Goal: Task Accomplishment & Management: Manage account settings

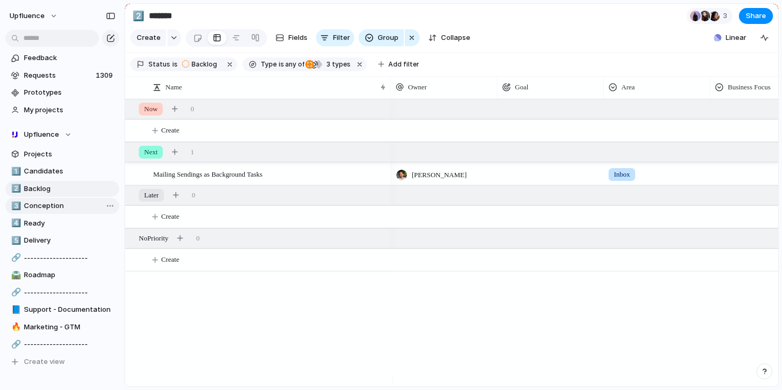
click at [36, 209] on span "Conception" at bounding box center [70, 206] width 92 height 11
type input "**********"
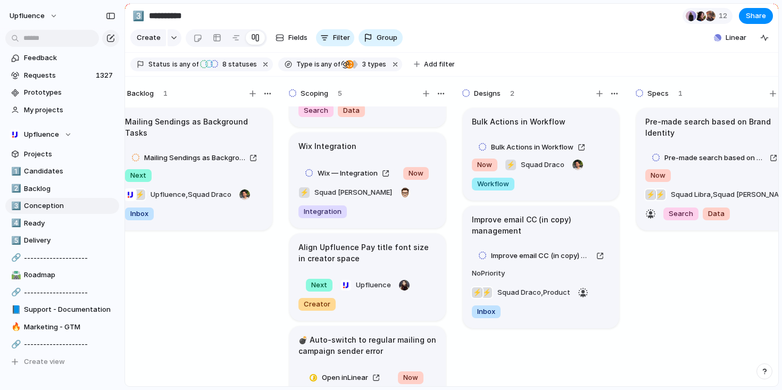
scroll to position [86, 0]
click at [366, 249] on h1 "Align Upfluence Pay title font size in creator space" at bounding box center [368, 254] width 138 height 22
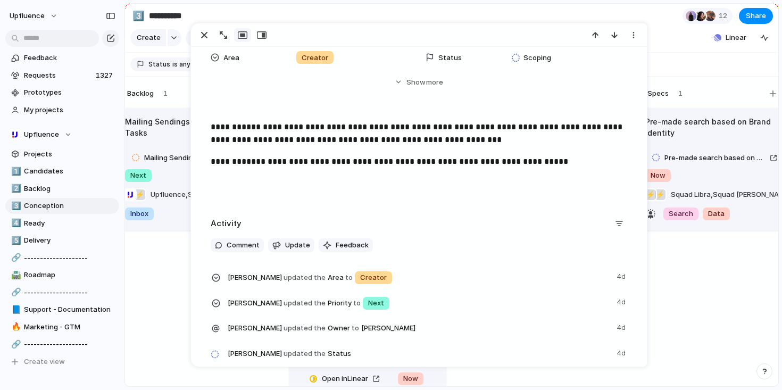
scroll to position [134, 0]
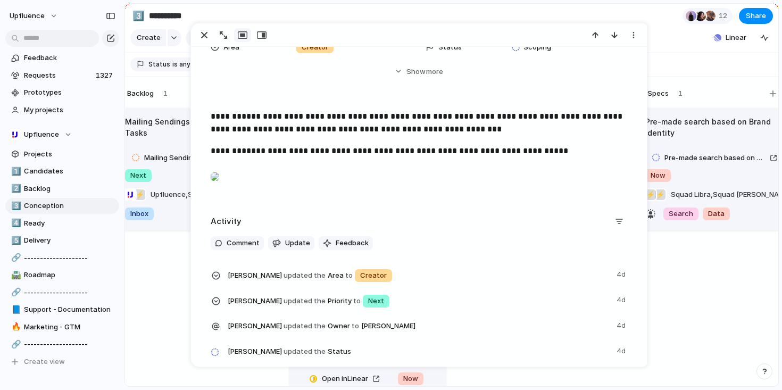
click at [191, 259] on div "**********" at bounding box center [419, 141] width 457 height 457
click at [174, 268] on div "Mailing Sendings as Background Tasks Mailing Sendings as Background Tasks Next …" at bounding box center [194, 251] width 160 height 290
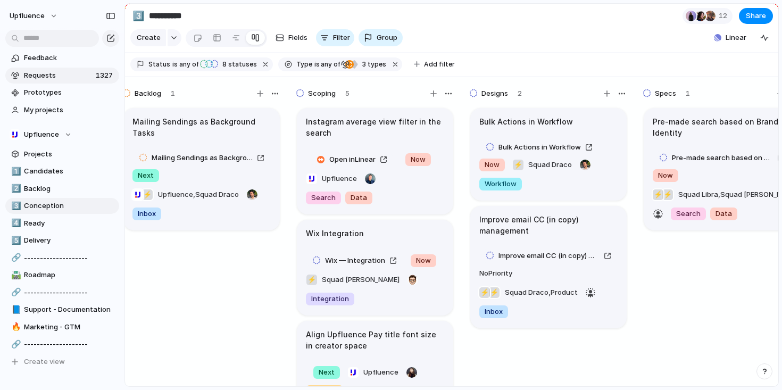
click at [96, 78] on span "1327" at bounding box center [105, 75] width 19 height 11
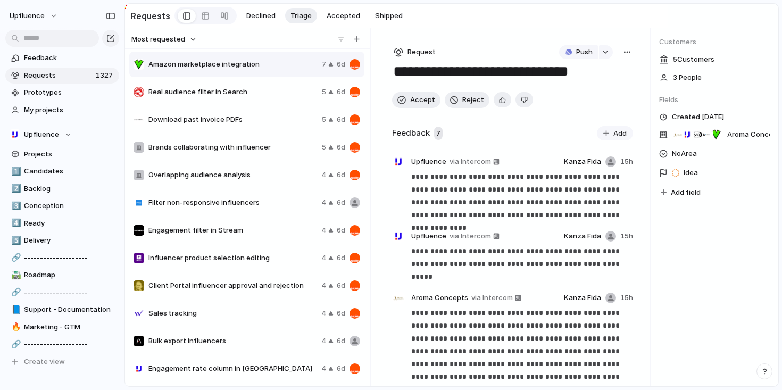
click at [623, 56] on div "button" at bounding box center [627, 52] width 9 height 9
click at [598, 92] on li "Merge" at bounding box center [595, 94] width 64 height 17
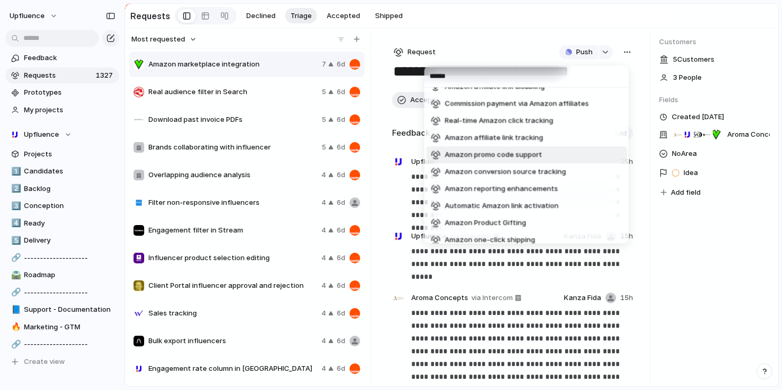
scroll to position [88, 0]
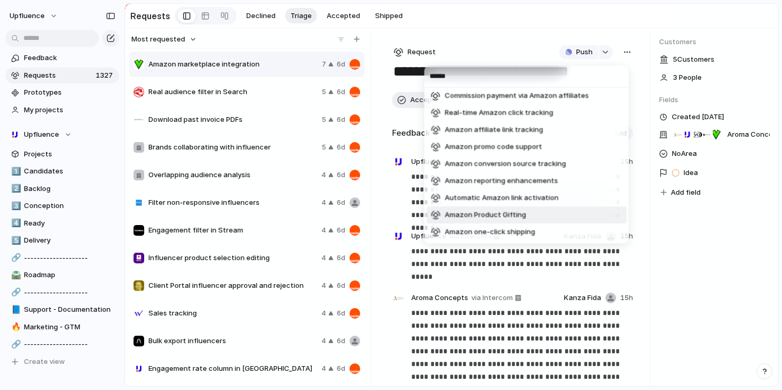
type input "******"
click at [551, 216] on li "Amazon Product Gifting" at bounding box center [527, 215] width 200 height 17
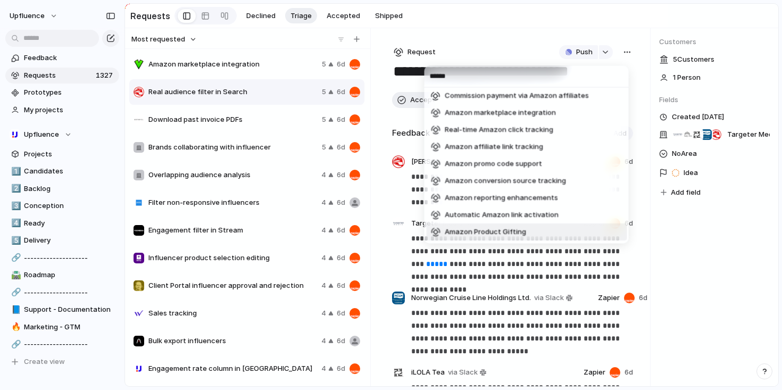
click at [665, 257] on div "****** Amazon influencer support Amazon link shortening Amazon product catalog …" at bounding box center [391, 195] width 782 height 390
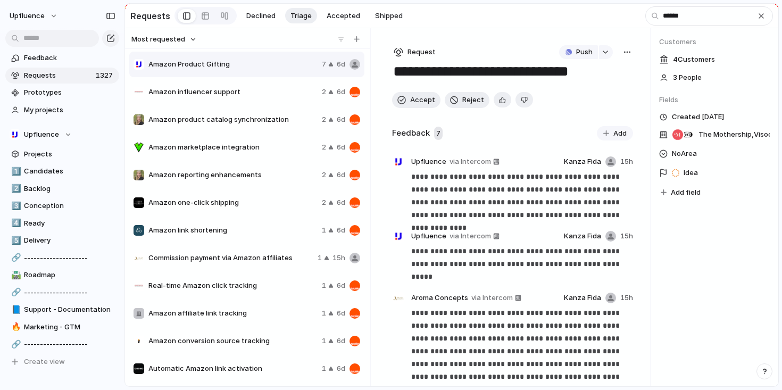
type input "******"
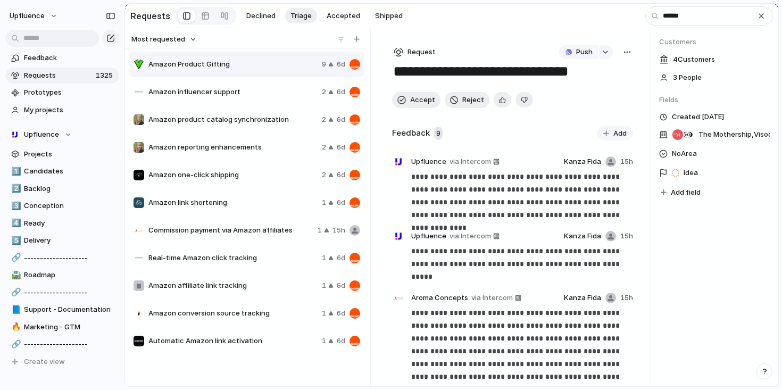
click at [262, 176] on span "Amazon one-click shipping" at bounding box center [232, 175] width 169 height 11
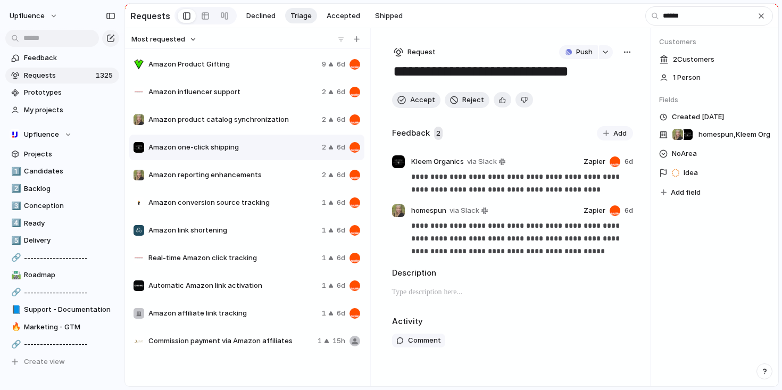
click at [629, 52] on div "button" at bounding box center [627, 52] width 9 height 9
click at [607, 92] on li "Merge" at bounding box center [598, 94] width 64 height 17
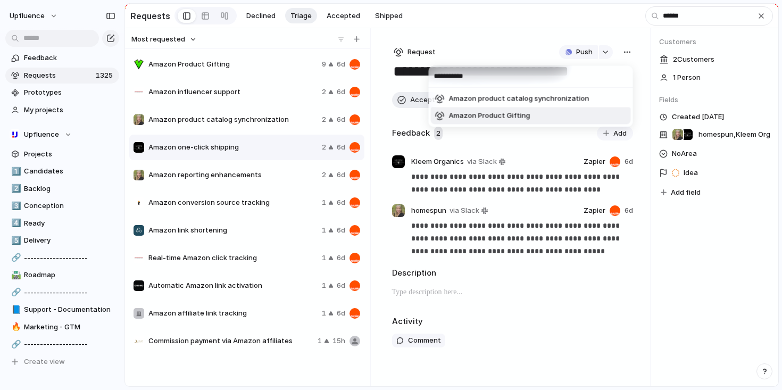
type input "**********"
click at [518, 118] on span "Amazon Product Gifting" at bounding box center [489, 116] width 81 height 11
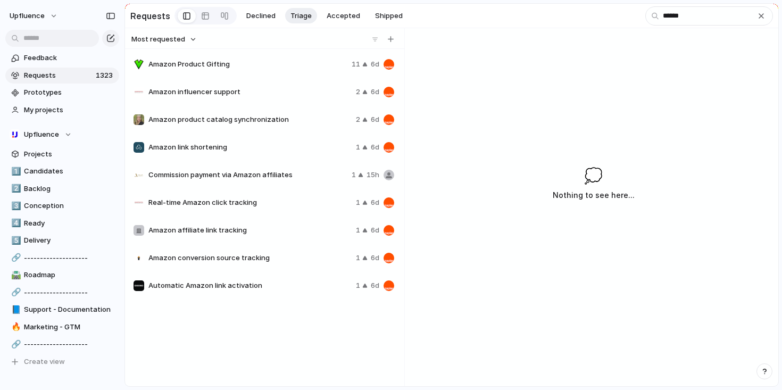
click at [287, 207] on span "Real-time Amazon click tracking" at bounding box center [249, 202] width 203 height 11
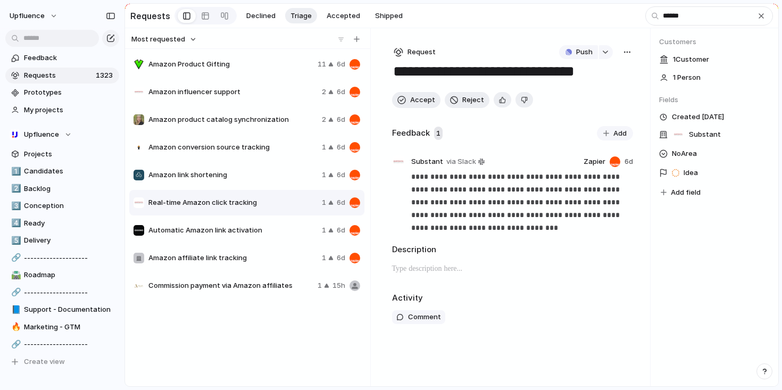
click at [283, 233] on span "Automatic Amazon link activation" at bounding box center [232, 230] width 169 height 11
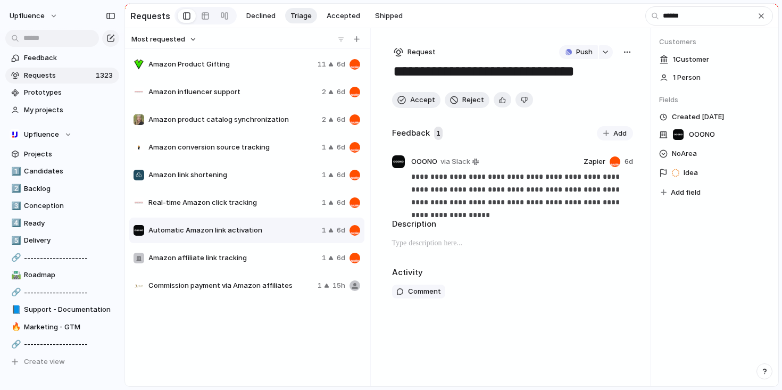
click at [276, 259] on span "Amazon affiliate link tracking" at bounding box center [232, 258] width 169 height 11
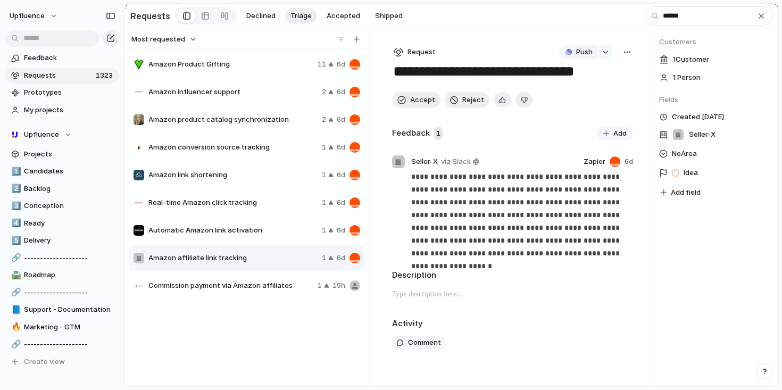
click at [278, 287] on span "Commission payment via Amazon affiliates" at bounding box center [230, 285] width 165 height 11
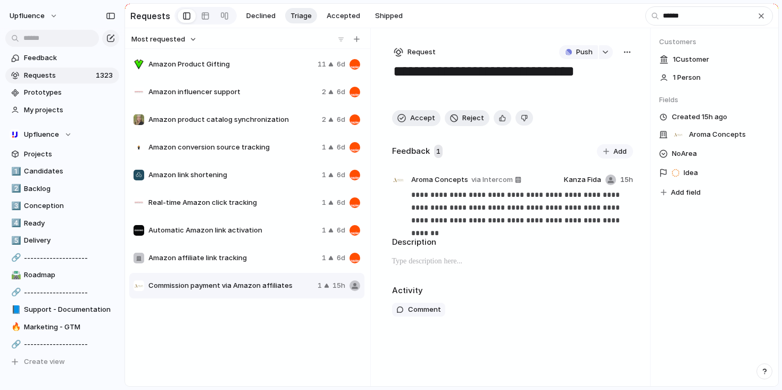
click at [273, 157] on div "Amazon conversion source tracking 1 6d" at bounding box center [246, 148] width 235 height 26
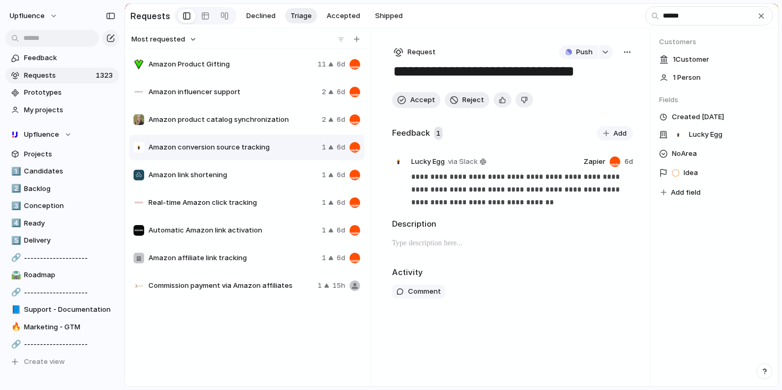
click at [275, 117] on span "Amazon product catalog synchronization" at bounding box center [232, 119] width 169 height 11
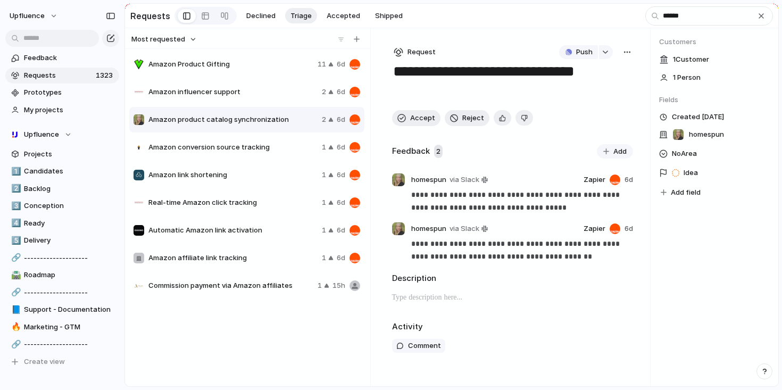
click at [632, 52] on button "button" at bounding box center [628, 52] width 12 height 14
click at [590, 90] on span "Merge" at bounding box center [581, 94] width 21 height 11
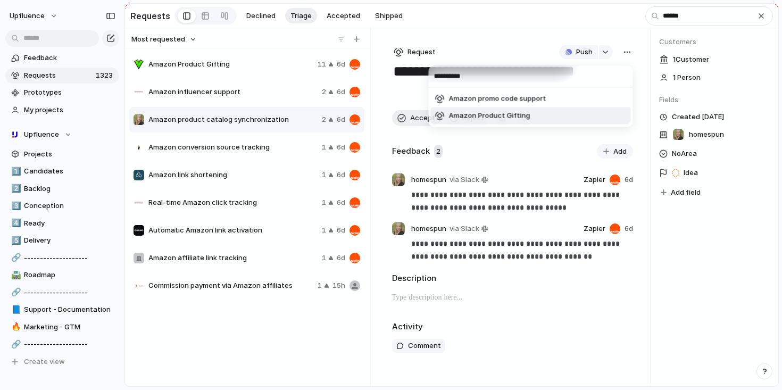
type input "**********"
click at [516, 114] on span "Amazon Product Gifting" at bounding box center [489, 116] width 81 height 11
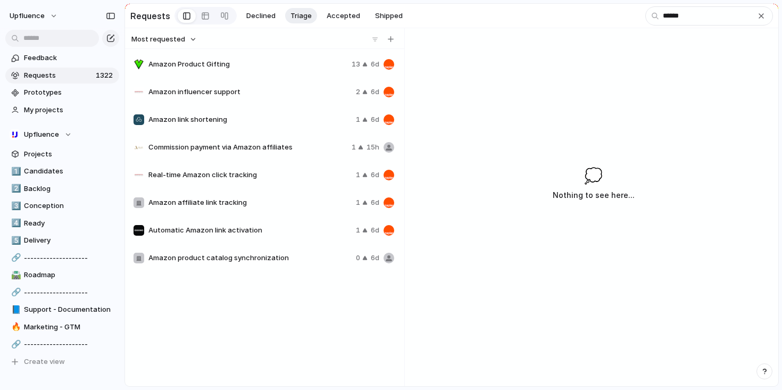
click at [294, 96] on span "Amazon influencer support" at bounding box center [249, 92] width 203 height 11
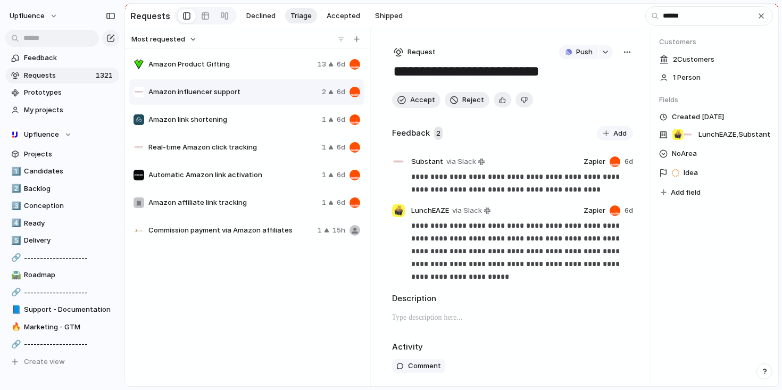
click at [623, 52] on div "button" at bounding box center [627, 52] width 9 height 9
click at [477, 79] on div "Copy link Merge Move to Delete" at bounding box center [391, 195] width 782 height 390
click at [399, 73] on textarea "**********" at bounding box center [510, 72] width 237 height 20
click at [398, 73] on textarea "**********" at bounding box center [510, 72] width 237 height 20
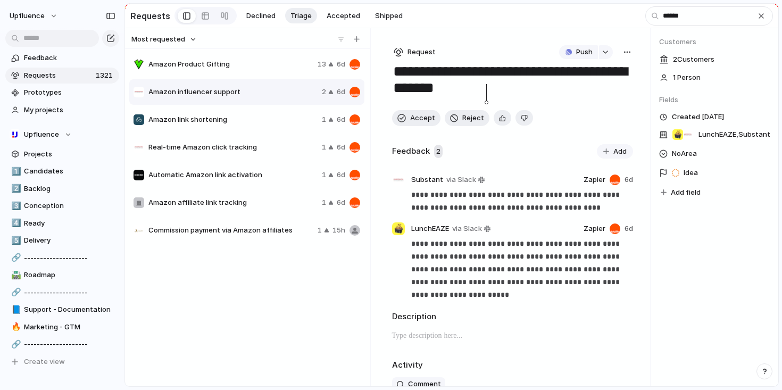
click at [488, 95] on textarea "**********" at bounding box center [510, 81] width 237 height 38
type textarea "**********"
click at [424, 117] on span "Accept" at bounding box center [422, 118] width 25 height 11
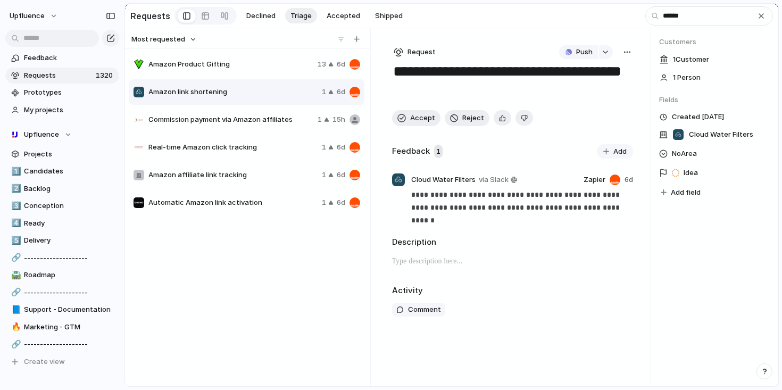
click at [630, 56] on div "button" at bounding box center [627, 52] width 9 height 9
click at [596, 94] on li "Merge" at bounding box center [599, 94] width 64 height 17
type input "******"
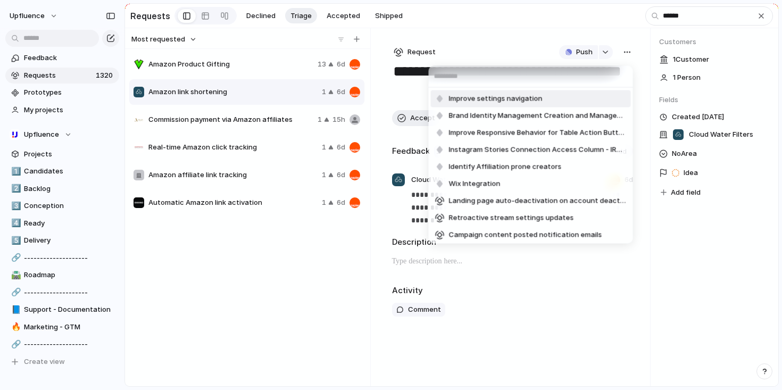
click at [408, 79] on div "Improve settings navigation Brand Identity Management Creation and Management I…" at bounding box center [391, 195] width 782 height 390
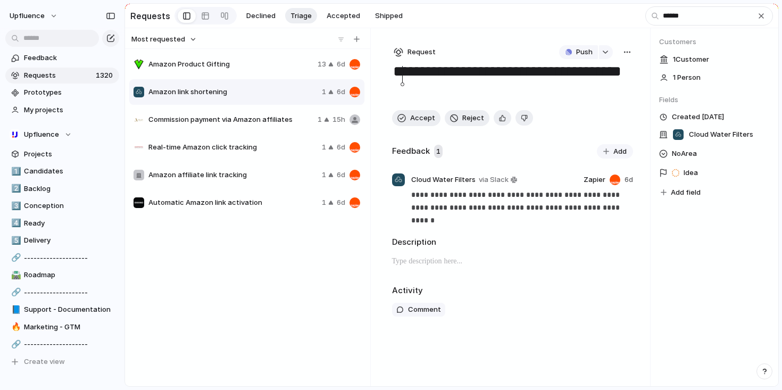
click at [401, 72] on textarea "**********" at bounding box center [512, 81] width 241 height 38
click at [262, 117] on span "Commission payment via Amazon affiliates" at bounding box center [230, 119] width 165 height 11
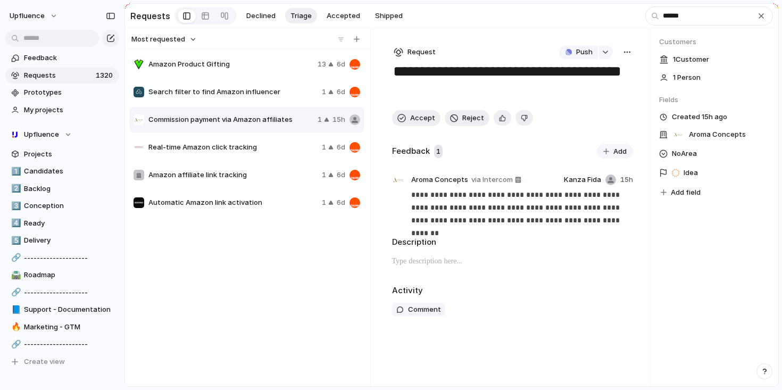
click at [258, 96] on span "Search filter to find Amazon influencer" at bounding box center [232, 92] width 169 height 11
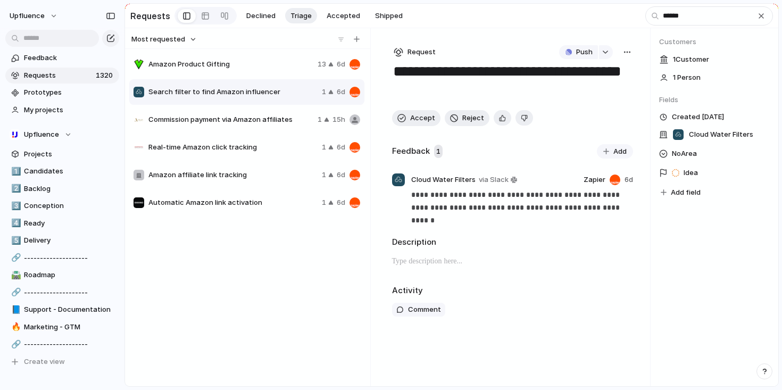
click at [471, 86] on textarea "**********" at bounding box center [512, 81] width 241 height 38
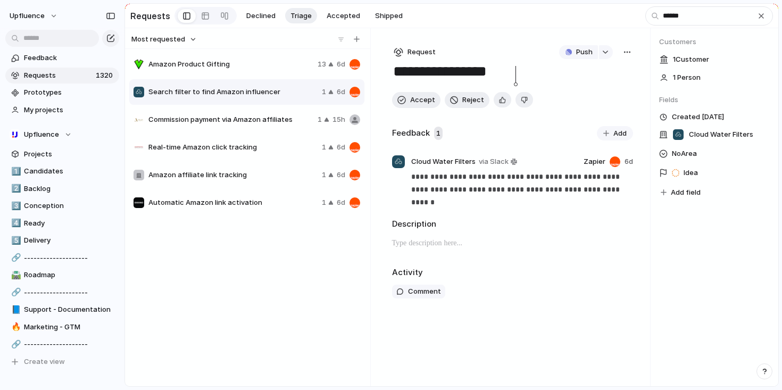
type textarea "**********"
click at [555, 227] on h2 "Description" at bounding box center [513, 224] width 242 height 12
click at [278, 151] on span "Real-time Amazon click tracking" at bounding box center [232, 147] width 169 height 11
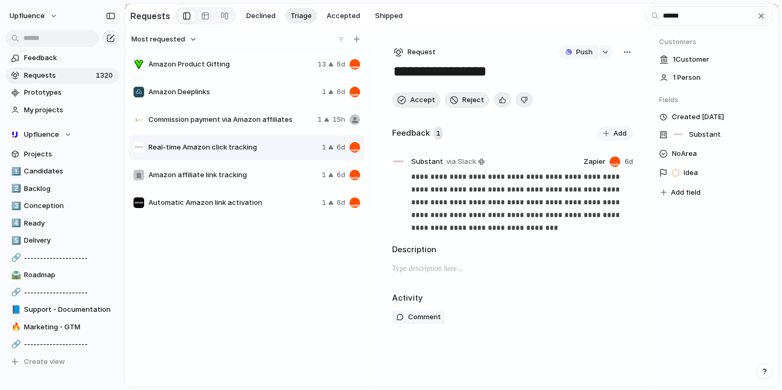
click at [636, 53] on div "**********" at bounding box center [513, 207] width 276 height 358
click at [625, 55] on div "button" at bounding box center [627, 52] width 9 height 9
click at [599, 124] on li "Delete" at bounding box center [599, 128] width 64 height 17
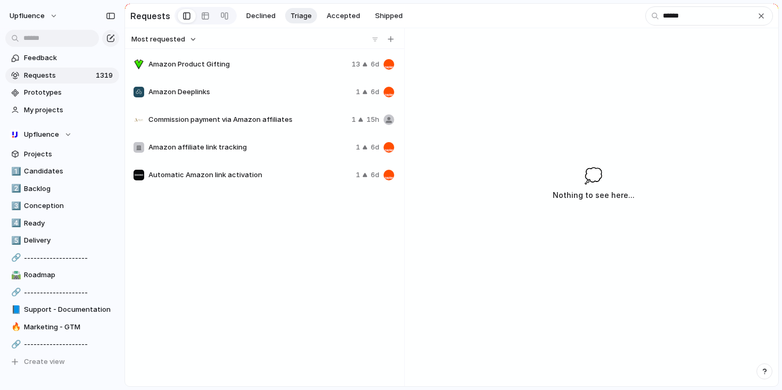
click at [301, 153] on span "Amazon affiliate link tracking" at bounding box center [249, 147] width 203 height 11
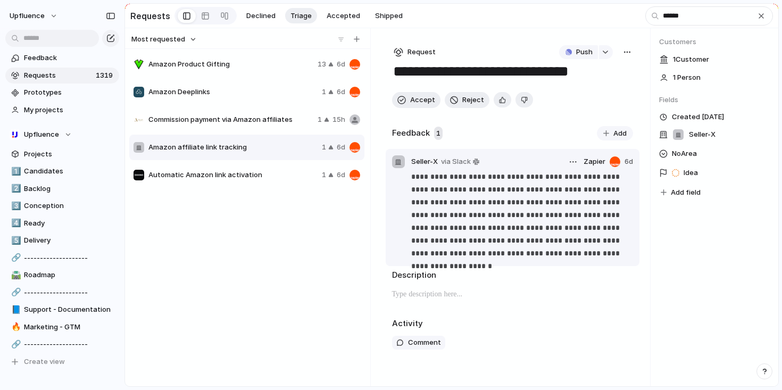
click at [502, 210] on p "**********" at bounding box center [522, 214] width 222 height 89
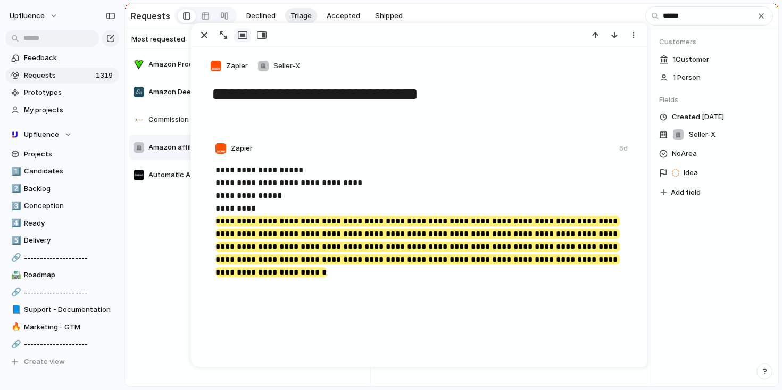
click at [553, 257] on p "**********" at bounding box center [420, 215] width 409 height 102
click at [659, 304] on div "Customers 1 Customer 1 Person Fields Created 6d ago Seller-X No Area Idea Add f…" at bounding box center [715, 207] width 128 height 358
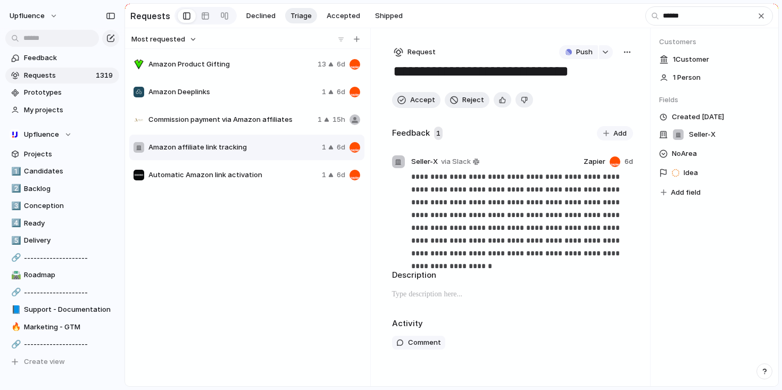
click at [627, 59] on button "button" at bounding box center [628, 52] width 12 height 14
click at [588, 124] on span "Delete" at bounding box center [582, 128] width 22 height 11
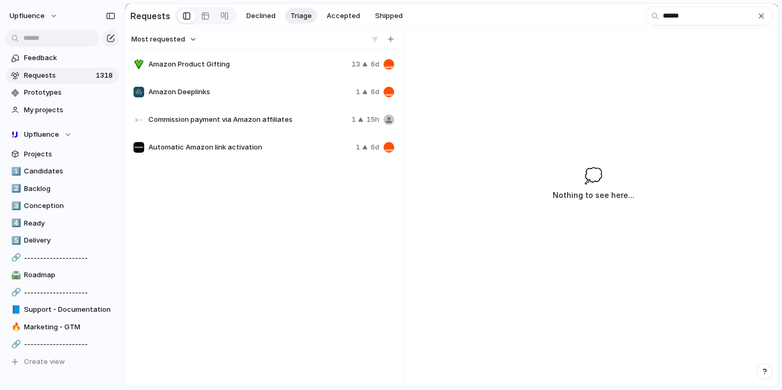
click at [294, 147] on span "Automatic Amazon link activation" at bounding box center [249, 147] width 203 height 11
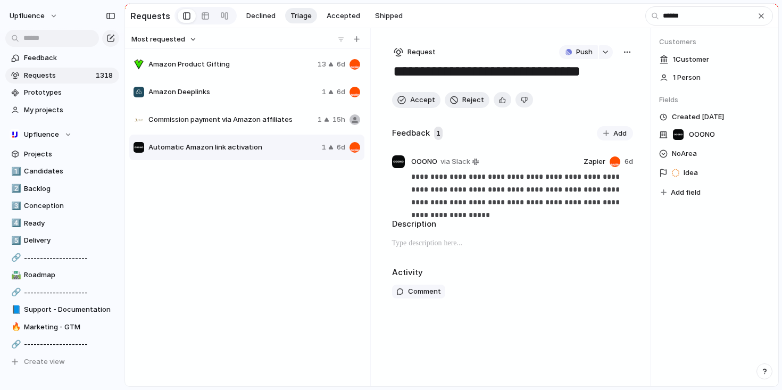
click at [626, 53] on div "button" at bounding box center [627, 52] width 9 height 9
click at [584, 126] on span "Delete" at bounding box center [582, 128] width 22 height 11
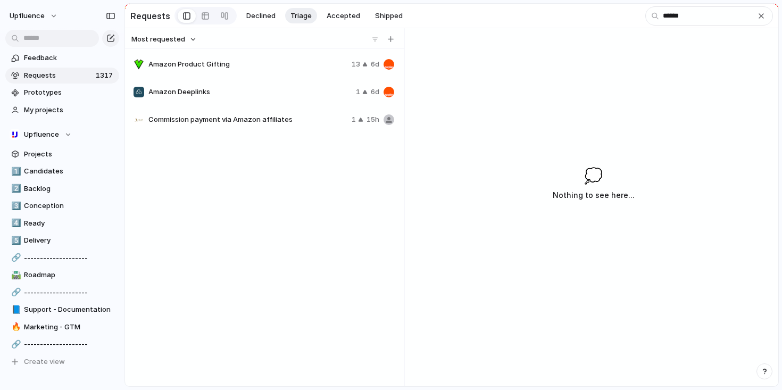
click at [280, 118] on span "Commission payment via Amazon affiliates" at bounding box center [247, 119] width 199 height 11
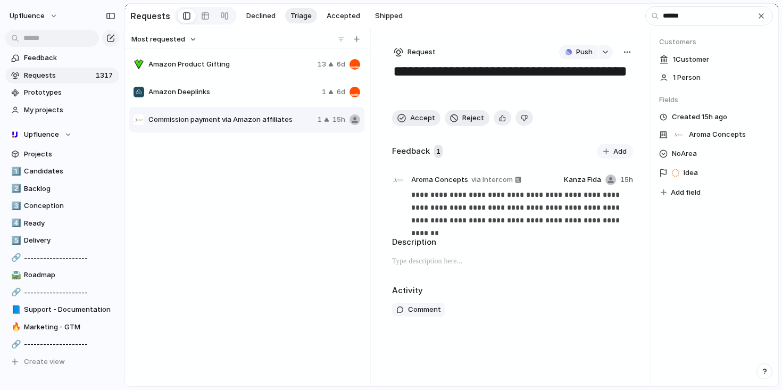
drag, startPoint x: 492, startPoint y: 93, endPoint x: 394, endPoint y: 69, distance: 100.4
click at [394, 69] on textarea "**********" at bounding box center [512, 81] width 241 height 38
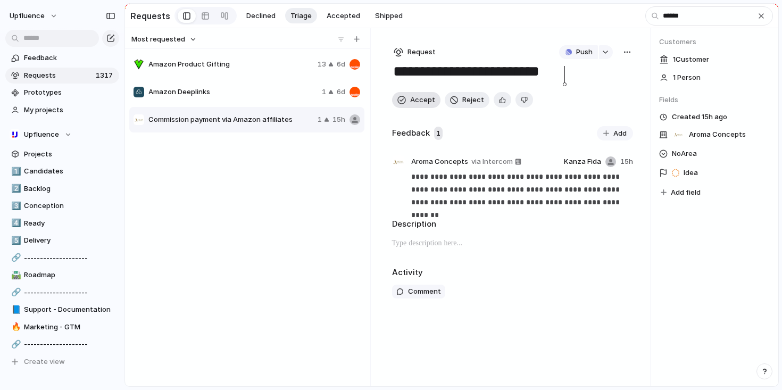
type textarea "**********"
click at [416, 104] on span "Accept" at bounding box center [422, 100] width 25 height 11
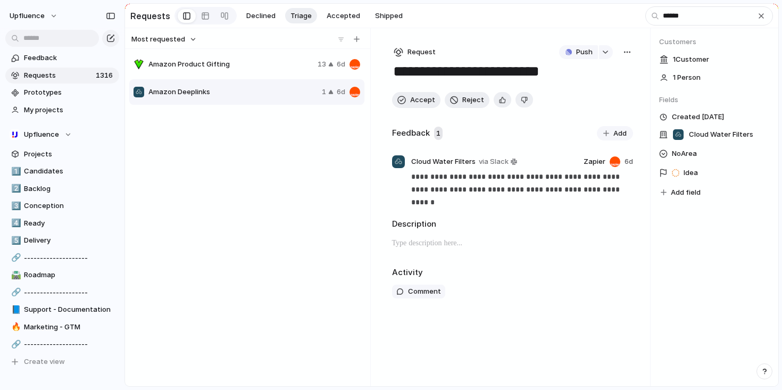
click at [627, 55] on div "button" at bounding box center [627, 52] width 9 height 9
click at [633, 63] on div "Copy link Merge Move to [GEOGRAPHIC_DATA]" at bounding box center [391, 195] width 782 height 390
click at [607, 54] on div "button" at bounding box center [605, 52] width 7 height 4
type input "********"
click at [613, 119] on span "Amazon Deeplinks" at bounding box center [608, 119] width 62 height 11
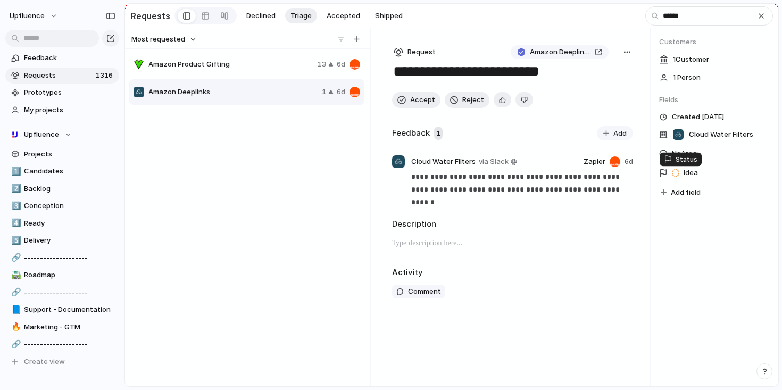
click at [692, 176] on span "Idea" at bounding box center [691, 173] width 14 height 11
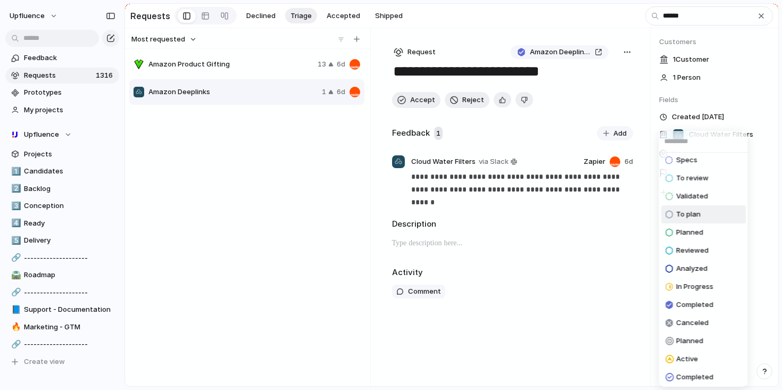
scroll to position [97, 0]
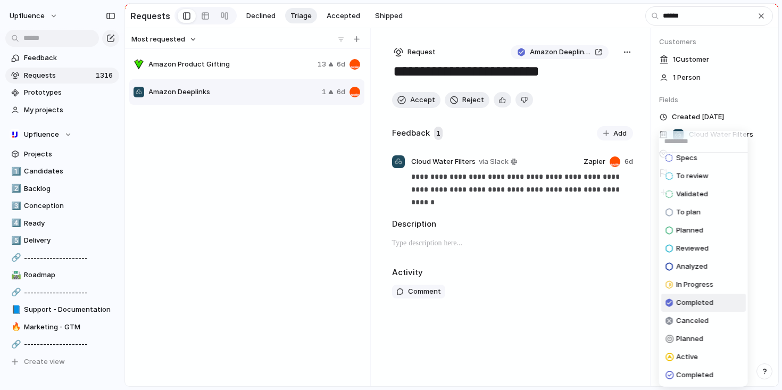
click at [696, 304] on span "Completed" at bounding box center [694, 303] width 37 height 11
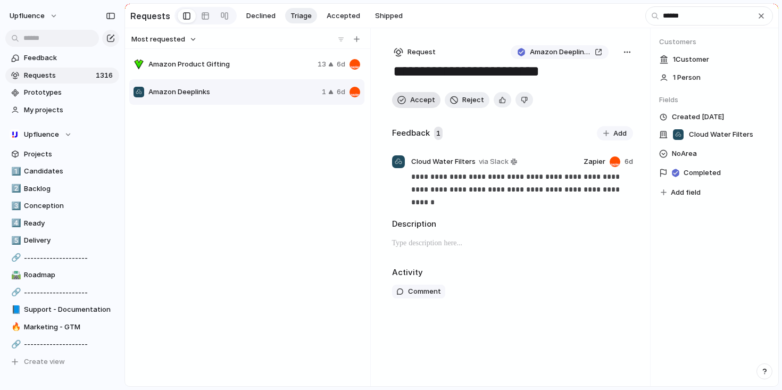
click at [416, 104] on span "Accept" at bounding box center [422, 100] width 25 height 11
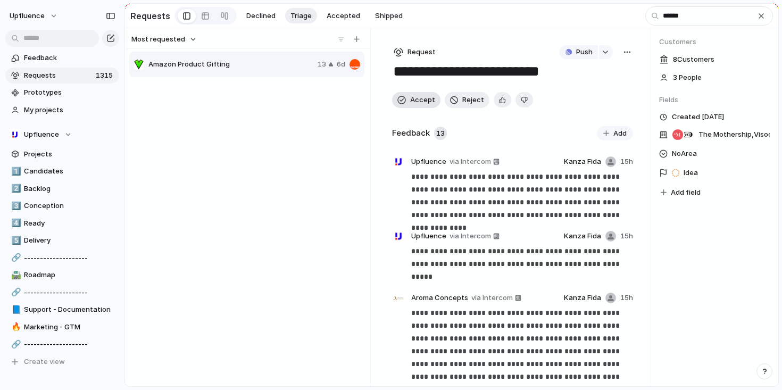
click at [418, 103] on span "Accept" at bounding box center [422, 100] width 25 height 11
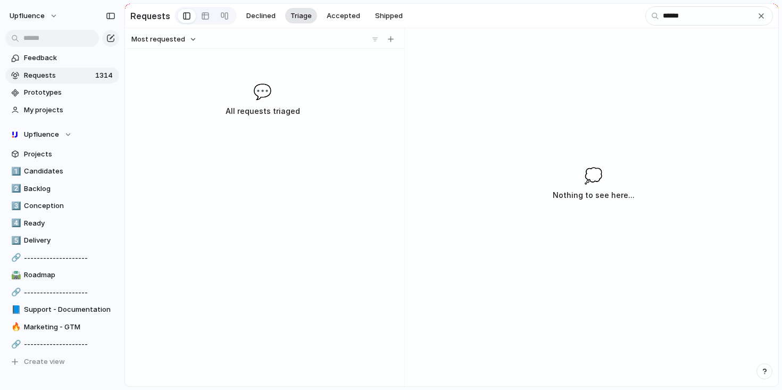
click at [298, 18] on span "Triage" at bounding box center [301, 16] width 21 height 11
click at [759, 16] on div "button" at bounding box center [761, 16] width 9 height 9
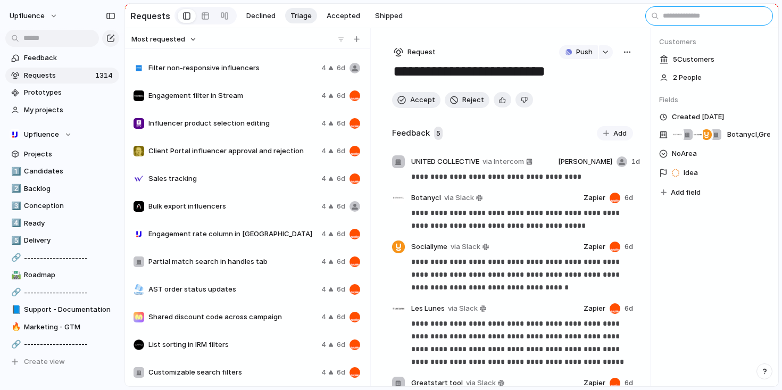
scroll to position [80, 0]
click at [261, 177] on span "Sales tracking" at bounding box center [232, 178] width 169 height 11
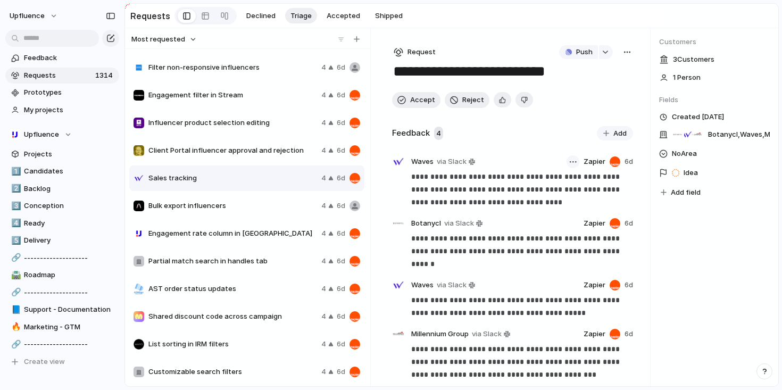
click at [574, 166] on button "button" at bounding box center [573, 161] width 13 height 13
click at [549, 184] on span "Reassign" at bounding box center [545, 186] width 30 height 11
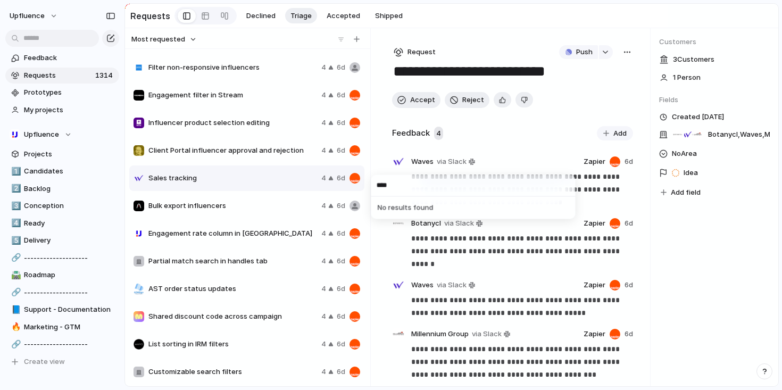
type input "*****"
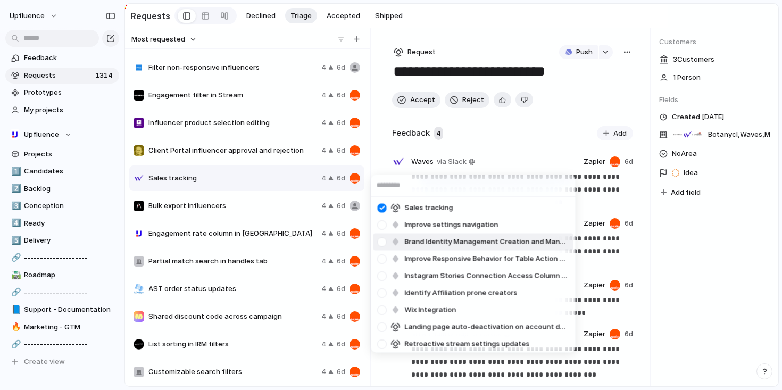
click at [606, 226] on div "Sales tracking Improve settings navigation Brand Identity Management Creation a…" at bounding box center [391, 195] width 782 height 390
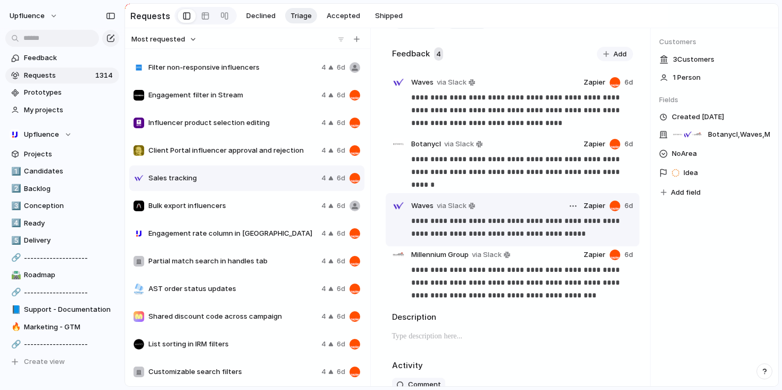
scroll to position [79, 0]
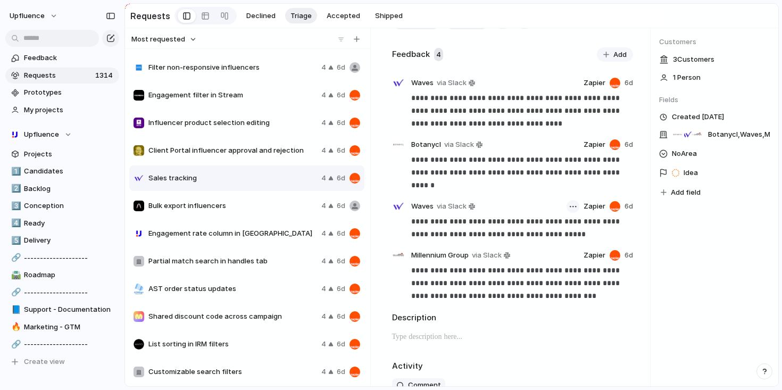
click at [570, 208] on div "button" at bounding box center [573, 207] width 7 height 2
click at [556, 230] on span "Reassign" at bounding box center [545, 231] width 30 height 11
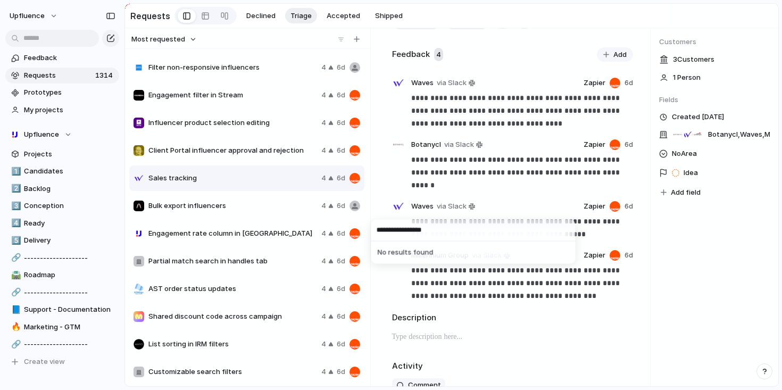
type input "**********"
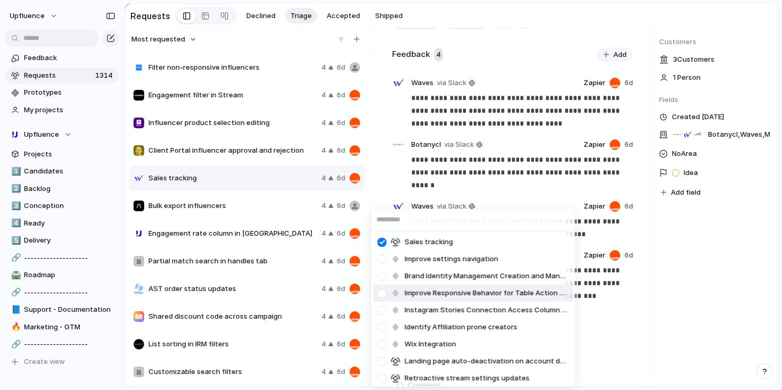
click at [680, 339] on div "Sales tracking Improve settings navigation Brand Identity Management Creation a…" at bounding box center [391, 195] width 782 height 390
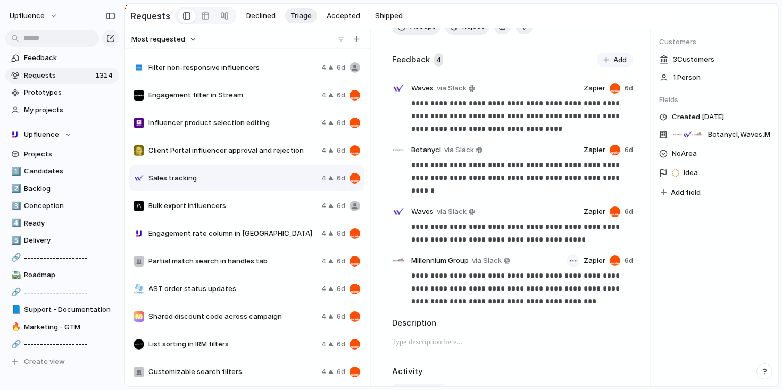
scroll to position [80, 0]
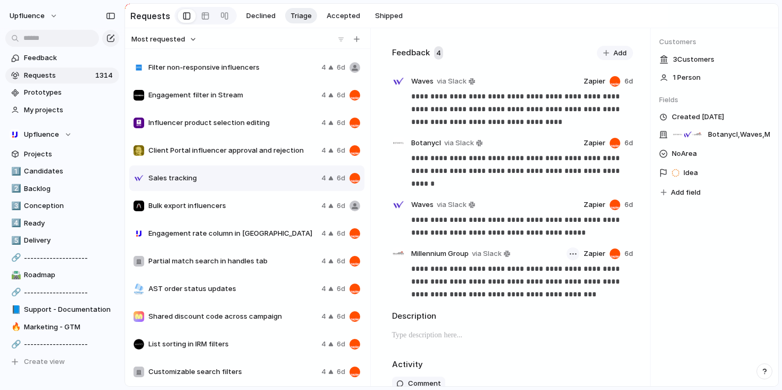
click at [573, 255] on button "button" at bounding box center [573, 253] width 13 height 13
click at [556, 275] on span "Reassign" at bounding box center [545, 278] width 30 height 11
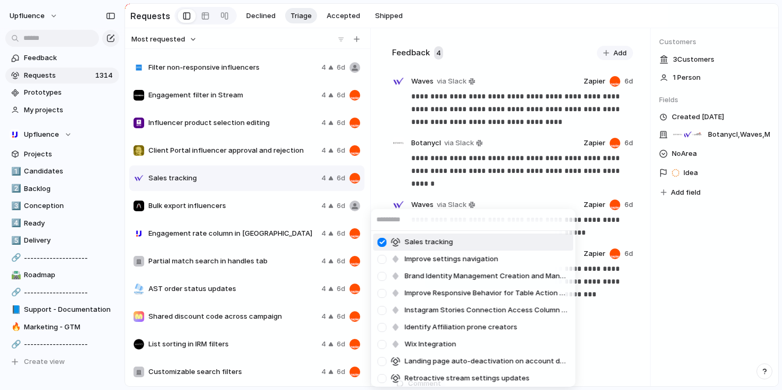
click at [383, 242] on div at bounding box center [382, 242] width 19 height 19
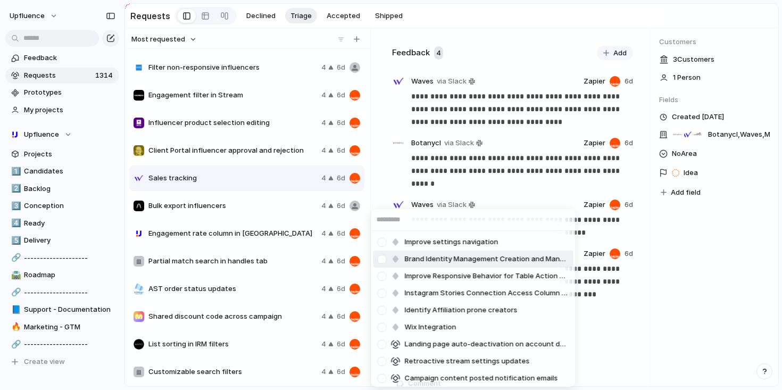
click at [659, 284] on div "Improve settings navigation Brand Identity Management Creation and Management I…" at bounding box center [391, 195] width 782 height 390
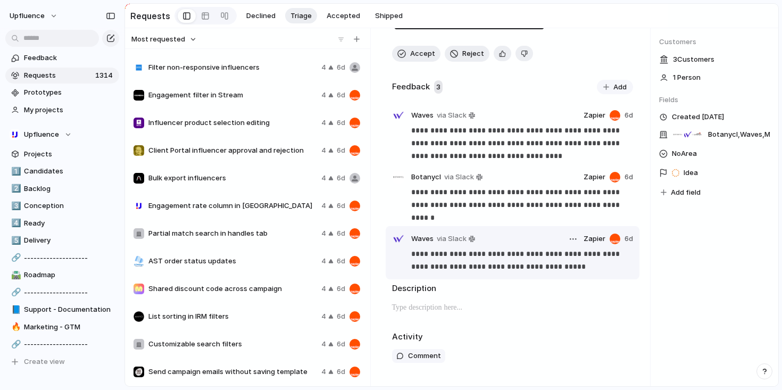
scroll to position [48, 0]
click at [570, 238] on div "button" at bounding box center [573, 239] width 7 height 2
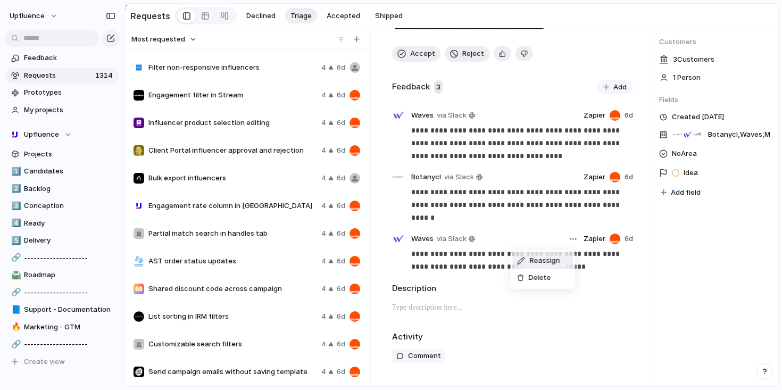
click at [540, 261] on span "Reassign" at bounding box center [545, 260] width 30 height 11
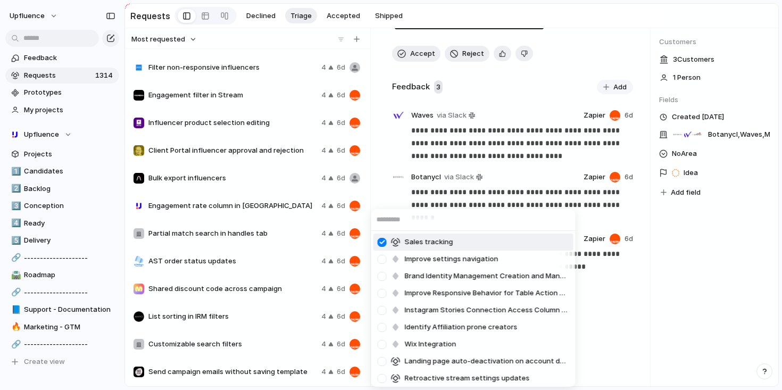
click at [379, 242] on div at bounding box center [382, 242] width 19 height 19
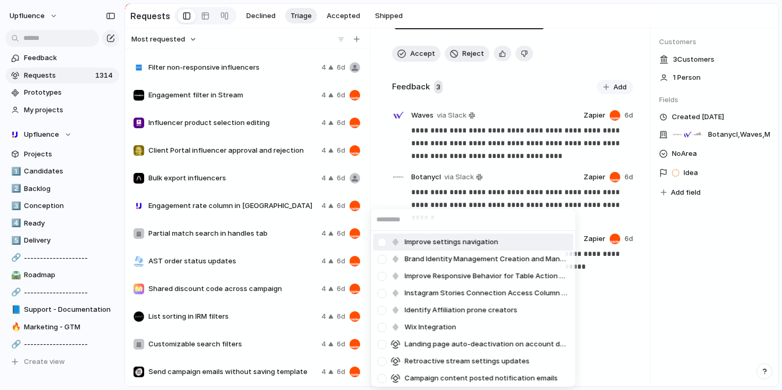
click at [562, 200] on div "Improve settings navigation Brand Identity Management Creation and Management I…" at bounding box center [391, 195] width 782 height 390
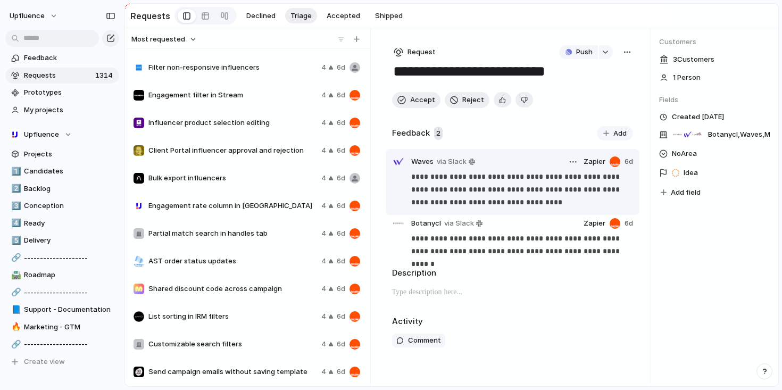
scroll to position [0, 0]
click at [576, 226] on button "button" at bounding box center [573, 223] width 13 height 13
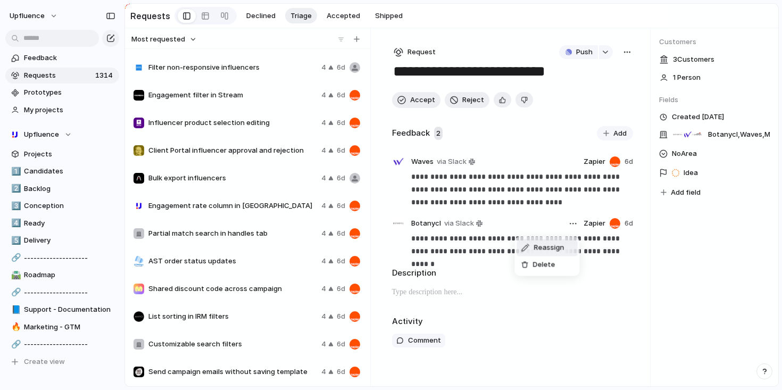
click at [547, 250] on span "Reassign" at bounding box center [549, 248] width 30 height 11
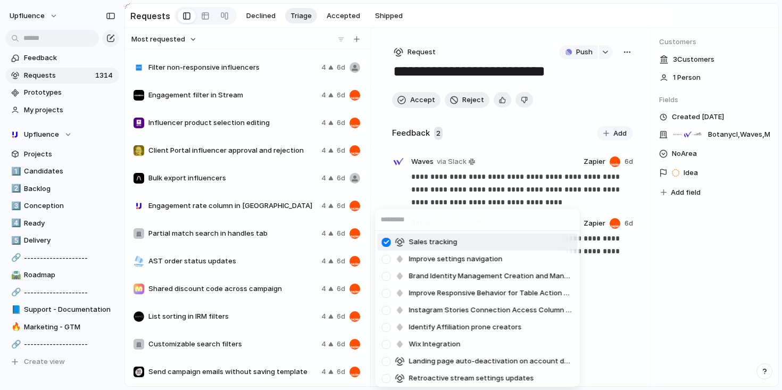
click at [384, 239] on div at bounding box center [386, 242] width 19 height 19
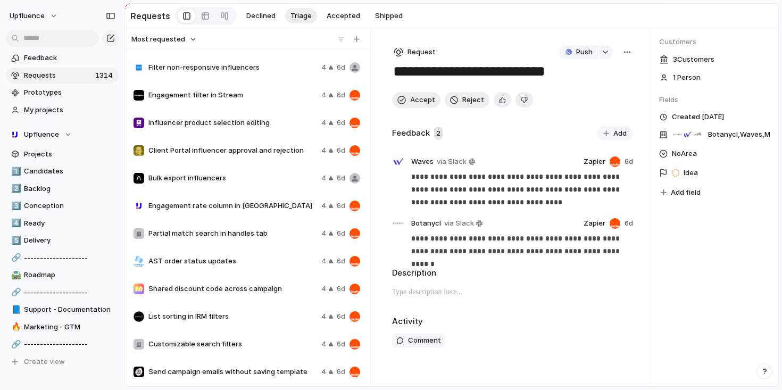
click at [555, 181] on div "Improve settings navigation Brand Identity Management Creation and Management I…" at bounding box center [391, 195] width 782 height 390
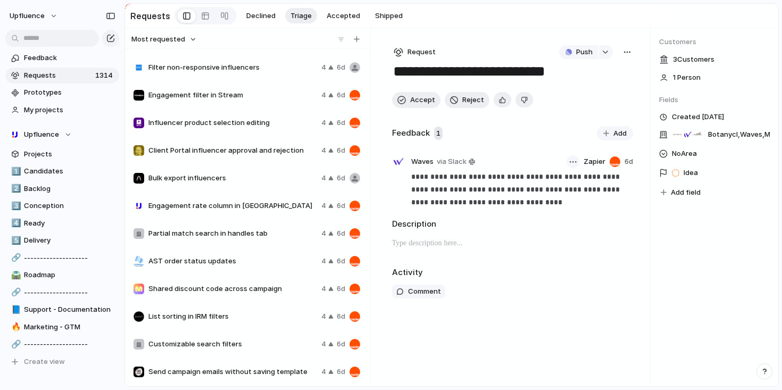
click at [574, 161] on button "button" at bounding box center [573, 161] width 13 height 13
click at [545, 187] on span "Reassign" at bounding box center [549, 186] width 30 height 11
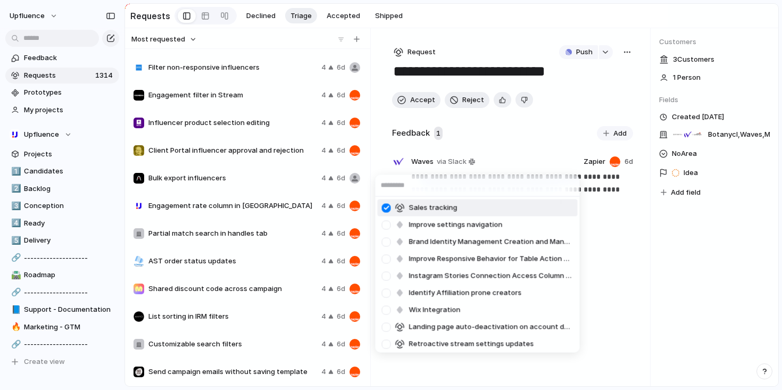
click at [383, 207] on div at bounding box center [386, 208] width 19 height 19
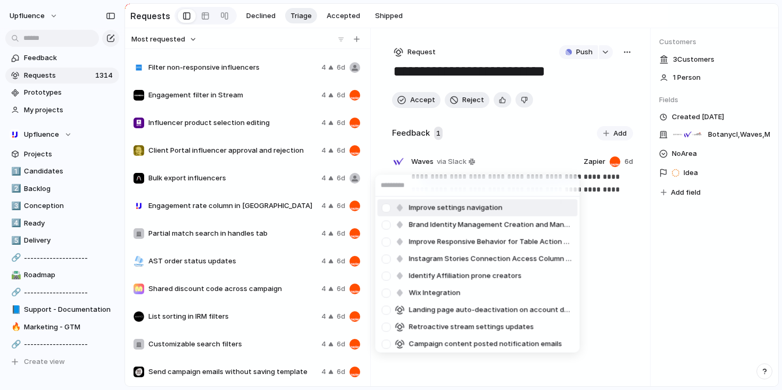
click at [572, 199] on ul "Improve settings navigation Brand Identity Management Creation and Management I…" at bounding box center [478, 275] width 204 height 156
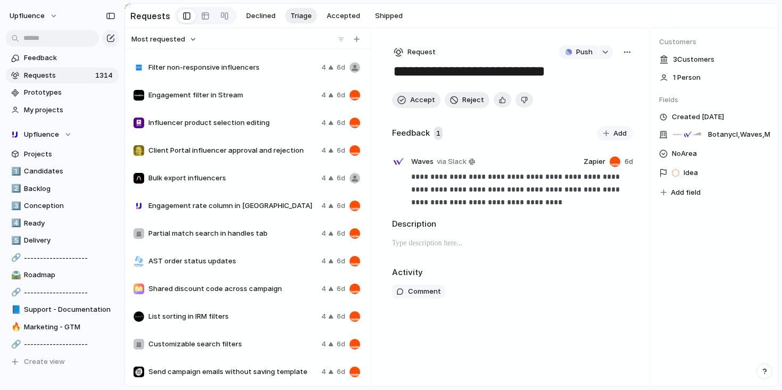
click at [588, 195] on div "Improve settings navigation Brand Identity Management Creation and Management I…" at bounding box center [391, 195] width 782 height 390
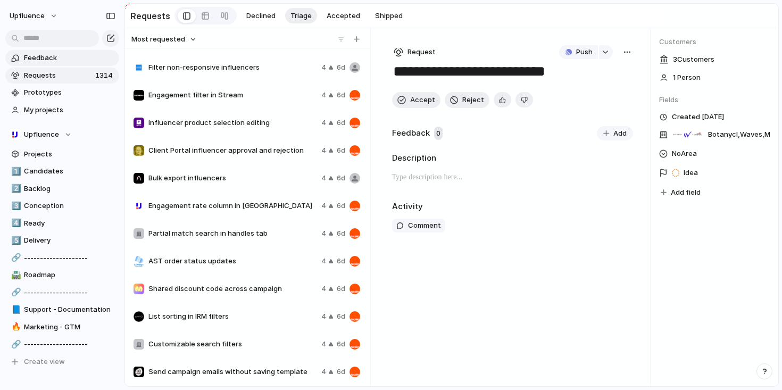
click at [88, 62] on span "Feedback" at bounding box center [70, 58] width 92 height 11
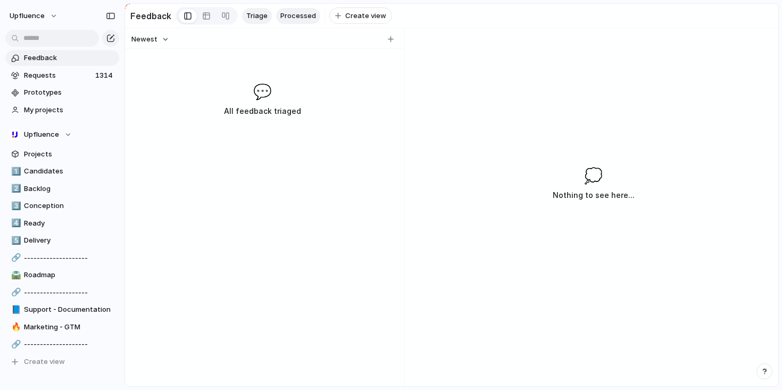
click at [288, 15] on span "Processed" at bounding box center [298, 16] width 36 height 11
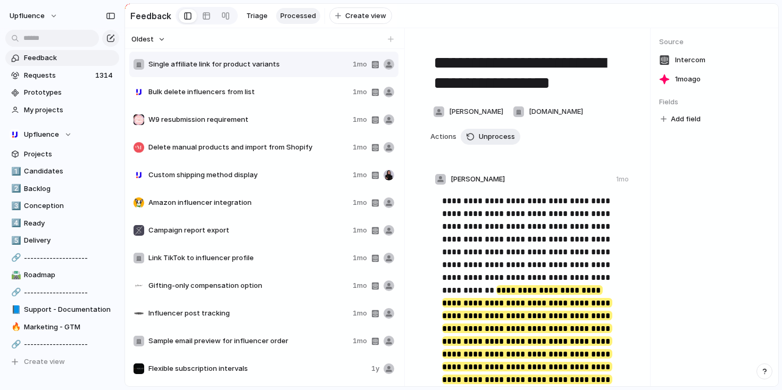
click at [162, 40] on button "Oldest" at bounding box center [148, 39] width 37 height 14
click at [158, 64] on span "Newest" at bounding box center [150, 67] width 26 height 11
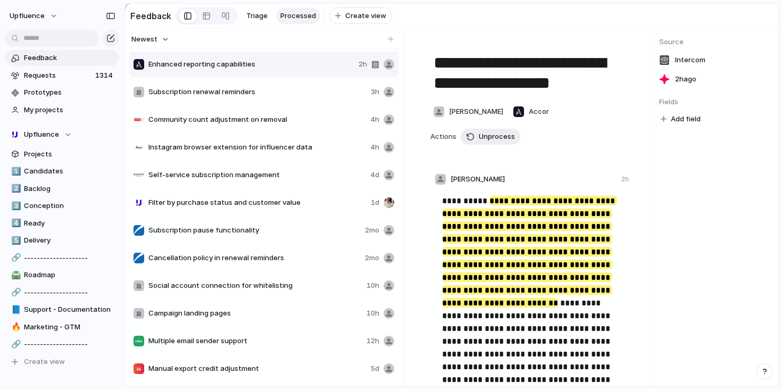
click at [161, 43] on button "Newest" at bounding box center [150, 39] width 41 height 14
click at [155, 80] on span "Oldest" at bounding box center [148, 84] width 22 height 11
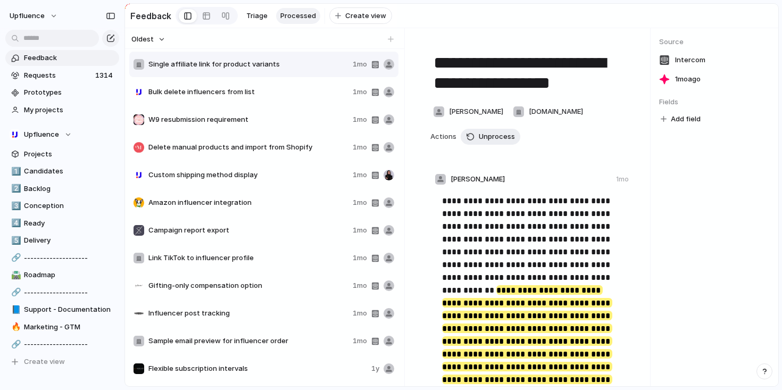
click at [300, 97] on span "Bulk delete influencers from list" at bounding box center [248, 92] width 200 height 11
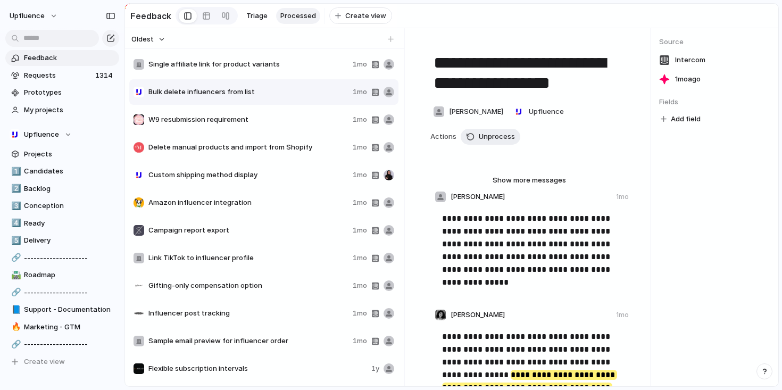
click at [287, 119] on div "W9 resubmission requirement 1mo" at bounding box center [263, 120] width 269 height 26
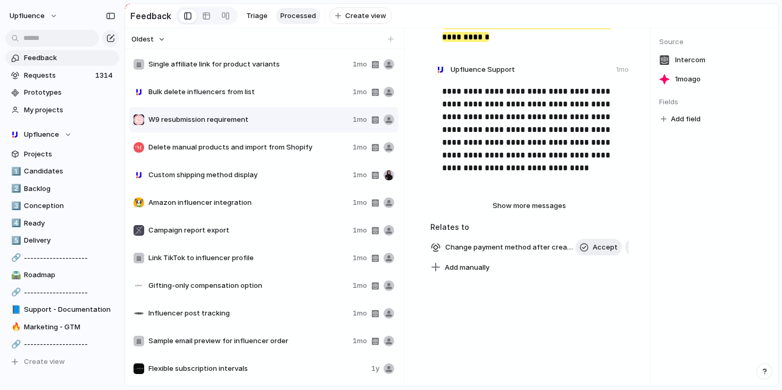
scroll to position [275, 0]
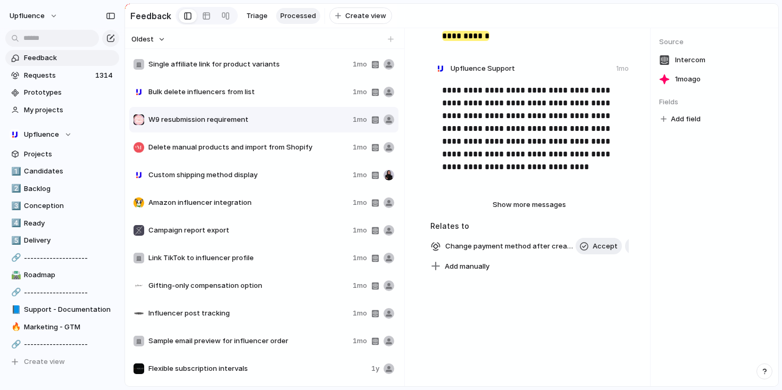
click at [280, 153] on span "Delete manual products and import from Shopify" at bounding box center [248, 147] width 200 height 11
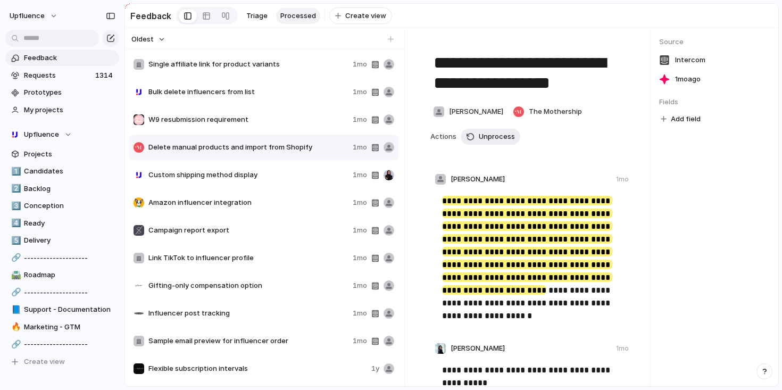
click at [282, 125] on span "W9 resubmission requirement" at bounding box center [248, 119] width 200 height 11
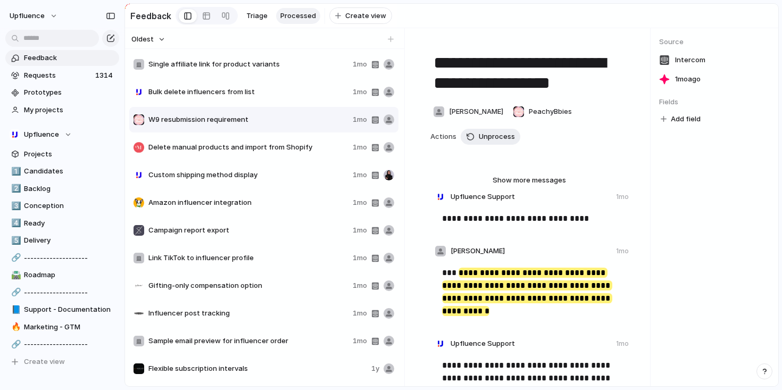
click at [278, 159] on div "Delete manual products and import from Shopify 1mo" at bounding box center [263, 148] width 269 height 26
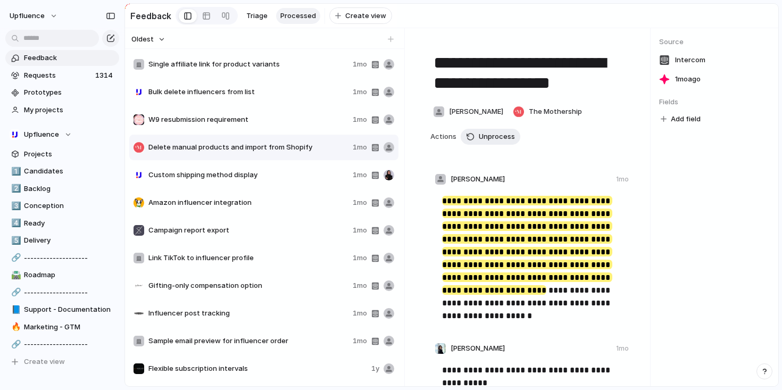
click at [277, 179] on span "Custom shipping method display" at bounding box center [248, 175] width 200 height 11
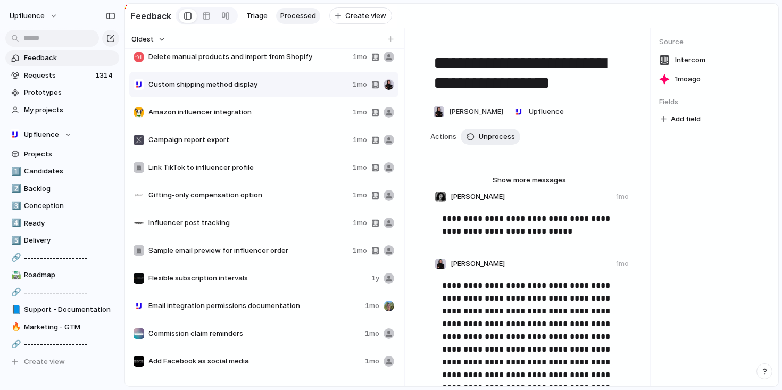
scroll to position [95, 0]
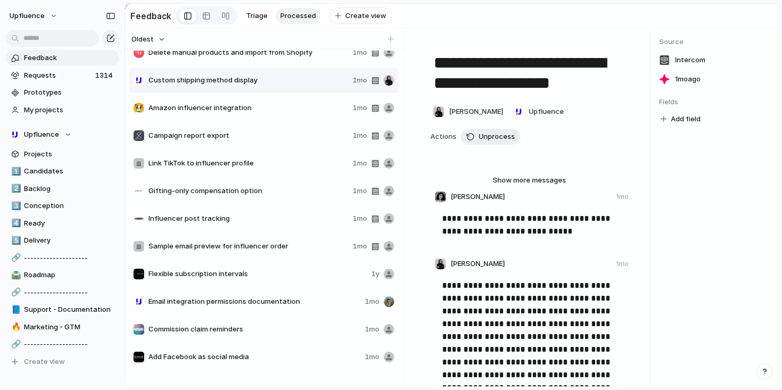
click at [276, 175] on div "Link TikTok to influencer profile 1mo" at bounding box center [263, 164] width 269 height 26
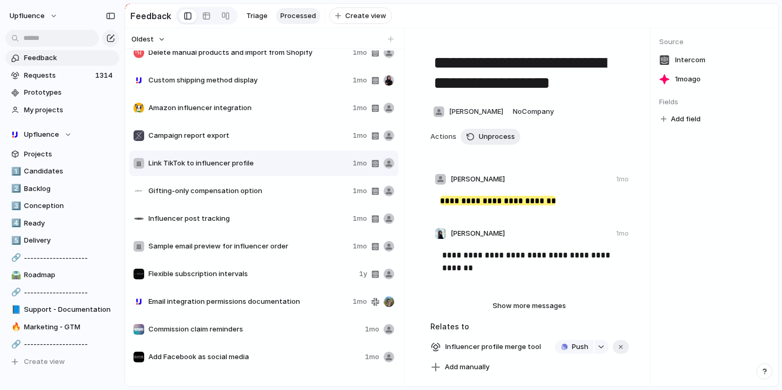
click at [274, 191] on span "Gifting-only compensation option" at bounding box center [248, 191] width 200 height 11
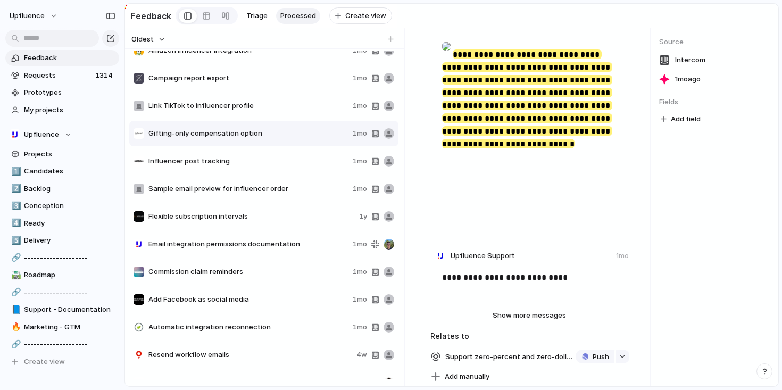
scroll to position [301, 0]
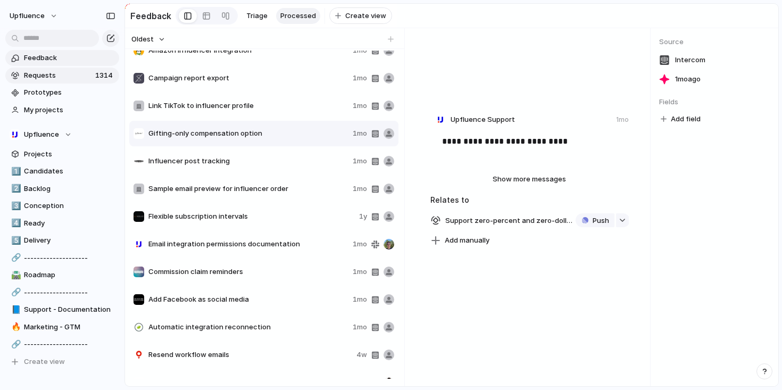
click at [81, 74] on span "Requests" at bounding box center [58, 75] width 68 height 11
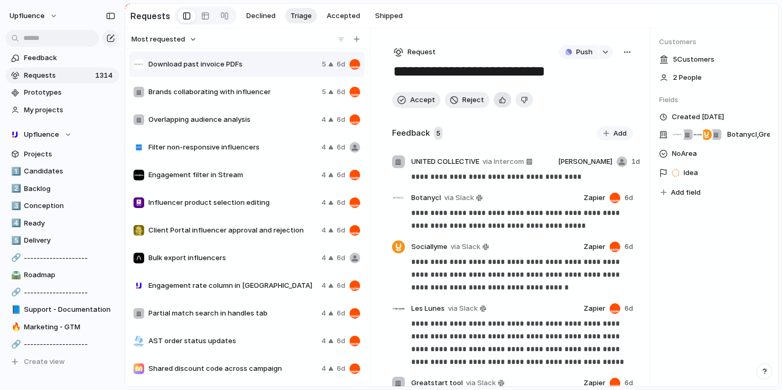
click at [500, 103] on div "button" at bounding box center [502, 100] width 7 height 10
click at [428, 105] on span "Accept" at bounding box center [422, 100] width 25 height 11
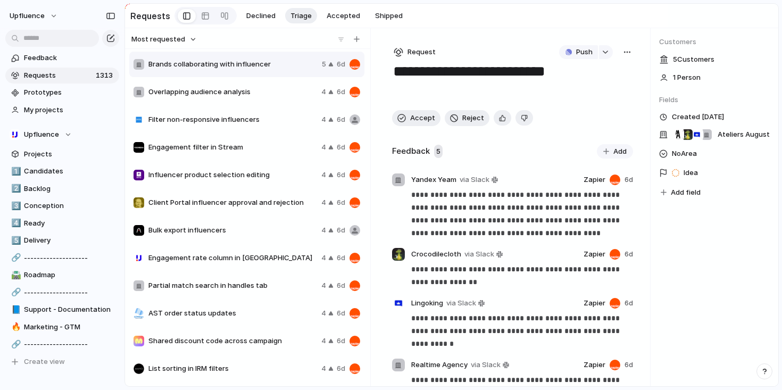
scroll to position [11, 0]
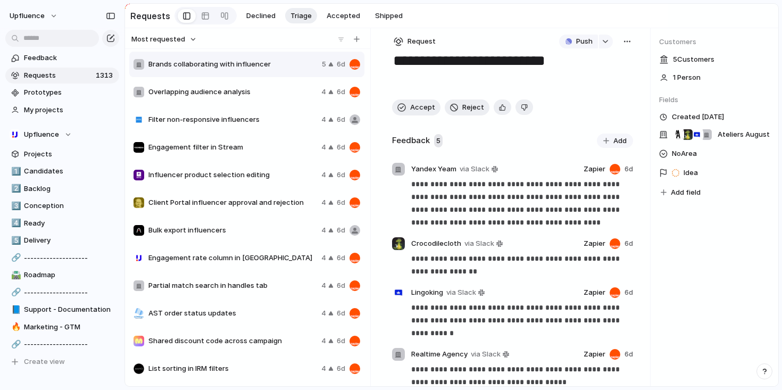
click at [250, 101] on div "Overlapping audience analysis 4 6d" at bounding box center [246, 92] width 235 height 26
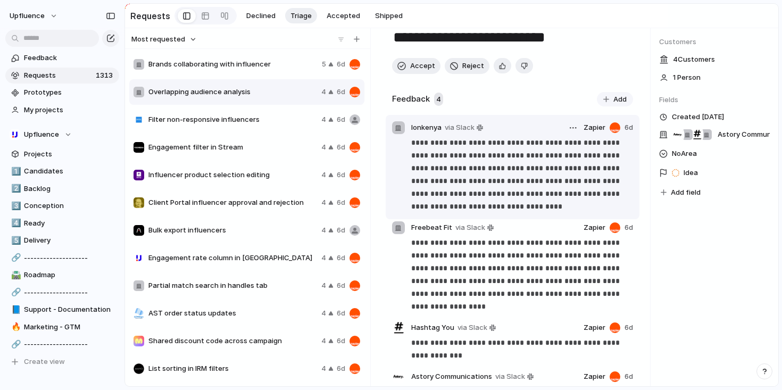
scroll to position [35, 0]
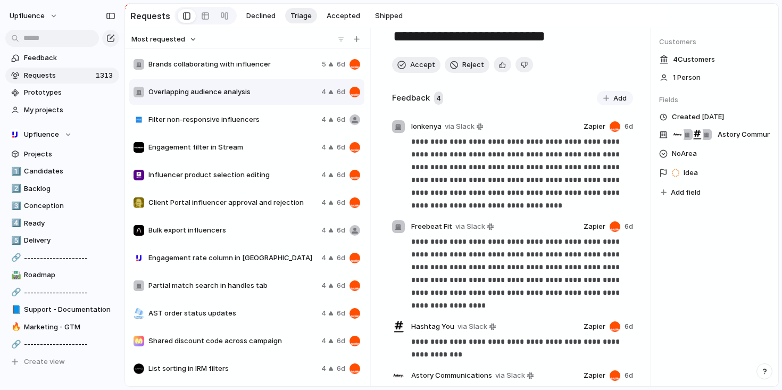
drag, startPoint x: 476, startPoint y: 42, endPoint x: 363, endPoint y: 42, distance: 113.4
click at [363, 42] on div "**********" at bounding box center [452, 207] width 654 height 358
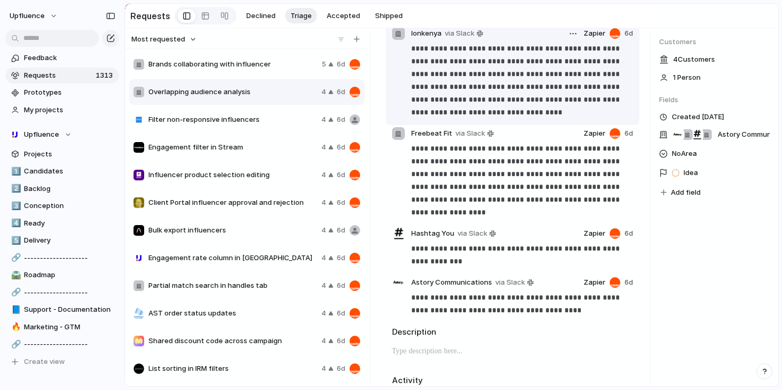
scroll to position [0, 0]
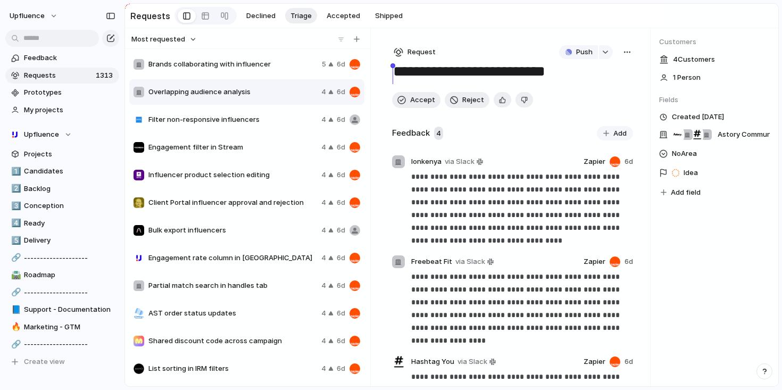
click at [500, 94] on div "**********" at bounding box center [513, 207] width 276 height 358
click at [500, 103] on div "button" at bounding box center [502, 100] width 7 height 10
click at [418, 103] on span "Accept" at bounding box center [422, 100] width 25 height 11
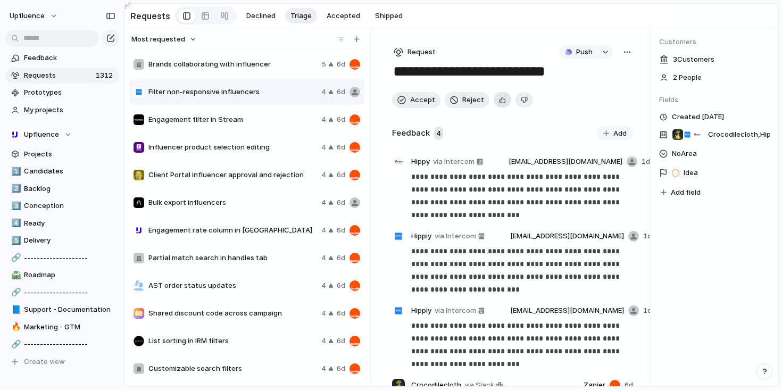
click at [494, 104] on button "button" at bounding box center [503, 99] width 18 height 15
click at [418, 101] on span "Accept" at bounding box center [422, 100] width 25 height 11
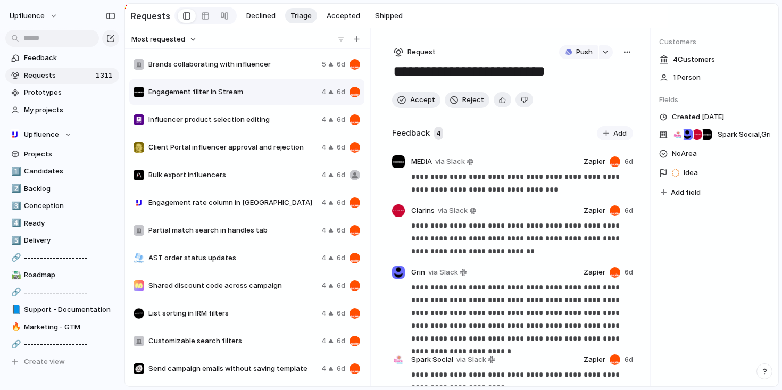
click at [257, 131] on div "Influencer product selection editing 4 6d" at bounding box center [246, 120] width 235 height 26
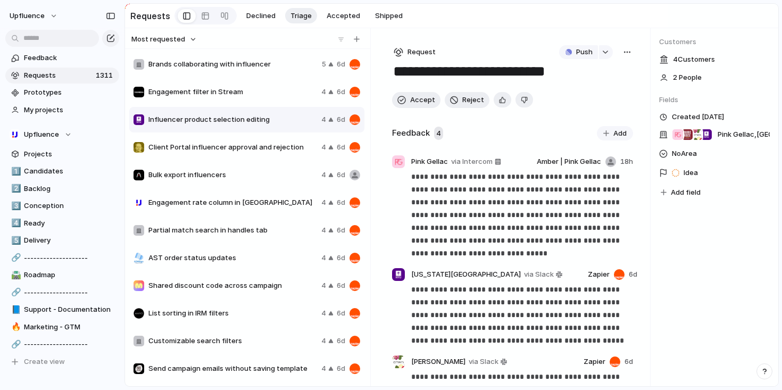
click at [297, 155] on div "Client Portal influencer approval and rejection 4 6d" at bounding box center [246, 148] width 235 height 26
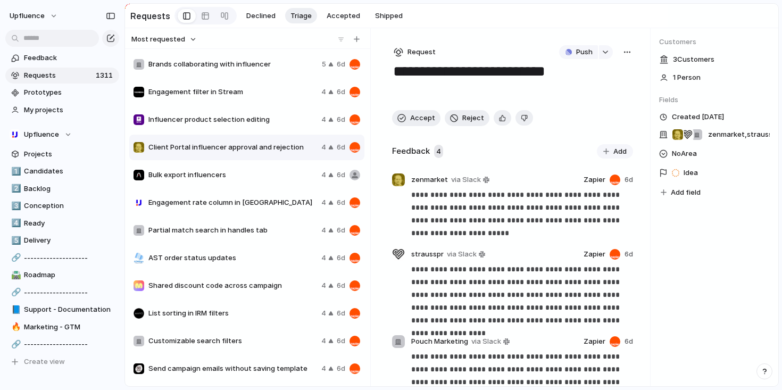
click at [273, 174] on span "Bulk export influencers" at bounding box center [232, 175] width 169 height 11
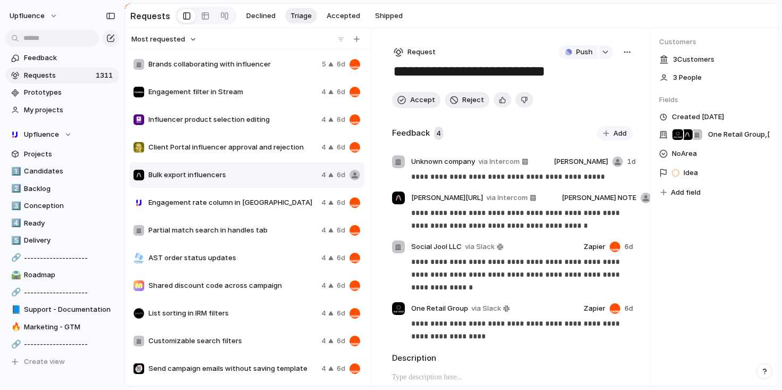
click at [266, 129] on div "Influencer product selection editing 4 6d" at bounding box center [246, 120] width 235 height 26
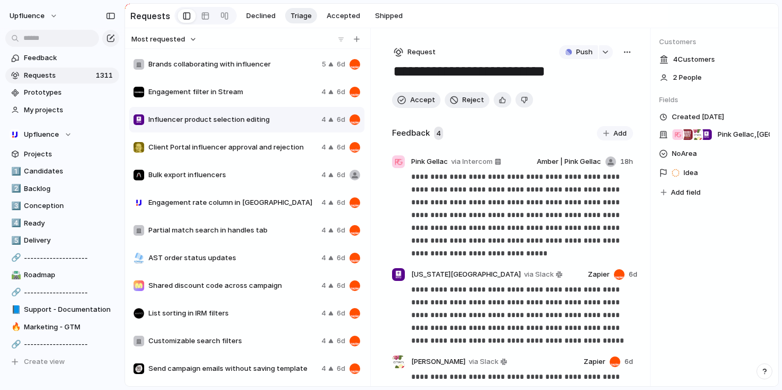
click at [623, 51] on div "button" at bounding box center [627, 52] width 9 height 9
click at [599, 52] on div "Copy link Merge Move to [GEOGRAPHIC_DATA]" at bounding box center [391, 195] width 782 height 390
click at [602, 50] on button "button" at bounding box center [606, 52] width 14 height 14
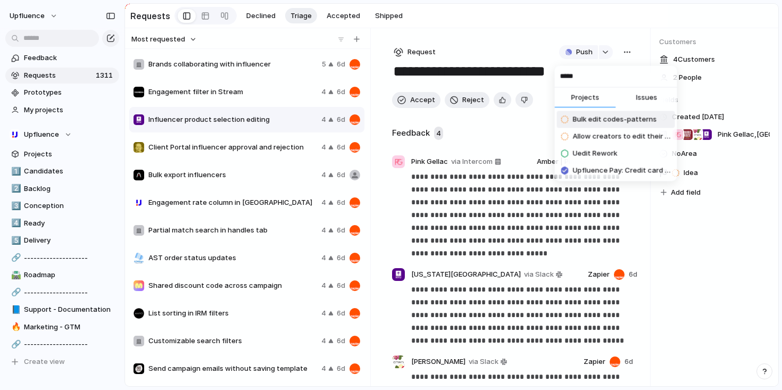
type input "******"
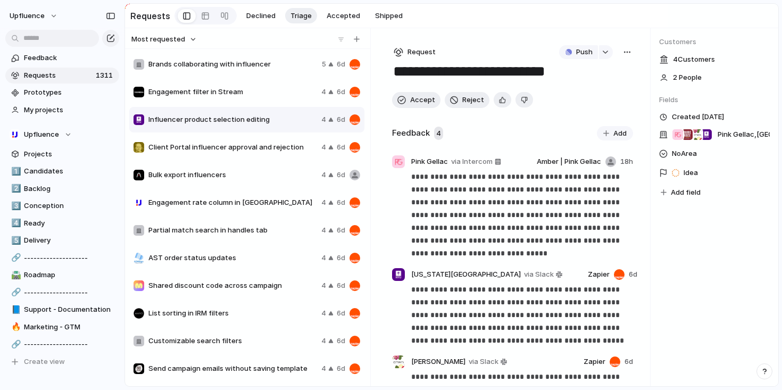
click at [503, 151] on div "Projects Issues Searching..." at bounding box center [391, 195] width 782 height 390
click at [623, 55] on div "button" at bounding box center [627, 52] width 9 height 9
click at [592, 130] on li "Delete" at bounding box center [595, 128] width 64 height 17
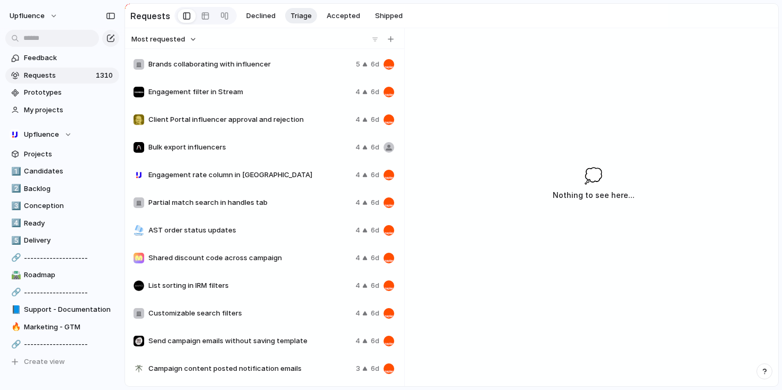
click at [273, 188] on div "Engagement rate column in IRM 4 6d" at bounding box center [263, 175] width 269 height 26
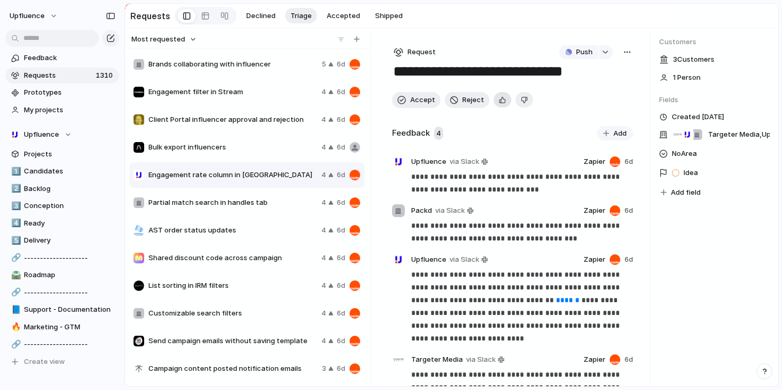
click at [499, 103] on div "button" at bounding box center [502, 100] width 7 height 10
click at [407, 103] on button "Accept" at bounding box center [416, 100] width 48 height 16
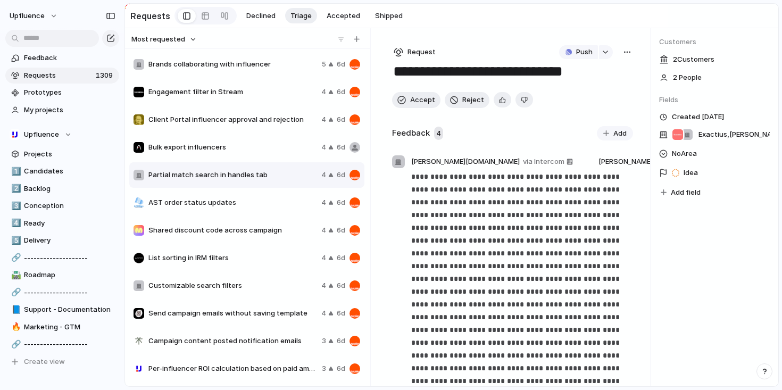
click at [261, 207] on span "AST order status updates" at bounding box center [232, 202] width 169 height 11
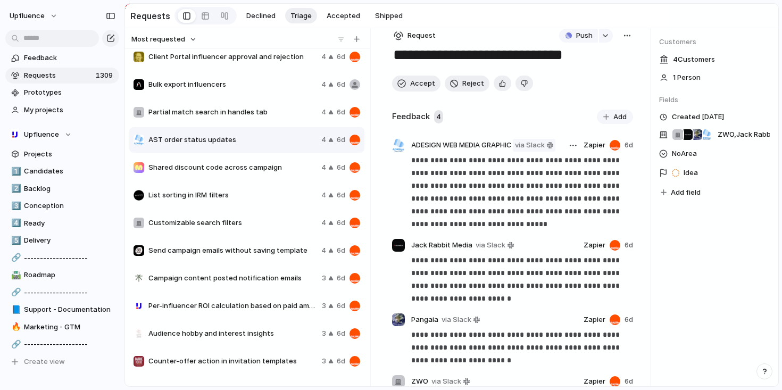
scroll to position [22, 0]
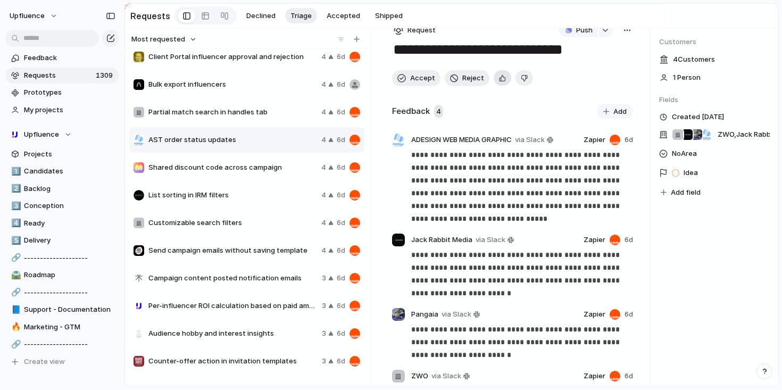
click at [499, 76] on div "button" at bounding box center [502, 78] width 7 height 10
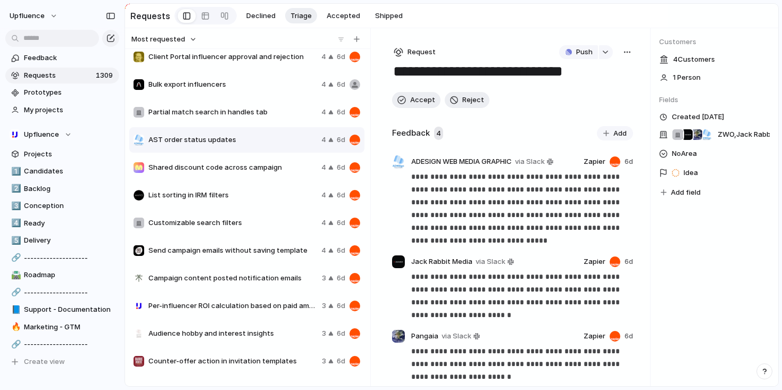
click at [629, 53] on div "**********" at bounding box center [513, 207] width 276 height 358
click at [624, 55] on div "button" at bounding box center [627, 52] width 9 height 9
click at [591, 95] on li "Merge" at bounding box center [594, 94] width 64 height 17
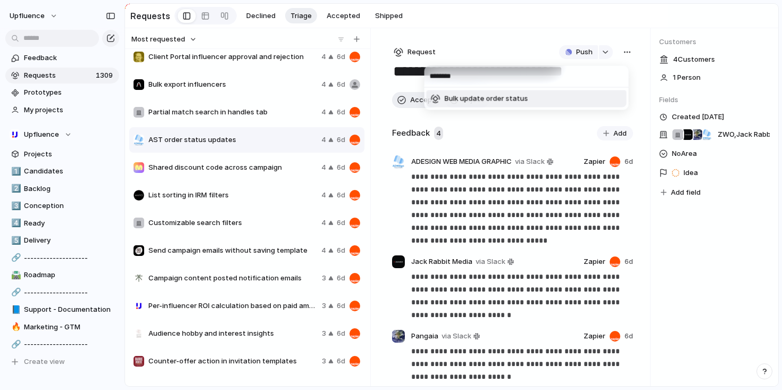
type input "*********"
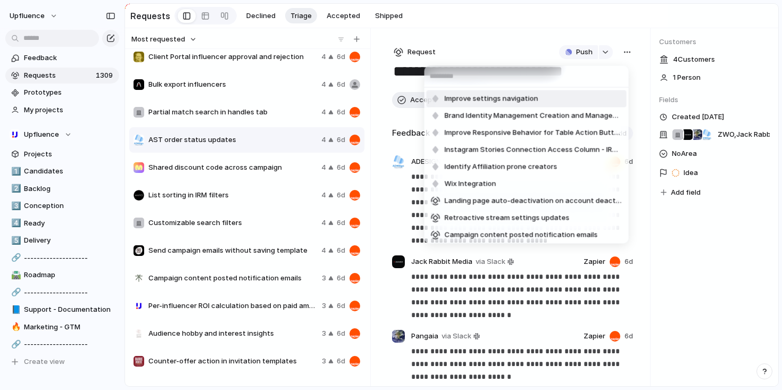
click at [518, 43] on div "Improve settings navigation Brand Identity Management Creation and Management I…" at bounding box center [391, 195] width 782 height 390
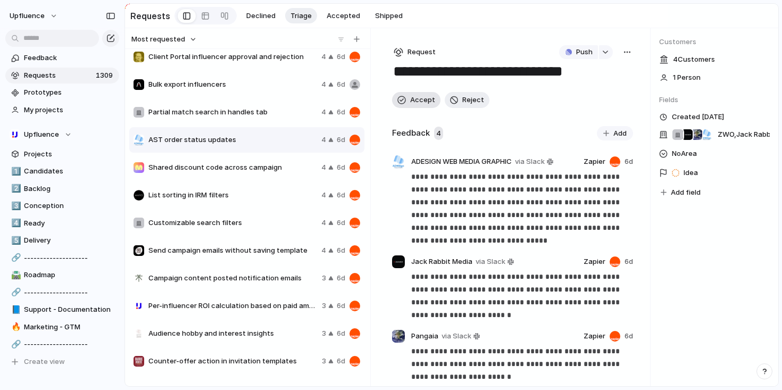
click at [426, 102] on span "Accept" at bounding box center [422, 100] width 25 height 11
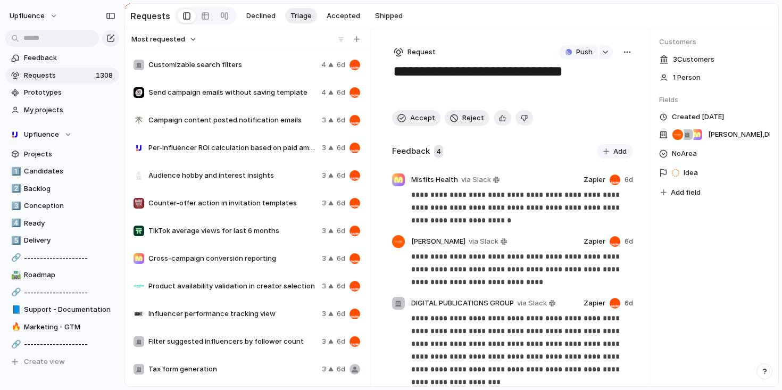
scroll to position [194, 0]
click at [257, 254] on div "Cross-campaign conversion reporting 3 6d" at bounding box center [246, 258] width 235 height 26
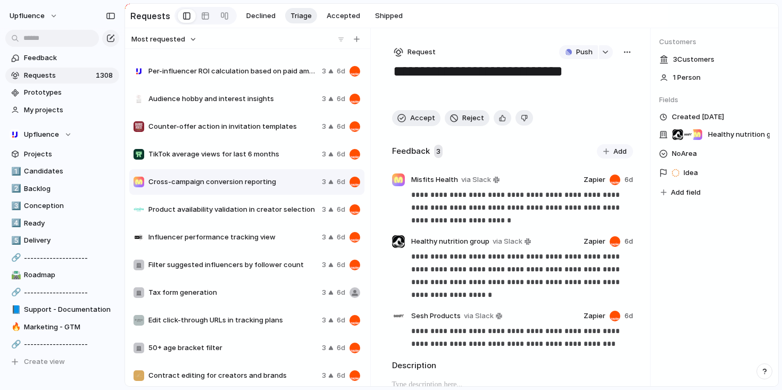
scroll to position [270, 0]
click at [627, 50] on button "button" at bounding box center [628, 52] width 12 height 14
click at [597, 92] on li "Merge" at bounding box center [595, 94] width 64 height 17
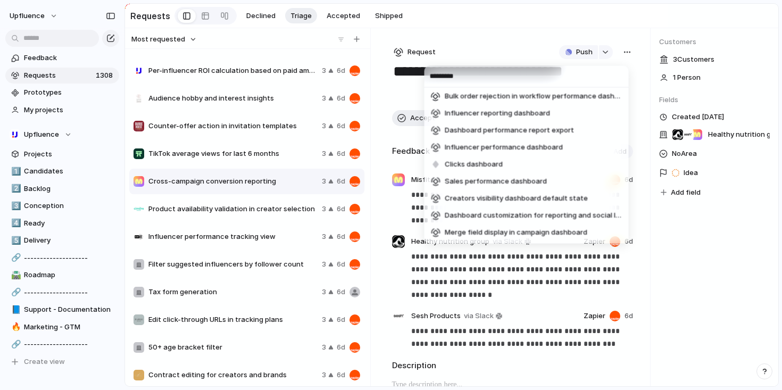
scroll to position [275, 0]
type input "*********"
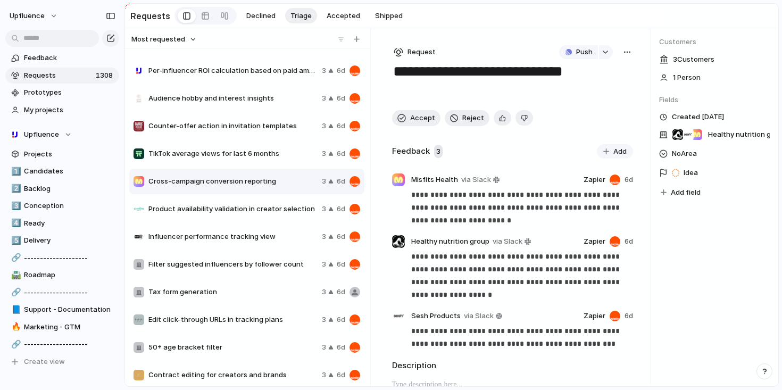
click at [622, 15] on div "********* Unified social listening dashboard Notification badge on campaign das…" at bounding box center [391, 195] width 782 height 390
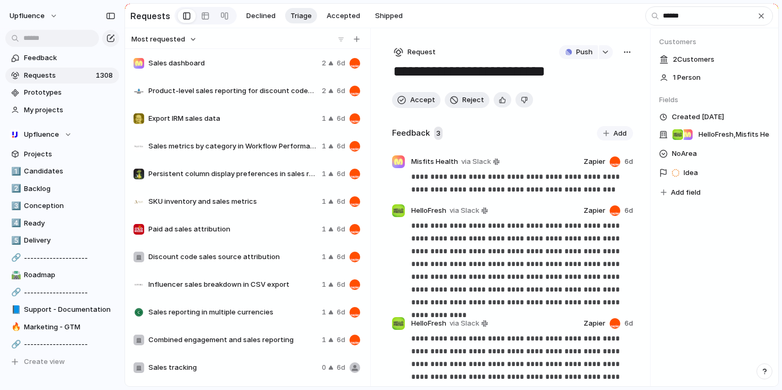
scroll to position [112, 0]
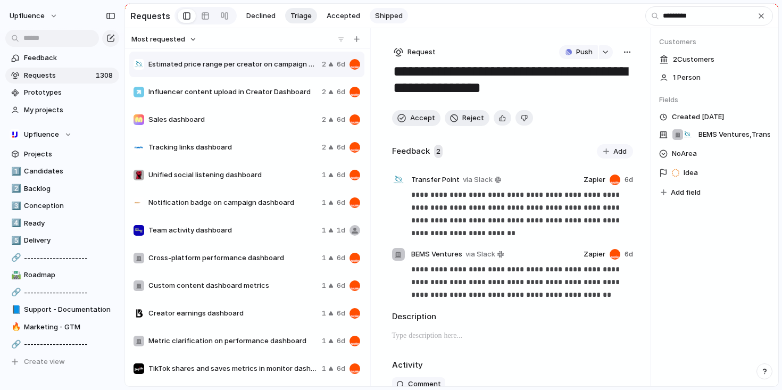
type input "*********"
click at [375, 14] on span "Shipped" at bounding box center [389, 16] width 28 height 11
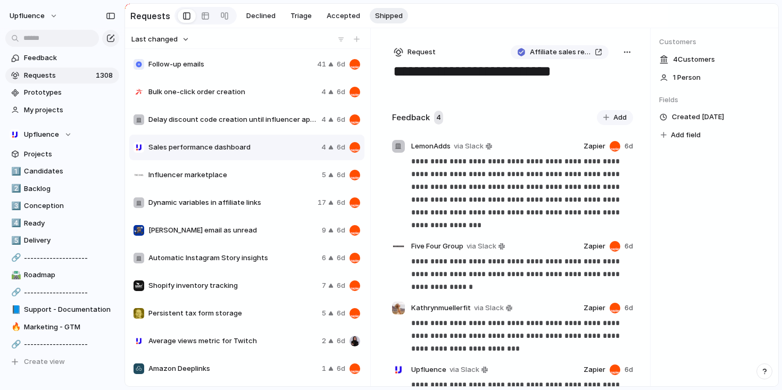
scroll to position [1, 0]
click at [424, 52] on span "Request" at bounding box center [422, 52] width 28 height 11
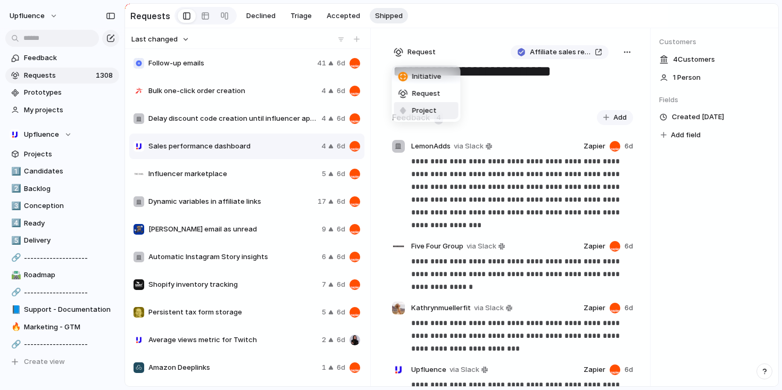
click at [421, 109] on span "Project" at bounding box center [424, 110] width 24 height 11
click at [331, 12] on span "Accepted" at bounding box center [344, 16] width 34 height 11
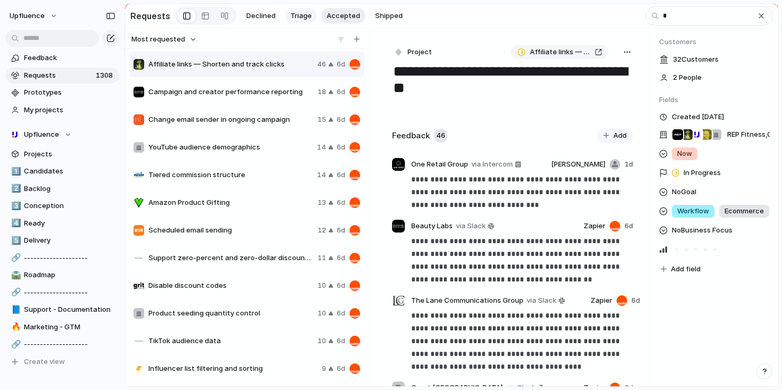
type input "*"
click at [292, 13] on span "Triage" at bounding box center [301, 16] width 21 height 11
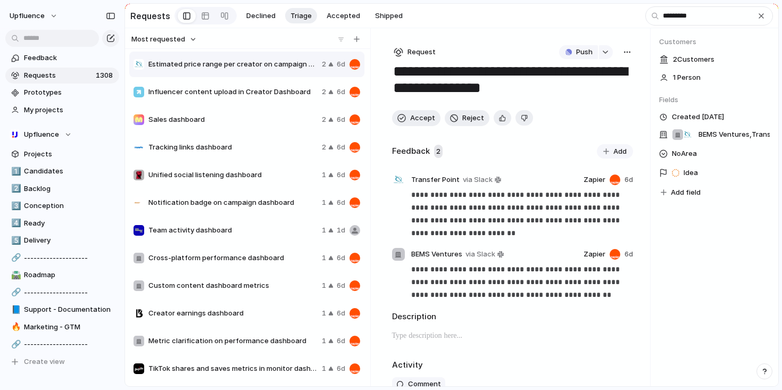
type input "*********"
click at [249, 124] on span "Sales dashboard" at bounding box center [232, 119] width 169 height 11
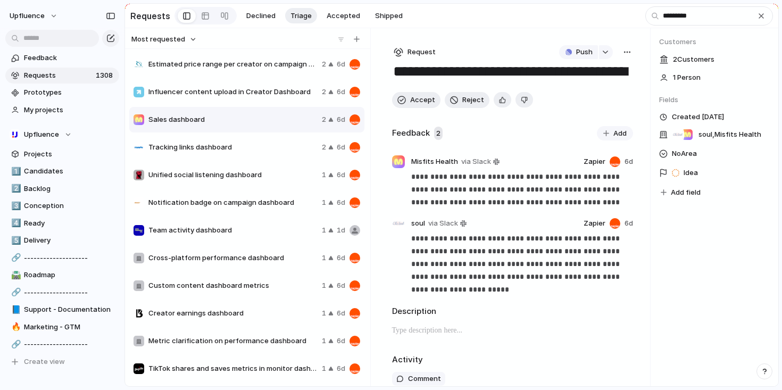
click at [624, 56] on div "button" at bounding box center [627, 52] width 9 height 9
click at [599, 92] on li "Merge" at bounding box center [595, 94] width 64 height 17
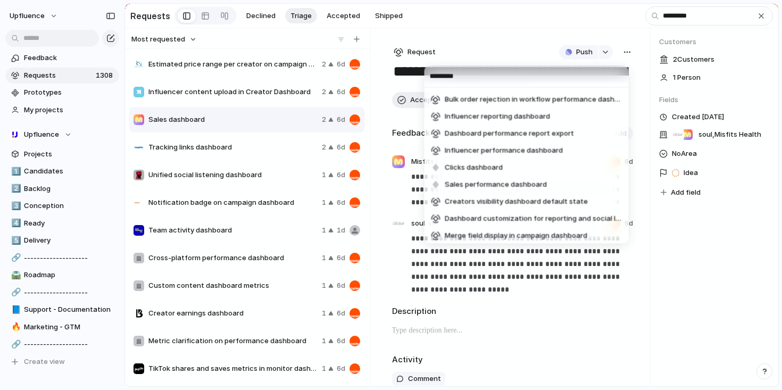
scroll to position [258, 0]
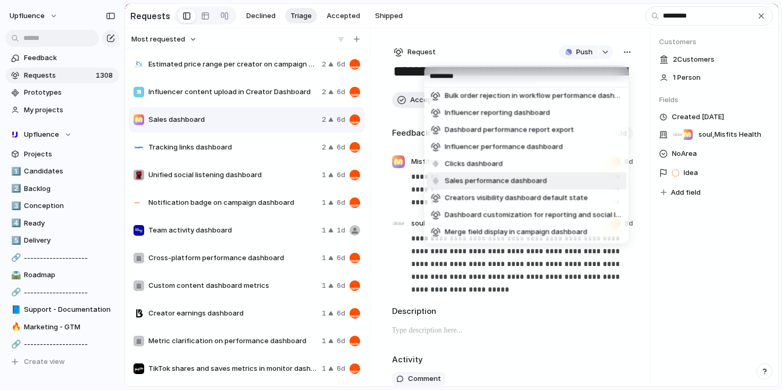
type input "*********"
click at [519, 180] on span "Sales performance dashboard" at bounding box center [496, 181] width 102 height 11
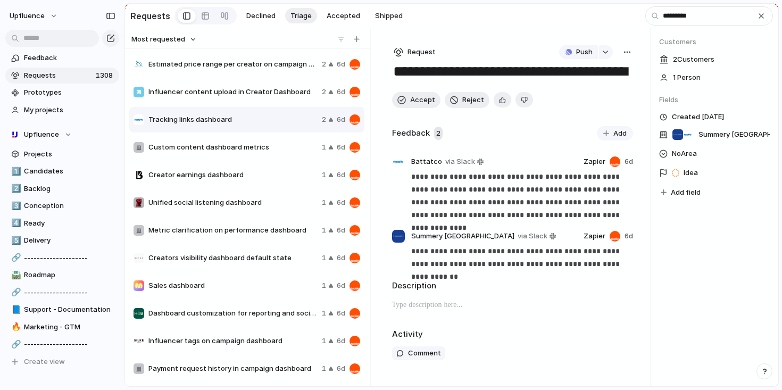
click at [271, 156] on div "********* Unified social listening dashboard Notification badge on campaign das…" at bounding box center [391, 195] width 782 height 390
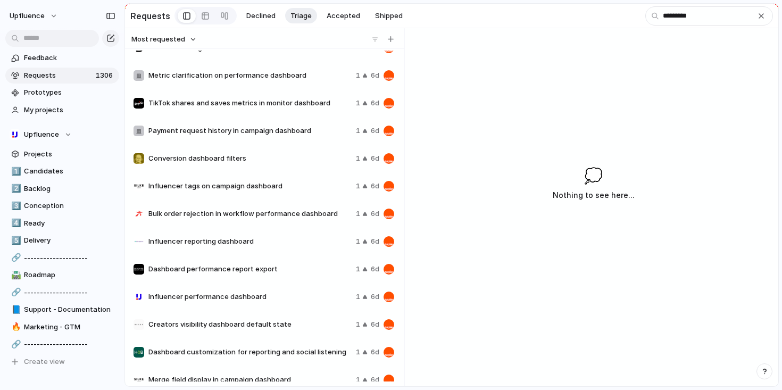
scroll to position [222, 0]
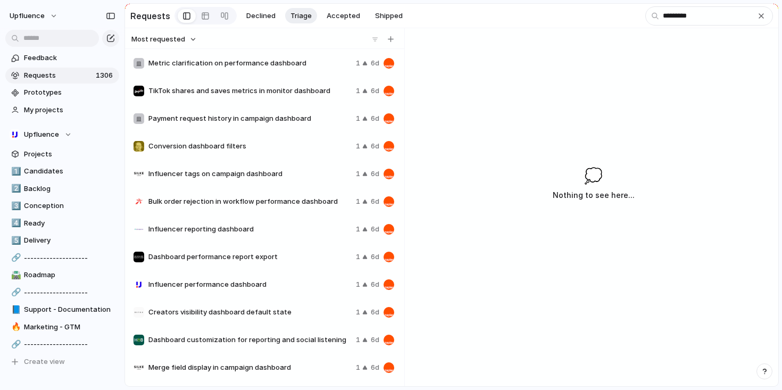
click at [275, 287] on span "Influencer performance dashboard" at bounding box center [249, 284] width 203 height 11
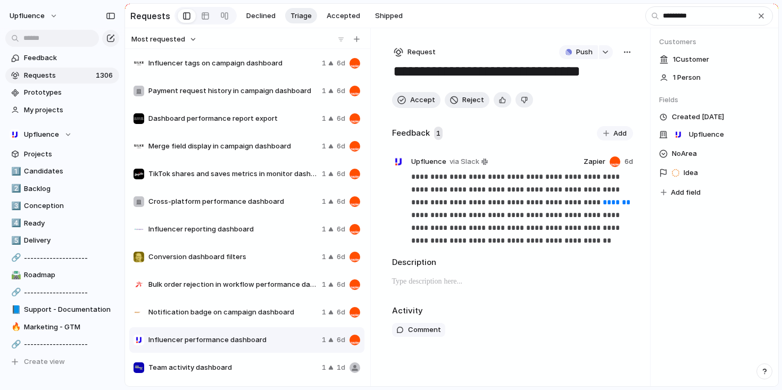
click at [633, 52] on div "**********" at bounding box center [513, 207] width 276 height 358
click at [626, 55] on div "button" at bounding box center [627, 52] width 9 height 9
click at [598, 97] on li "Merge" at bounding box center [599, 94] width 64 height 17
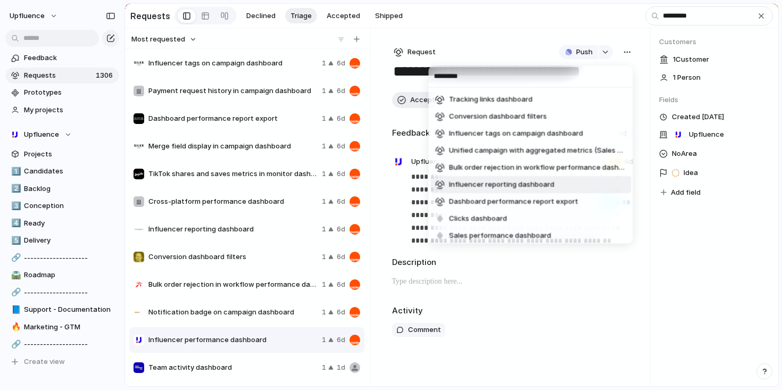
scroll to position [204, 0]
type input "*********"
click at [559, 184] on li "Influencer reporting dashboard" at bounding box center [531, 184] width 200 height 17
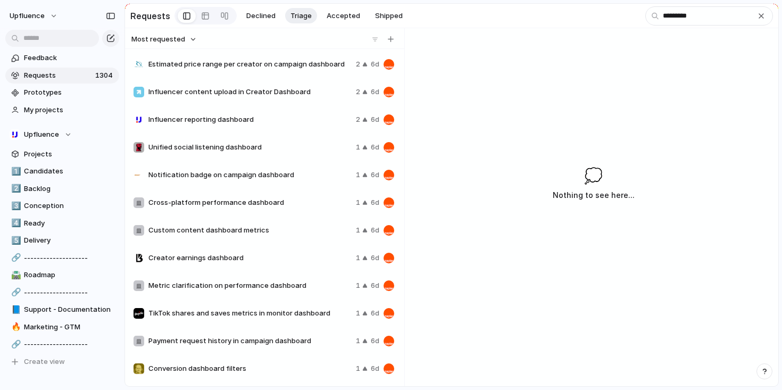
click at [310, 94] on span "Influencer content upload in Creator Dashboard" at bounding box center [249, 92] width 203 height 11
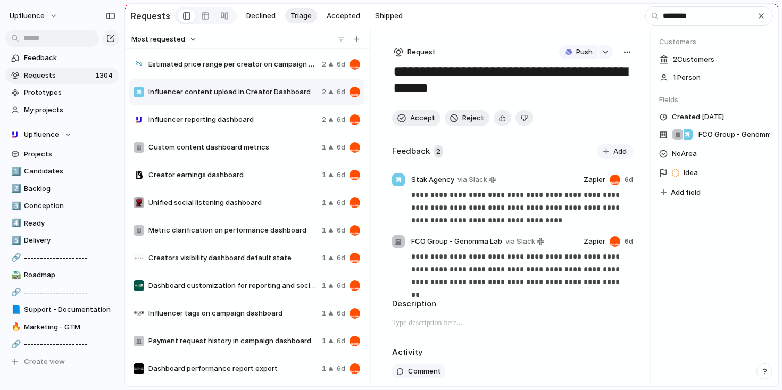
click at [313, 72] on div "Estimated price range per creator on campaign dashboard 2 6d" at bounding box center [246, 65] width 235 height 26
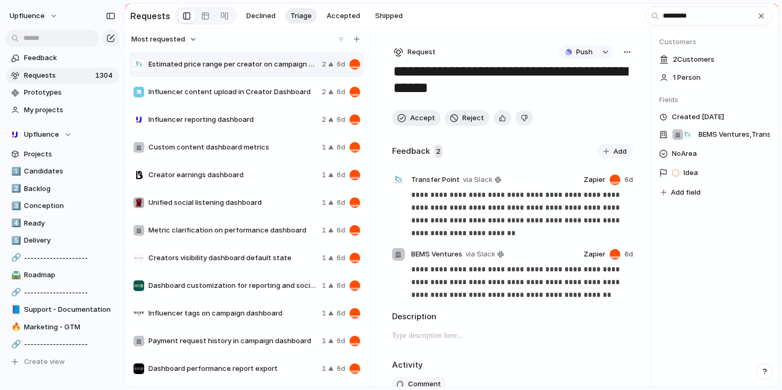
click at [276, 162] on div "Estimated price range per creator on campaign dashboard 2 6d Influencer content…" at bounding box center [247, 300] width 237 height 498
click at [271, 173] on span "Creator earnings dashboard" at bounding box center [232, 175] width 169 height 11
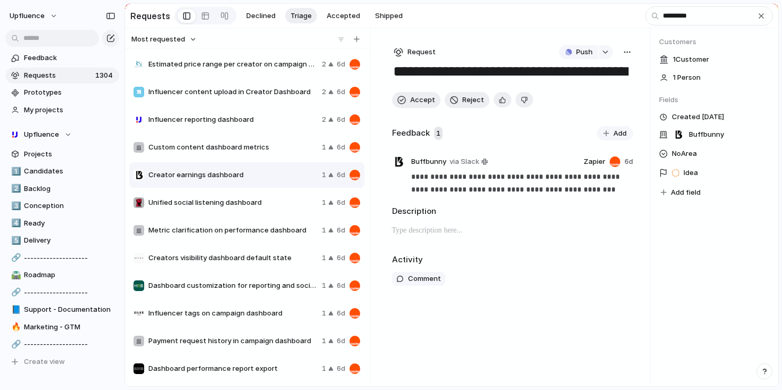
click at [627, 59] on button "button" at bounding box center [628, 52] width 12 height 14
click at [608, 98] on li "Merge" at bounding box center [599, 94] width 64 height 17
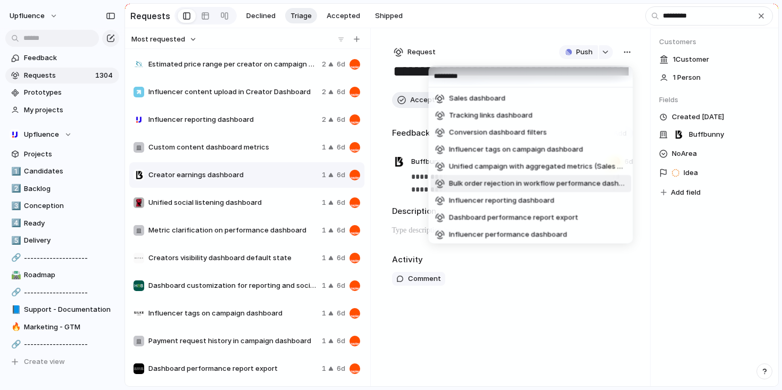
scroll to position [184, 0]
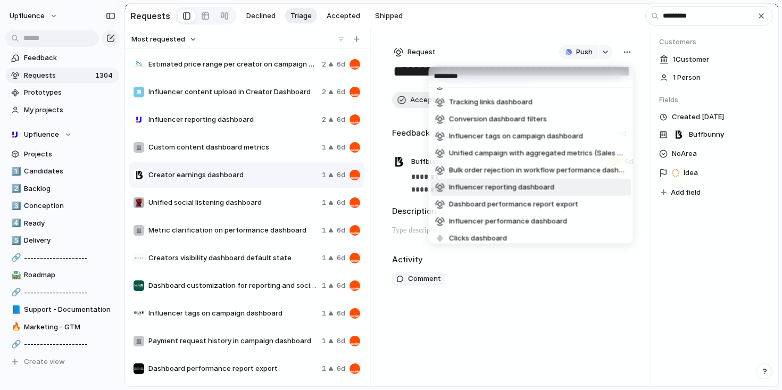
type input "*********"
click at [554, 189] on li "Influencer reporting dashboard" at bounding box center [531, 187] width 200 height 17
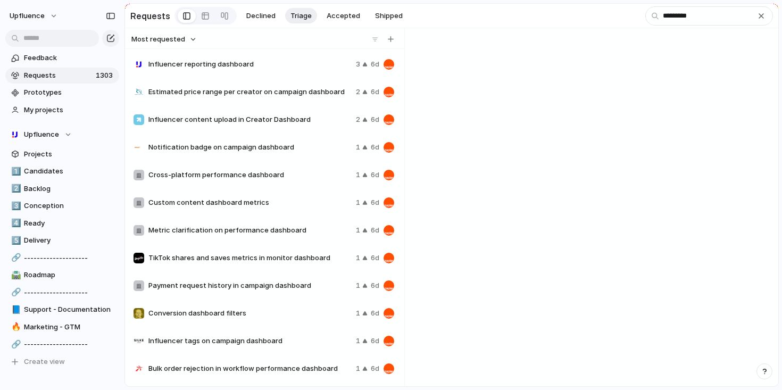
click at [263, 206] on span "Custom content dashboard metrics" at bounding box center [249, 202] width 203 height 11
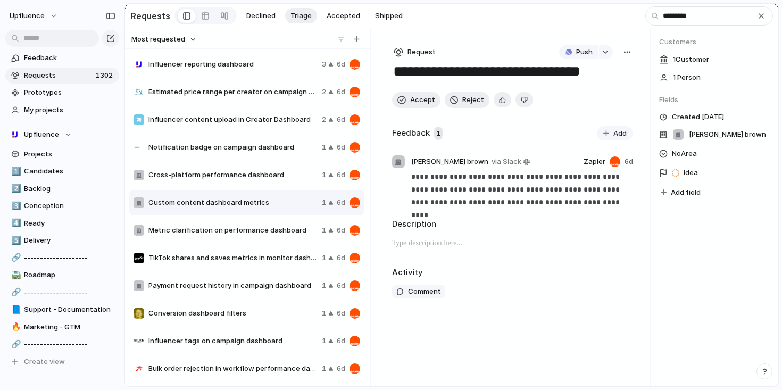
click at [292, 229] on span "Metric clarification on performance dashboard" at bounding box center [232, 230] width 169 height 11
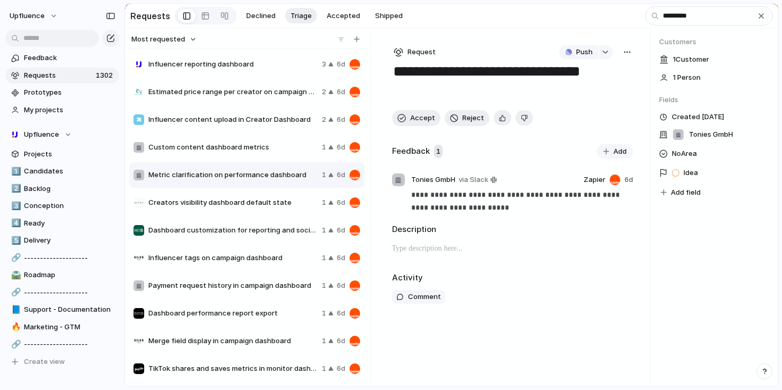
click at [271, 205] on span "Creators visibility dashboard default state" at bounding box center [232, 202] width 169 height 11
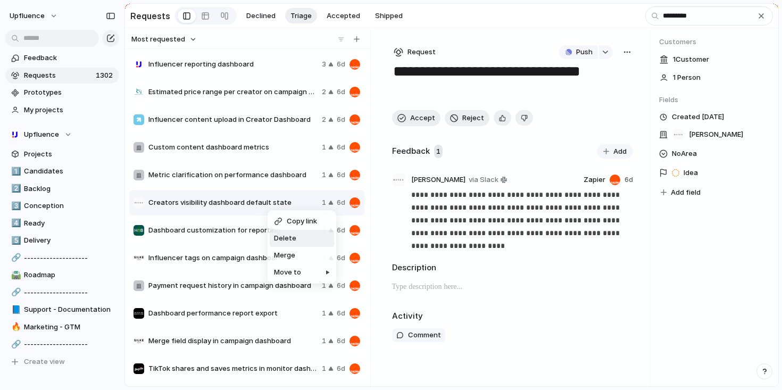
click at [296, 240] on li "Delete" at bounding box center [302, 238] width 64 height 17
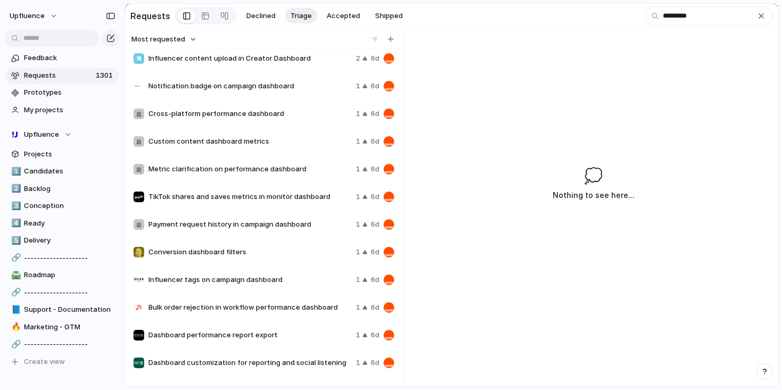
scroll to position [84, 0]
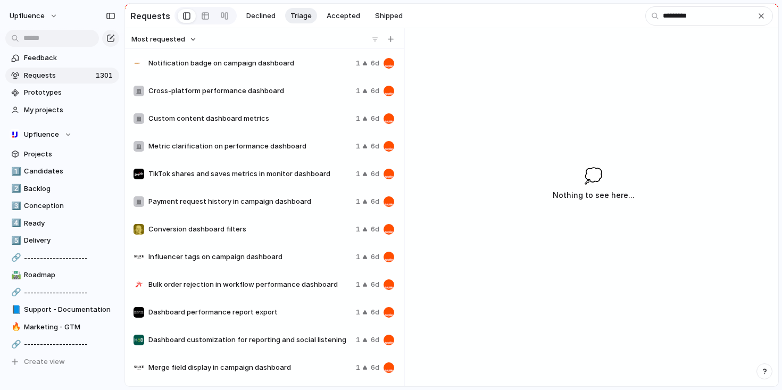
click at [269, 338] on span "Dashboard customization for reporting and social listening" at bounding box center [249, 340] width 203 height 11
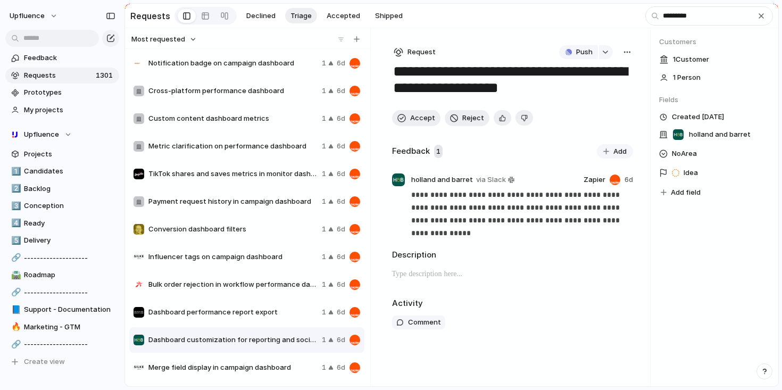
click at [269, 319] on div "Dashboard performance report export 1 6d" at bounding box center [246, 313] width 235 height 26
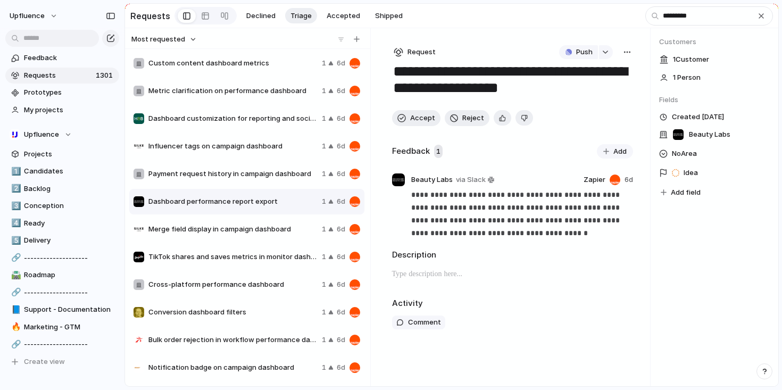
click at [266, 341] on span "Bulk order rejection in workflow performance dashboard" at bounding box center [232, 340] width 169 height 11
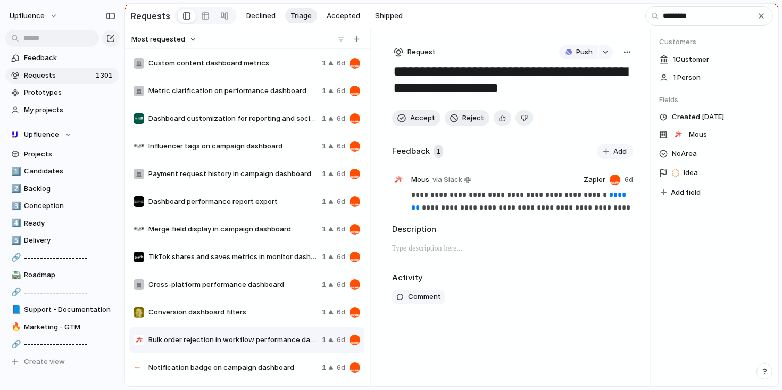
click at [626, 53] on div "button" at bounding box center [627, 52] width 9 height 9
click at [585, 95] on span "Merge" at bounding box center [581, 94] width 21 height 11
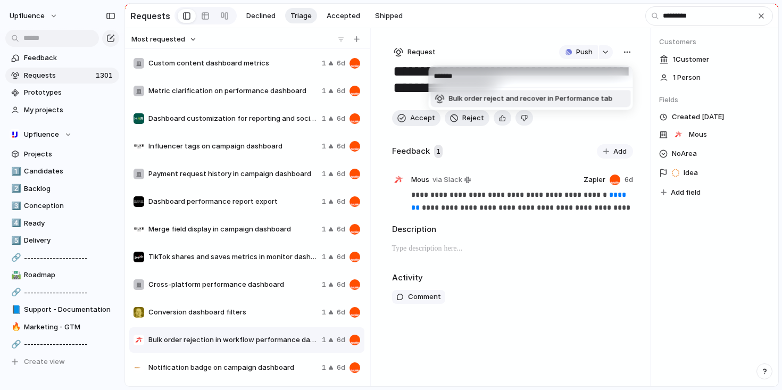
type input "*******"
click at [582, 101] on span "Bulk order reject and recover in Performance tab" at bounding box center [531, 99] width 164 height 11
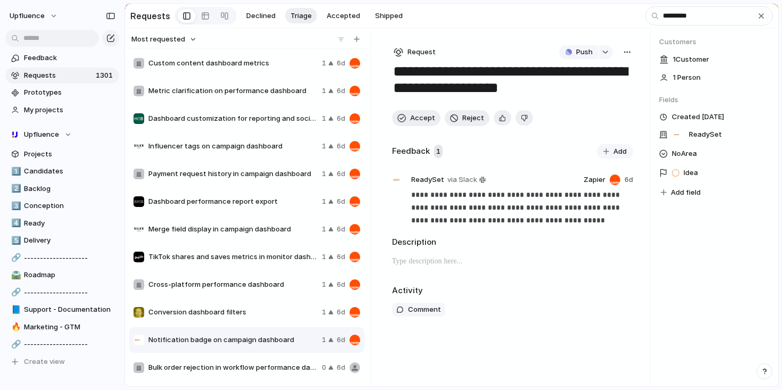
click at [563, 286] on div "******* Bulk order reject and recover in Performance tab Bulk order rejection i…" at bounding box center [391, 195] width 782 height 390
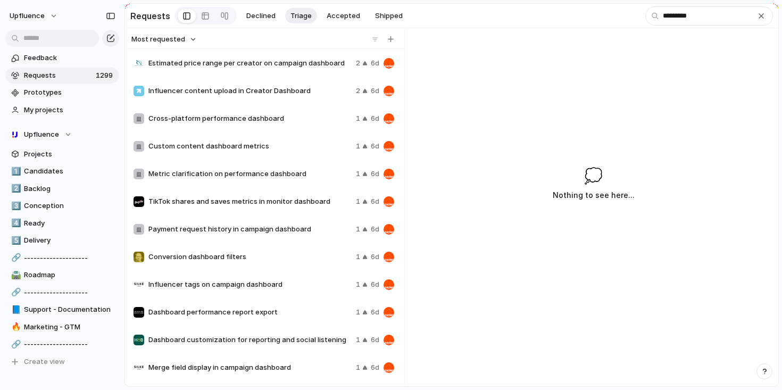
scroll to position [29, 0]
click at [285, 366] on div "Influencer reporting dashboard 3 6d Estimated price range per creator on campai…" at bounding box center [264, 216] width 271 height 331
click at [269, 373] on span "Merge field display in campaign dashboard" at bounding box center [249, 367] width 203 height 11
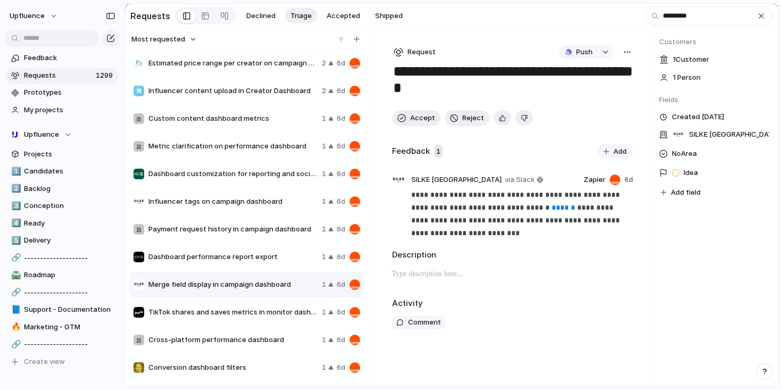
click at [622, 59] on button "button" at bounding box center [628, 52] width 12 height 14
click at [591, 97] on li "Merge" at bounding box center [599, 94] width 64 height 17
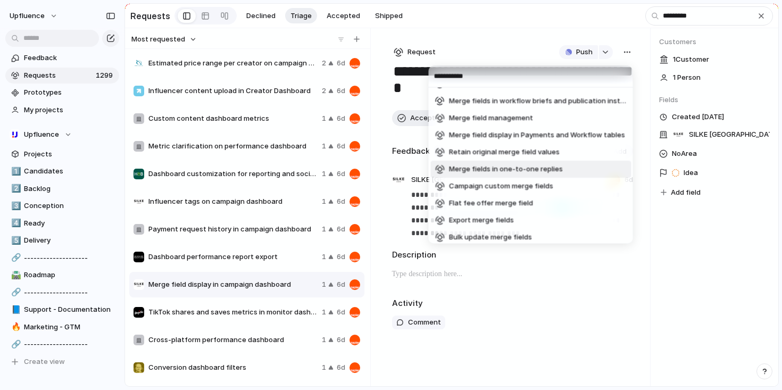
scroll to position [105, 0]
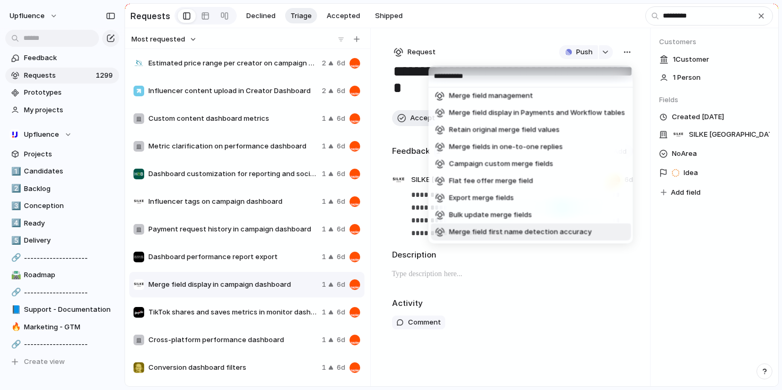
type input "**********"
click at [564, 273] on div "**********" at bounding box center [391, 195] width 782 height 390
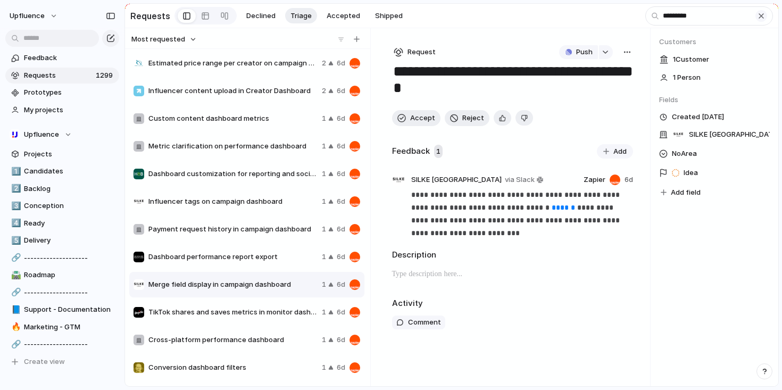
click at [761, 16] on div "button" at bounding box center [761, 16] width 9 height 9
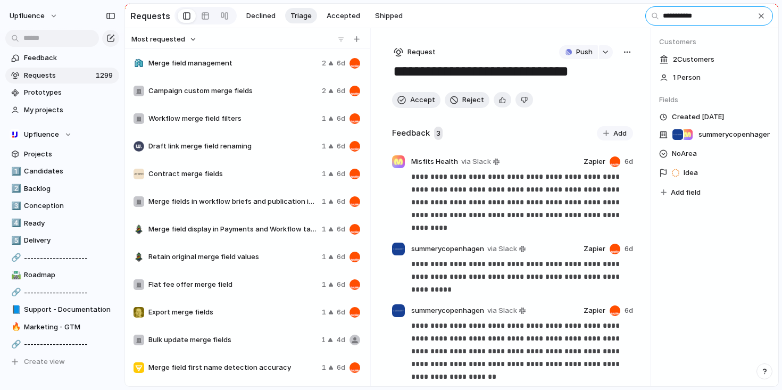
type input "**********"
click at [261, 95] on span "Campaign custom merge fields" at bounding box center [232, 91] width 169 height 11
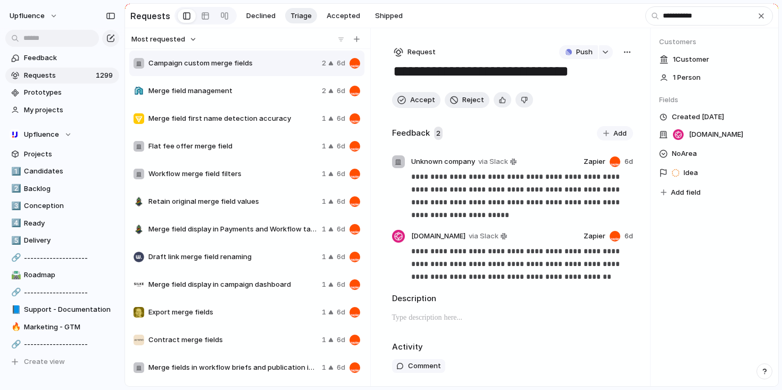
click at [627, 54] on button "button" at bounding box center [628, 52] width 12 height 14
click at [582, 90] on span "Merge" at bounding box center [577, 94] width 21 height 11
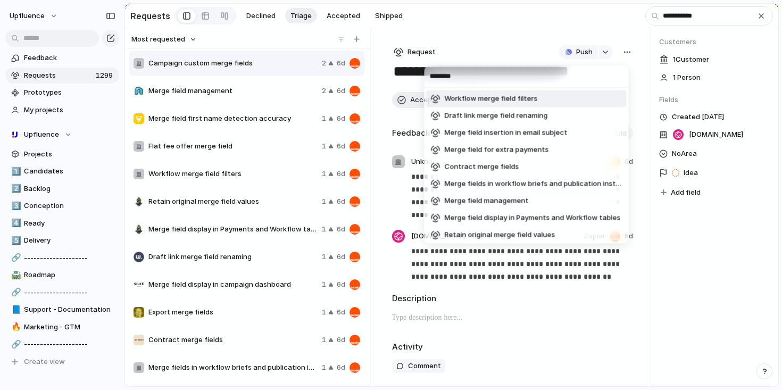
type input "*"
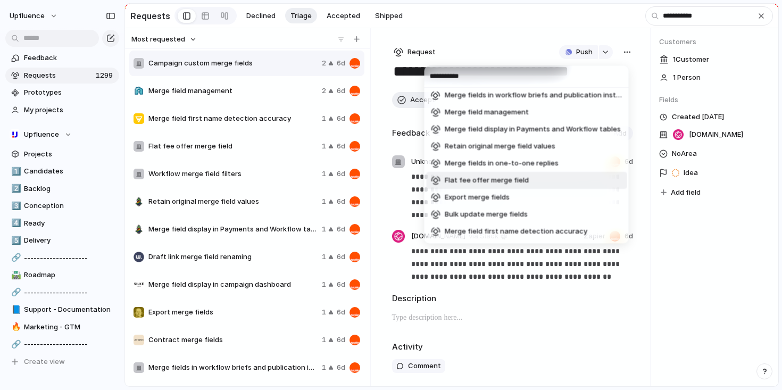
scroll to position [105, 0]
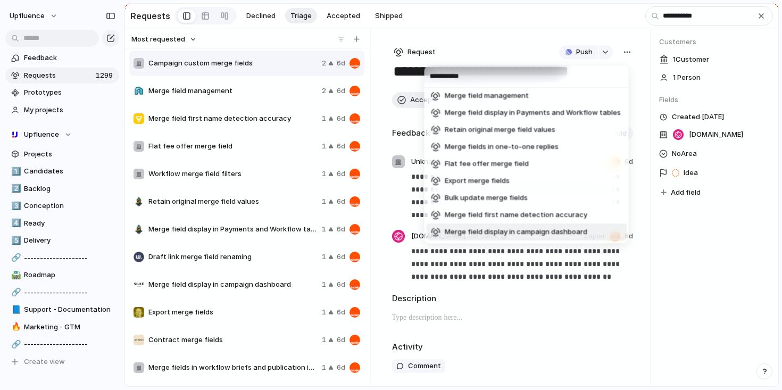
type input "**********"
click at [575, 232] on span "Merge field display in campaign dashboard" at bounding box center [516, 232] width 143 height 11
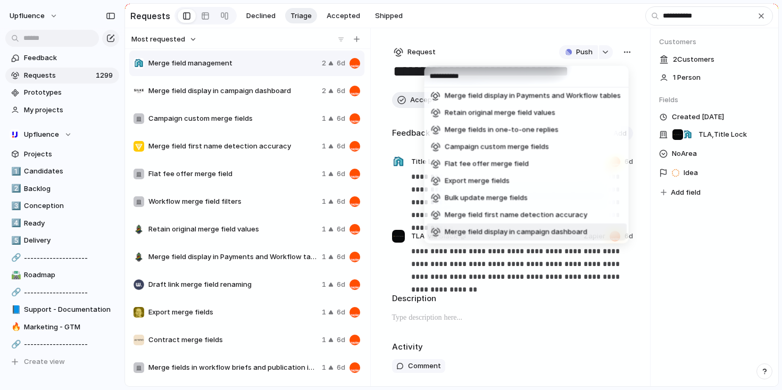
scroll to position [88, 0]
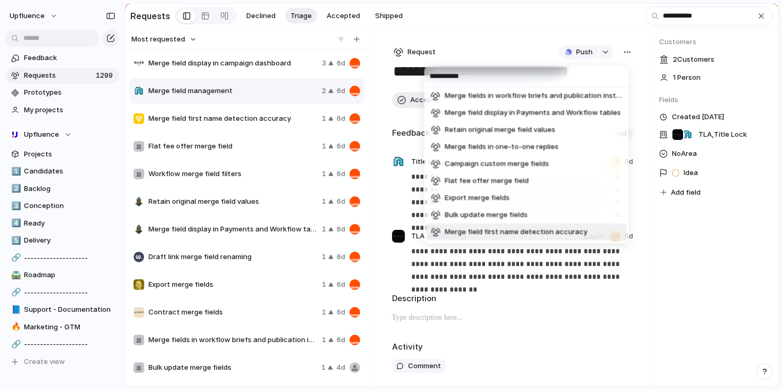
click at [547, 299] on div "**********" at bounding box center [391, 195] width 782 height 390
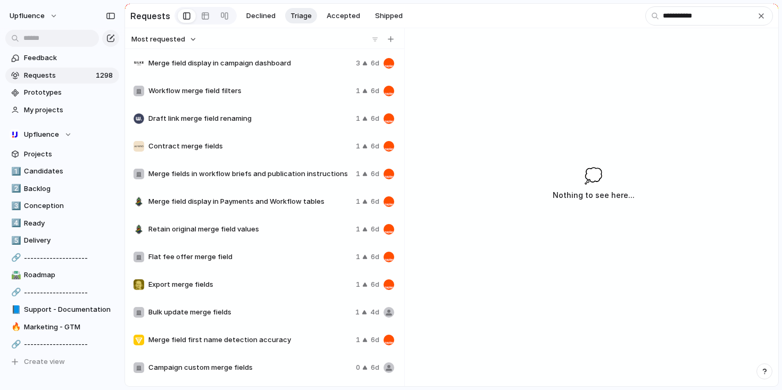
click at [275, 65] on span "Merge field display in campaign dashboard" at bounding box center [249, 63] width 203 height 11
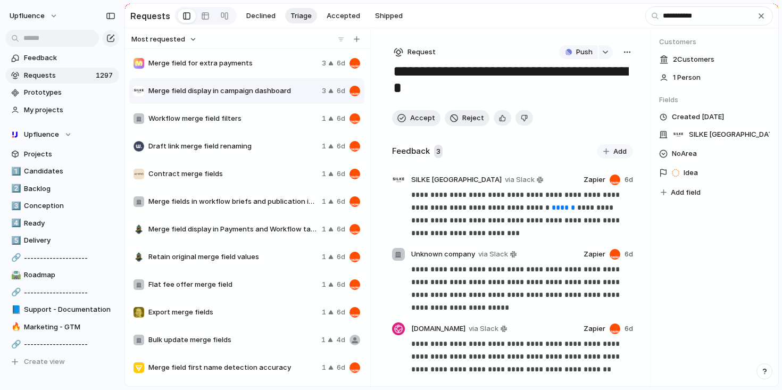
scroll to position [1, 0]
drag, startPoint x: 519, startPoint y: 90, endPoint x: 402, endPoint y: 90, distance: 116.6
click at [402, 90] on textarea "**********" at bounding box center [510, 81] width 237 height 38
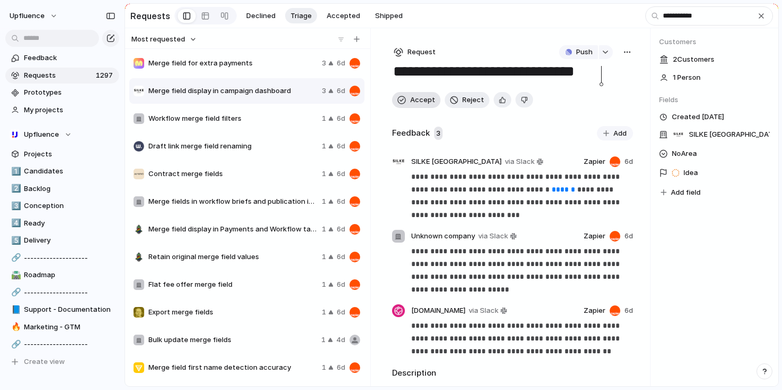
type textarea "**********"
click at [426, 104] on span "Accept" at bounding box center [422, 100] width 25 height 11
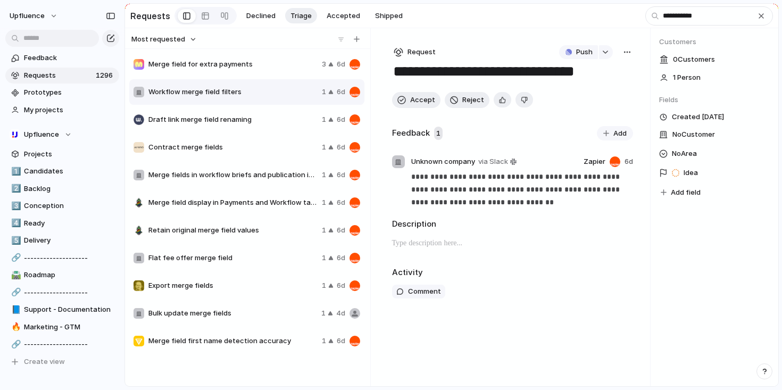
click at [626, 54] on div "button" at bounding box center [627, 52] width 9 height 9
click at [599, 93] on li "Merge" at bounding box center [599, 94] width 64 height 17
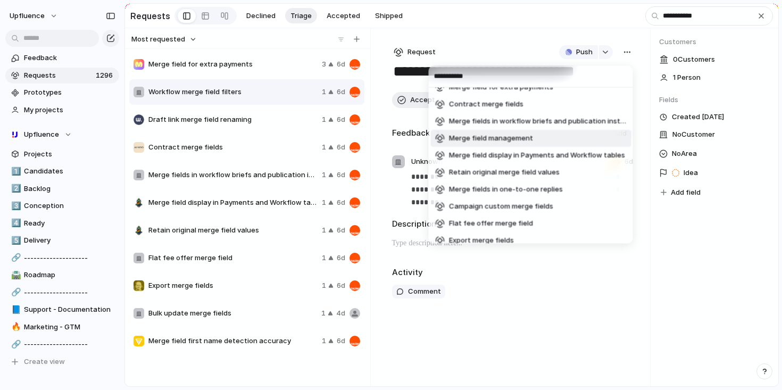
scroll to position [105, 0]
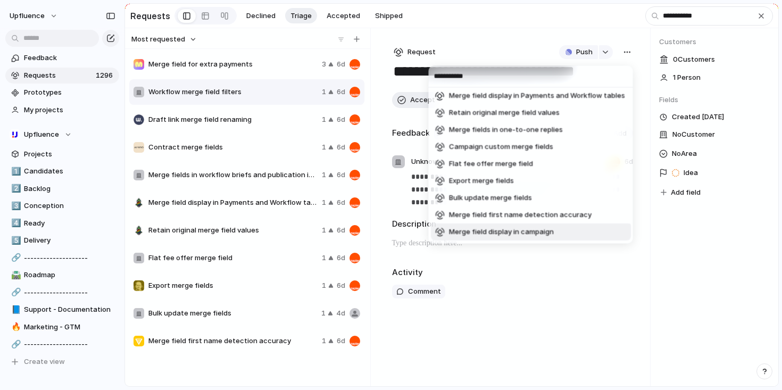
type input "**********"
click at [557, 231] on li "Merge field display in campaign" at bounding box center [531, 232] width 200 height 17
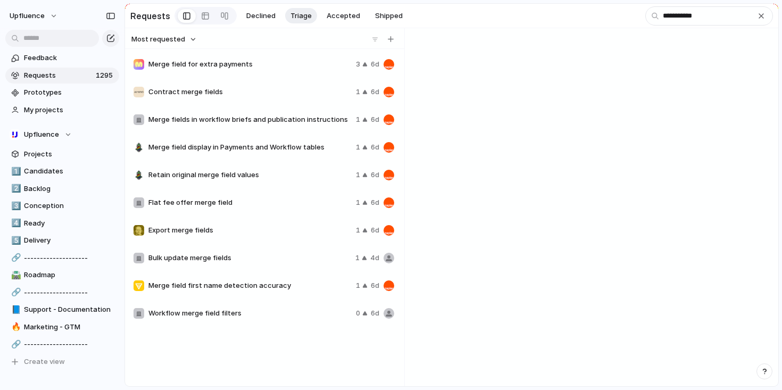
click at [529, 278] on div "💭 Nothing to see here..." at bounding box center [594, 261] width 370 height 252
click at [308, 127] on div "Merge fields in workflow briefs and publication instructions 1 6d" at bounding box center [263, 120] width 269 height 26
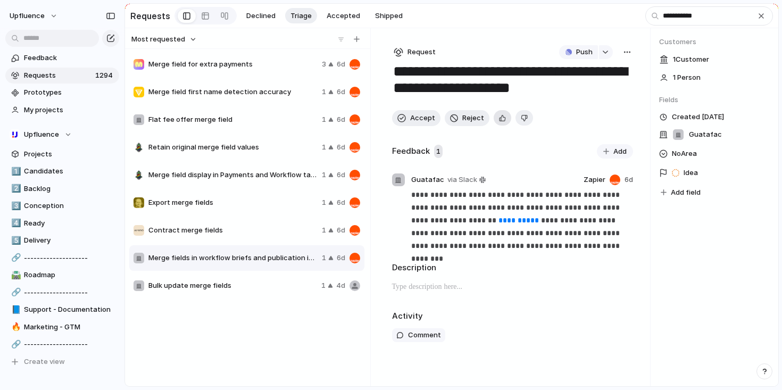
click at [503, 125] on button "button" at bounding box center [503, 117] width 18 height 15
click at [423, 121] on span "Accept" at bounding box center [422, 118] width 25 height 11
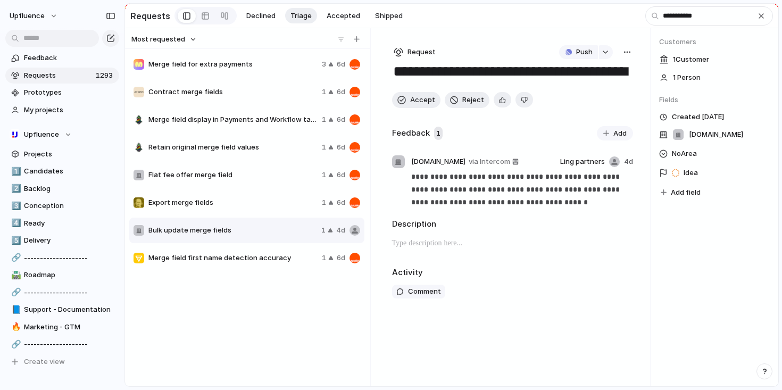
click at [244, 177] on span "Flat fee offer merge field" at bounding box center [232, 175] width 169 height 11
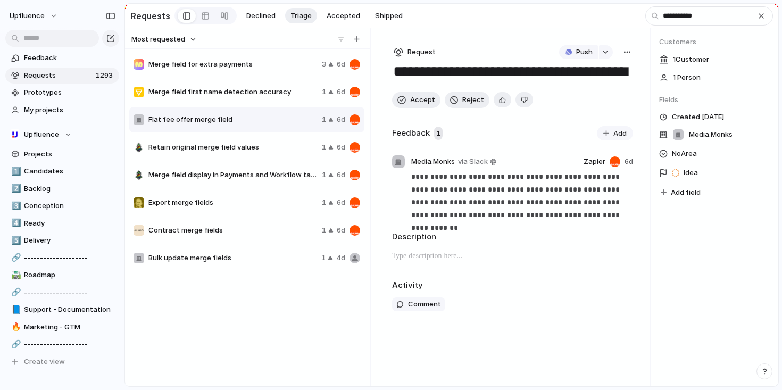
click at [252, 150] on span "Retain original merge field values" at bounding box center [232, 147] width 169 height 11
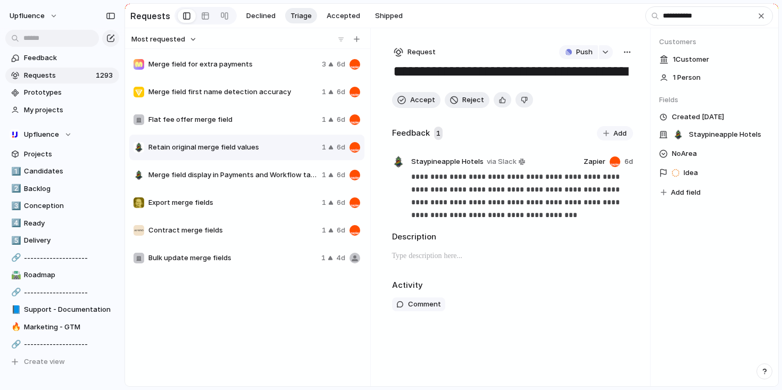
click at [245, 180] on span "Merge field display in Payments and Workflow tables" at bounding box center [232, 175] width 169 height 11
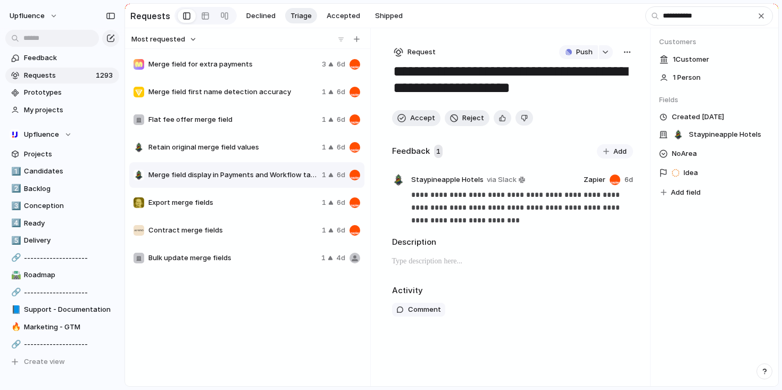
click at [625, 49] on button "button" at bounding box center [628, 52] width 12 height 14
click at [601, 90] on li "Merge" at bounding box center [599, 94] width 64 height 17
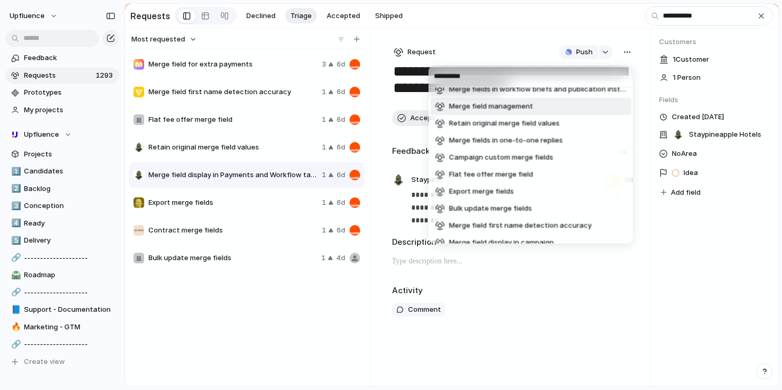
scroll to position [105, 0]
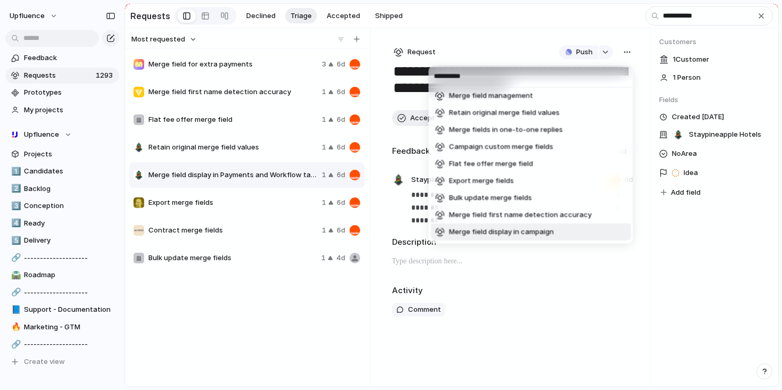
type input "**********"
click at [554, 232] on li "Merge field display in campaign" at bounding box center [531, 232] width 200 height 17
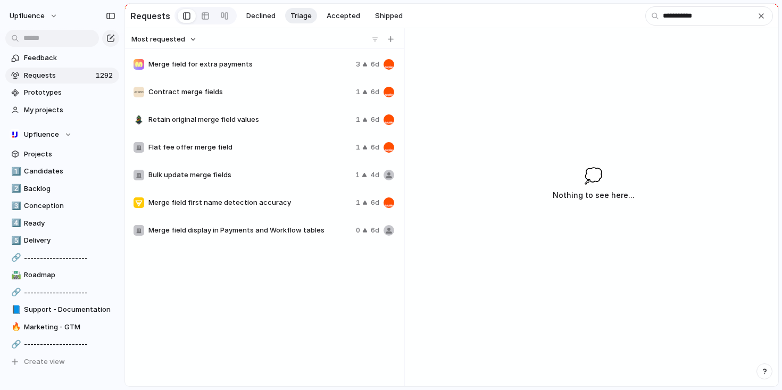
click at [301, 184] on div "Bulk update merge fields 1 4d" at bounding box center [263, 175] width 269 height 26
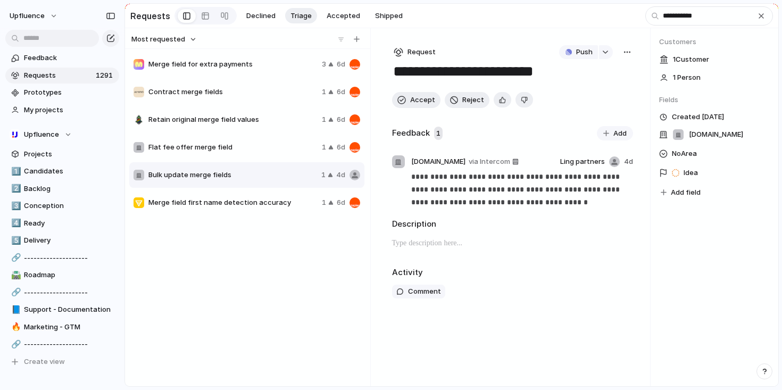
click at [626, 53] on div "button" at bounding box center [627, 52] width 9 height 9
click at [604, 125] on li "Delete" at bounding box center [599, 128] width 64 height 17
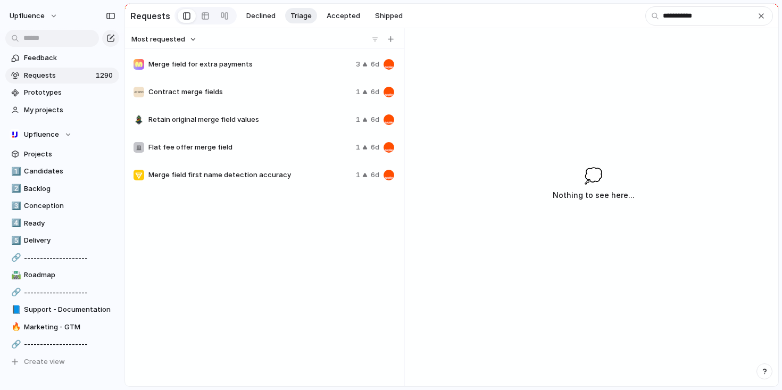
click at [300, 160] on div "Flat fee offer merge field 1 6d" at bounding box center [263, 148] width 269 height 26
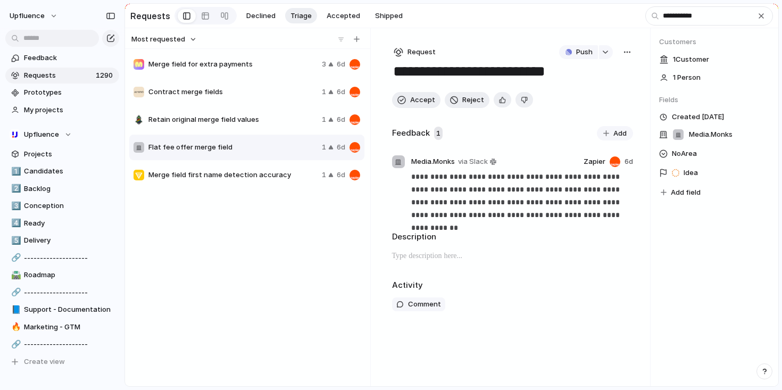
click at [300, 176] on span "Merge field first name detection accuracy" at bounding box center [232, 175] width 169 height 11
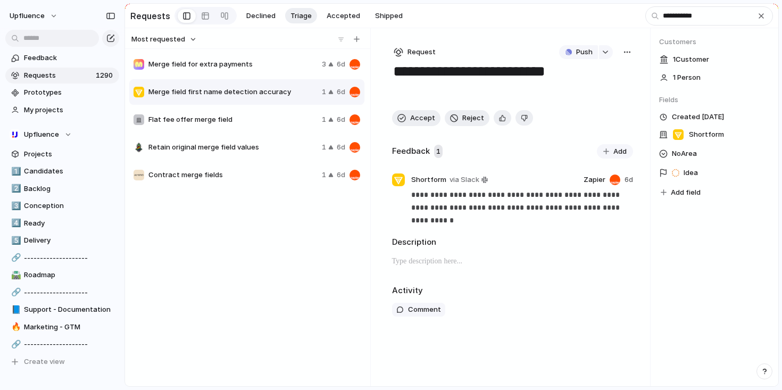
click at [625, 52] on div "button" at bounding box center [627, 52] width 9 height 9
click at [594, 126] on li "Delete" at bounding box center [599, 128] width 64 height 17
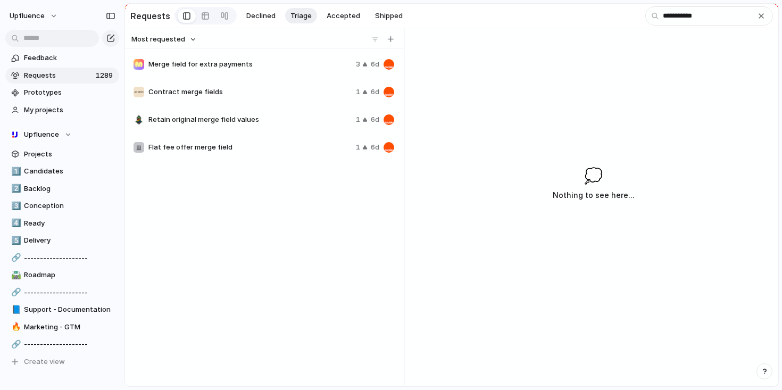
click at [316, 72] on div "Merge field for extra payments 3 6d" at bounding box center [263, 65] width 269 height 26
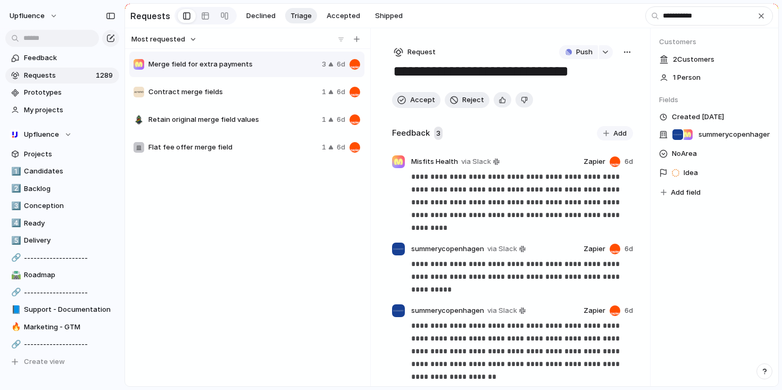
click at [589, 76] on textarea "**********" at bounding box center [510, 72] width 237 height 20
click at [591, 76] on textarea "**********" at bounding box center [510, 72] width 237 height 20
type textarea "**********"
click at [503, 101] on button "button" at bounding box center [503, 99] width 18 height 15
click at [414, 103] on span "Accept" at bounding box center [422, 100] width 25 height 11
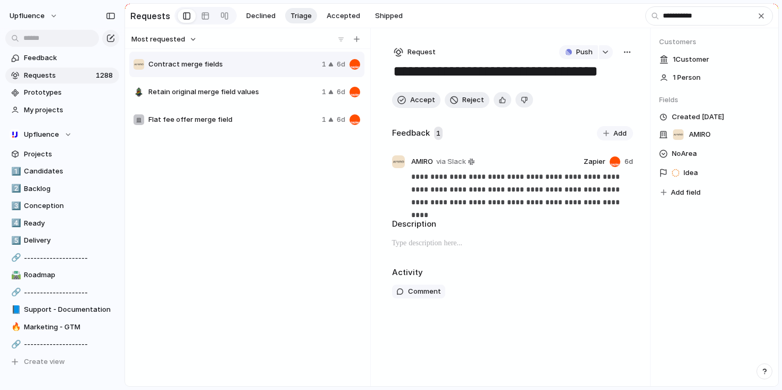
click at [630, 52] on div "button" at bounding box center [627, 52] width 9 height 9
click at [602, 95] on li "Merge" at bounding box center [599, 94] width 64 height 17
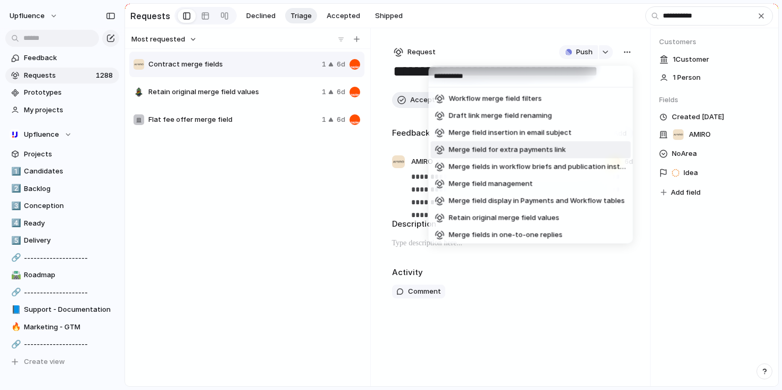
type input "**********"
click at [553, 150] on span "Merge field for extra payments link" at bounding box center [507, 150] width 117 height 11
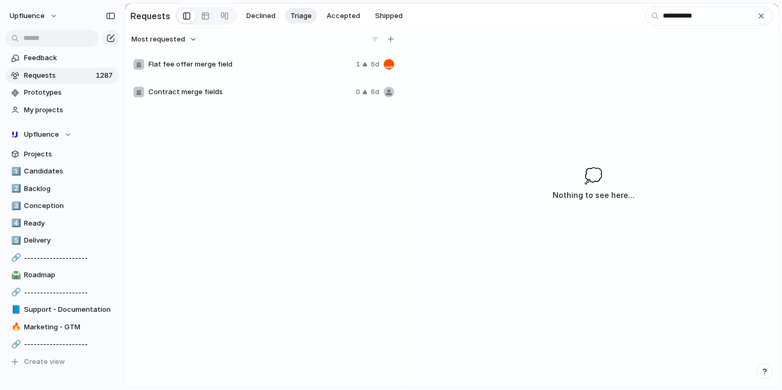
click at [291, 69] on span "Flat fee offer merge field" at bounding box center [249, 64] width 203 height 11
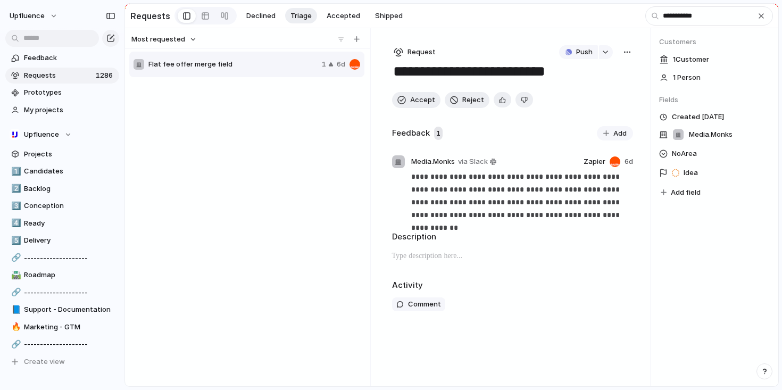
click at [625, 53] on div "button" at bounding box center [627, 52] width 9 height 9
click at [595, 95] on li "Merge" at bounding box center [599, 94] width 64 height 17
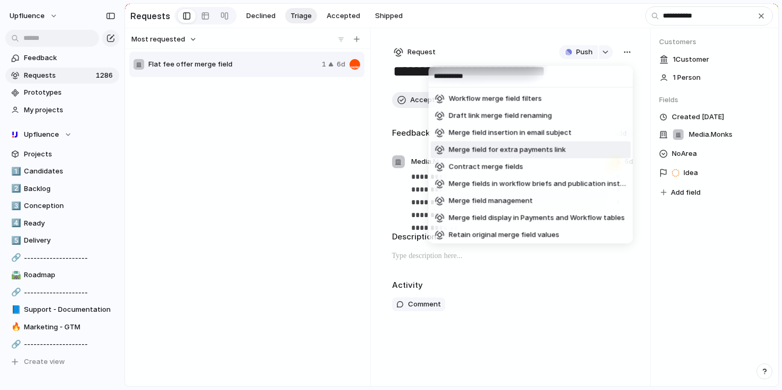
type input "**********"
click at [552, 151] on span "Merge field for extra payments link" at bounding box center [507, 150] width 117 height 11
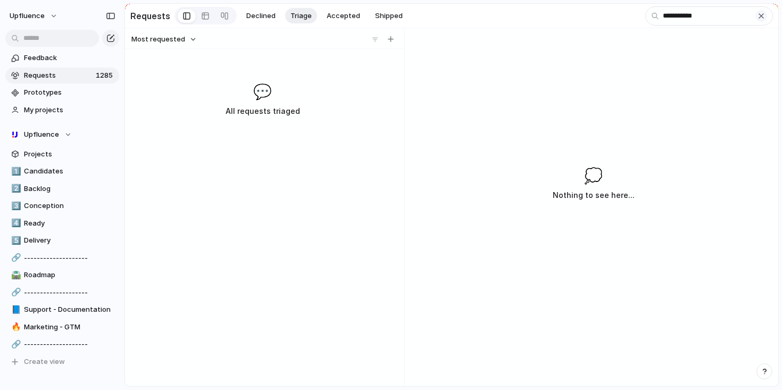
click at [762, 18] on div "button" at bounding box center [761, 16] width 9 height 9
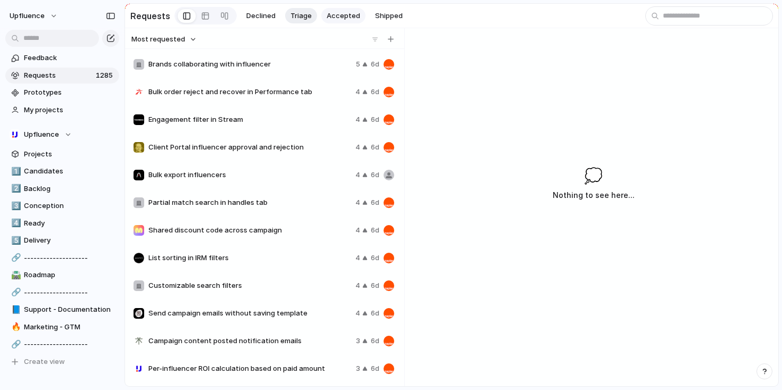
click at [348, 13] on span "Accepted" at bounding box center [344, 16] width 34 height 11
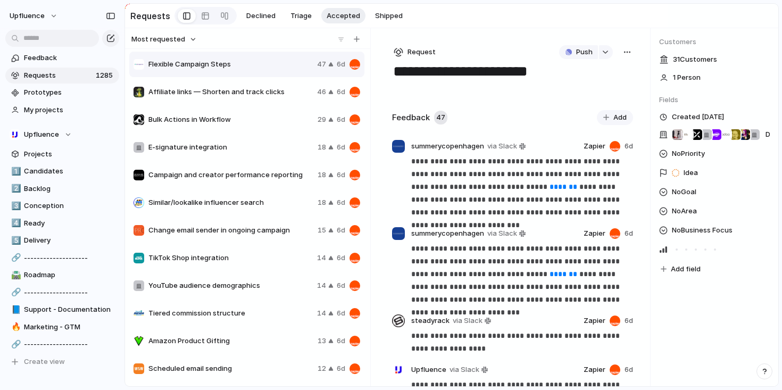
click at [181, 42] on span "Most requested" at bounding box center [158, 39] width 54 height 11
click at [172, 81] on li "Newest" at bounding box center [165, 80] width 64 height 17
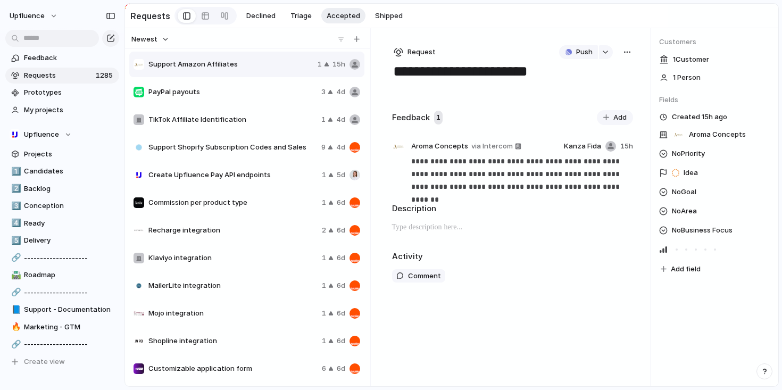
click at [153, 46] on button "Newest" at bounding box center [150, 39] width 41 height 14
click at [173, 64] on span "Last changed" at bounding box center [160, 64] width 46 height 11
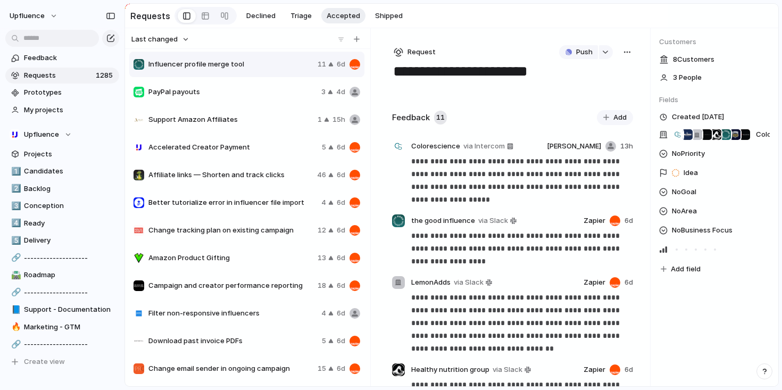
click at [250, 143] on div "Accelerated Creator Payment 5 6d" at bounding box center [246, 148] width 235 height 26
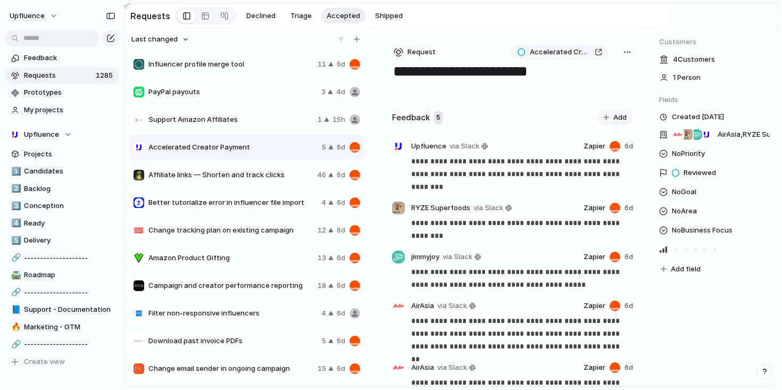
click at [256, 74] on div "Influencer profile merge tool 11 6d" at bounding box center [246, 65] width 235 height 26
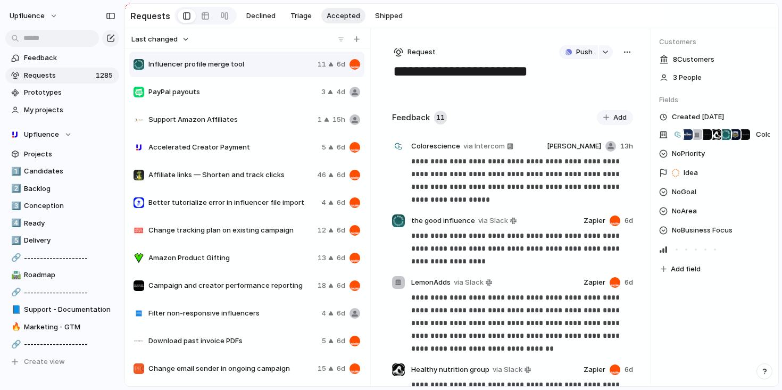
click at [164, 45] on span "Last changed" at bounding box center [154, 39] width 46 height 11
click at [165, 42] on div "Last changed Newest Oldest Most requested Least requested" at bounding box center [391, 195] width 782 height 390
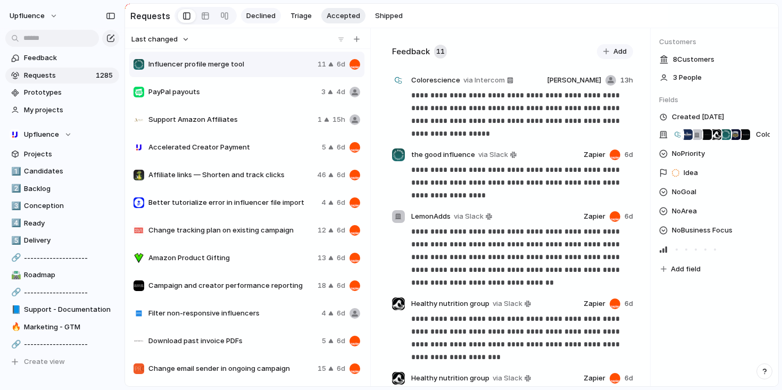
click at [254, 14] on span "Declined" at bounding box center [260, 16] width 29 height 11
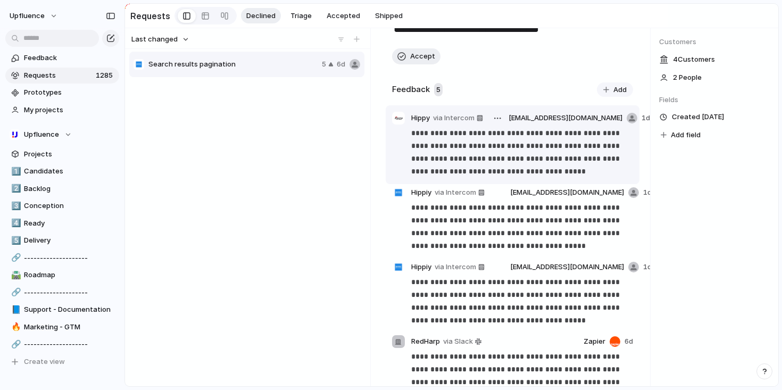
scroll to position [49, 0]
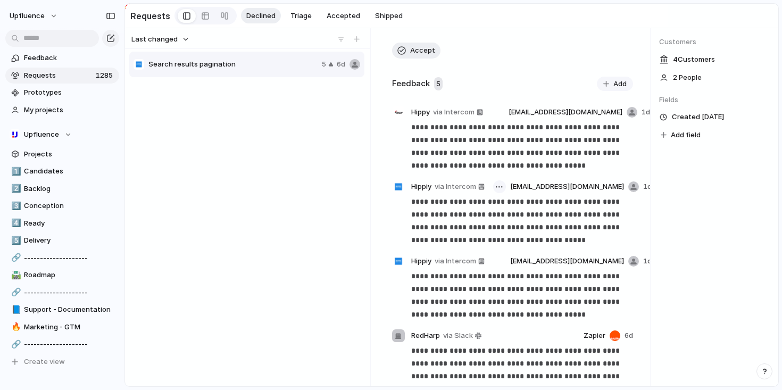
click at [506, 188] on button "button" at bounding box center [499, 186] width 13 height 13
click at [506, 231] on li "Delete" at bounding box center [490, 228] width 61 height 17
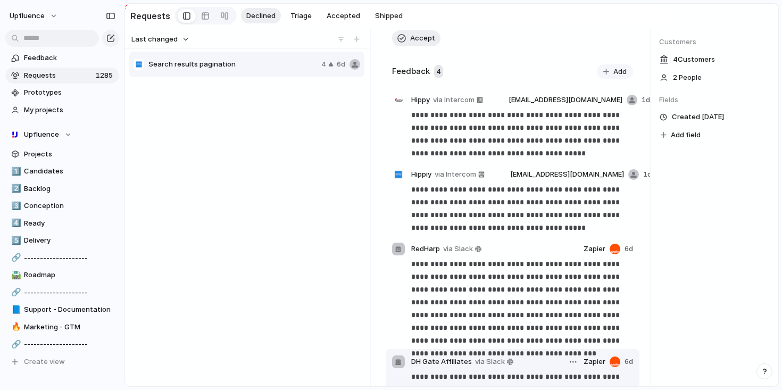
scroll to position [0, 0]
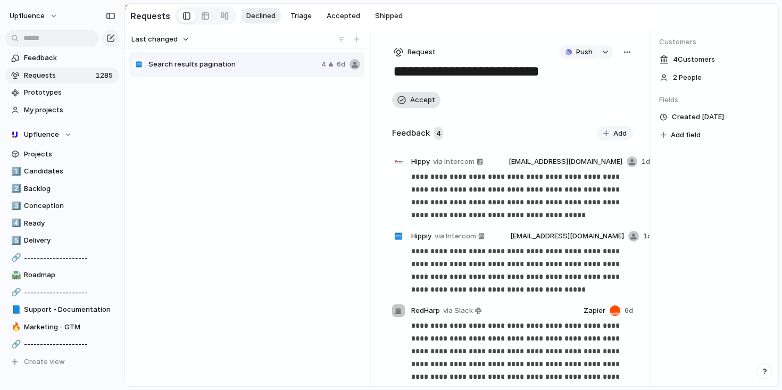
click at [421, 103] on span "Accept" at bounding box center [422, 100] width 25 height 11
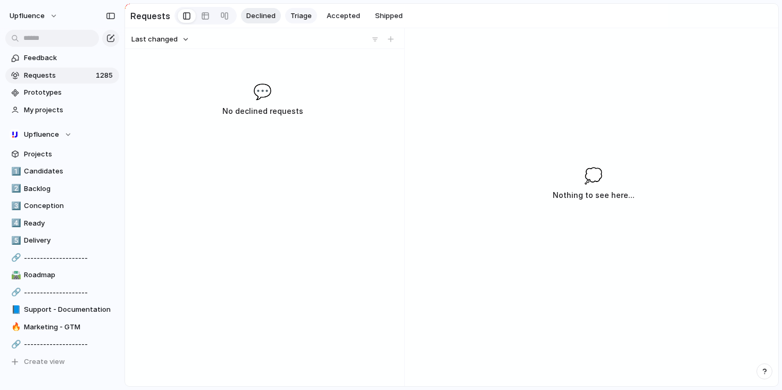
click at [298, 14] on span "Triage" at bounding box center [301, 16] width 21 height 11
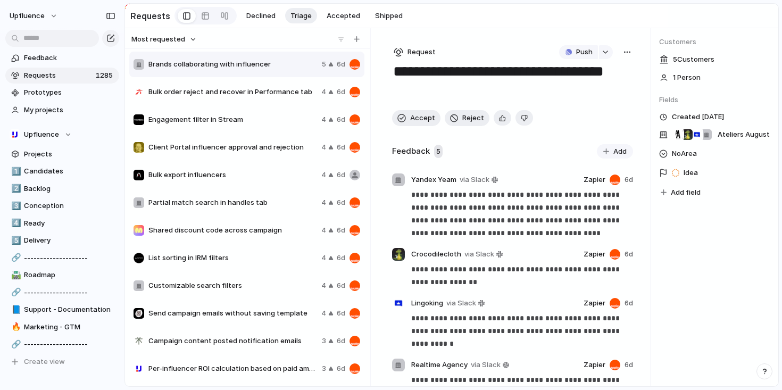
click at [187, 37] on button "Most requested" at bounding box center [164, 39] width 69 height 14
click at [179, 80] on li "Newest" at bounding box center [165, 80] width 64 height 17
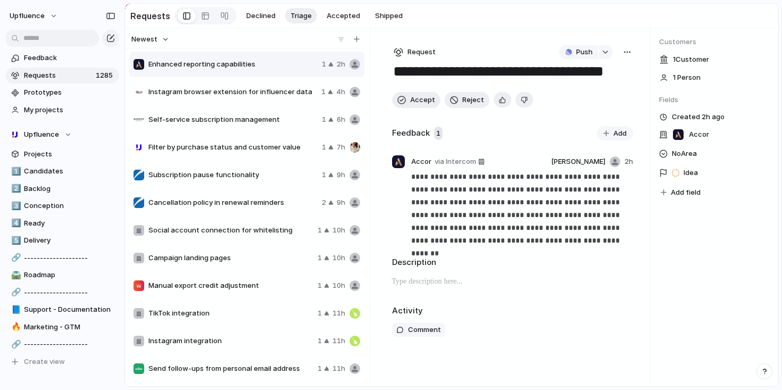
click at [268, 89] on span "Instagram browser extension for influencer data" at bounding box center [232, 92] width 169 height 11
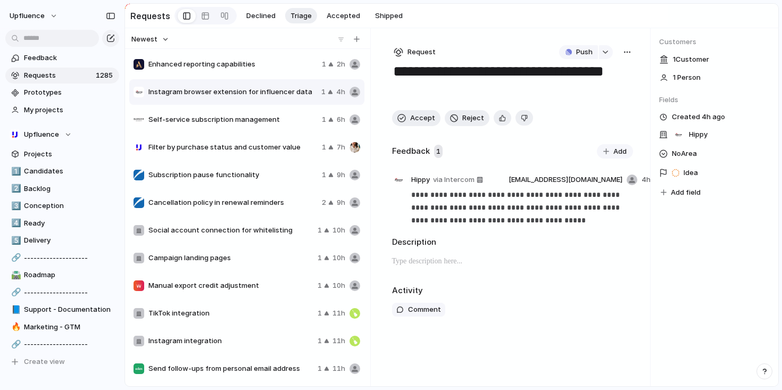
click at [262, 122] on span "Self-service subscription management" at bounding box center [232, 119] width 169 height 11
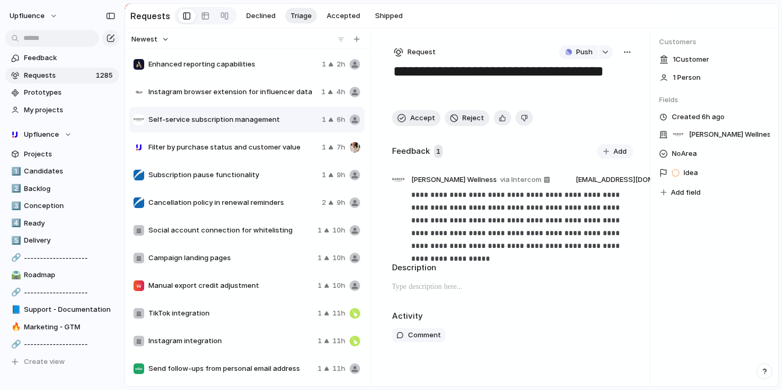
click at [293, 146] on span "Filter by purchase status and customer value" at bounding box center [232, 147] width 169 height 11
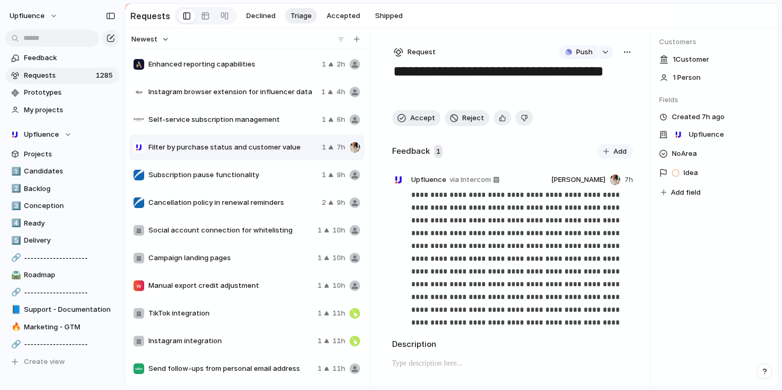
click at [283, 175] on span "Subscription pause functionality" at bounding box center [232, 175] width 169 height 11
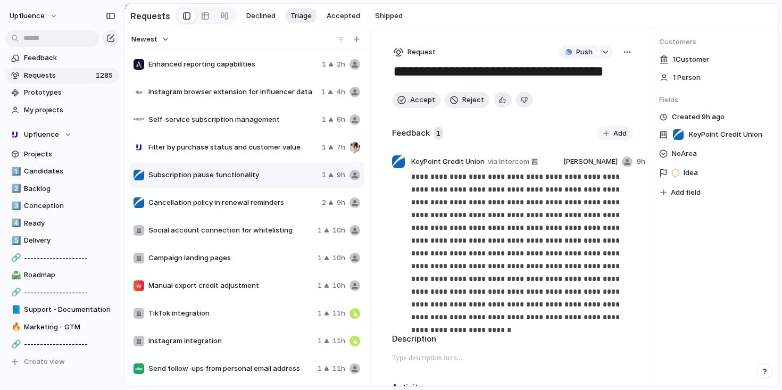
click at [283, 203] on span "Cancellation policy in renewal reminders" at bounding box center [232, 202] width 169 height 11
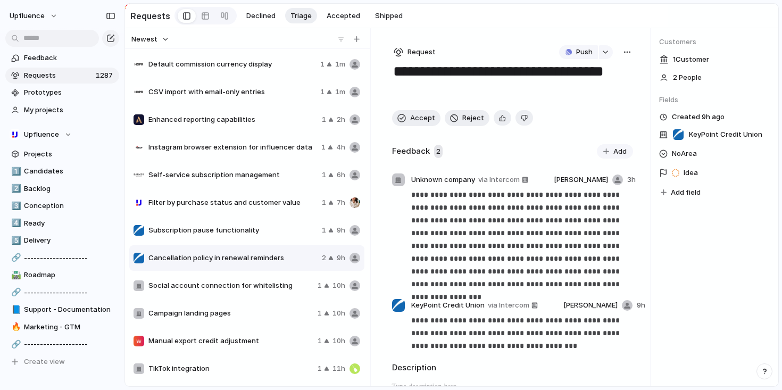
click at [276, 277] on div "Social account connection for whitelisting 1 10h" at bounding box center [246, 286] width 235 height 26
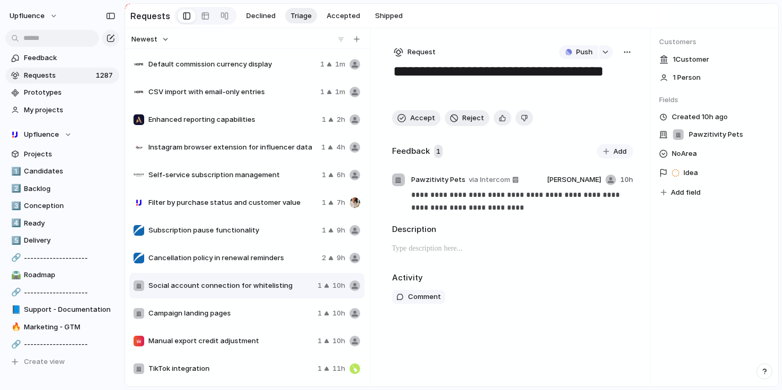
click at [270, 86] on div "CSV import with email-only entries 1 1m" at bounding box center [246, 92] width 235 height 26
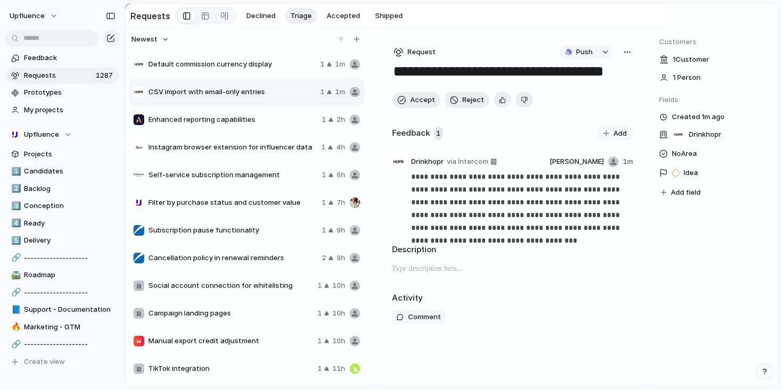
click at [269, 68] on span "Default commission currency display" at bounding box center [232, 64] width 168 height 11
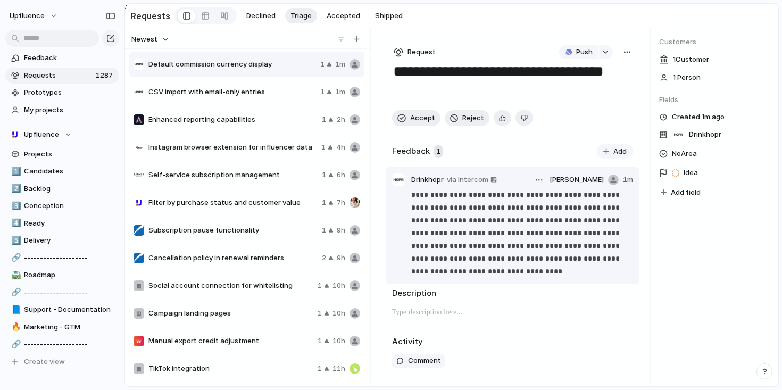
scroll to position [7, 0]
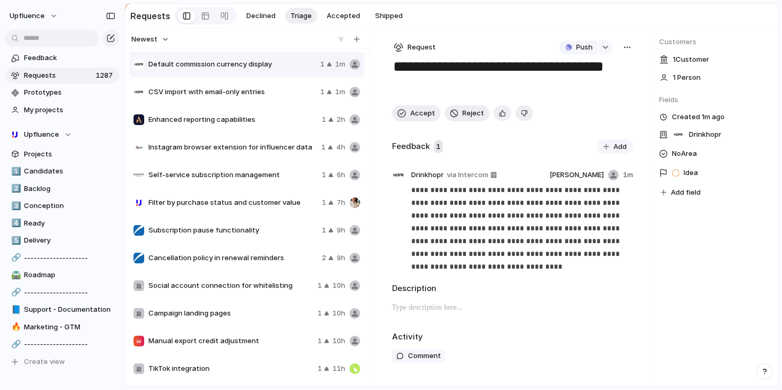
click at [245, 102] on div "CSV import with email-only entries 1 1m" at bounding box center [246, 92] width 235 height 26
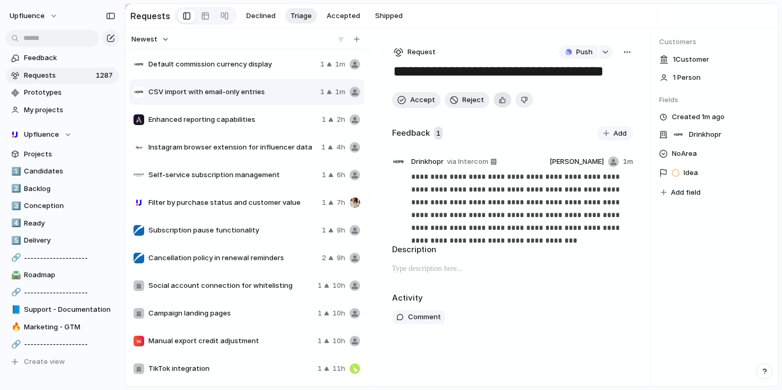
click at [499, 105] on div "button" at bounding box center [502, 100] width 7 height 10
click at [410, 103] on button "Accept" at bounding box center [416, 100] width 48 height 16
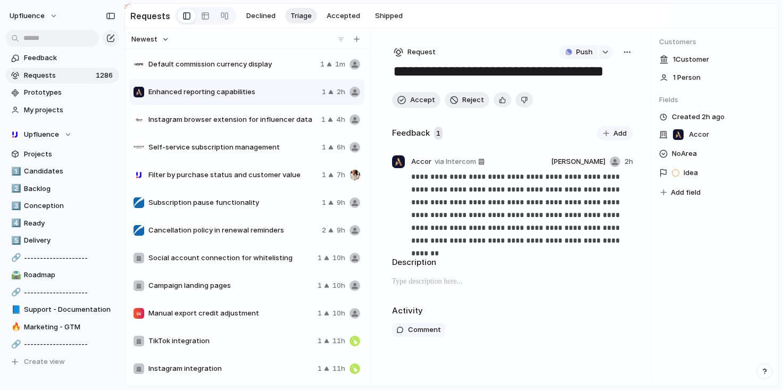
click at [283, 153] on span "Self-service subscription management" at bounding box center [232, 147] width 169 height 11
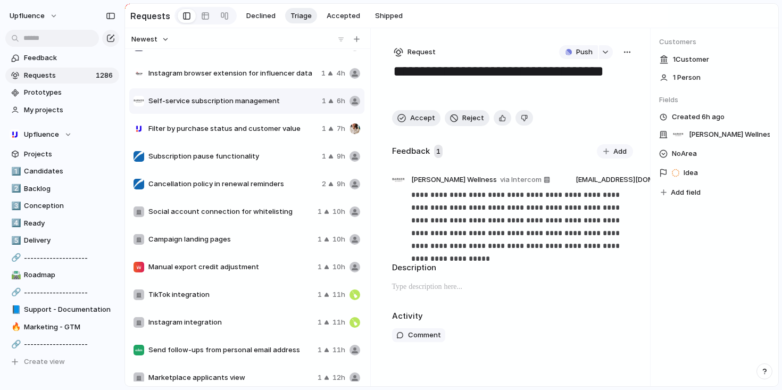
scroll to position [48, 0]
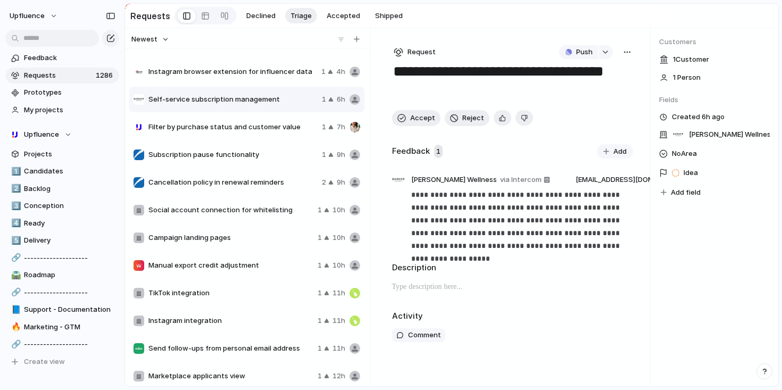
click at [273, 227] on div "Campaign landing pages 1 10h" at bounding box center [246, 238] width 235 height 26
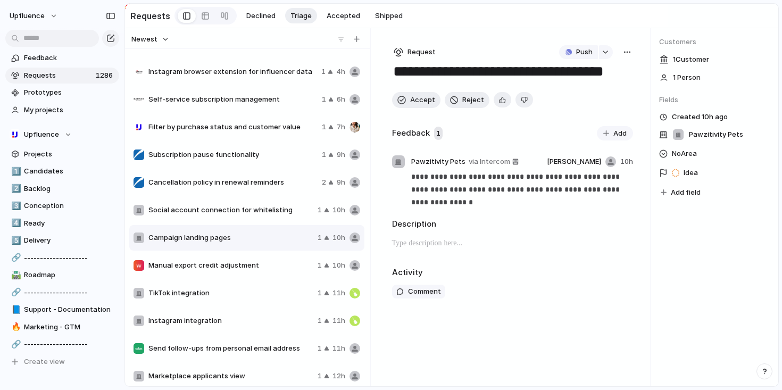
click at [268, 259] on div "Manual export credit adjustment 1 10h" at bounding box center [246, 266] width 235 height 26
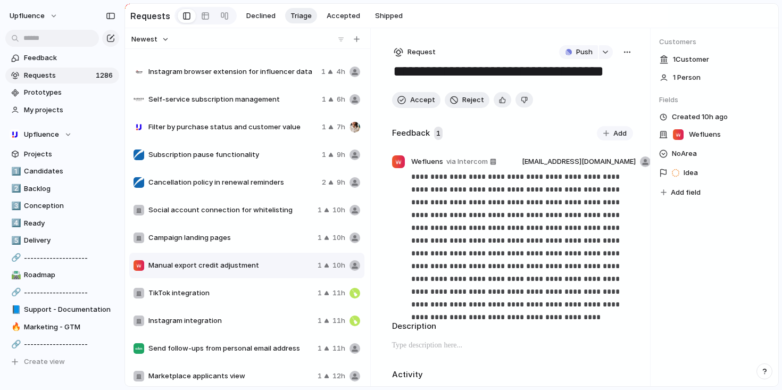
scroll to position [15, 0]
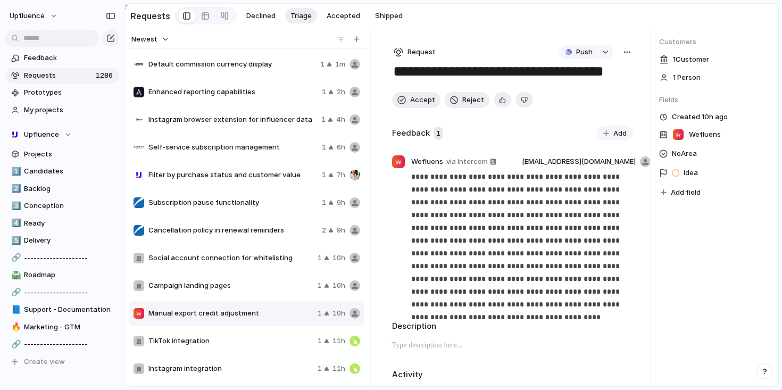
scroll to position [36, 0]
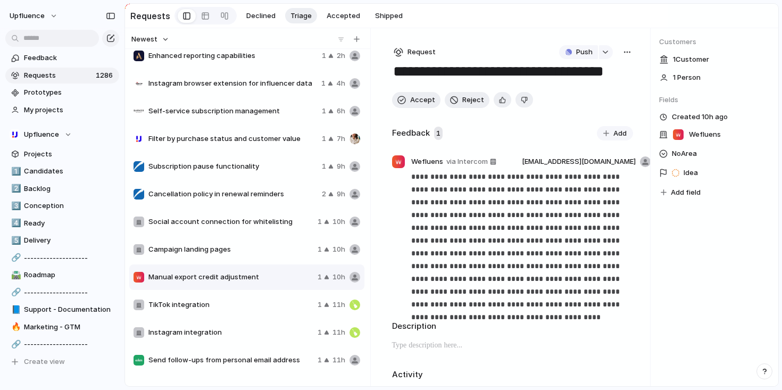
click at [249, 238] on div "Campaign landing pages 1 10h" at bounding box center [246, 250] width 235 height 26
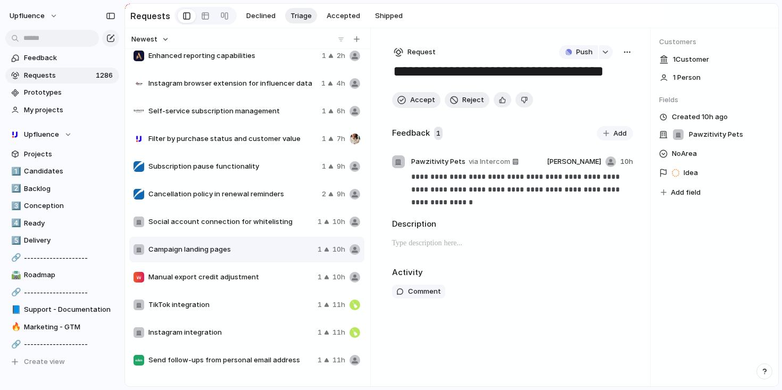
click at [246, 299] on div "TikTok integration 1 11h" at bounding box center [246, 305] width 235 height 26
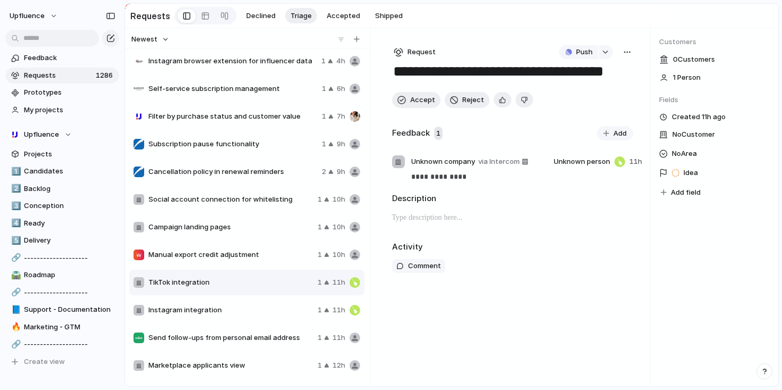
scroll to position [66, 0]
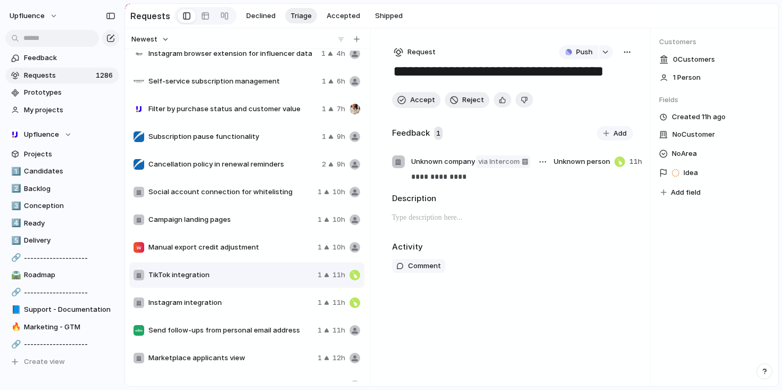
click at [498, 164] on span "via Intercom" at bounding box center [499, 161] width 42 height 11
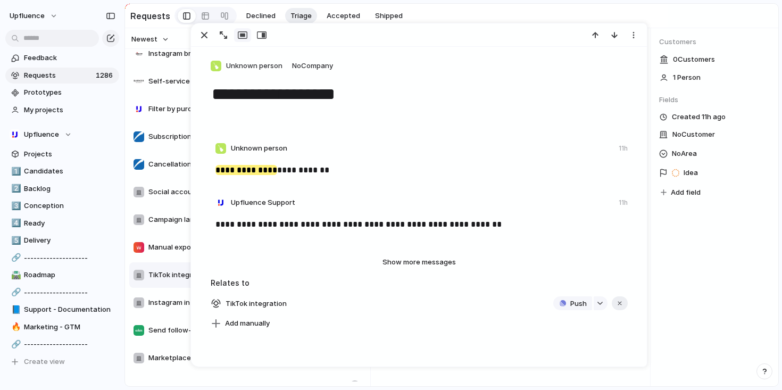
click at [693, 232] on div "Customers 0 Customer s 1 Person Fields Created 11h ago No Customer No Area Idea…" at bounding box center [715, 207] width 128 height 358
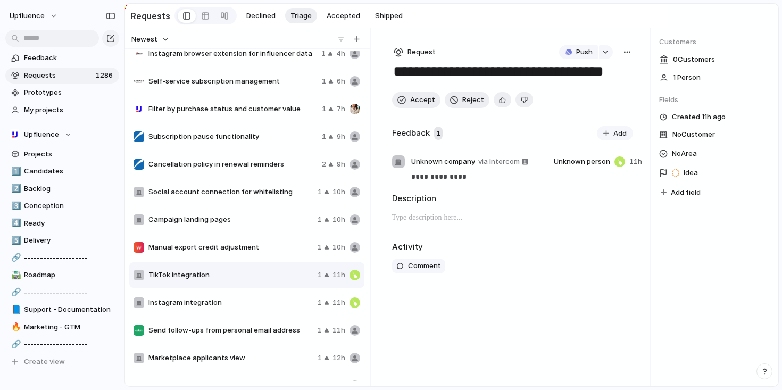
click at [625, 53] on div "button" at bounding box center [627, 52] width 9 height 9
click at [591, 129] on span "Delete" at bounding box center [582, 128] width 22 height 11
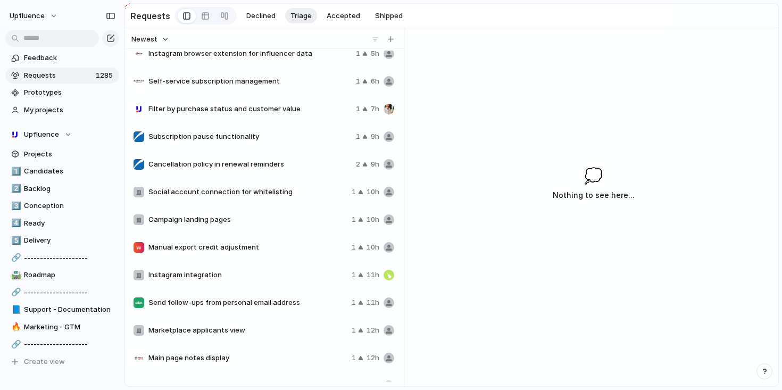
click at [289, 274] on span "Instagram integration" at bounding box center [247, 275] width 199 height 11
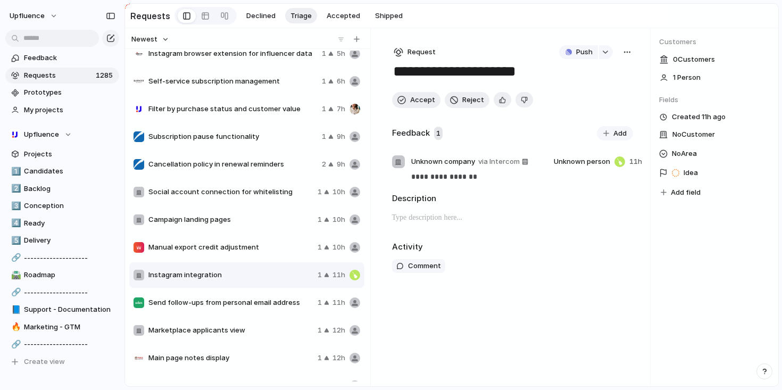
click at [624, 56] on div "button" at bounding box center [627, 52] width 9 height 9
click at [594, 128] on li "Delete" at bounding box center [599, 128] width 64 height 17
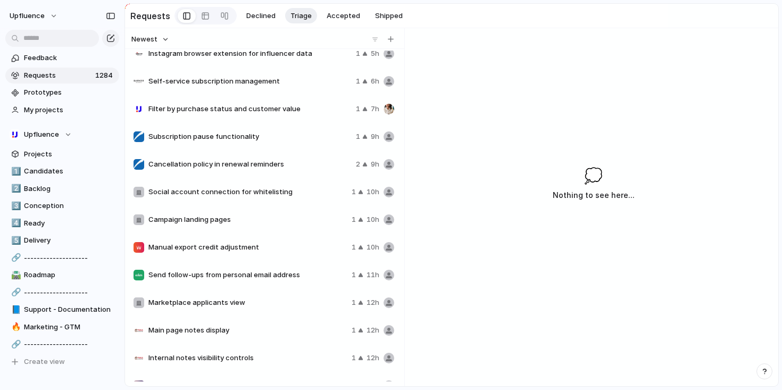
click at [273, 251] on span "Manual export credit adjustment" at bounding box center [247, 247] width 199 height 11
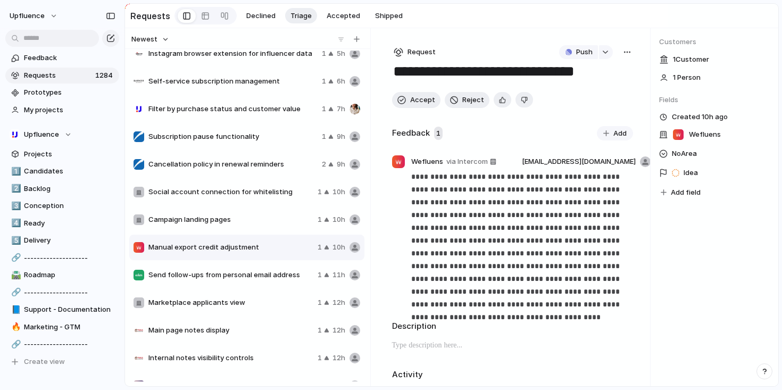
click at [254, 273] on span "Send follow-ups from personal email address" at bounding box center [230, 275] width 165 height 11
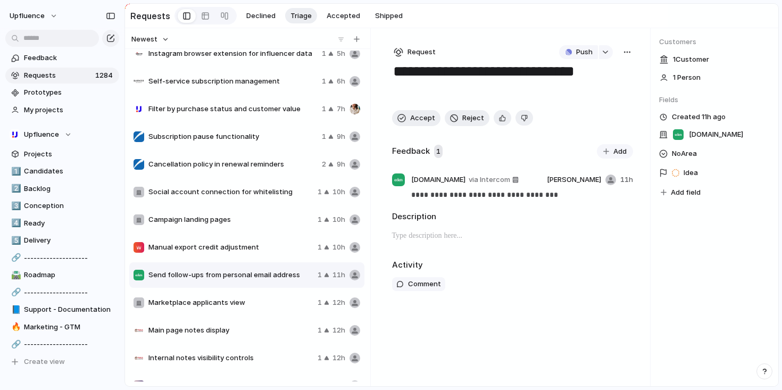
click at [626, 54] on div "button" at bounding box center [627, 52] width 9 height 9
click at [588, 126] on span "Delete" at bounding box center [582, 128] width 22 height 11
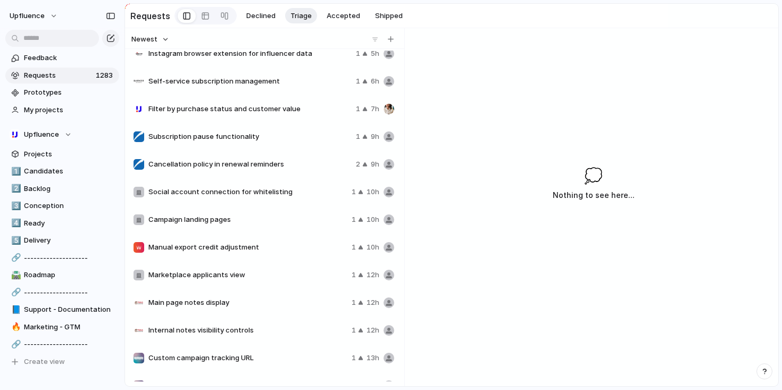
click at [285, 280] on span "Marketplace applicants view" at bounding box center [247, 275] width 199 height 11
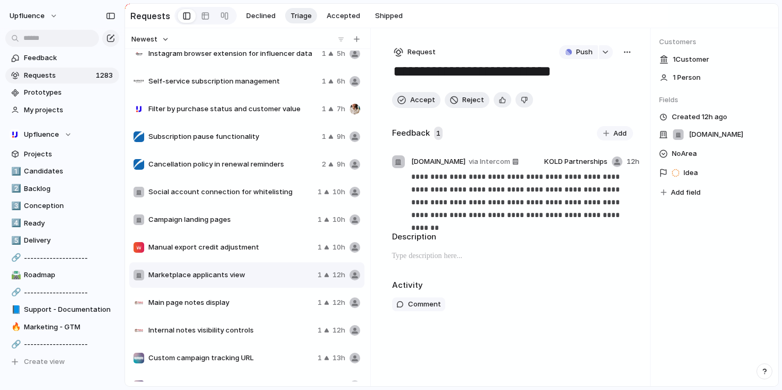
click at [260, 301] on span "Main page notes display" at bounding box center [230, 303] width 165 height 11
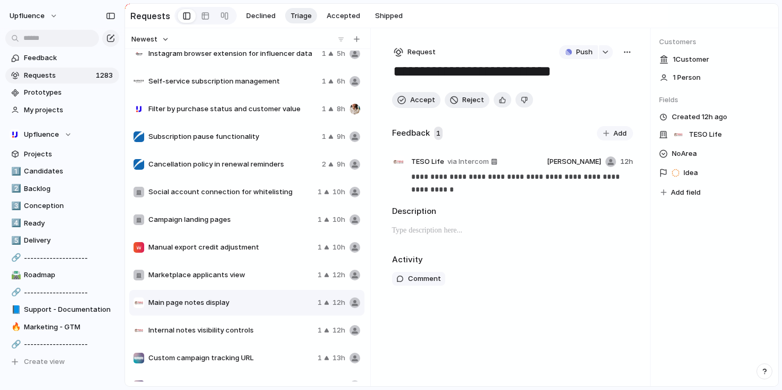
click at [252, 332] on span "Internal notes visibility controls" at bounding box center [230, 330] width 165 height 11
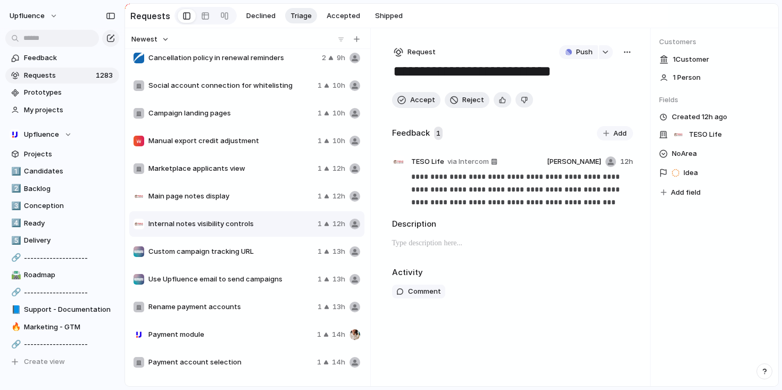
scroll to position [174, 0]
click at [247, 251] on span "Custom campaign tracking URL" at bounding box center [230, 250] width 165 height 11
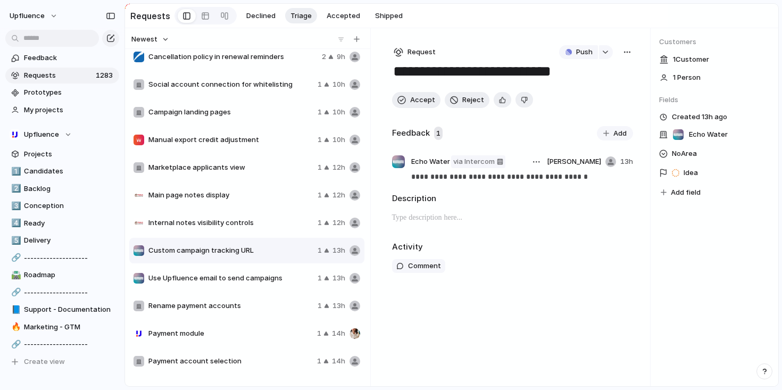
click at [494, 163] on link "via Intercom" at bounding box center [478, 161] width 54 height 13
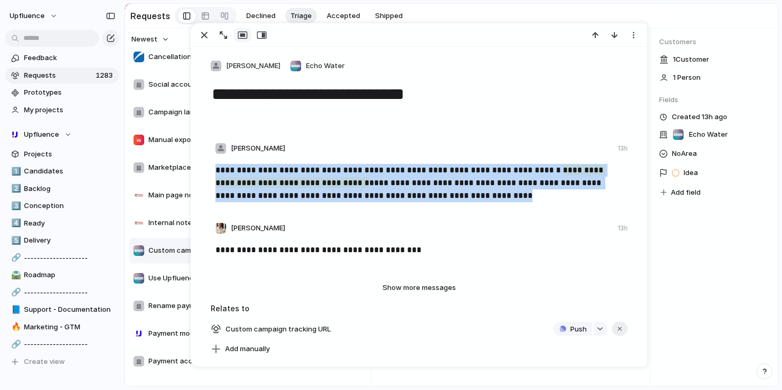
drag, startPoint x: 216, startPoint y: 169, endPoint x: 486, endPoint y: 194, distance: 272.1
click at [486, 194] on p "**********" at bounding box center [420, 183] width 409 height 38
click at [483, 196] on p "**********" at bounding box center [420, 183] width 409 height 38
drag, startPoint x: 476, startPoint y: 197, endPoint x: 212, endPoint y: 169, distance: 265.5
click at [212, 169] on div "**********" at bounding box center [420, 187] width 429 height 57
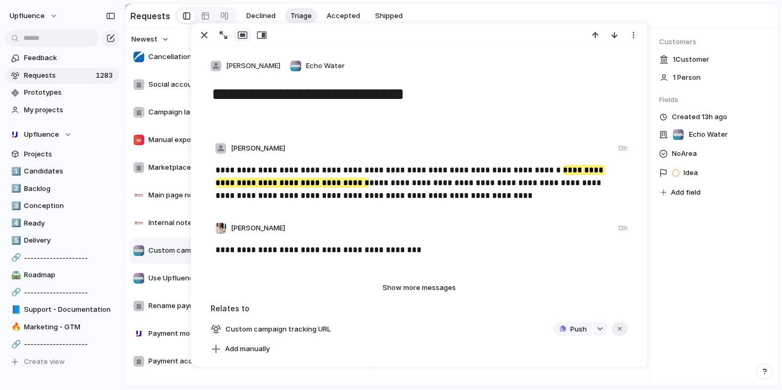
drag, startPoint x: 429, startPoint y: 191, endPoint x: 424, endPoint y: 190, distance: 5.3
click at [429, 191] on p "**********" at bounding box center [420, 183] width 409 height 38
click at [205, 38] on div "button" at bounding box center [204, 35] width 13 height 13
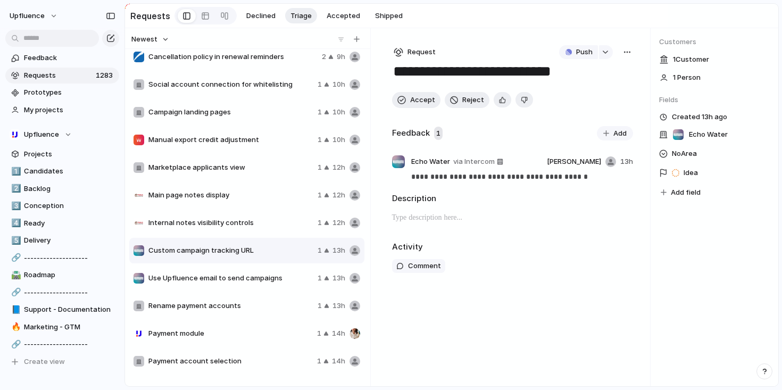
scroll to position [270, 0]
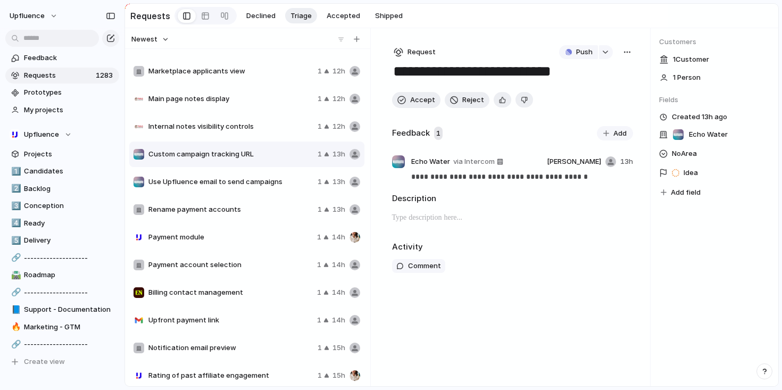
click at [241, 240] on span "Payment module" at bounding box center [230, 237] width 164 height 11
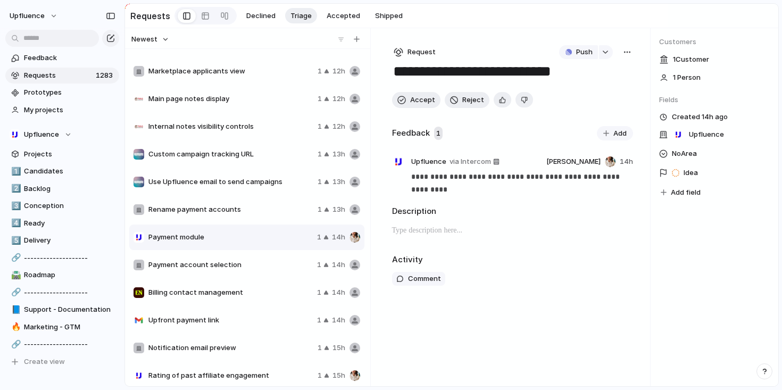
click at [629, 53] on div "button" at bounding box center [627, 52] width 9 height 9
click at [595, 125] on li "Delete" at bounding box center [599, 128] width 64 height 17
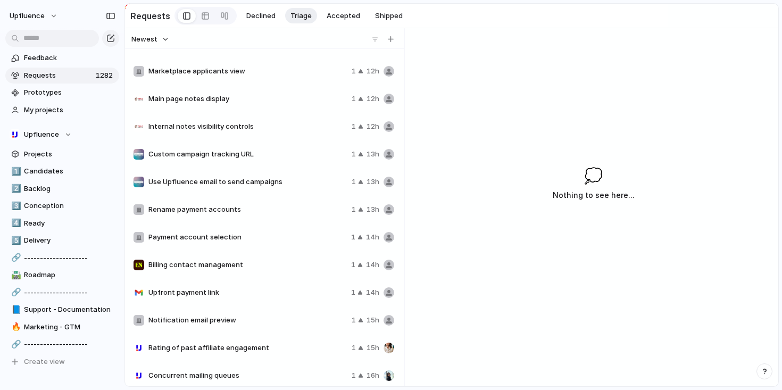
click at [286, 277] on div "Billing contact management 1 14h" at bounding box center [263, 265] width 269 height 26
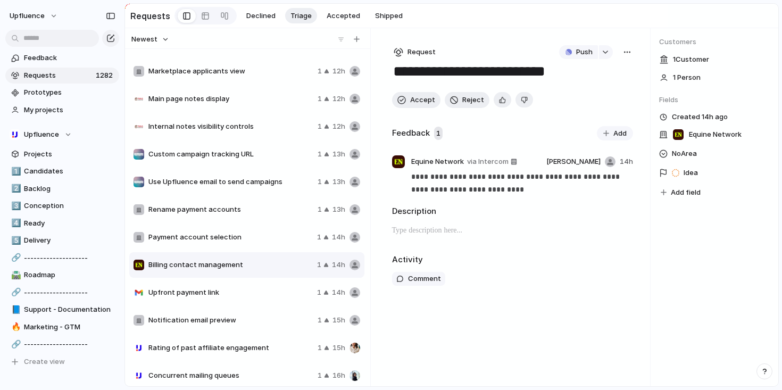
click at [265, 295] on span "Upfront payment link" at bounding box center [230, 292] width 164 height 11
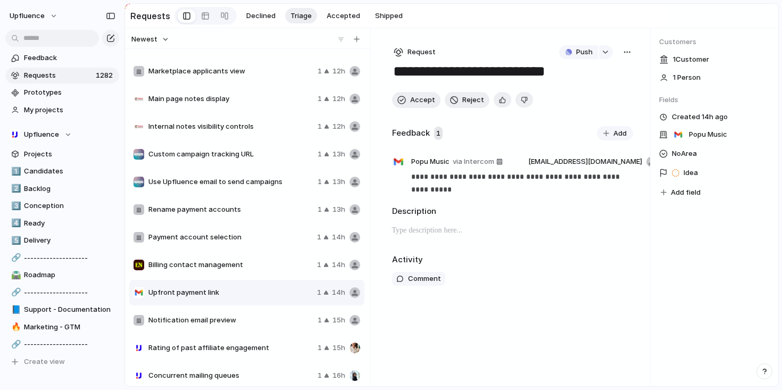
click at [268, 270] on span "Billing contact management" at bounding box center [230, 265] width 164 height 11
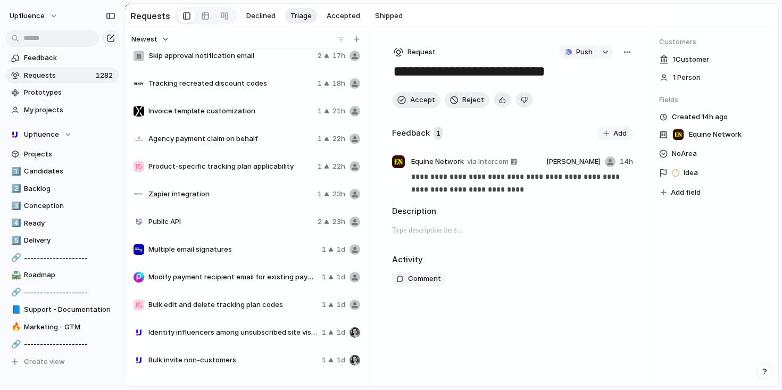
scroll to position [672, 0]
click at [228, 117] on span "Invoice template customization" at bounding box center [230, 111] width 165 height 11
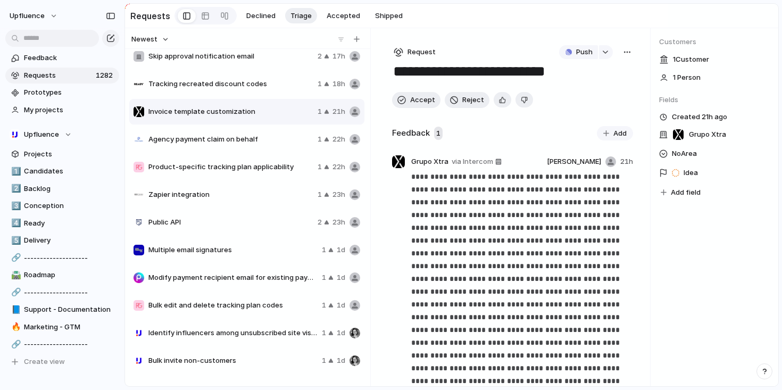
click at [625, 51] on div "button" at bounding box center [627, 52] width 9 height 9
click at [255, 188] on div "Copy link Merge Move to Delete" at bounding box center [391, 195] width 782 height 390
click at [236, 202] on div "Zapier integration 1 23h" at bounding box center [246, 195] width 235 height 26
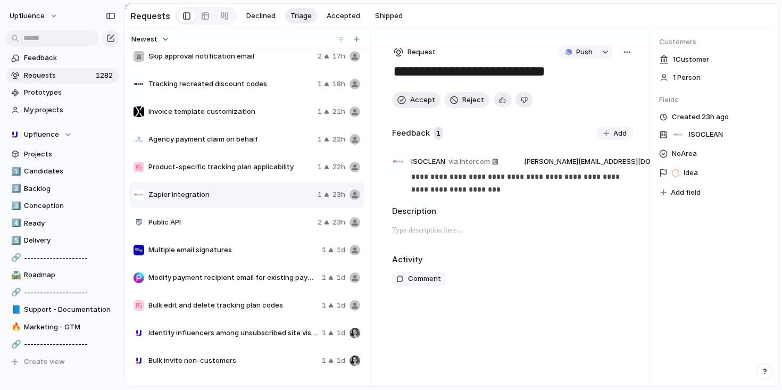
click at [624, 53] on div "button" at bounding box center [627, 52] width 9 height 9
click at [590, 98] on span "Merge" at bounding box center [581, 94] width 21 height 11
type input "*****"
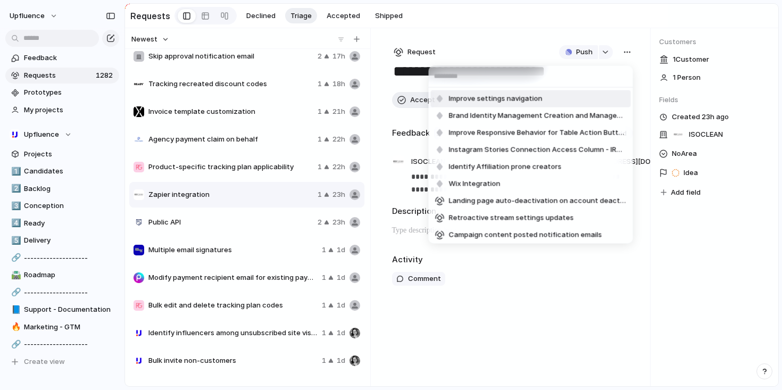
click at [572, 304] on div "Improve settings navigation Brand Identity Management Creation and Management I…" at bounding box center [391, 195] width 782 height 390
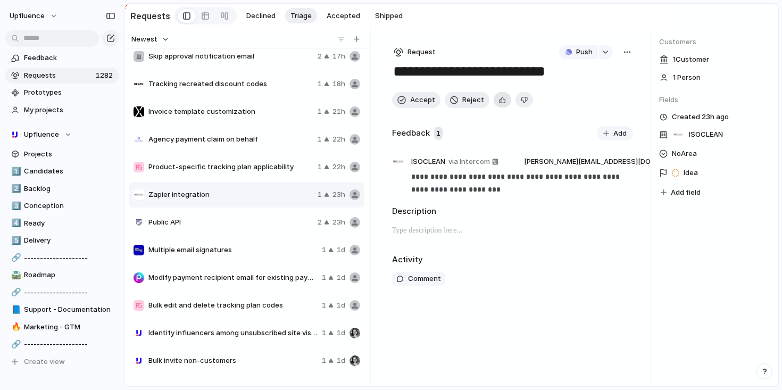
click at [496, 103] on button "button" at bounding box center [503, 99] width 18 height 15
click at [431, 103] on span "Accept" at bounding box center [422, 100] width 25 height 11
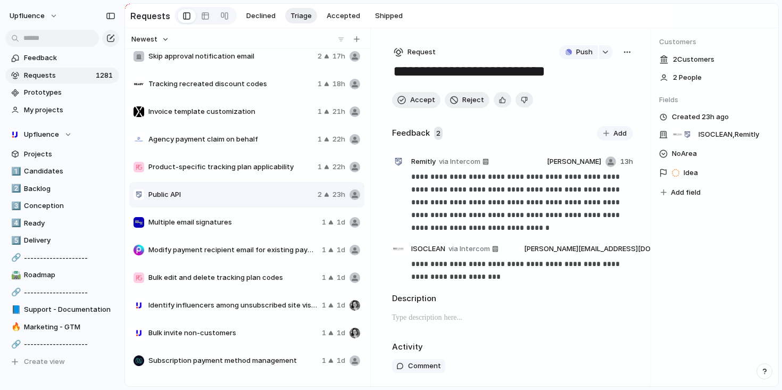
click at [266, 253] on span "Modify payment recipient email for existing payments" at bounding box center [232, 250] width 169 height 11
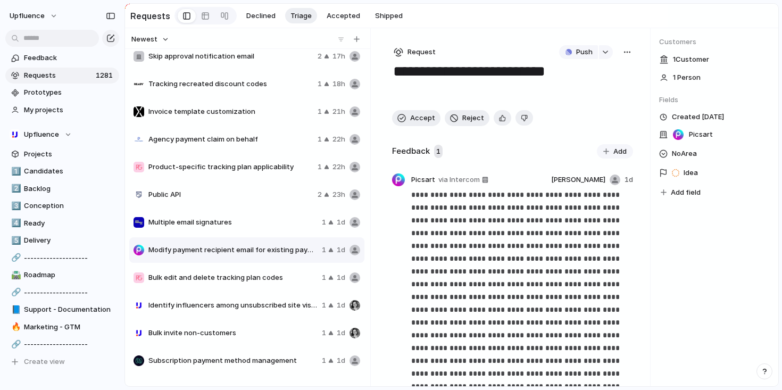
click at [236, 221] on span "Multiple email signatures" at bounding box center [232, 222] width 169 height 11
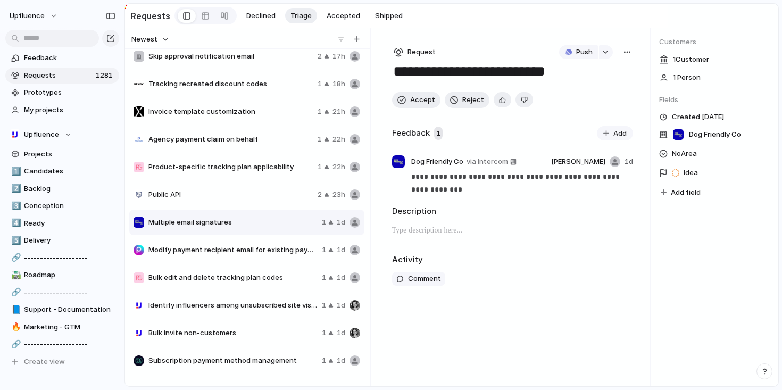
click at [283, 281] on span "Bulk edit and delete tracking plan codes" at bounding box center [232, 278] width 169 height 11
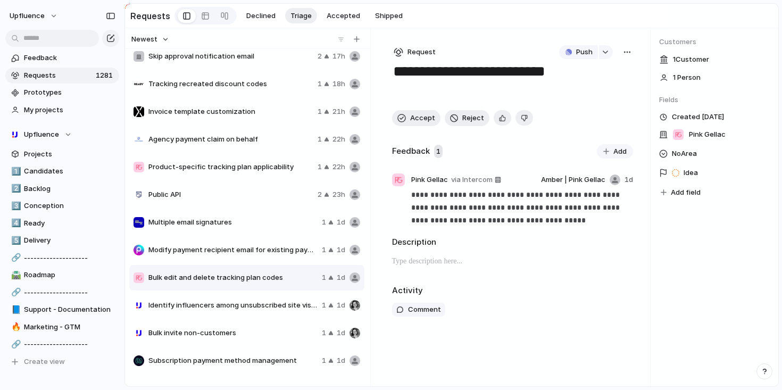
click at [276, 300] on div "Identify influencers among unsubscribed site visitors 1 1d" at bounding box center [246, 306] width 235 height 26
click at [268, 326] on div "Bulk invite non-customers 1 1d" at bounding box center [246, 333] width 235 height 26
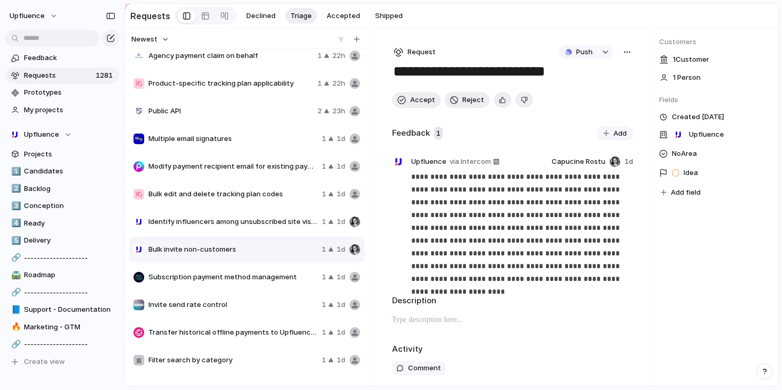
scroll to position [757, 0]
click at [260, 279] on span "Subscription payment method management" at bounding box center [232, 276] width 169 height 11
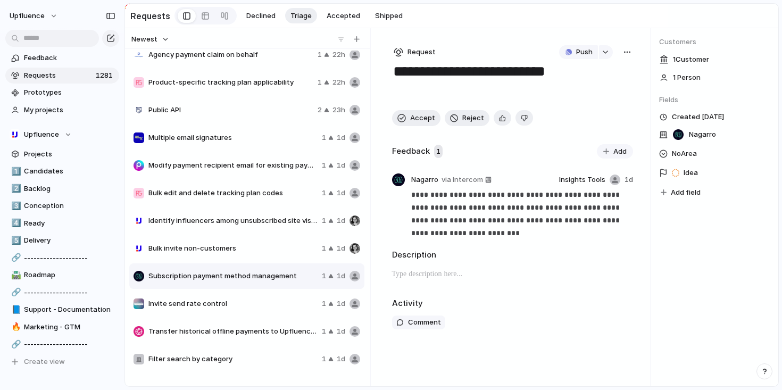
click at [253, 304] on span "Invite send rate control" at bounding box center [232, 304] width 169 height 11
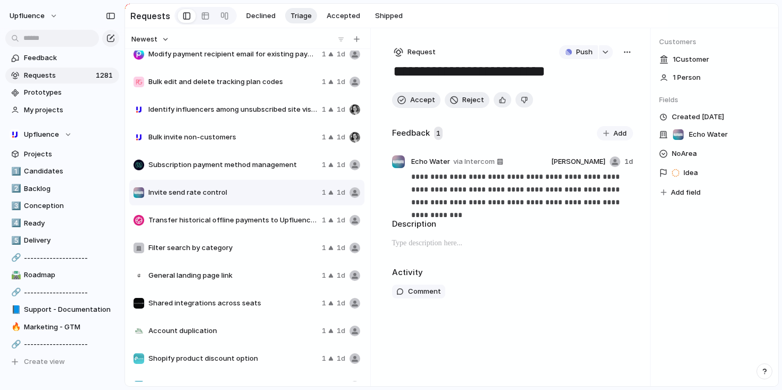
scroll to position [869, 0]
click at [250, 253] on span "Filter search by category" at bounding box center [232, 247] width 169 height 11
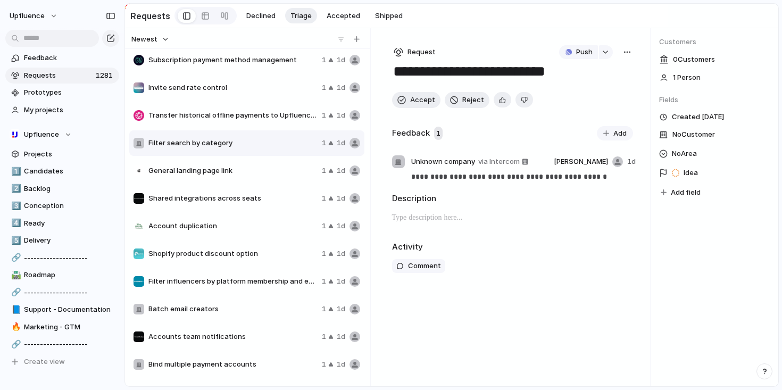
scroll to position [977, 0]
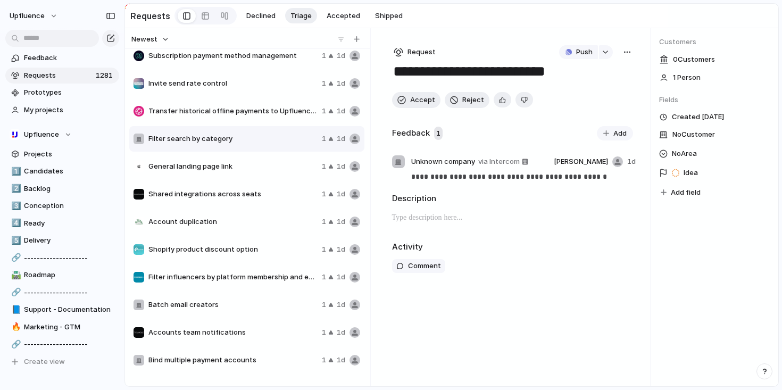
click at [245, 230] on div "Account duplication 1 1d" at bounding box center [246, 222] width 235 height 26
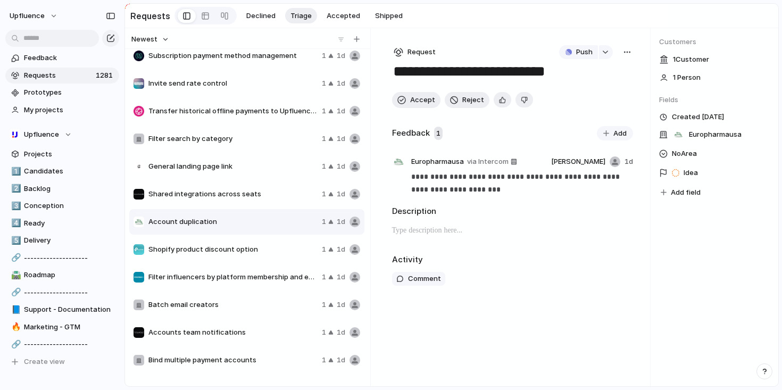
click at [245, 253] on span "Shopify product discount option" at bounding box center [232, 249] width 169 height 11
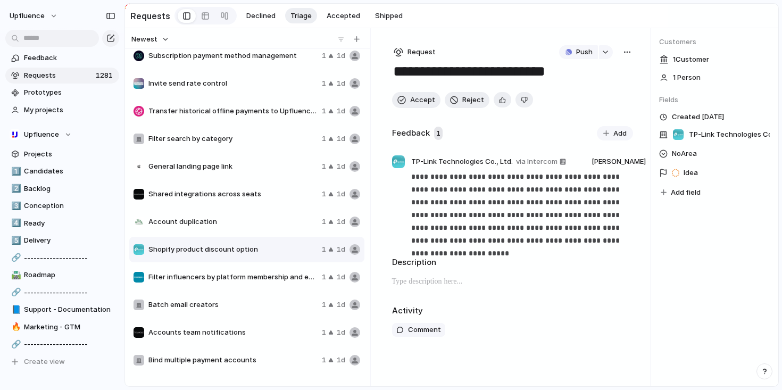
click at [244, 276] on span "Filter influencers by platform membership and email availability" at bounding box center [232, 277] width 169 height 11
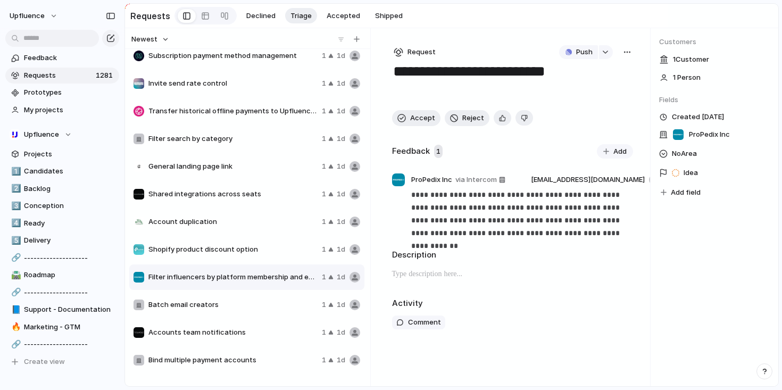
scroll to position [1029, 0]
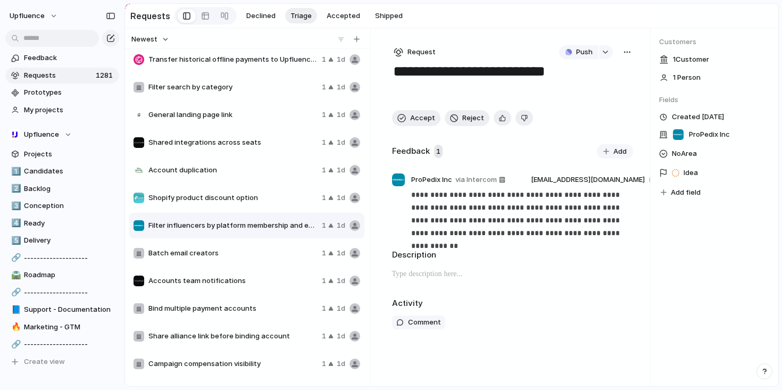
click at [248, 261] on div "Batch email creators 1 1d" at bounding box center [246, 254] width 235 height 26
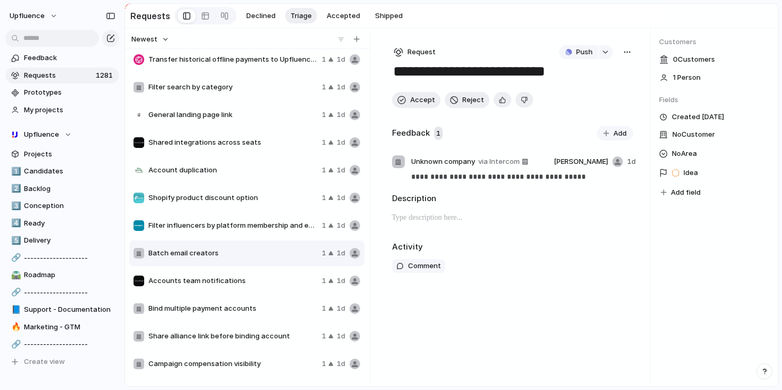
click at [208, 266] on div "Batch email creators 1 1d" at bounding box center [246, 254] width 235 height 26
click at [209, 280] on span "Accounts team notifications" at bounding box center [232, 281] width 169 height 11
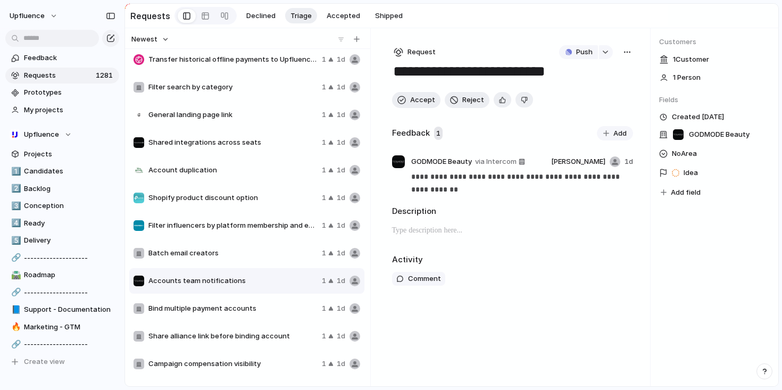
click at [254, 294] on div "Accounts team notifications 1 1d" at bounding box center [246, 281] width 235 height 26
click at [252, 311] on span "Bind multiple payment accounts" at bounding box center [232, 308] width 169 height 11
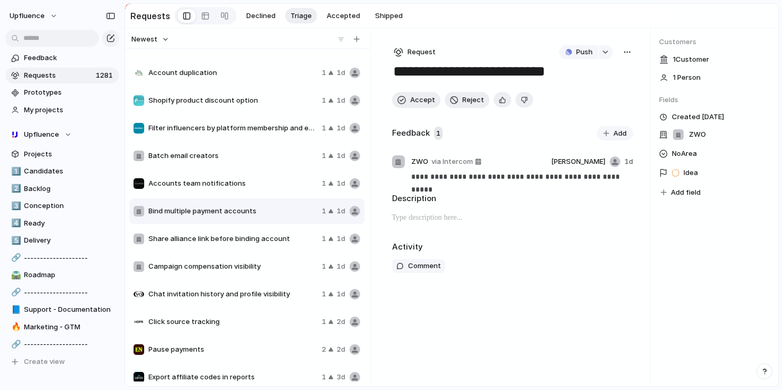
scroll to position [1127, 0]
click at [262, 311] on div "Click source tracking 1 2d" at bounding box center [246, 322] width 235 height 26
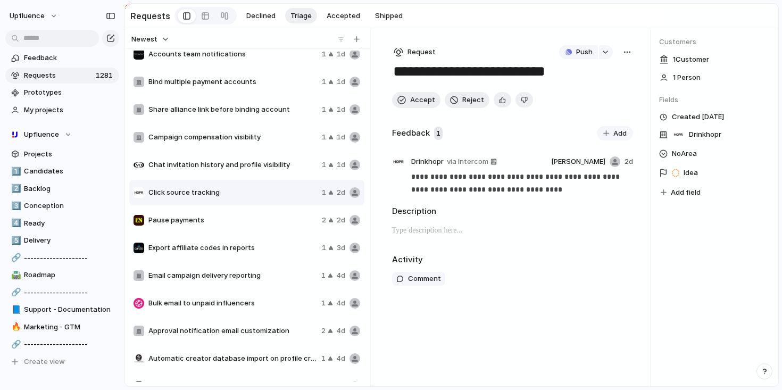
scroll to position [1256, 0]
click at [232, 229] on div "Pause payments 2 2d" at bounding box center [246, 220] width 235 height 26
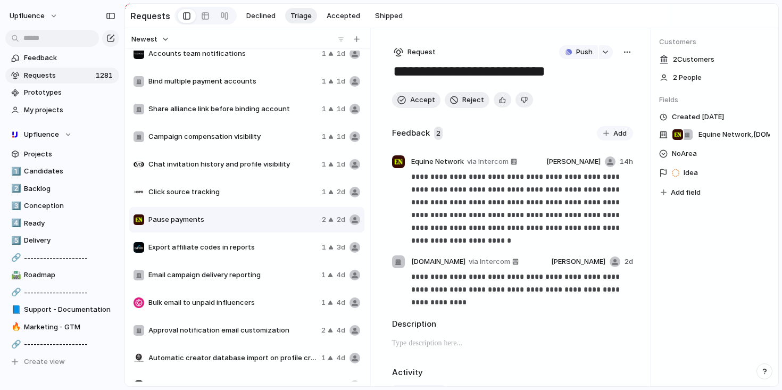
click at [235, 267] on div "Email campaign delivery reporting 1 4d" at bounding box center [246, 275] width 235 height 26
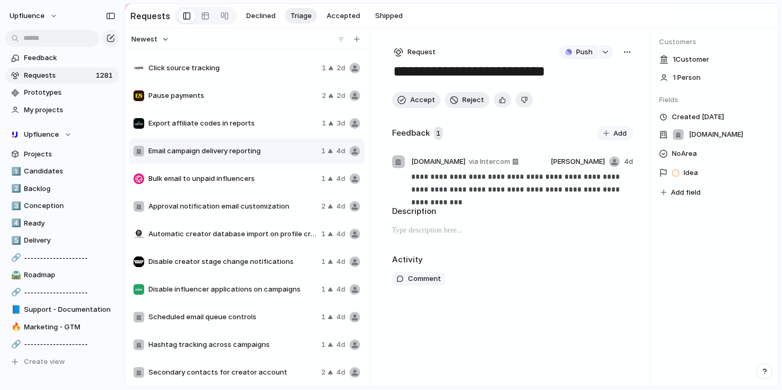
scroll to position [1433, 0]
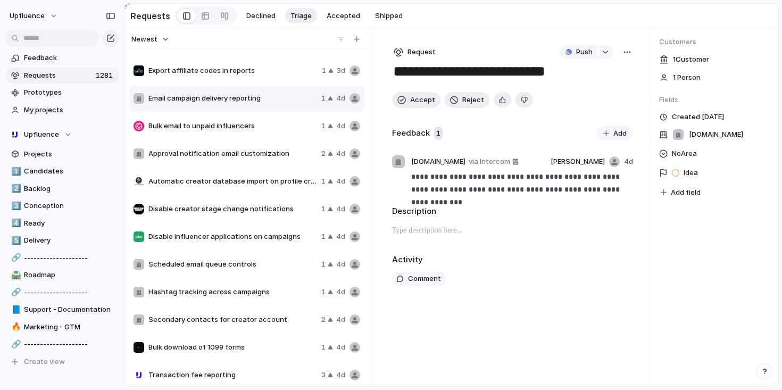
click at [243, 239] on span "Disable influencer applications on campaigns" at bounding box center [232, 237] width 169 height 11
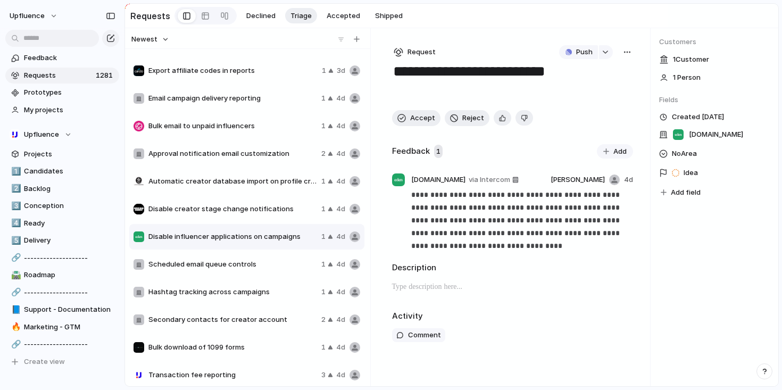
click at [239, 261] on div "Scheduled email queue controls" at bounding box center [226, 264] width 184 height 11
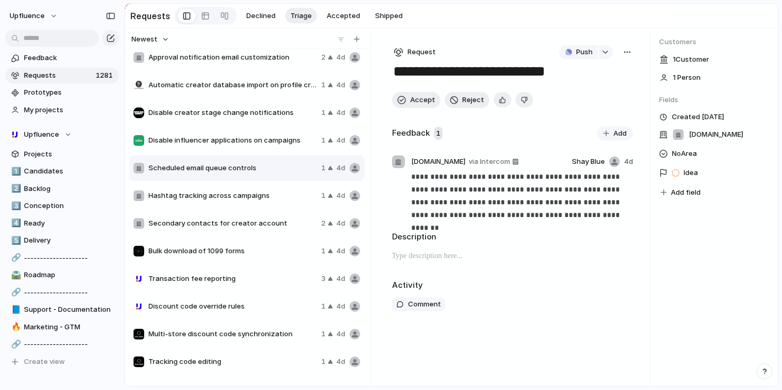
scroll to position [1537, 0]
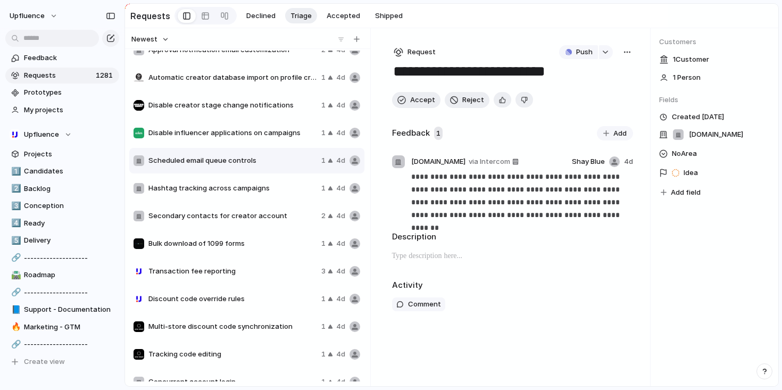
click at [238, 261] on div "Transaction fee reporting 3 4d" at bounding box center [246, 272] width 235 height 26
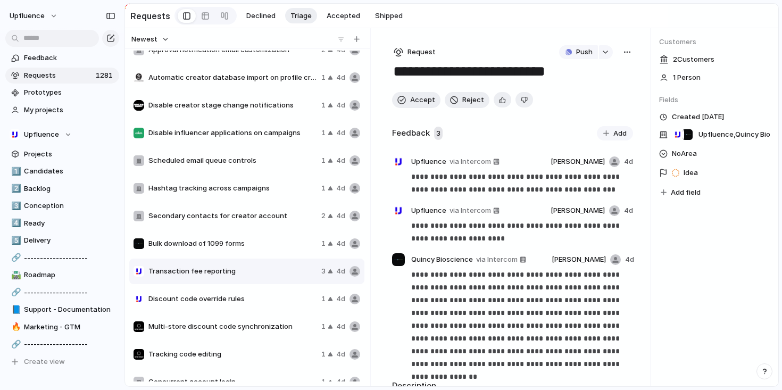
click at [240, 248] on span "Bulk download of 1099 forms" at bounding box center [232, 243] width 169 height 11
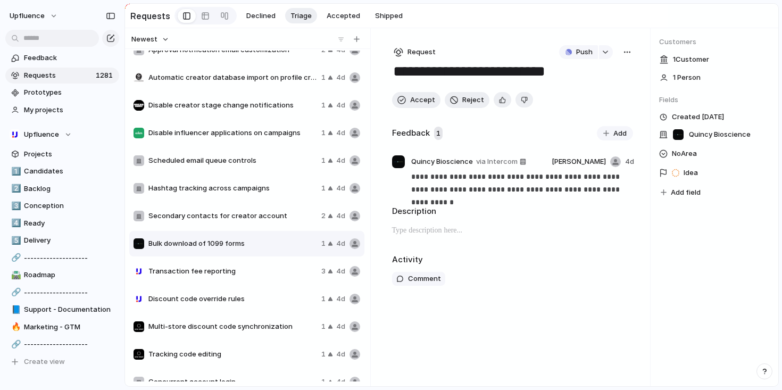
click at [257, 268] on span "Transaction fee reporting" at bounding box center [232, 271] width 169 height 11
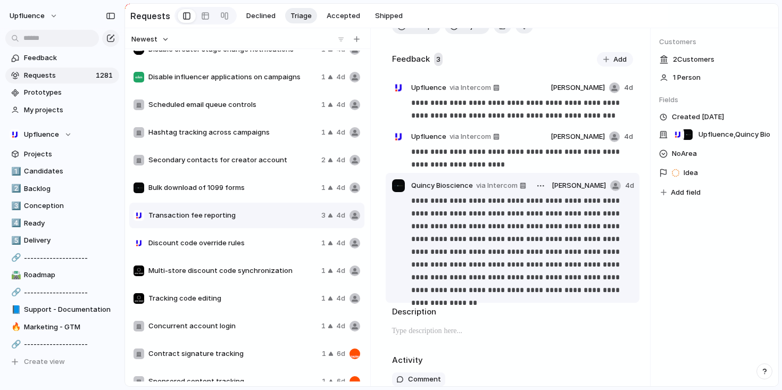
scroll to position [77, 0]
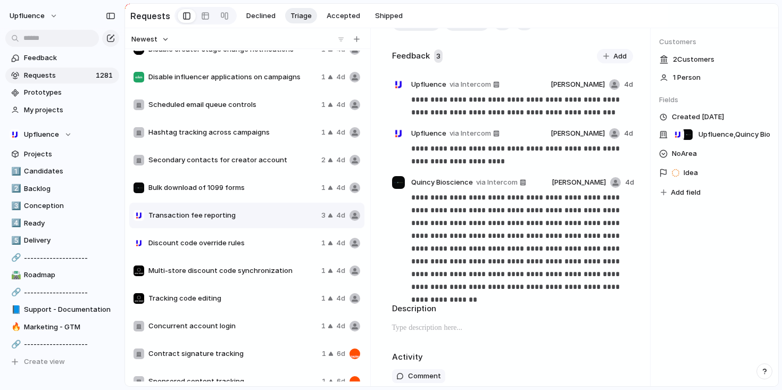
click at [258, 237] on div "Discount code override rules 1 4d" at bounding box center [246, 243] width 235 height 26
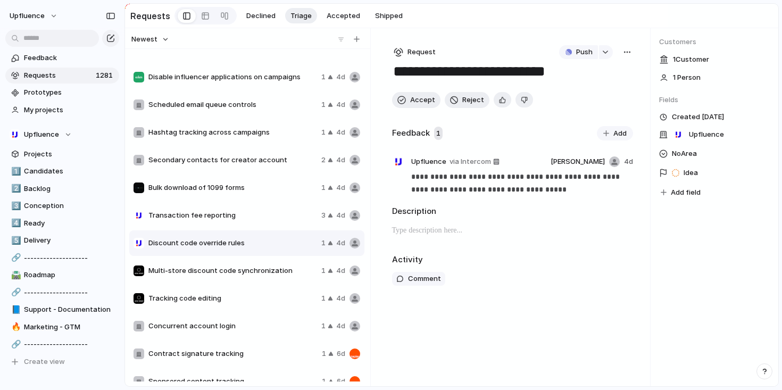
scroll to position [1683, 0]
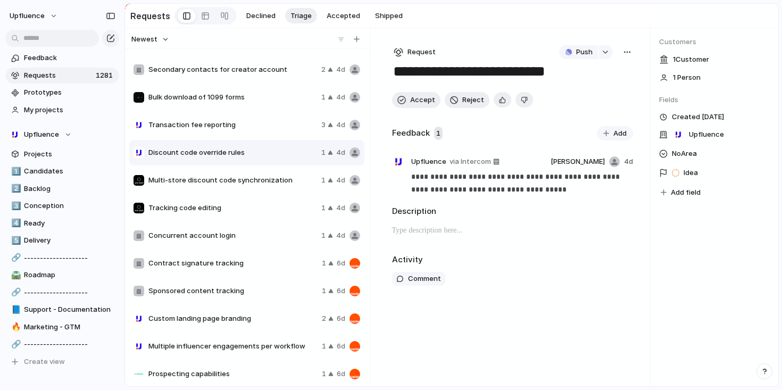
click at [253, 236] on span "Concurrent account login" at bounding box center [232, 235] width 169 height 11
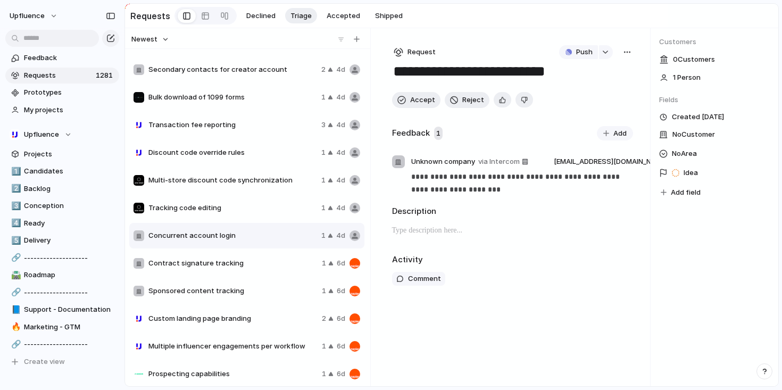
click at [624, 54] on div "button" at bounding box center [627, 52] width 9 height 9
click at [582, 123] on span "Delete" at bounding box center [582, 128] width 22 height 11
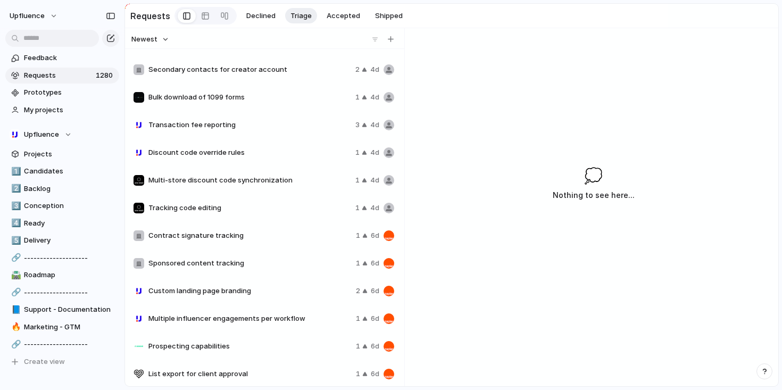
click at [274, 266] on span "Sponsored content tracking" at bounding box center [249, 263] width 203 height 11
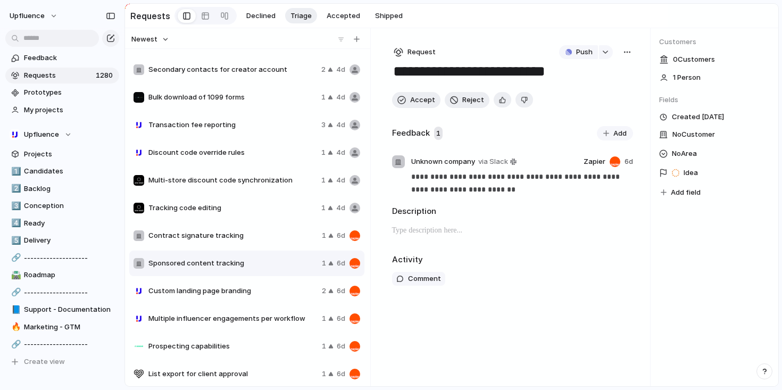
click at [263, 289] on span "Custom landing page branding" at bounding box center [232, 291] width 169 height 11
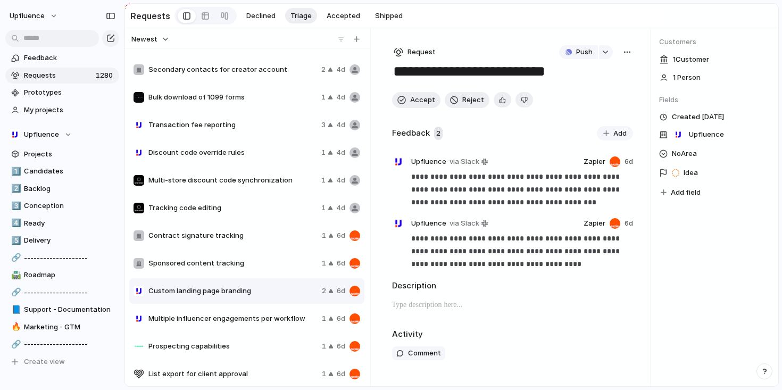
click at [265, 271] on div "Sponsored content tracking 1 6d" at bounding box center [246, 264] width 235 height 26
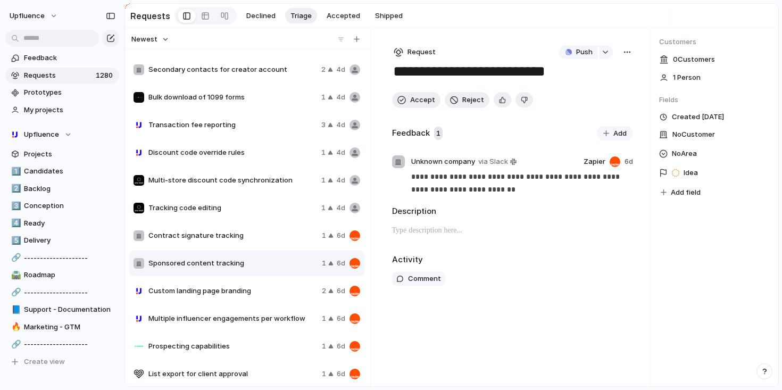
click at [631, 56] on div "button" at bounding box center [627, 52] width 9 height 9
click at [596, 93] on li "Merge" at bounding box center [599, 94] width 64 height 17
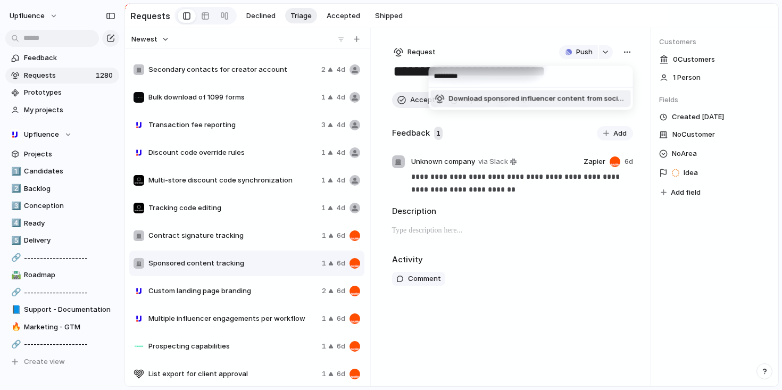
type input "*********"
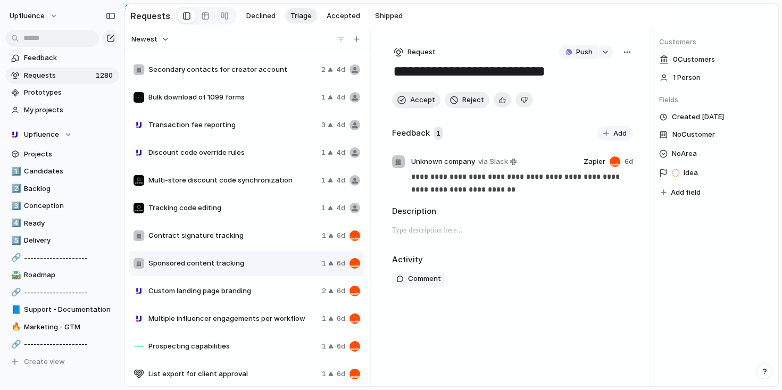
click at [536, 132] on div "********* Download sponsored influencer content from social listening" at bounding box center [391, 195] width 782 height 390
click at [499, 103] on div "button" at bounding box center [502, 100] width 7 height 10
click at [428, 103] on span "Accept" at bounding box center [422, 100] width 25 height 11
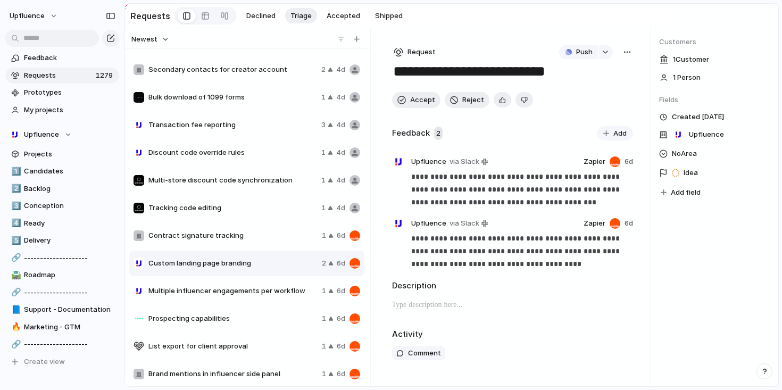
click at [244, 315] on div "Prospecting capabilities 1 6d" at bounding box center [246, 319] width 235 height 26
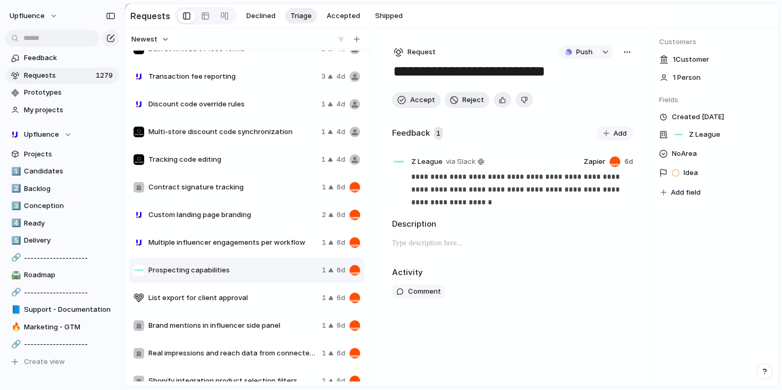
scroll to position [1780, 0]
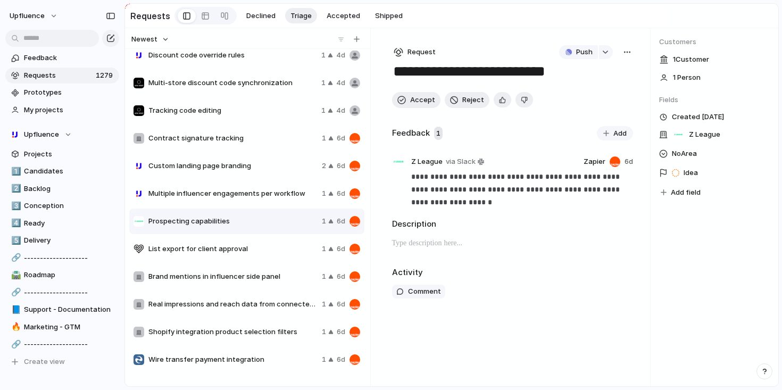
click at [263, 246] on span "List export for client approval" at bounding box center [232, 249] width 169 height 11
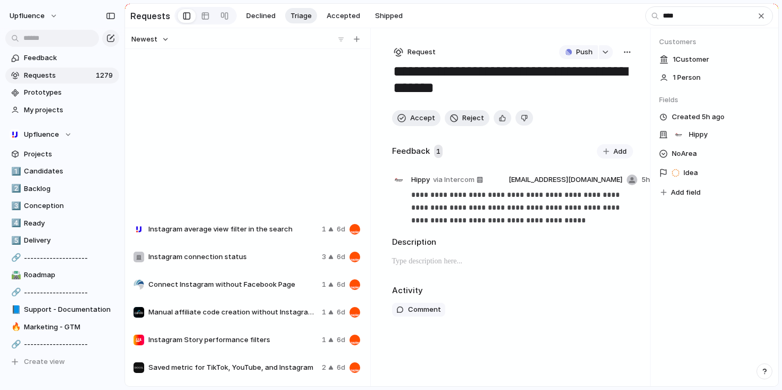
scroll to position [306, 0]
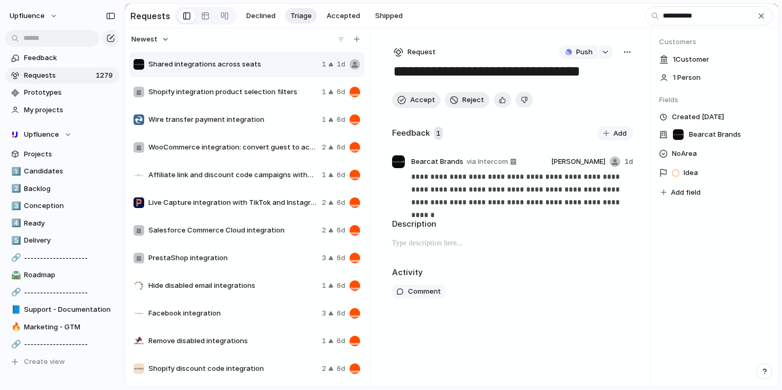
type input "**********"
click at [193, 262] on span "PrestaShop integration" at bounding box center [232, 258] width 169 height 11
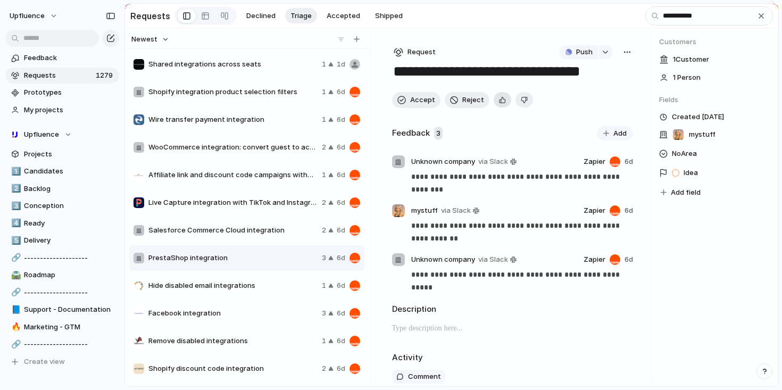
click at [499, 103] on div "button" at bounding box center [502, 100] width 7 height 10
click at [415, 105] on span "Accept" at bounding box center [422, 100] width 25 height 11
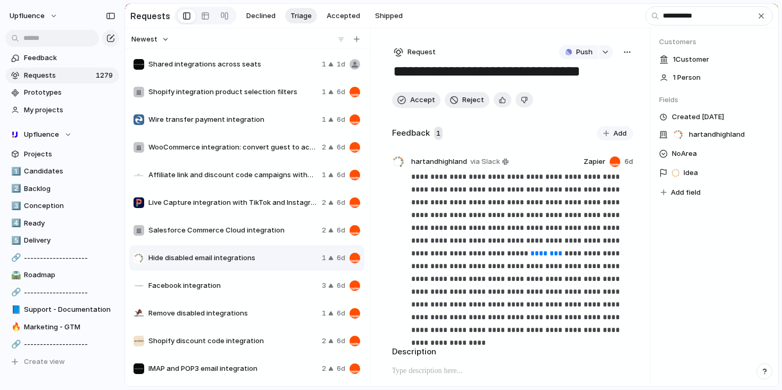
click at [265, 230] on span "Salesforce Commerce Cloud integration" at bounding box center [232, 230] width 169 height 11
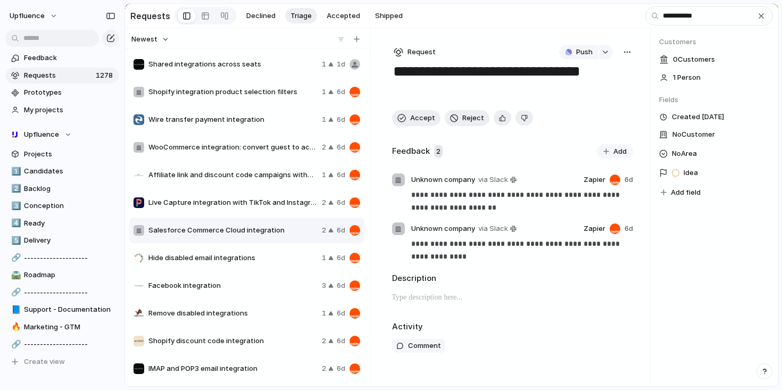
click at [628, 50] on button "button" at bounding box center [628, 52] width 12 height 14
click at [605, 90] on li "Merge" at bounding box center [599, 94] width 64 height 17
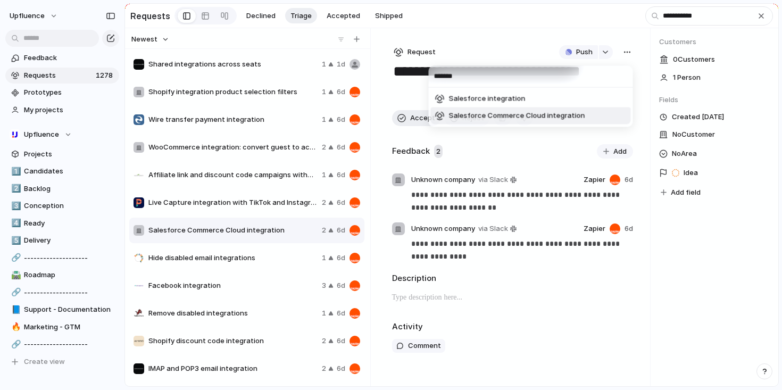
type input "*******"
click at [551, 115] on span "Salesforce Commerce Cloud integration" at bounding box center [517, 116] width 136 height 11
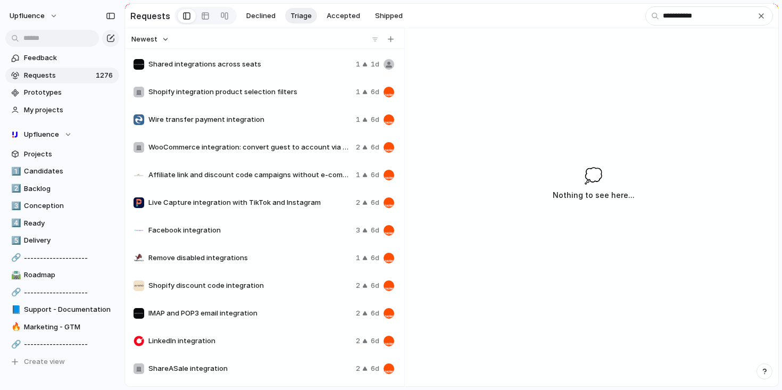
click at [296, 263] on span "Remove disabled integrations" at bounding box center [249, 258] width 203 height 11
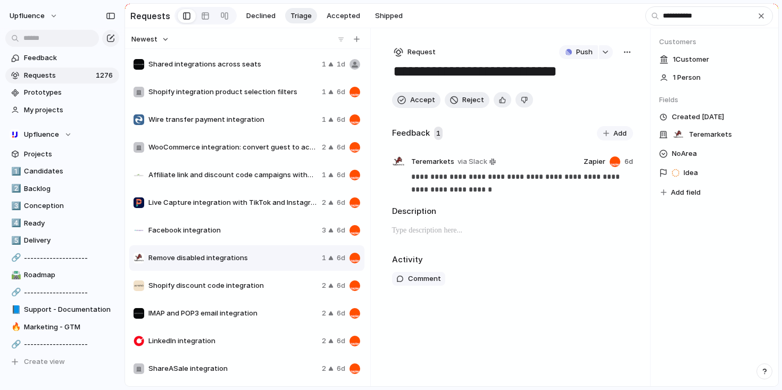
click at [284, 291] on span "Shopify discount code integration" at bounding box center [232, 285] width 169 height 11
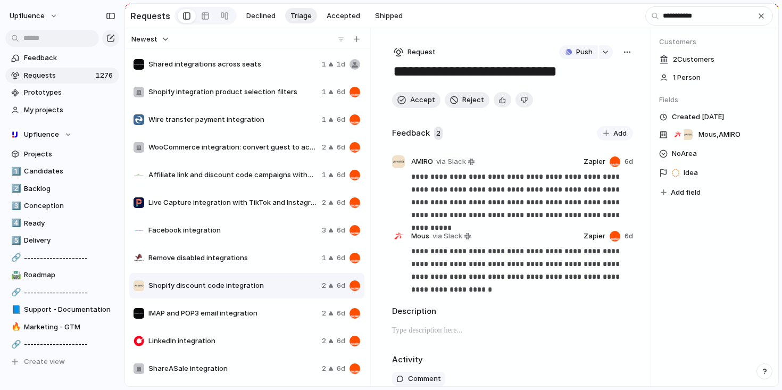
click at [624, 55] on div "button" at bounding box center [627, 52] width 9 height 9
click at [583, 92] on span "Merge" at bounding box center [577, 94] width 21 height 11
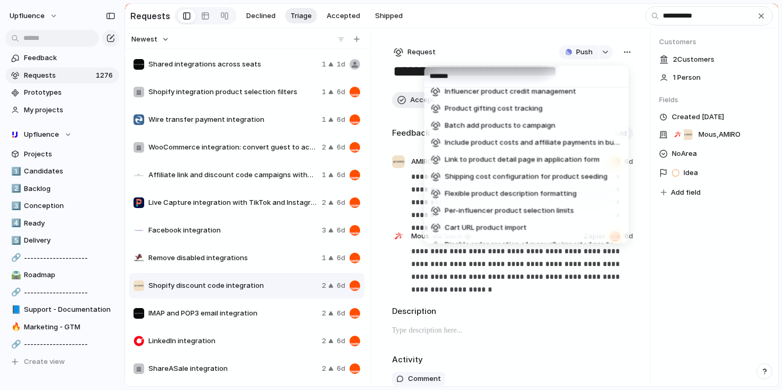
scroll to position [996, 0]
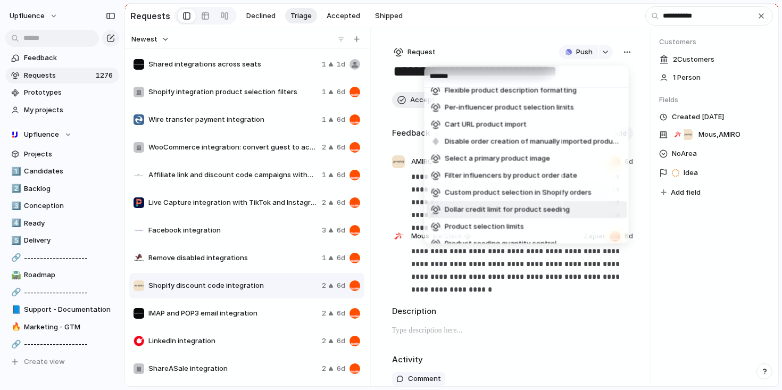
type input "*******"
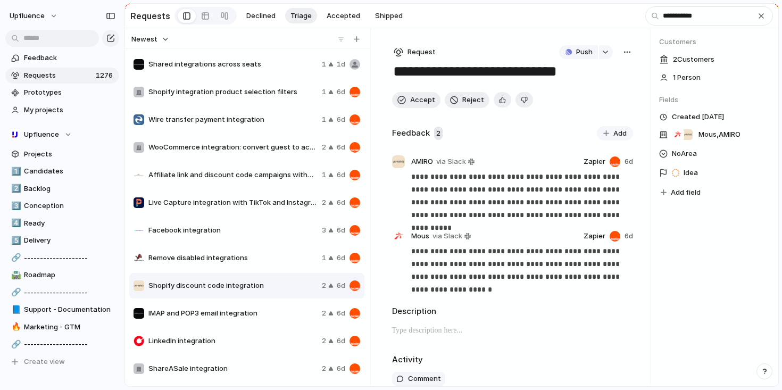
click at [674, 255] on div "******* Set product compensation per creator Amazon product catalog synchroniza…" at bounding box center [391, 195] width 782 height 390
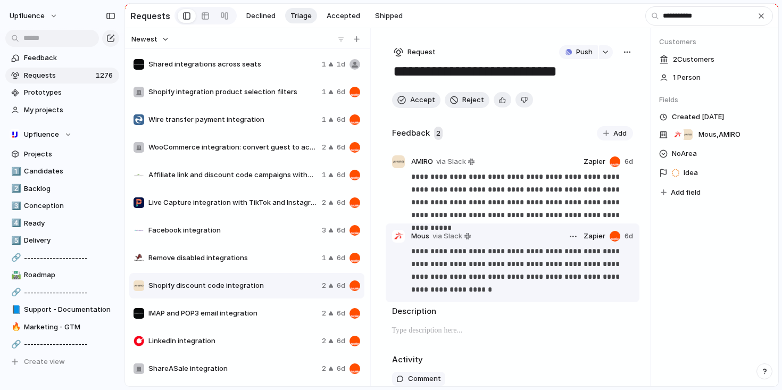
scroll to position [25, 0]
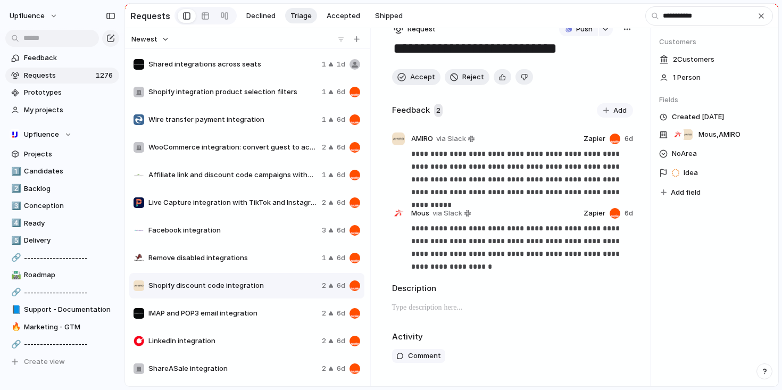
click at [238, 344] on span "LinkedIn integration" at bounding box center [232, 341] width 169 height 11
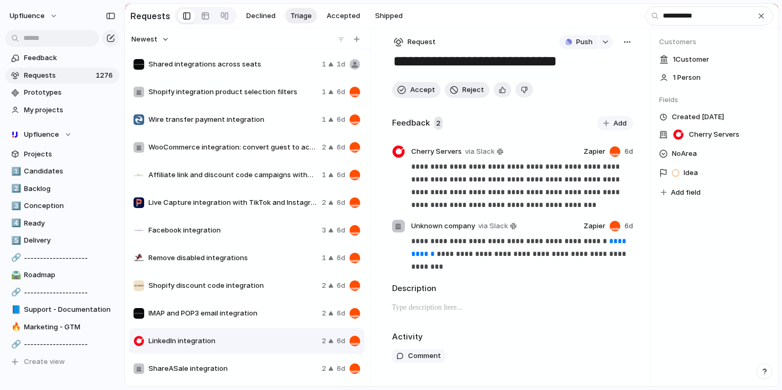
scroll to position [12, 0]
click at [624, 42] on div "button" at bounding box center [627, 42] width 9 height 9
click at [588, 85] on li "Merge" at bounding box center [595, 81] width 64 height 17
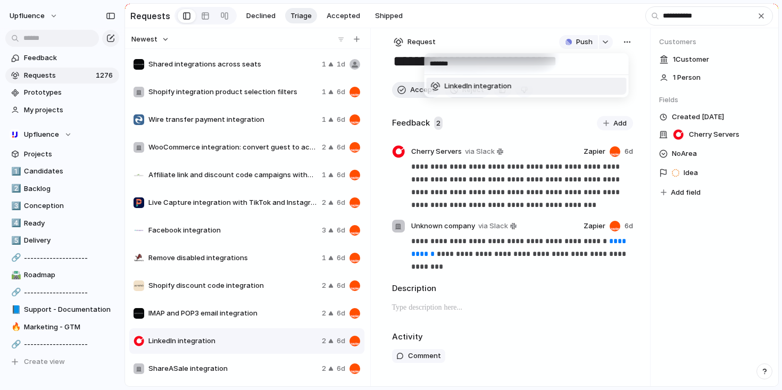
type input "*******"
click at [471, 87] on span "LinkedIn integration" at bounding box center [478, 86] width 67 height 11
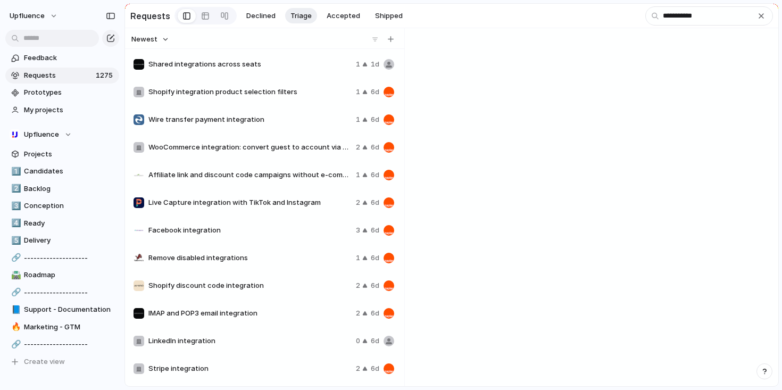
click at [498, 131] on div "Newest Shared integrations across seats 1 1d Shopify integration product select…" at bounding box center [452, 207] width 654 height 358
click at [260, 344] on span "Stripe integration" at bounding box center [249, 341] width 203 height 11
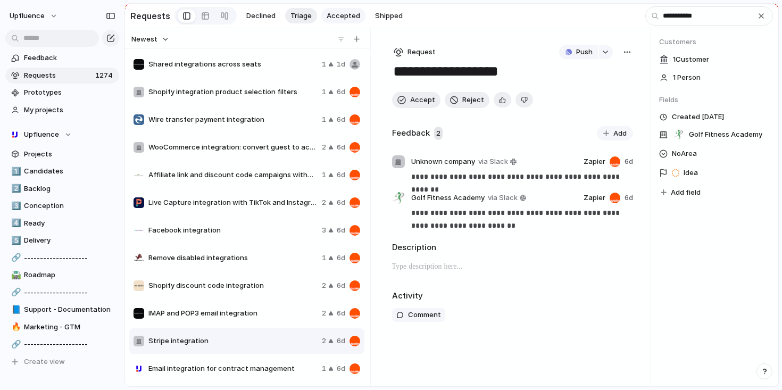
click at [349, 11] on span "Accepted" at bounding box center [344, 16] width 34 height 11
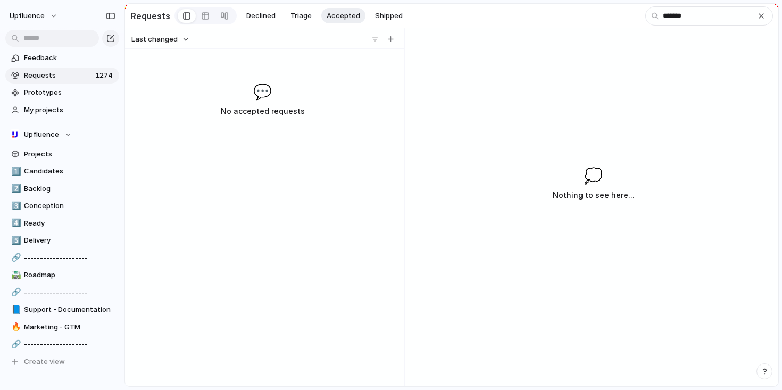
type input "********"
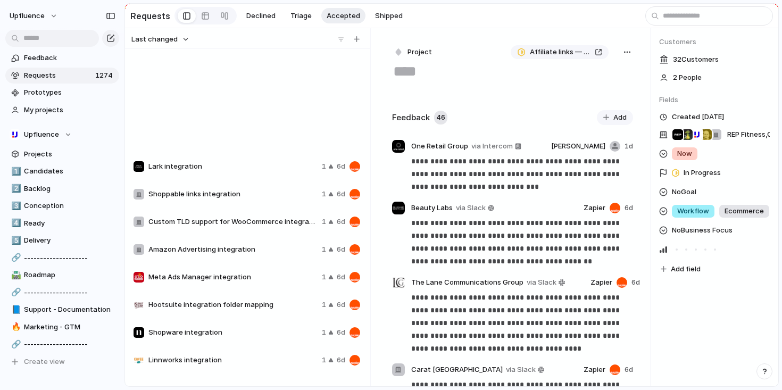
scroll to position [825, 0]
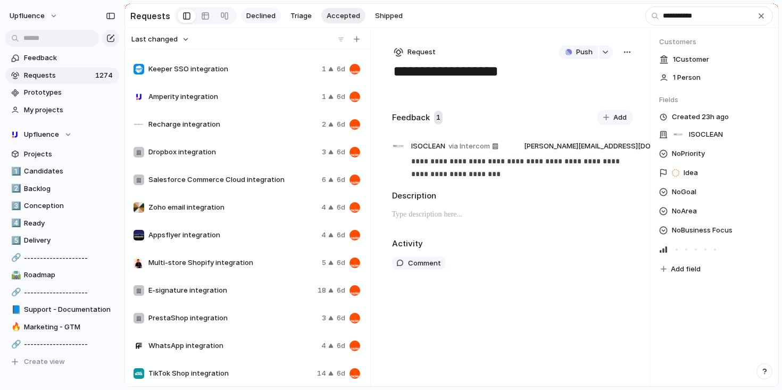
type input "**********"
click at [267, 18] on span "Declined" at bounding box center [260, 16] width 29 height 11
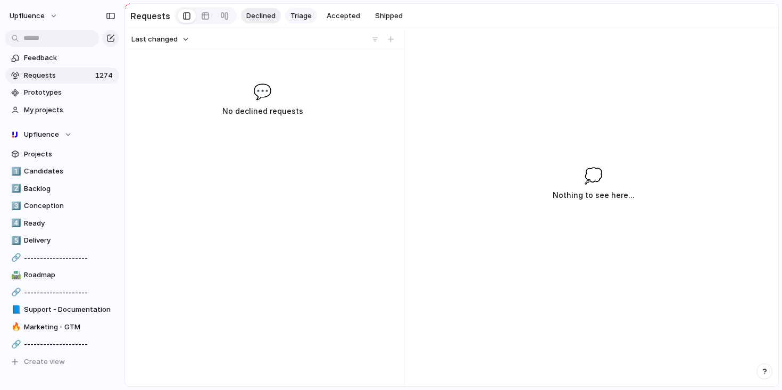
click at [291, 18] on span "Triage" at bounding box center [301, 16] width 21 height 11
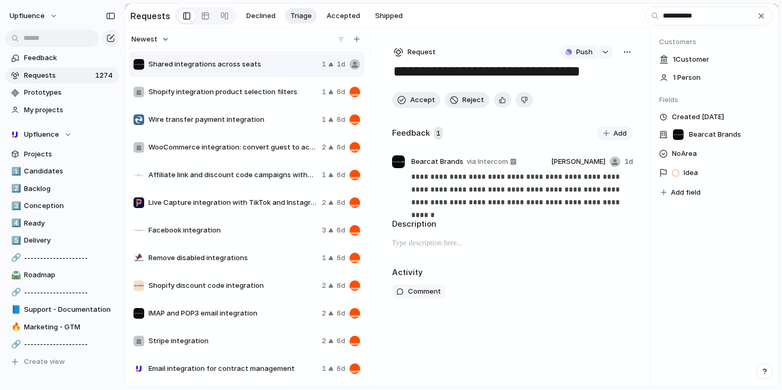
type input "**********"
click at [276, 342] on span "Stripe integration" at bounding box center [232, 341] width 169 height 11
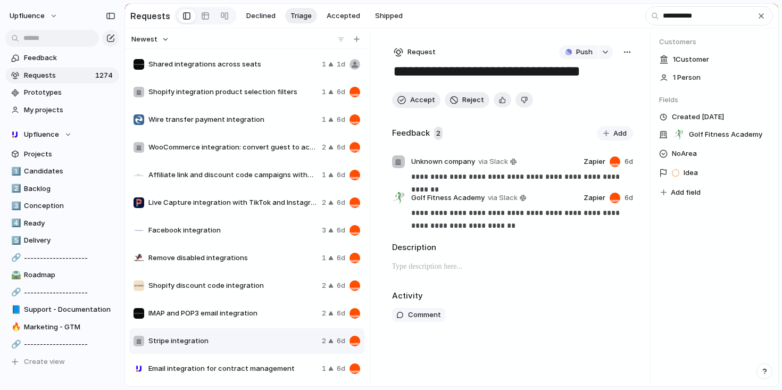
click at [628, 56] on div "button" at bounding box center [627, 52] width 9 height 9
click at [585, 126] on span "Delete" at bounding box center [582, 128] width 22 height 11
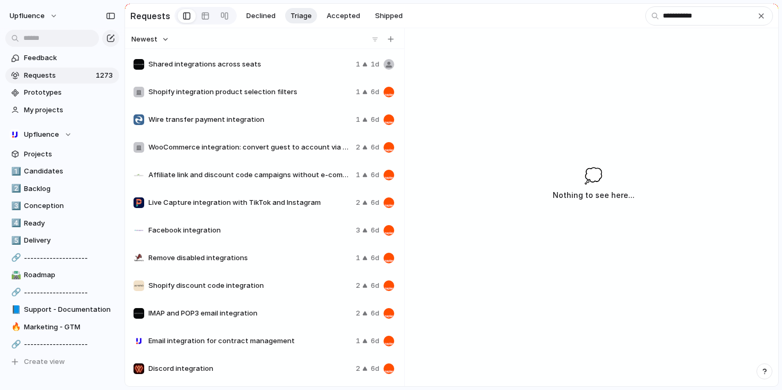
click at [259, 366] on span "Discord integration" at bounding box center [249, 369] width 203 height 11
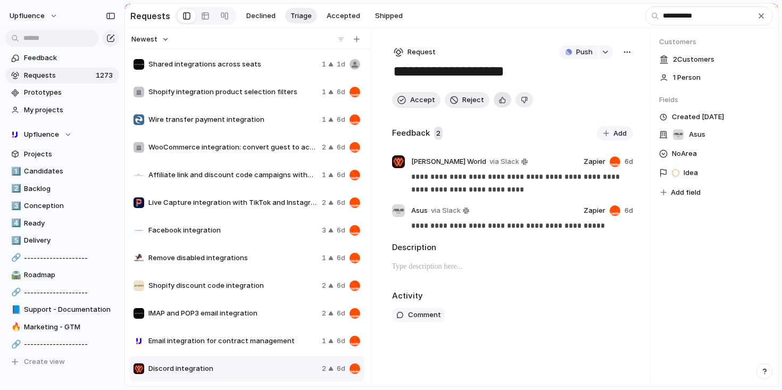
click at [494, 101] on button "button" at bounding box center [503, 99] width 18 height 15
click at [409, 103] on button "Accept" at bounding box center [416, 100] width 48 height 16
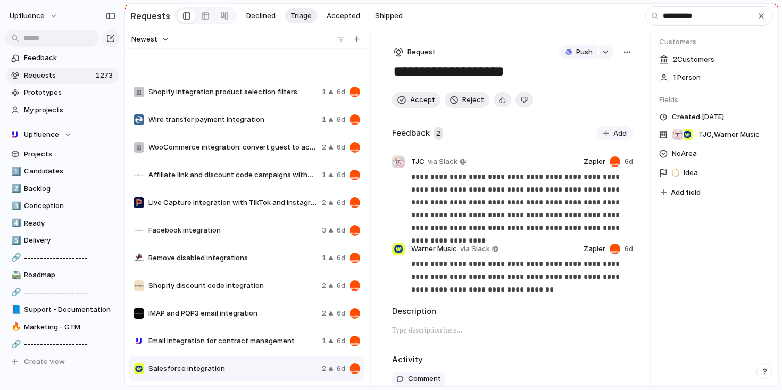
scroll to position [67, 0]
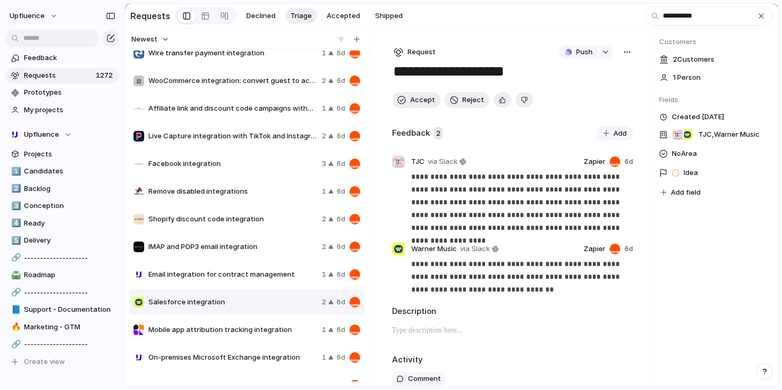
click at [622, 51] on button "button" at bounding box center [628, 52] width 12 height 14
click at [600, 94] on li "Merge" at bounding box center [595, 94] width 64 height 17
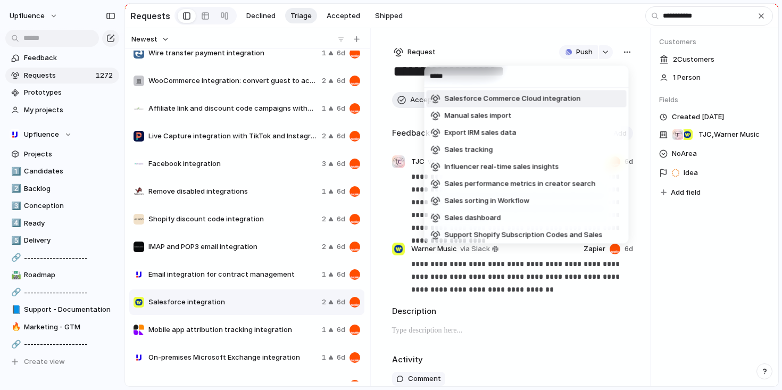
type input "*****"
click at [563, 100] on span "Salesforce Commerce Cloud integration" at bounding box center [513, 99] width 136 height 11
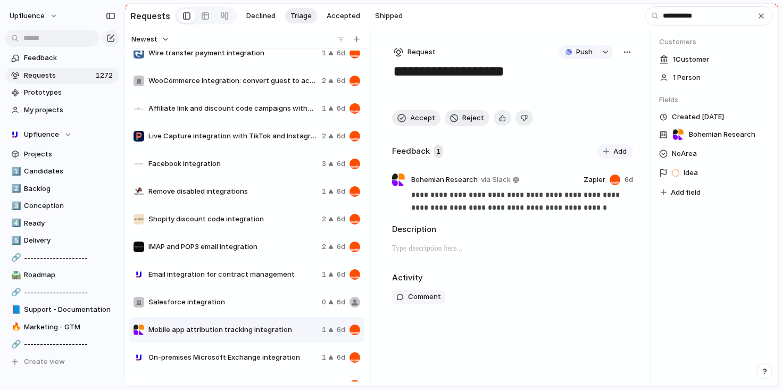
click at [478, 329] on div "***** Salesforce integration Salesforce Commerce Cloud integration Manual sales…" at bounding box center [391, 195] width 782 height 390
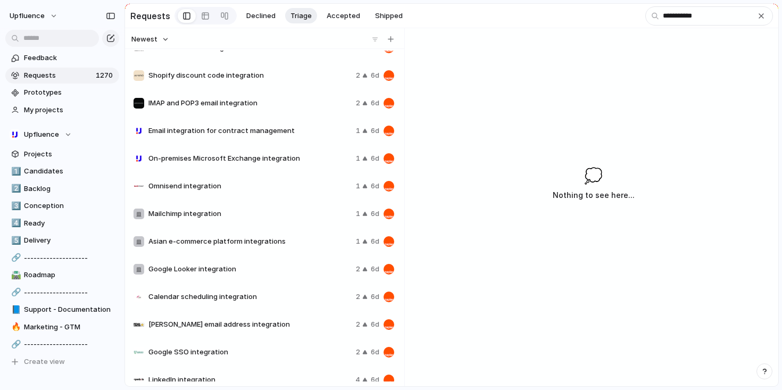
scroll to position [211, 0]
click at [269, 300] on span "Calendar scheduling integration" at bounding box center [249, 296] width 203 height 11
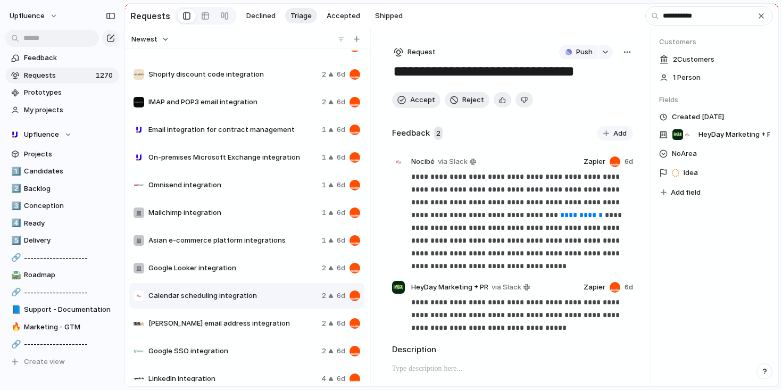
click at [260, 273] on span "Google Looker integration" at bounding box center [232, 268] width 169 height 11
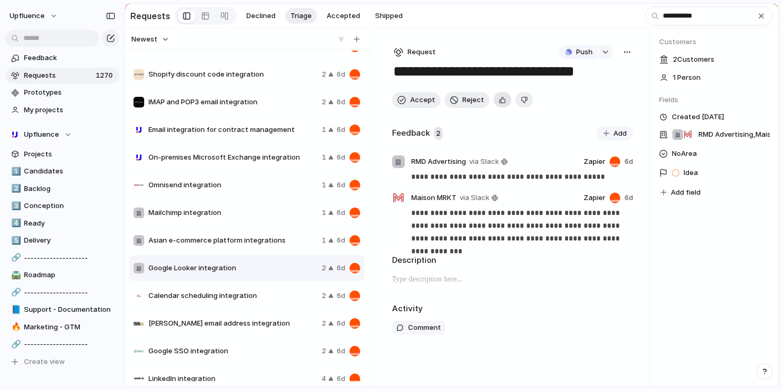
click at [499, 103] on div "button" at bounding box center [502, 100] width 7 height 10
click at [415, 108] on button "Accept" at bounding box center [416, 100] width 48 height 16
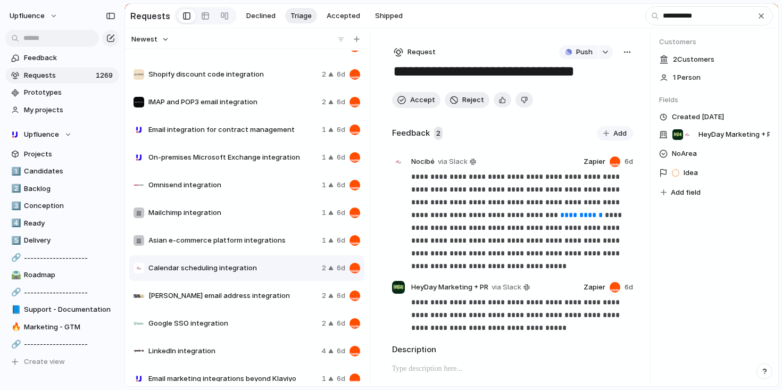
scroll to position [278, 0]
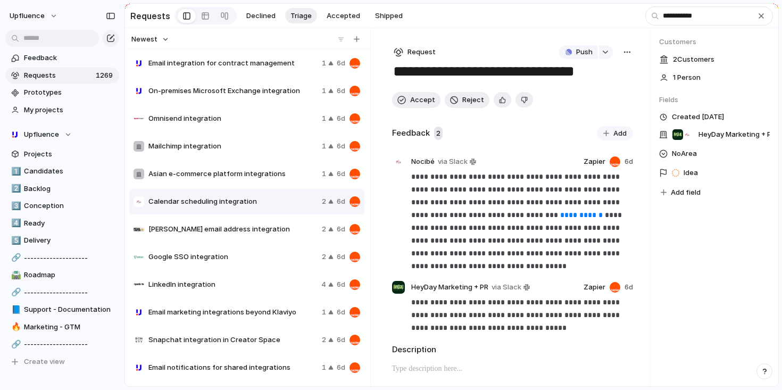
click at [258, 258] on span "Google SSO integration" at bounding box center [232, 257] width 169 height 11
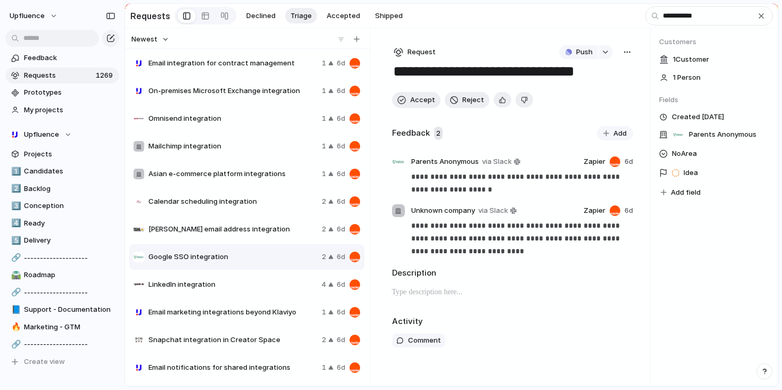
click at [625, 56] on div "button" at bounding box center [627, 52] width 9 height 9
click at [595, 92] on li "Merge" at bounding box center [599, 94] width 64 height 17
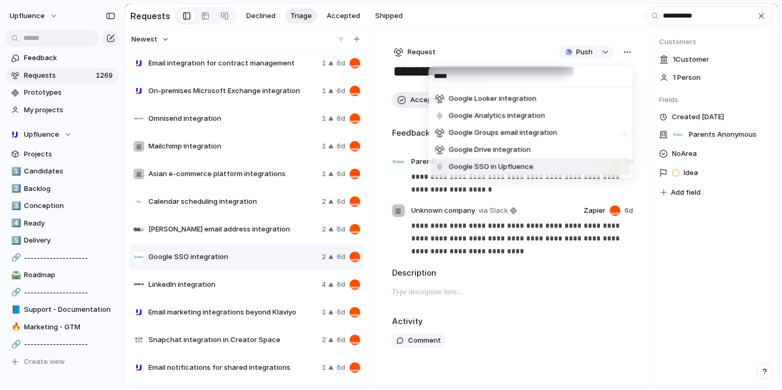
type input "*****"
click at [565, 168] on li "Google SSO in Upfluence" at bounding box center [531, 167] width 200 height 17
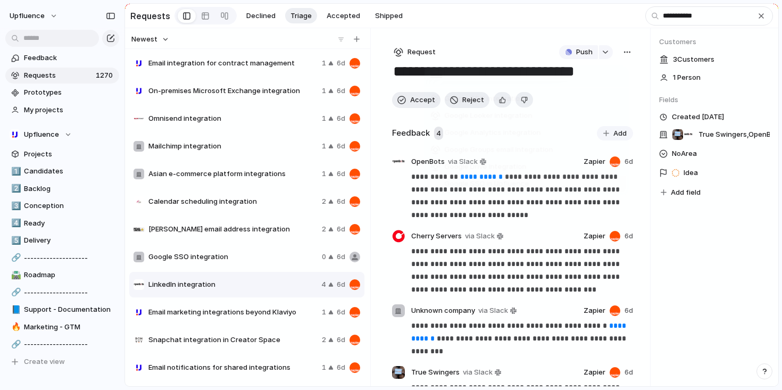
click at [679, 273] on div "***** Google SSO integration Google Looker integration Google Analytics integra…" at bounding box center [391, 195] width 782 height 390
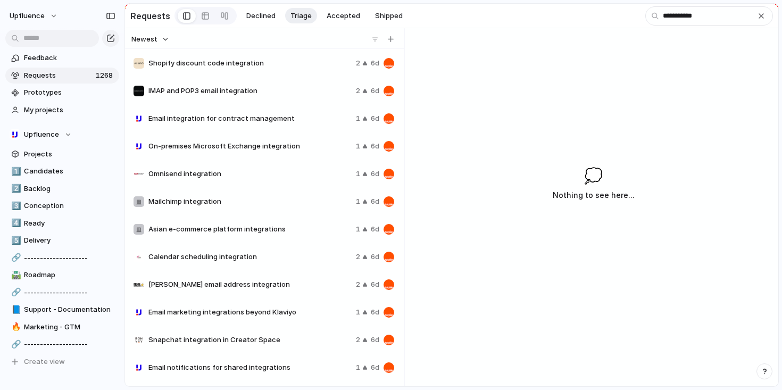
scroll to position [222, 0]
click at [265, 181] on div "Omnisend integration 1 6d" at bounding box center [263, 174] width 269 height 26
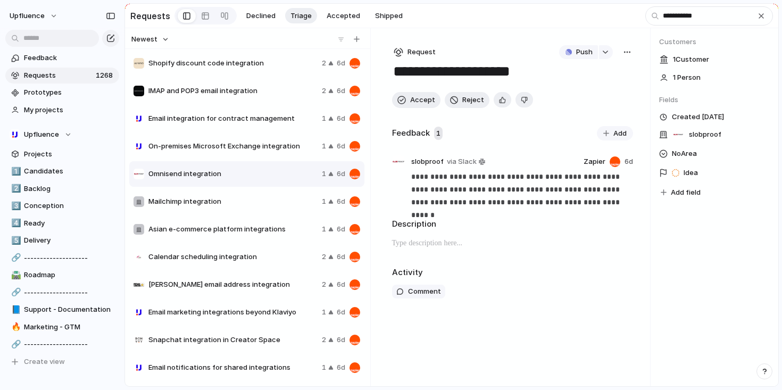
click at [628, 54] on div "button" at bounding box center [627, 52] width 9 height 9
click at [593, 95] on li "Merge" at bounding box center [599, 94] width 64 height 17
type input "****"
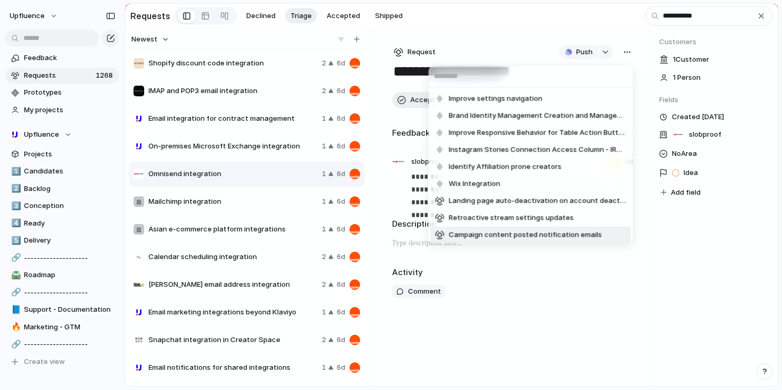
click at [493, 328] on div "Improve settings navigation Brand Identity Management Creation and Management I…" at bounding box center [391, 195] width 782 height 390
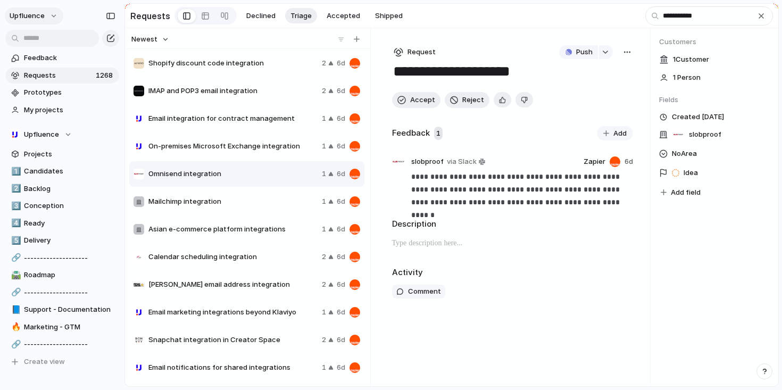
click at [59, 12] on button "Upfluence" at bounding box center [34, 15] width 59 height 17
click at [54, 42] on li "Settings" at bounding box center [51, 39] width 88 height 17
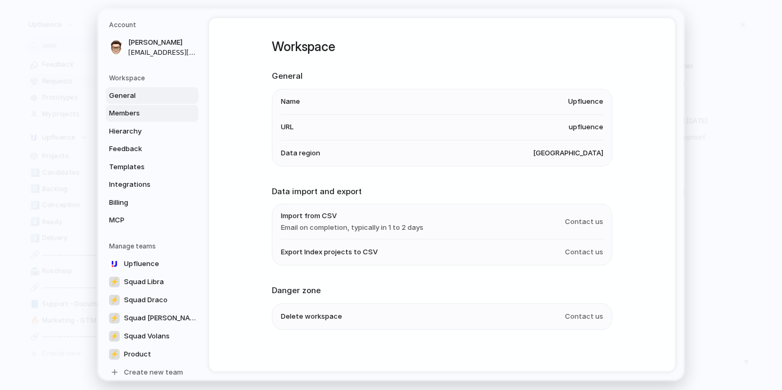
click at [135, 108] on link "Members" at bounding box center [152, 113] width 93 height 17
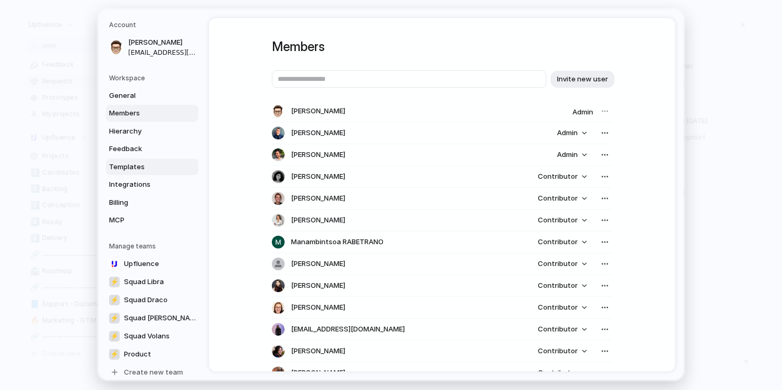
click at [135, 165] on span "Templates" at bounding box center [143, 167] width 68 height 11
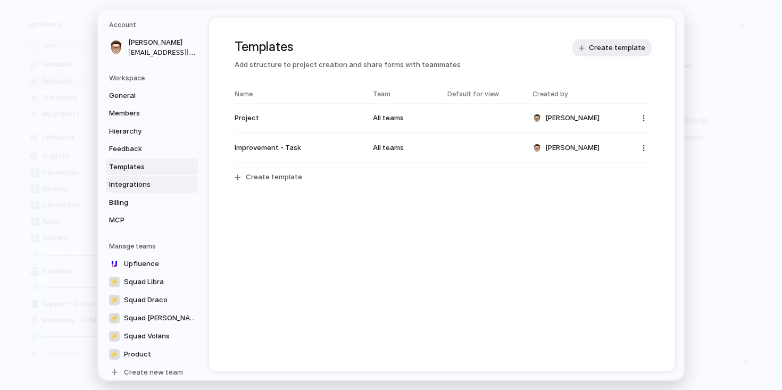
click at [136, 185] on span "Integrations" at bounding box center [143, 184] width 68 height 11
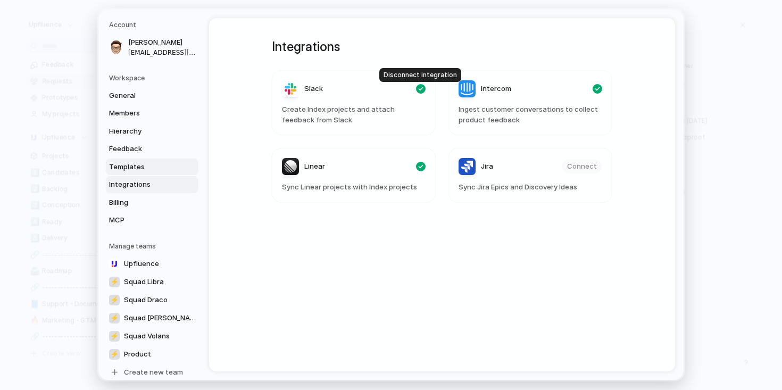
drag, startPoint x: 421, startPoint y: 87, endPoint x: 137, endPoint y: 164, distance: 293.9
click at [137, 164] on div "Account Simon Boxus simon.boxus@upfluence.com Workspace General Members Hierarc…" at bounding box center [390, 195] width 585 height 370
click at [125, 211] on div "General Members Hierarchy Feedback Templates Integrations Billing MCP" at bounding box center [153, 158] width 89 height 142
click at [136, 141] on link "Feedback" at bounding box center [152, 149] width 93 height 17
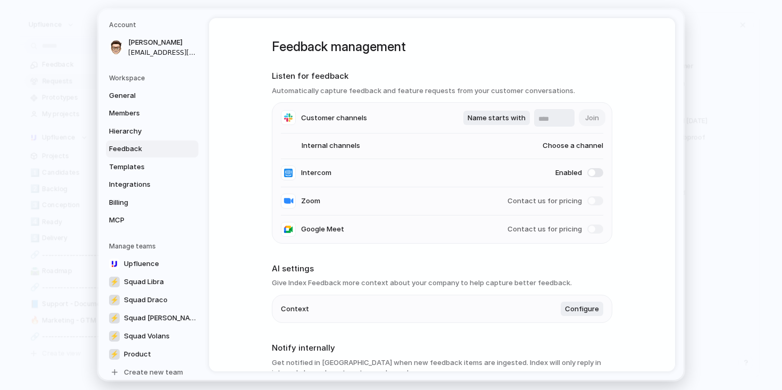
click at [585, 149] on span "Choose a channel" at bounding box center [562, 146] width 81 height 11
type input "****"
click at [632, 167] on div "**** #indeed #indeed_upfluence #index_export" at bounding box center [391, 195] width 782 height 390
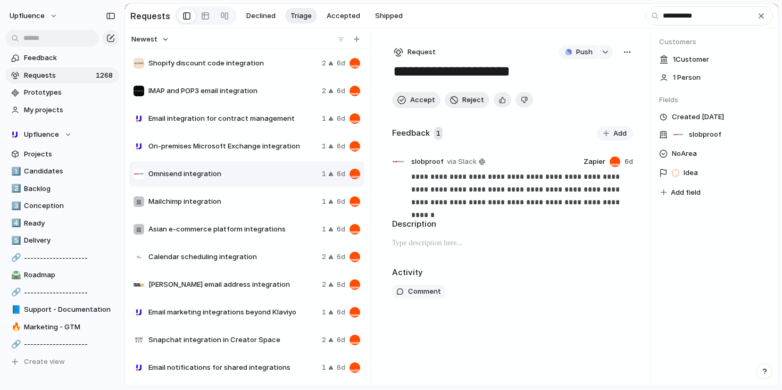
click at [245, 62] on span "Shopify discount code integration" at bounding box center [232, 63] width 169 height 11
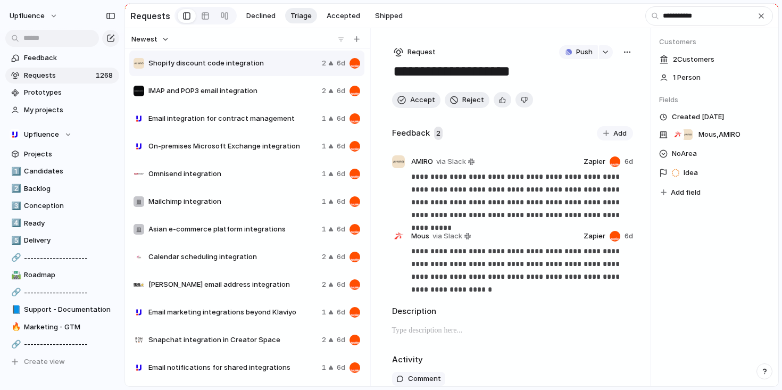
click at [276, 100] on div "IMAP and POP3 email integration 2 6d" at bounding box center [246, 91] width 235 height 26
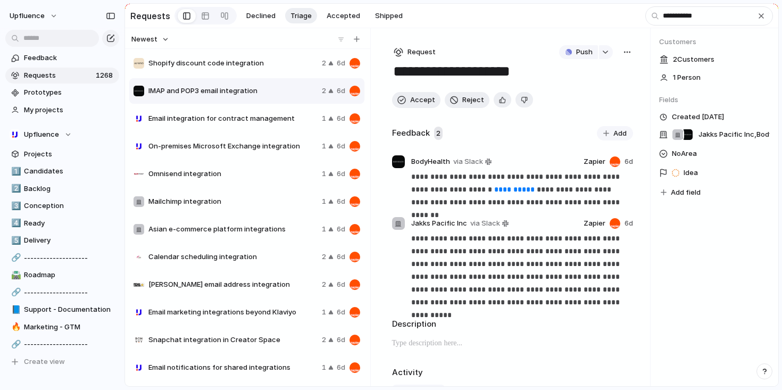
click at [626, 59] on button "button" at bounding box center [628, 52] width 12 height 14
click at [584, 100] on li "Merge" at bounding box center [595, 94] width 64 height 17
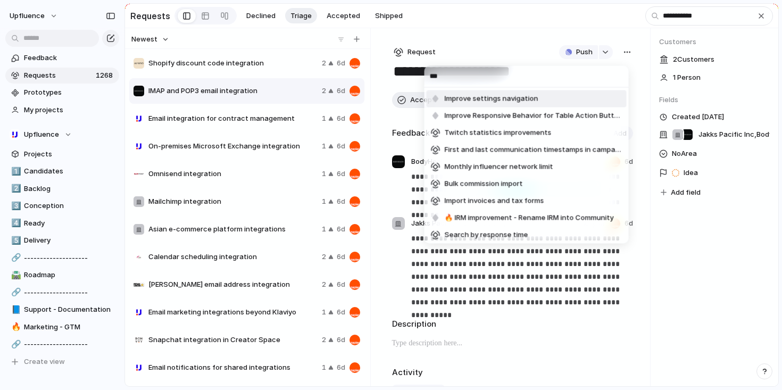
type input "****"
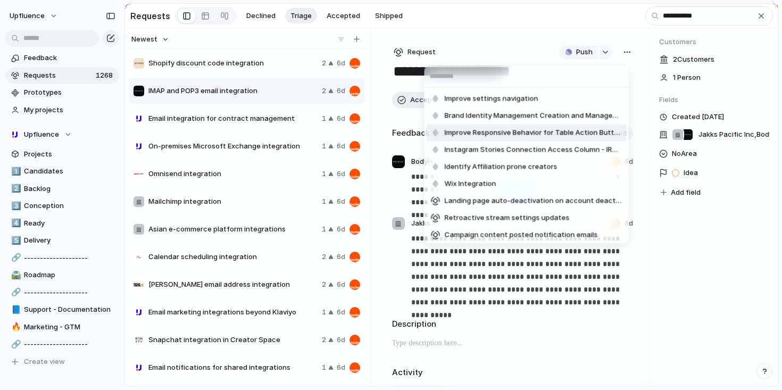
click at [410, 126] on div "Improve settings navigation Brand Identity Management Creation and Management I…" at bounding box center [391, 195] width 782 height 390
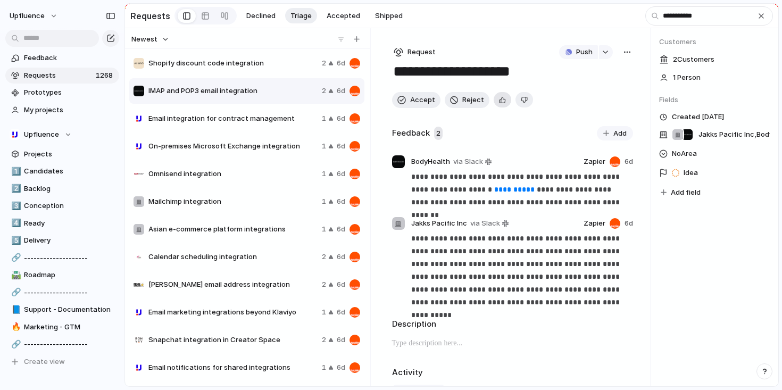
click at [499, 103] on div "button" at bounding box center [502, 100] width 7 height 10
click at [401, 104] on div "button" at bounding box center [402, 100] width 9 height 9
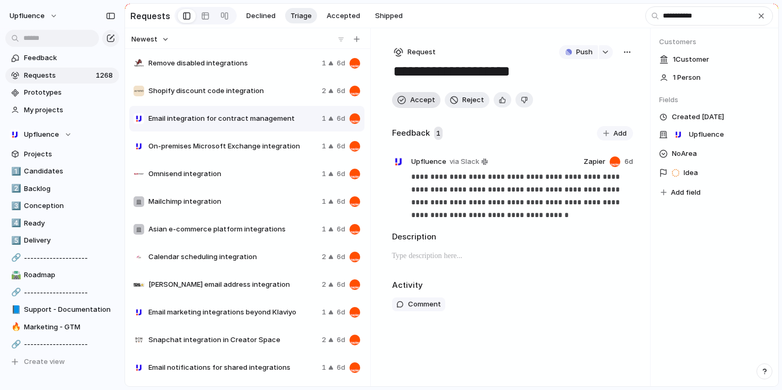
scroll to position [195, 0]
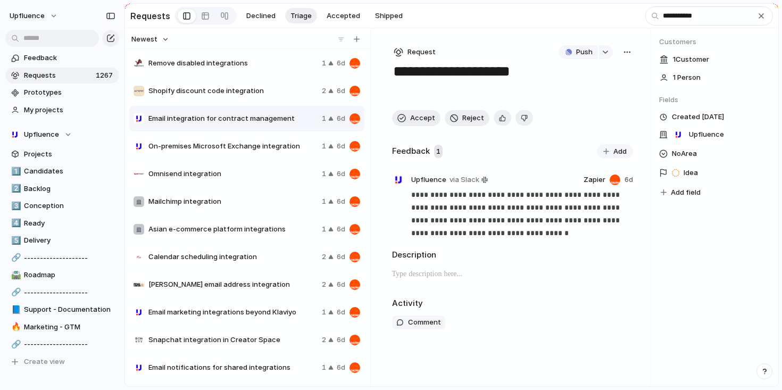
click at [234, 224] on div "Asian e-commerce platform integrations 1 6d" at bounding box center [246, 230] width 235 height 26
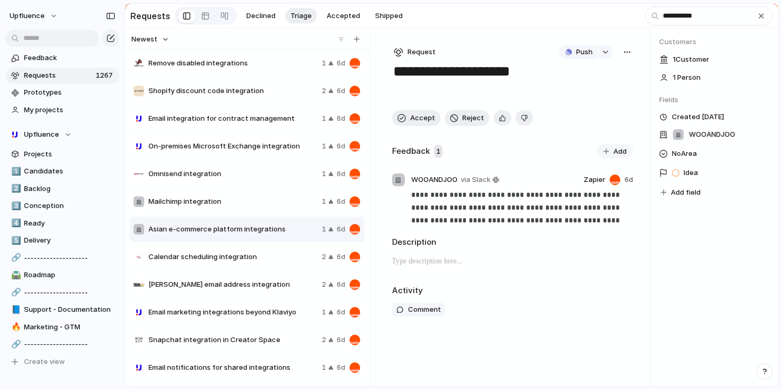
click at [262, 296] on div "Alias email address integration 2 6d" at bounding box center [246, 285] width 235 height 26
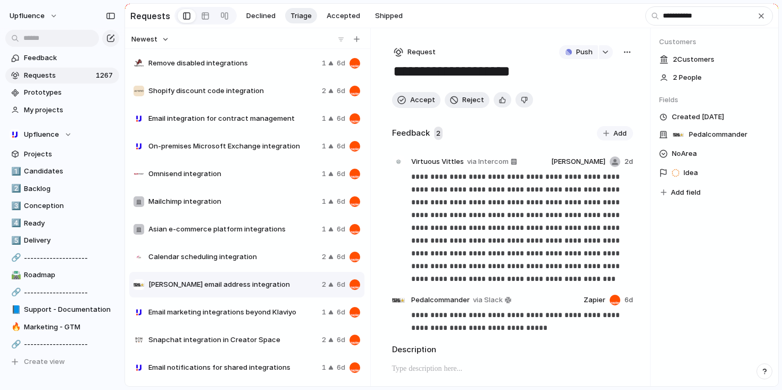
click at [614, 59] on div "Push" at bounding box center [590, 52] width 63 height 14
click at [623, 54] on div "button" at bounding box center [627, 52] width 9 height 9
click at [589, 93] on li "Merge" at bounding box center [595, 94] width 64 height 17
type input "*"
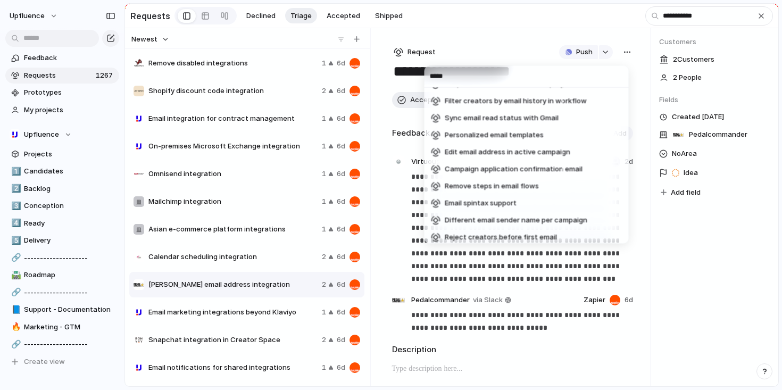
scroll to position [883, 0]
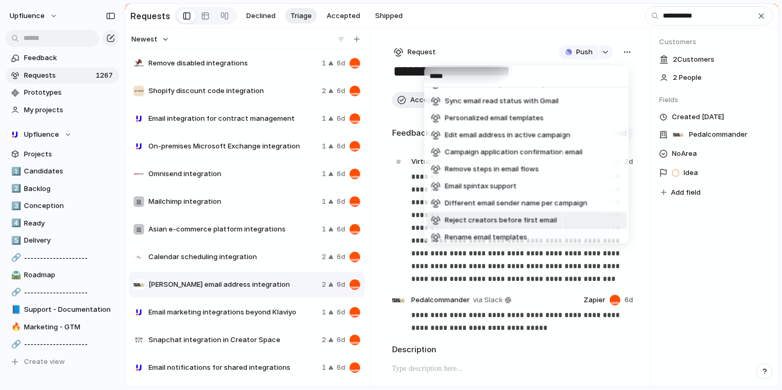
type input "*****"
click at [675, 259] on div "***** Campaign content posted notification emails Separate send and save action…" at bounding box center [391, 195] width 782 height 390
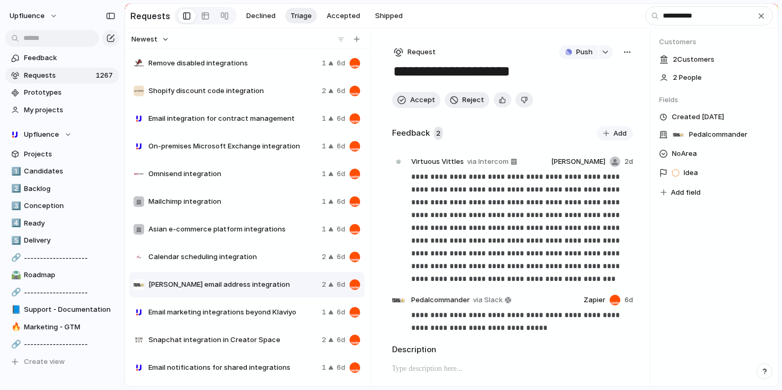
click at [287, 317] on span "Email marketing integrations beyond Klaviyo" at bounding box center [232, 312] width 169 height 11
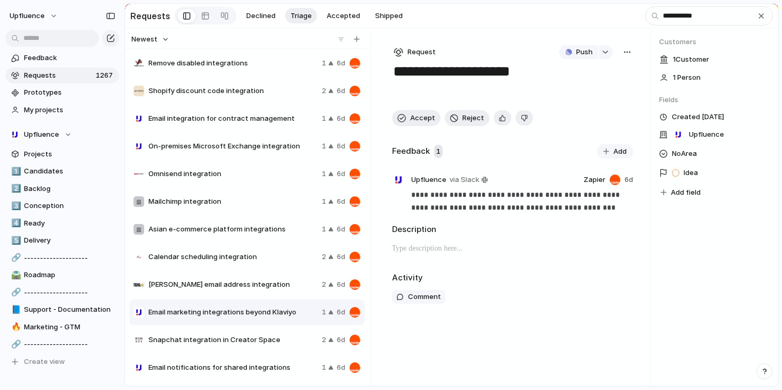
click at [628, 56] on div "button" at bounding box center [627, 52] width 9 height 9
click at [592, 91] on li "Merge" at bounding box center [599, 94] width 64 height 17
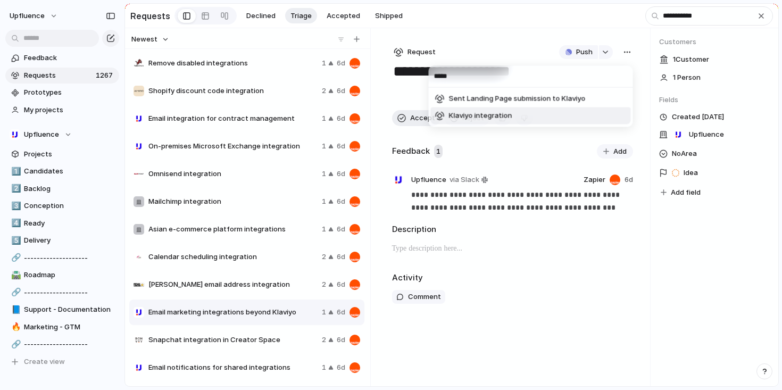
type input "*****"
click at [541, 120] on li "Klaviyo integration" at bounding box center [531, 116] width 200 height 17
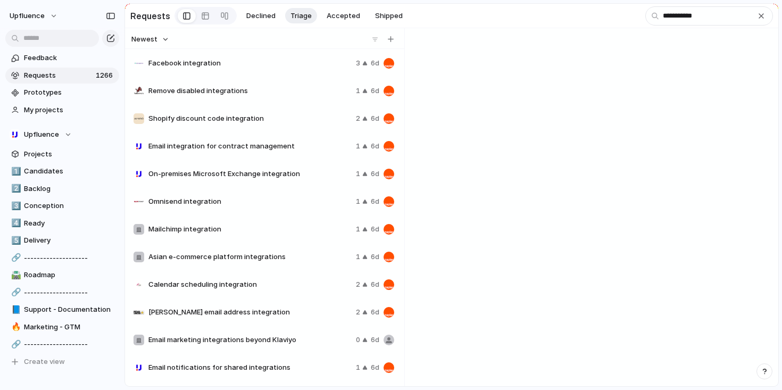
click at [701, 278] on div "💭 Nothing to see here..." at bounding box center [594, 261] width 370 height 252
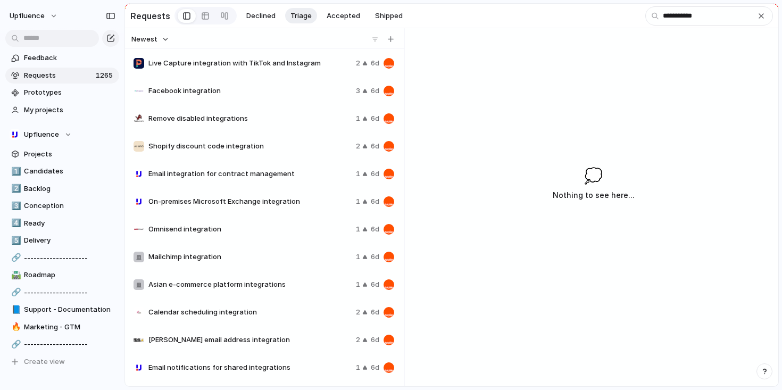
scroll to position [139, 0]
click at [268, 369] on span "Email notifications for shared integrations" at bounding box center [249, 367] width 203 height 11
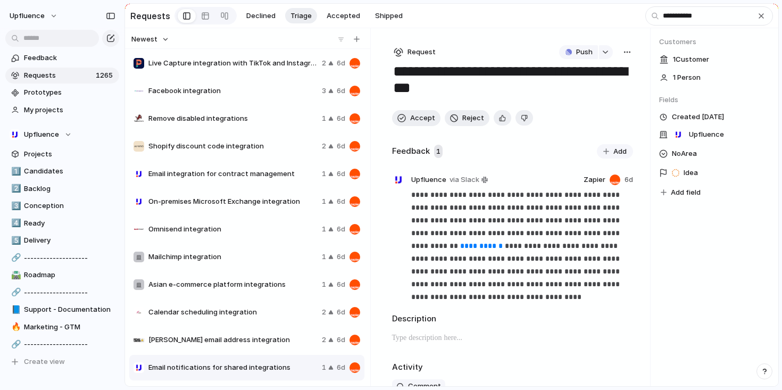
click at [624, 56] on div "button" at bounding box center [627, 52] width 9 height 9
click at [572, 92] on span "Merge" at bounding box center [577, 94] width 21 height 11
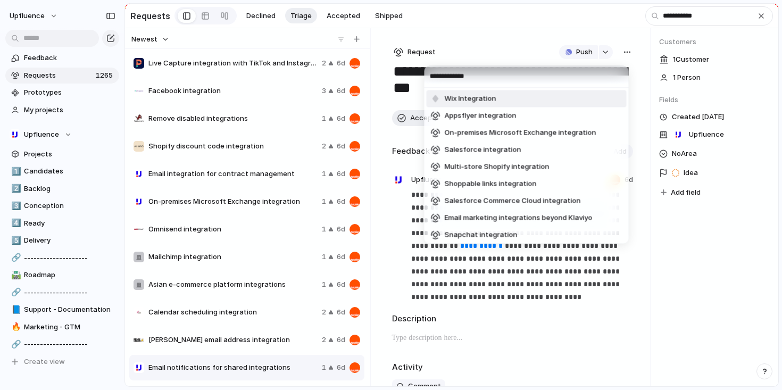
type input "**********"
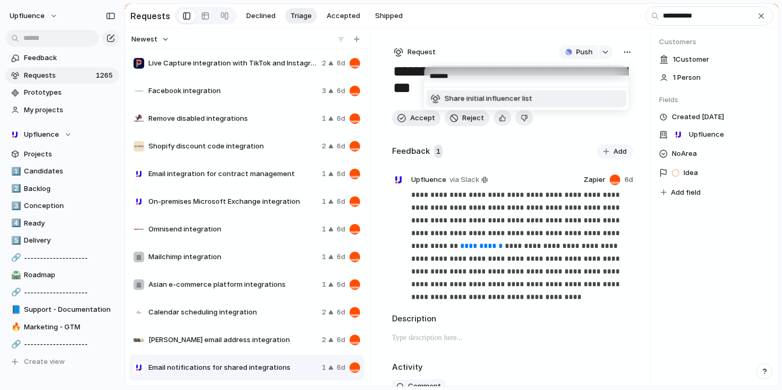
type input "********"
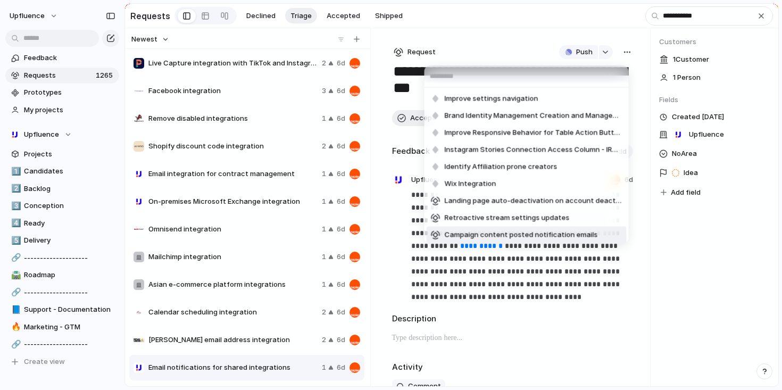
click at [552, 316] on div "Improve settings navigation Brand Identity Management Creation and Management I…" at bounding box center [391, 195] width 782 height 390
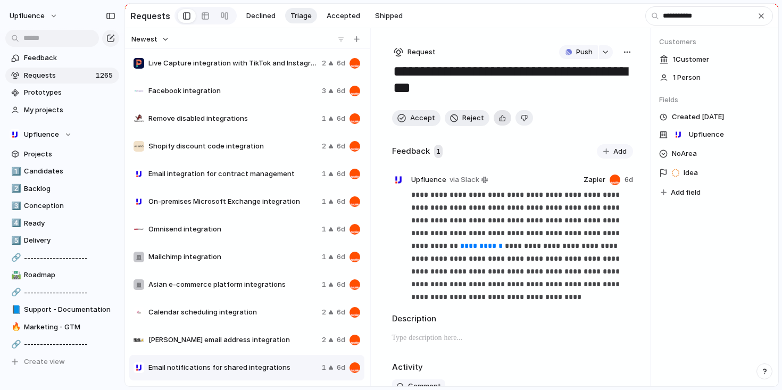
click at [499, 118] on div "button" at bounding box center [502, 118] width 7 height 10
click at [419, 118] on span "Accept" at bounding box center [422, 118] width 25 height 11
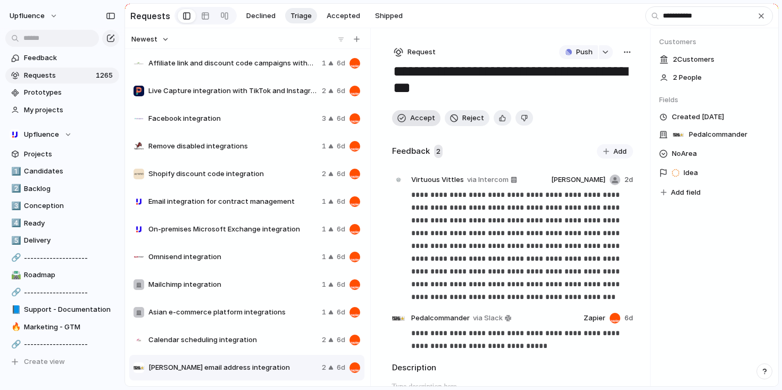
scroll to position [112, 0]
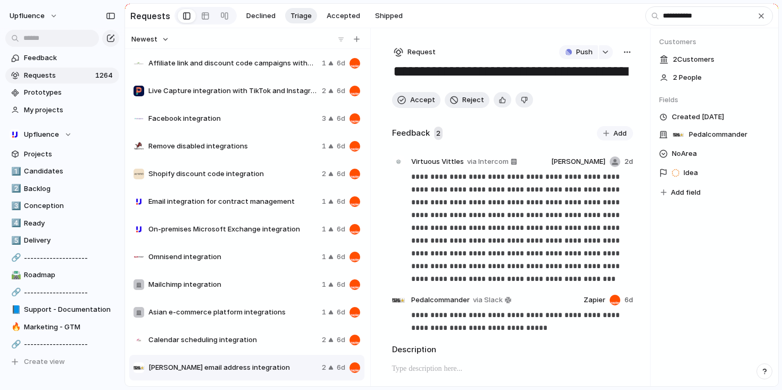
click at [265, 340] on span "Calendar scheduling integration" at bounding box center [232, 340] width 169 height 11
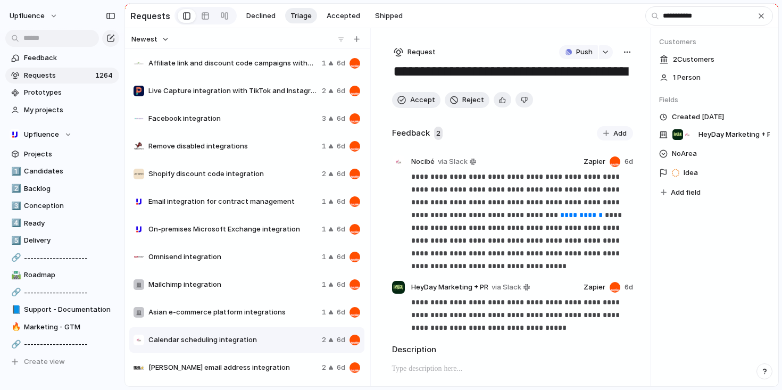
click at [272, 264] on div "Omnisend integration 1 6d" at bounding box center [246, 257] width 235 height 26
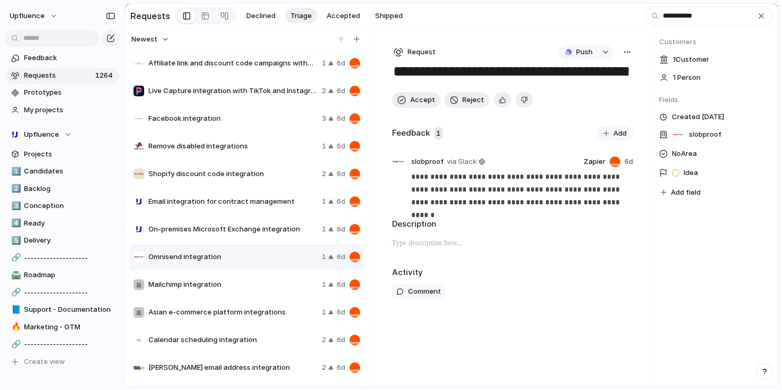
click at [635, 51] on div "**********" at bounding box center [513, 207] width 276 height 358
click at [626, 53] on div "button" at bounding box center [627, 52] width 9 height 9
click at [582, 95] on span "Merge" at bounding box center [581, 94] width 21 height 11
type input "****"
click at [508, 279] on div "Improve settings navigation Brand Identity Management Creation and Management I…" at bounding box center [391, 195] width 782 height 390
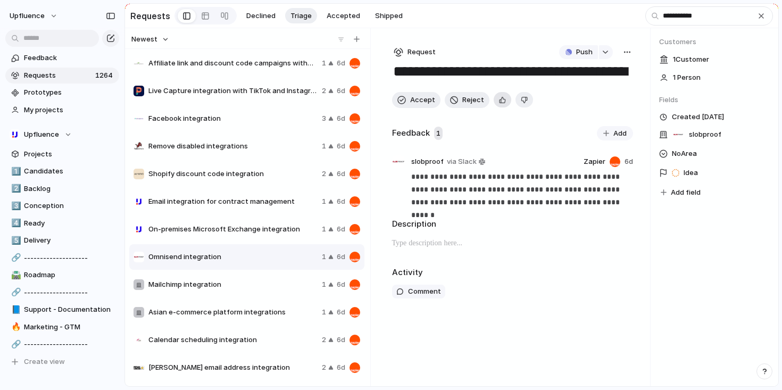
click at [499, 100] on div "button" at bounding box center [502, 100] width 7 height 10
click at [420, 105] on span "Accept" at bounding box center [422, 100] width 25 height 11
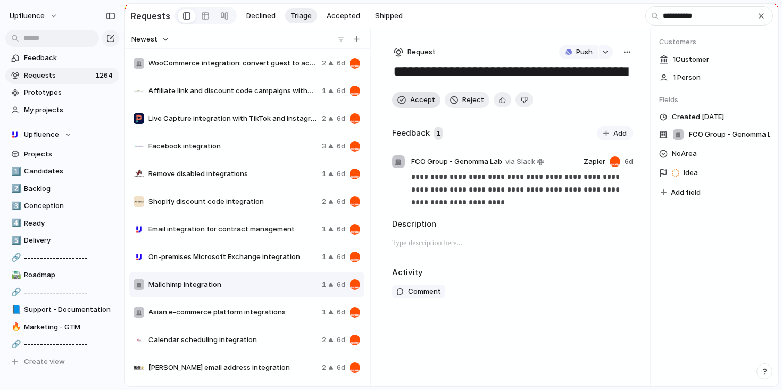
scroll to position [84, 0]
click at [275, 261] on span "On-premises Microsoft Exchange integration" at bounding box center [232, 257] width 169 height 11
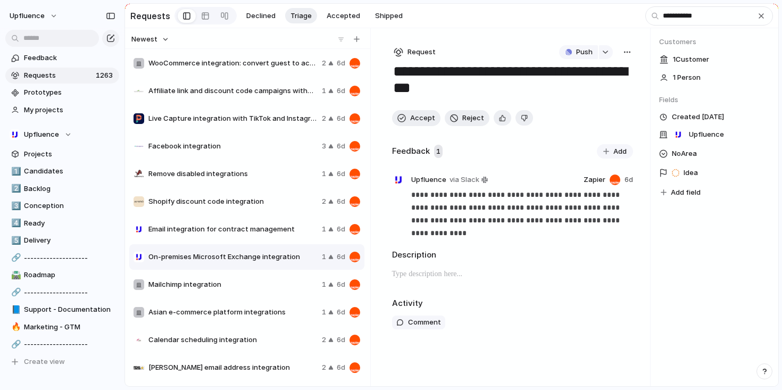
click at [263, 286] on span "Mailchimp integration" at bounding box center [232, 284] width 169 height 11
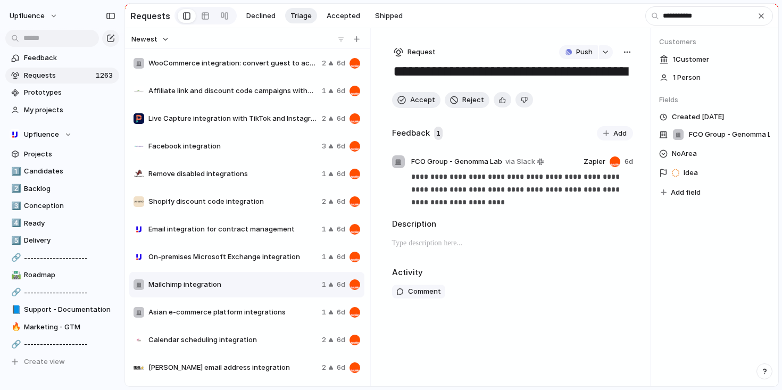
click at [629, 56] on div "button" at bounding box center [627, 52] width 9 height 9
click at [593, 94] on li "Merge" at bounding box center [599, 94] width 64 height 17
type input "*****"
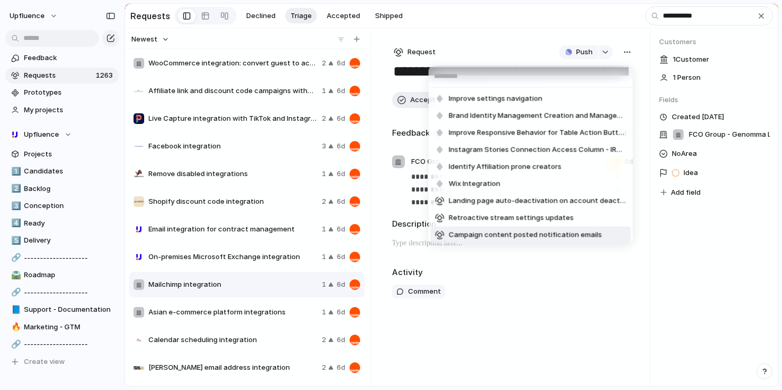
click at [591, 331] on div "Improve settings navigation Brand Identity Management Creation and Management I…" at bounding box center [391, 195] width 782 height 390
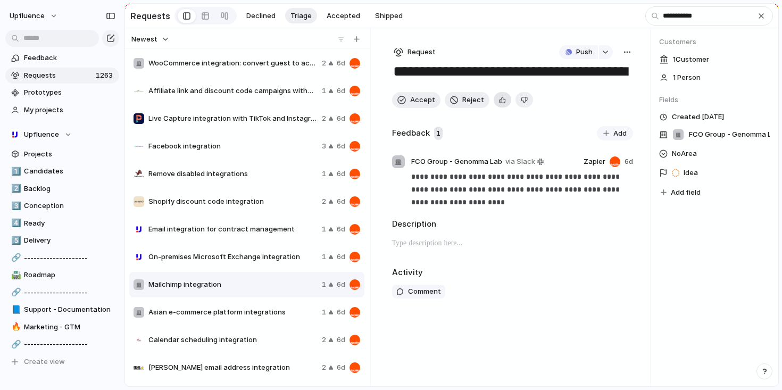
click at [500, 105] on div "button" at bounding box center [502, 100] width 7 height 10
click at [420, 101] on span "Accept" at bounding box center [422, 100] width 25 height 11
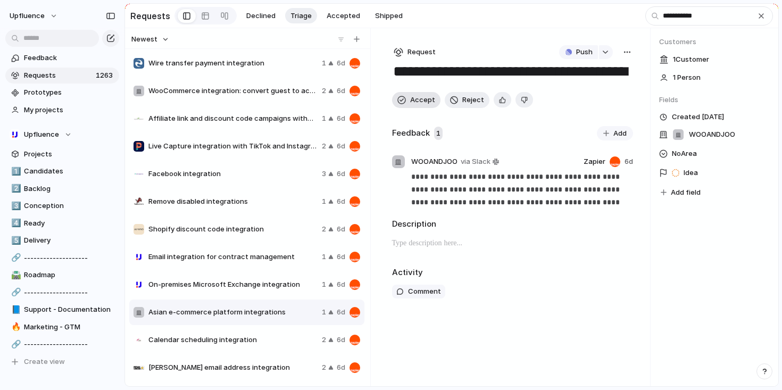
scroll to position [56, 0]
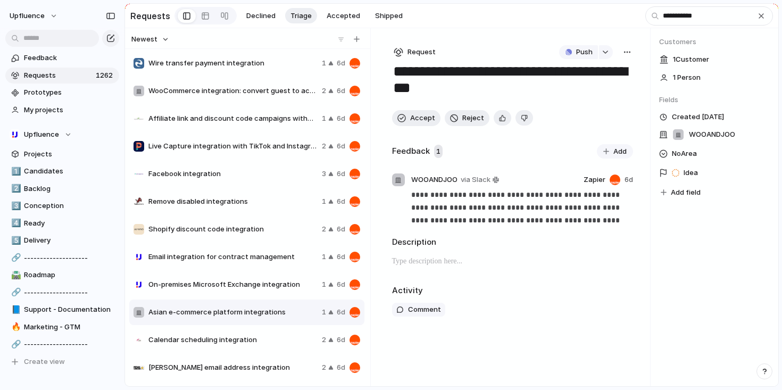
click at [267, 207] on span "Remove disabled integrations" at bounding box center [232, 201] width 169 height 11
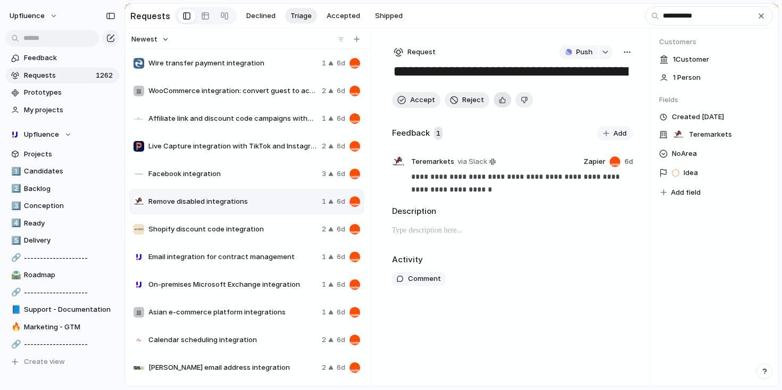
click at [499, 105] on div "button" at bounding box center [502, 100] width 7 height 10
click at [419, 108] on button "Accept" at bounding box center [416, 100] width 48 height 16
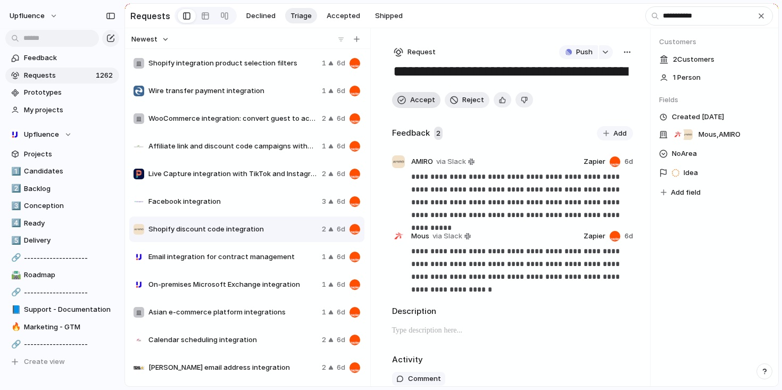
scroll to position [29, 0]
click at [292, 207] on span "Facebook integration" at bounding box center [232, 201] width 169 height 11
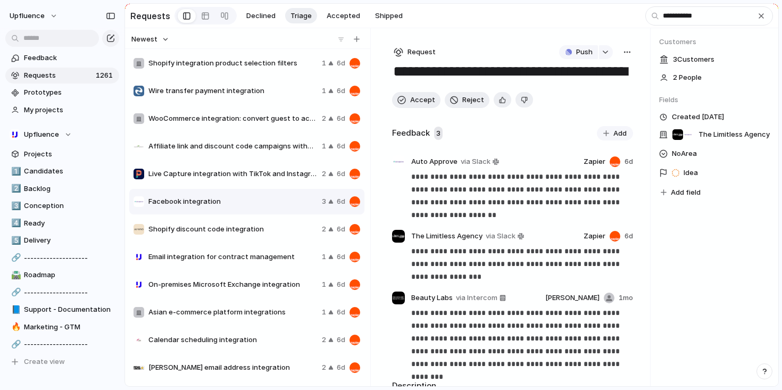
click at [623, 51] on div "button" at bounding box center [627, 52] width 9 height 9
click at [590, 93] on li "Merge" at bounding box center [595, 94] width 64 height 17
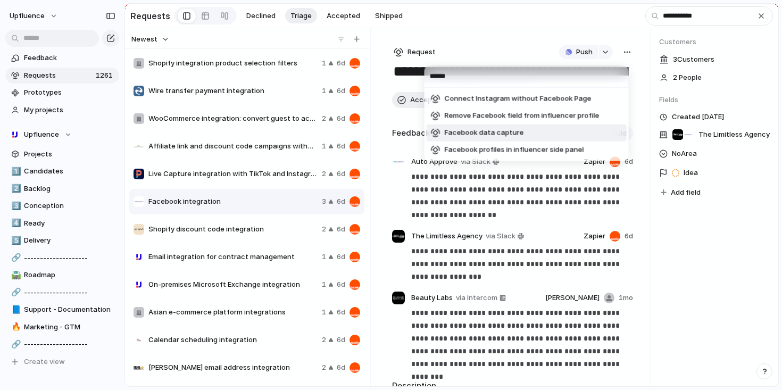
type input "******"
click at [543, 133] on li "Facebook data capture" at bounding box center [527, 133] width 200 height 17
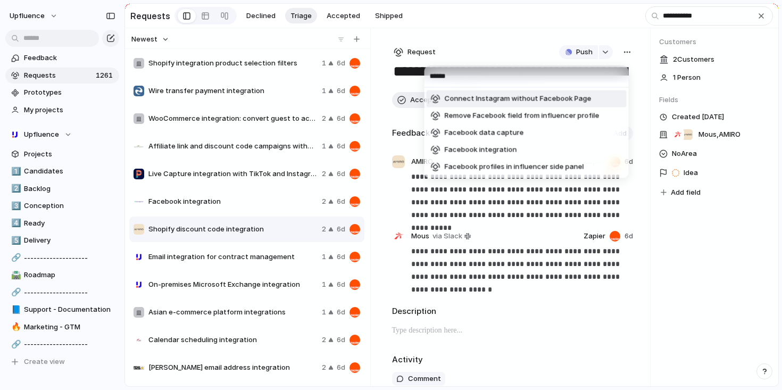
click at [706, 6] on div "****** Connect Instagram without Facebook Page Remove Facebook field from influ…" at bounding box center [391, 195] width 782 height 390
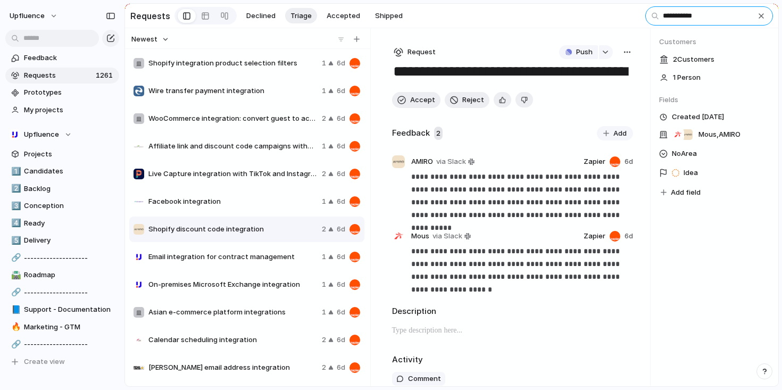
click at [700, 18] on input "**********" at bounding box center [710, 15] width 128 height 19
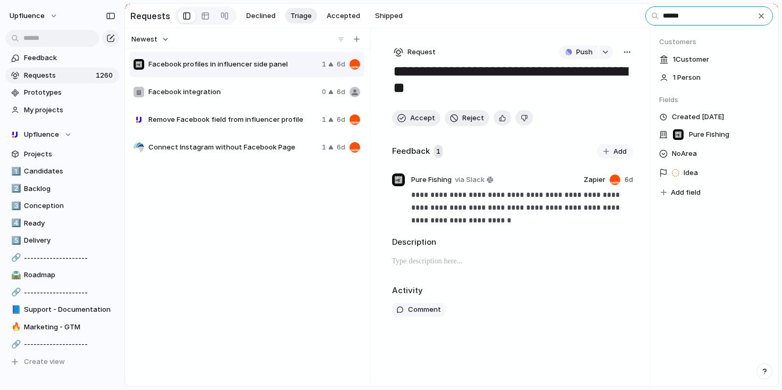
type input "******"
click at [631, 48] on button "button" at bounding box center [628, 52] width 12 height 14
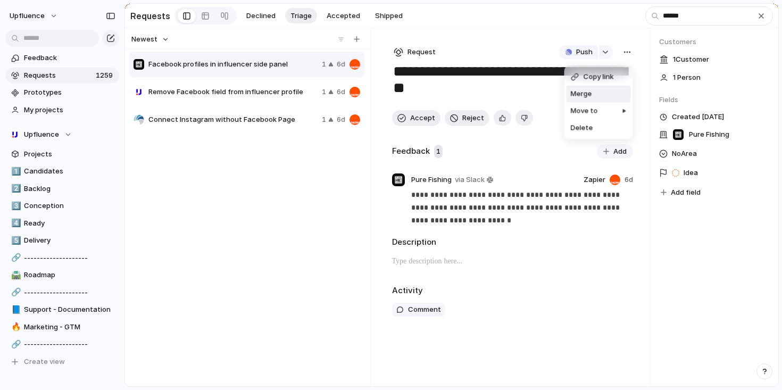
click at [595, 94] on li "Merge" at bounding box center [599, 94] width 64 height 17
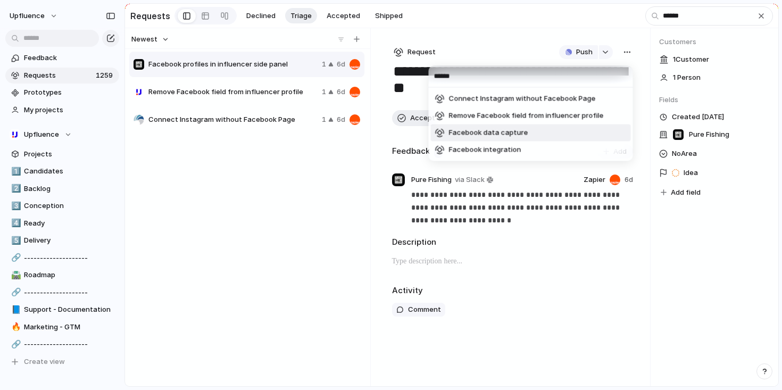
type input "******"
click at [537, 132] on li "Facebook data capture" at bounding box center [531, 133] width 200 height 17
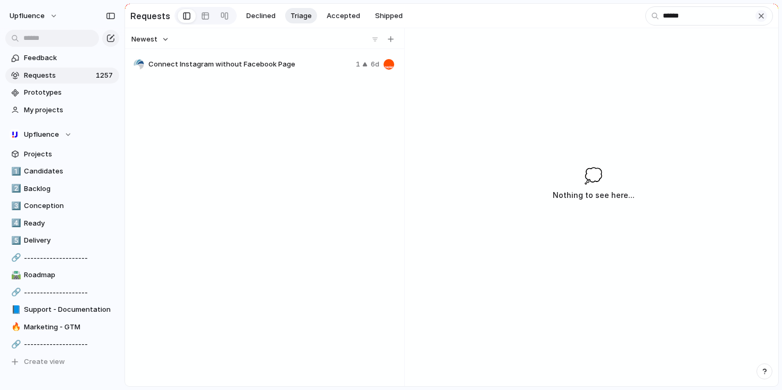
click at [760, 19] on div "button" at bounding box center [761, 16] width 9 height 9
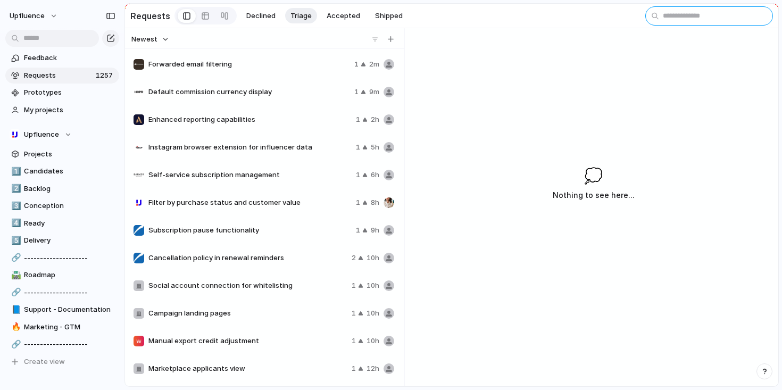
click at [747, 19] on input "text" at bounding box center [710, 15] width 128 height 19
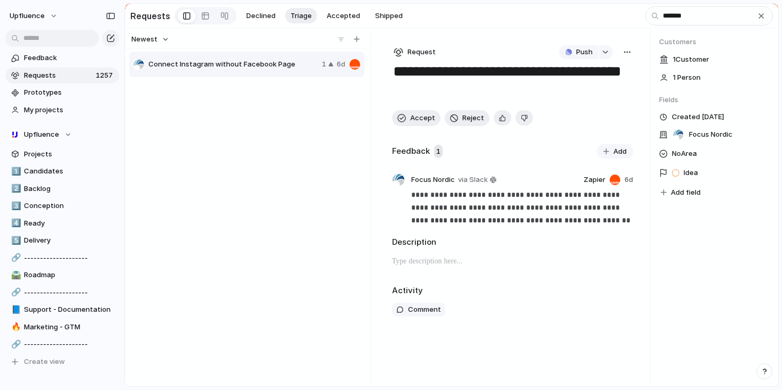
click at [628, 54] on div "button" at bounding box center [627, 52] width 9 height 9
click at [586, 126] on span "Delete" at bounding box center [582, 128] width 22 height 11
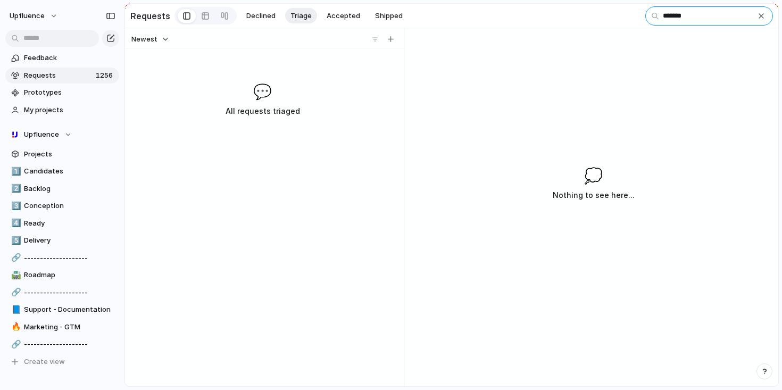
click at [716, 21] on input "*******" at bounding box center [710, 15] width 128 height 19
type input "********"
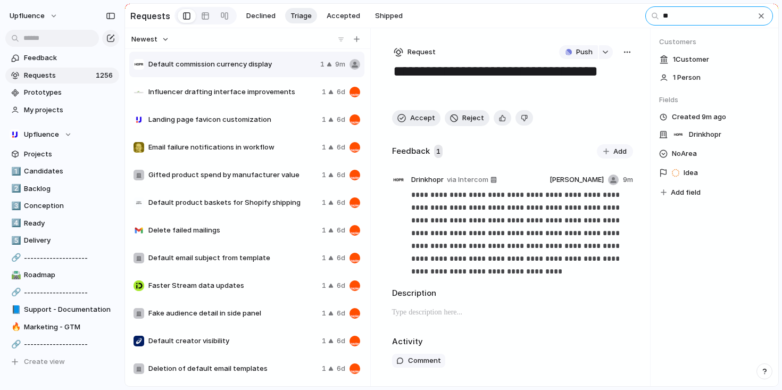
type input "*"
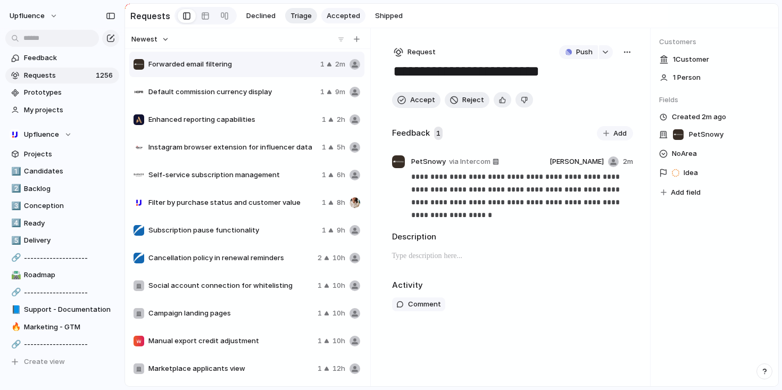
click at [336, 8] on button "Accepted" at bounding box center [343, 16] width 44 height 16
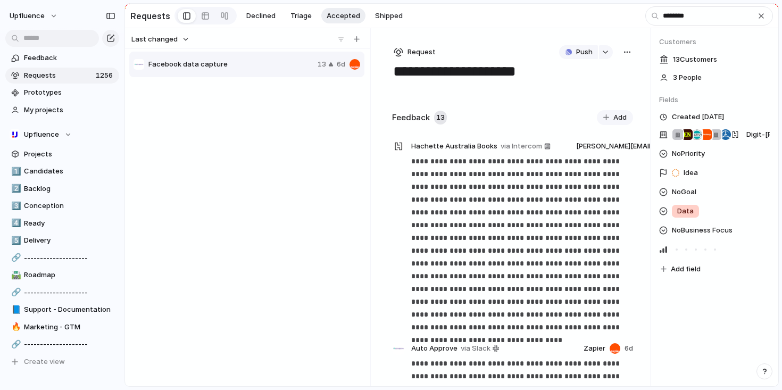
type input "********"
click at [501, 73] on textarea "**********" at bounding box center [510, 72] width 237 height 20
drag, startPoint x: 546, startPoint y: 77, endPoint x: 463, endPoint y: 77, distance: 83.0
click at [463, 77] on textarea "**********" at bounding box center [510, 72] width 237 height 20
type textarea "**********"
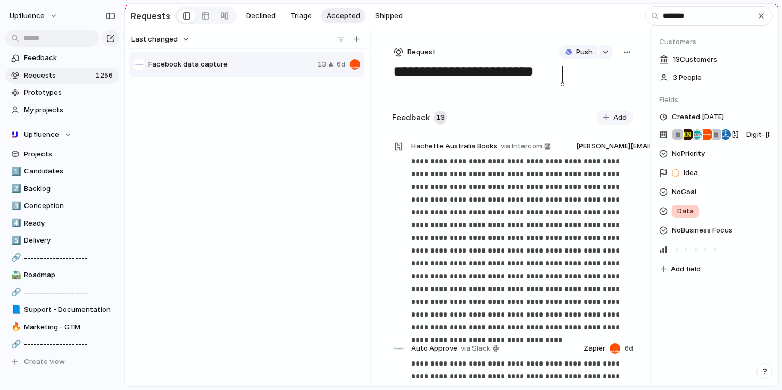
click at [346, 235] on div "Facebook data capture 13 6d" at bounding box center [247, 216] width 237 height 331
click at [760, 16] on div "button" at bounding box center [761, 16] width 9 height 9
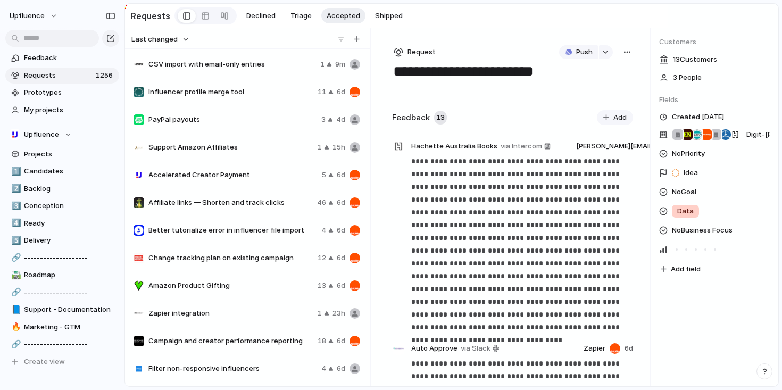
click at [279, 133] on div "PayPal payouts 3 4d" at bounding box center [246, 120] width 235 height 26
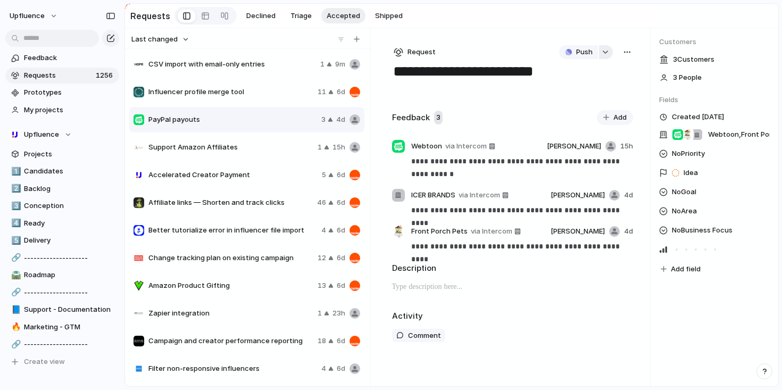
click at [610, 58] on button "button" at bounding box center [606, 52] width 14 height 14
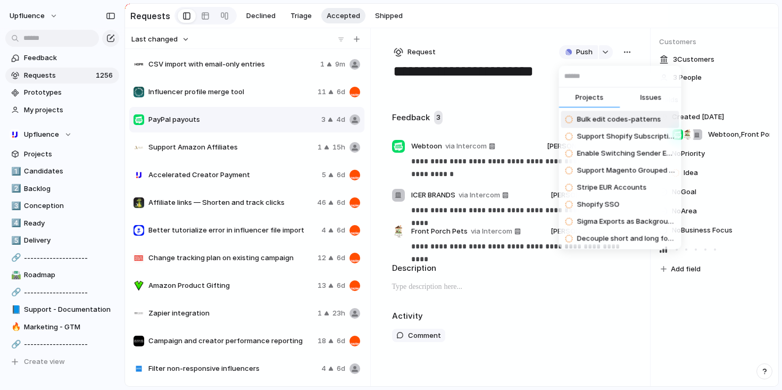
click at [542, 62] on div "Projects Issues Bulk edit codes-patterns Support Shopify Subscription Codes and…" at bounding box center [391, 195] width 782 height 390
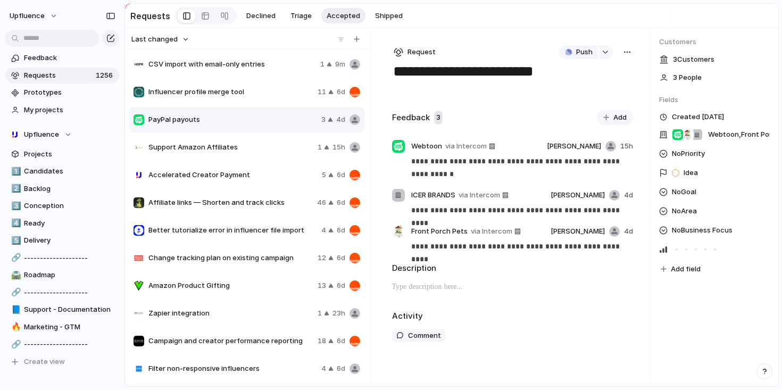
click at [632, 53] on button "button" at bounding box center [628, 52] width 12 height 14
click at [604, 127] on li "Delete" at bounding box center [599, 128] width 64 height 17
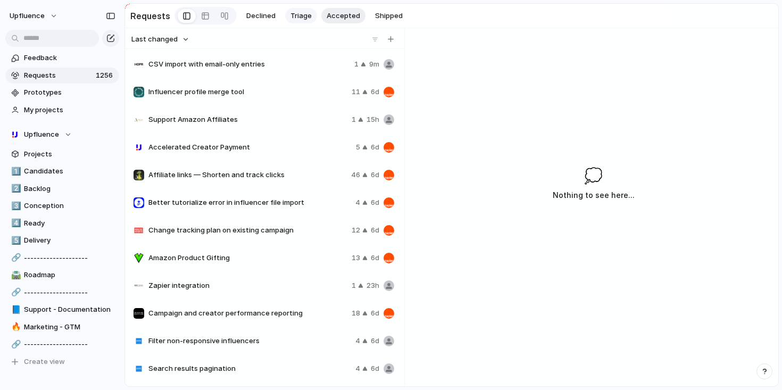
click at [285, 15] on button "Triage" at bounding box center [301, 16] width 32 height 16
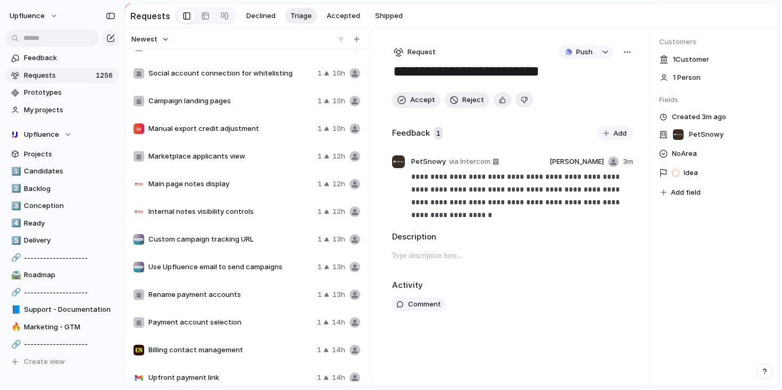
scroll to position [231, 0]
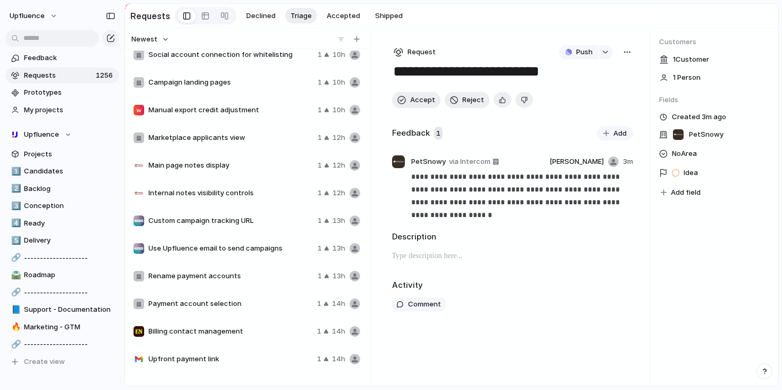
click at [226, 273] on span "Rename payment accounts" at bounding box center [230, 276] width 165 height 11
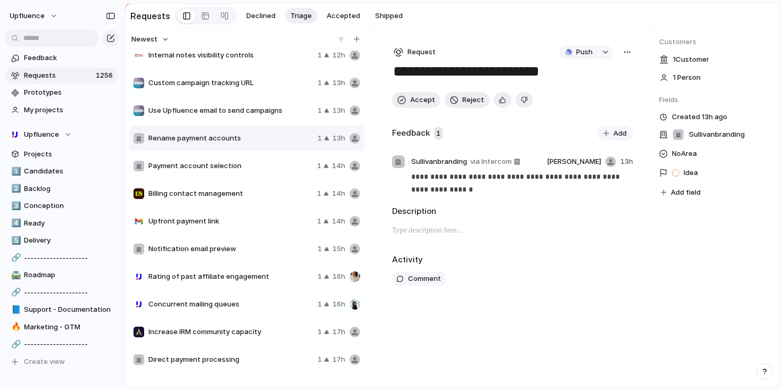
scroll to position [368, 0]
click at [243, 228] on span "Upfront payment link" at bounding box center [230, 222] width 164 height 11
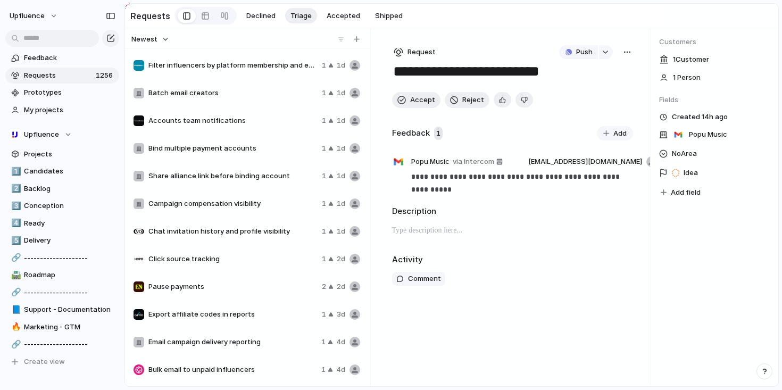
scroll to position [1217, 0]
click at [243, 291] on span "Pause payments" at bounding box center [232, 286] width 169 height 11
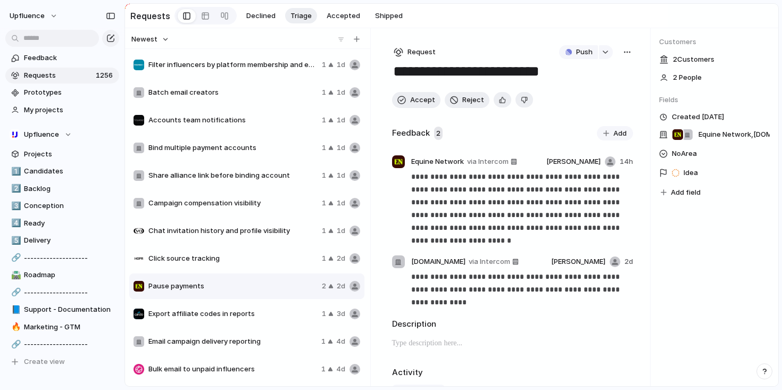
click at [249, 313] on span "Export affiliate codes in reports" at bounding box center [232, 314] width 169 height 11
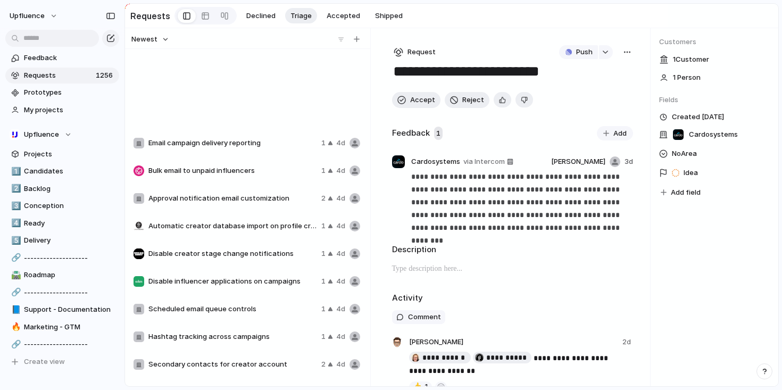
scroll to position [1543, 0]
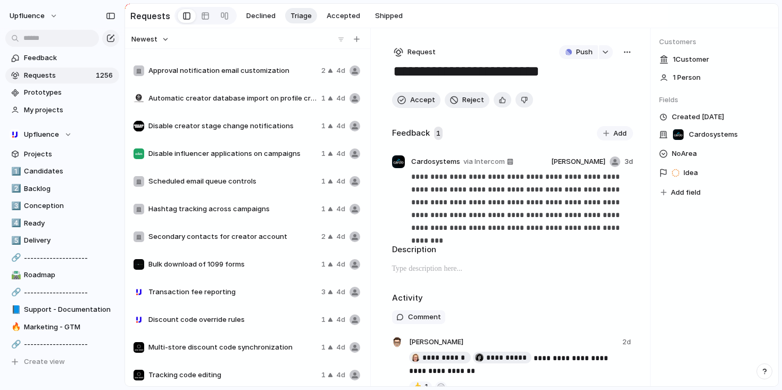
click at [247, 298] on span "Transaction fee reporting" at bounding box center [232, 292] width 169 height 11
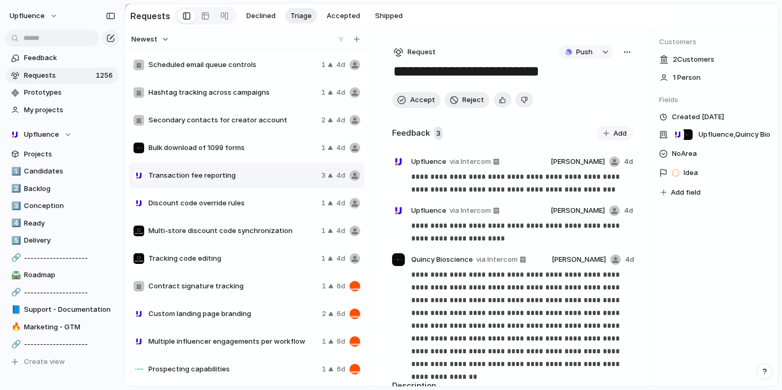
scroll to position [1746, 0]
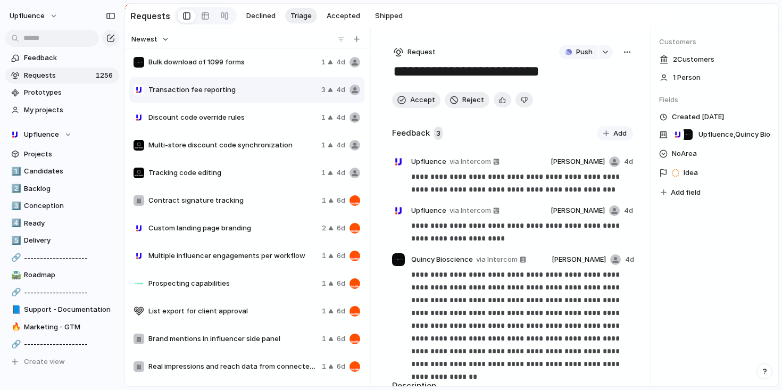
click at [242, 285] on span "Prospecting capabilities" at bounding box center [232, 283] width 169 height 11
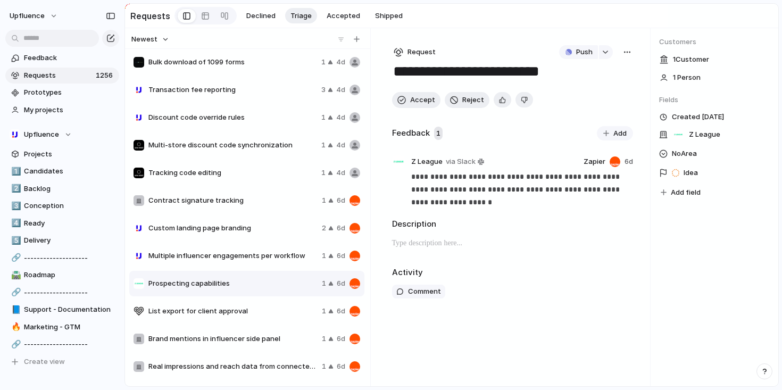
click at [242, 311] on span "List export for client approval" at bounding box center [232, 311] width 169 height 11
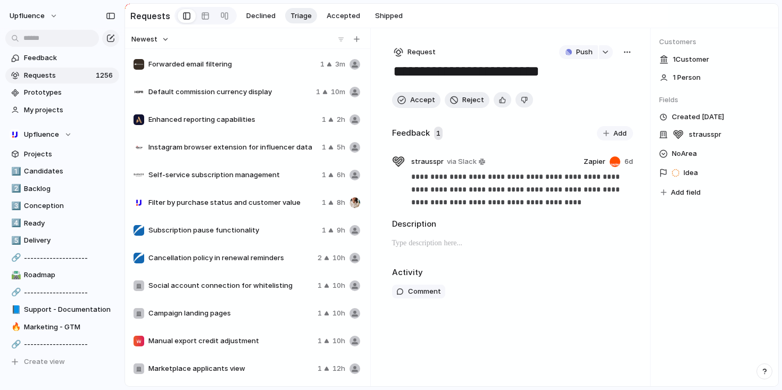
click at [155, 43] on span "Newest" at bounding box center [144, 39] width 26 height 11
click at [176, 117] on span "Most requested" at bounding box center [164, 115] width 54 height 11
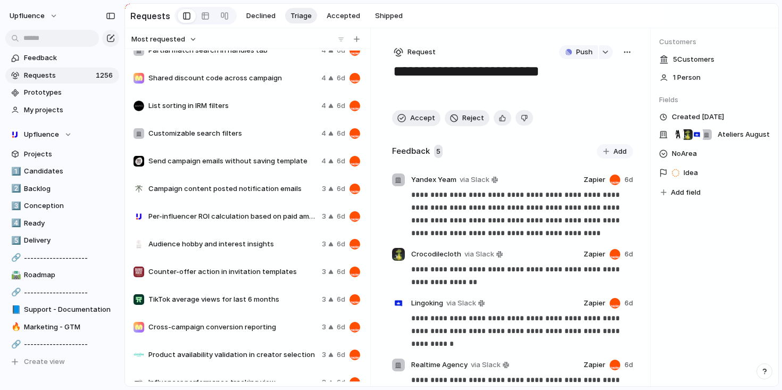
scroll to position [160, 0]
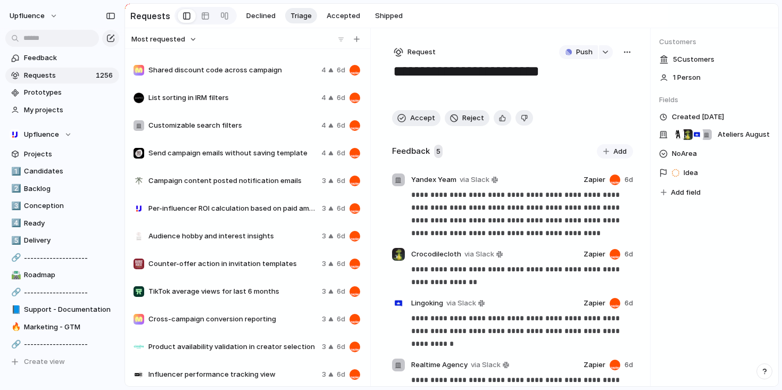
click at [242, 254] on div "Counter-offer action in invitation templates 3 6d" at bounding box center [246, 264] width 235 height 26
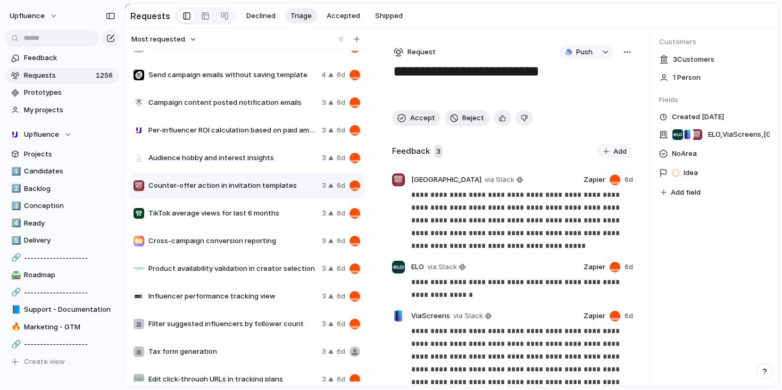
scroll to position [252, 0]
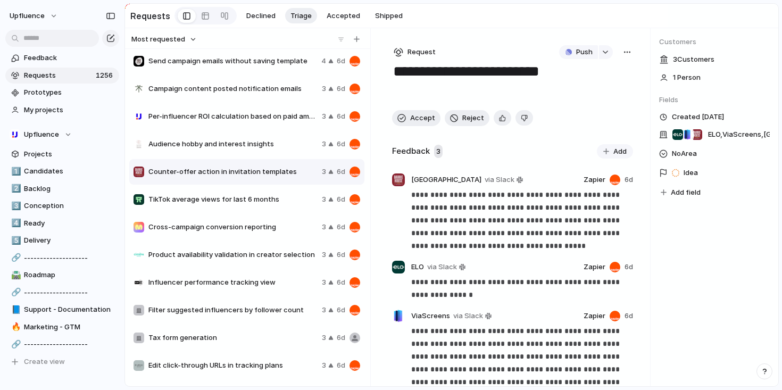
click at [285, 232] on span "Cross-campaign conversion reporting" at bounding box center [232, 227] width 169 height 11
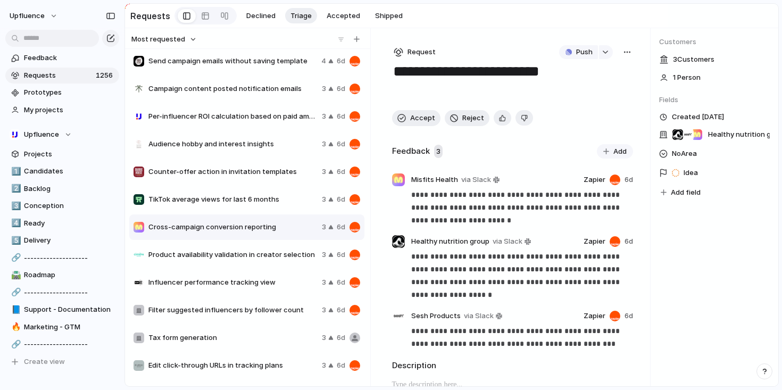
click at [623, 56] on div "button" at bounding box center [627, 52] width 9 height 9
click at [596, 96] on li "Merge" at bounding box center [595, 94] width 64 height 17
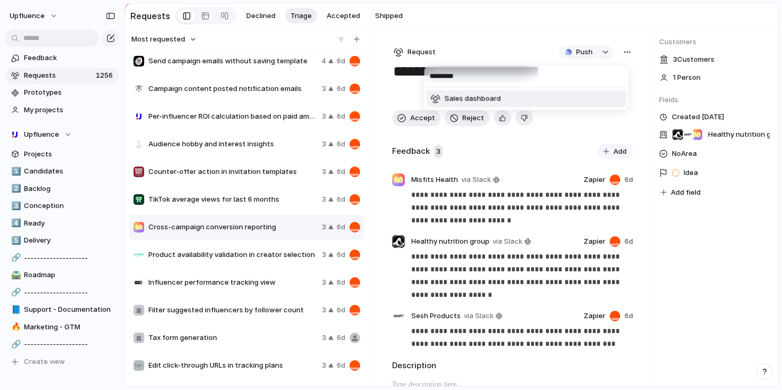
type input "*********"
click at [566, 102] on li "Sales dashboard" at bounding box center [527, 98] width 200 height 17
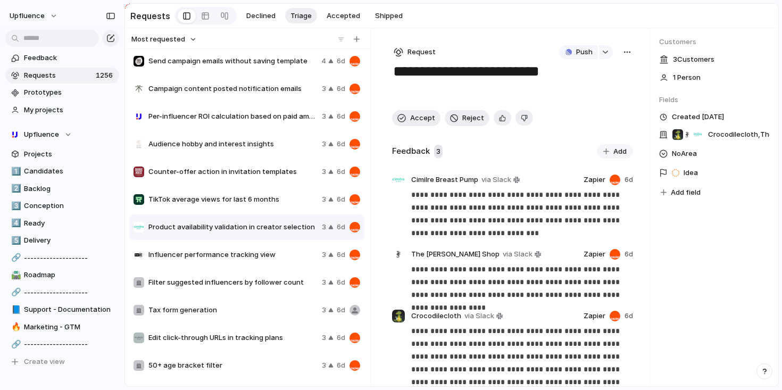
click at [699, 270] on div "********* Sales dashboard" at bounding box center [391, 195] width 782 height 390
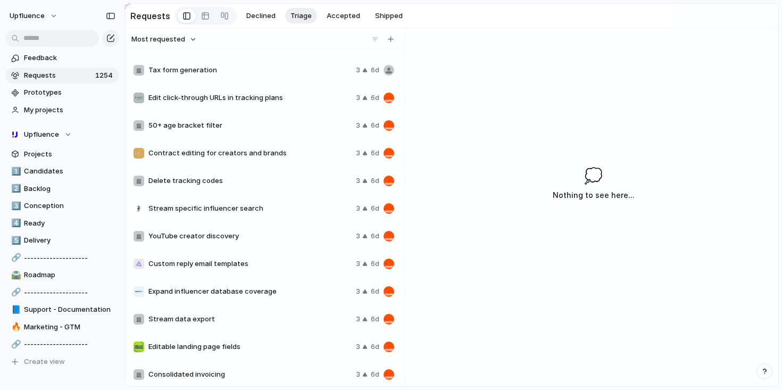
scroll to position [483, 0]
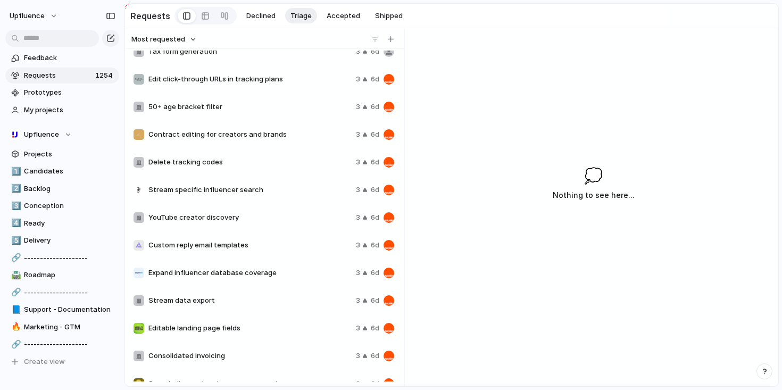
click at [245, 226] on div "YouTube creator discovery 3 6d" at bounding box center [263, 218] width 269 height 26
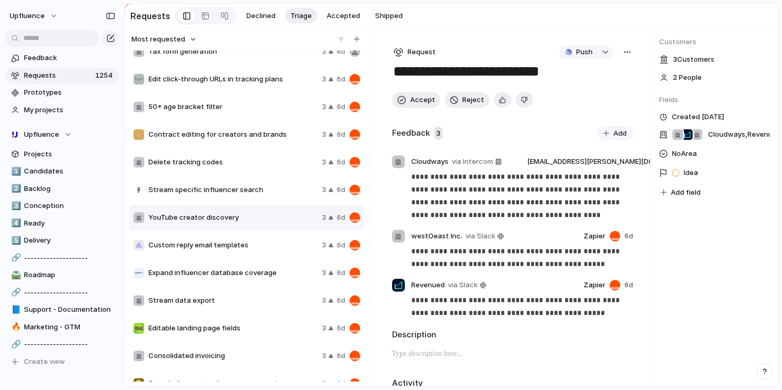
click at [623, 50] on div "button" at bounding box center [627, 52] width 9 height 9
click at [592, 121] on li "Delete" at bounding box center [595, 128] width 64 height 17
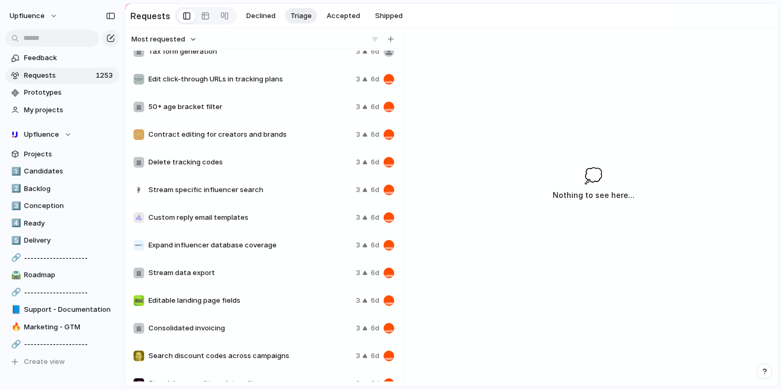
click at [252, 320] on div "Consolidated invoicing 3 6d" at bounding box center [263, 329] width 269 height 26
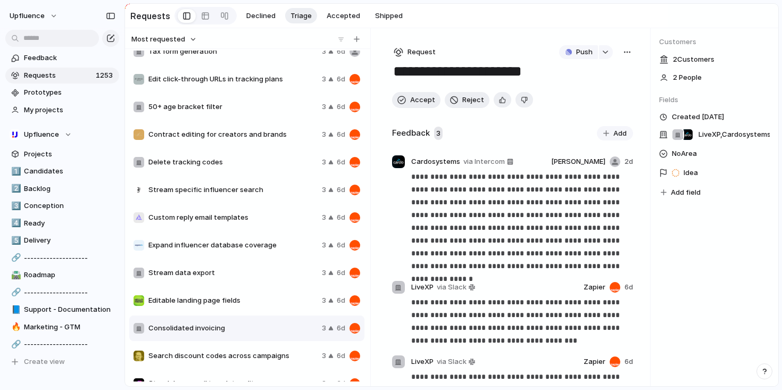
click at [253, 306] on span "Editable landing page fields" at bounding box center [232, 300] width 169 height 11
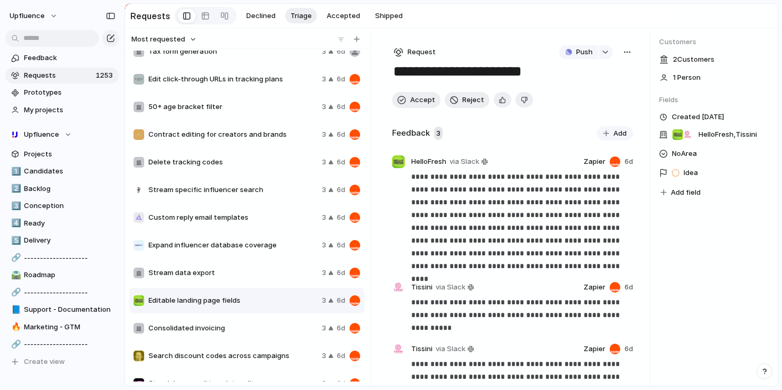
click at [623, 53] on div "button" at bounding box center [627, 52] width 9 height 9
click at [582, 94] on span "Merge" at bounding box center [577, 94] width 21 height 11
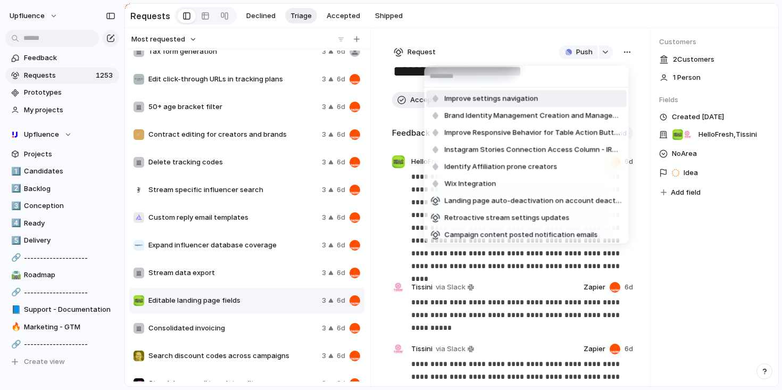
click at [541, 46] on div "Improve settings navigation Brand Identity Management Creation and Management I…" at bounding box center [391, 195] width 782 height 390
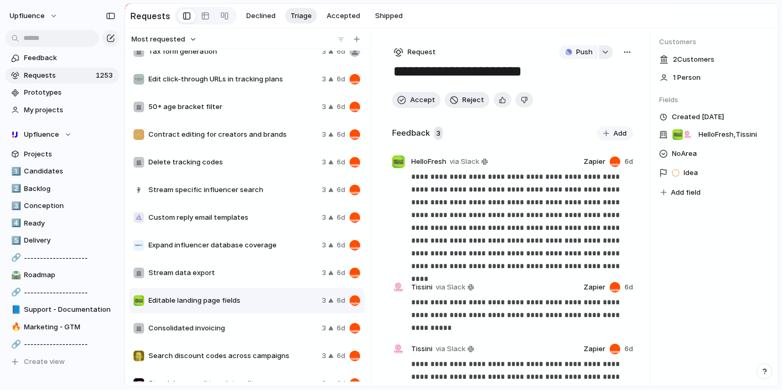
click at [603, 52] on button "button" at bounding box center [606, 52] width 14 height 14
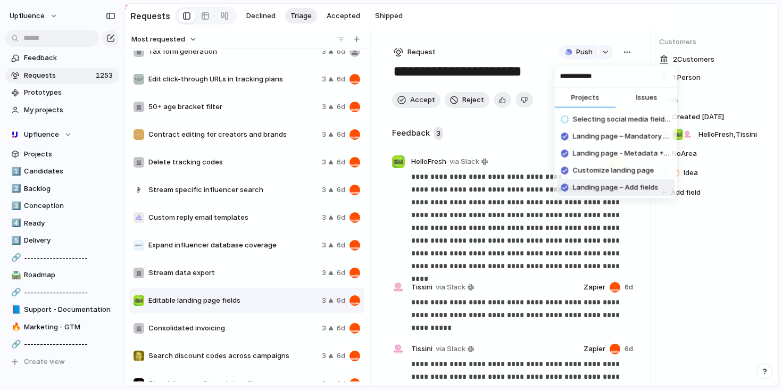
type input "**********"
click at [647, 188] on span "Landing page – Add fields" at bounding box center [616, 188] width 86 height 11
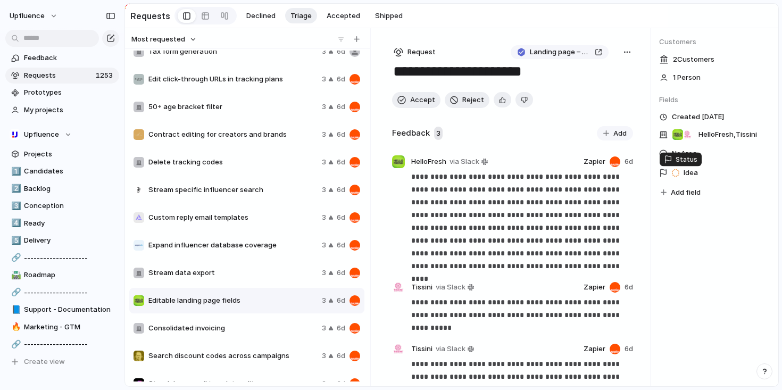
click at [680, 176] on div "Idea" at bounding box center [686, 173] width 29 height 13
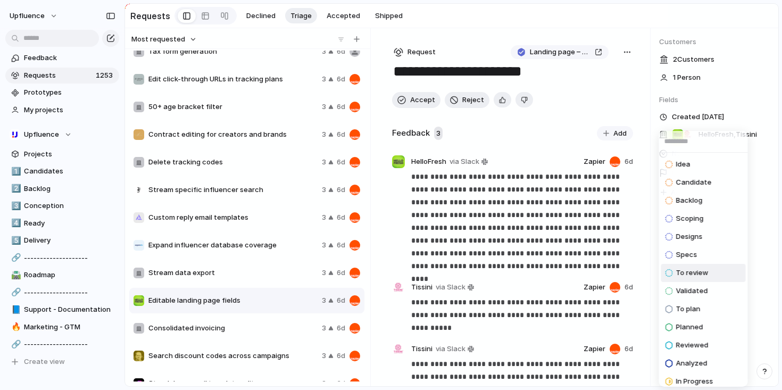
scroll to position [97, 0]
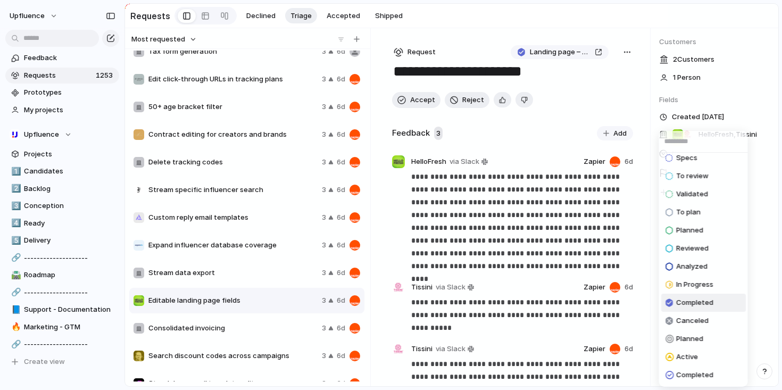
click at [705, 305] on span "Completed" at bounding box center [694, 303] width 37 height 11
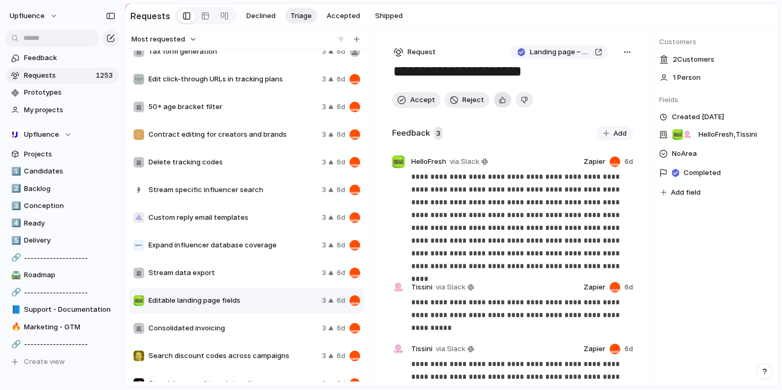
click at [496, 105] on button "button" at bounding box center [503, 99] width 18 height 15
click at [415, 102] on span "Accept" at bounding box center [422, 100] width 25 height 11
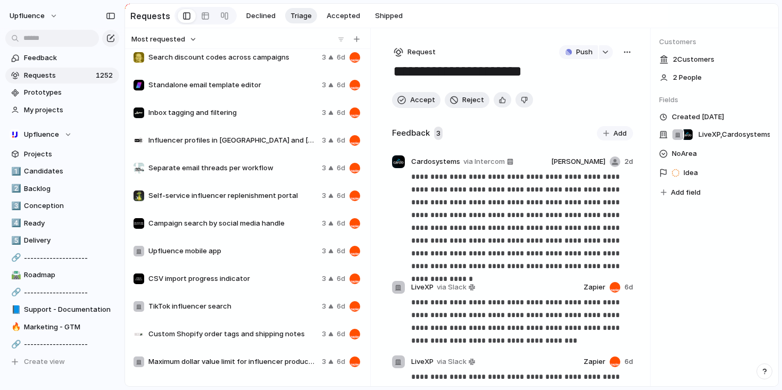
scroll to position [878, 0]
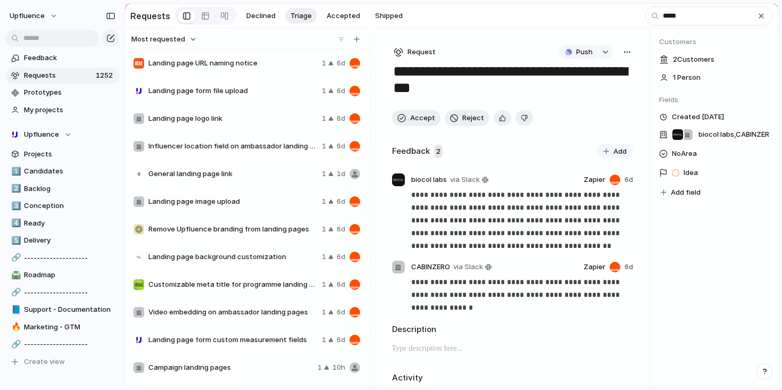
scroll to position [389, 0]
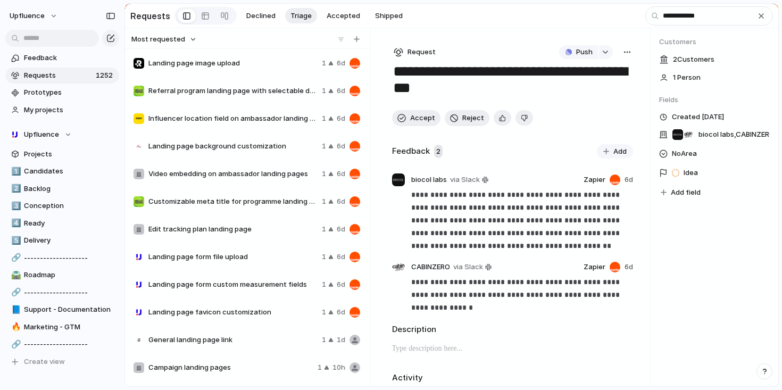
type input "**********"
click at [267, 93] on span "Referral program landing page with selectable deal options" at bounding box center [232, 91] width 169 height 11
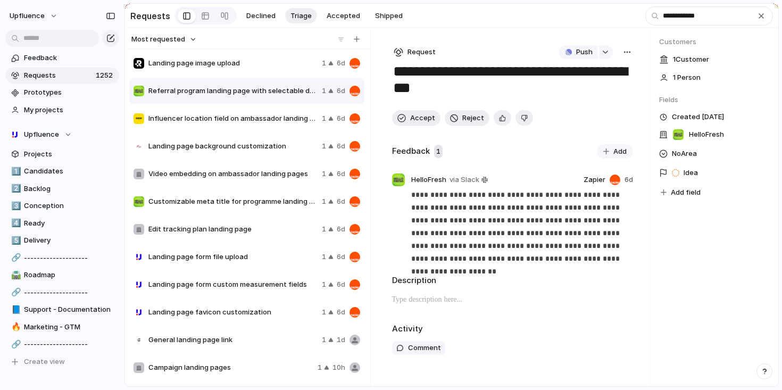
click at [265, 114] on div "Influencer location field on ambassador landing page 1 6d" at bounding box center [246, 119] width 235 height 26
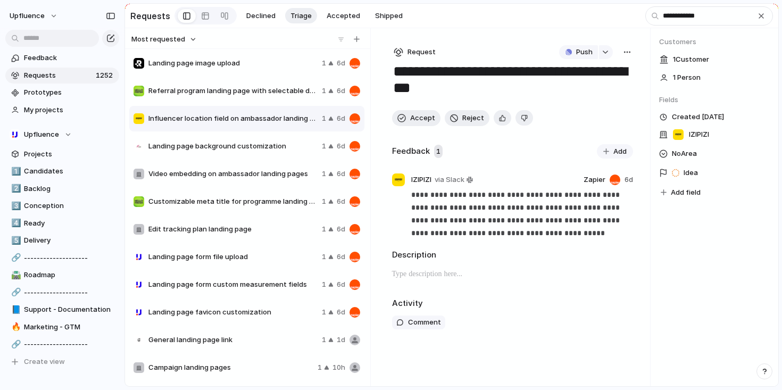
click at [262, 145] on span "Landing page background customization" at bounding box center [232, 146] width 169 height 11
click at [258, 175] on span "Video embedding on ambassador landing pages" at bounding box center [232, 174] width 169 height 11
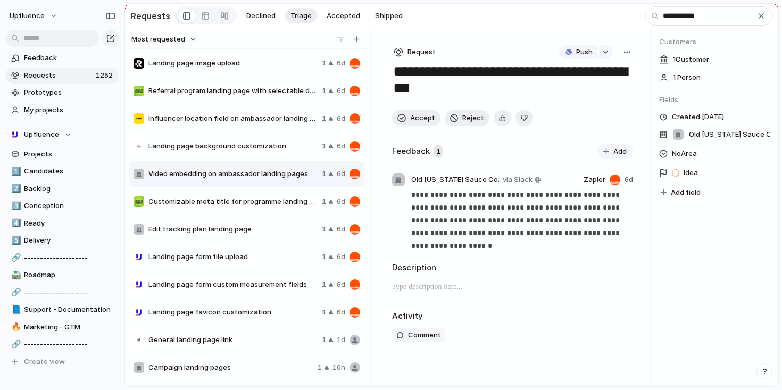
click at [254, 200] on span "Customizable meta title for programme landing pages" at bounding box center [232, 201] width 169 height 11
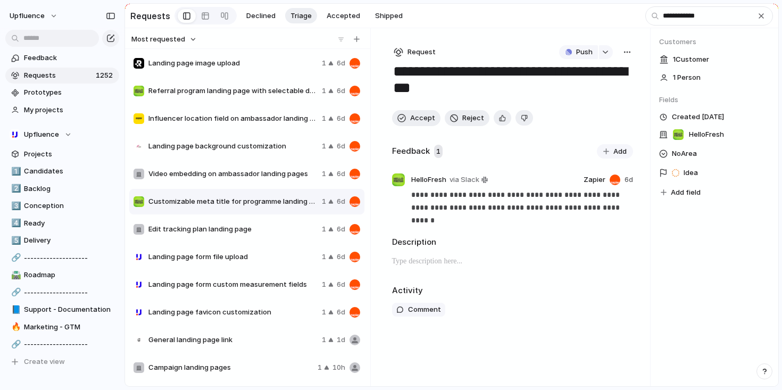
click at [254, 232] on span "Edit tracking plan landing page" at bounding box center [232, 229] width 169 height 11
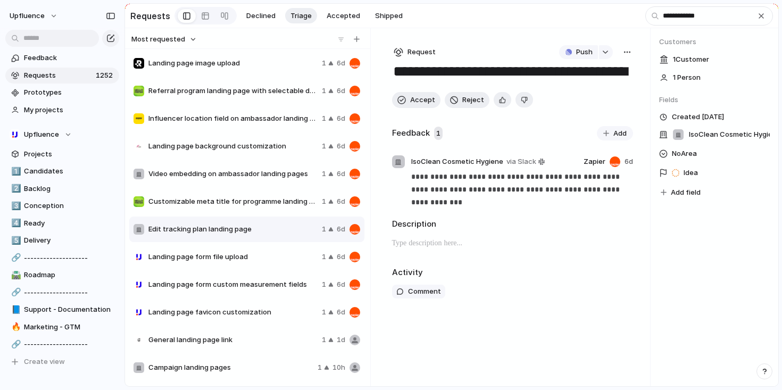
click at [266, 212] on div "Customizable meta title for programme landing pages 1 6d" at bounding box center [246, 202] width 235 height 26
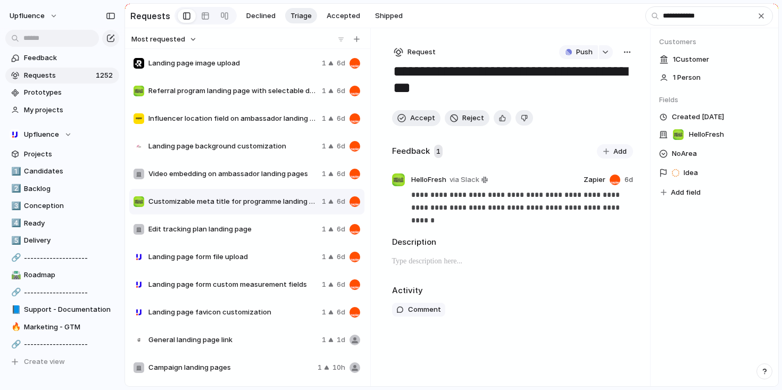
click at [262, 230] on span "Edit tracking plan landing page" at bounding box center [232, 229] width 169 height 11
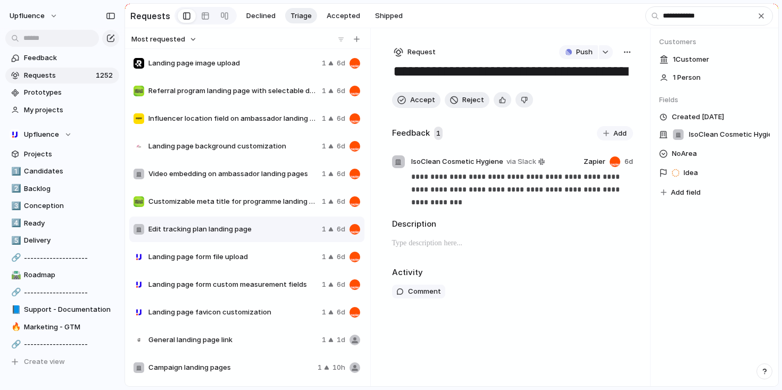
click at [623, 51] on div "button" at bounding box center [627, 52] width 9 height 9
click at [598, 95] on li "Merge" at bounding box center [599, 94] width 64 height 17
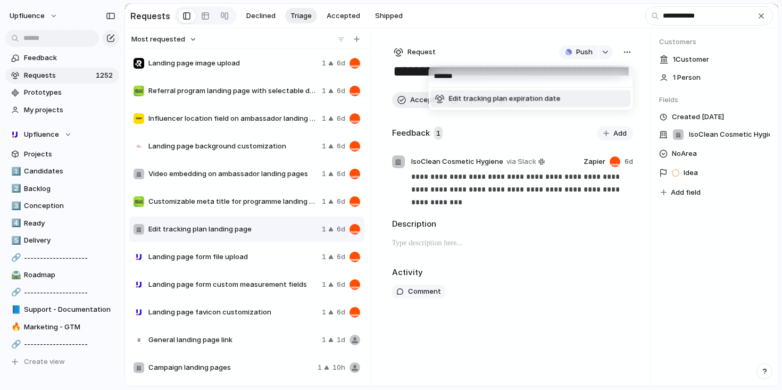
type input "********"
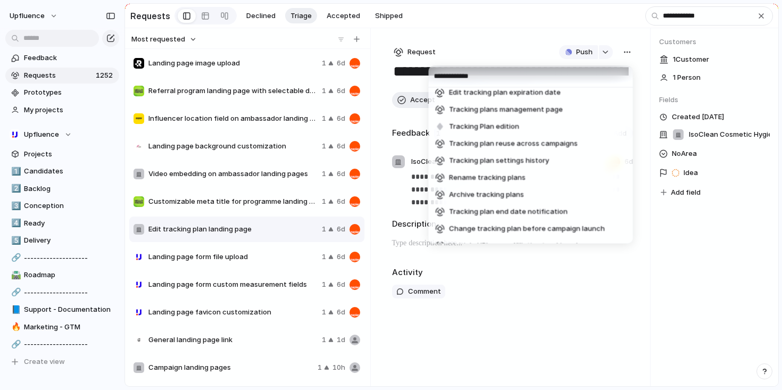
scroll to position [326, 0]
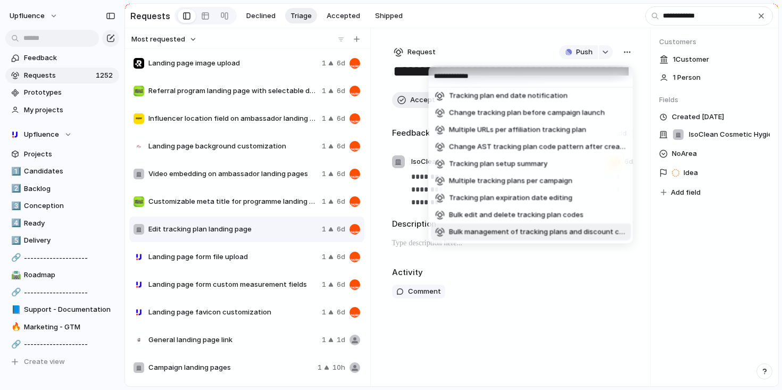
type input "**********"
click at [600, 304] on div "**********" at bounding box center [391, 195] width 782 height 390
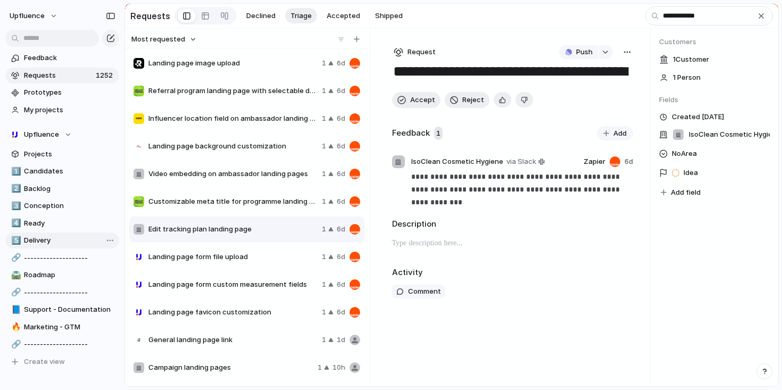
click at [77, 243] on span "Delivery" at bounding box center [70, 240] width 92 height 11
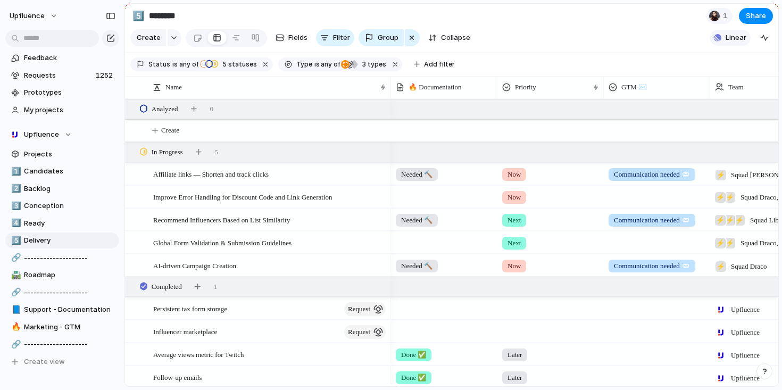
click at [734, 43] on span "Linear" at bounding box center [736, 37] width 21 height 11
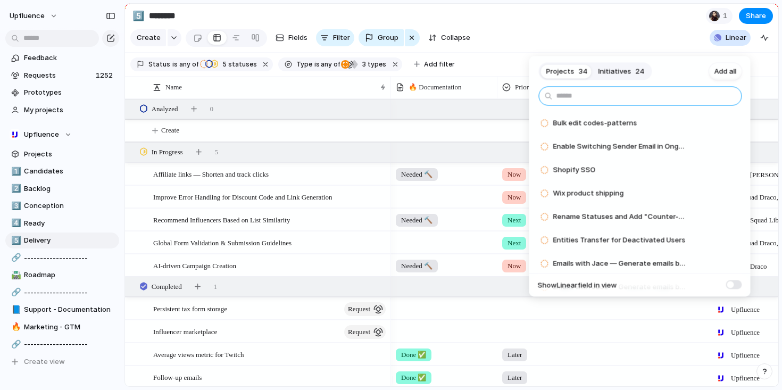
click at [642, 98] on input "text" at bounding box center [640, 96] width 203 height 19
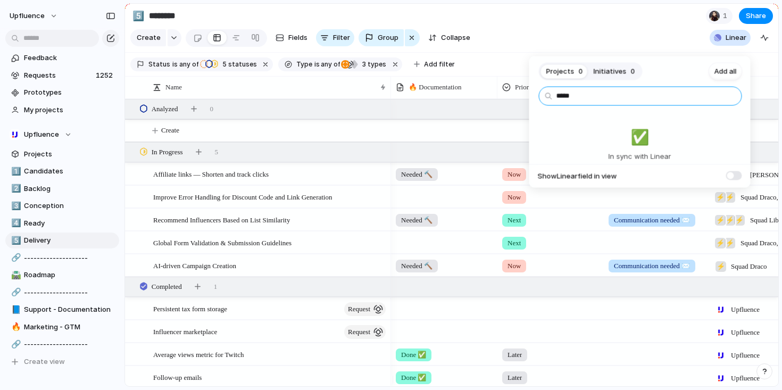
type input "******"
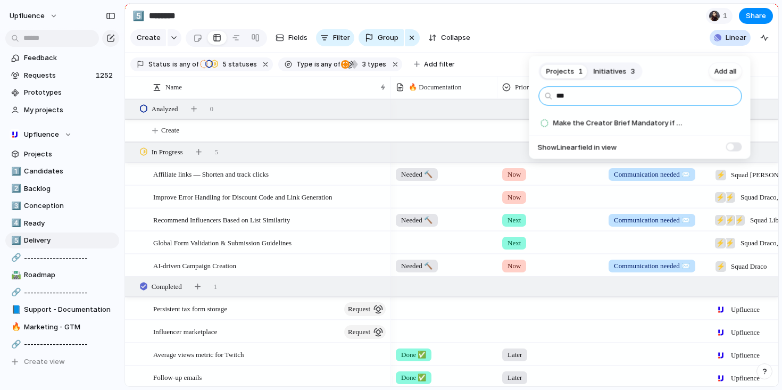
type input "****"
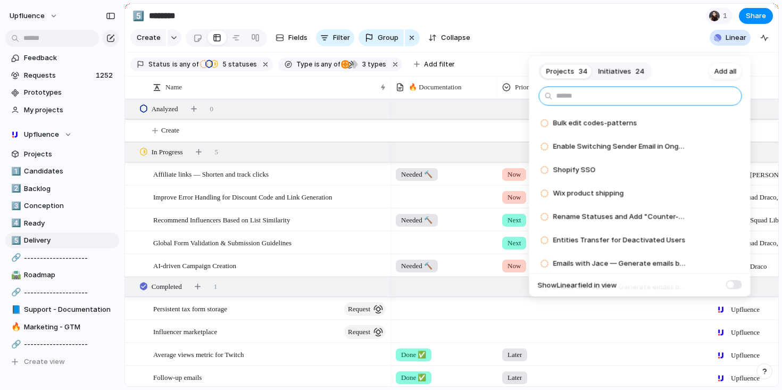
click at [625, 94] on input "text" at bounding box center [640, 96] width 203 height 19
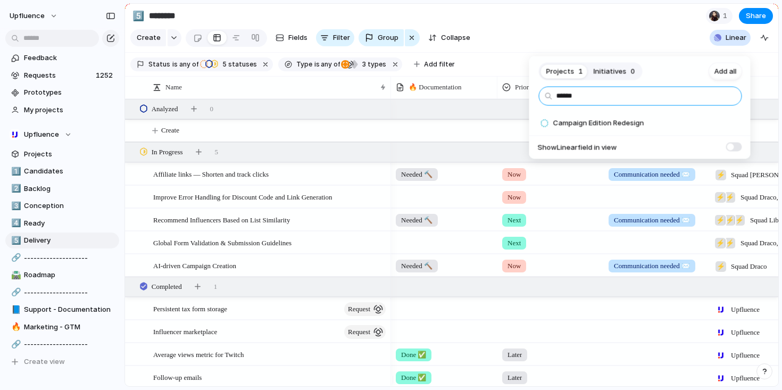
type input "*******"
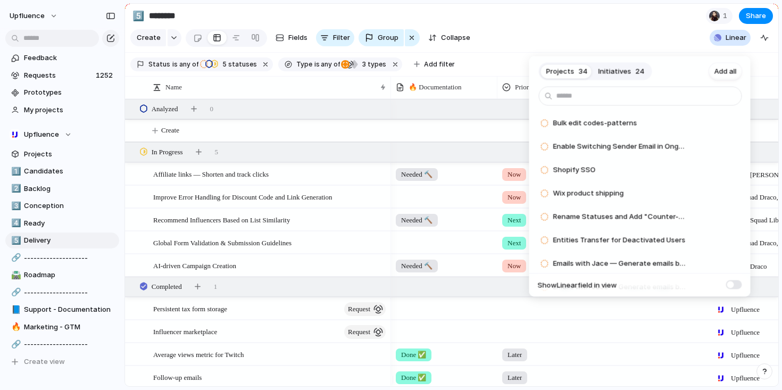
click at [353, 145] on div "Projects 34 Initiatives 24 Add all Bulk edit codes-patterns Add Enable Switchin…" at bounding box center [391, 195] width 782 height 390
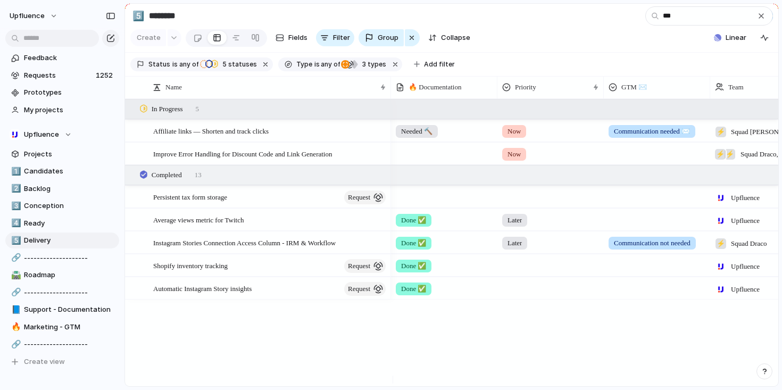
type input "****"
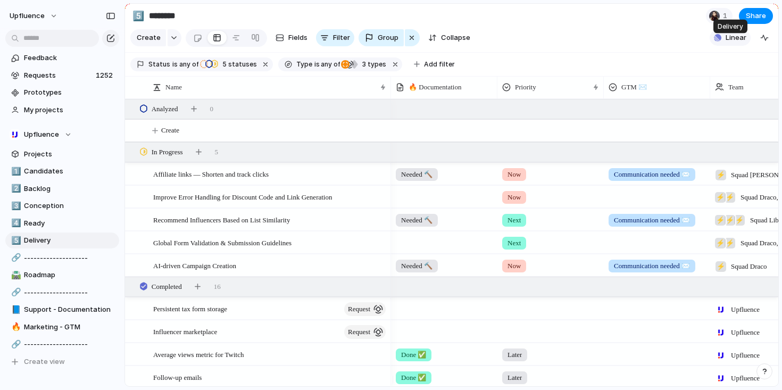
click at [739, 43] on span "Linear" at bounding box center [736, 37] width 21 height 11
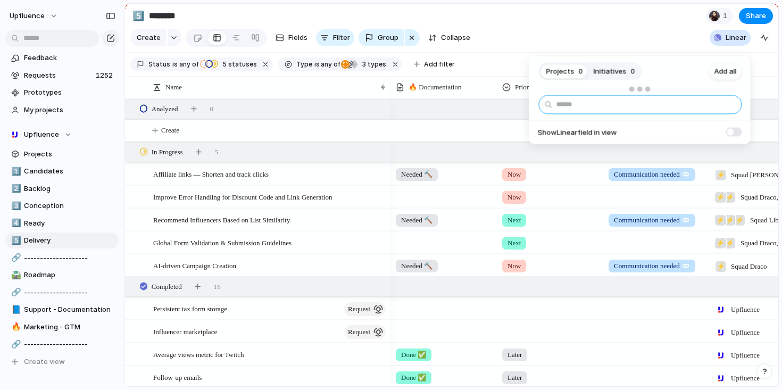
click at [633, 99] on input "text" at bounding box center [640, 104] width 203 height 19
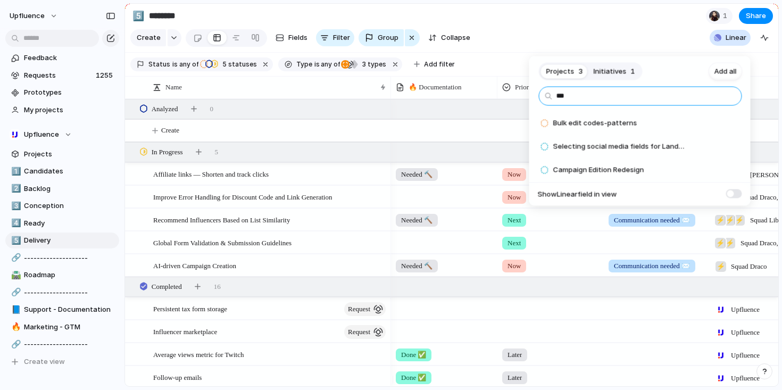
type input "***"
click at [623, 76] on span "Initiatives" at bounding box center [610, 71] width 33 height 11
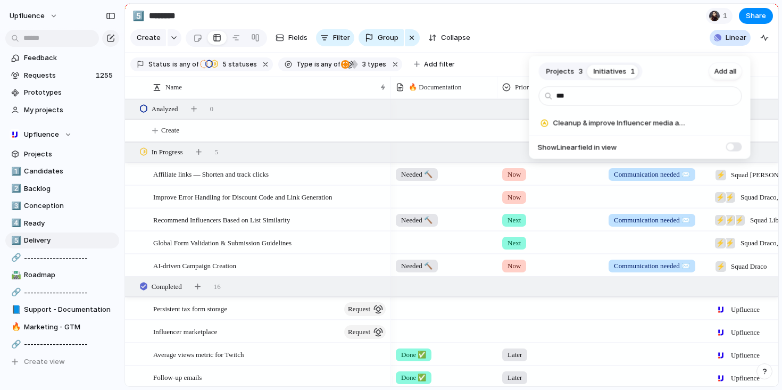
click at [570, 76] on button "Projects 3" at bounding box center [564, 71] width 47 height 17
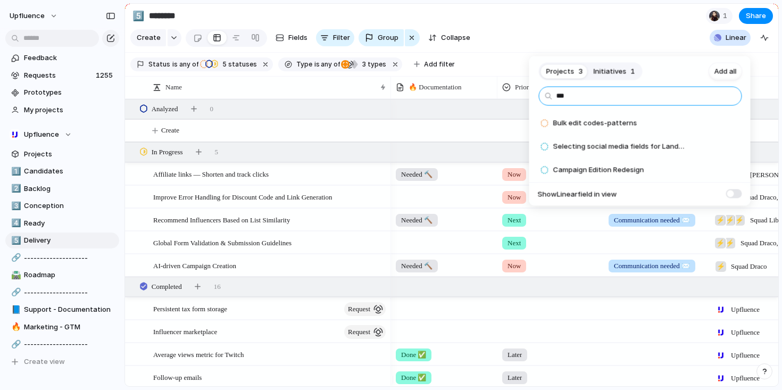
click at [592, 100] on input "***" at bounding box center [640, 96] width 203 height 19
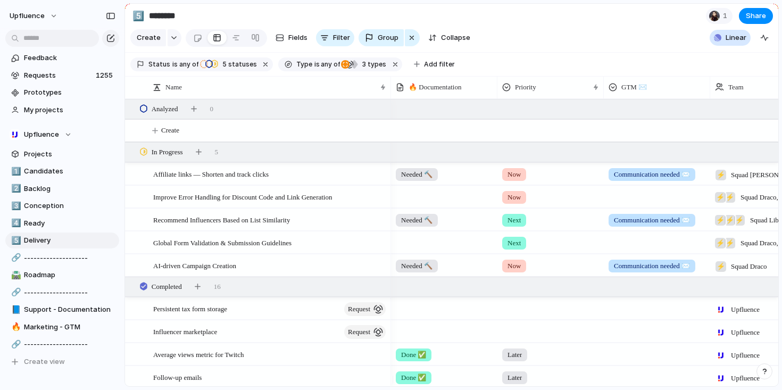
click at [205, 170] on div "Projects 34 Initiatives 24 Add all Bulk edit codes-patterns Add Enable Switchin…" at bounding box center [391, 195] width 782 height 390
click at [202, 155] on div "button" at bounding box center [199, 152] width 6 height 6
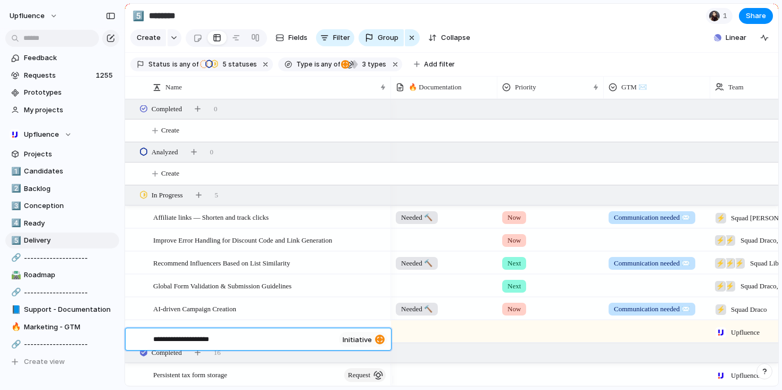
click at [161, 341] on textarea "**********" at bounding box center [243, 340] width 181 height 13
type textarea "**********"
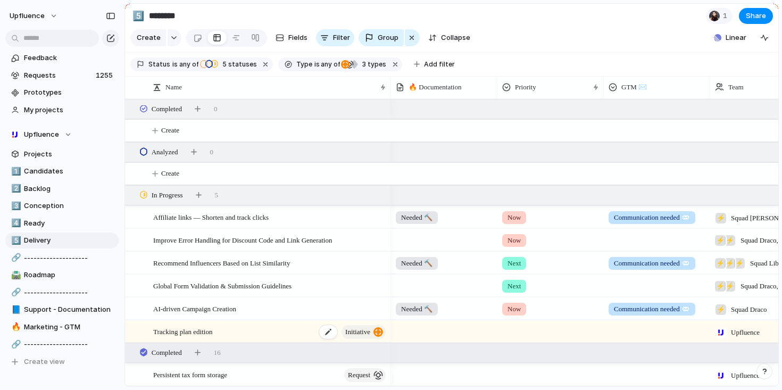
click at [367, 340] on span "initiative" at bounding box center [357, 332] width 25 height 15
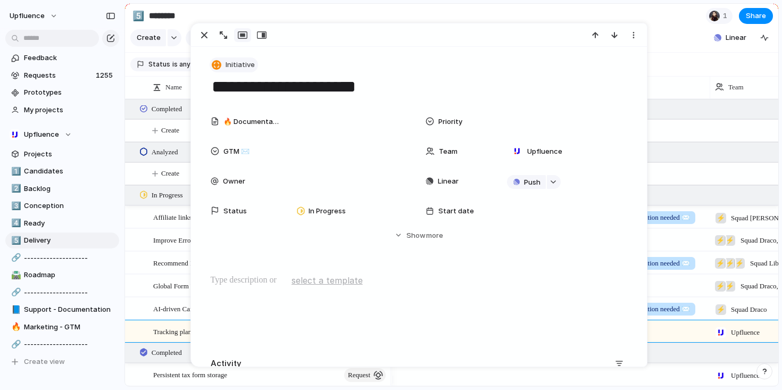
click at [234, 67] on span "Initiative" at bounding box center [240, 65] width 29 height 11
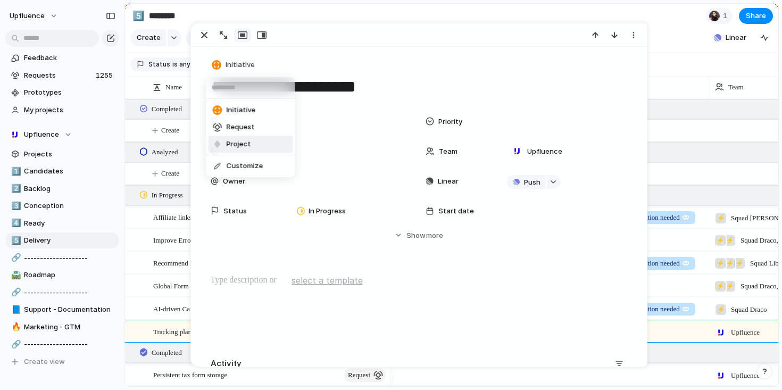
click at [238, 142] on span "Project" at bounding box center [239, 144] width 24 height 11
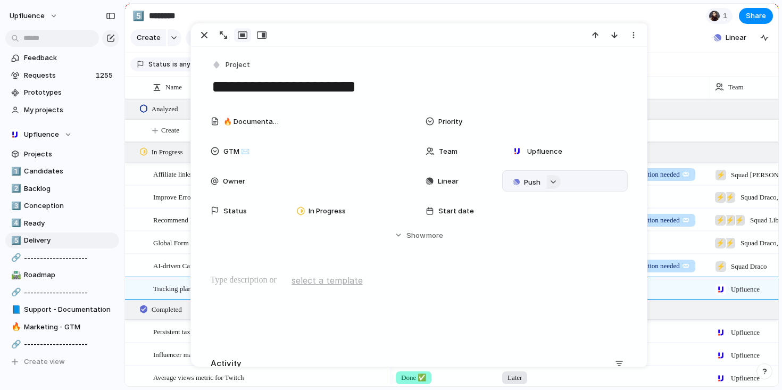
click at [551, 181] on div "button" at bounding box center [553, 182] width 7 height 4
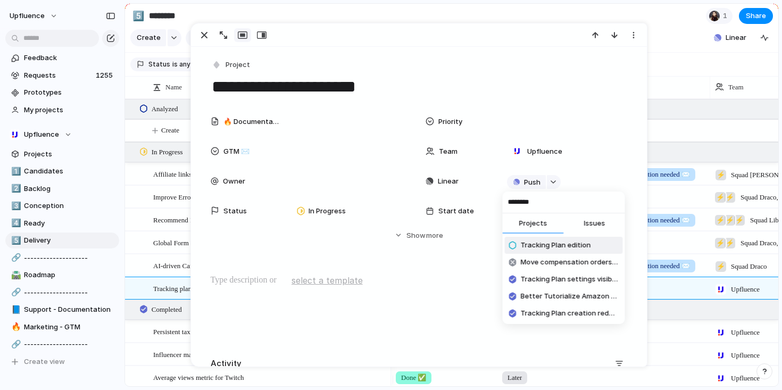
type input "********"
click at [570, 242] on span "Tracking Plan edition" at bounding box center [556, 245] width 70 height 11
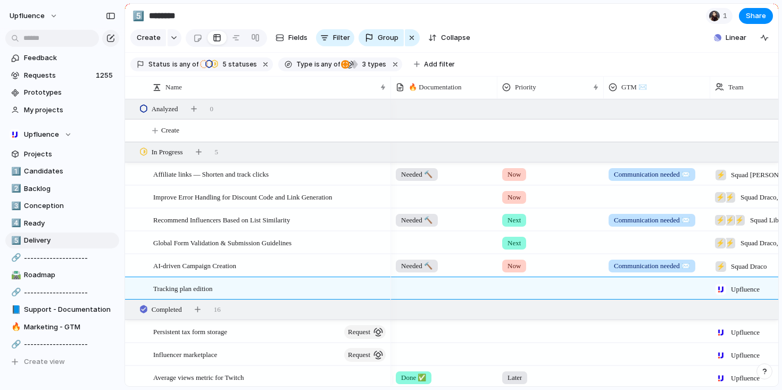
click at [677, 77] on section "Status is any of R&D Analyzed In Progress Completed Completed 5 statuses Type i…" at bounding box center [452, 65] width 654 height 24
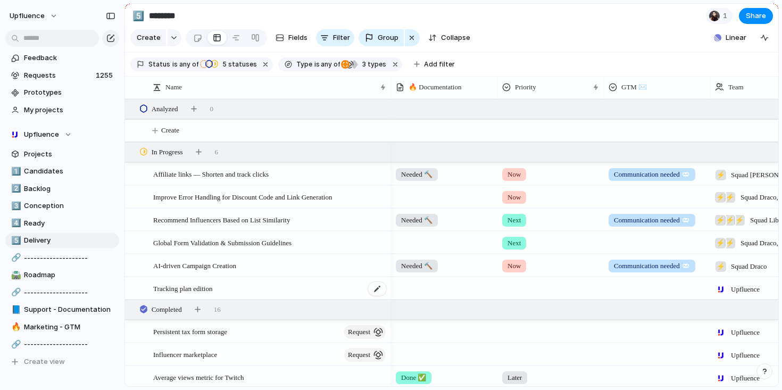
scroll to position [1, 0]
click at [234, 66] on span "5 statuses" at bounding box center [238, 65] width 38 height 10
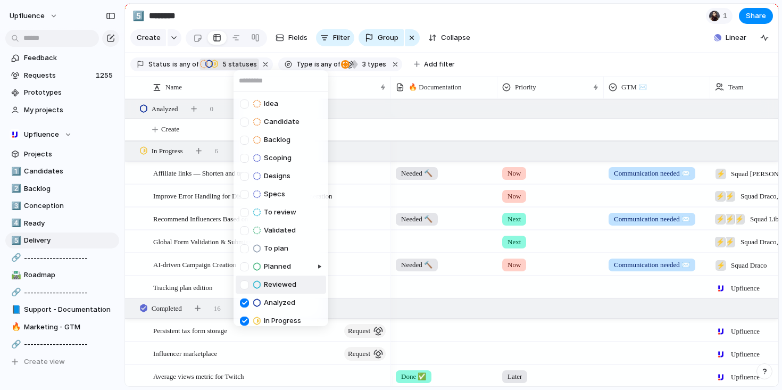
click at [244, 282] on div at bounding box center [244, 284] width 9 height 9
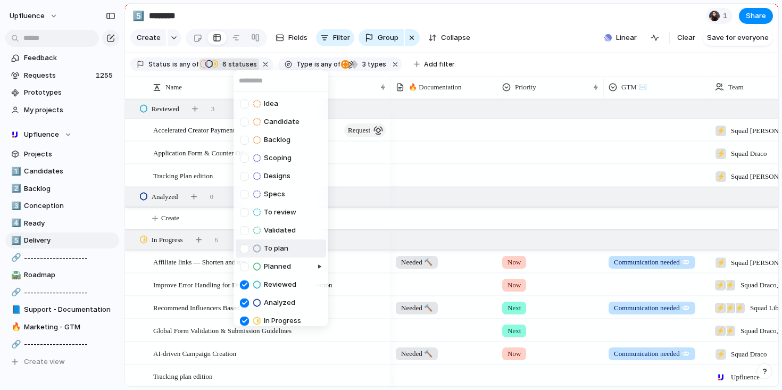
click at [383, 217] on div "Idea Candidate Backlog Scoping Designs Specs To review Validated To plan Planne…" at bounding box center [391, 195] width 782 height 390
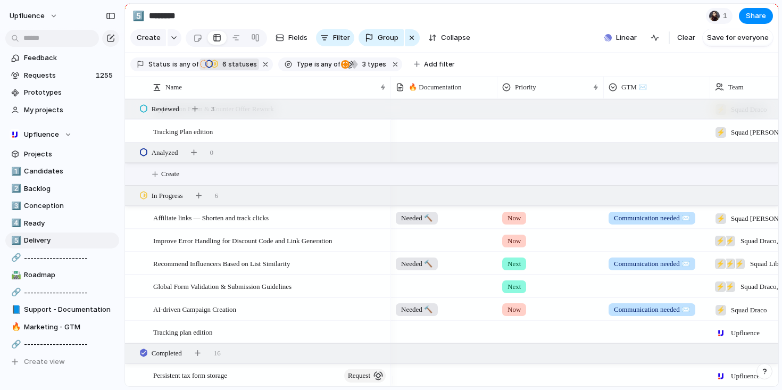
scroll to position [51, 0]
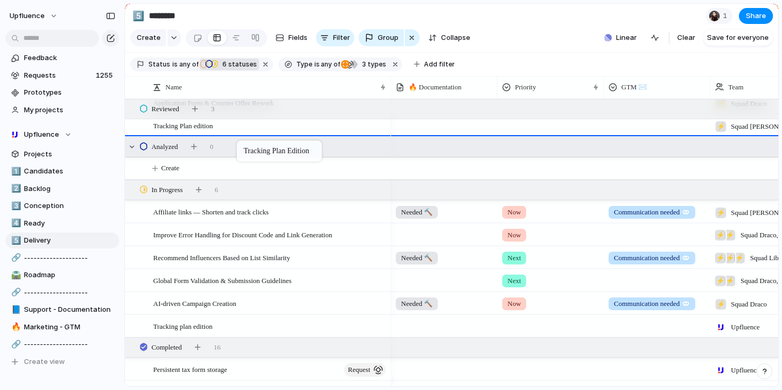
drag, startPoint x: 247, startPoint y: 340, endPoint x: 252, endPoint y: 154, distance: 185.8
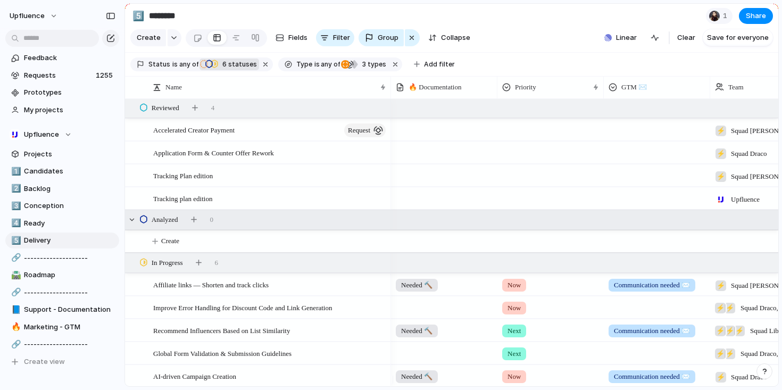
scroll to position [0, 0]
click at [291, 210] on div "Tracking plan edition" at bounding box center [270, 200] width 234 height 22
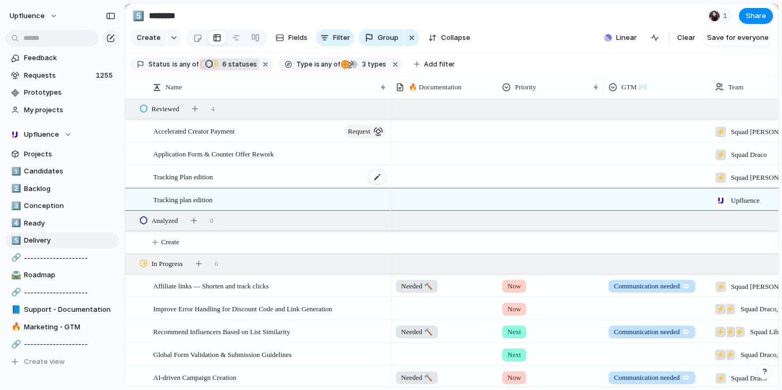
click at [160, 188] on div "Tracking Plan edition" at bounding box center [270, 177] width 234 height 22
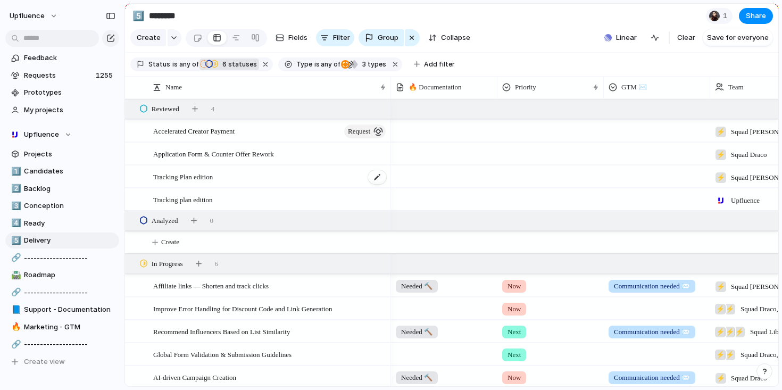
click at [197, 183] on span "Tracking Plan edition" at bounding box center [183, 176] width 60 height 12
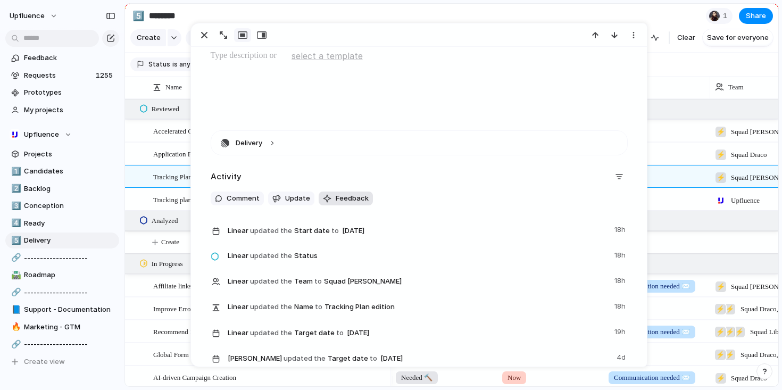
click at [339, 205] on button "Feedback" at bounding box center [346, 199] width 54 height 14
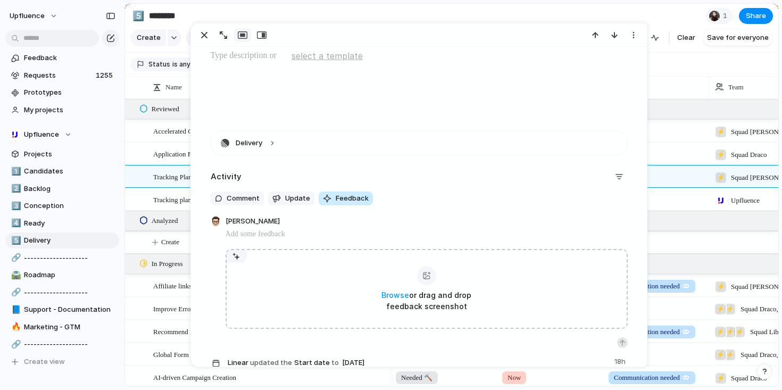
scroll to position [263, 0]
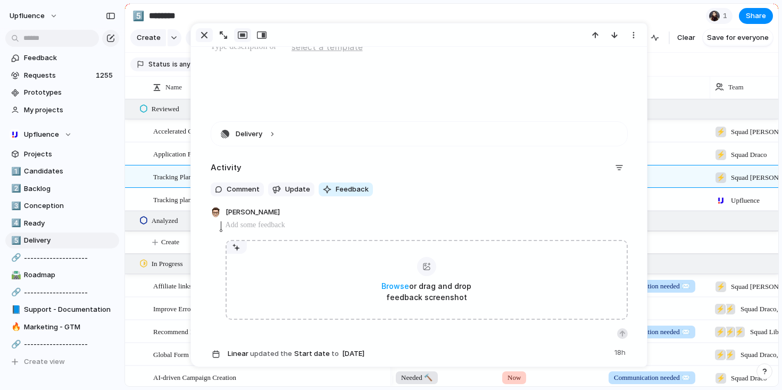
click at [202, 32] on div "button" at bounding box center [204, 35] width 13 height 13
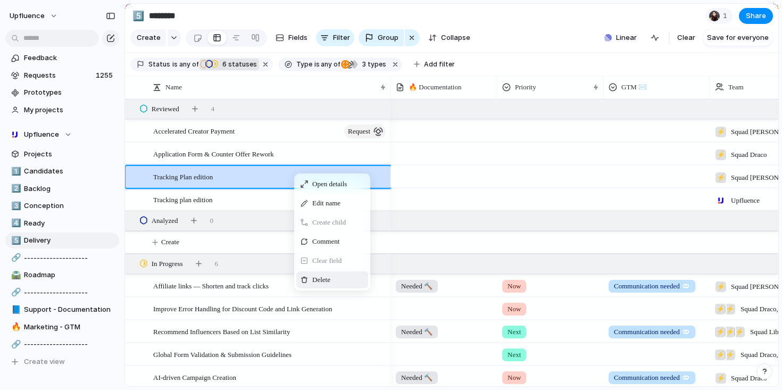
click at [337, 284] on div "Delete" at bounding box center [332, 279] width 72 height 17
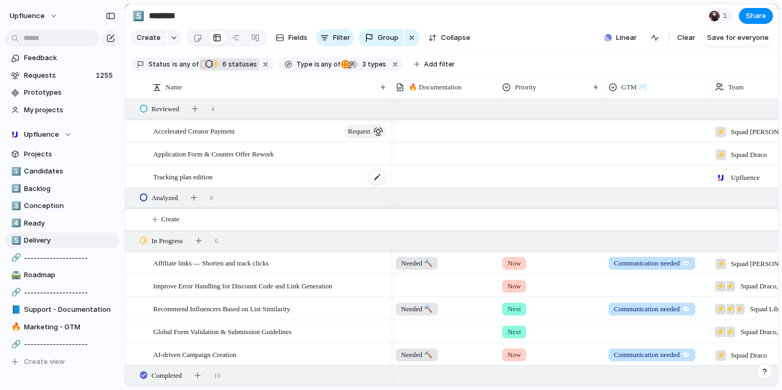
click at [275, 187] on div "Tracking plan edition" at bounding box center [270, 177] width 234 height 22
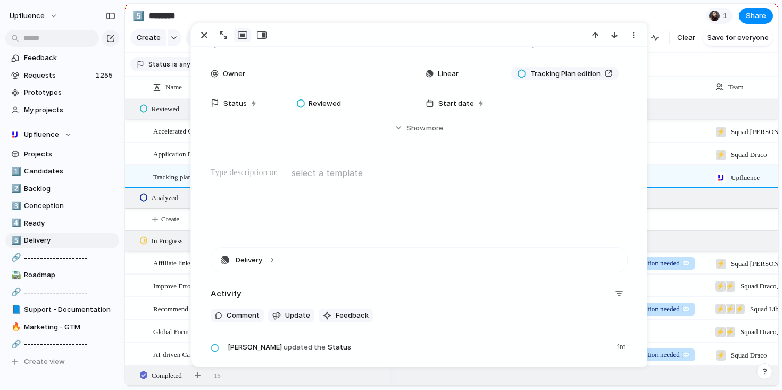
scroll to position [184, 0]
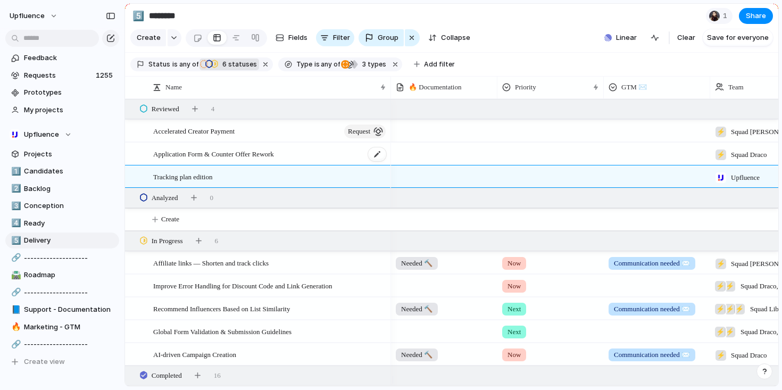
click at [168, 160] on span "Application Form & Counter Offer Rework" at bounding box center [213, 153] width 121 height 12
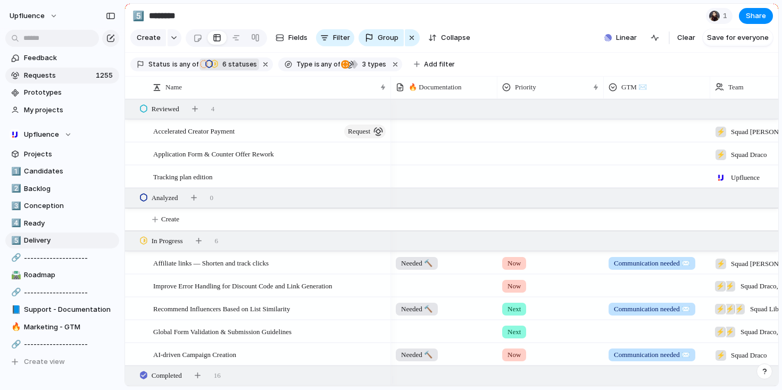
click at [65, 76] on span "Requests" at bounding box center [58, 75] width 69 height 11
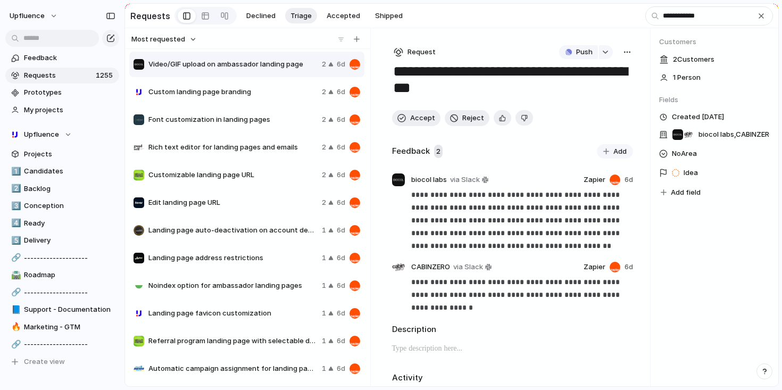
type input "**********"
click at [252, 180] on span "Customizable landing page URL" at bounding box center [232, 175] width 169 height 11
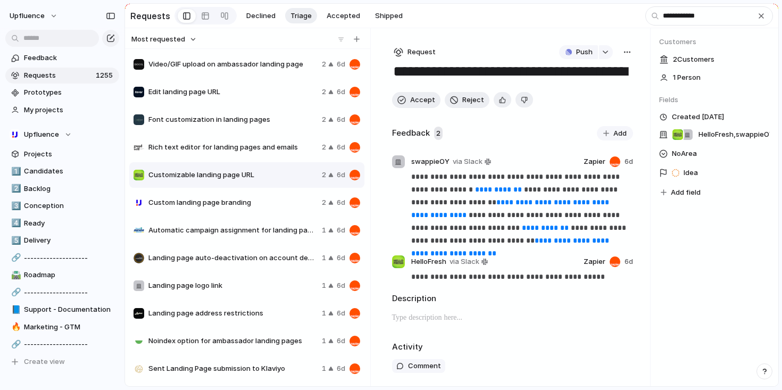
click at [245, 210] on div "Custom landing page branding 2 6d" at bounding box center [246, 203] width 235 height 26
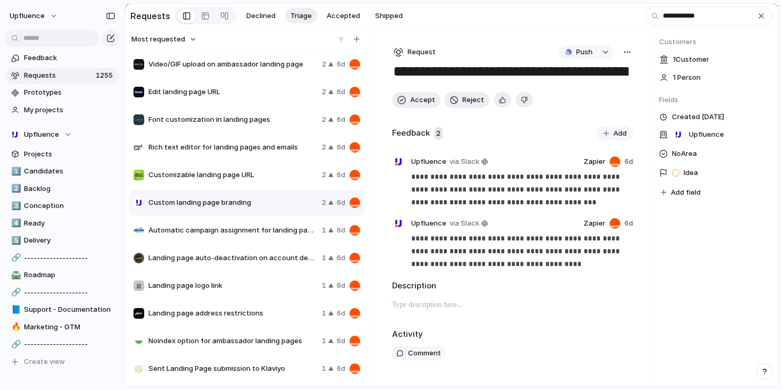
click at [236, 294] on div "Landing page logo link 1 6d" at bounding box center [246, 286] width 235 height 26
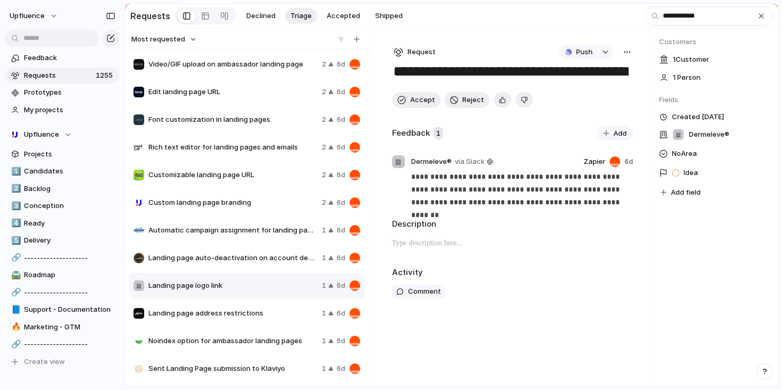
click at [253, 243] on div "Automatic campaign assignment for landing page applicants 1 6d" at bounding box center [246, 231] width 235 height 26
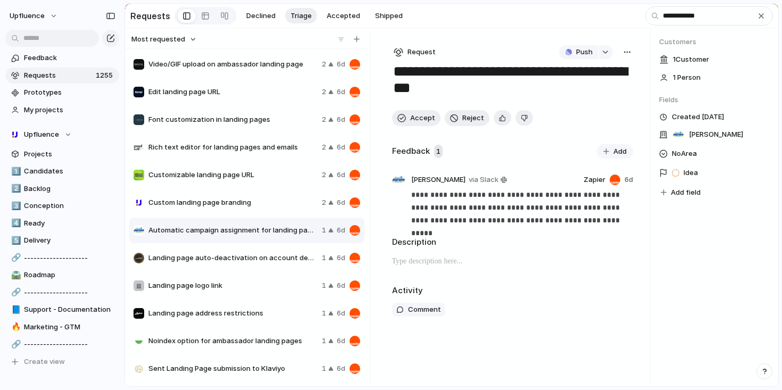
click at [253, 259] on span "Landing page auto-deactivation on account deactivation" at bounding box center [232, 258] width 169 height 11
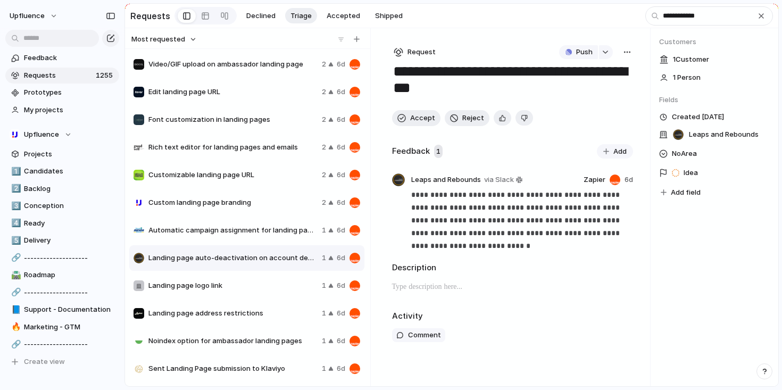
click at [251, 317] on span "Landing page address restrictions" at bounding box center [232, 313] width 169 height 11
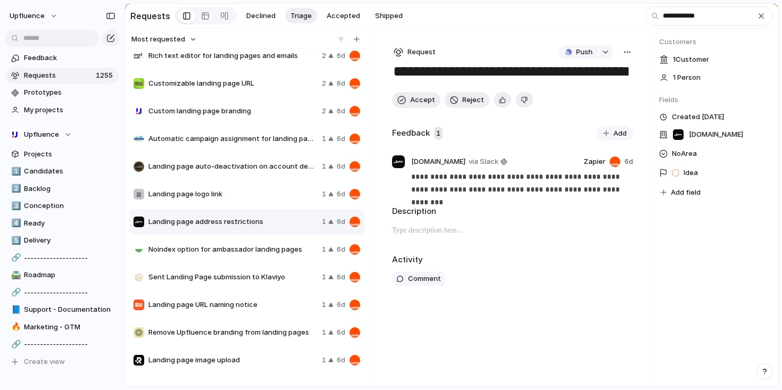
scroll to position [92, 0]
click at [251, 282] on div "Sent Landing Page submission to Klaviyo" at bounding box center [226, 276] width 184 height 11
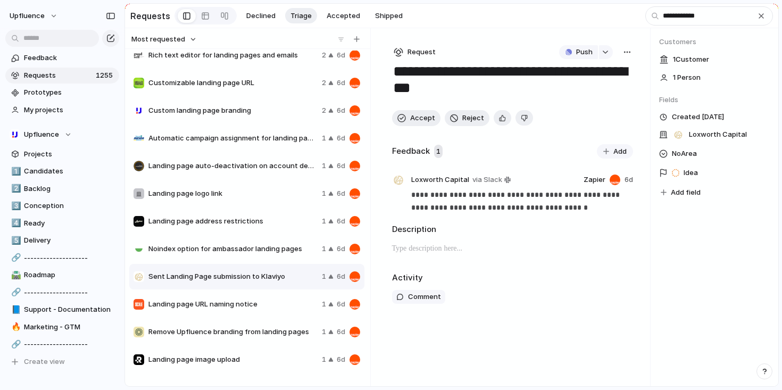
click at [254, 303] on span "Landing page URL naming notice" at bounding box center [232, 304] width 169 height 11
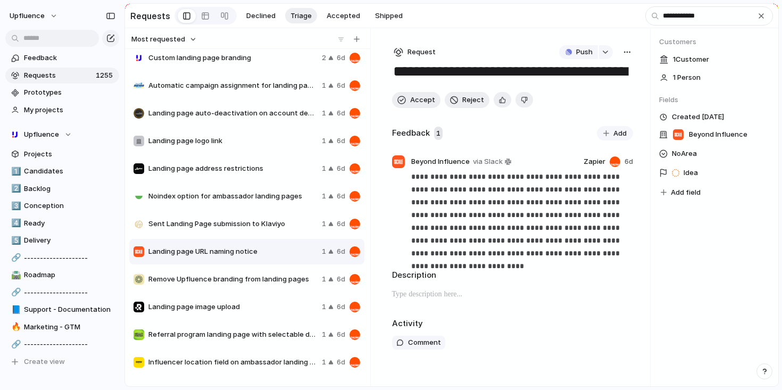
scroll to position [163, 0]
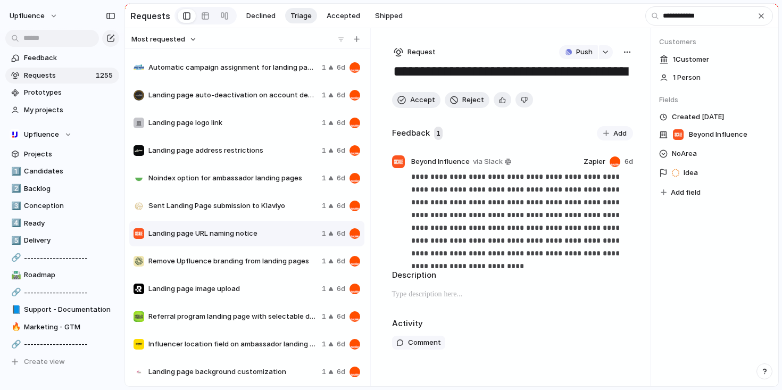
click at [254, 285] on div "Landing page image upload 1 6d" at bounding box center [246, 289] width 235 height 26
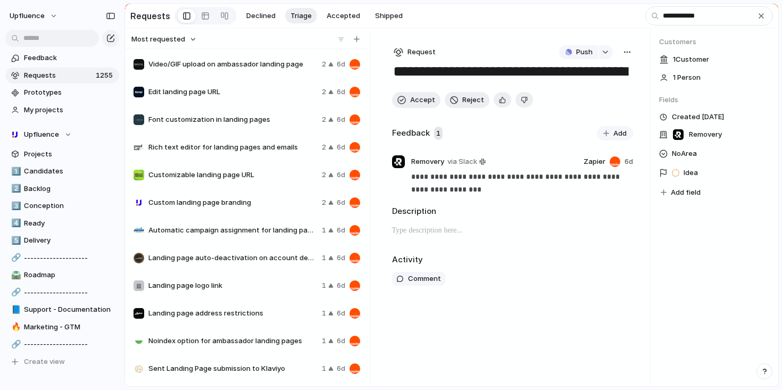
click at [237, 69] on span "Video/GIF upload on ambassador landing page" at bounding box center [232, 64] width 169 height 11
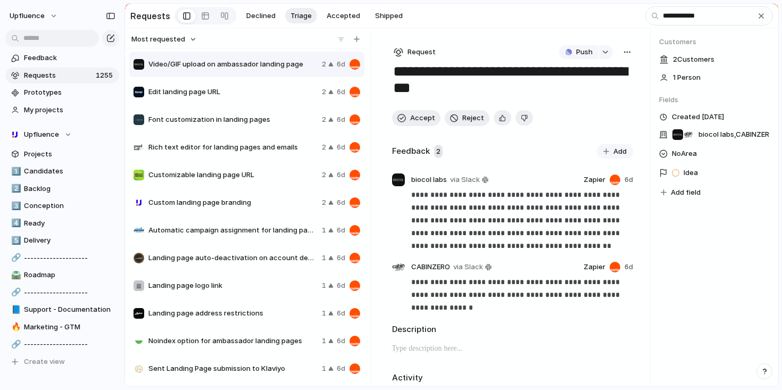
click at [237, 94] on span "Edit landing page URL" at bounding box center [232, 92] width 169 height 11
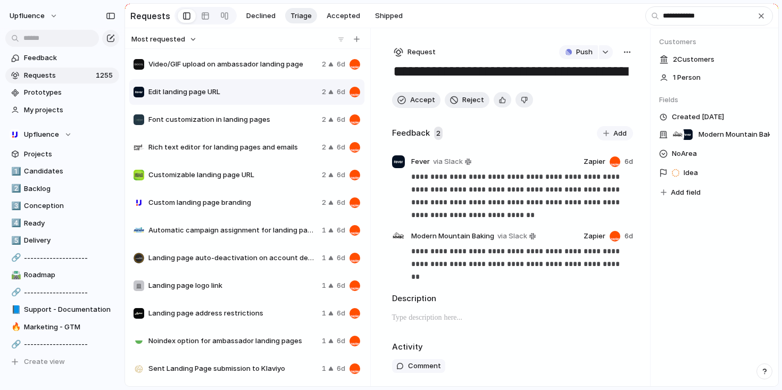
click at [410, 74] on textarea "**********" at bounding box center [510, 72] width 237 height 20
type textarea "**********"
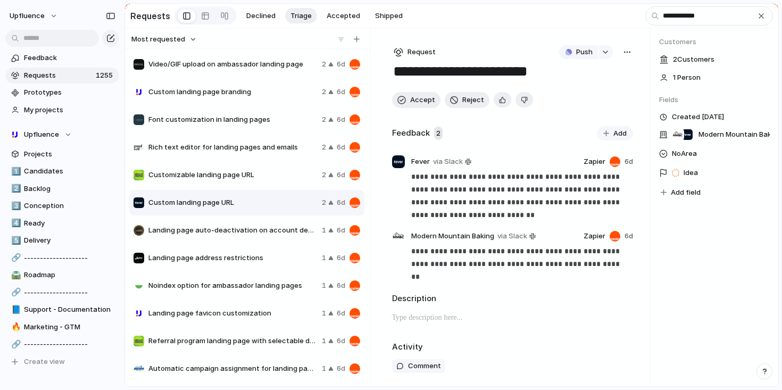
click at [254, 183] on div "Customizable landing page URL 2 6d" at bounding box center [246, 175] width 235 height 26
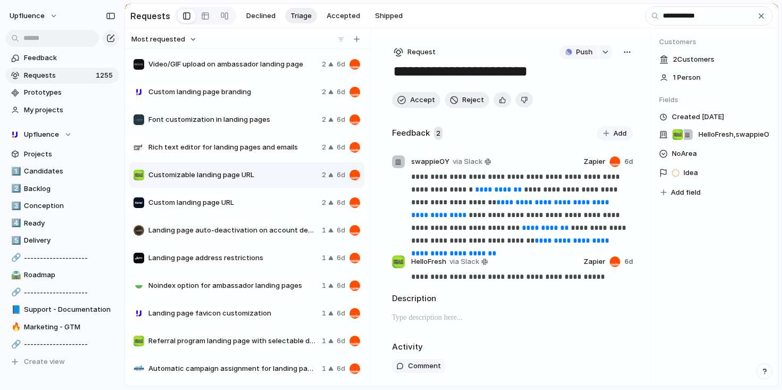
click at [623, 55] on div "button" at bounding box center [627, 52] width 9 height 9
click at [584, 95] on span "Merge" at bounding box center [577, 94] width 21 height 11
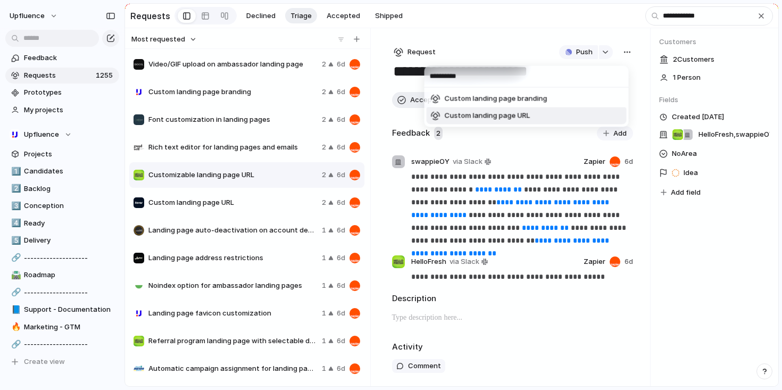
type input "**********"
click at [523, 120] on span "Custom landing page URL" at bounding box center [488, 116] width 86 height 11
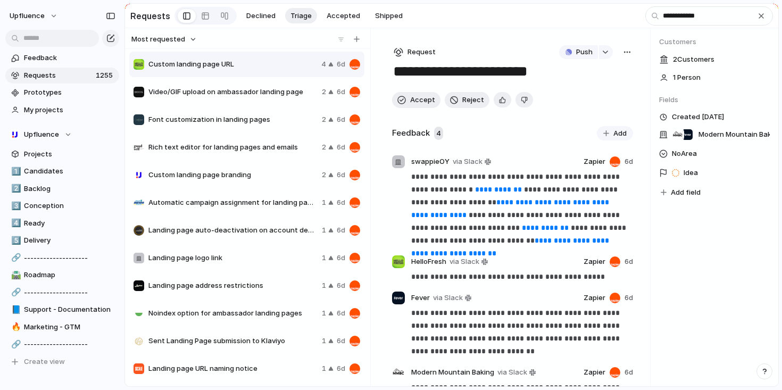
click at [252, 179] on div "**********" at bounding box center [391, 195] width 782 height 390
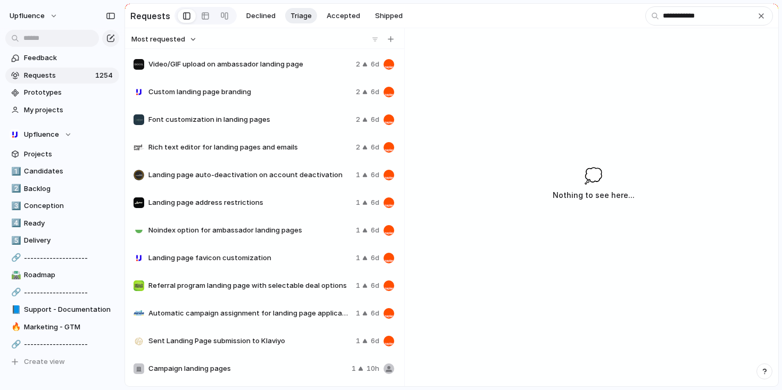
click at [259, 252] on div "Landing page favicon customization 1 6d" at bounding box center [263, 258] width 269 height 26
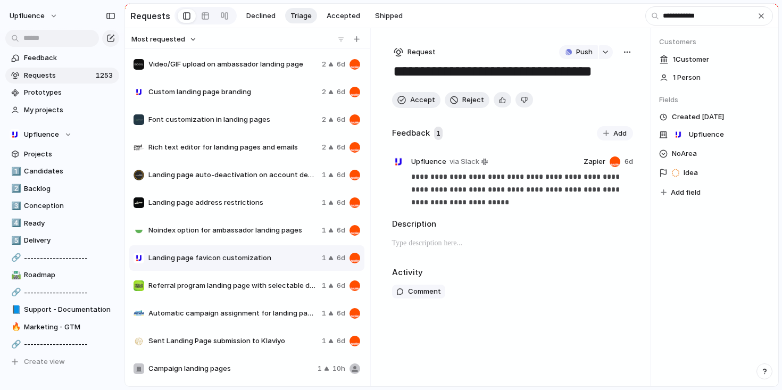
click at [261, 234] on span "Noindex option for ambassador landing pages" at bounding box center [232, 230] width 169 height 11
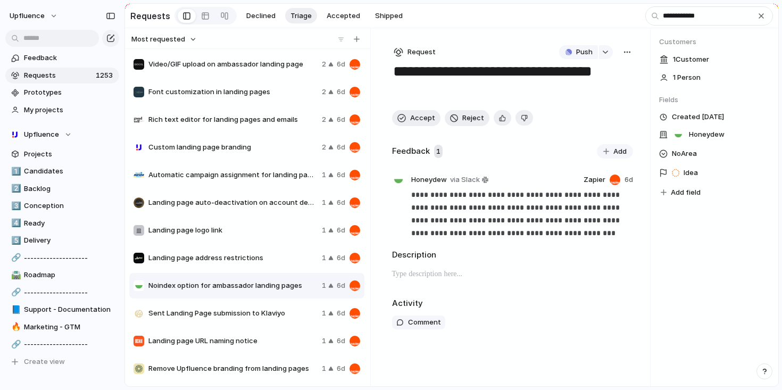
click at [246, 258] on span "Landing page address restrictions" at bounding box center [232, 258] width 169 height 11
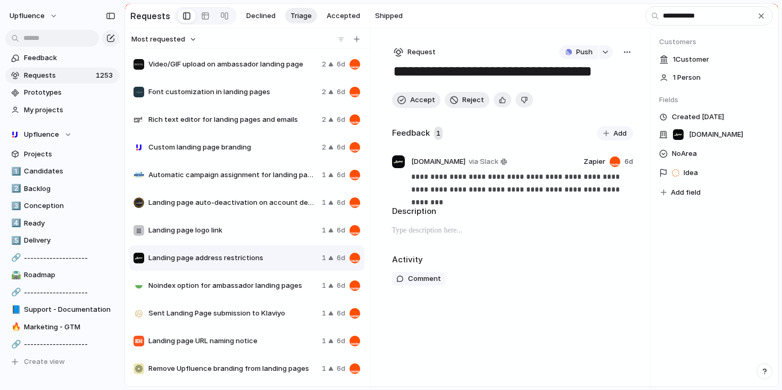
click at [276, 236] on span "Landing page logo link" at bounding box center [232, 230] width 169 height 11
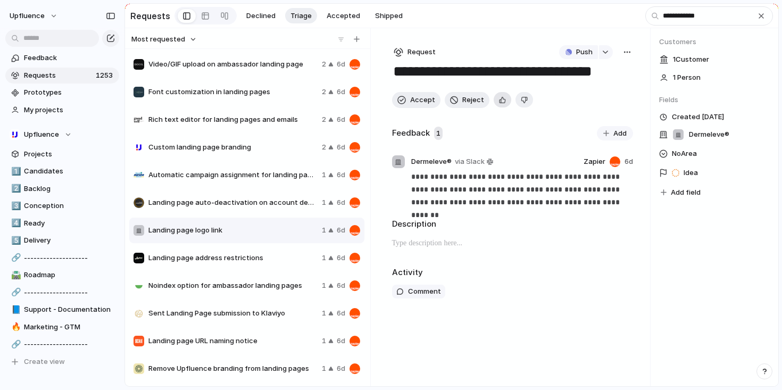
click at [502, 107] on button "button" at bounding box center [503, 99] width 18 height 15
click at [413, 101] on span "Accept" at bounding box center [422, 100] width 25 height 11
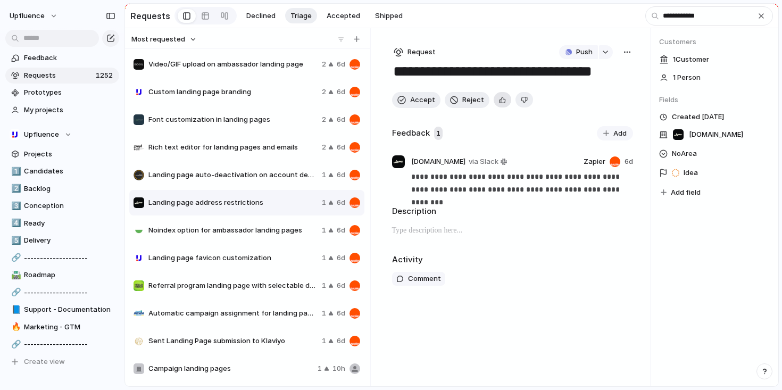
click at [500, 103] on div "button" at bounding box center [502, 100] width 7 height 10
click at [408, 100] on button "Accept" at bounding box center [416, 100] width 48 height 16
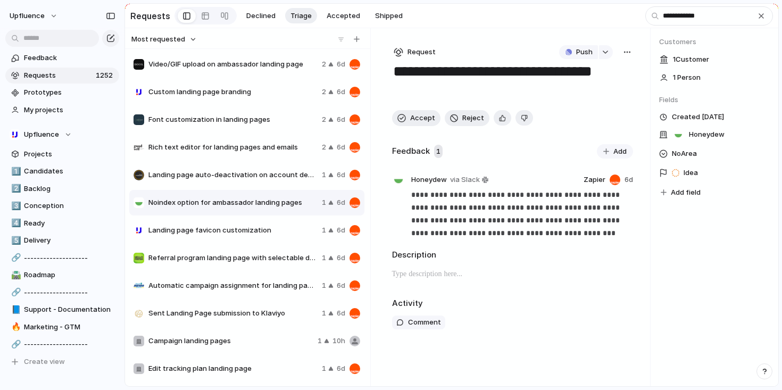
click at [295, 150] on span "Rich text editor for landing pages and emails" at bounding box center [232, 147] width 169 height 11
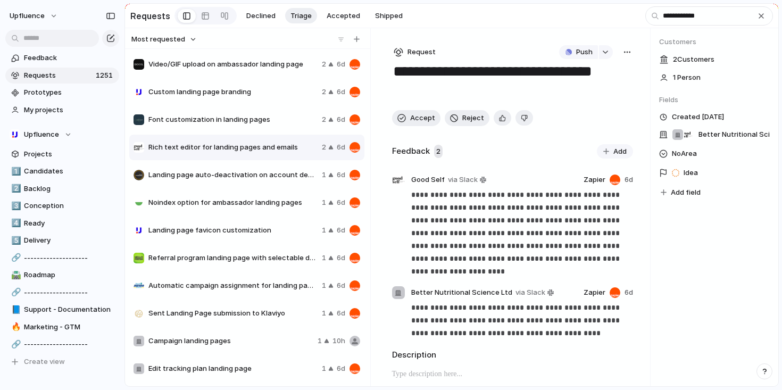
click at [294, 123] on span "Font customization in landing pages" at bounding box center [232, 119] width 169 height 11
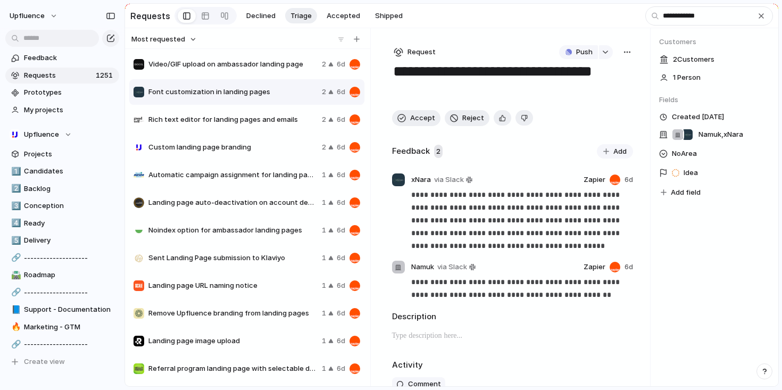
click at [287, 68] on span "Video/GIF upload on ambassador landing page" at bounding box center [232, 64] width 169 height 11
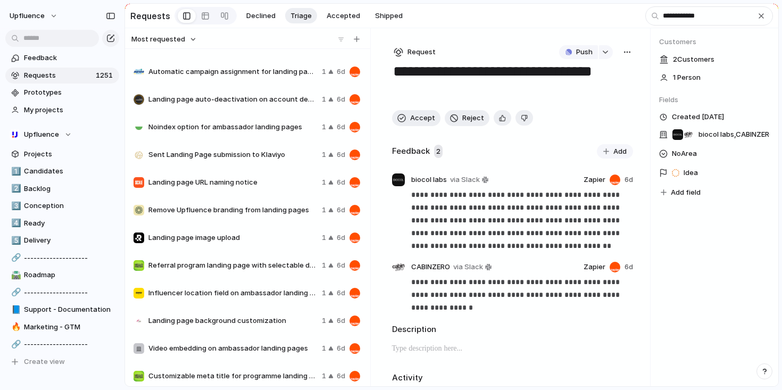
scroll to position [104, 0]
click at [249, 187] on span "Landing page URL naming notice" at bounding box center [232, 182] width 169 height 11
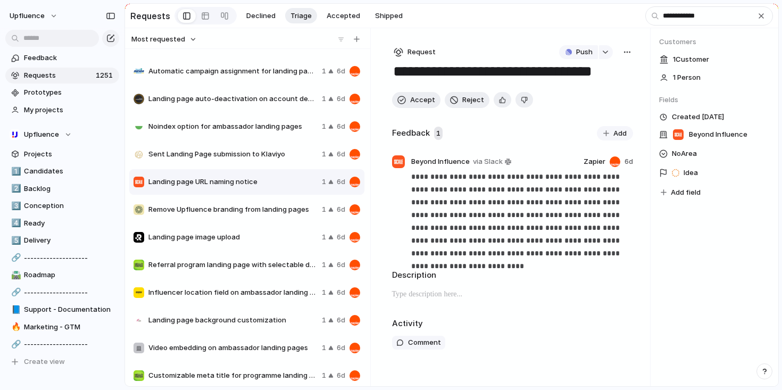
click at [255, 211] on span "Remove Upfluence branding from landing pages" at bounding box center [232, 209] width 169 height 11
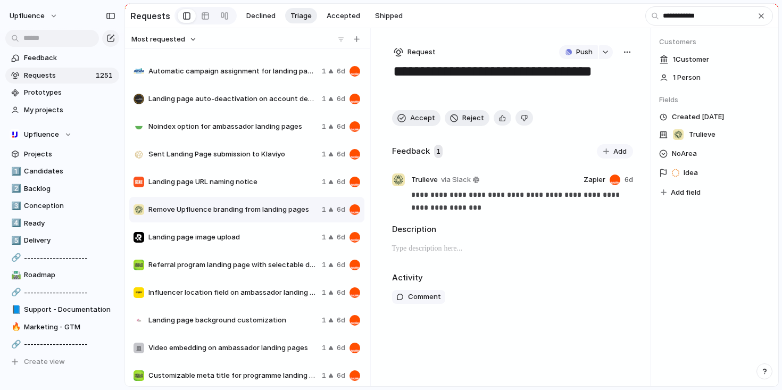
click at [248, 243] on span "Landing page image upload" at bounding box center [232, 237] width 169 height 11
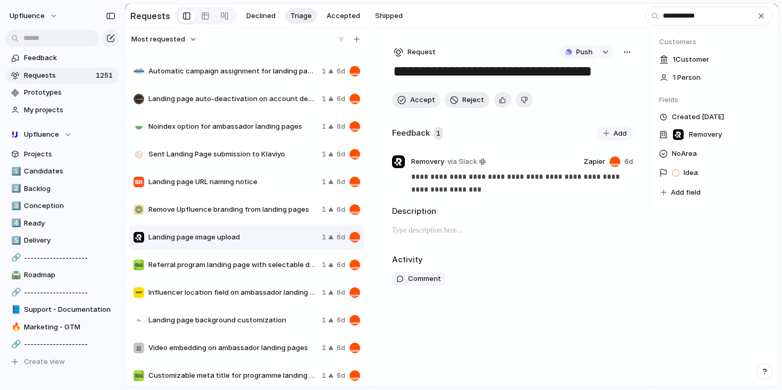
click at [246, 270] on span "Referral program landing page with selectable deal options" at bounding box center [232, 265] width 169 height 11
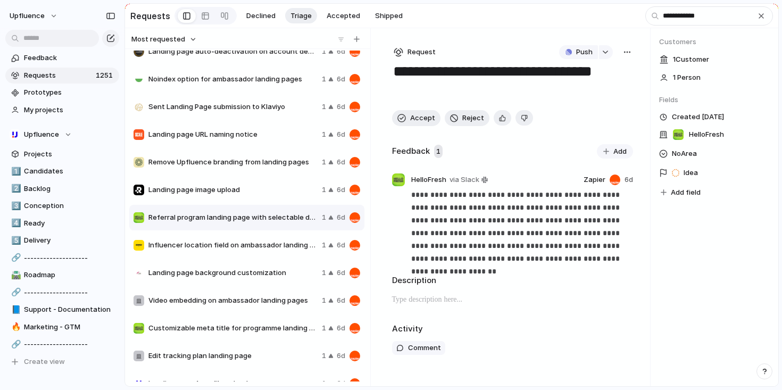
scroll to position [171, 0]
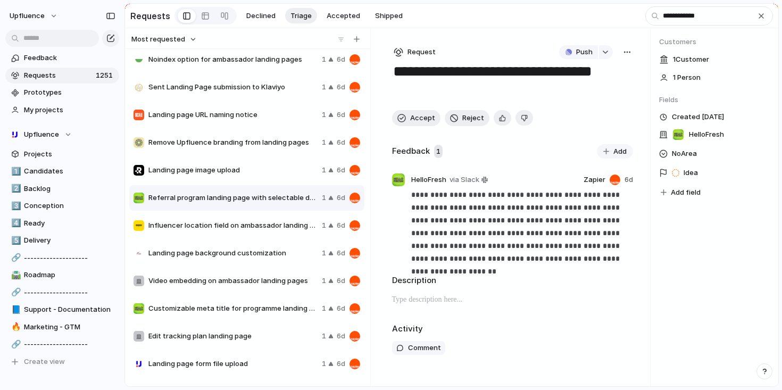
click at [247, 254] on span "Landing page background customization" at bounding box center [232, 253] width 169 height 11
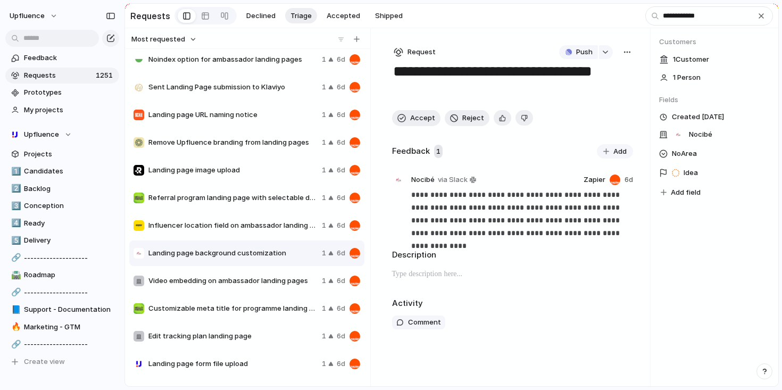
click at [243, 284] on span "Video embedding on ambassador landing pages" at bounding box center [232, 281] width 169 height 11
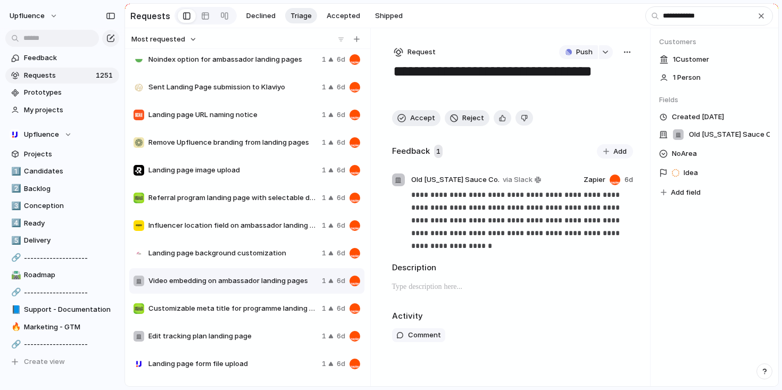
scroll to position [222, 0]
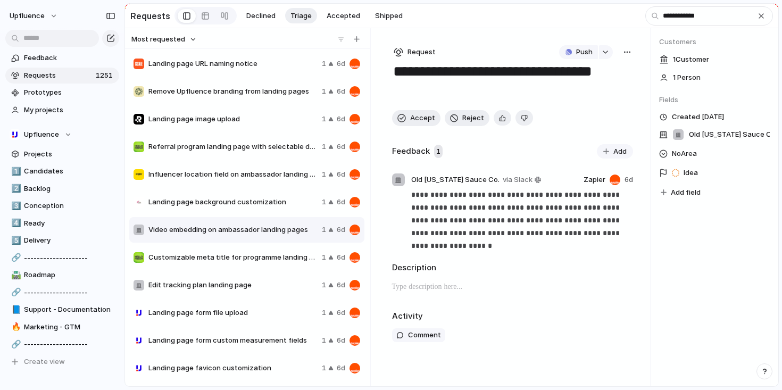
click at [248, 266] on div "Customizable meta title for programme landing pages 1 6d" at bounding box center [246, 258] width 235 height 26
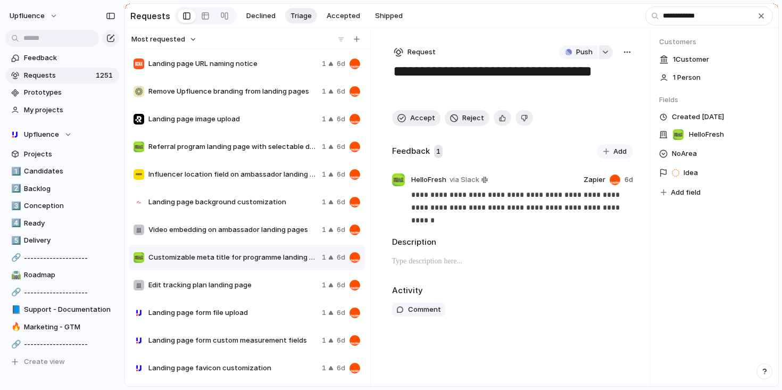
click at [610, 56] on button "button" at bounding box center [606, 52] width 14 height 14
type input "********"
click at [620, 121] on span "Landing page - Metadata + Favicon" at bounding box center [626, 119] width 98 height 11
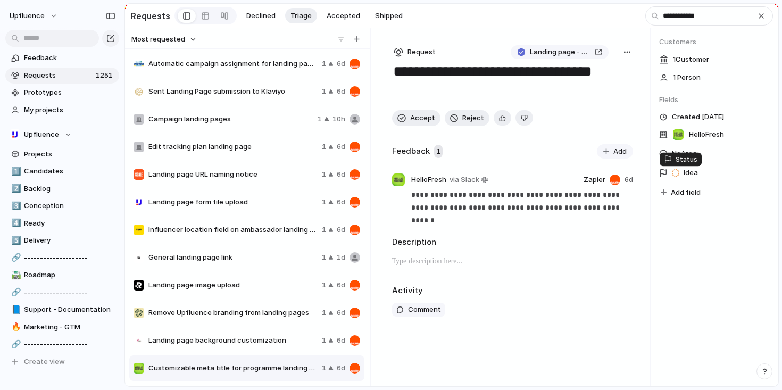
click at [692, 178] on span "Idea" at bounding box center [691, 173] width 14 height 11
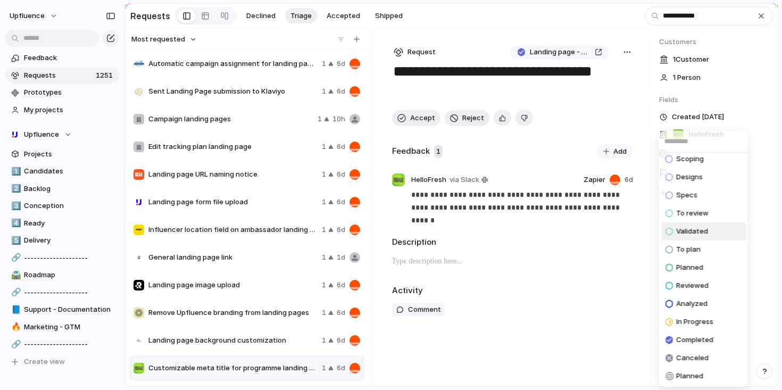
scroll to position [97, 0]
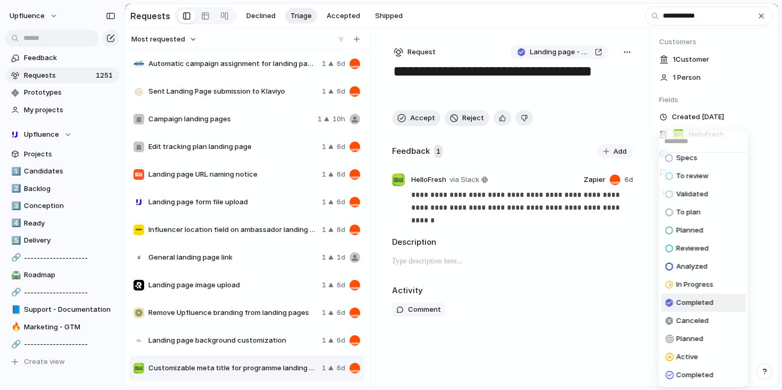
click at [690, 300] on span "Completed" at bounding box center [694, 303] width 37 height 11
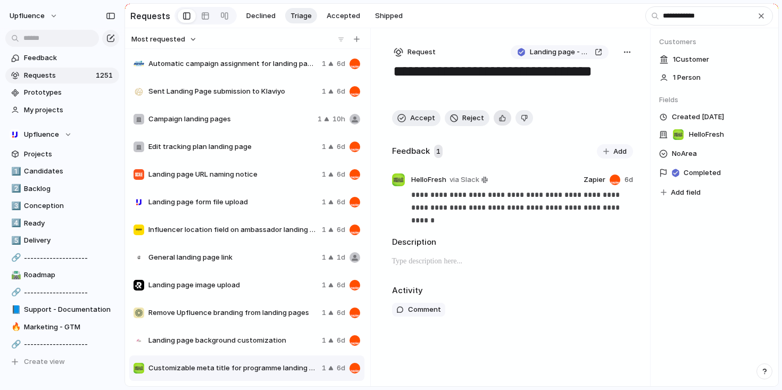
click at [499, 117] on div "button" at bounding box center [502, 118] width 7 height 10
click at [418, 122] on span "Accept" at bounding box center [422, 118] width 25 height 11
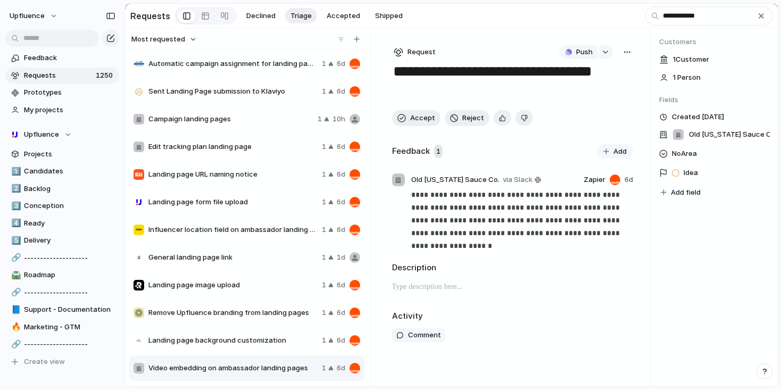
scroll to position [250, 0]
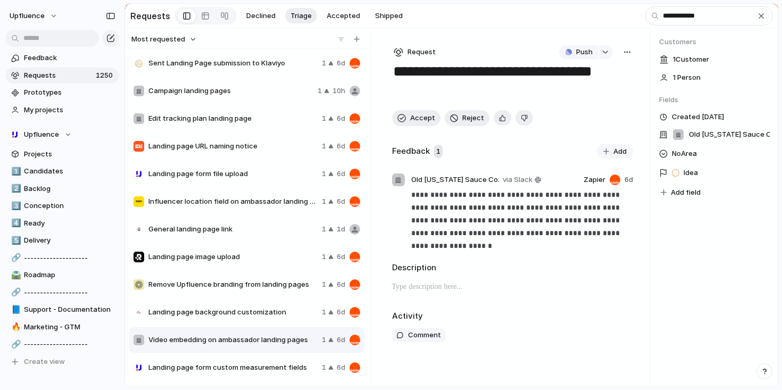
click at [267, 367] on span "Landing page form custom measurement fields" at bounding box center [232, 367] width 169 height 11
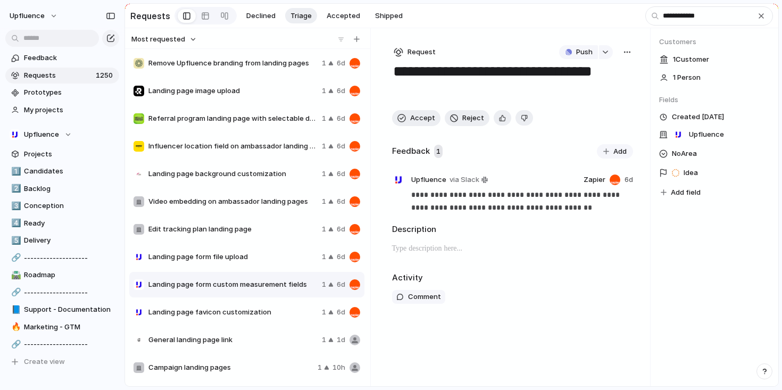
click at [268, 207] on span "Video embedding on ambassador landing pages" at bounding box center [232, 201] width 169 height 11
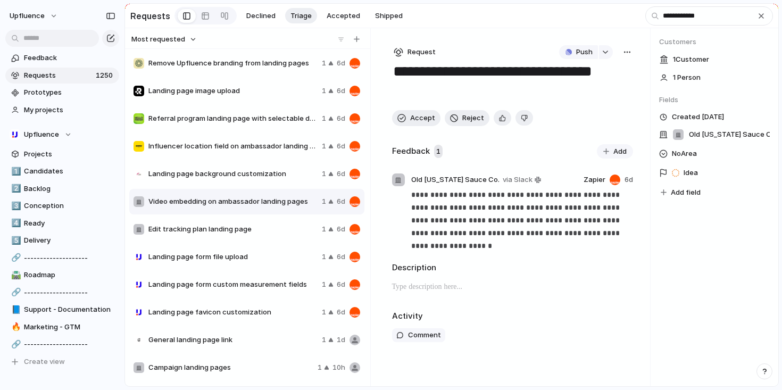
click at [259, 179] on span "Landing page background customization" at bounding box center [232, 174] width 169 height 11
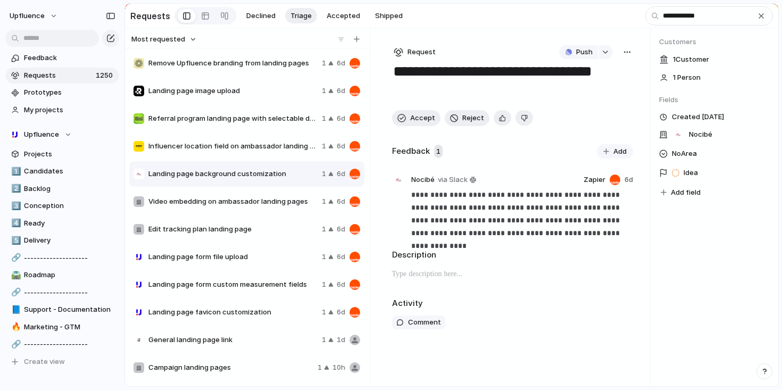
click at [251, 152] on span "Influencer location field on ambassador landing page" at bounding box center [232, 146] width 169 height 11
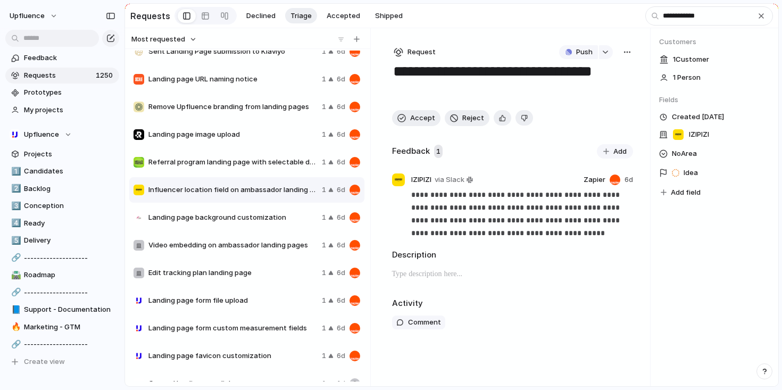
scroll to position [206, 0]
click at [247, 171] on div "Referral program landing page with selectable deal options 1 6d" at bounding box center [246, 163] width 235 height 26
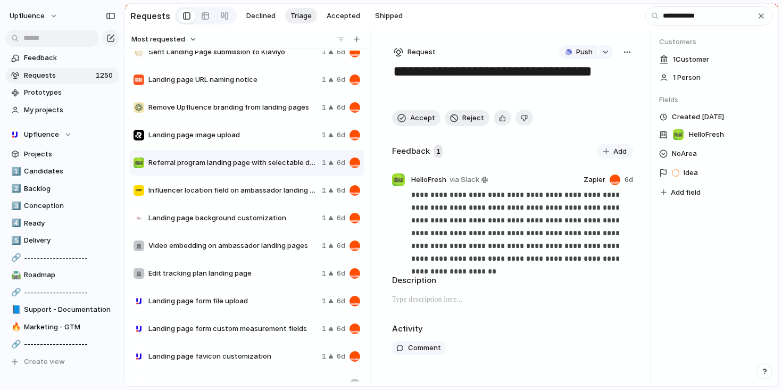
click at [266, 137] on span "Landing page image upload" at bounding box center [232, 135] width 169 height 11
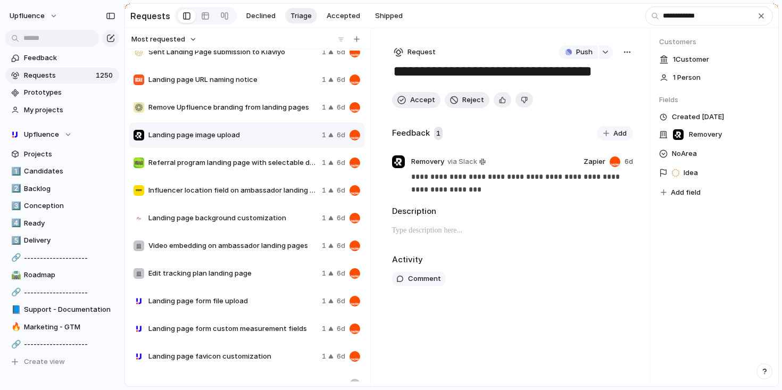
click at [267, 113] on span "Remove Upfluence branding from landing pages" at bounding box center [232, 107] width 169 height 11
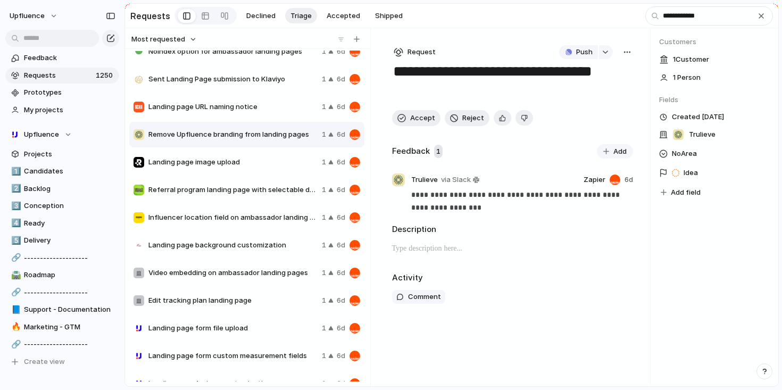
scroll to position [166, 0]
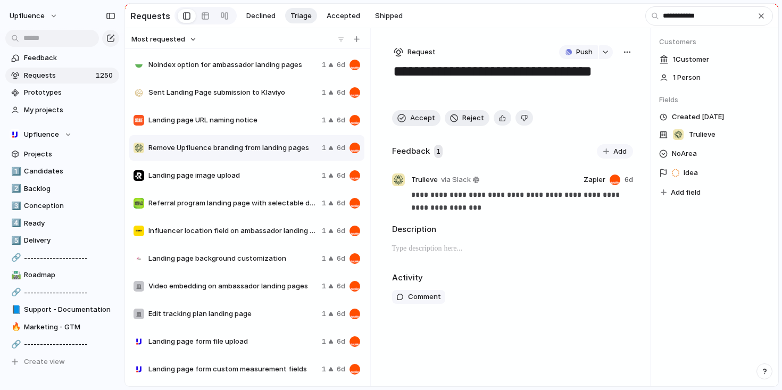
click at [262, 121] on span "Landing page URL naming notice" at bounding box center [232, 120] width 169 height 11
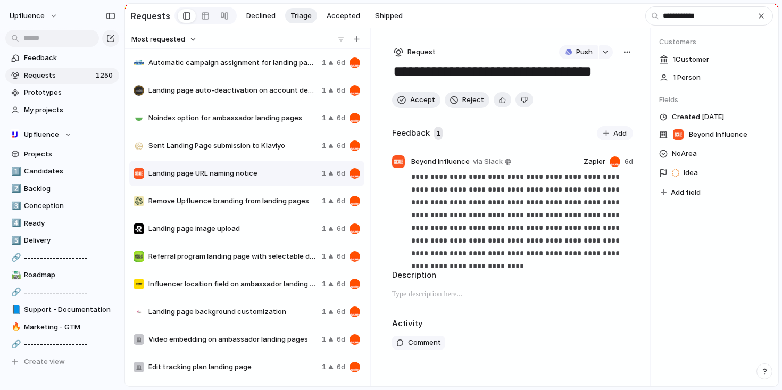
scroll to position [111, 0]
click at [250, 139] on div "Sent Landing Page submission to Klaviyo 1 6d" at bounding box center [246, 147] width 235 height 26
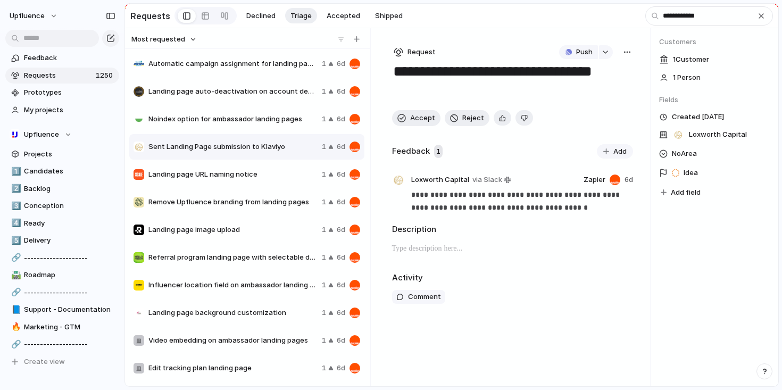
click at [255, 119] on span "Noindex option for ambassador landing pages" at bounding box center [232, 119] width 169 height 11
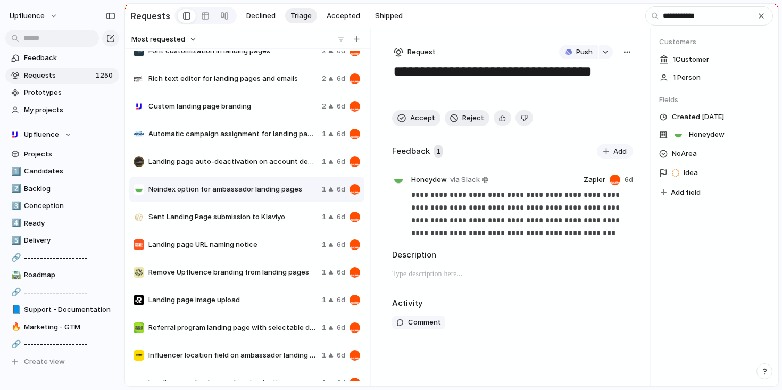
scroll to position [38, 0]
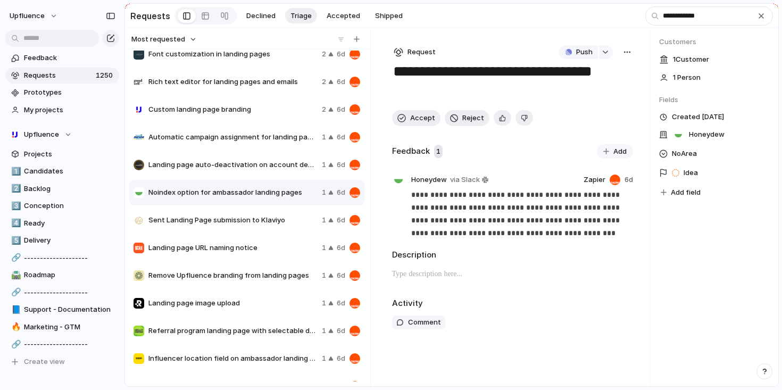
click at [249, 168] on span "Landing page auto-deactivation on account deactivation" at bounding box center [232, 165] width 169 height 11
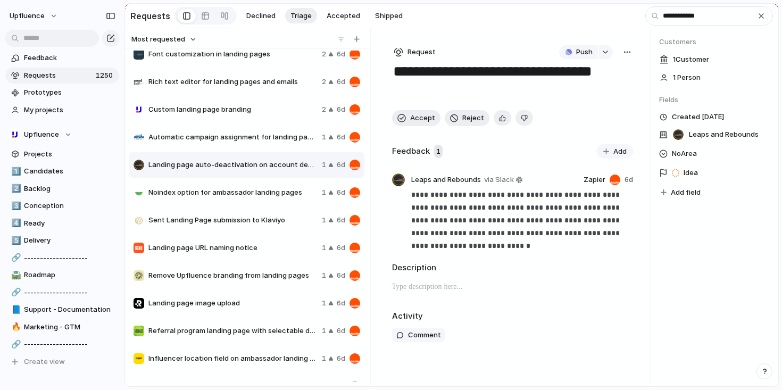
click at [262, 134] on span "Automatic campaign assignment for landing page applicants" at bounding box center [232, 137] width 169 height 11
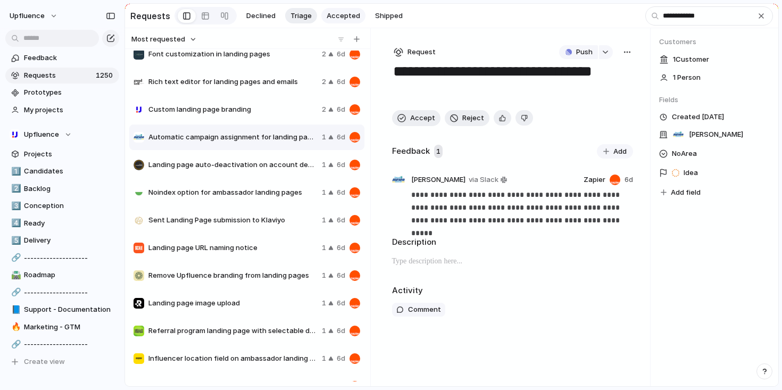
click at [339, 16] on span "Accepted" at bounding box center [344, 16] width 34 height 11
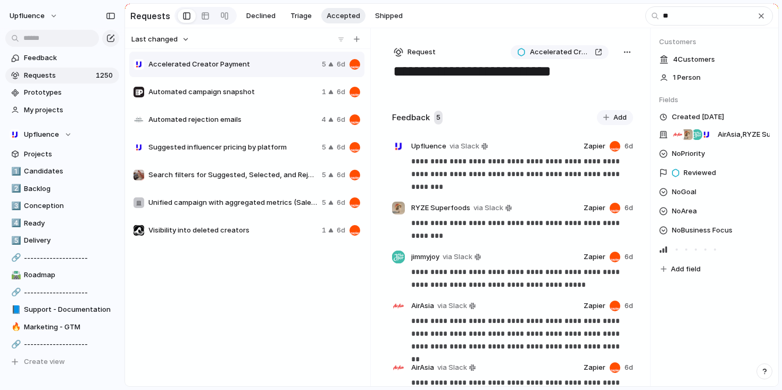
type input "*"
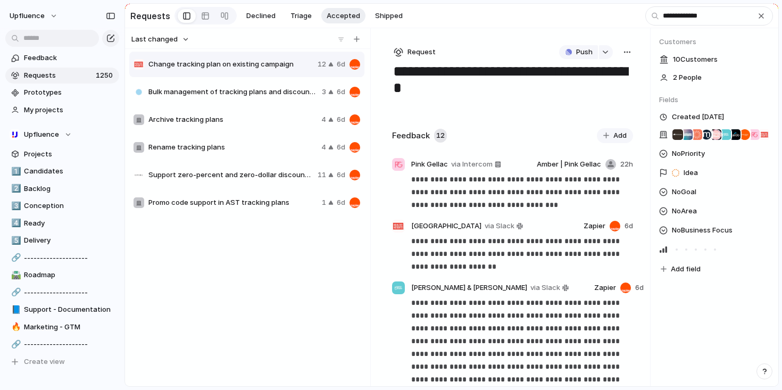
type input "**********"
click at [258, 159] on div "Rename tracking plans 4 6d" at bounding box center [246, 148] width 235 height 26
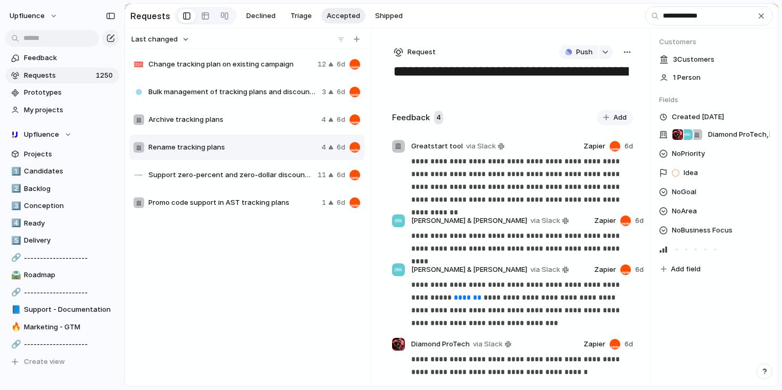
click at [624, 53] on div "button" at bounding box center [627, 52] width 9 height 9
click at [586, 93] on span "Merge" at bounding box center [577, 94] width 21 height 11
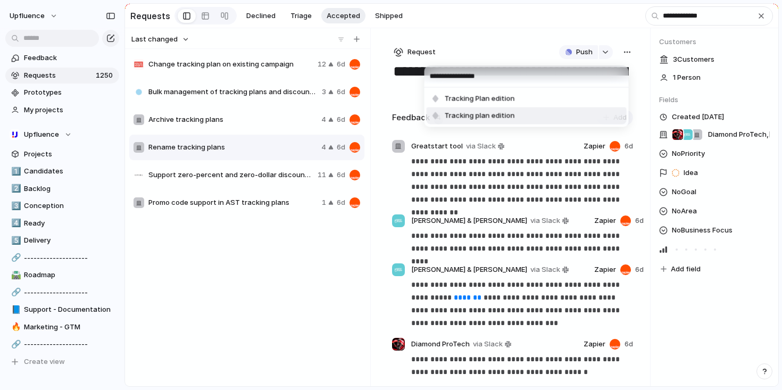
type input "**********"
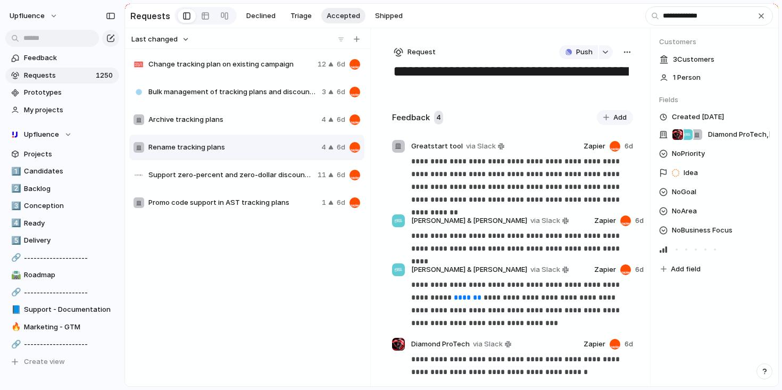
click at [50, 238] on div "**********" at bounding box center [391, 195] width 782 height 390
click at [46, 241] on span "Delivery" at bounding box center [70, 240] width 92 height 11
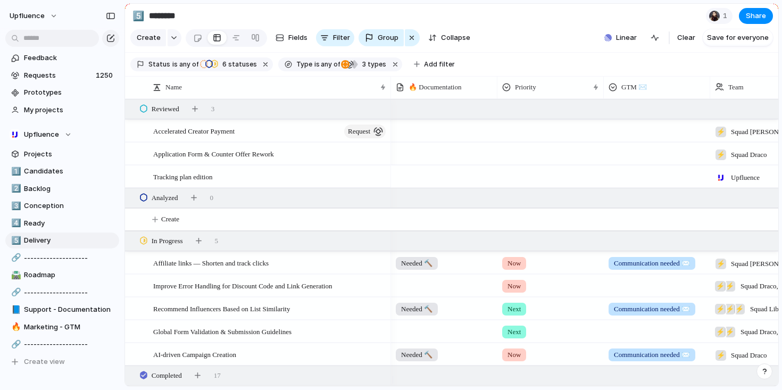
click at [534, 183] on div at bounding box center [550, 175] width 105 height 18
click at [521, 232] on span "Now" at bounding box center [517, 229] width 15 height 11
click at [627, 180] on div at bounding box center [657, 175] width 105 height 18
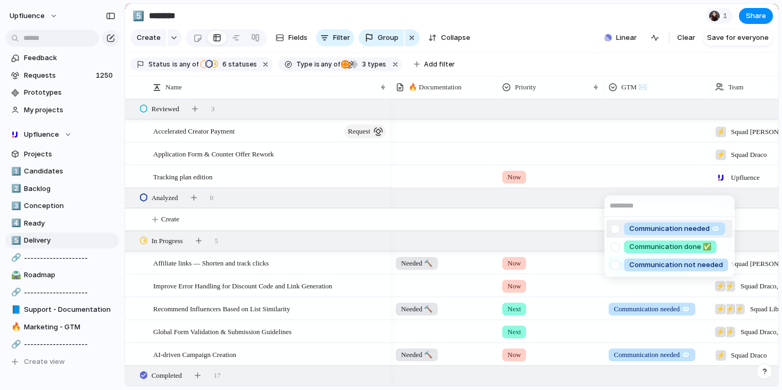
click at [634, 184] on div "Communication needed ✉️ Communication done ✅ Communication not needed" at bounding box center [391, 195] width 782 height 390
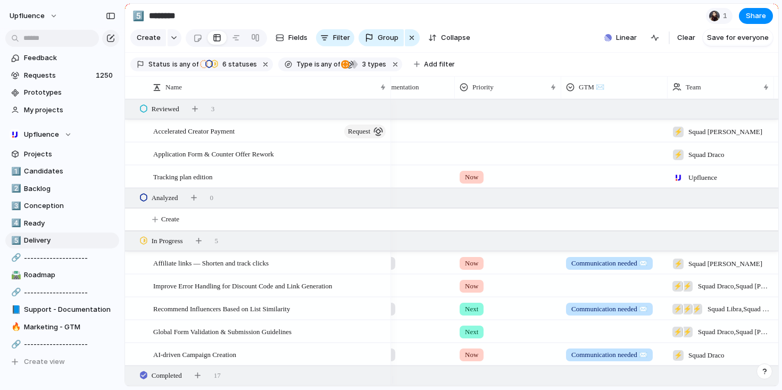
scroll to position [0, 43]
click at [591, 184] on div at bounding box center [614, 175] width 105 height 18
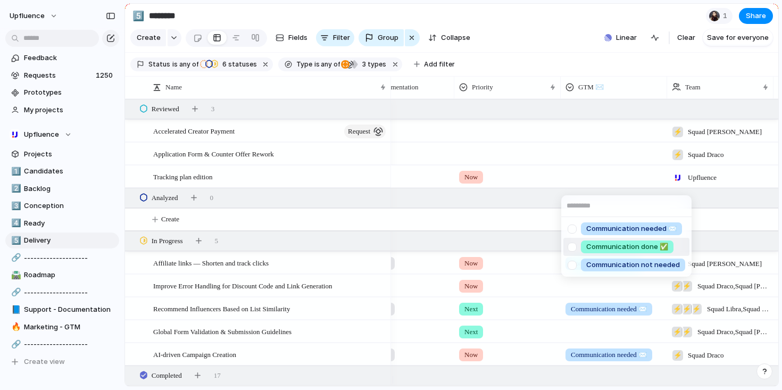
click at [293, 40] on div "Communication needed ✉️ Communication done ✅ Communication not needed" at bounding box center [391, 195] width 782 height 390
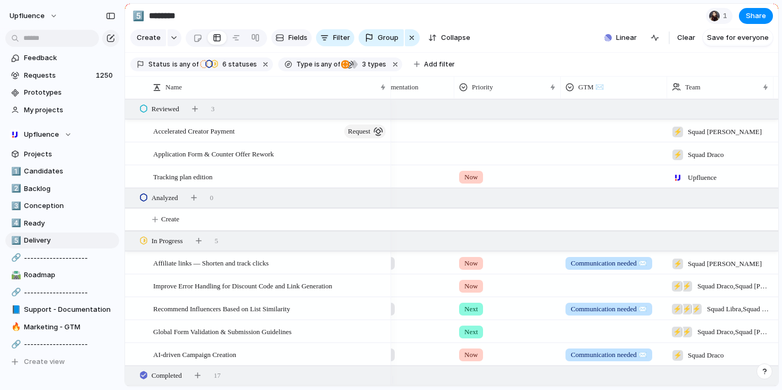
click at [282, 40] on button "Fields" at bounding box center [291, 37] width 40 height 17
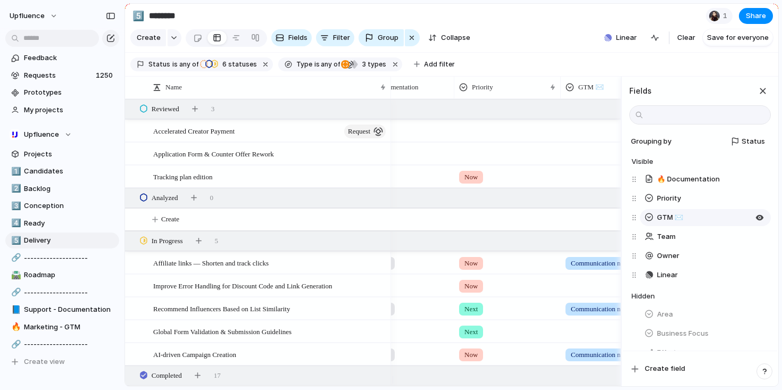
click at [695, 224] on button "GTM ✉️" at bounding box center [705, 217] width 131 height 17
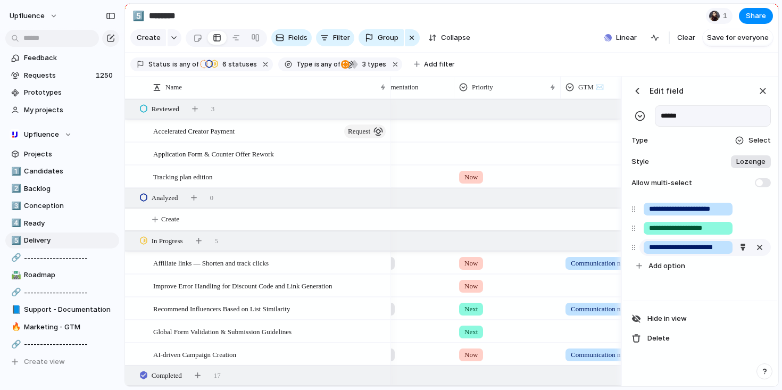
click at [709, 253] on input "**********" at bounding box center [689, 247] width 80 height 11
click at [746, 254] on button "button" at bounding box center [743, 248] width 14 height 14
click at [698, 312] on button "button" at bounding box center [698, 318] width 14 height 14
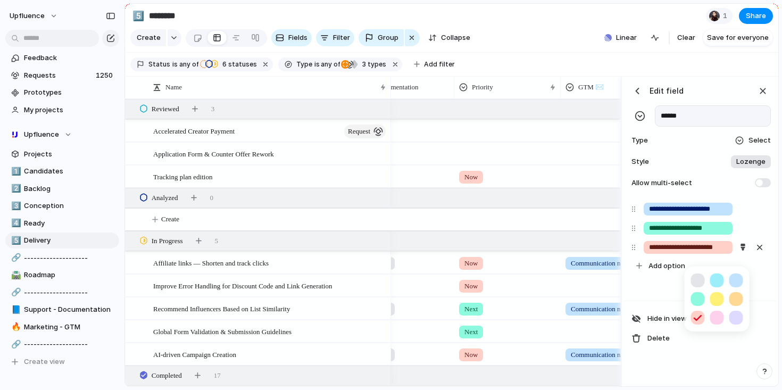
click at [672, 302] on div at bounding box center [391, 195] width 782 height 390
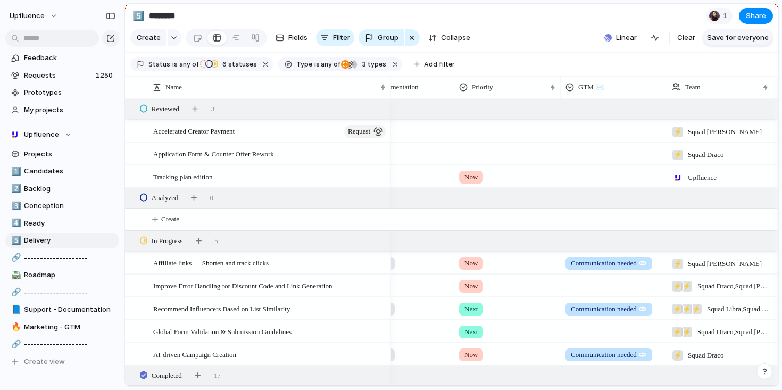
click at [741, 43] on span "Save for everyone" at bounding box center [738, 37] width 62 height 11
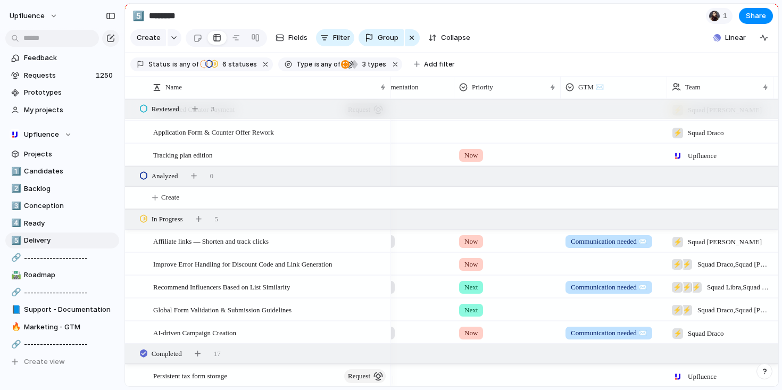
scroll to position [23, 0]
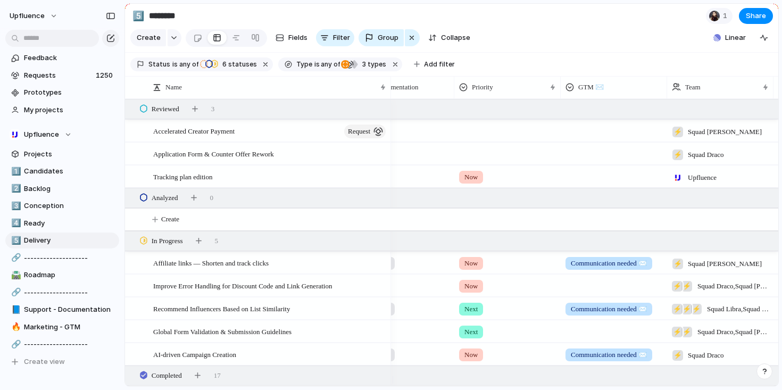
click at [593, 184] on div at bounding box center [614, 175] width 105 height 18
click at [593, 186] on div "Communication needed ✉️ Communication done ✅ Communication not needed" at bounding box center [391, 195] width 782 height 390
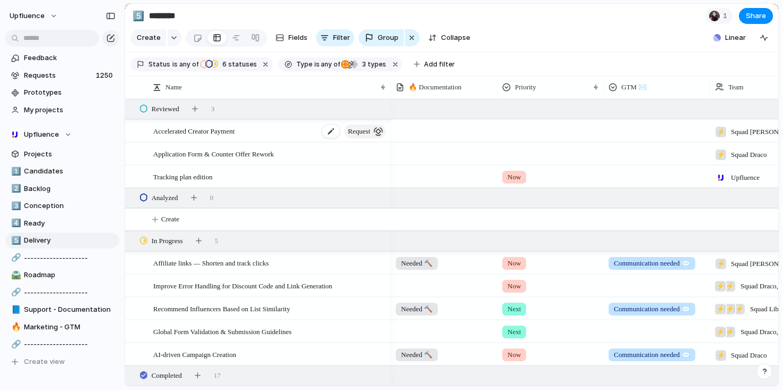
click at [356, 137] on span "request" at bounding box center [359, 131] width 22 height 15
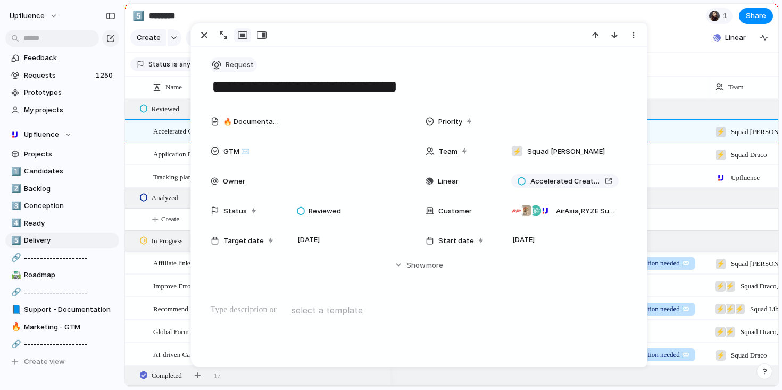
click at [236, 70] on button "Request" at bounding box center [233, 64] width 47 height 15
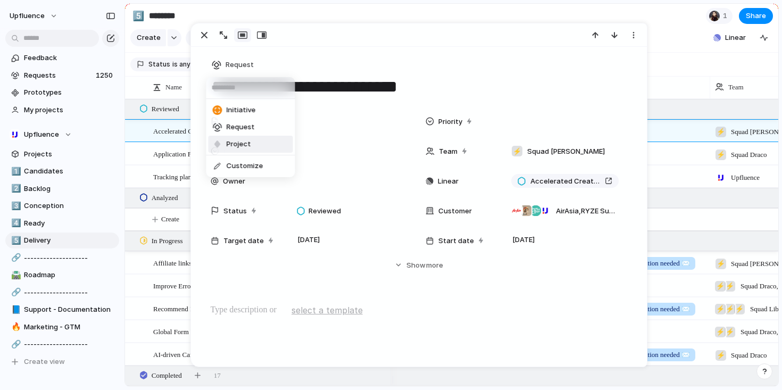
click at [248, 144] on span "Project" at bounding box center [239, 144] width 24 height 11
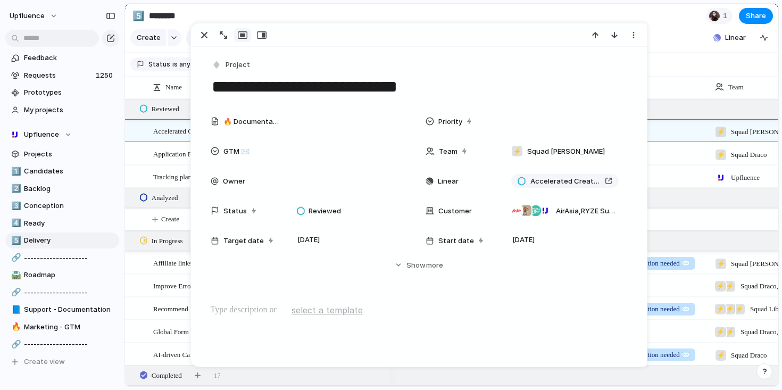
click at [688, 77] on section "Status is any of R&D Analyzed In Progress Completed Completed Reviewed 6 status…" at bounding box center [452, 65] width 654 height 24
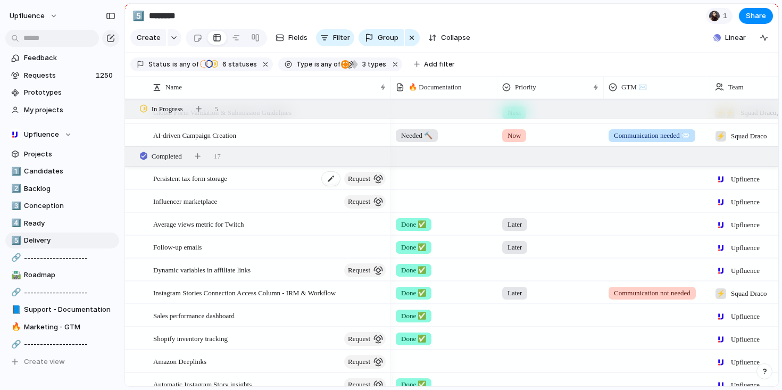
click at [362, 183] on span "request" at bounding box center [359, 178] width 22 height 15
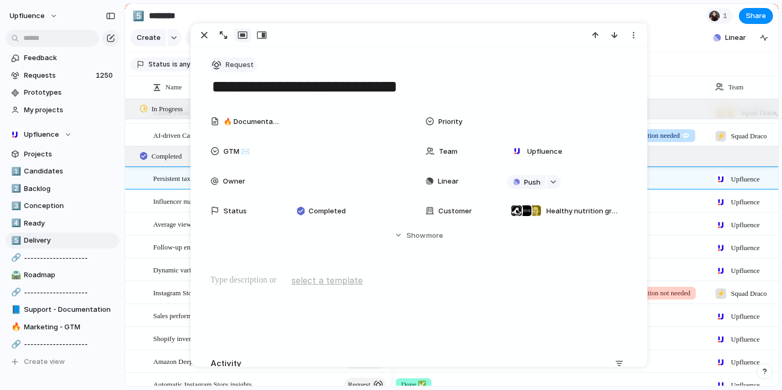
click at [245, 69] on span "Request" at bounding box center [240, 65] width 28 height 11
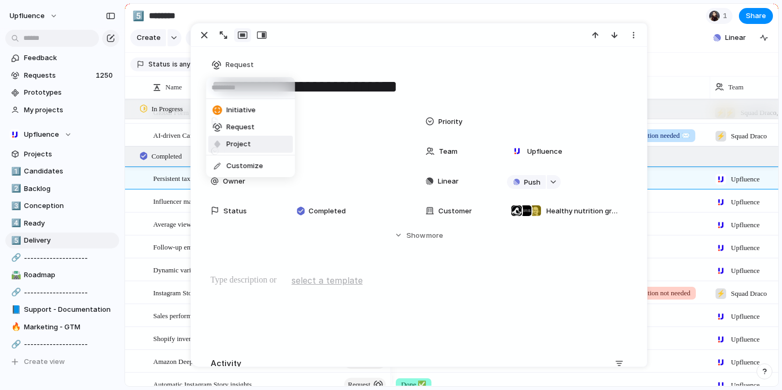
click at [242, 141] on span "Project" at bounding box center [239, 144] width 24 height 11
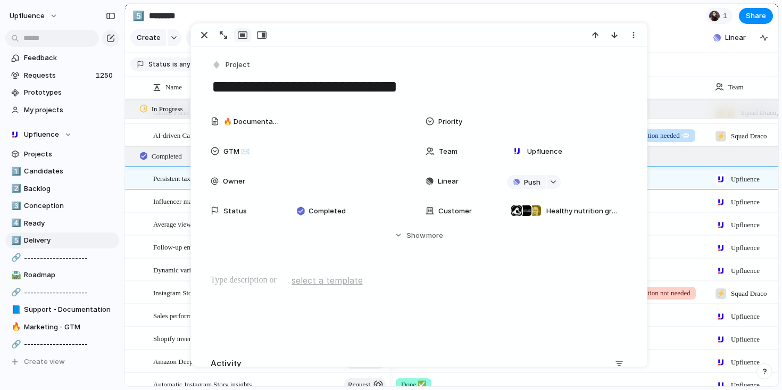
click at [164, 207] on span "Influencer marketplace" at bounding box center [185, 201] width 64 height 12
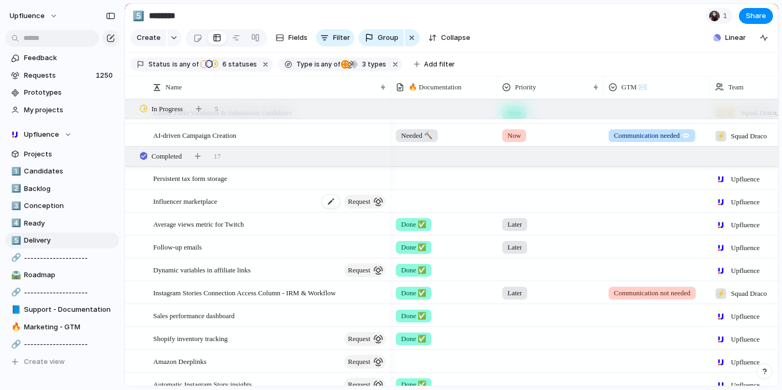
click at [354, 209] on span "request" at bounding box center [359, 201] width 22 height 15
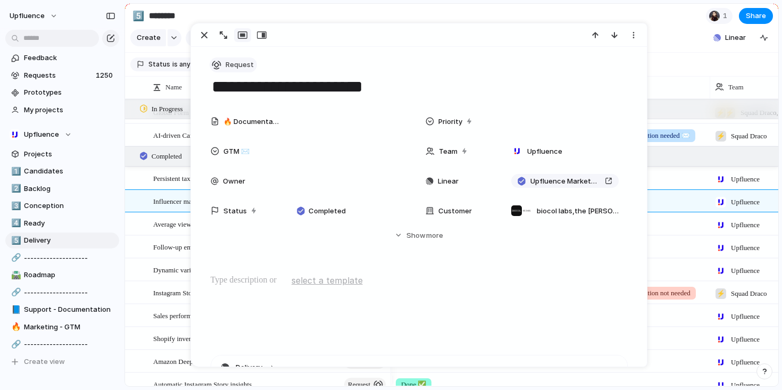
click at [236, 67] on span "Request" at bounding box center [240, 65] width 28 height 11
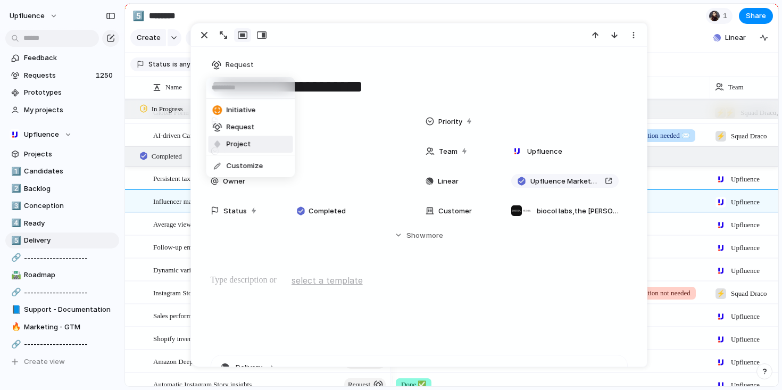
click at [248, 141] on span "Project" at bounding box center [239, 144] width 24 height 11
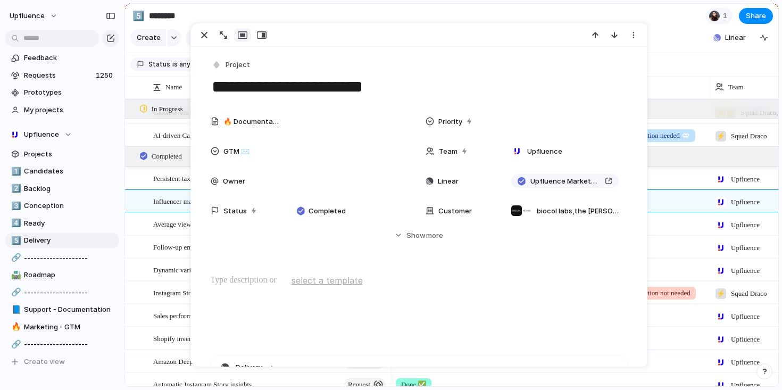
click at [163, 212] on div "Influencer marketplace request" at bounding box center [270, 202] width 234 height 22
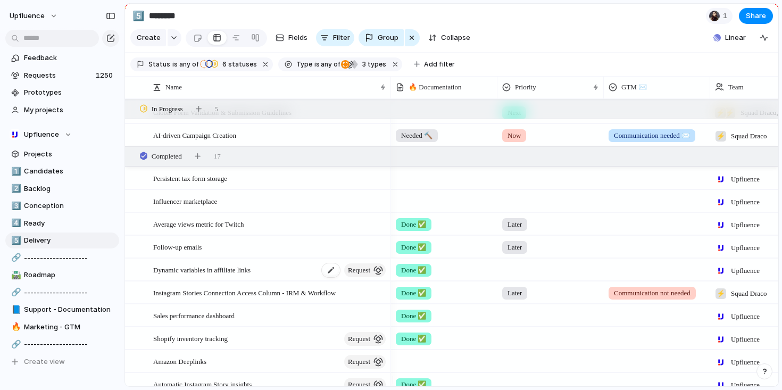
click at [354, 276] on span "request" at bounding box center [359, 270] width 22 height 15
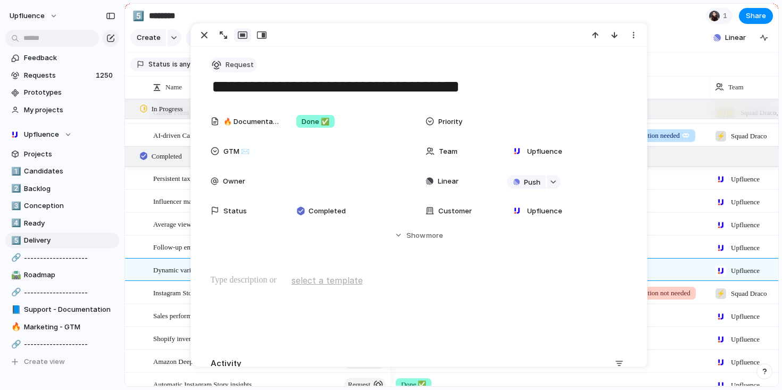
click at [234, 70] on button "Request" at bounding box center [233, 64] width 47 height 15
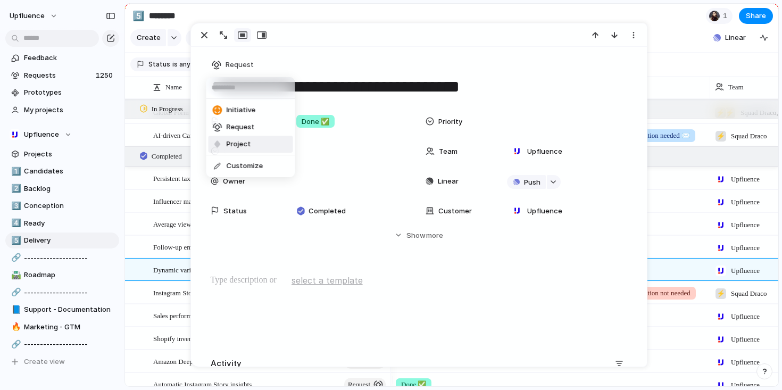
click at [246, 143] on span "Project" at bounding box center [239, 144] width 24 height 11
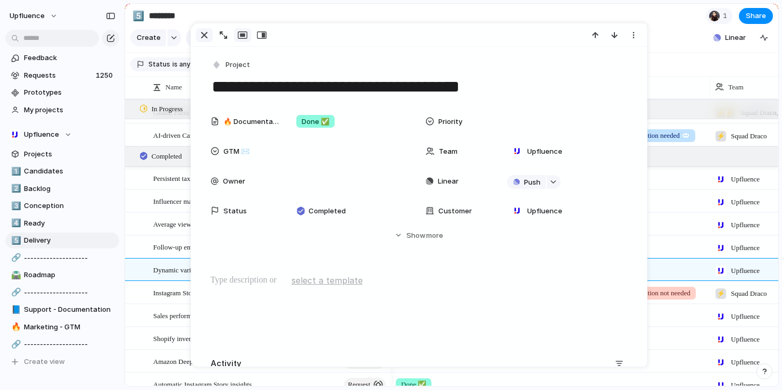
click at [198, 31] on button "button" at bounding box center [204, 35] width 17 height 14
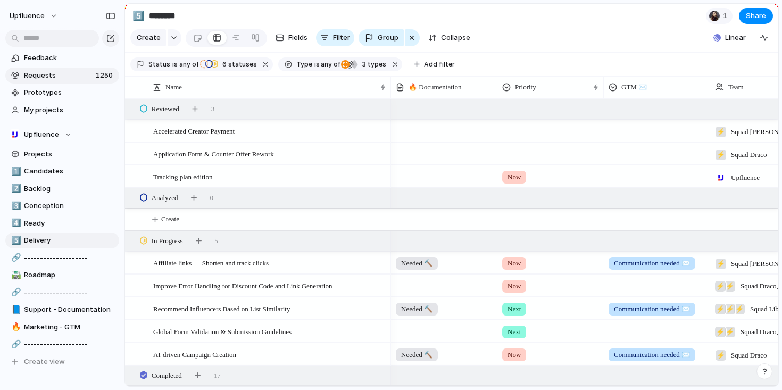
click at [96, 73] on span "1250" at bounding box center [105, 75] width 19 height 11
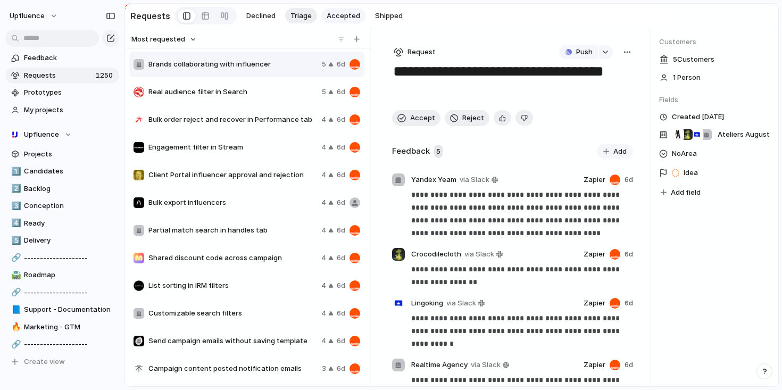
click at [336, 14] on span "Accepted" at bounding box center [344, 16] width 34 height 11
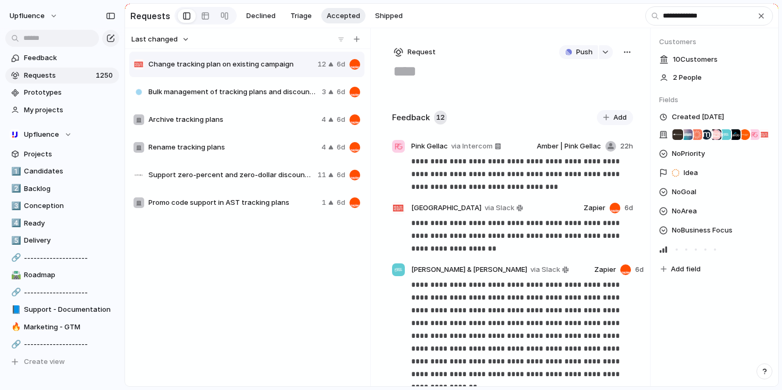
type input "**********"
click at [248, 152] on span "Rename tracking plans" at bounding box center [232, 147] width 169 height 11
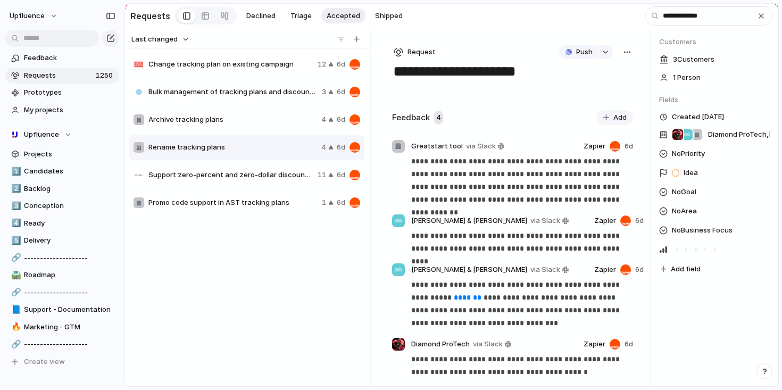
click at [622, 59] on button "button" at bounding box center [628, 52] width 12 height 14
click at [590, 93] on li "Merge" at bounding box center [595, 94] width 64 height 17
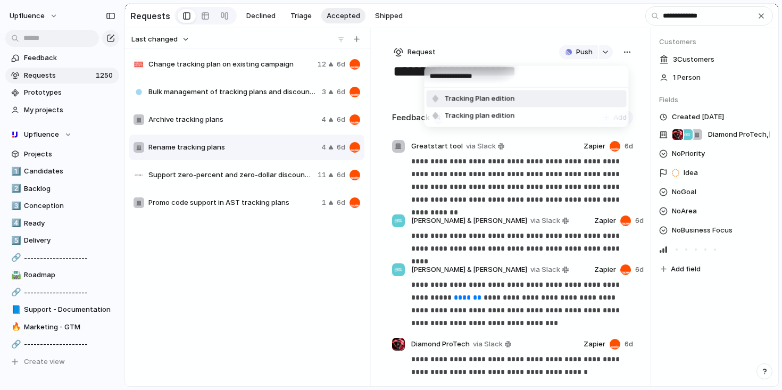
type input "**********"
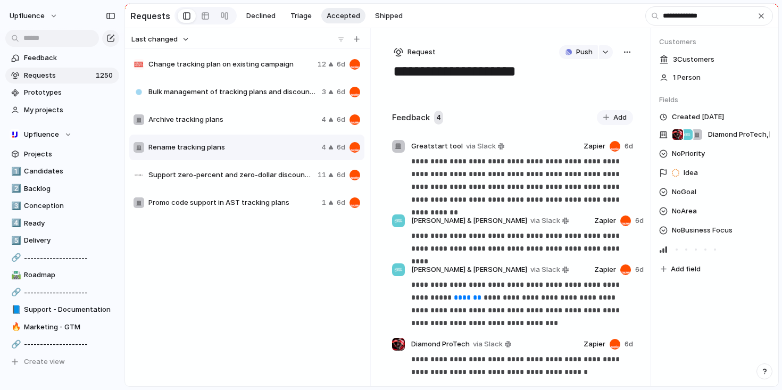
click at [717, 24] on div "**********" at bounding box center [391, 195] width 782 height 390
click at [717, 19] on input "**********" at bounding box center [710, 15] width 128 height 19
click at [266, 15] on span "Declined" at bounding box center [260, 16] width 29 height 11
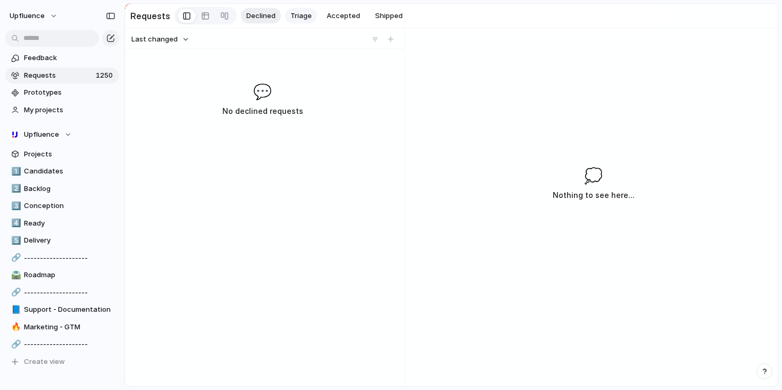
click at [291, 15] on span "Triage" at bounding box center [301, 16] width 21 height 11
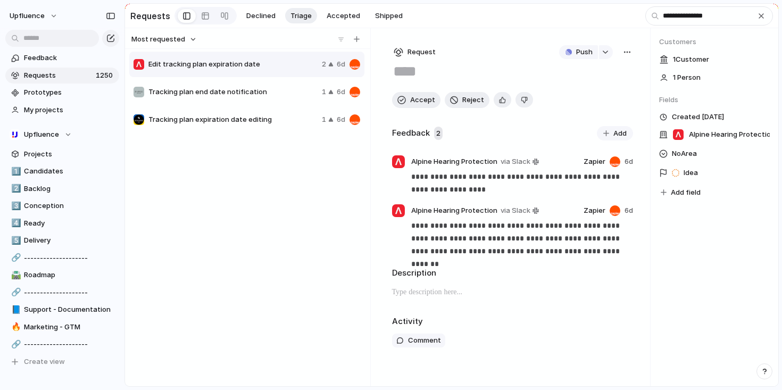
type input "**********"
click at [624, 52] on div "button" at bounding box center [627, 52] width 9 height 9
click at [591, 95] on span "Merge" at bounding box center [581, 94] width 21 height 11
type input "**********"
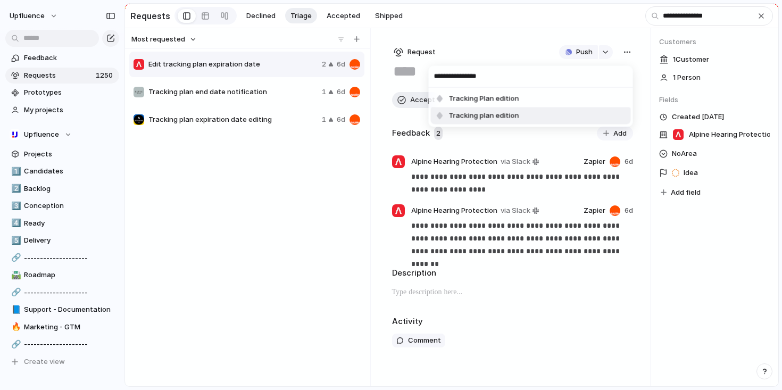
click at [526, 112] on li "Tracking plan edition" at bounding box center [531, 116] width 200 height 17
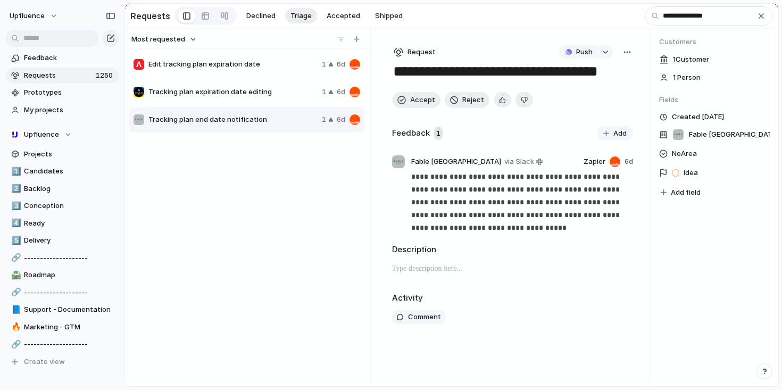
click at [259, 72] on div "**********" at bounding box center [391, 195] width 782 height 390
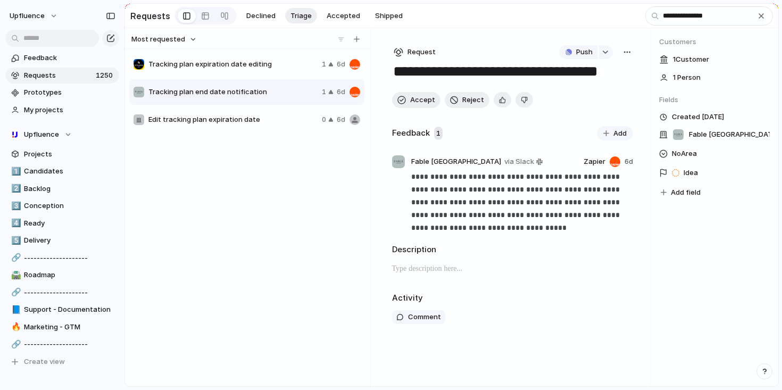
click at [275, 121] on span "Edit tracking plan expiration date" at bounding box center [232, 119] width 169 height 11
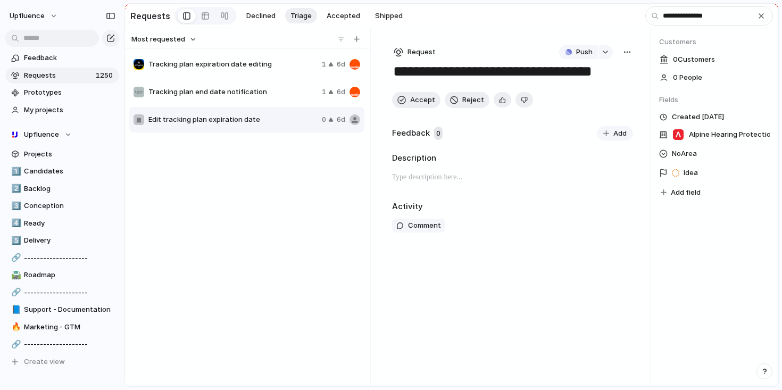
click at [277, 70] on span "Tracking plan expiration date editing" at bounding box center [232, 64] width 169 height 11
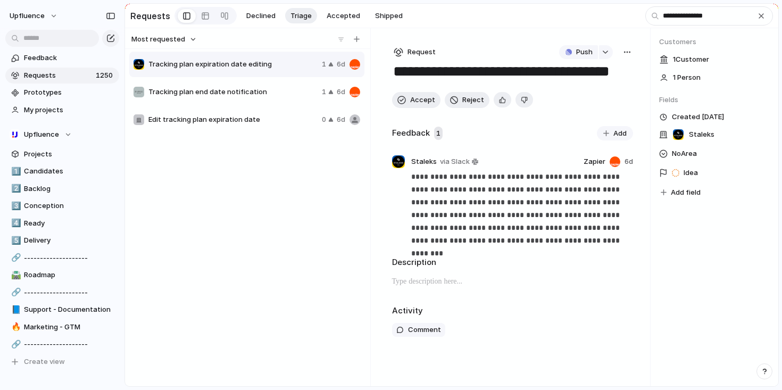
click at [274, 93] on span "Tracking plan end date notification" at bounding box center [232, 92] width 169 height 11
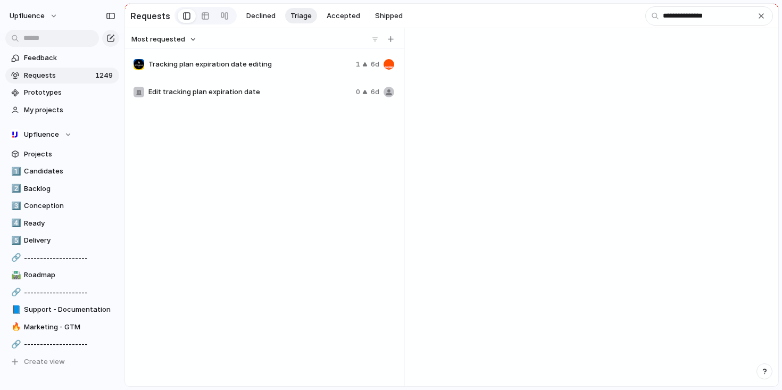
click at [271, 118] on div "Tracking plan expiration date editing 1 6d Edit tracking plan expiration date 0…" at bounding box center [264, 216] width 271 height 331
click at [266, 74] on div "Tracking plan expiration date editing 1 6d" at bounding box center [263, 65] width 269 height 26
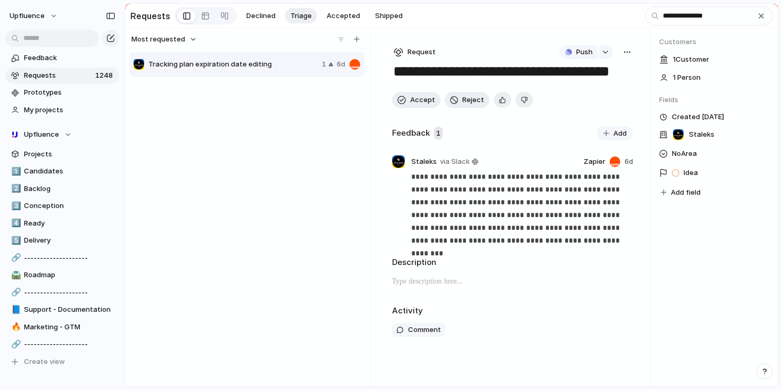
click at [623, 50] on button "button" at bounding box center [628, 52] width 12 height 14
click at [585, 95] on span "Merge" at bounding box center [581, 94] width 21 height 11
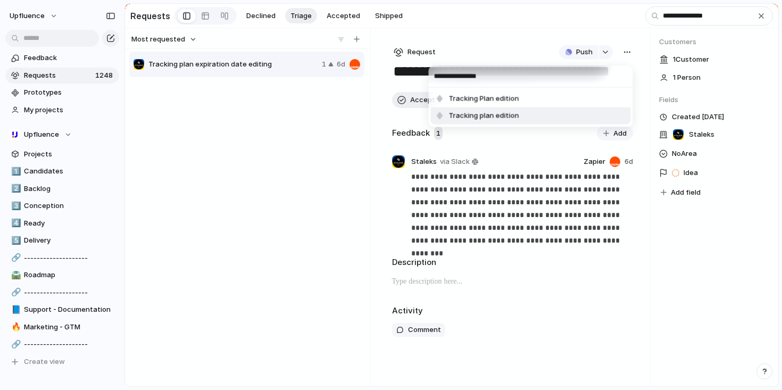
type input "**********"
click at [502, 116] on span "Tracking plan edition" at bounding box center [484, 116] width 70 height 11
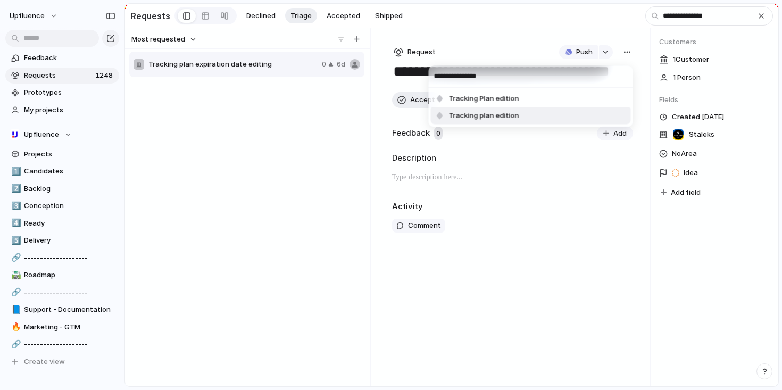
click at [279, 146] on div "**********" at bounding box center [391, 195] width 782 height 390
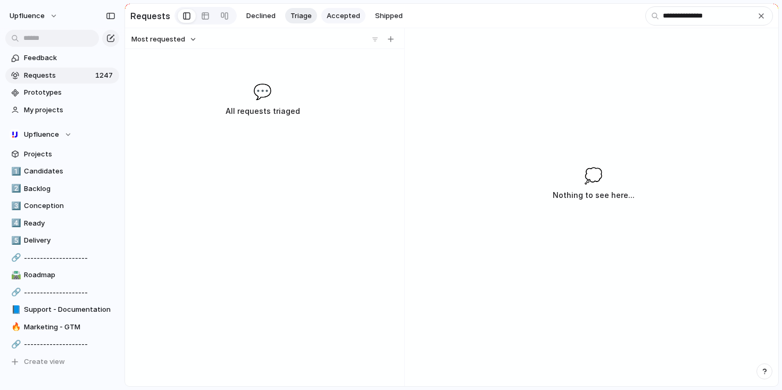
click at [344, 14] on span "Accepted" at bounding box center [344, 16] width 34 height 11
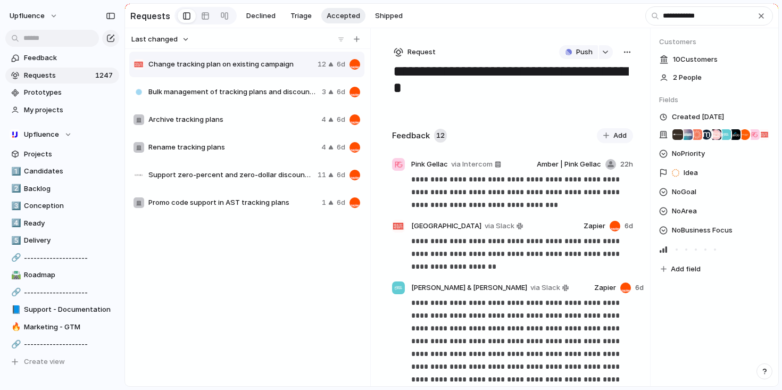
type input "**********"
click at [263, 151] on span "Rename tracking plans" at bounding box center [232, 147] width 169 height 11
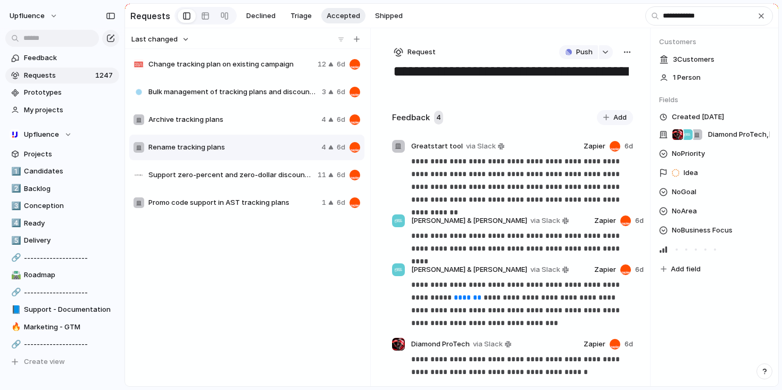
click at [623, 56] on div "button" at bounding box center [627, 52] width 9 height 9
click at [584, 93] on span "Merge" at bounding box center [577, 94] width 21 height 11
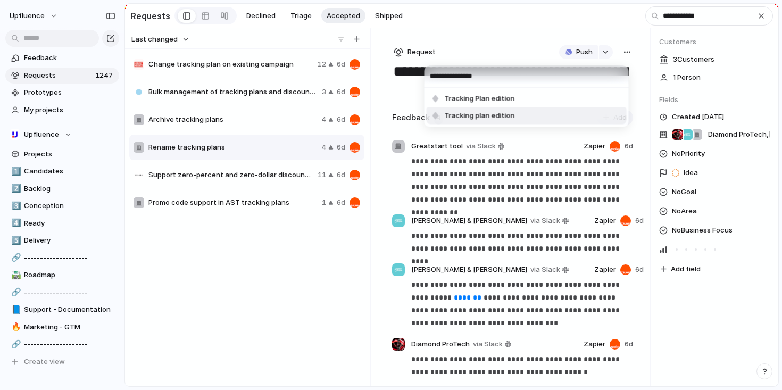
type input "**********"
click at [549, 114] on li "Tracking plan edition" at bounding box center [527, 116] width 200 height 17
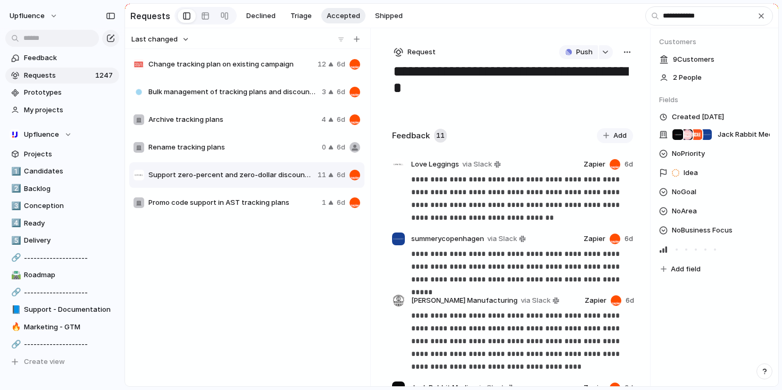
click at [317, 265] on div "**********" at bounding box center [391, 195] width 782 height 390
click at [282, 159] on div "Rename tracking plans 0 6d" at bounding box center [246, 148] width 235 height 26
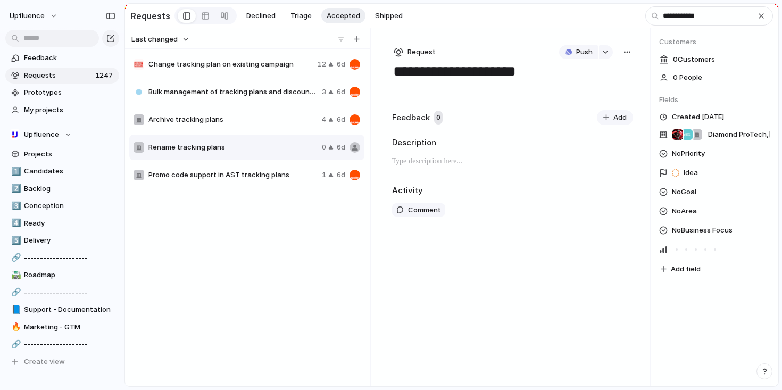
click at [272, 176] on span "Promo code support in AST tracking plans" at bounding box center [232, 175] width 169 height 11
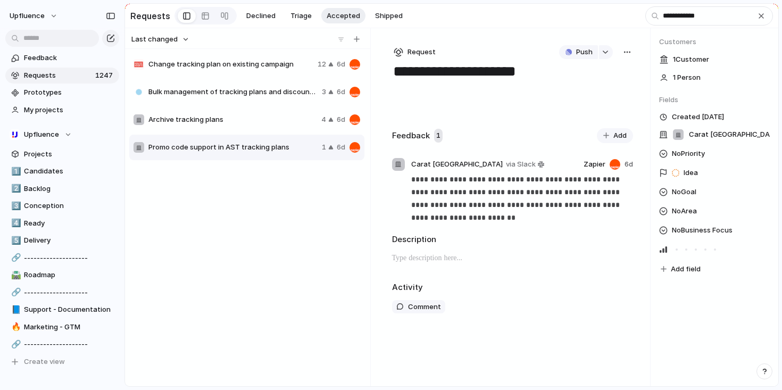
click at [266, 104] on div "Bulk management of tracking plans and discount codes 3 6d" at bounding box center [246, 92] width 235 height 26
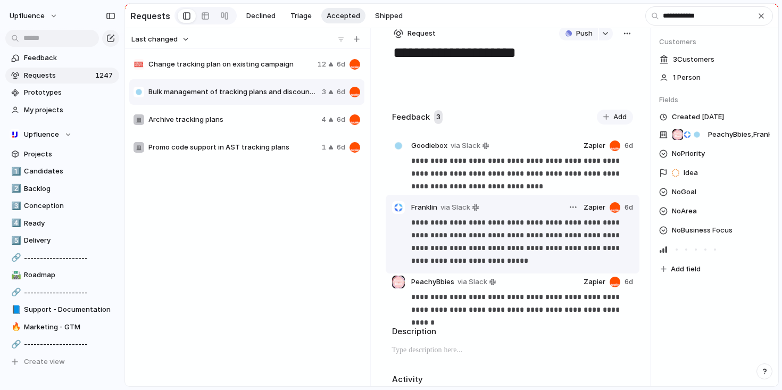
scroll to position [15, 0]
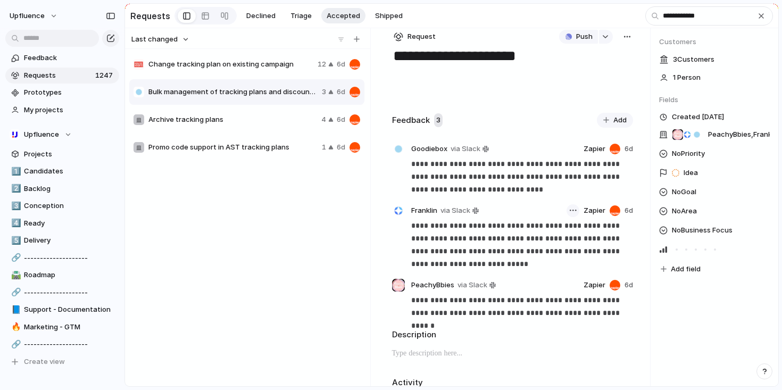
click at [570, 211] on div "button" at bounding box center [573, 211] width 7 height 2
click at [551, 236] on span "Reassign" at bounding box center [545, 234] width 30 height 11
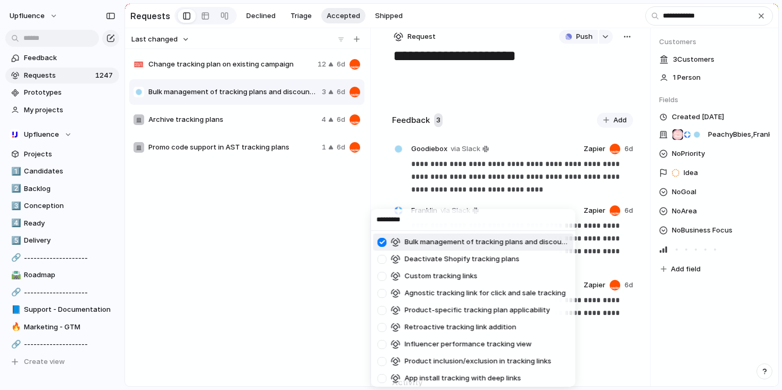
type input "**********"
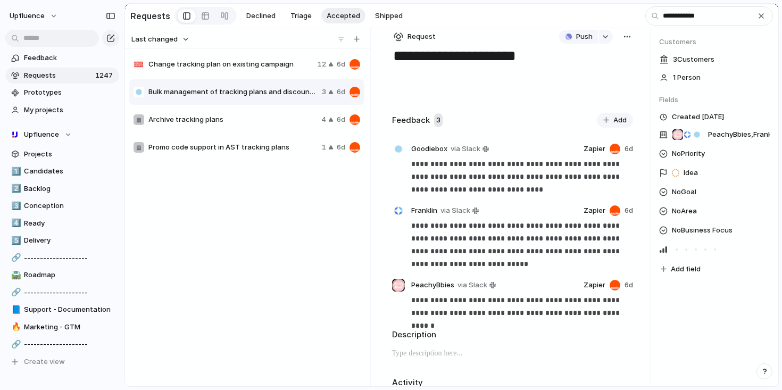
click at [329, 213] on div "Bulk management of tracking plans and discount codes Improve settings navigatio…" at bounding box center [391, 195] width 782 height 390
click at [271, 70] on span "Change tracking plan on existing campaign" at bounding box center [230, 64] width 165 height 11
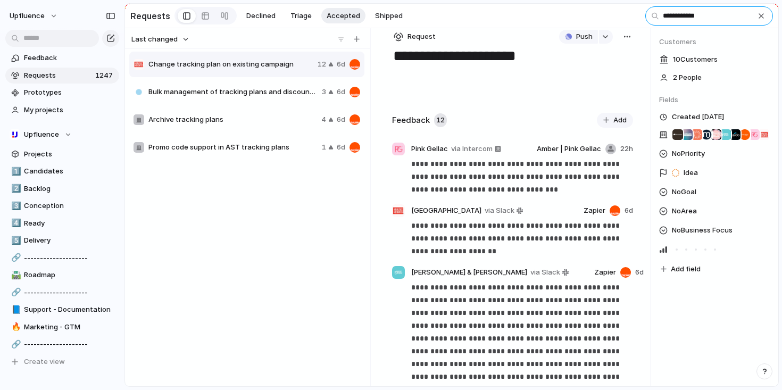
click at [767, 16] on input "**********" at bounding box center [710, 15] width 128 height 19
click at [764, 16] on div "button" at bounding box center [761, 16] width 9 height 9
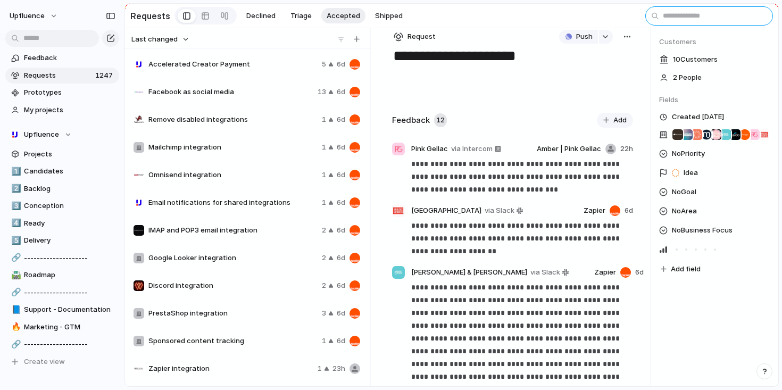
click at [736, 19] on input "text" at bounding box center [710, 15] width 128 height 19
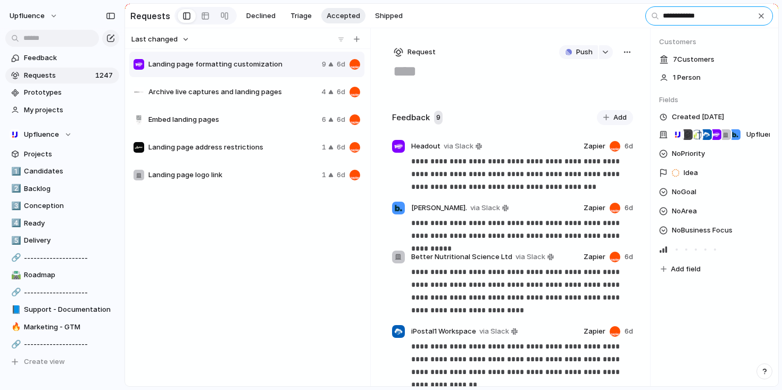
type input "**********"
click at [258, 146] on span "Landing page address restrictions" at bounding box center [232, 147] width 169 height 11
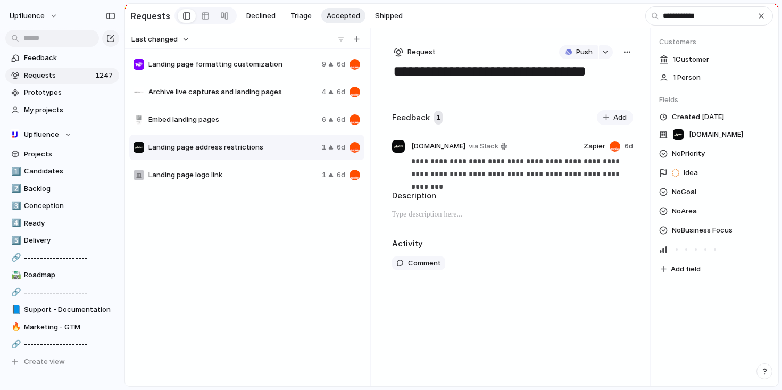
click at [252, 180] on span "Landing page logo link" at bounding box center [232, 175] width 169 height 11
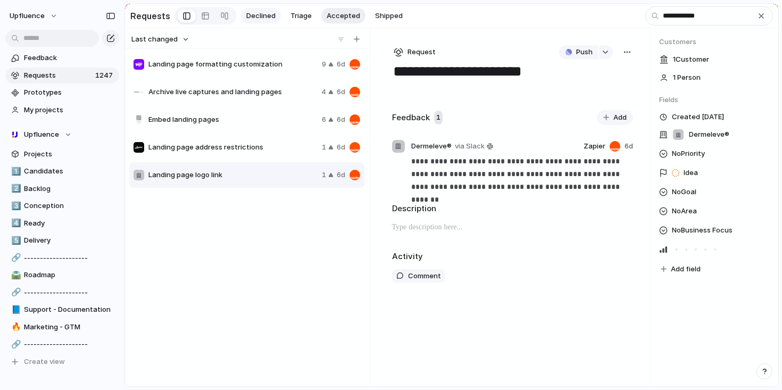
click at [262, 16] on span "Declined" at bounding box center [260, 16] width 29 height 11
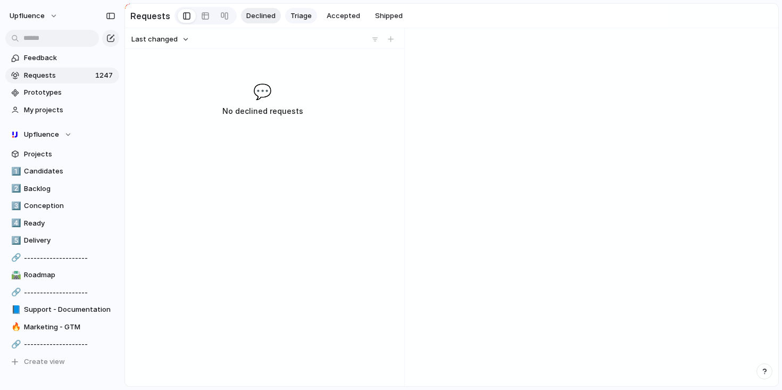
click at [291, 15] on span "Triage" at bounding box center [301, 16] width 21 height 11
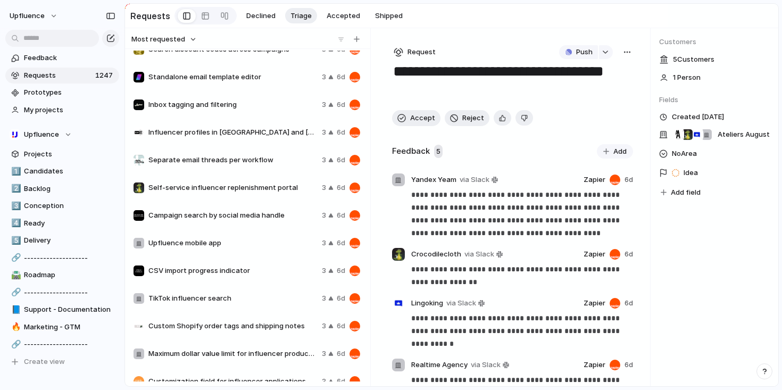
scroll to position [897, 0]
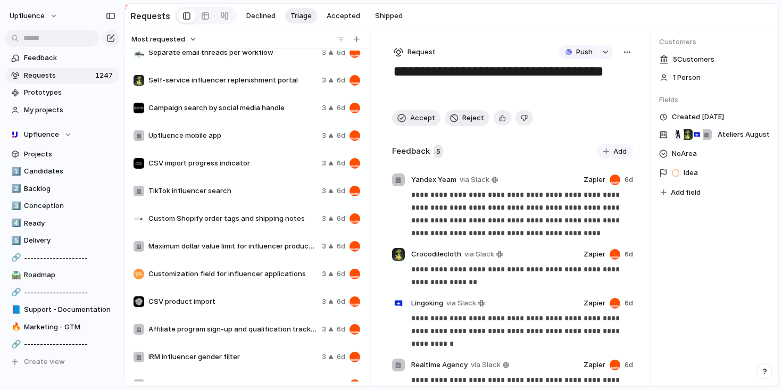
click at [253, 133] on span "Upfluence mobile app" at bounding box center [232, 135] width 169 height 11
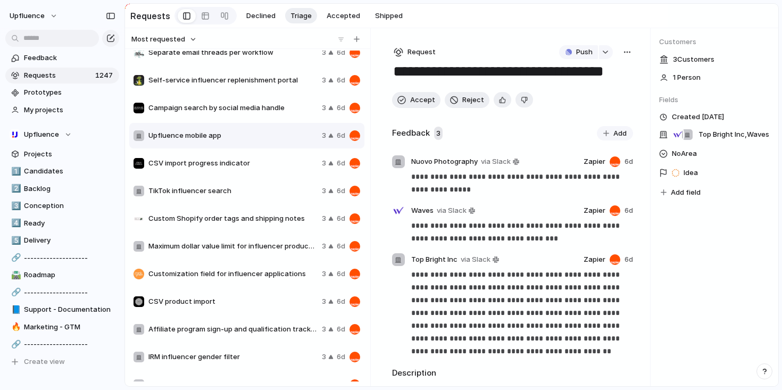
click at [623, 53] on div "button" at bounding box center [627, 52] width 9 height 9
click at [589, 92] on li "Merge" at bounding box center [595, 94] width 64 height 17
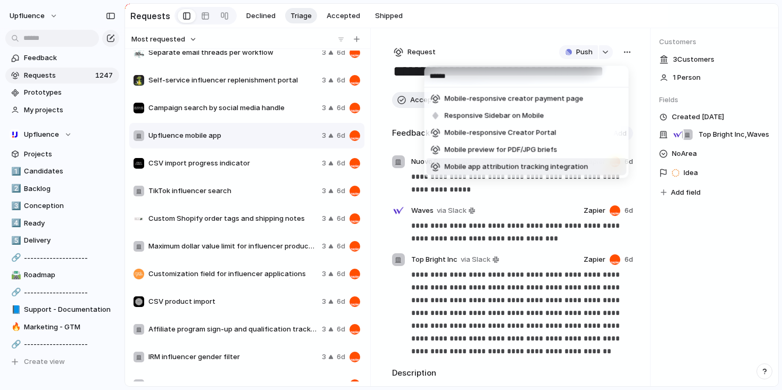
type input "******"
click at [551, 203] on div "****** Mobile-responsive creator payment page Responsive Sidebar on Mobile Mobi…" at bounding box center [391, 195] width 782 height 390
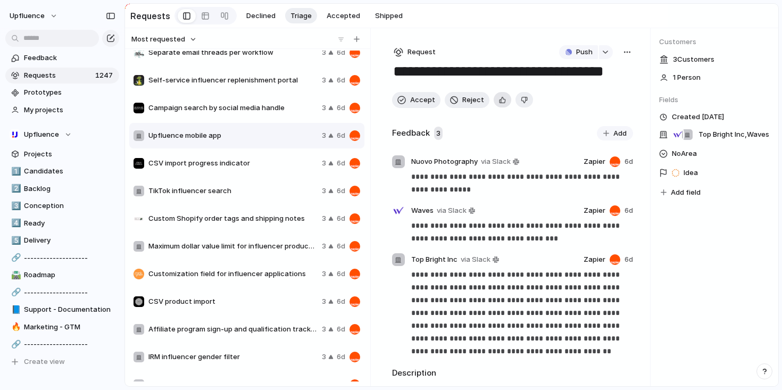
click at [499, 104] on div "button" at bounding box center [502, 100] width 7 height 10
click at [422, 105] on span "Accept" at bounding box center [422, 100] width 25 height 11
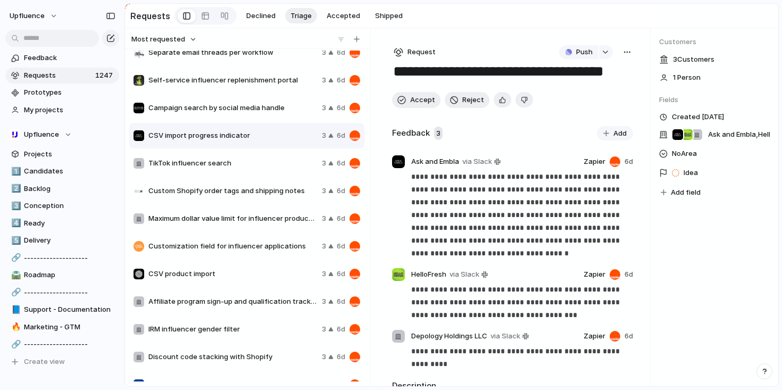
click at [278, 168] on span "TikTok influencer search" at bounding box center [232, 163] width 169 height 11
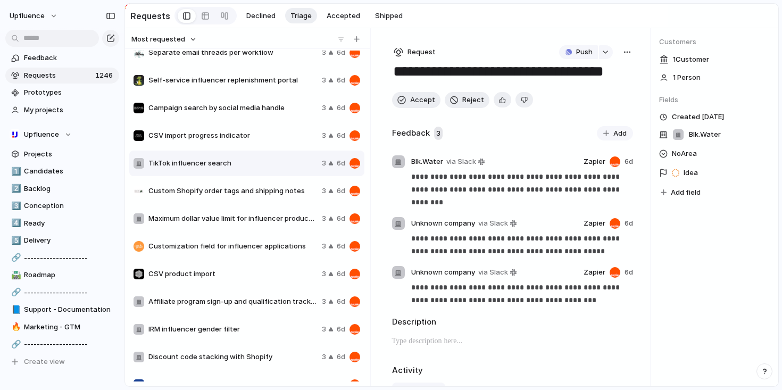
click at [623, 52] on div "button" at bounding box center [627, 52] width 9 height 9
click at [585, 94] on span "Merge" at bounding box center [577, 94] width 21 height 11
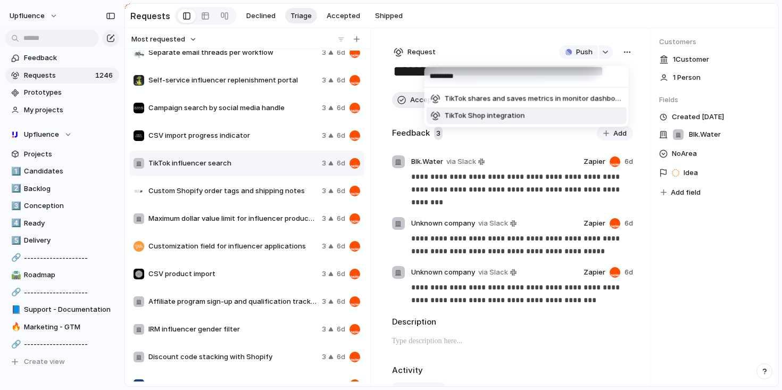
type input "*********"
click at [564, 113] on li "TikTok Shop integration" at bounding box center [527, 116] width 200 height 17
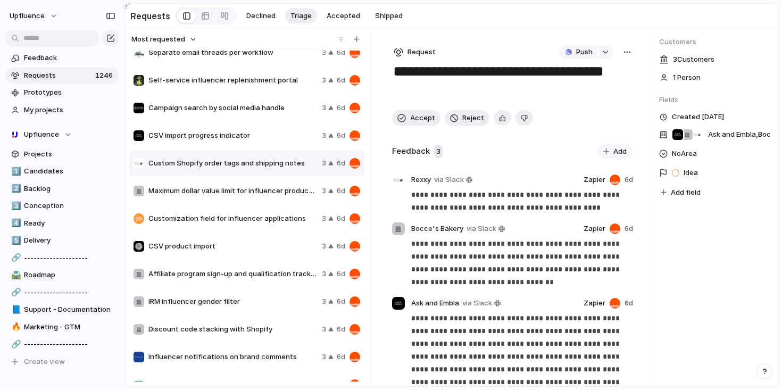
click at [270, 184] on div "********* TikTok shares and saves metrics in monitor dashboard TikTok Shop inte…" at bounding box center [391, 195] width 782 height 390
click at [227, 252] on span "CSV product import" at bounding box center [232, 246] width 169 height 11
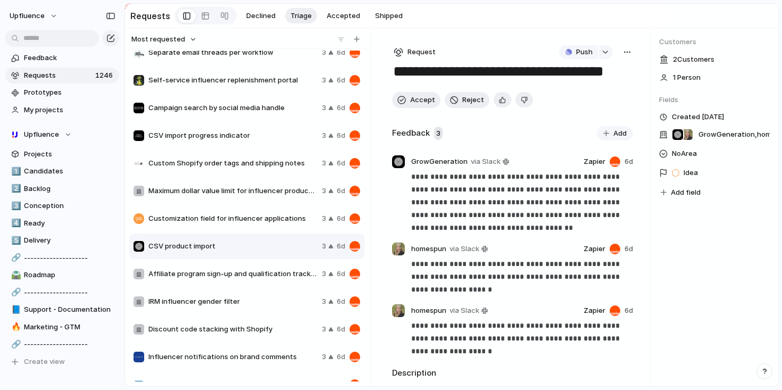
click at [235, 271] on span "Affiliate program sign-up and qualification tracking" at bounding box center [232, 274] width 169 height 11
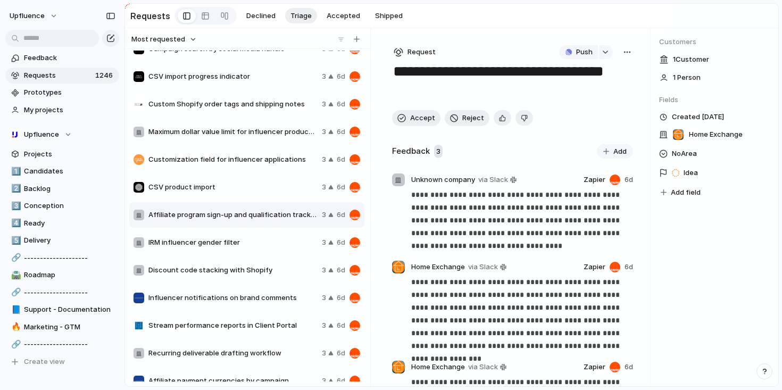
scroll to position [985, 0]
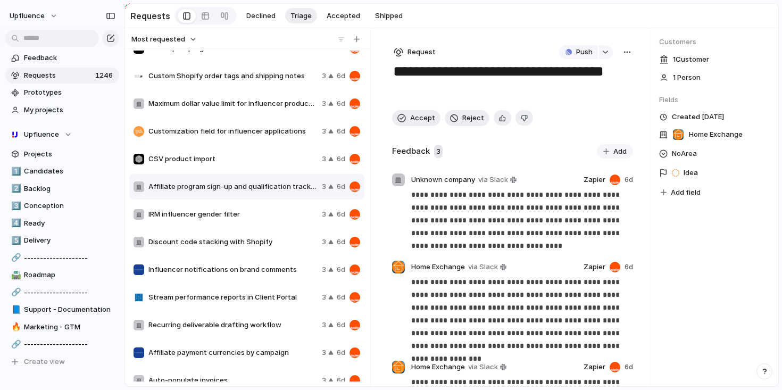
click at [230, 259] on div "Influencer notifications on brand comments 3 6d" at bounding box center [246, 270] width 235 height 26
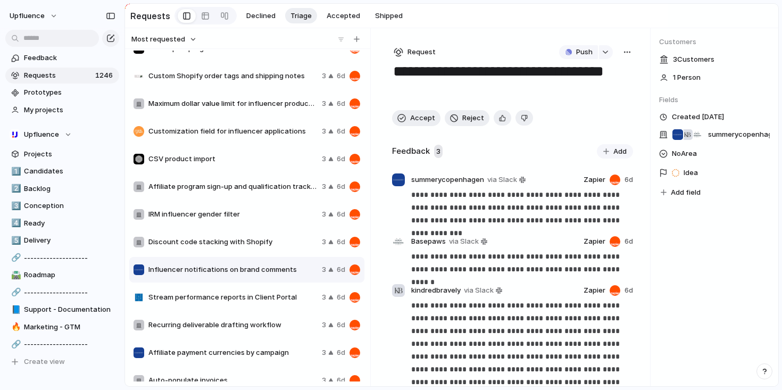
click at [230, 268] on span "Influencer notifications on brand comments" at bounding box center [232, 270] width 169 height 11
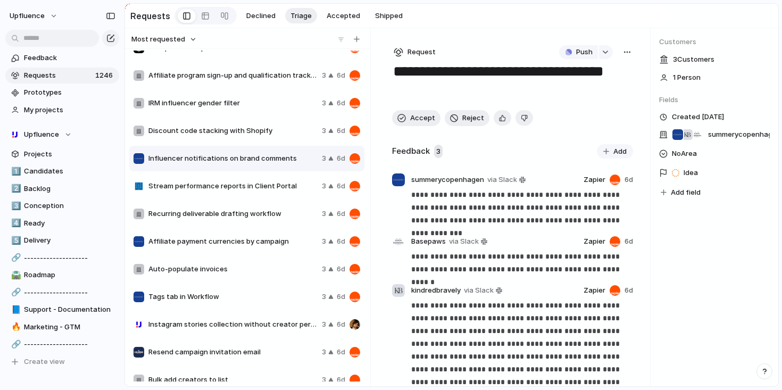
scroll to position [1097, 0]
click at [232, 271] on span "Auto-populate invoices" at bounding box center [232, 268] width 169 height 11
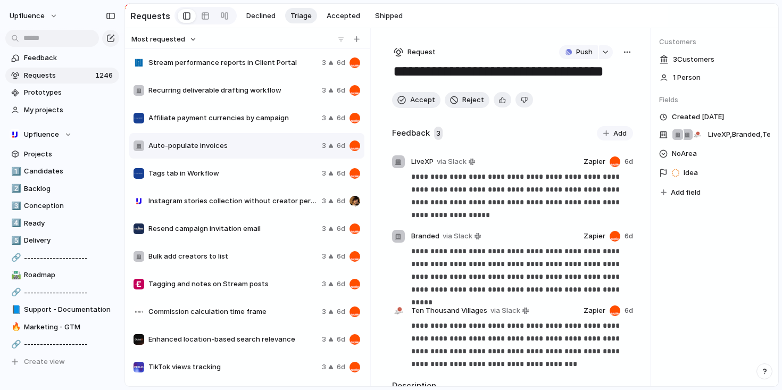
scroll to position [1233, 0]
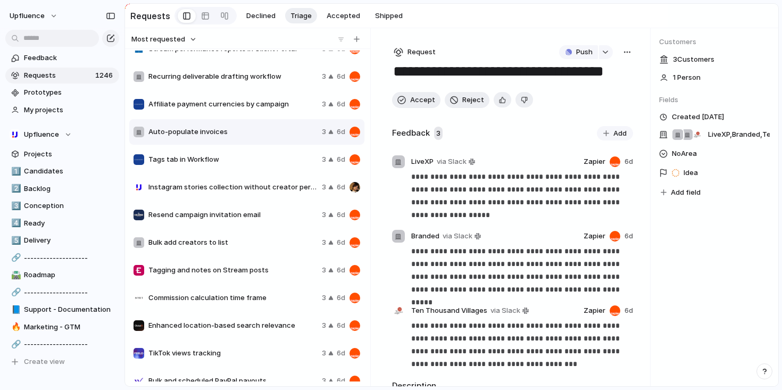
click at [237, 167] on div "Tags tab in Workflow 3 6d" at bounding box center [246, 160] width 235 height 26
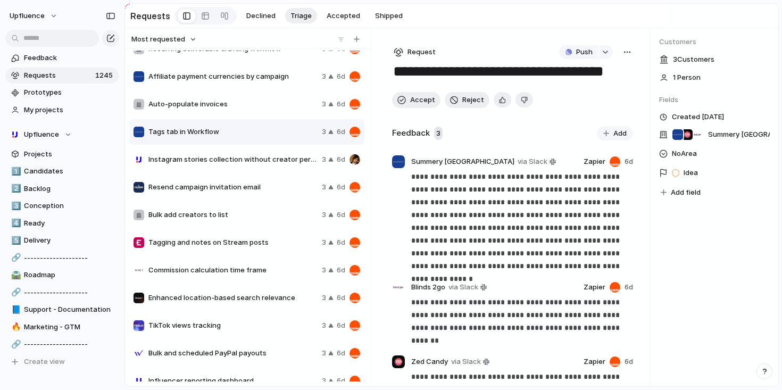
click at [626, 55] on div "button" at bounding box center [627, 52] width 9 height 9
click at [590, 95] on li "Merge" at bounding box center [594, 93] width 64 height 17
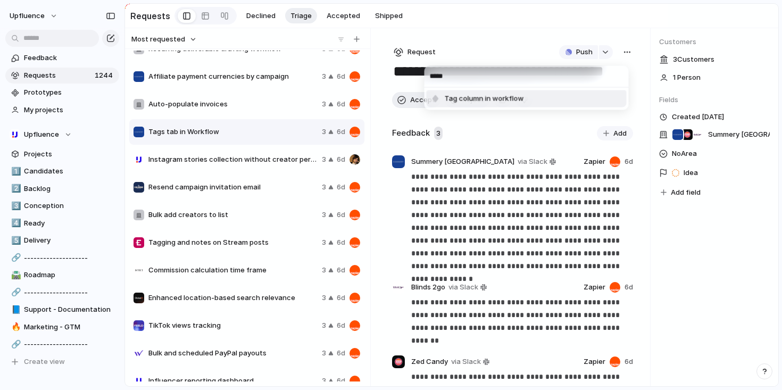
type input "*****"
click at [486, 95] on span "Tag column in workflow" at bounding box center [484, 99] width 79 height 11
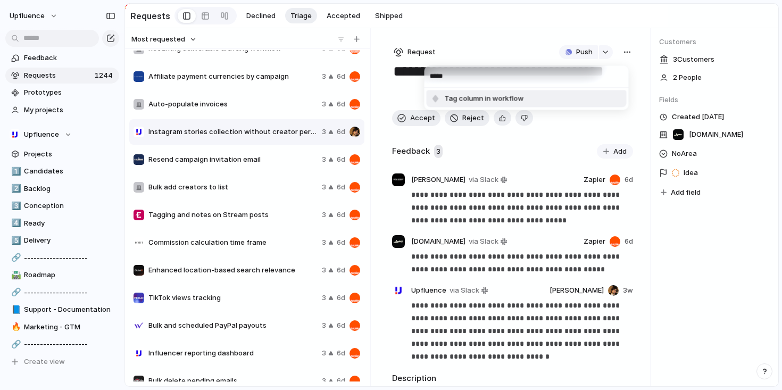
click at [490, 158] on div "***** Tag column in workflow" at bounding box center [391, 195] width 782 height 390
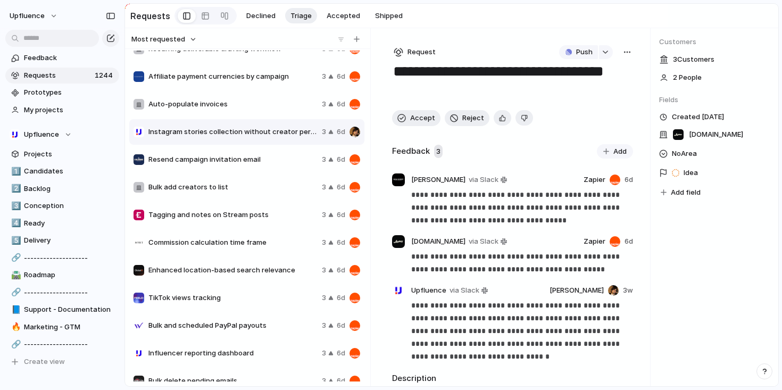
click at [502, 120] on div "Most requested Affiliate program sign-up and qualification tracking 3 6d IRM in…" at bounding box center [452, 207] width 654 height 358
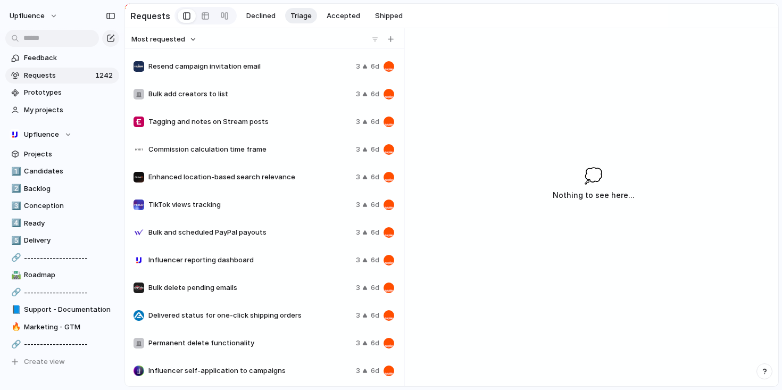
scroll to position [1301, 0]
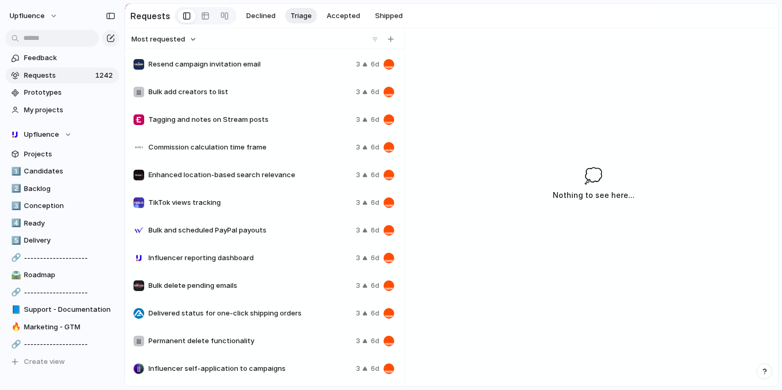
click at [269, 203] on span "TikTok views tracking" at bounding box center [249, 202] width 203 height 11
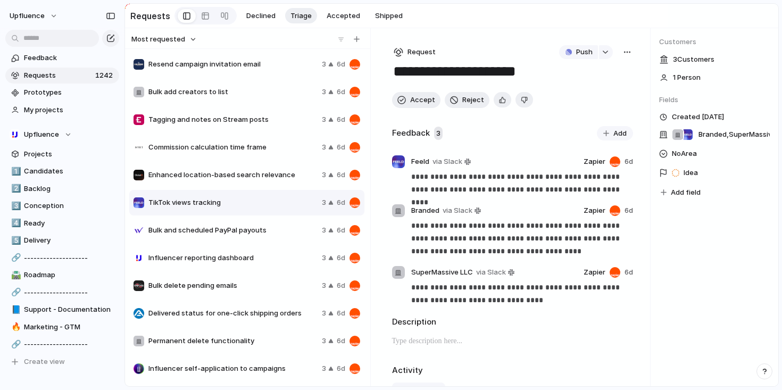
click at [269, 228] on span "Bulk and scheduled PayPal payouts" at bounding box center [232, 230] width 169 height 11
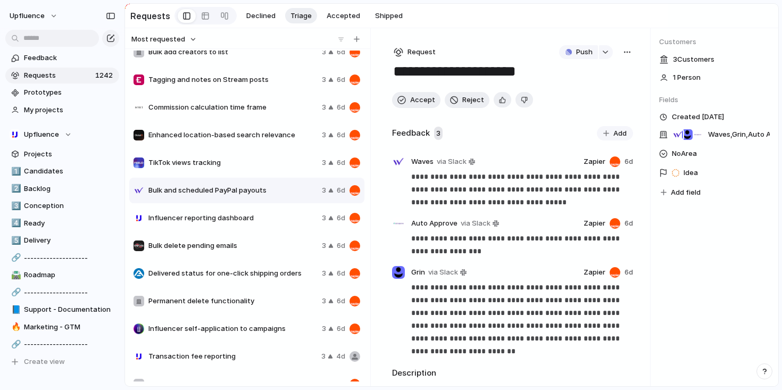
scroll to position [1362, 0]
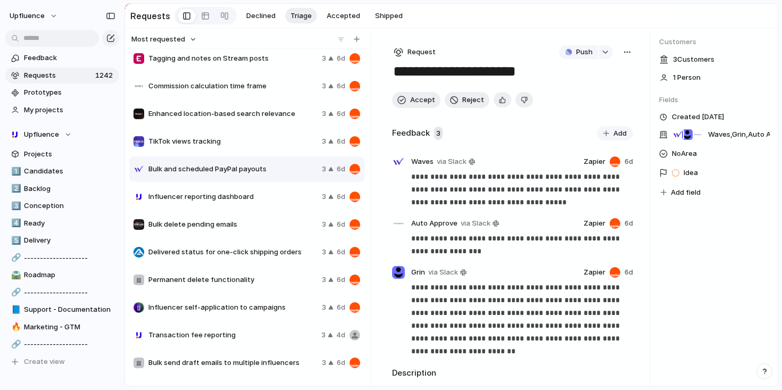
click at [268, 198] on span "Influencer reporting dashboard" at bounding box center [232, 197] width 169 height 11
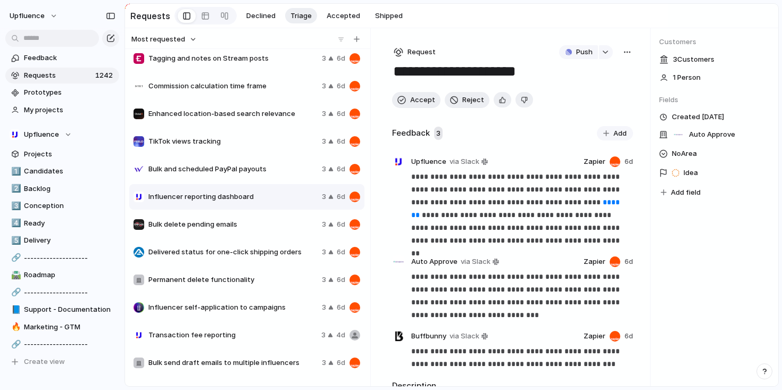
click at [622, 55] on button "button" at bounding box center [628, 52] width 12 height 14
click at [585, 91] on span "Merge" at bounding box center [577, 94] width 21 height 11
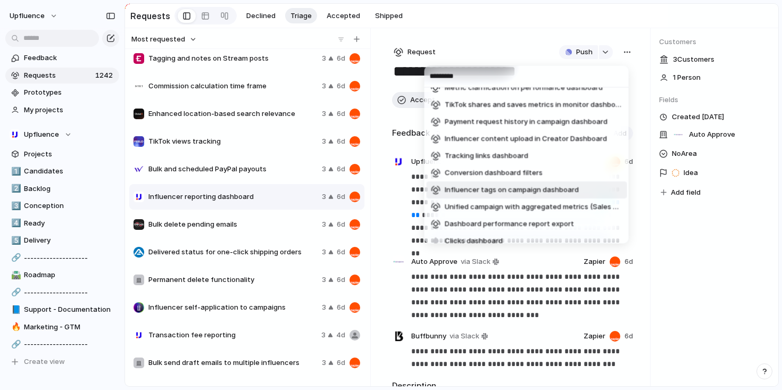
scroll to position [109, 0]
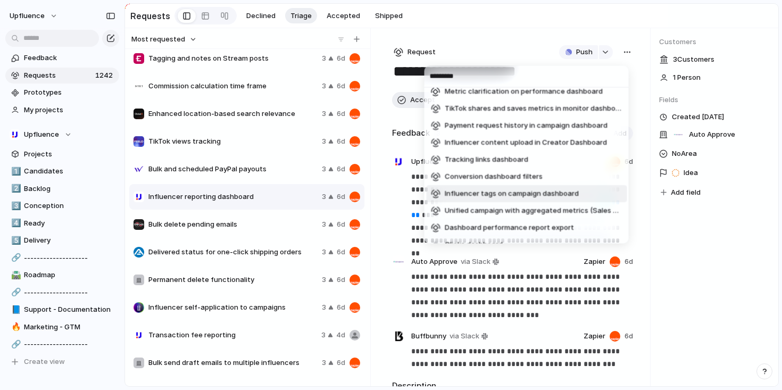
type input "*********"
click at [676, 236] on div "********* Unified social listening dashboard Notification badge on campaign das…" at bounding box center [391, 195] width 782 height 390
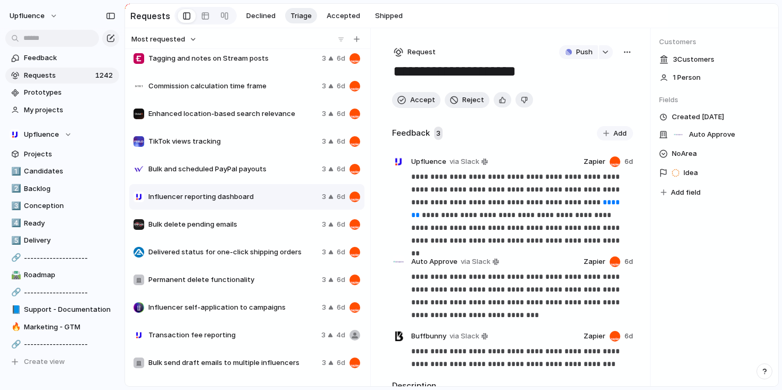
click at [250, 219] on div "Bulk delete pending emails 3 6d" at bounding box center [246, 225] width 235 height 26
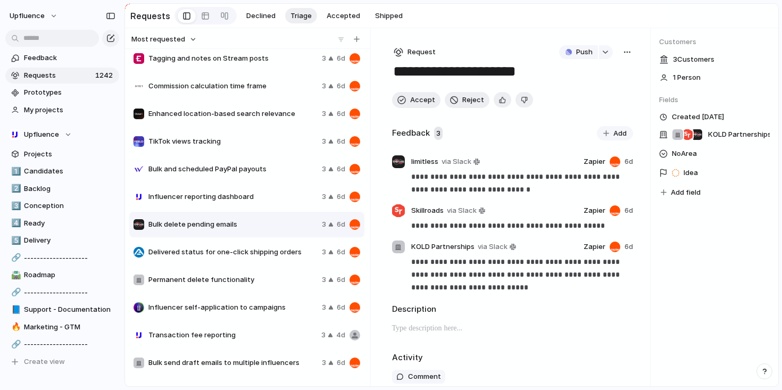
click at [623, 53] on div "button" at bounding box center [627, 52] width 9 height 9
click at [581, 96] on span "Merge" at bounding box center [577, 94] width 21 height 11
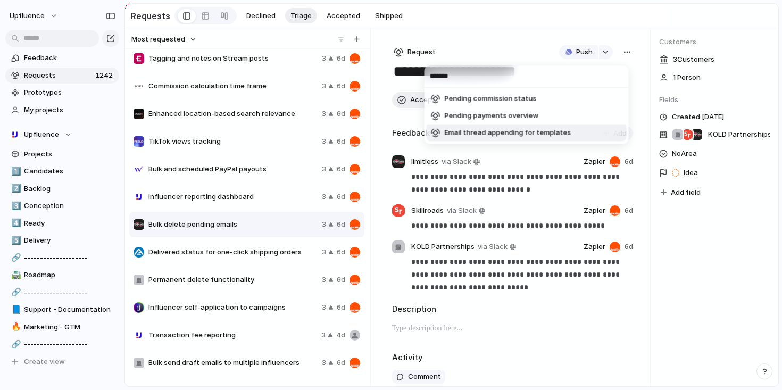
type input "*******"
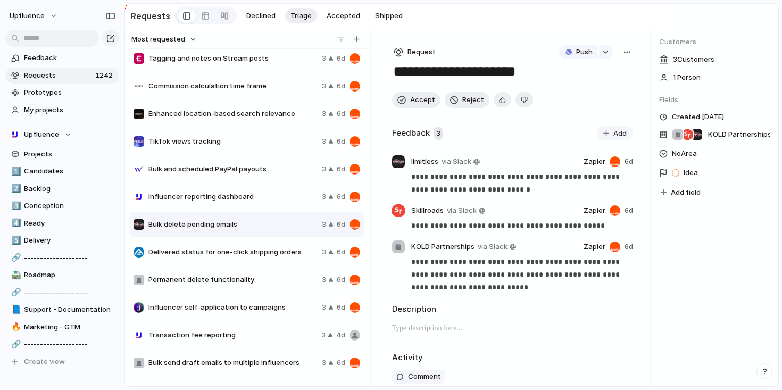
click at [680, 220] on div "******* Pending commission status Pending payments overview Email thread append…" at bounding box center [391, 195] width 782 height 390
click at [503, 100] on button "button" at bounding box center [503, 99] width 18 height 15
click at [421, 99] on span "Accept" at bounding box center [422, 100] width 25 height 11
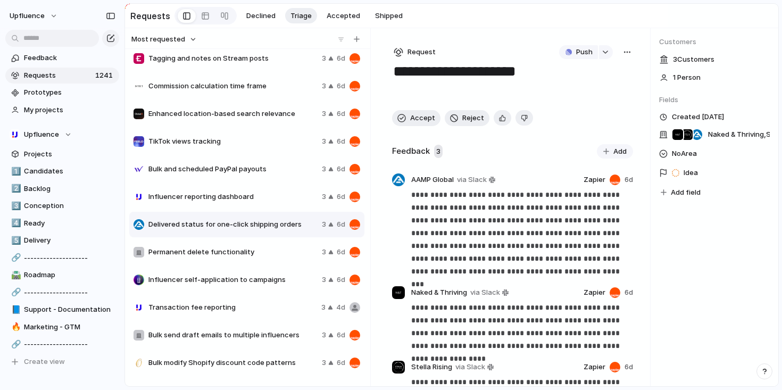
click at [623, 56] on div "button" at bounding box center [627, 52] width 9 height 9
click at [597, 92] on li "Merge" at bounding box center [595, 94] width 64 height 17
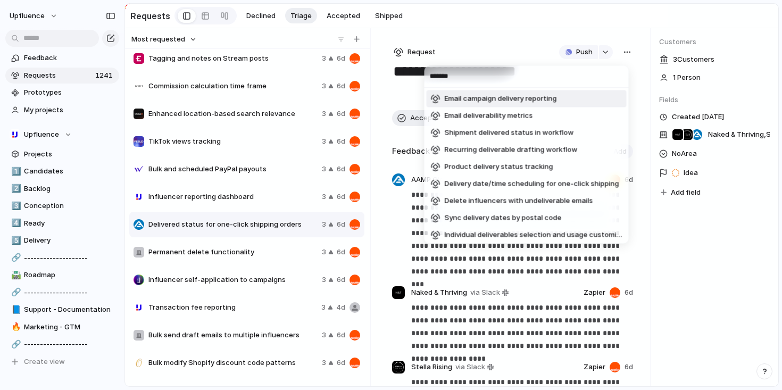
type input "********"
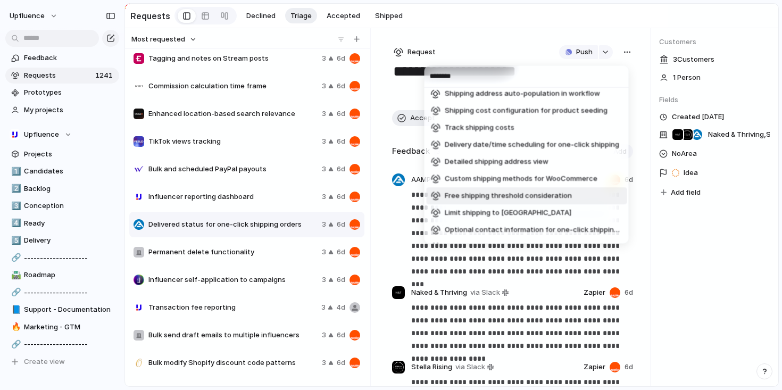
scroll to position [190, 0]
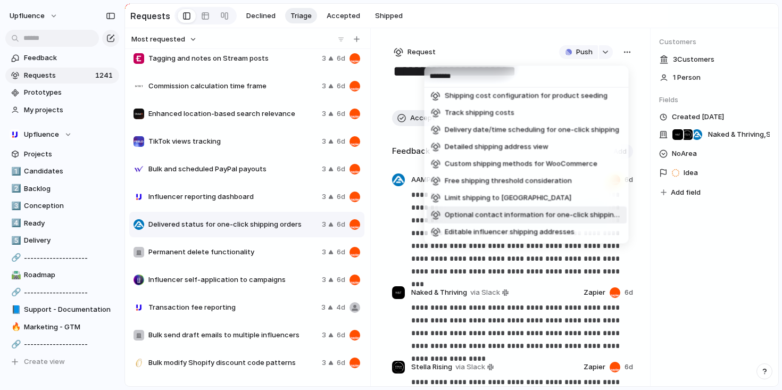
type input "********"
click at [676, 218] on div "******** Default product baskets for Shopify shipping Shipping info in shipment…" at bounding box center [391, 195] width 782 height 390
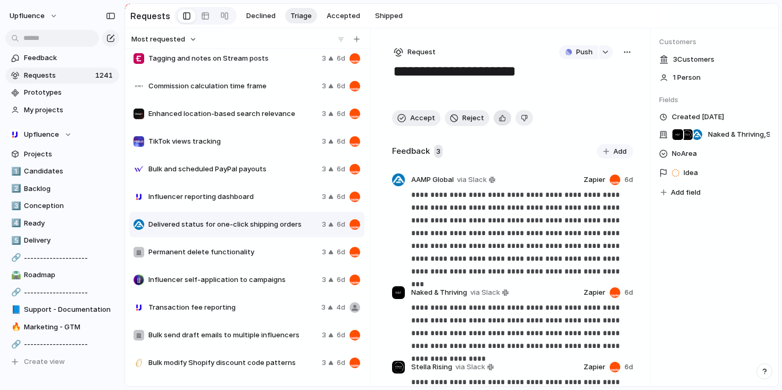
click at [499, 118] on div "button" at bounding box center [502, 118] width 7 height 10
click at [423, 120] on span "Accept" at bounding box center [422, 118] width 25 height 11
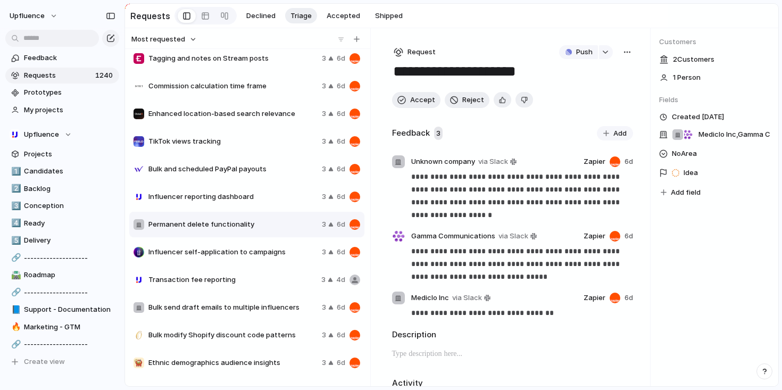
click at [618, 59] on div "Push" at bounding box center [596, 52] width 75 height 14
click at [624, 55] on div "button" at bounding box center [627, 52] width 9 height 9
click at [584, 127] on span "Delete" at bounding box center [578, 128] width 22 height 11
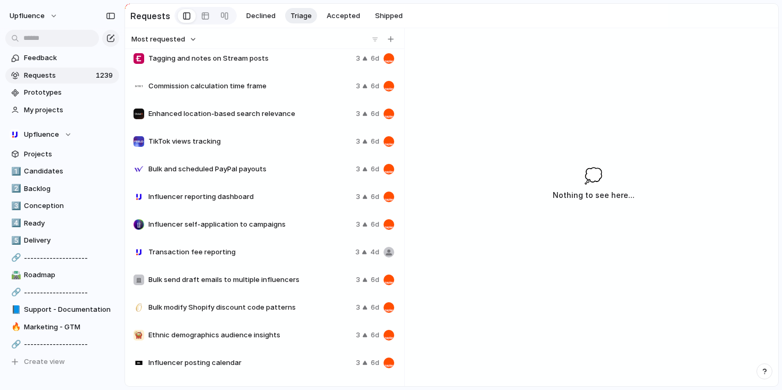
click at [263, 227] on span "Influencer self-application to campaigns" at bounding box center [249, 224] width 203 height 11
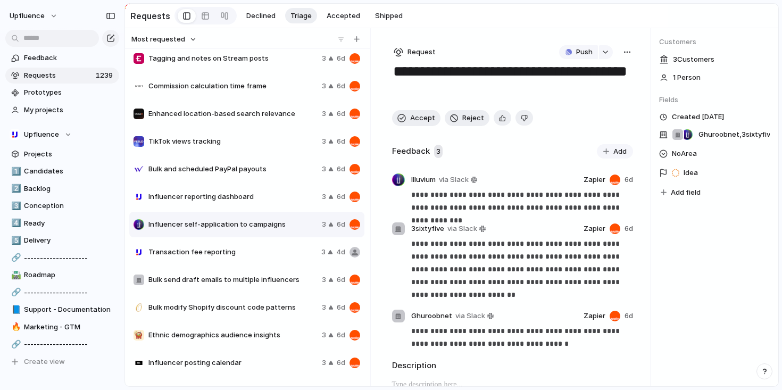
click at [275, 258] on span "Transaction fee reporting" at bounding box center [232, 252] width 169 height 11
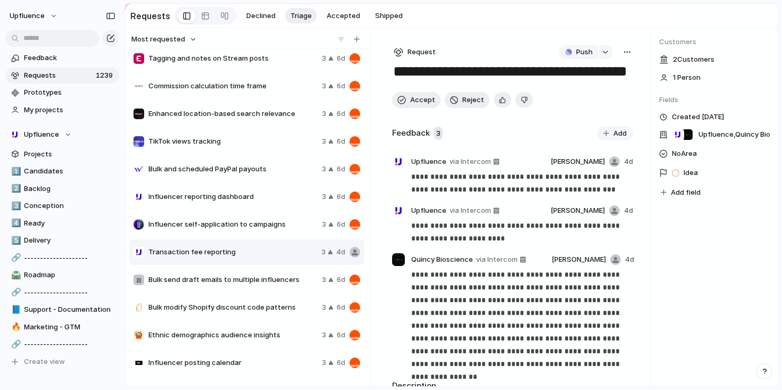
click at [275, 227] on span "Influencer self-application to campaigns" at bounding box center [232, 224] width 169 height 11
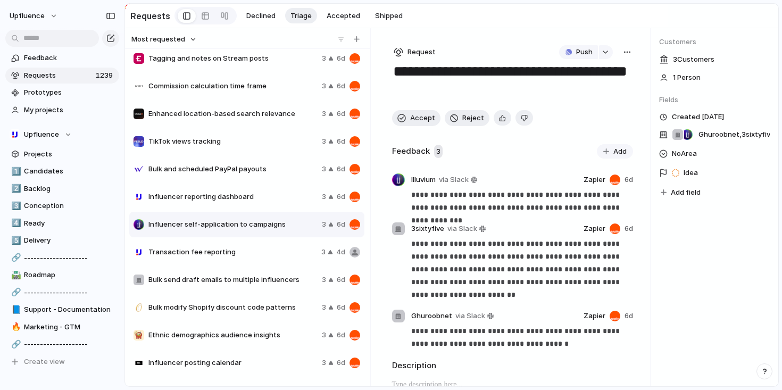
click at [623, 54] on div "button" at bounding box center [627, 52] width 9 height 9
click at [588, 94] on li "Merge" at bounding box center [595, 94] width 64 height 17
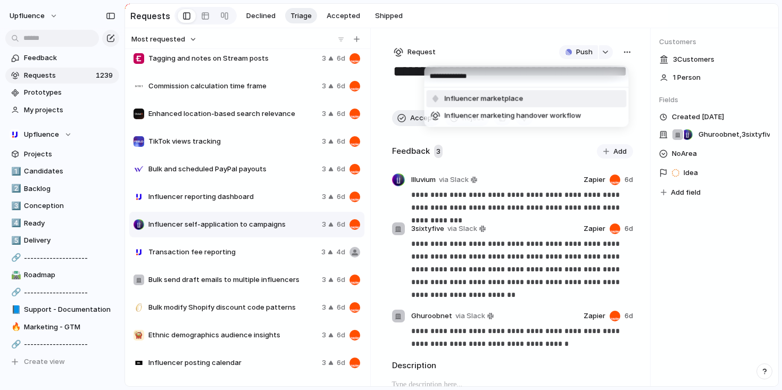
type input "**********"
click at [462, 98] on span "Influencer marketplace" at bounding box center [484, 99] width 79 height 11
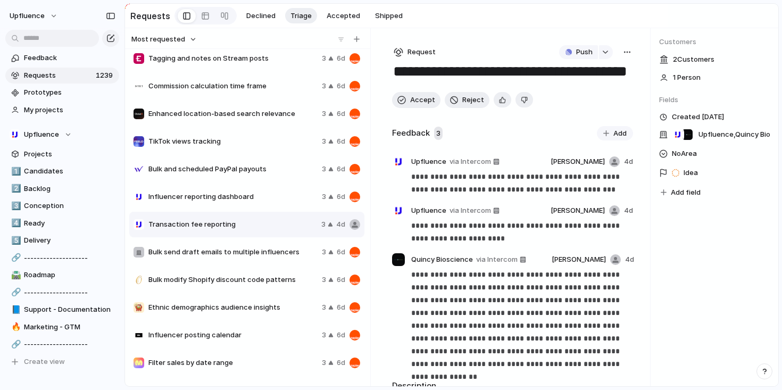
click at [256, 230] on div "**********" at bounding box center [391, 195] width 782 height 390
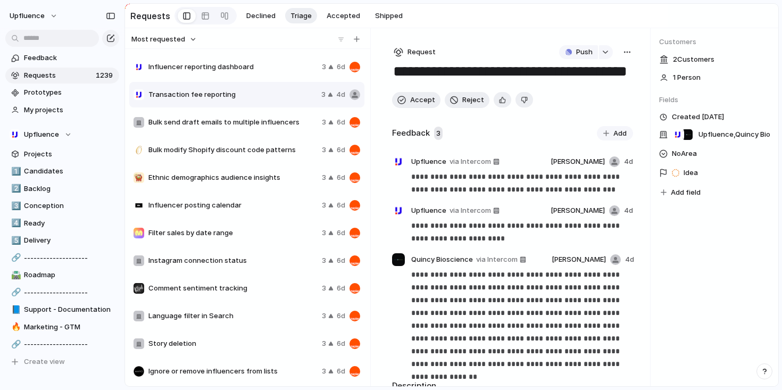
click at [257, 171] on div "Ethnic demographics audience insights 3 6d" at bounding box center [246, 178] width 235 height 26
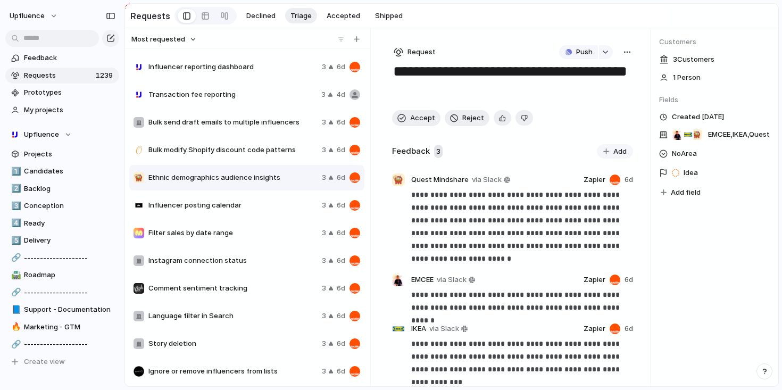
click at [625, 52] on div "button" at bounding box center [627, 52] width 9 height 9
click at [587, 92] on span "Merge" at bounding box center [577, 94] width 21 height 11
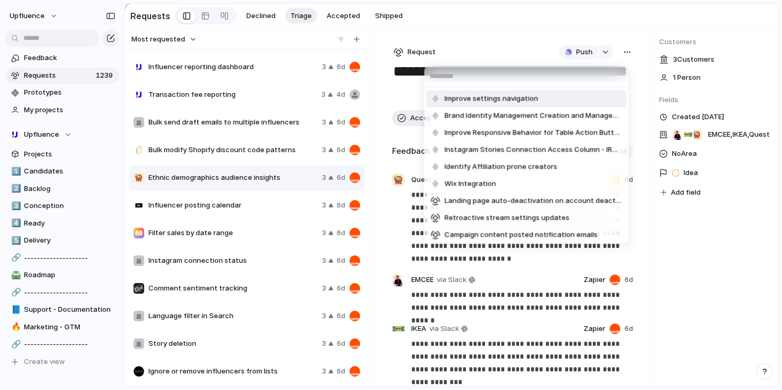
type input "*"
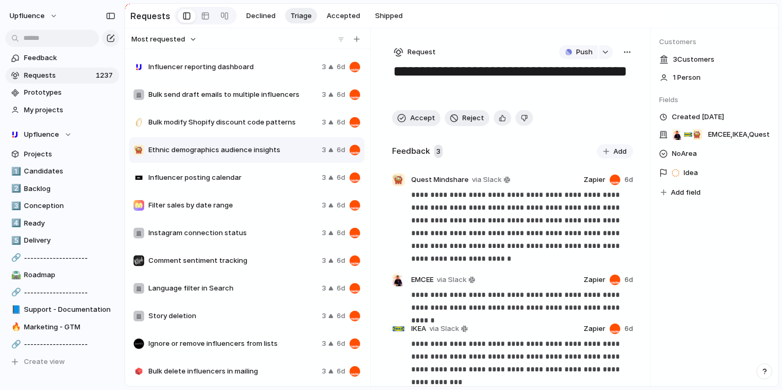
click at [624, 55] on div "button" at bounding box center [627, 52] width 9 height 9
click at [589, 91] on li "Merge" at bounding box center [595, 94] width 64 height 17
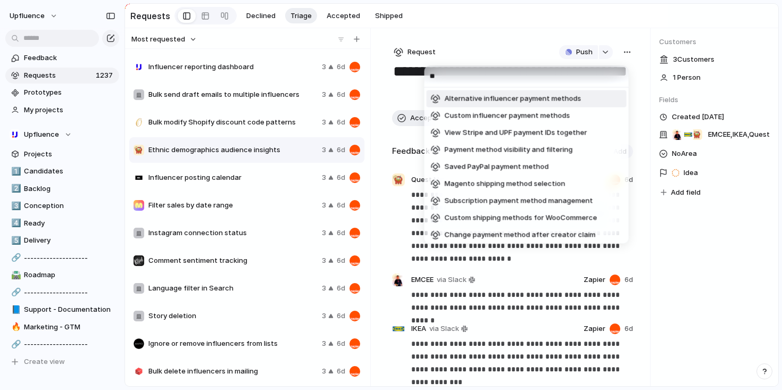
type input "*"
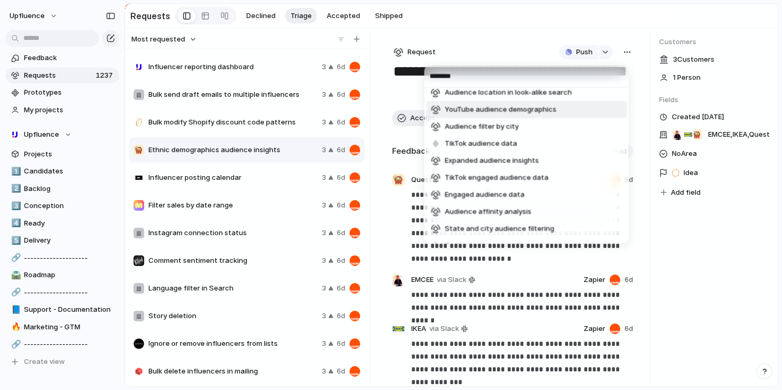
scroll to position [326, 0]
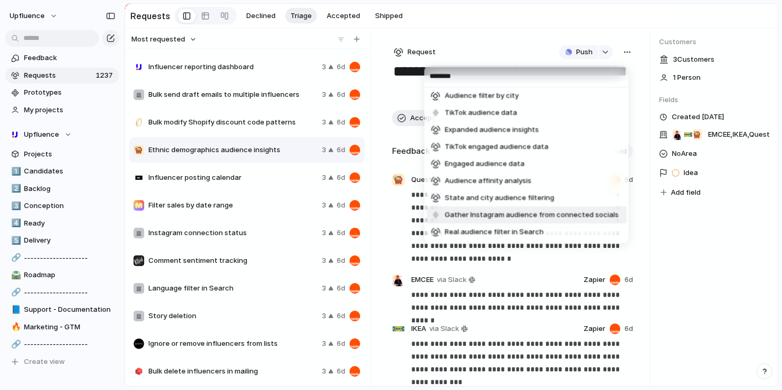
type input "********"
click at [687, 246] on div "******** Search by audience characteristics Overlapping audience analysis Histo…" at bounding box center [391, 195] width 782 height 390
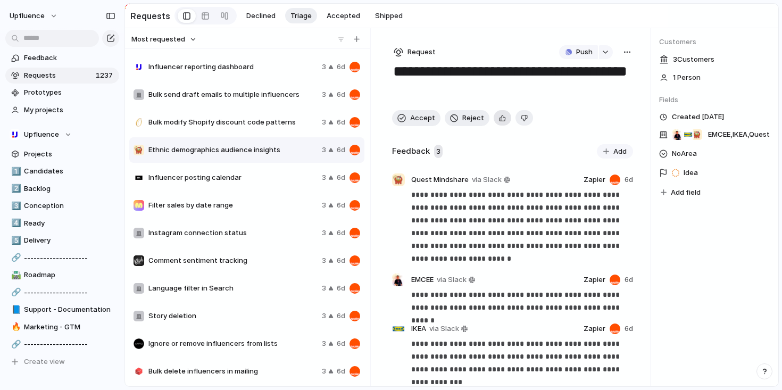
click at [506, 124] on button "button" at bounding box center [503, 117] width 18 height 15
click at [414, 115] on span "Accept" at bounding box center [422, 118] width 25 height 11
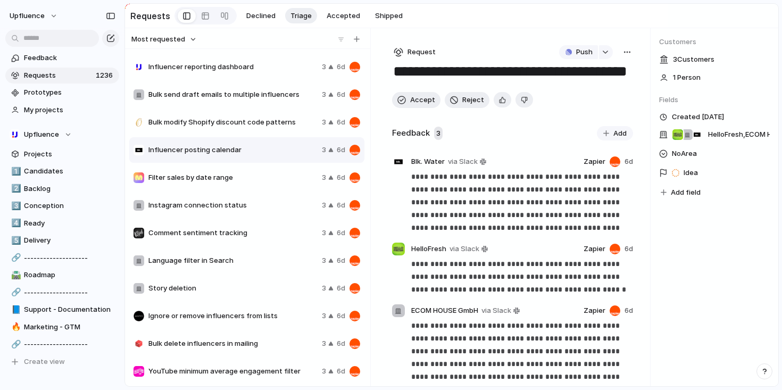
click at [267, 205] on span "Instagram connection status" at bounding box center [232, 205] width 169 height 11
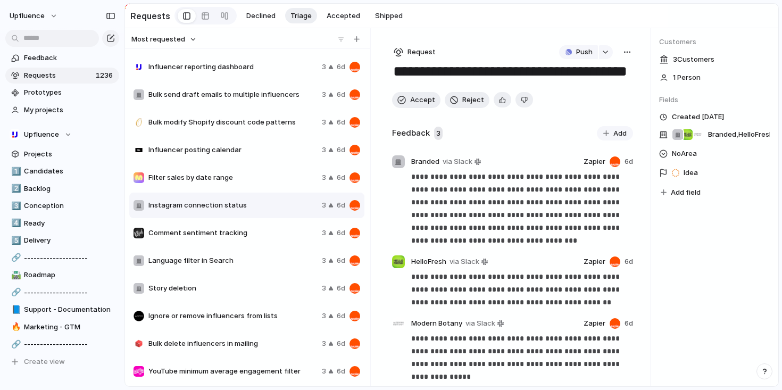
click at [626, 54] on div "button" at bounding box center [627, 52] width 9 height 9
click at [584, 90] on span "Merge" at bounding box center [577, 94] width 21 height 11
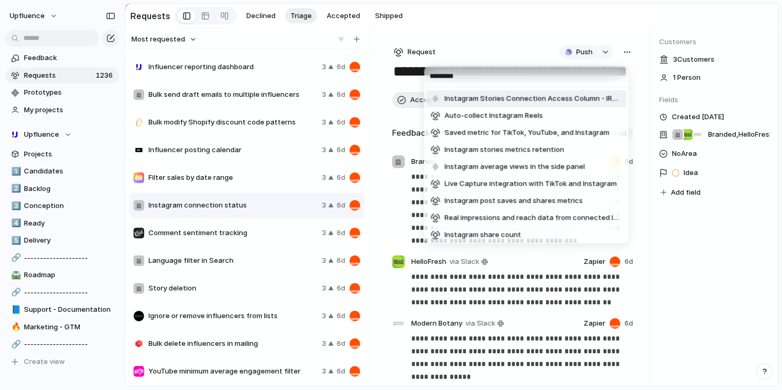
type input "*********"
click at [541, 101] on span "Instagram Stories Connection Access Column - IRM & Workflow" at bounding box center [534, 99] width 178 height 11
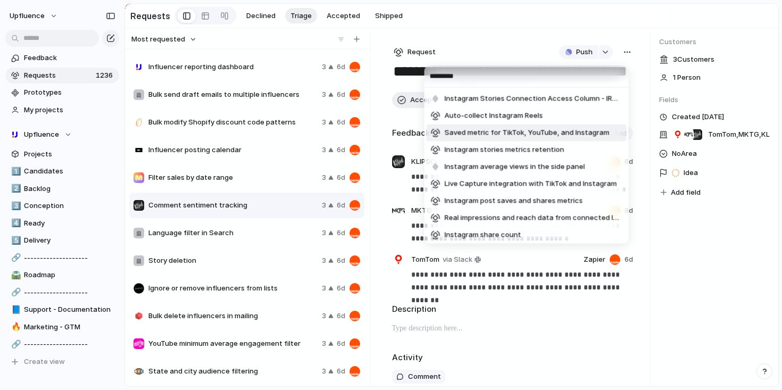
click at [245, 237] on div "********* Instagram Stories Connection Access Column - IRM & Workflow Auto-coll…" at bounding box center [391, 195] width 782 height 390
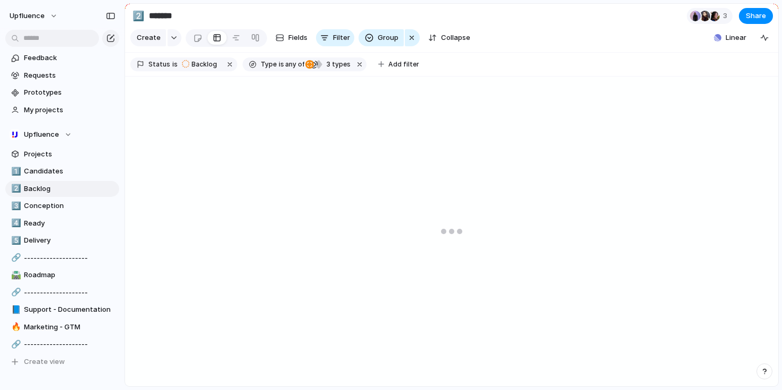
click at [53, 232] on div "1️⃣ Candidates 2️⃣ Backlog 3️⃣ Conception 4️⃣ Ready 5️⃣ Delivery 🔗 ------------…" at bounding box center [62, 266] width 114 height 207
click at [49, 237] on span "Delivery" at bounding box center [70, 240] width 92 height 11
type input "********"
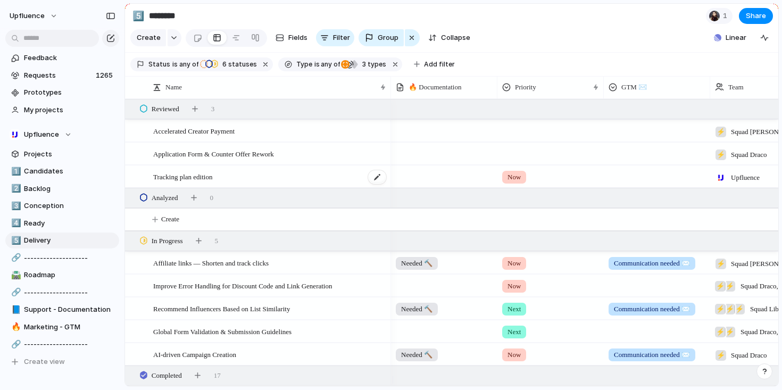
click at [224, 182] on div "Tracking plan edition" at bounding box center [270, 177] width 234 height 22
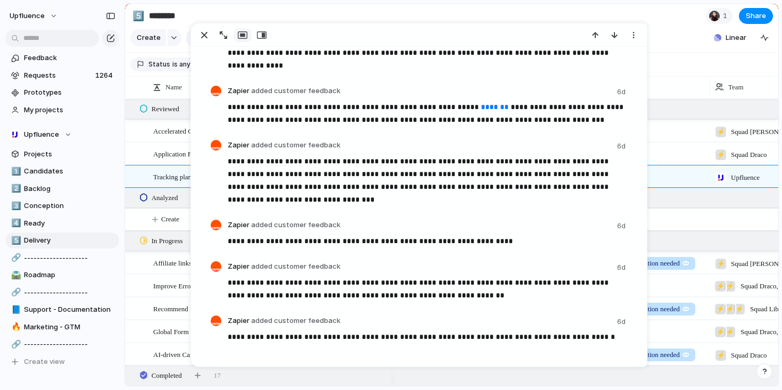
scroll to position [588, 0]
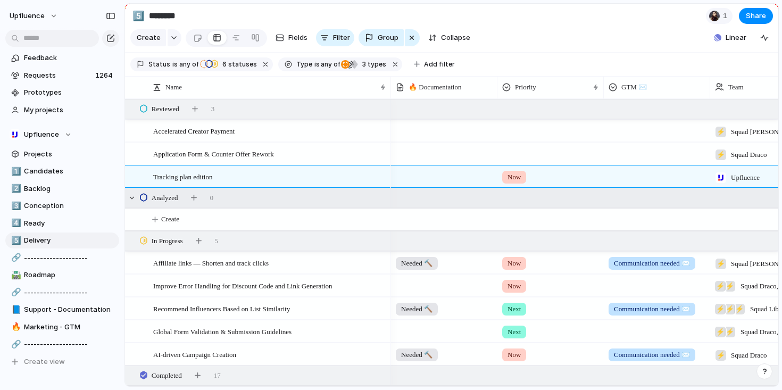
click at [154, 195] on div "Analyzed 0" at bounding box center [452, 198] width 654 height 20
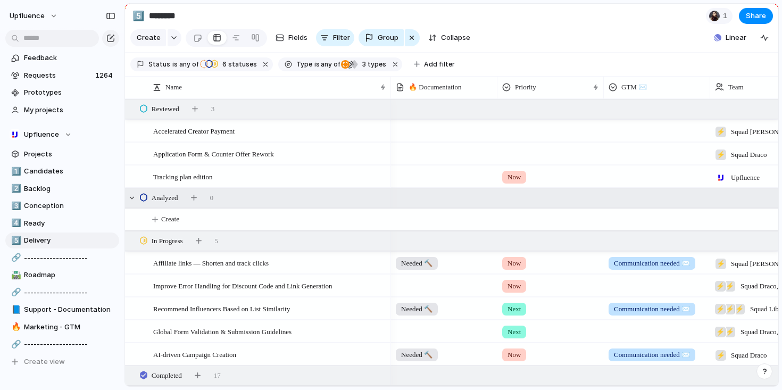
click at [510, 138] on div at bounding box center [550, 129] width 105 height 18
click at [529, 187] on div "Now" at bounding box center [518, 183] width 26 height 13
click at [512, 160] on div at bounding box center [550, 152] width 105 height 18
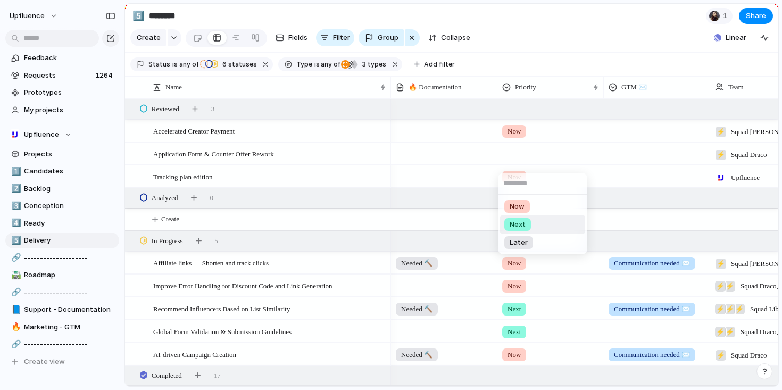
click at [524, 225] on span "Next" at bounding box center [518, 224] width 16 height 11
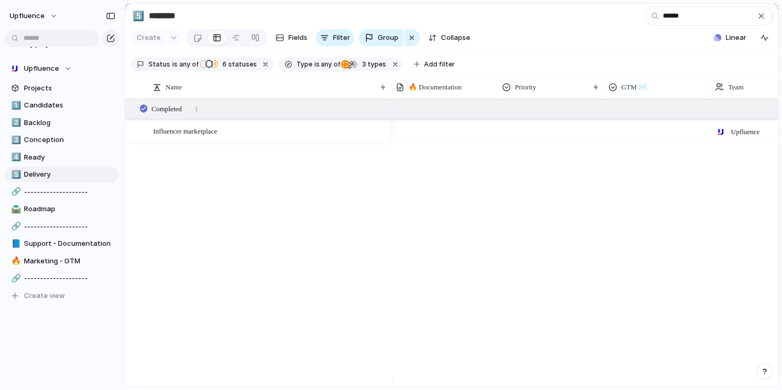
type input "******"
click at [758, 15] on div "button" at bounding box center [761, 16] width 9 height 9
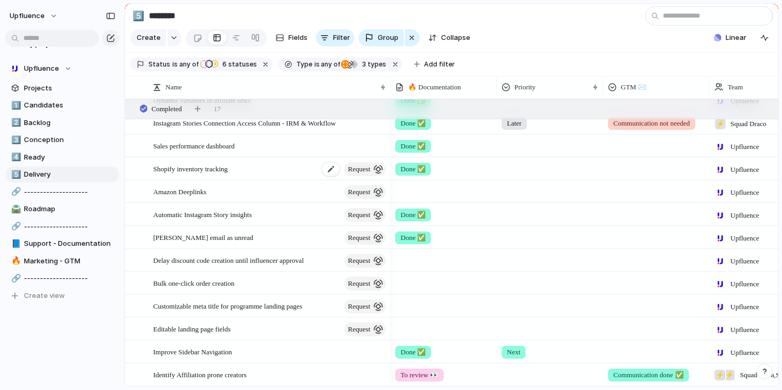
click at [374, 172] on div "button" at bounding box center [379, 169] width 10 height 10
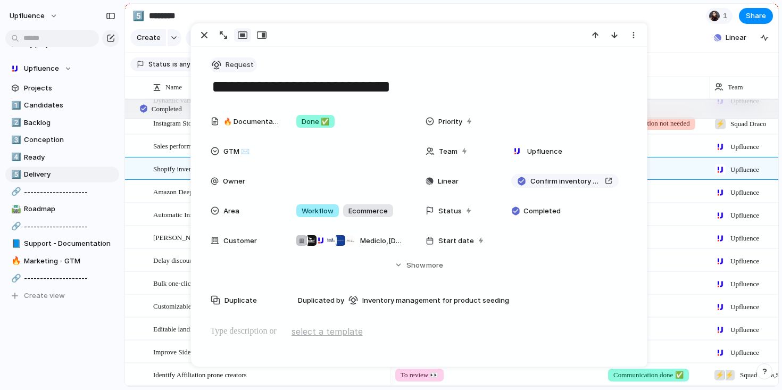
click at [241, 63] on span "Request" at bounding box center [240, 65] width 28 height 11
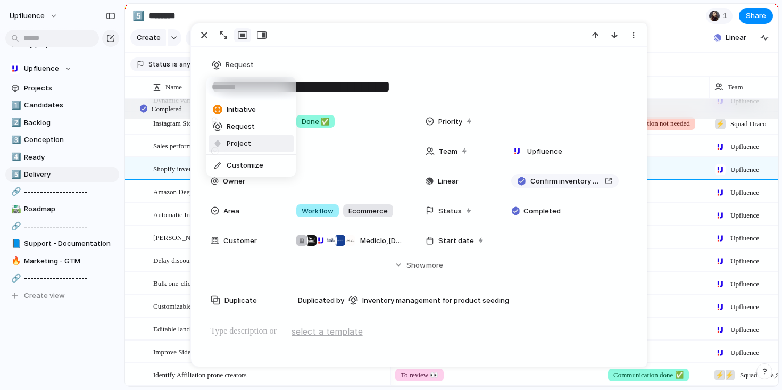
click at [243, 139] on span "Project" at bounding box center [239, 143] width 24 height 11
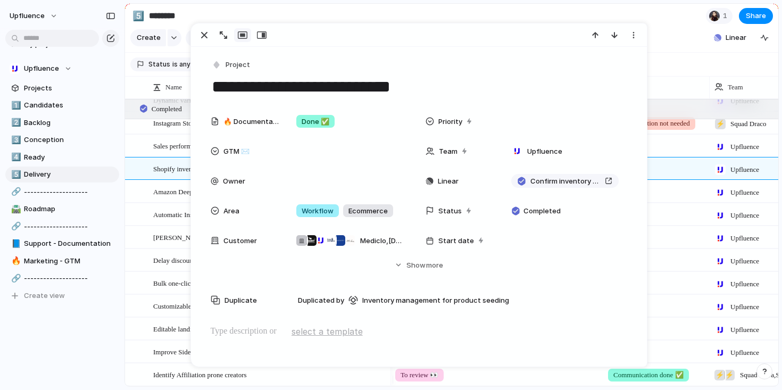
click at [201, 26] on div at bounding box center [419, 34] width 457 height 23
click at [202, 32] on div "button" at bounding box center [204, 35] width 13 height 13
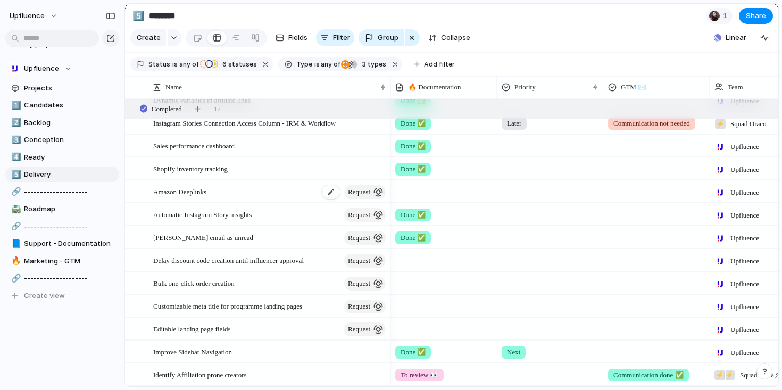
click at [359, 196] on span "request" at bounding box center [359, 192] width 22 height 15
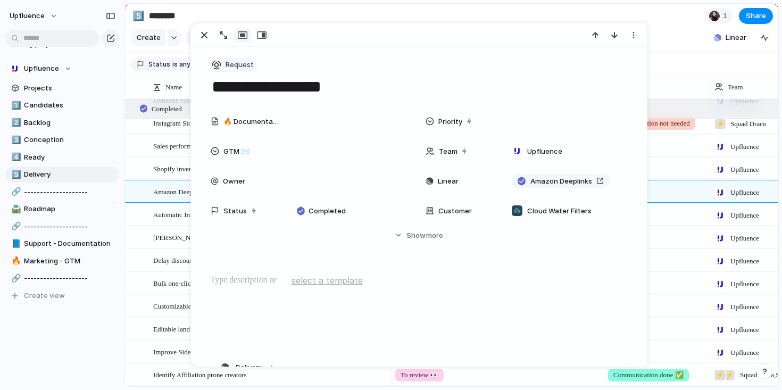
click at [241, 67] on span "Request" at bounding box center [240, 65] width 28 height 11
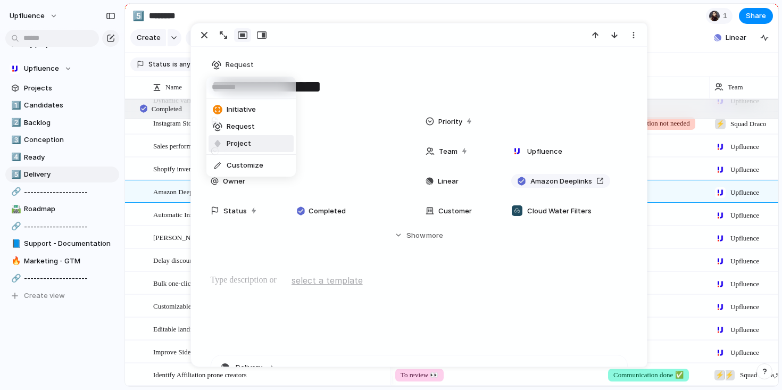
click at [243, 139] on span "Project" at bounding box center [239, 143] width 24 height 11
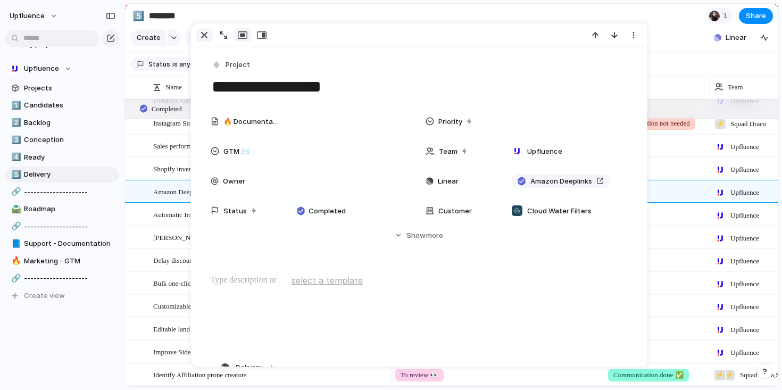
click at [204, 35] on div "button" at bounding box center [204, 35] width 13 height 13
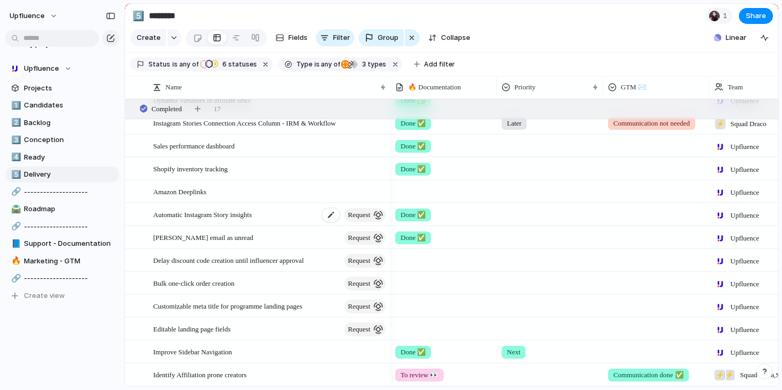
click at [364, 217] on span "request" at bounding box center [359, 215] width 22 height 15
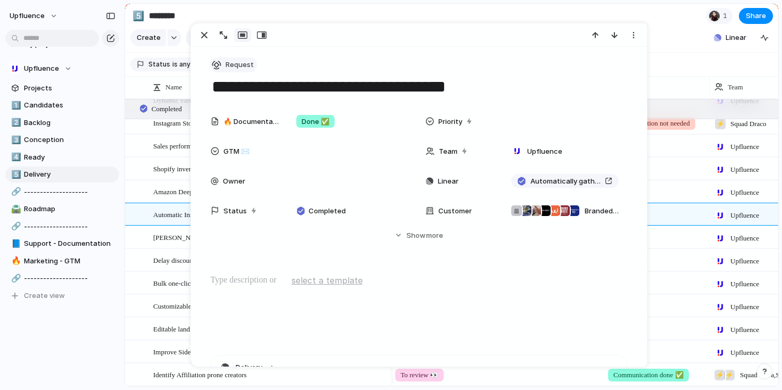
click at [226, 65] on span "Request" at bounding box center [240, 65] width 28 height 11
click at [241, 139] on span "Project" at bounding box center [239, 143] width 24 height 11
click at [201, 27] on div at bounding box center [419, 34] width 457 height 23
click at [203, 32] on div "button" at bounding box center [204, 35] width 13 height 13
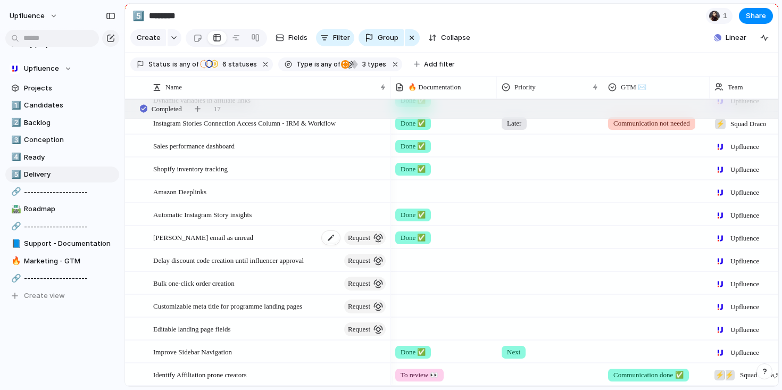
click at [360, 238] on span "request" at bounding box center [359, 237] width 22 height 15
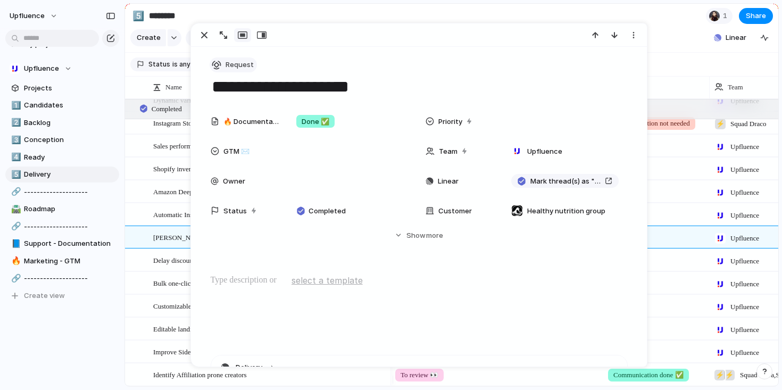
click at [244, 62] on span "Request" at bounding box center [240, 65] width 28 height 11
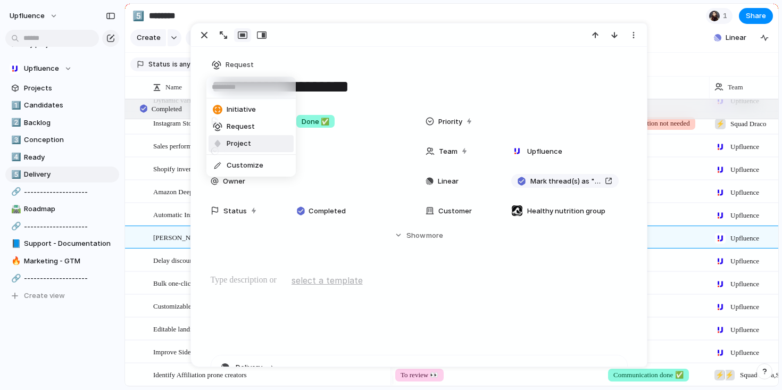
click at [243, 140] on span "Project" at bounding box center [239, 143] width 24 height 11
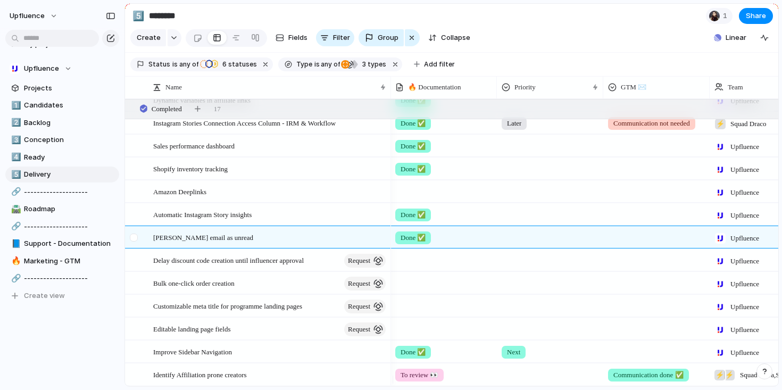
click at [143, 249] on div at bounding box center [135, 241] width 19 height 29
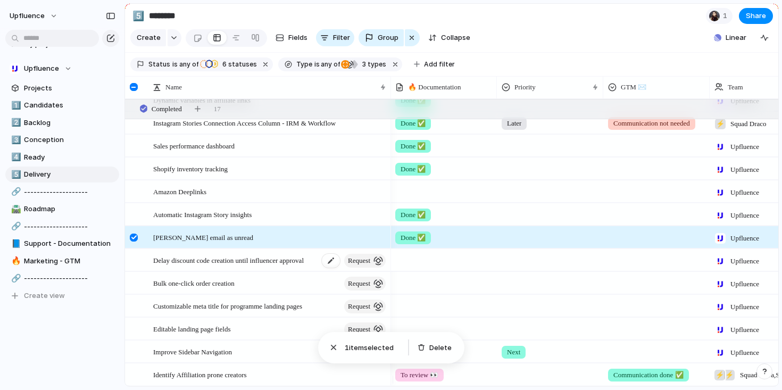
click at [356, 265] on span "request" at bounding box center [359, 260] width 22 height 15
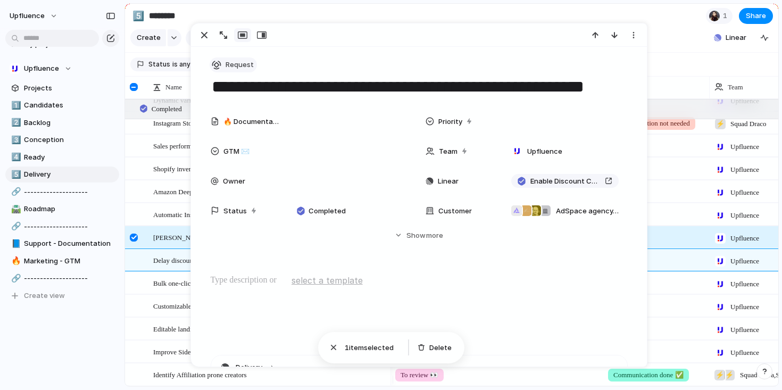
click at [244, 67] on span "Request" at bounding box center [240, 65] width 28 height 11
click at [238, 135] on li "Project" at bounding box center [251, 143] width 85 height 17
click at [198, 34] on div "button" at bounding box center [204, 35] width 13 height 13
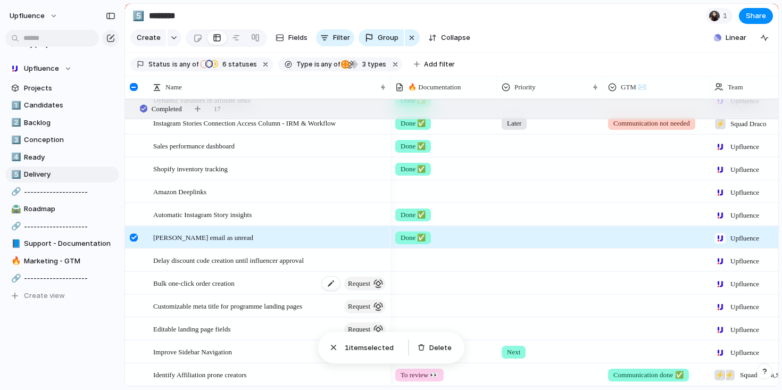
click at [352, 288] on span "request" at bounding box center [359, 283] width 22 height 15
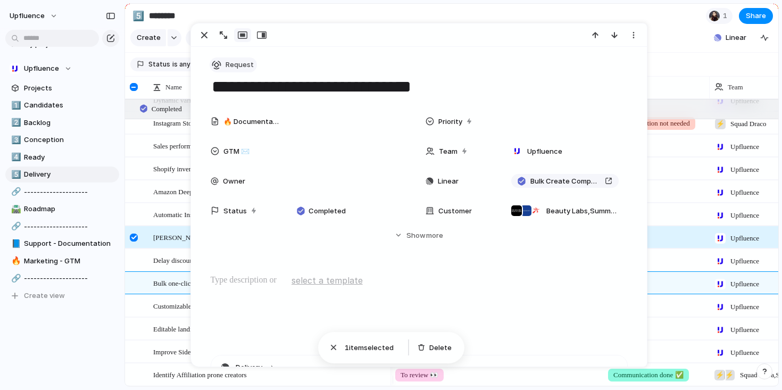
click at [241, 65] on span "Request" at bounding box center [240, 65] width 28 height 11
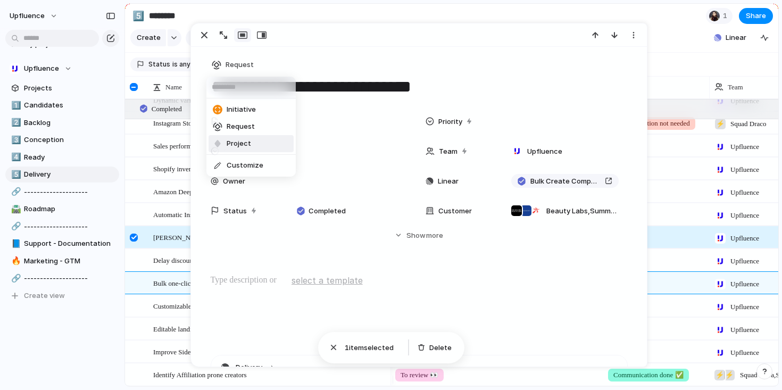
click at [239, 143] on span "Project" at bounding box center [239, 143] width 24 height 11
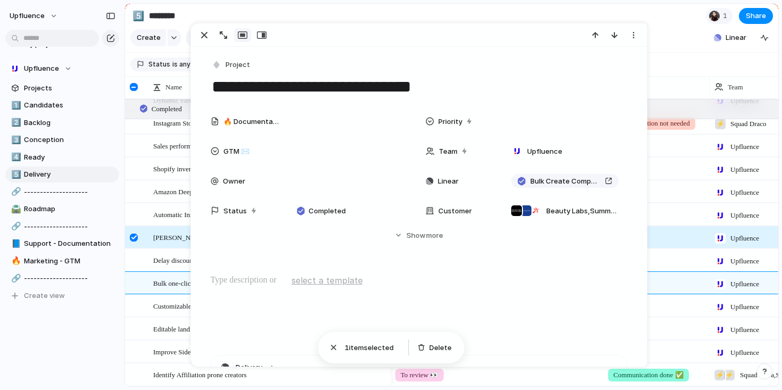
click at [143, 249] on div at bounding box center [135, 241] width 19 height 29
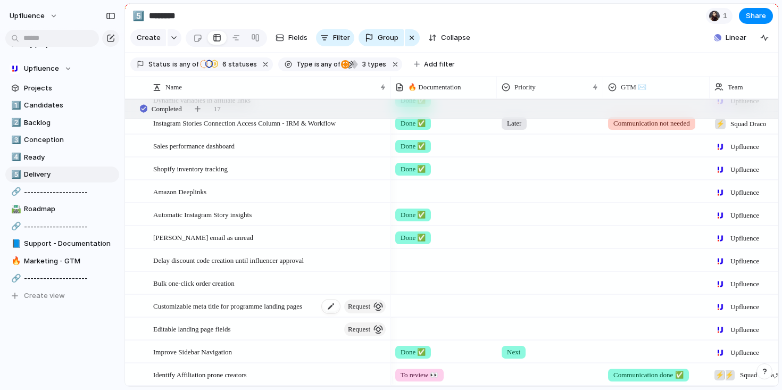
click at [349, 310] on span "request" at bounding box center [359, 306] width 22 height 15
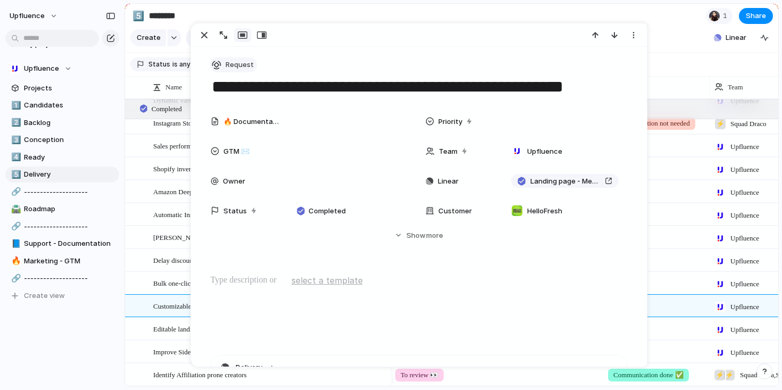
click at [234, 60] on span "Request" at bounding box center [240, 65] width 28 height 11
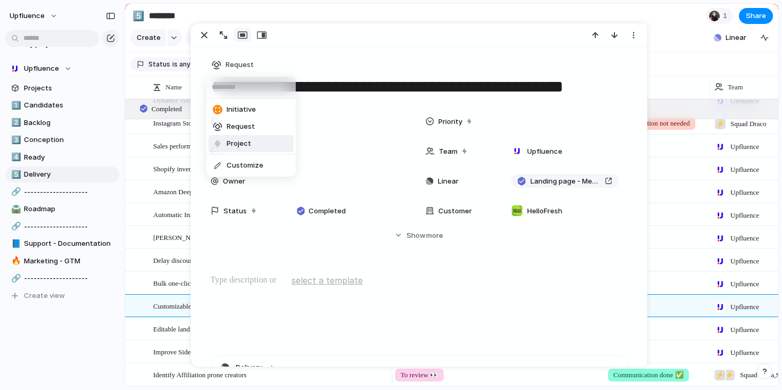
click at [245, 142] on span "Project" at bounding box center [239, 143] width 24 height 11
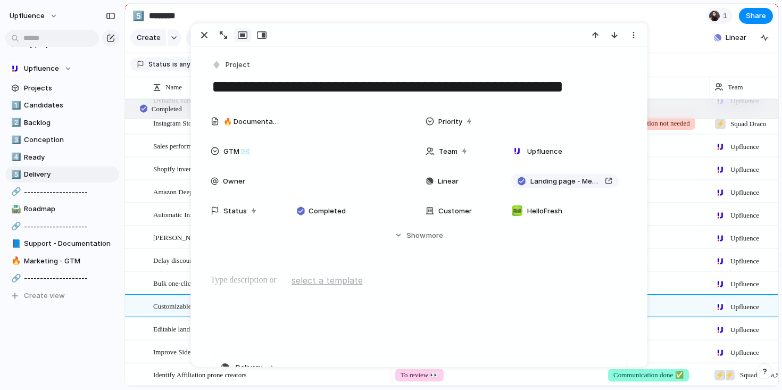
click at [158, 249] on div "Mark email as unread" at bounding box center [270, 238] width 234 height 22
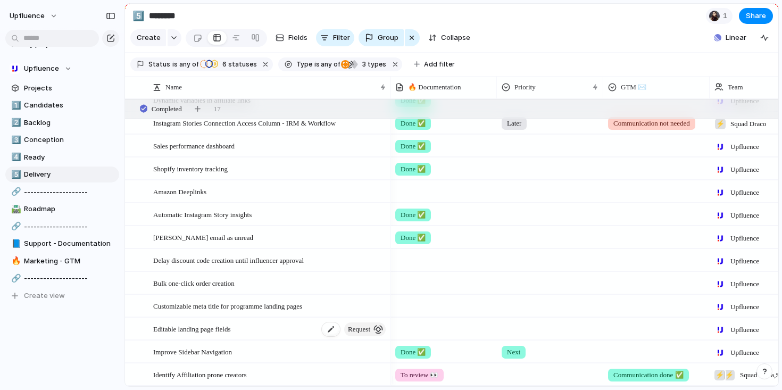
click at [362, 329] on span "request" at bounding box center [359, 329] width 22 height 15
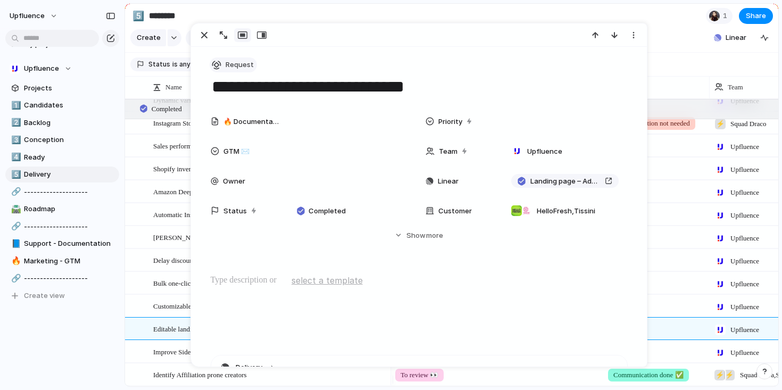
click at [241, 62] on span "Request" at bounding box center [240, 65] width 28 height 11
click at [248, 143] on span "Project" at bounding box center [239, 143] width 24 height 11
click at [204, 37] on div "button" at bounding box center [204, 35] width 13 height 13
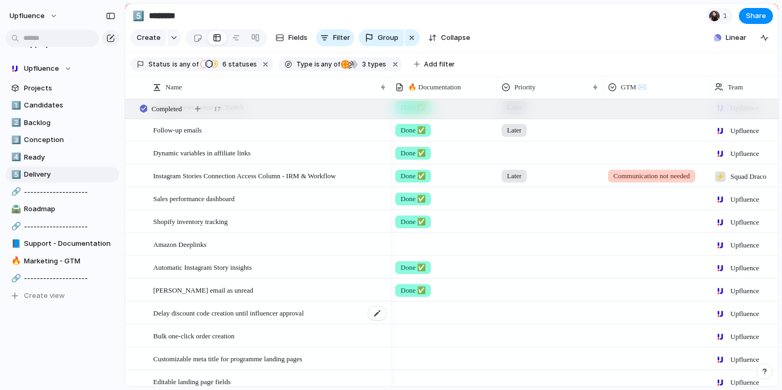
scroll to position [233, 0]
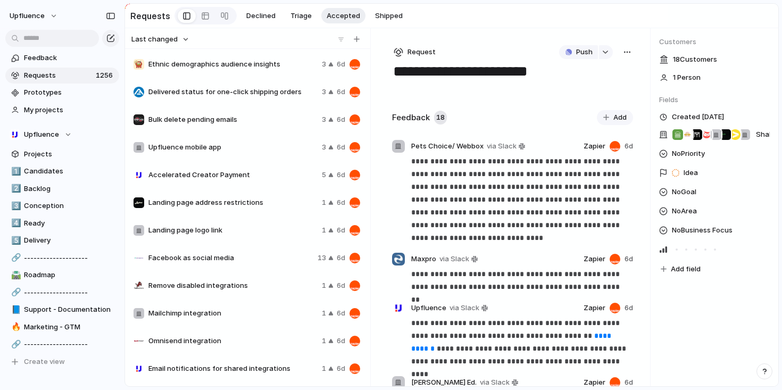
click at [208, 233] on span "Landing page logo link" at bounding box center [232, 230] width 169 height 11
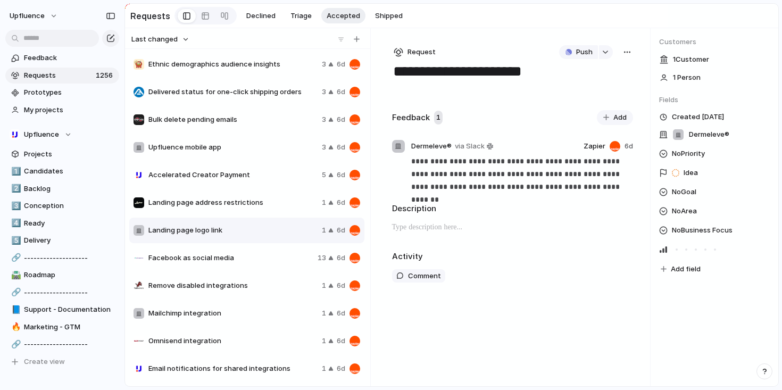
click at [228, 259] on span "Facebook as social media" at bounding box center [230, 258] width 165 height 11
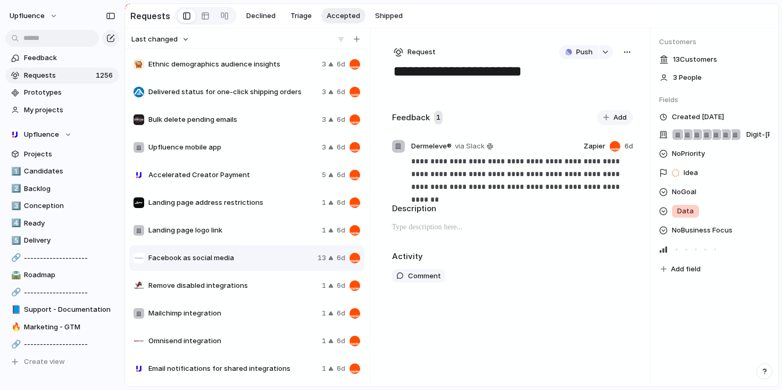
type textarea "**********"
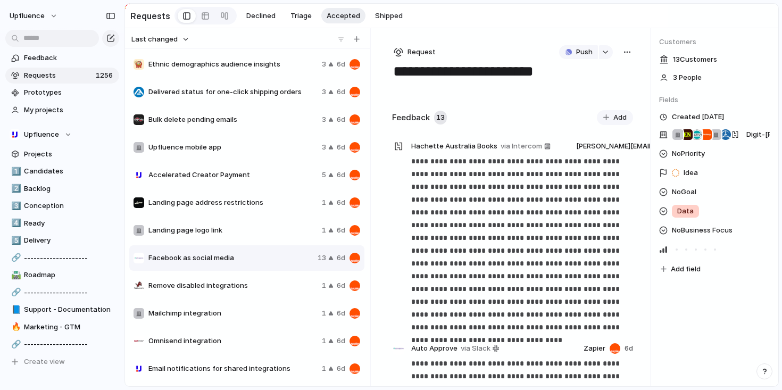
click at [626, 54] on div "button" at bounding box center [627, 52] width 9 height 9
click at [600, 94] on li "Merge" at bounding box center [595, 93] width 64 height 17
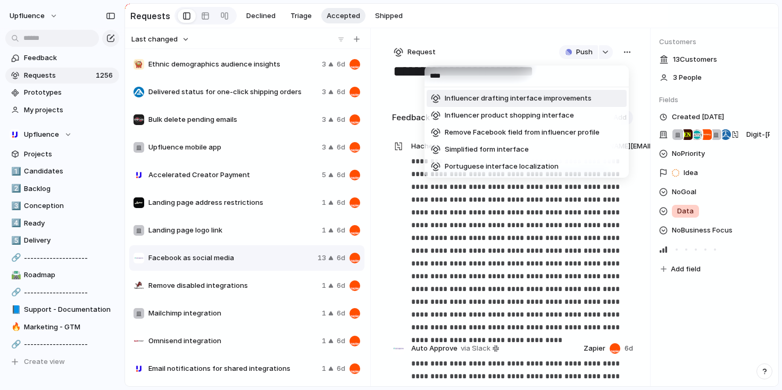
type input "*****"
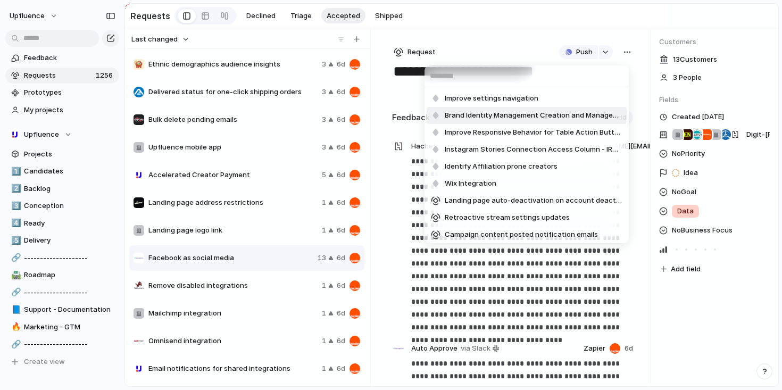
click at [401, 98] on div "Improve settings navigation Brand Identity Management Creation and Management I…" at bounding box center [391, 195] width 782 height 390
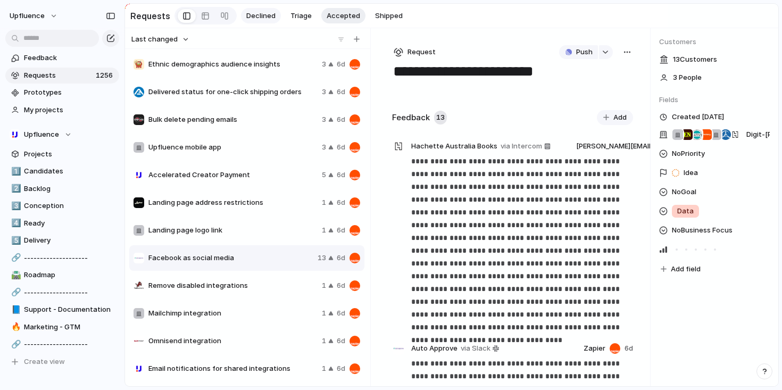
click at [274, 12] on button "Declined" at bounding box center [261, 16] width 40 height 16
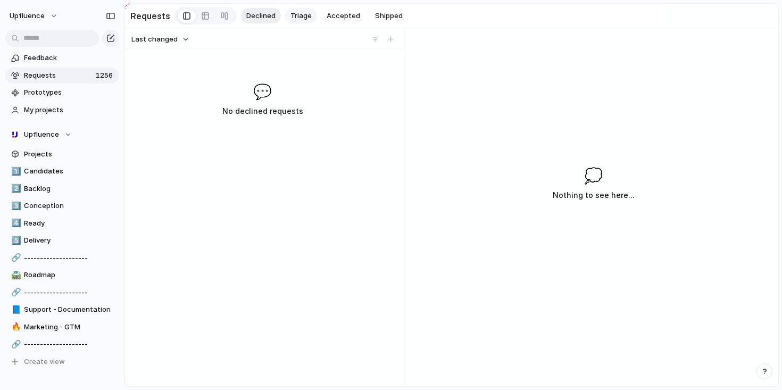
click at [291, 14] on span "Triage" at bounding box center [301, 16] width 21 height 11
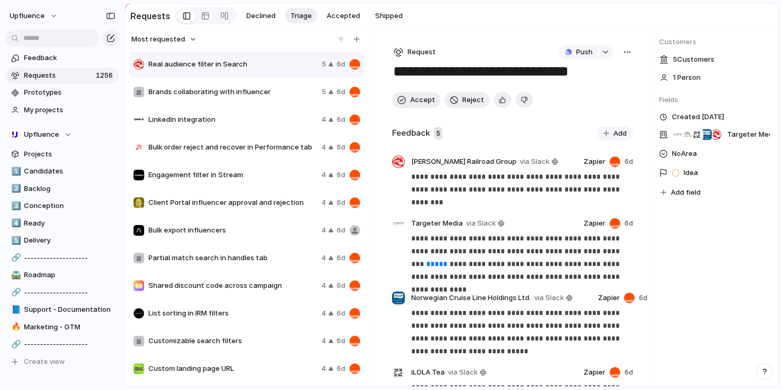
click at [245, 224] on div "Bulk export influencers 4 6d" at bounding box center [246, 231] width 235 height 26
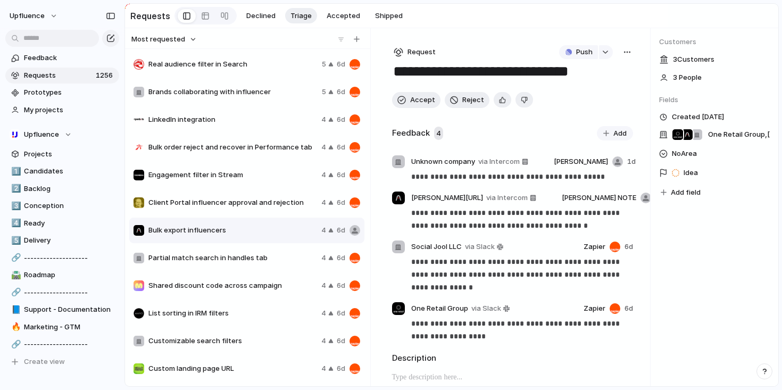
click at [252, 257] on span "Partial match search in handles tab" at bounding box center [232, 258] width 169 height 11
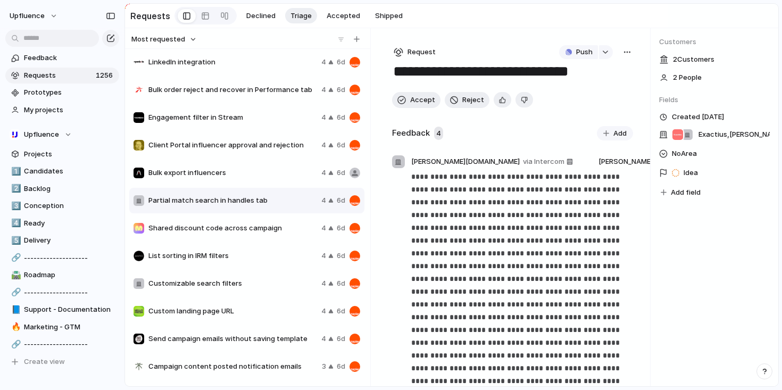
scroll to position [58, 0]
click at [255, 226] on span "Shared discount code across campaign" at bounding box center [232, 227] width 169 height 11
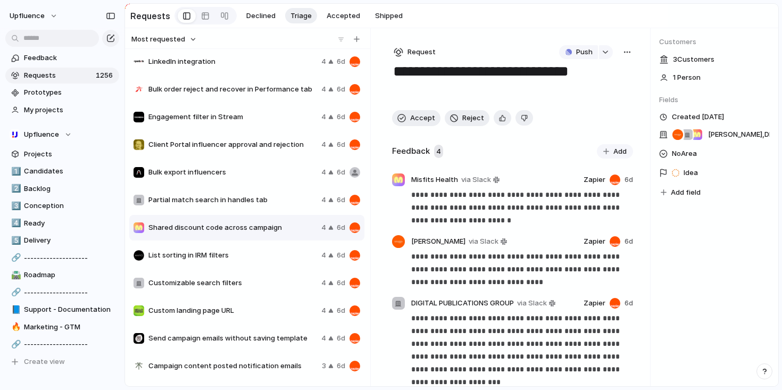
click at [246, 254] on span "List sorting in IRM filters" at bounding box center [232, 255] width 169 height 11
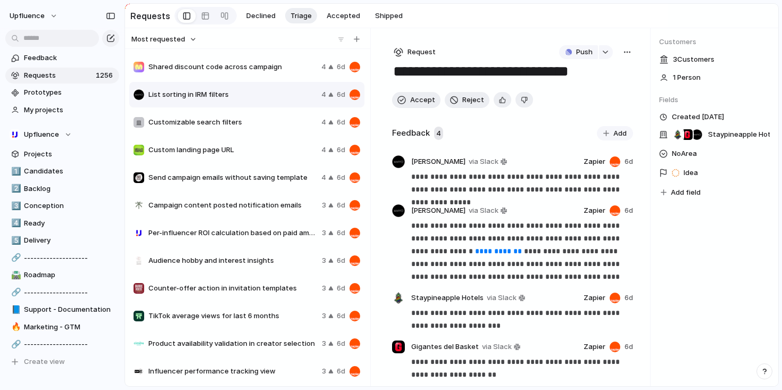
scroll to position [228, 0]
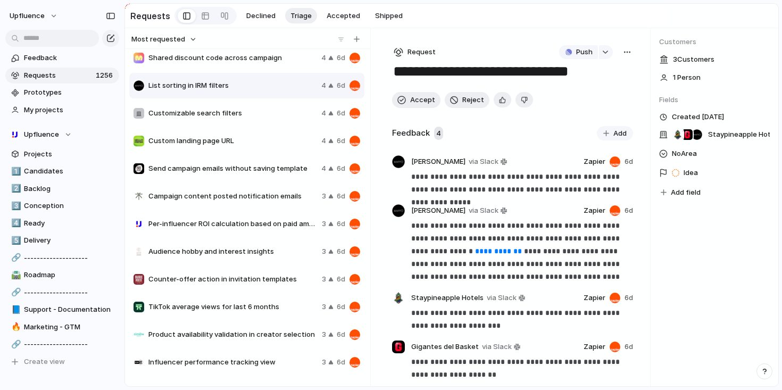
click at [255, 144] on span "Custom landing page URL" at bounding box center [232, 141] width 169 height 11
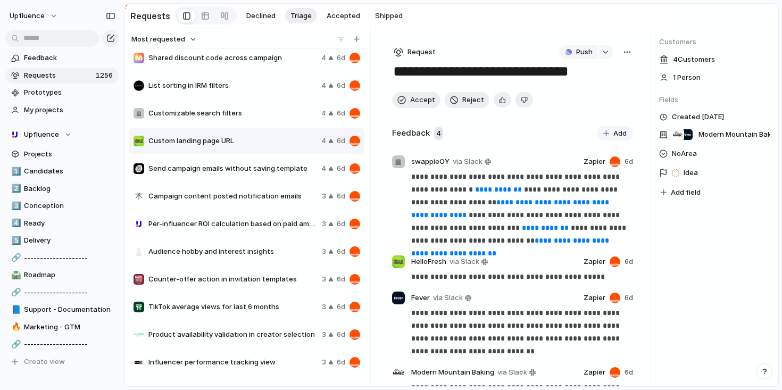
click at [626, 52] on div "button" at bounding box center [627, 52] width 9 height 9
click at [587, 89] on span "Merge" at bounding box center [577, 93] width 21 height 11
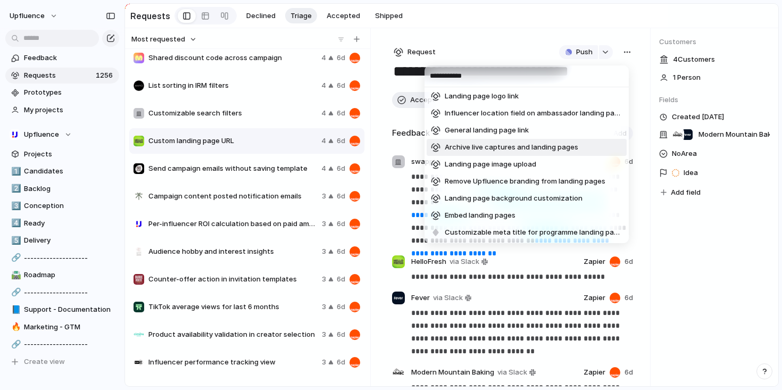
scroll to position [360, 0]
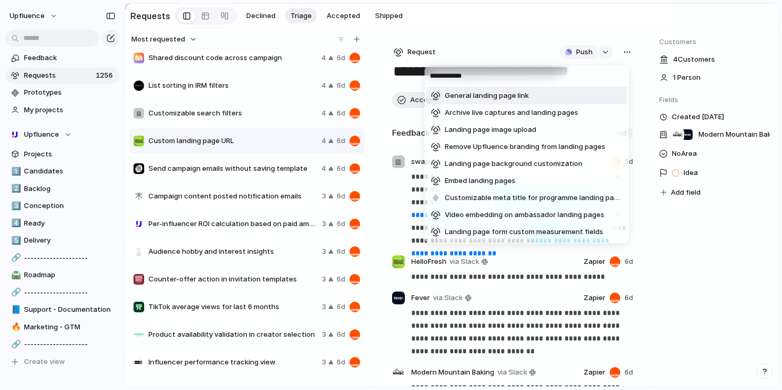
type input "**********"
click at [511, 47] on div "**********" at bounding box center [391, 195] width 782 height 390
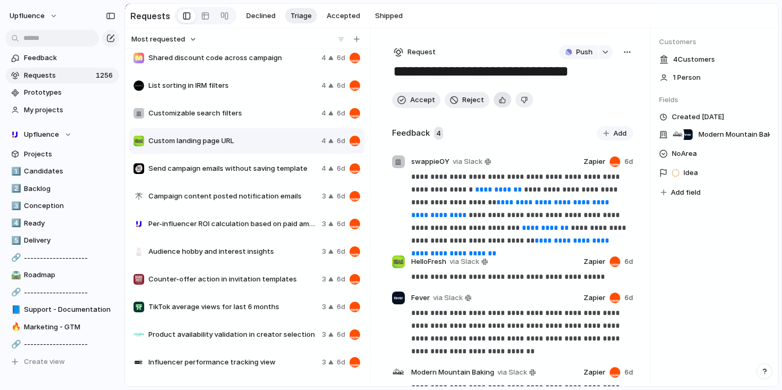
click at [496, 99] on button "button" at bounding box center [503, 99] width 18 height 15
click at [419, 101] on span "Accept" at bounding box center [422, 100] width 25 height 11
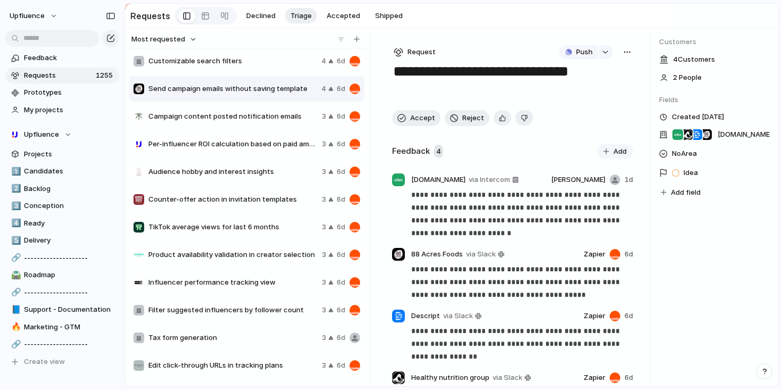
scroll to position [320, 0]
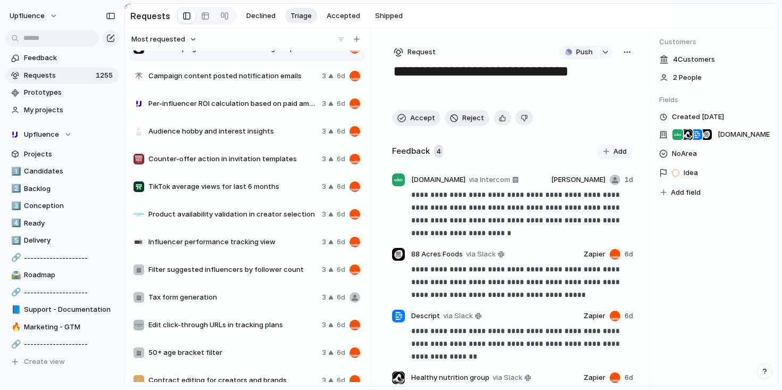
click at [262, 171] on div "Counter-offer action in invitation templates 3 6d" at bounding box center [246, 159] width 235 height 26
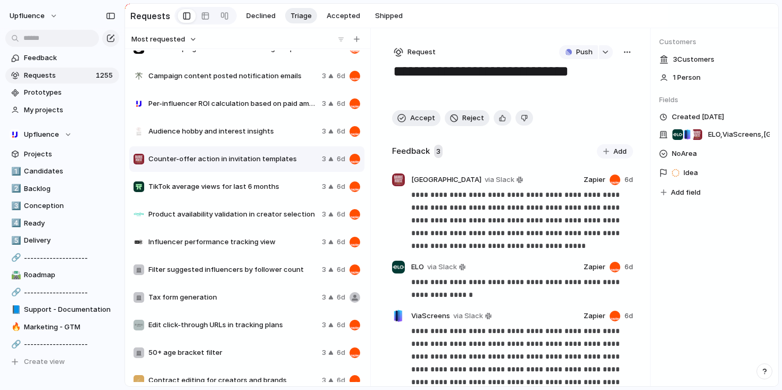
click at [254, 186] on span "TikTok average views for last 6 months" at bounding box center [232, 186] width 169 height 11
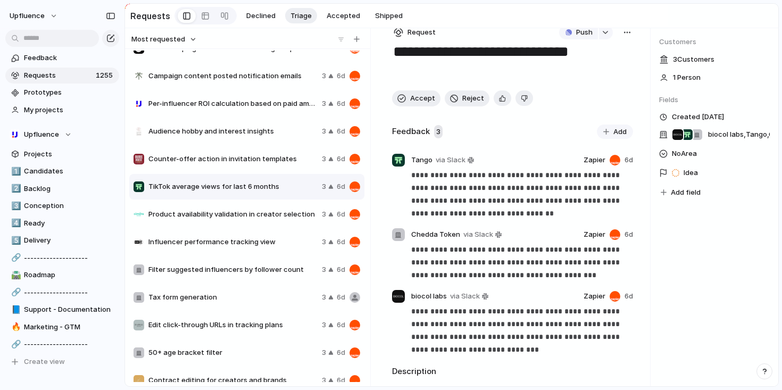
scroll to position [21, 0]
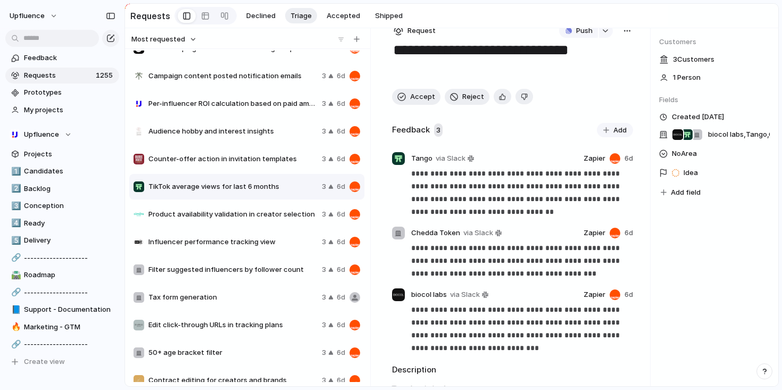
click at [227, 286] on div "Tax form generation 3 6d" at bounding box center [246, 298] width 235 height 26
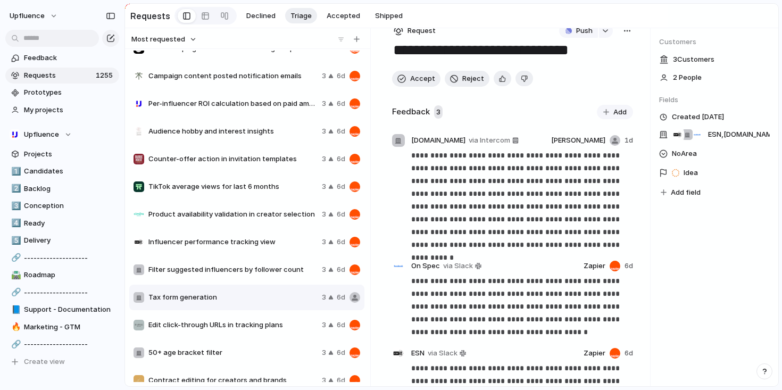
click at [624, 32] on div "button" at bounding box center [627, 31] width 9 height 9
click at [593, 105] on li "Delete" at bounding box center [595, 106] width 64 height 17
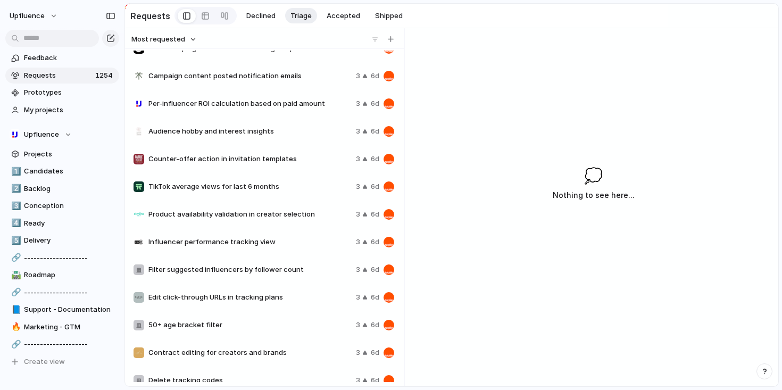
click at [281, 306] on div "Edit click-through URLs in tracking plans 3 6d" at bounding box center [263, 298] width 269 height 26
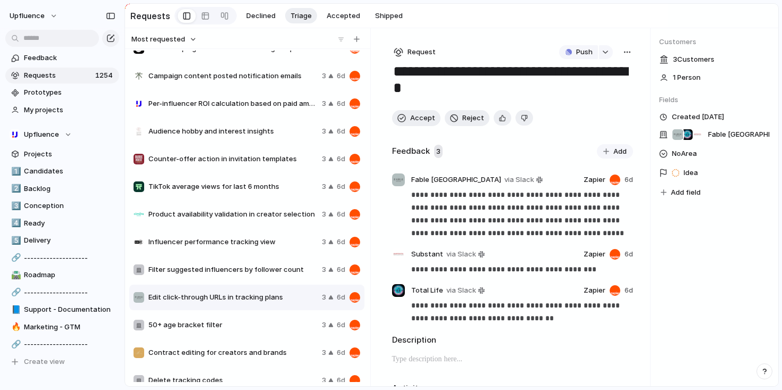
click at [277, 318] on div "50+ age bracket filter 3 6d" at bounding box center [246, 325] width 235 height 26
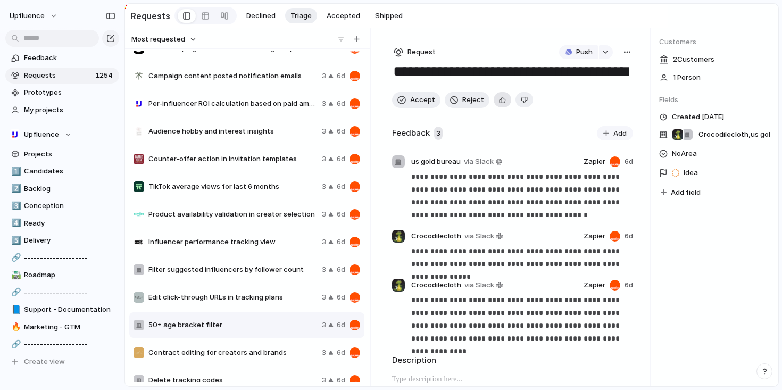
click at [499, 96] on div "button" at bounding box center [502, 100] width 7 height 10
click at [422, 101] on span "Accept" at bounding box center [422, 100] width 25 height 11
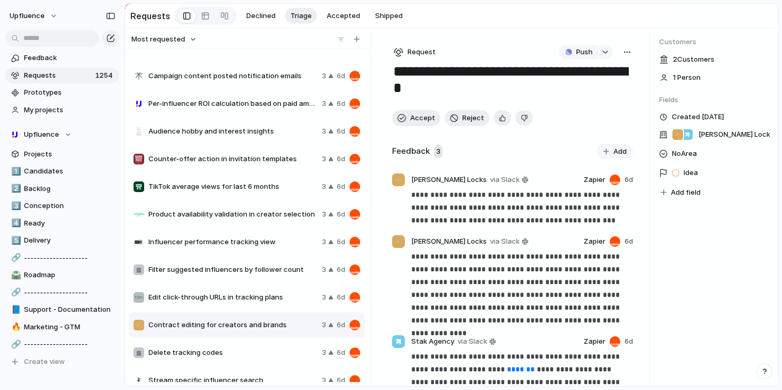
scroll to position [430, 0]
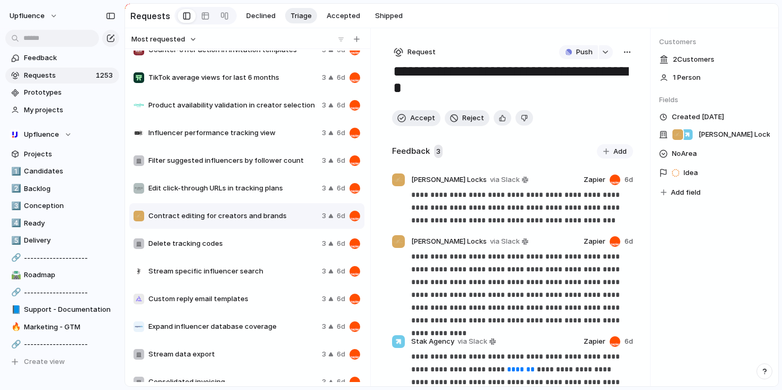
click at [228, 255] on div "Delete tracking codes 3 6d" at bounding box center [246, 244] width 235 height 26
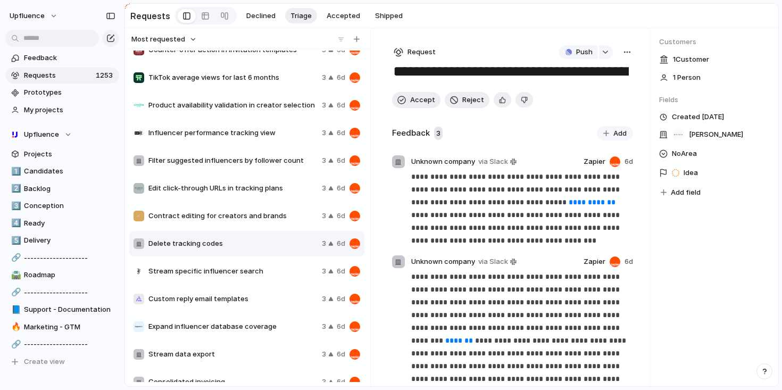
click at [626, 52] on div "button" at bounding box center [627, 52] width 9 height 9
click at [600, 94] on li "Merge" at bounding box center [595, 93] width 64 height 17
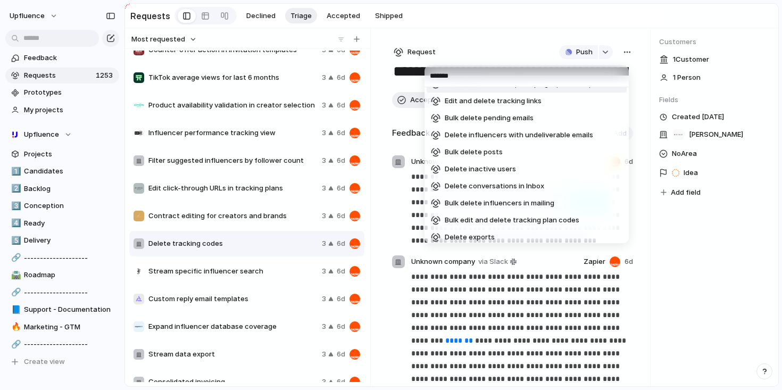
scroll to position [88, 0]
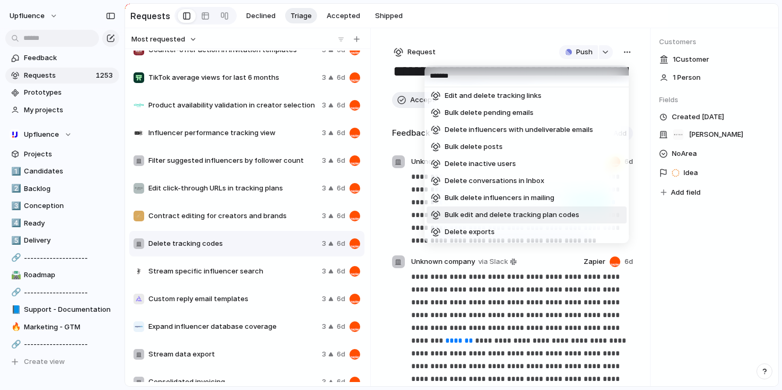
type input "******"
click at [559, 215] on span "Bulk edit and delete tracking plan codes" at bounding box center [512, 215] width 135 height 11
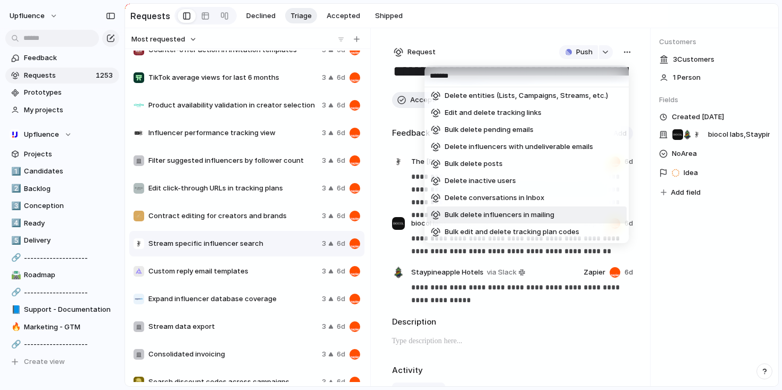
scroll to position [105, 0]
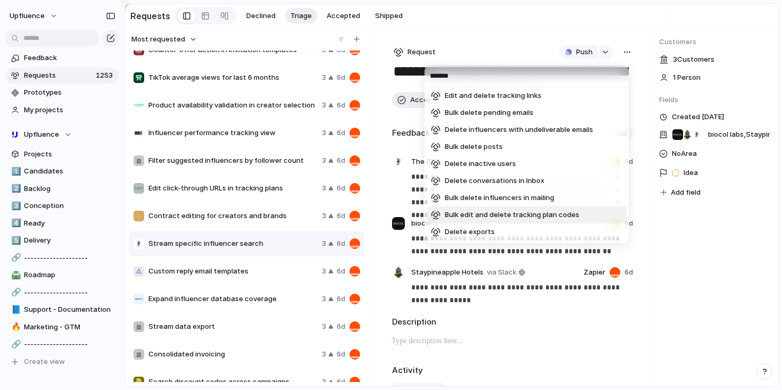
click at [263, 280] on div "****** Delete recipients from mailing campaigns Archive or delete discount offe…" at bounding box center [391, 195] width 782 height 390
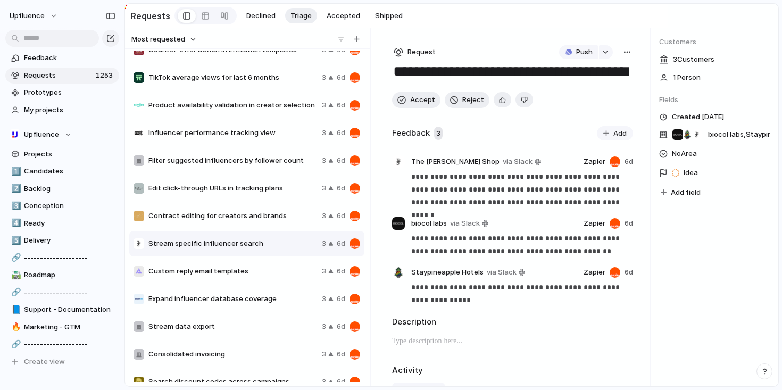
click at [251, 279] on div "Custom reply email templates 3 6d" at bounding box center [246, 272] width 235 height 26
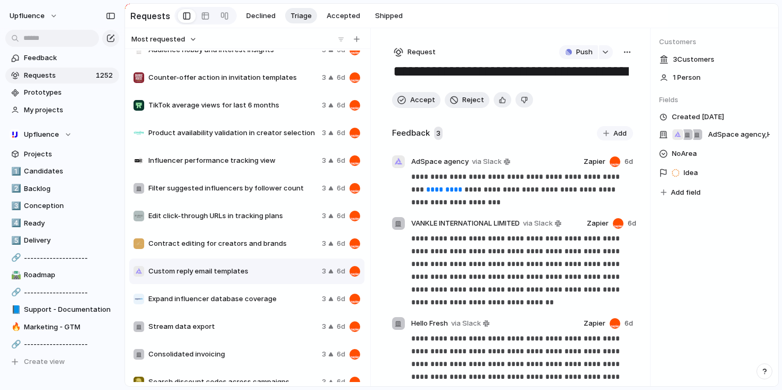
click at [626, 52] on div "button" at bounding box center [627, 52] width 9 height 9
click at [579, 93] on span "Merge" at bounding box center [577, 93] width 21 height 11
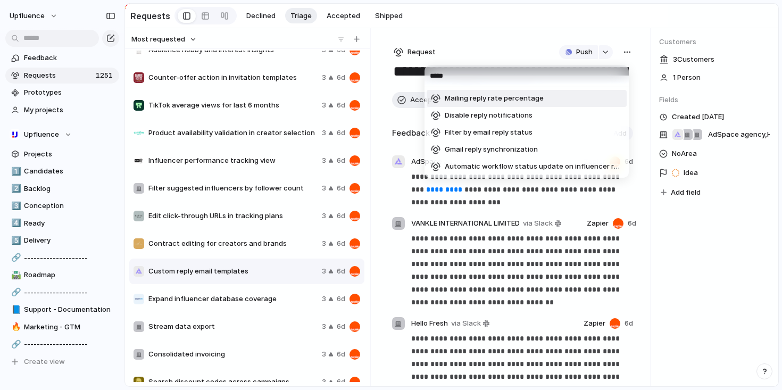
type input "*****"
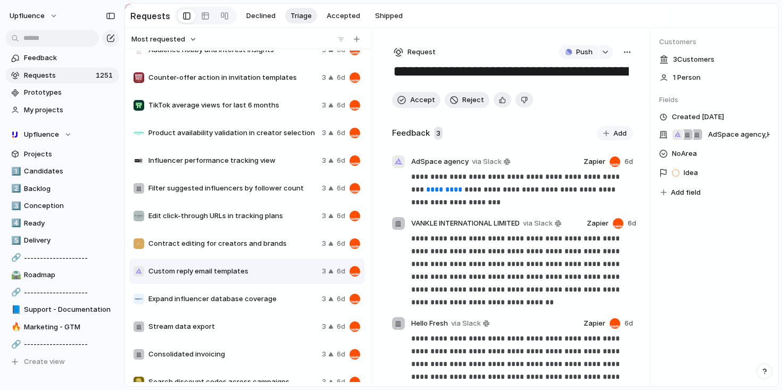
click at [527, 63] on div "***** Mailing reply rate percentage Disable reply notifications Filter by email…" at bounding box center [391, 195] width 782 height 390
click at [501, 103] on div "button" at bounding box center [502, 100] width 7 height 10
click at [417, 100] on span "Accept" at bounding box center [422, 100] width 25 height 11
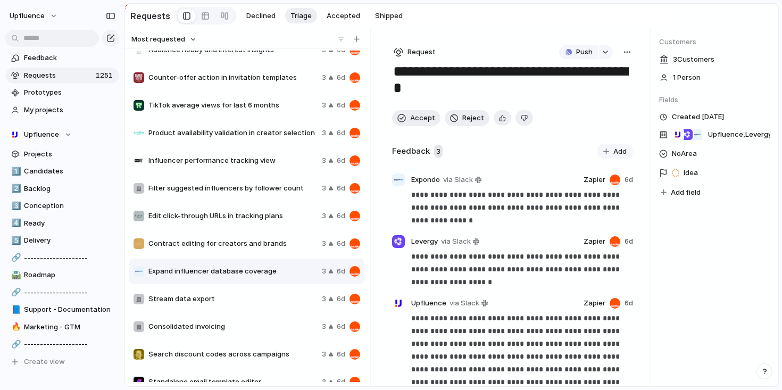
click at [257, 296] on span "Stream data export" at bounding box center [232, 299] width 169 height 11
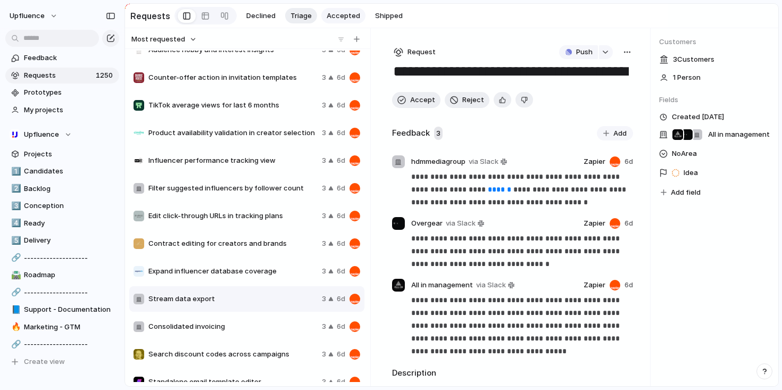
click at [350, 11] on span "Accepted" at bounding box center [344, 16] width 34 height 11
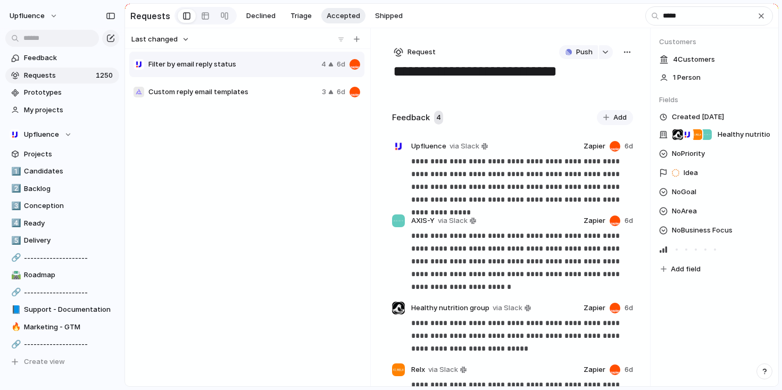
scroll to position [7, 0]
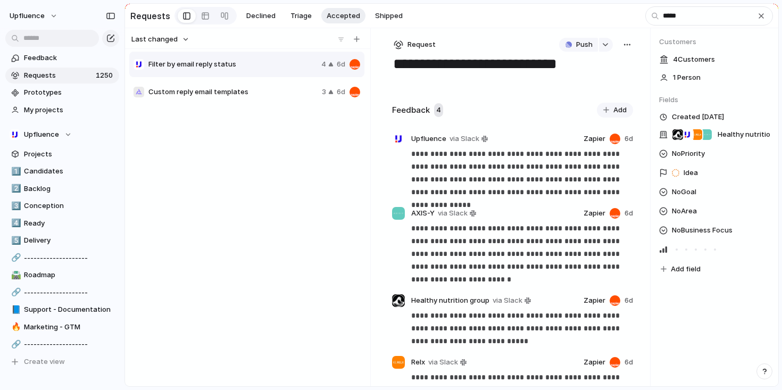
type input "*****"
click at [280, 85] on div "Custom reply email templates 3 6d" at bounding box center [246, 92] width 235 height 26
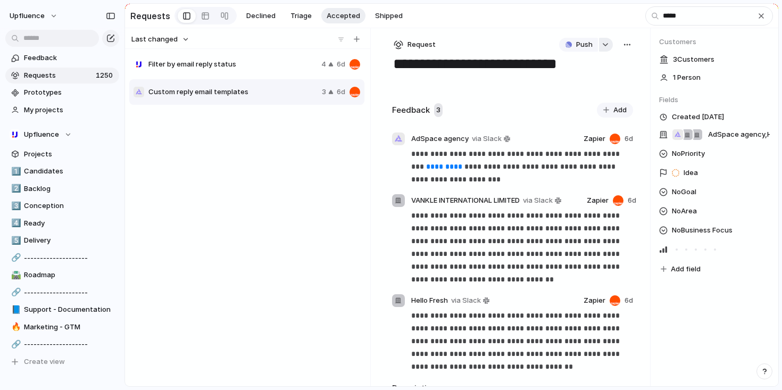
click at [602, 46] on div "button" at bounding box center [605, 45] width 7 height 4
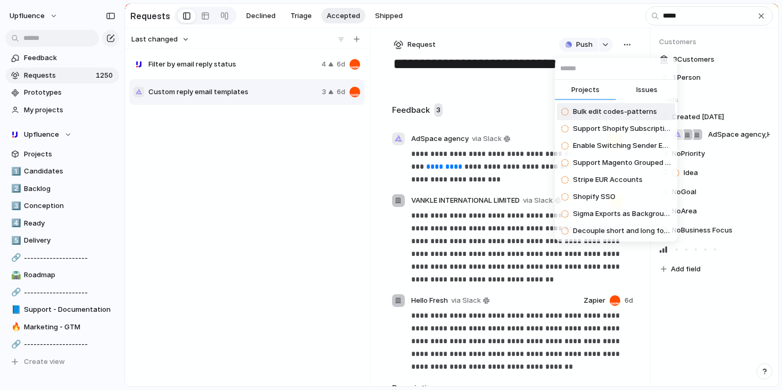
click at [517, 43] on div "Projects Issues Bulk edit codes-patterns Support Shopify Subscription Codes and…" at bounding box center [391, 195] width 782 height 390
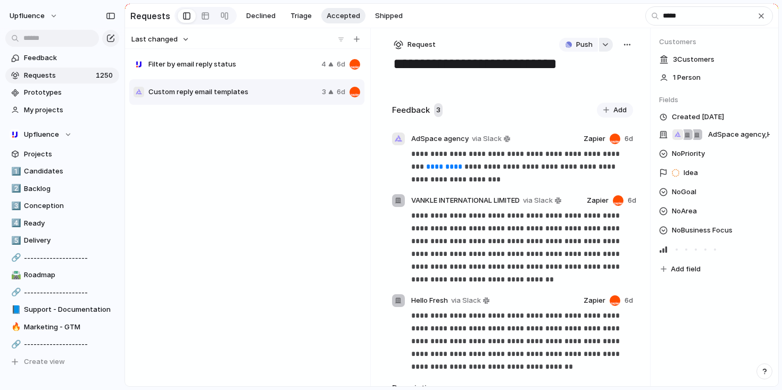
click at [599, 42] on button "button" at bounding box center [606, 45] width 14 height 14
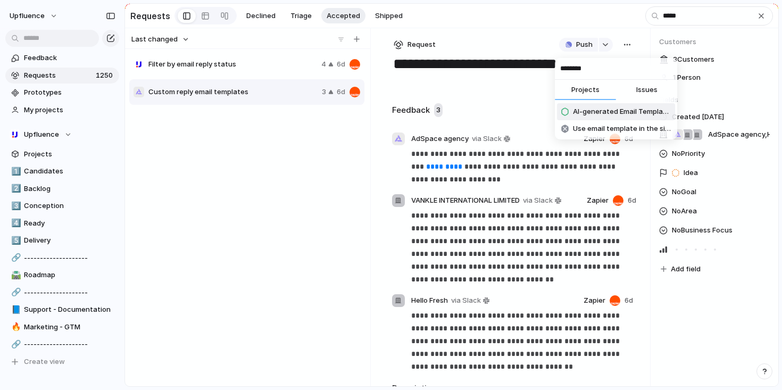
type input "********"
click at [654, 90] on span "Issues" at bounding box center [647, 90] width 21 height 11
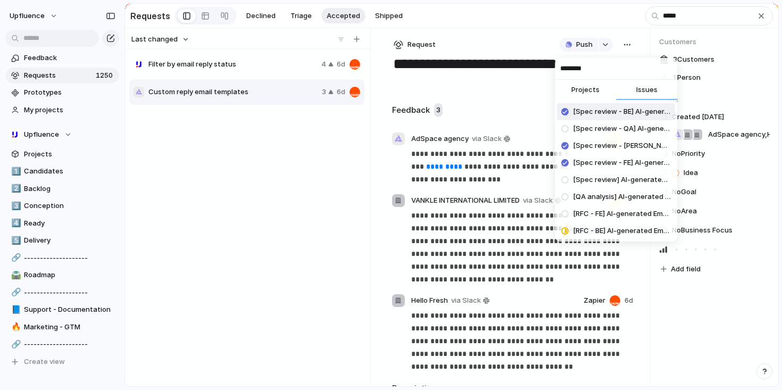
click at [590, 93] on span "Projects" at bounding box center [586, 90] width 28 height 11
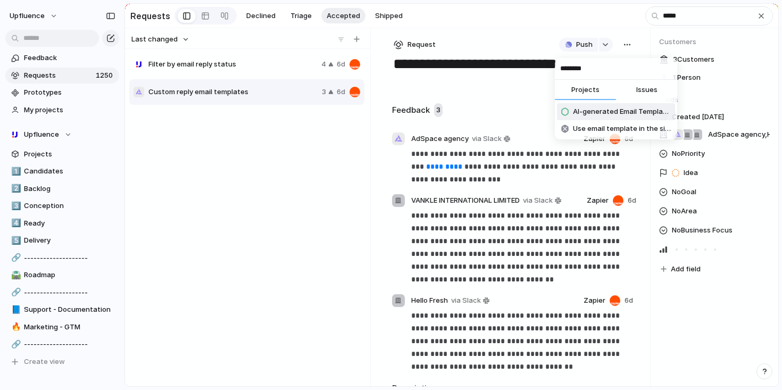
click at [642, 89] on span "Issues" at bounding box center [647, 90] width 21 height 11
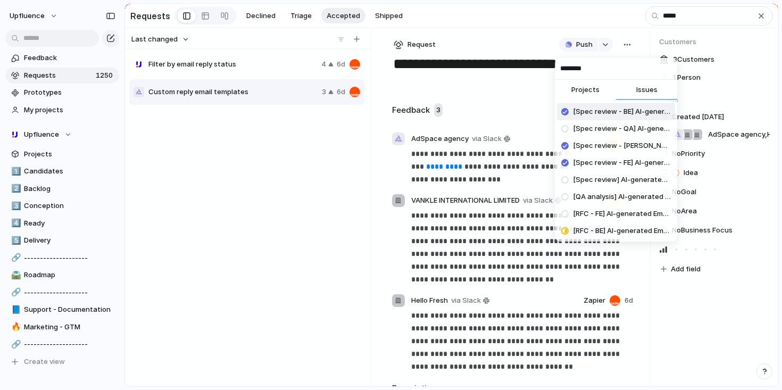
click at [527, 34] on div "******** Projects Issues [Spec review - BE] AI-generated Email Templates [Spec …" at bounding box center [391, 195] width 782 height 390
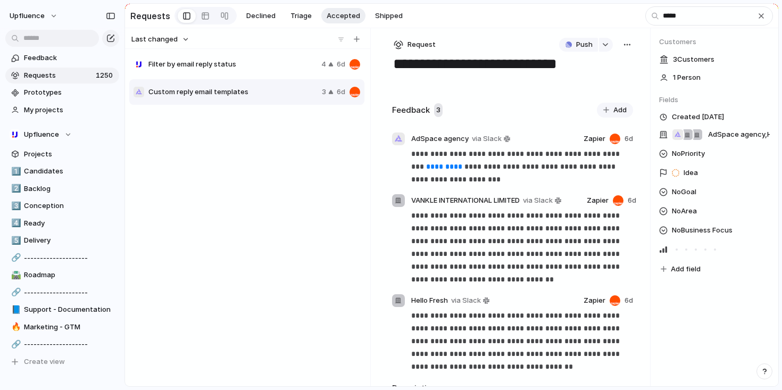
click at [420, 46] on span "Request" at bounding box center [422, 44] width 28 height 11
click at [432, 100] on span "Project" at bounding box center [424, 103] width 24 height 11
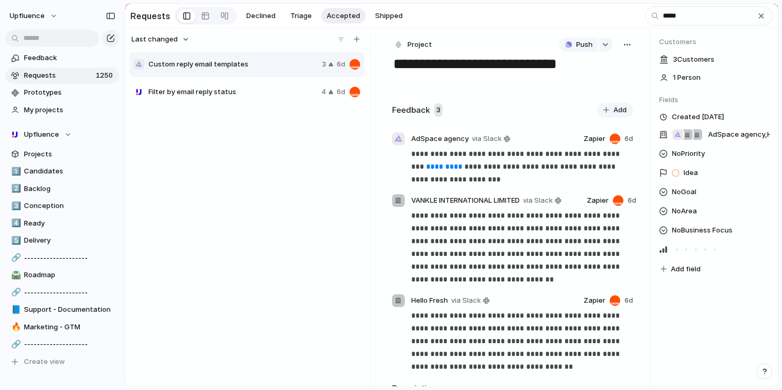
click at [588, 64] on textarea "**********" at bounding box center [510, 65] width 237 height 20
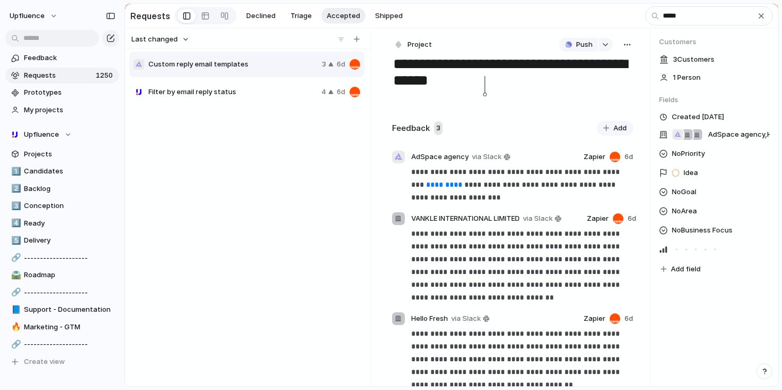
type textarea "**********"
click at [306, 164] on div "Custom reply email templates 3 6d Filter by email reply status 4 6d" at bounding box center [247, 217] width 237 height 332
click at [263, 18] on span "Declined" at bounding box center [260, 16] width 29 height 11
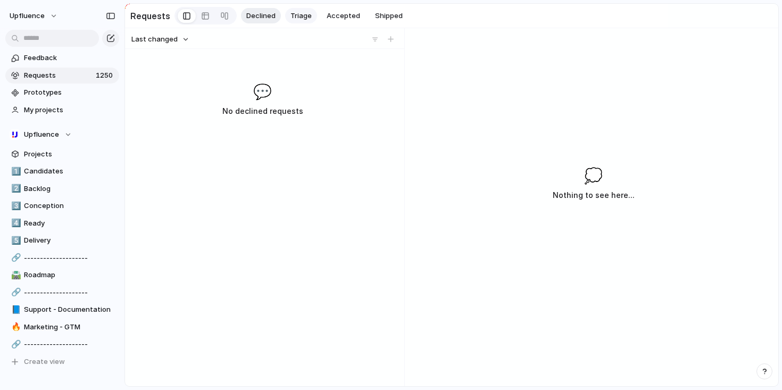
click at [291, 16] on span "Triage" at bounding box center [301, 16] width 21 height 11
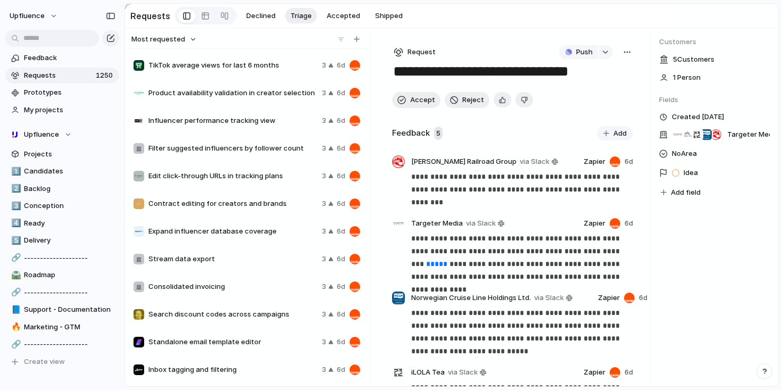
scroll to position [503, 0]
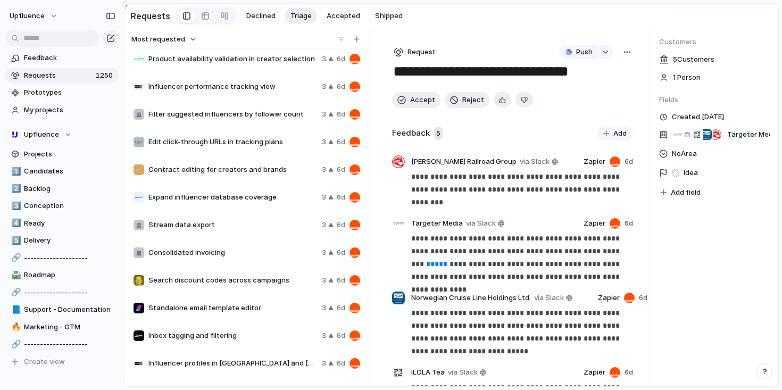
click at [261, 258] on span "Consolidated invoicing" at bounding box center [232, 252] width 169 height 11
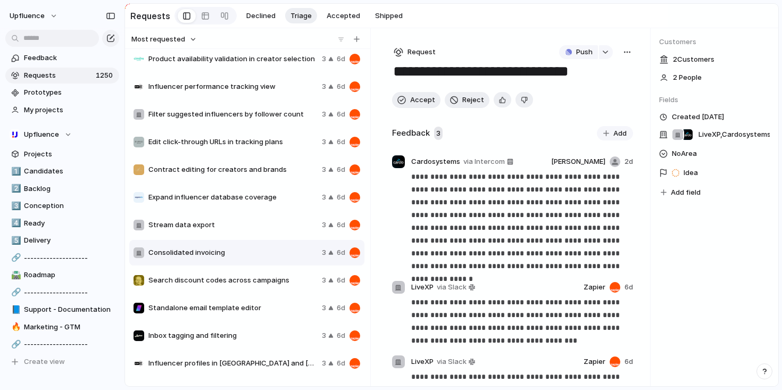
click at [262, 225] on span "Stream data export" at bounding box center [232, 225] width 169 height 11
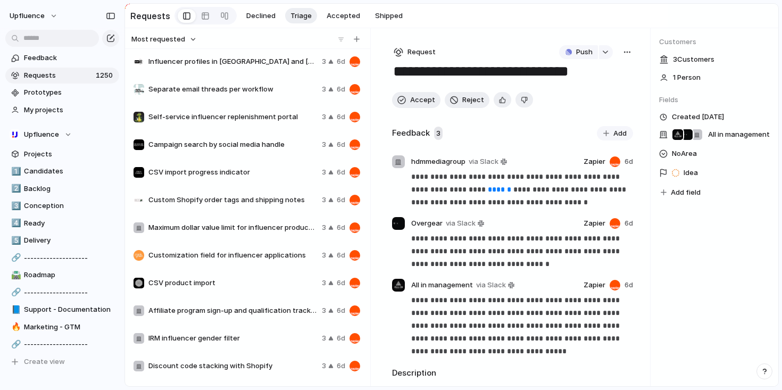
scroll to position [833, 0]
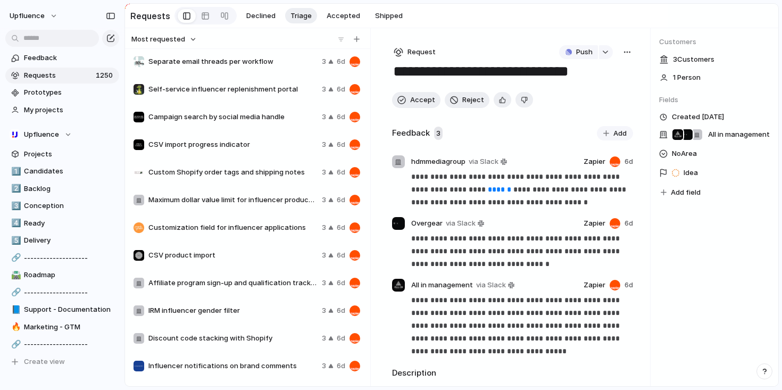
click at [262, 263] on div "CSV product import 3 6d" at bounding box center [246, 256] width 235 height 26
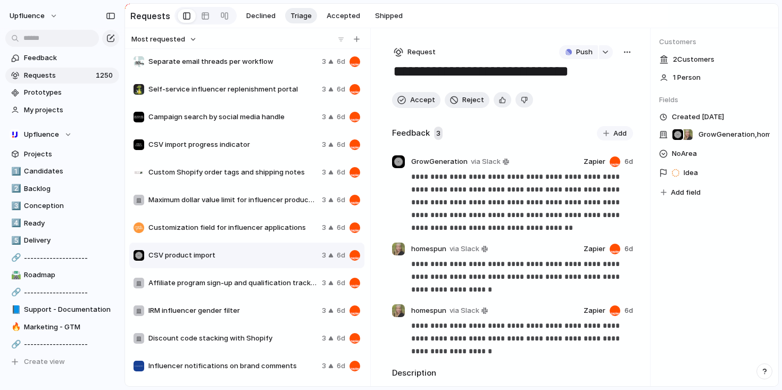
click at [259, 287] on span "Affiliate program sign-up and qualification tracking" at bounding box center [232, 283] width 169 height 11
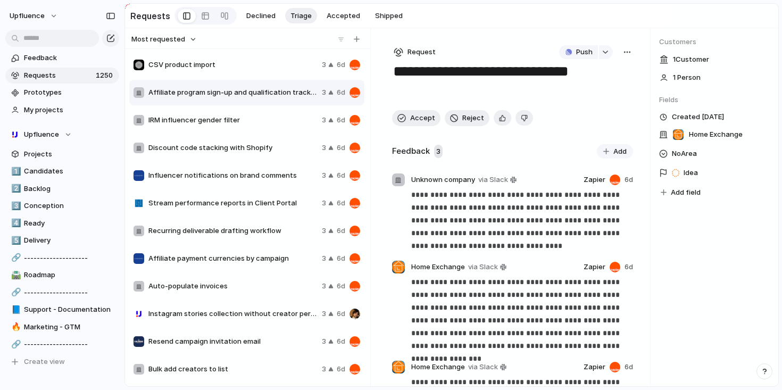
scroll to position [1026, 0]
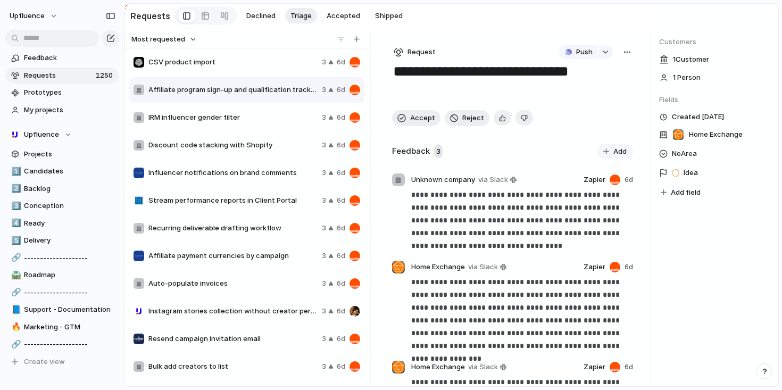
click at [258, 281] on span "Auto-populate invoices" at bounding box center [232, 283] width 169 height 11
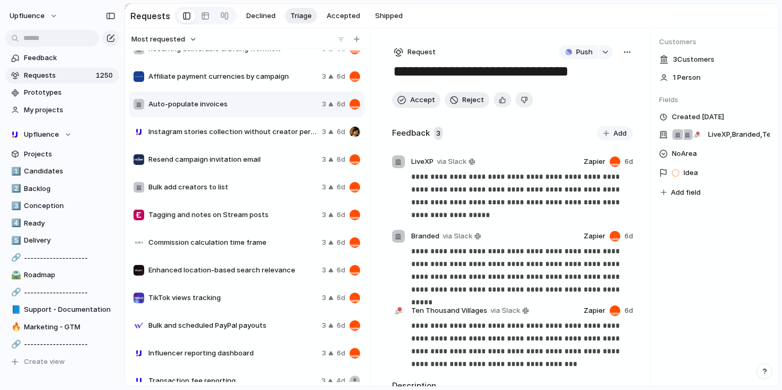
scroll to position [1226, 0]
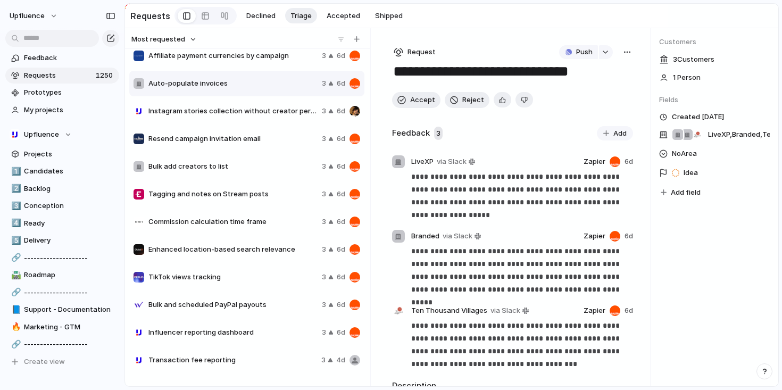
click at [255, 283] on span "TikTok views tracking" at bounding box center [232, 277] width 169 height 11
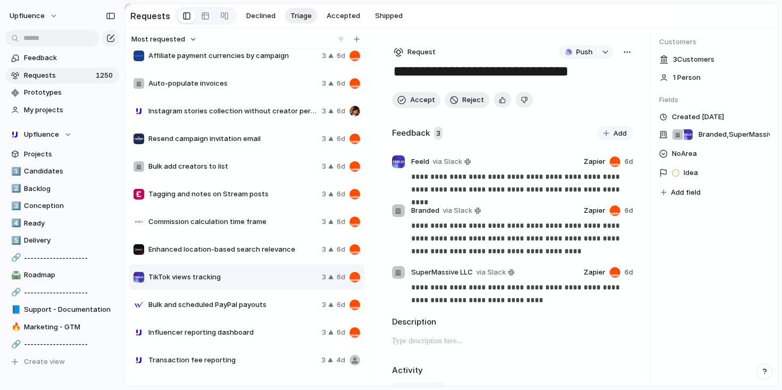
click at [255, 300] on div "Bulk and scheduled PayPal payouts 3 6d" at bounding box center [246, 305] width 235 height 26
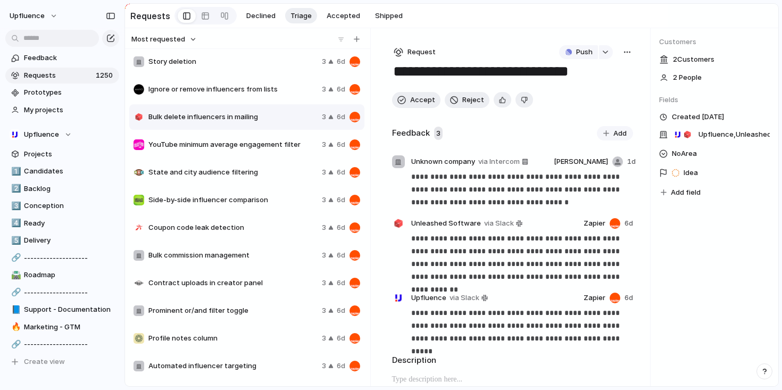
scroll to position [1718, 0]
click at [245, 233] on span "Coupon code leak detection" at bounding box center [232, 228] width 169 height 11
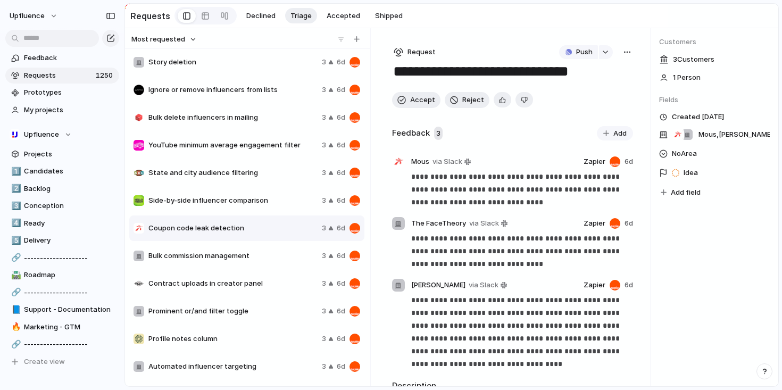
click at [622, 54] on button "button" at bounding box center [628, 52] width 12 height 14
click at [602, 94] on li "Merge" at bounding box center [595, 93] width 64 height 17
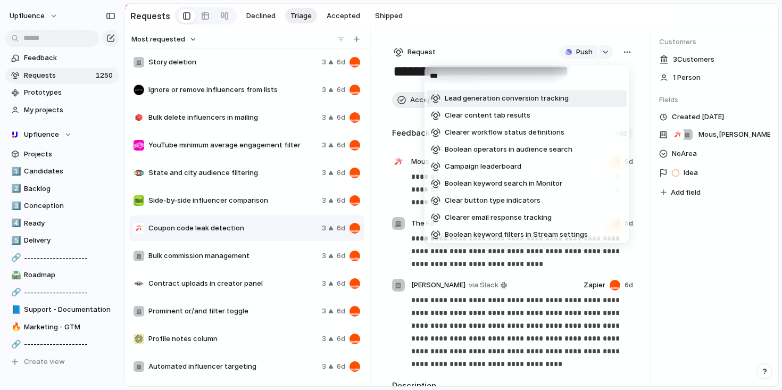
type input "****"
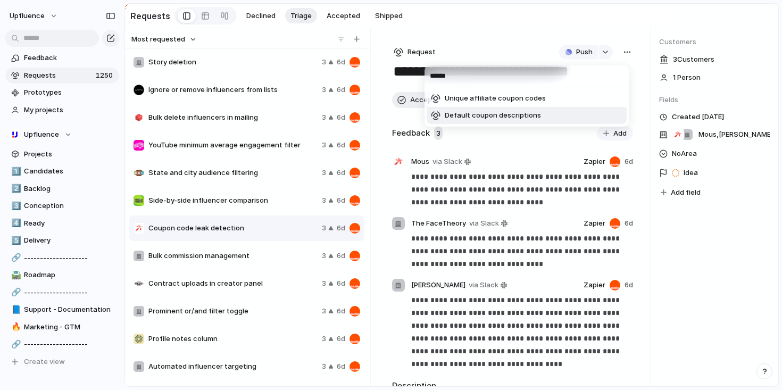
type input "******"
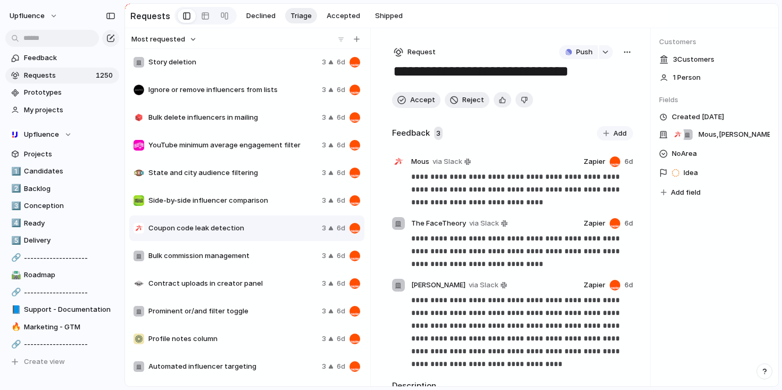
click at [540, 151] on div "****** Unique affiliate coupon codes Default coupon descriptions" at bounding box center [391, 195] width 782 height 390
click at [503, 102] on button "button" at bounding box center [503, 99] width 18 height 15
click at [424, 100] on span "Accept" at bounding box center [422, 100] width 25 height 11
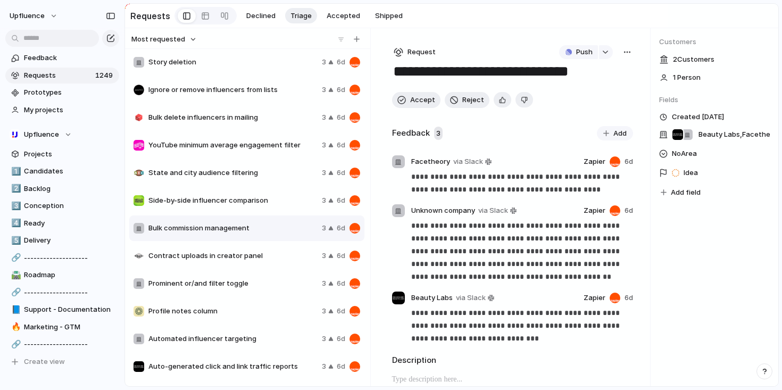
click at [265, 312] on span "Profile notes column" at bounding box center [232, 311] width 169 height 11
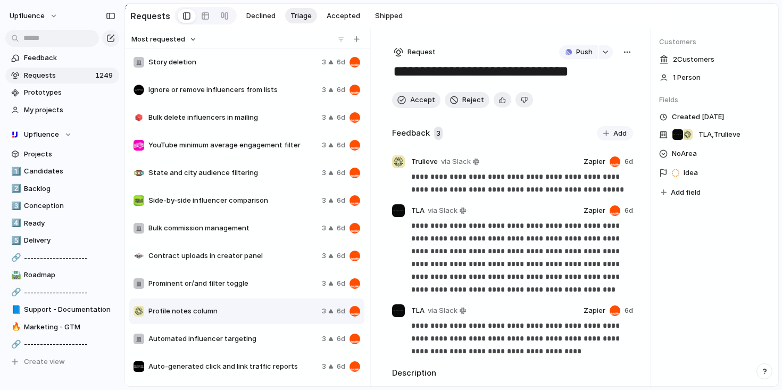
click at [267, 287] on span "Prominent or/and filter toggle" at bounding box center [232, 283] width 169 height 11
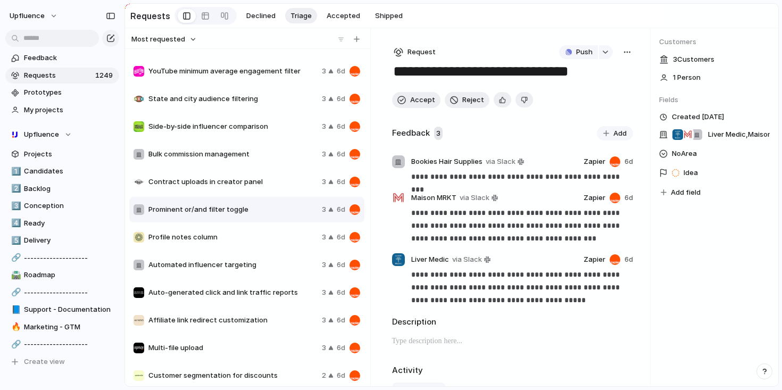
scroll to position [1811, 0]
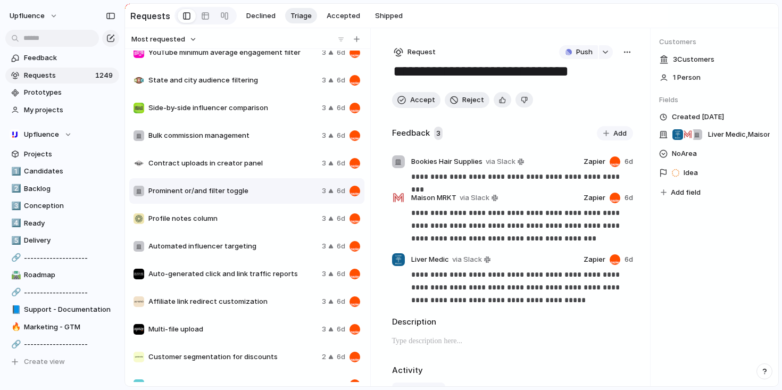
click at [623, 54] on div "button" at bounding box center [627, 52] width 9 height 9
click at [583, 125] on span "Delete" at bounding box center [578, 127] width 22 height 11
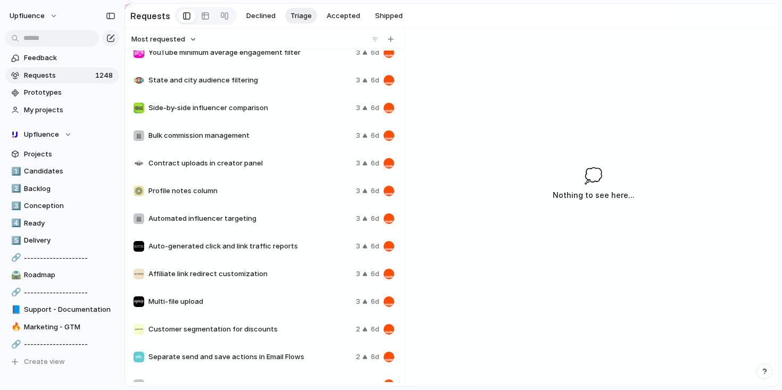
click at [273, 282] on div "Affiliate link redirect customization 3 6d" at bounding box center [263, 274] width 269 height 26
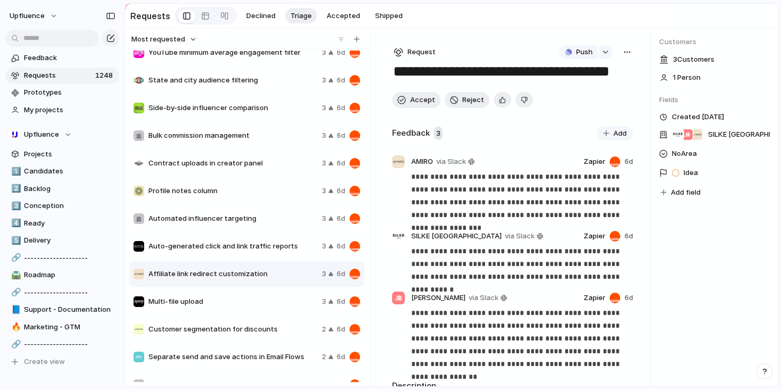
click at [273, 297] on div "Multi-file upload 3 6d" at bounding box center [246, 302] width 235 height 26
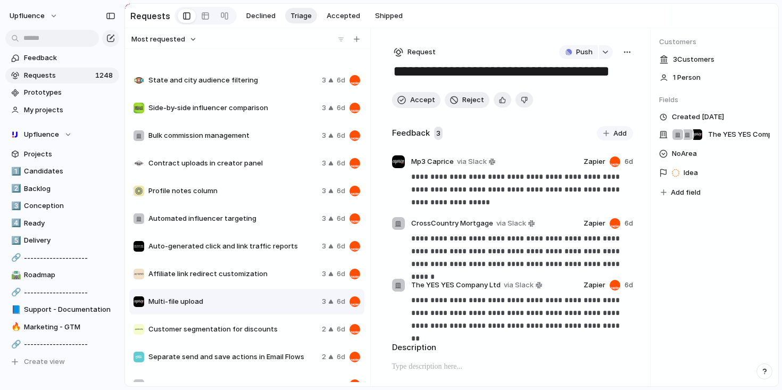
scroll to position [1911, 0]
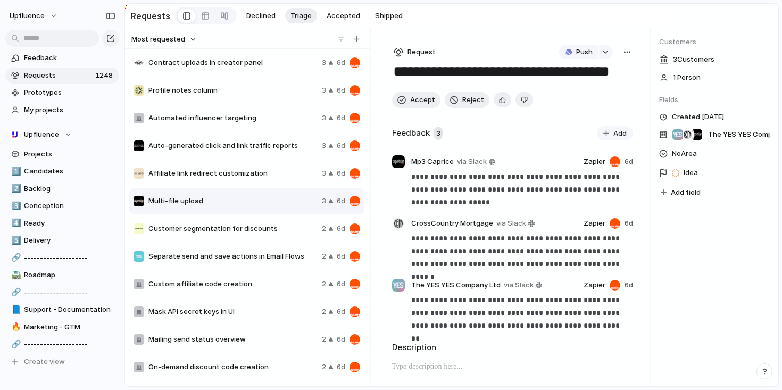
click at [271, 290] on div "Custom affiliate code creation" at bounding box center [226, 284] width 184 height 11
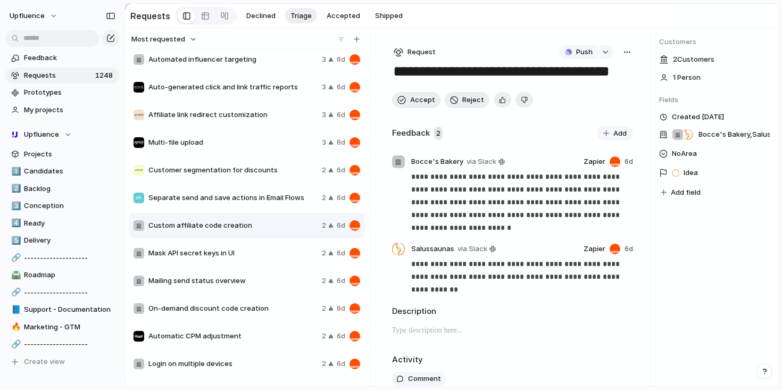
scroll to position [1986, 0]
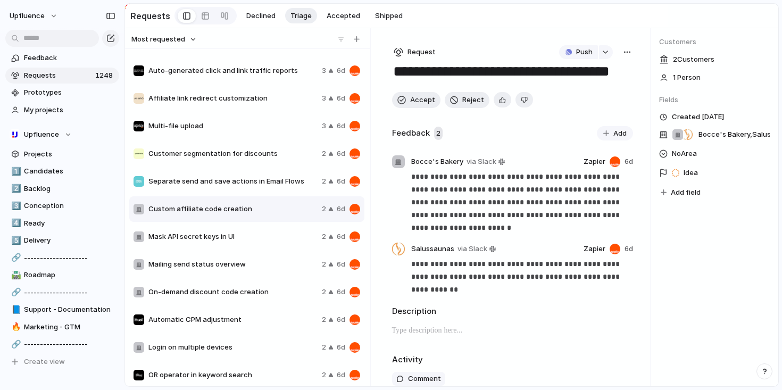
click at [275, 245] on div "Mask API secret keys in UI 2 6d" at bounding box center [246, 237] width 235 height 26
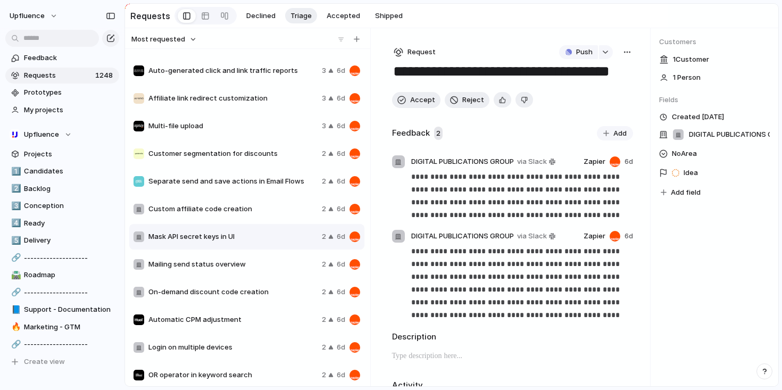
click at [622, 56] on button "button" at bounding box center [628, 52] width 12 height 14
click at [601, 49] on div "Copy link Merge Move to Delete" at bounding box center [391, 195] width 782 height 390
click at [601, 51] on button "button" at bounding box center [606, 52] width 14 height 14
type input "*******"
click at [650, 98] on span "Issues" at bounding box center [647, 97] width 21 height 11
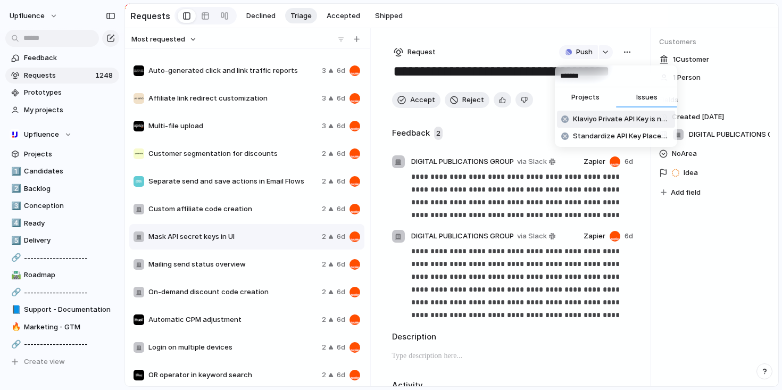
click at [621, 81] on input "*******" at bounding box center [616, 75] width 122 height 21
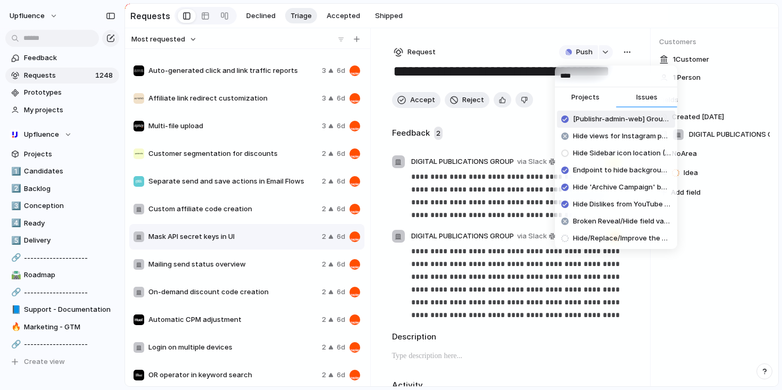
type input "****"
click at [597, 97] on span "Projects" at bounding box center [586, 97] width 28 height 11
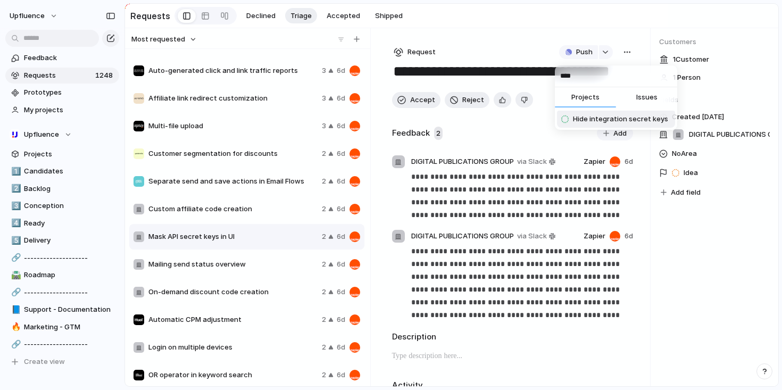
click at [644, 119] on span "Hide integration secret keys" at bounding box center [620, 119] width 95 height 11
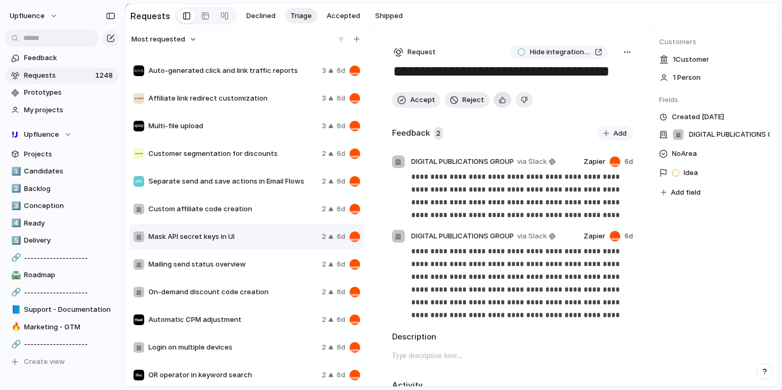
click at [502, 103] on div "button" at bounding box center [502, 100] width 7 height 10
click at [686, 175] on span "Idea" at bounding box center [691, 173] width 14 height 11
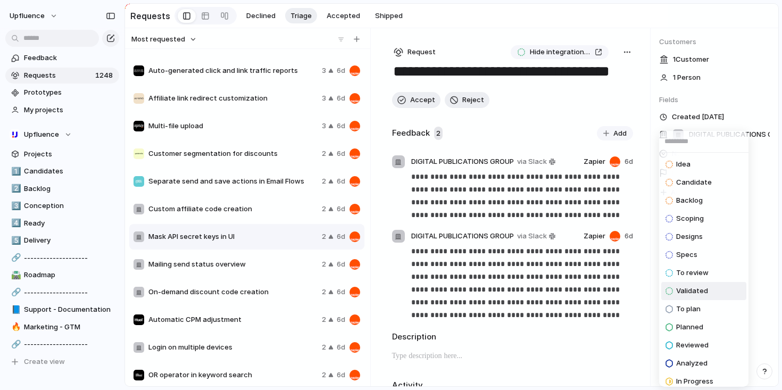
click at [701, 293] on span "Validated" at bounding box center [692, 291] width 32 height 11
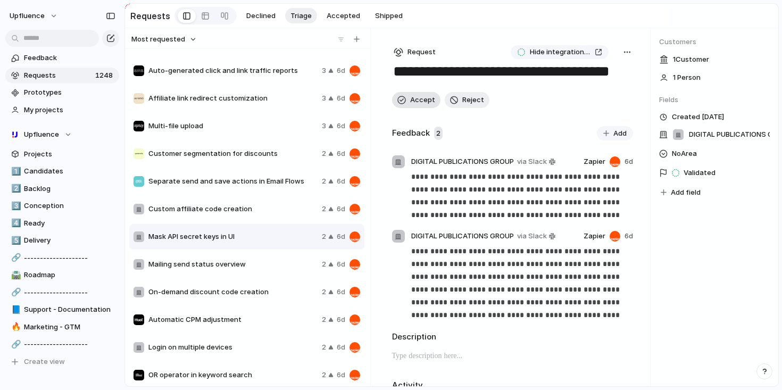
click at [419, 103] on span "Accept" at bounding box center [422, 100] width 25 height 11
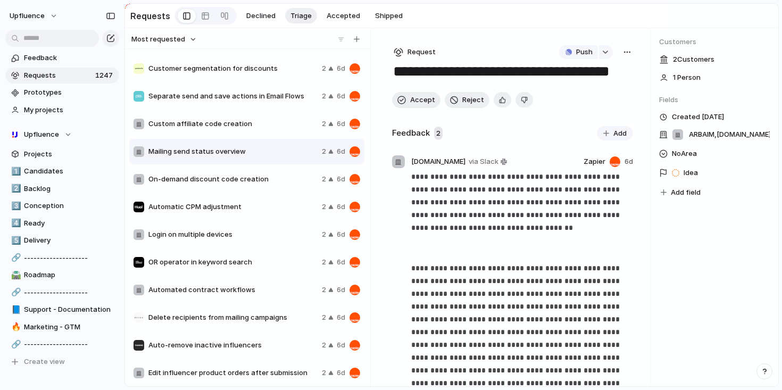
scroll to position [2073, 0]
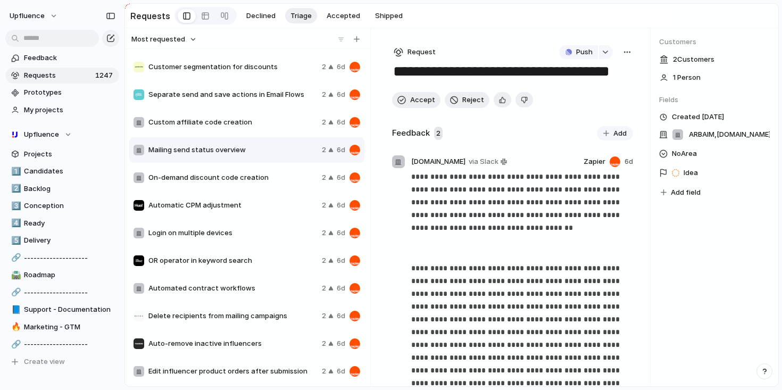
click at [250, 238] on span "Login on multiple devices" at bounding box center [232, 233] width 169 height 11
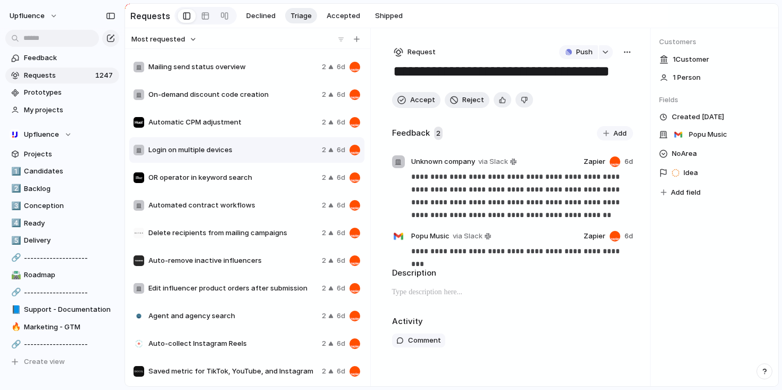
scroll to position [2197, 0]
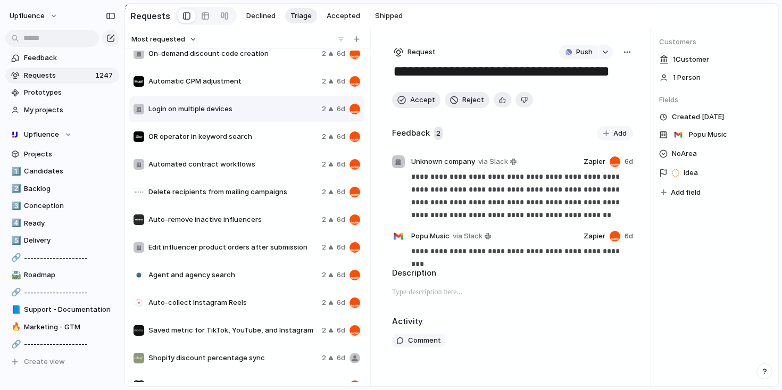
click at [246, 275] on span "Agent and agency search" at bounding box center [232, 275] width 169 height 11
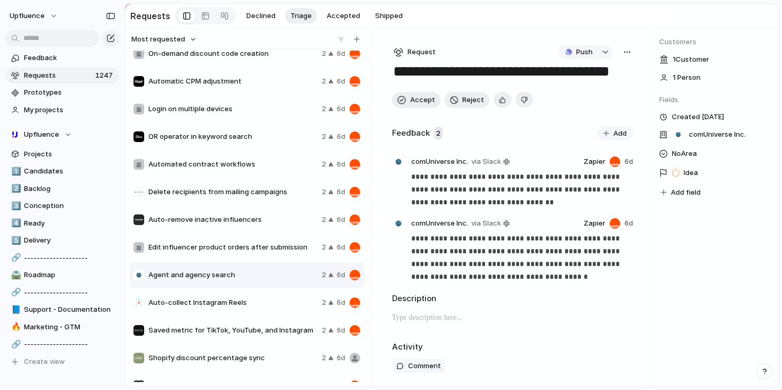
click at [244, 302] on span "Auto-collect Instagram Reels" at bounding box center [232, 303] width 169 height 11
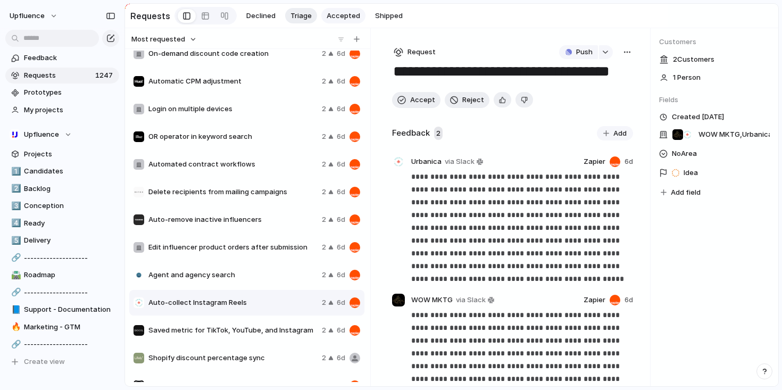
click at [348, 15] on span "Accepted" at bounding box center [344, 16] width 34 height 11
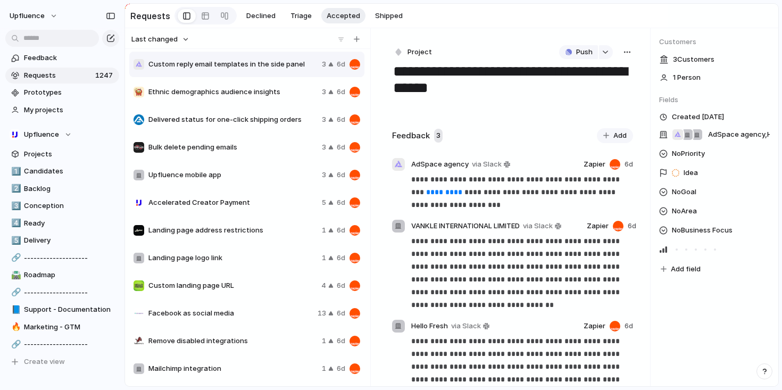
click at [177, 45] on button "Last changed" at bounding box center [160, 39] width 61 height 14
click at [177, 44] on div "Last changed Newest Oldest Most requested Least requested" at bounding box center [391, 195] width 782 height 390
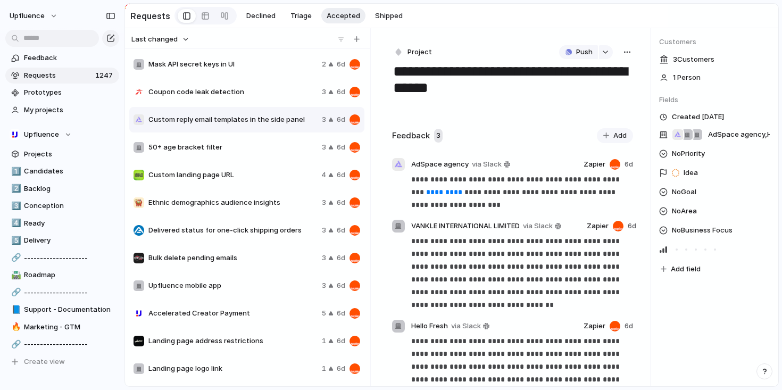
click at [241, 77] on div "Mask API secret keys in UI 2 6d" at bounding box center [246, 65] width 235 height 26
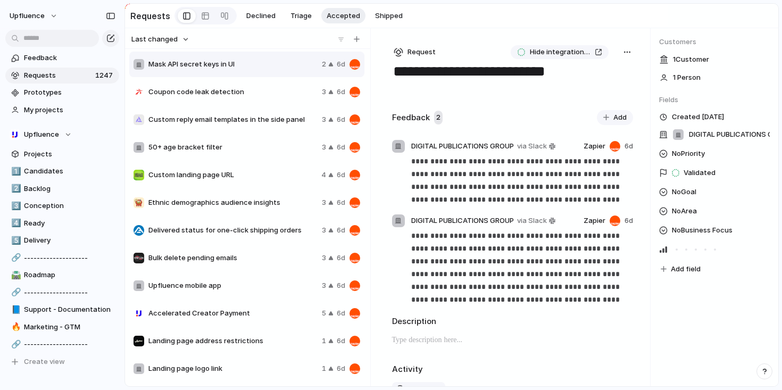
click at [413, 56] on span "Request" at bounding box center [422, 52] width 28 height 11
click at [425, 108] on span "Project" at bounding box center [424, 110] width 24 height 11
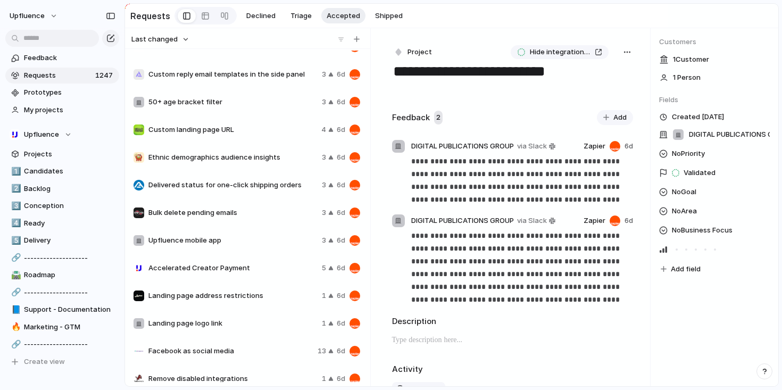
scroll to position [46, 0]
click at [254, 270] on span "Accelerated Creator Payment" at bounding box center [232, 267] width 169 height 11
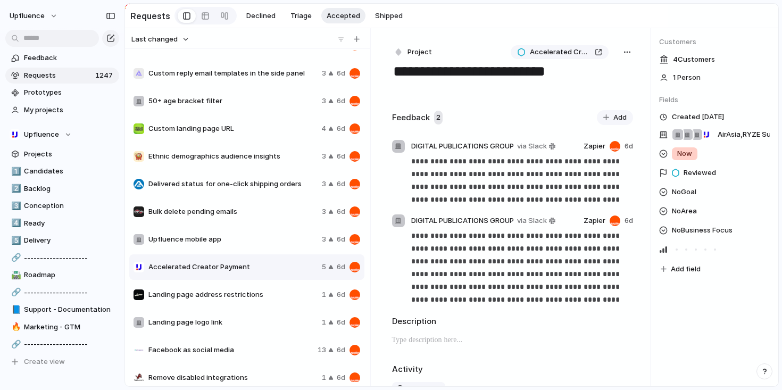
type textarea "**********"
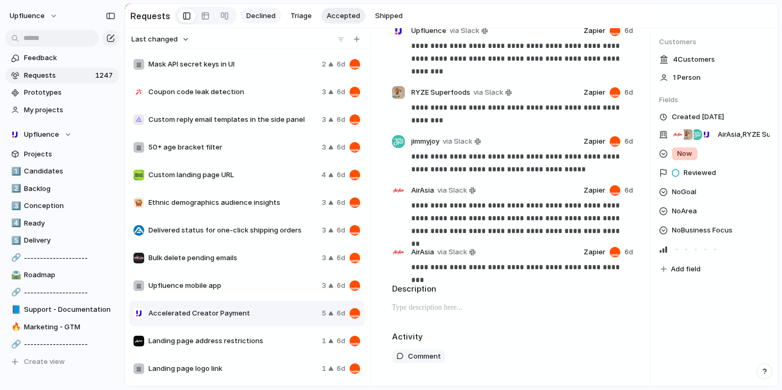
click at [267, 15] on span "Declined" at bounding box center [260, 16] width 29 height 11
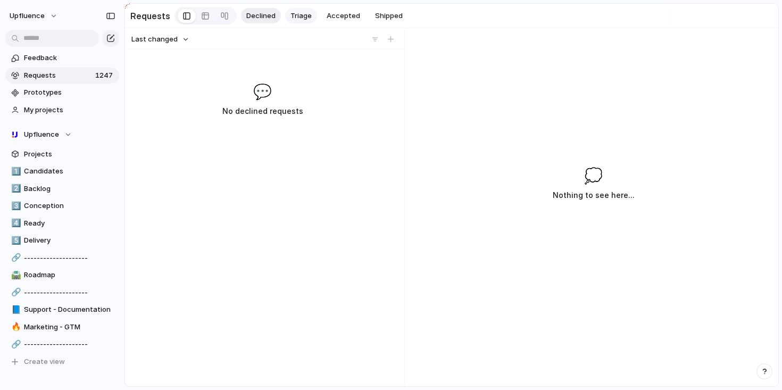
click at [297, 14] on span "Triage" at bounding box center [301, 16] width 21 height 11
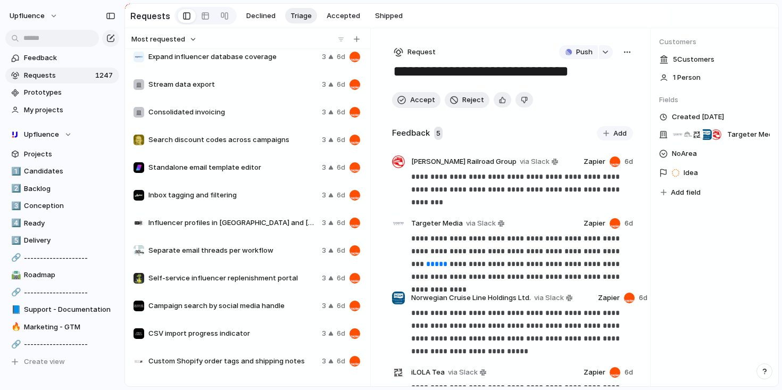
scroll to position [756, 0]
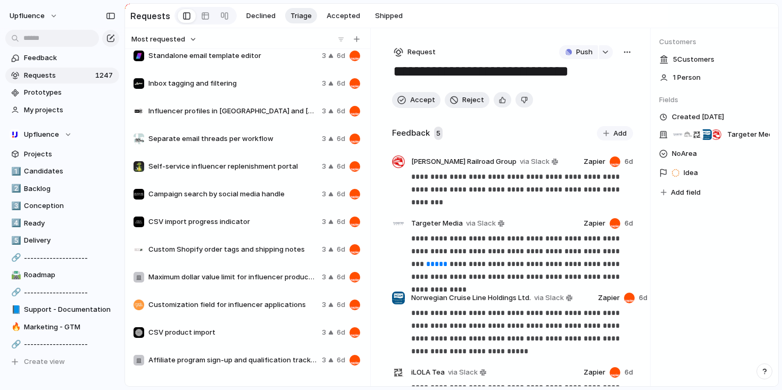
click at [247, 275] on span "Maximum dollar value limit for influencer product selection" at bounding box center [232, 277] width 169 height 11
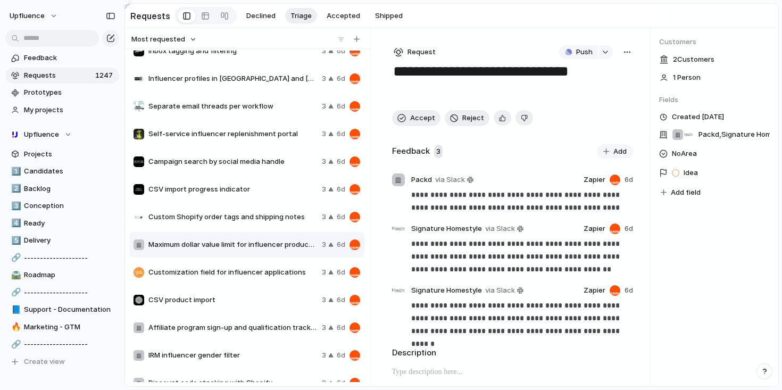
scroll to position [803, 0]
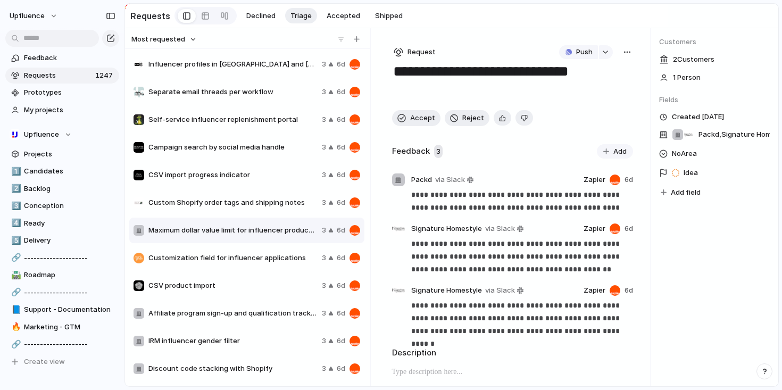
click at [623, 54] on div "button" at bounding box center [627, 52] width 9 height 9
click at [601, 48] on div "Copy link Merge Move to [GEOGRAPHIC_DATA]" at bounding box center [391, 195] width 782 height 390
click at [602, 49] on button "button" at bounding box center [606, 52] width 14 height 14
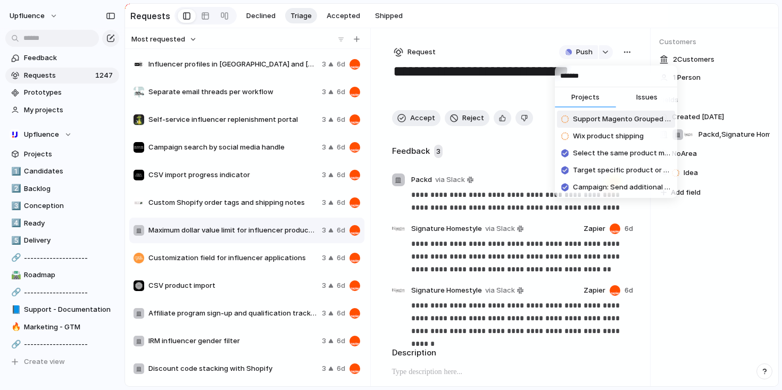
type input "*******"
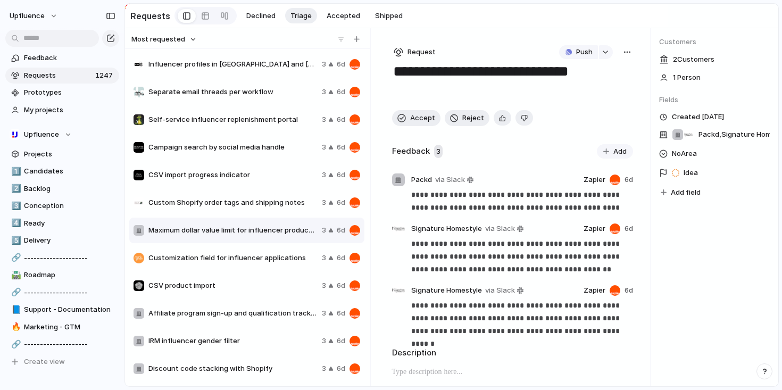
click at [626, 44] on div "******* Projects Issues Support Magento Grouped Product Wix product shipping Se…" at bounding box center [391, 195] width 782 height 390
click at [689, 175] on span "Idea" at bounding box center [691, 173] width 14 height 11
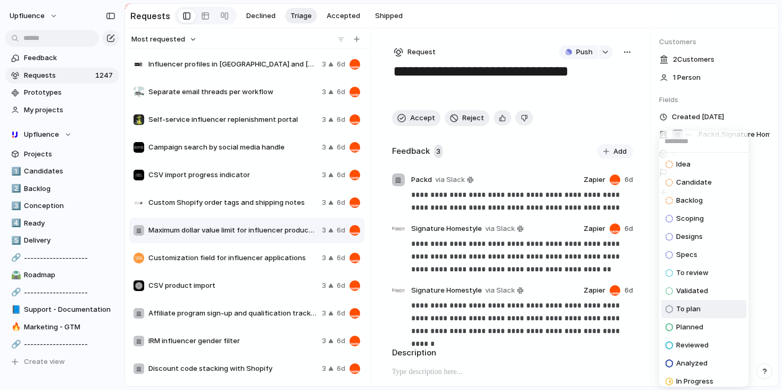
scroll to position [97, 0]
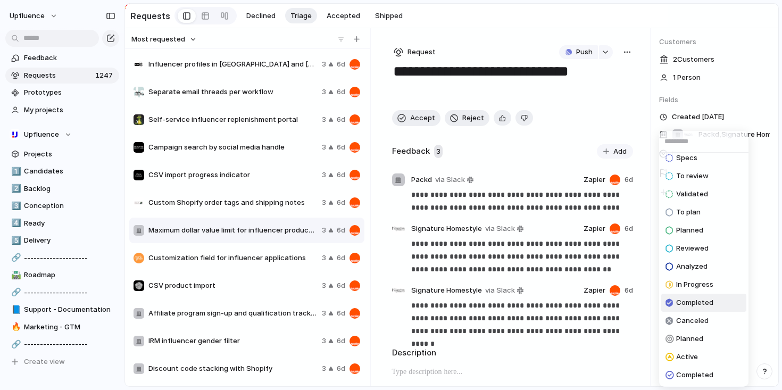
click at [701, 298] on span "Completed" at bounding box center [694, 303] width 37 height 11
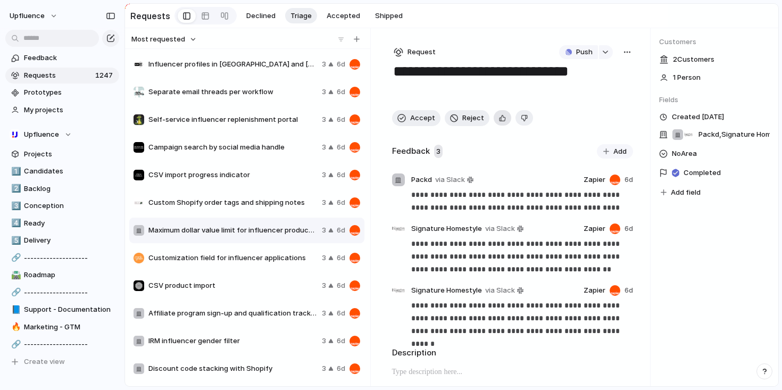
click at [499, 120] on div "button" at bounding box center [502, 118] width 7 height 10
click at [410, 118] on span "Accept" at bounding box center [422, 118] width 25 height 11
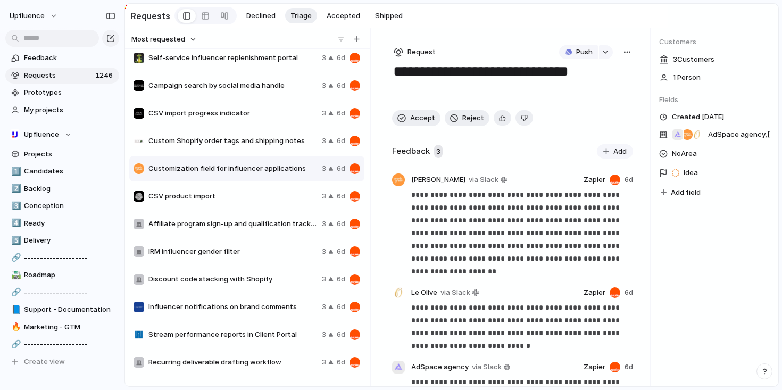
scroll to position [896, 0]
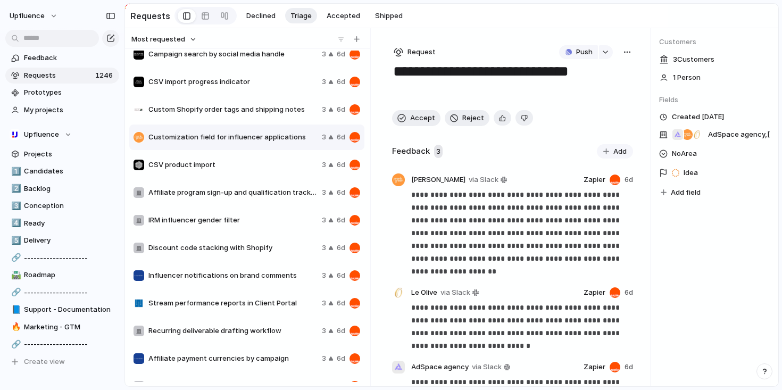
click at [269, 253] on span "Discount code stacking with Shopify" at bounding box center [232, 248] width 169 height 11
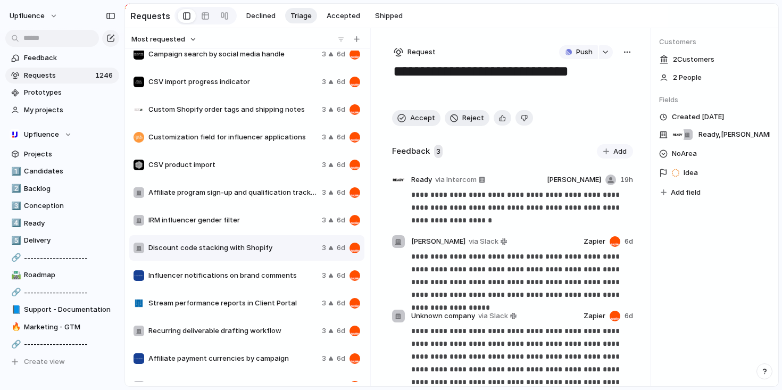
click at [273, 273] on span "Influencer notifications on brand comments" at bounding box center [232, 275] width 169 height 11
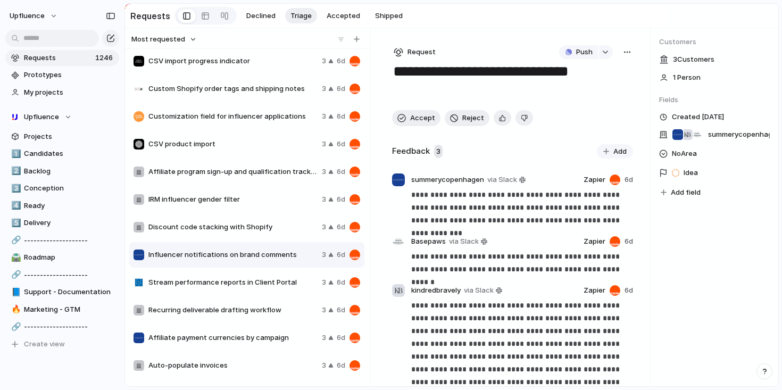
scroll to position [28, 0]
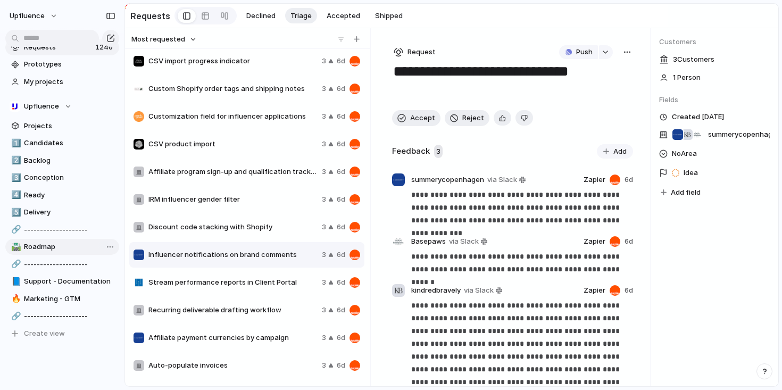
click at [45, 243] on span "Roadmap" at bounding box center [70, 247] width 92 height 11
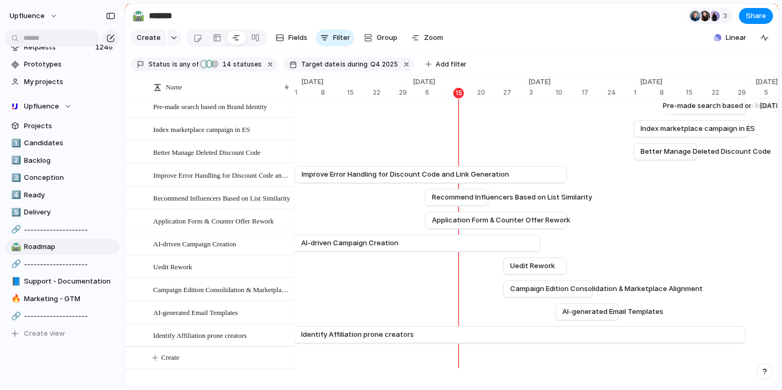
scroll to position [117, 0]
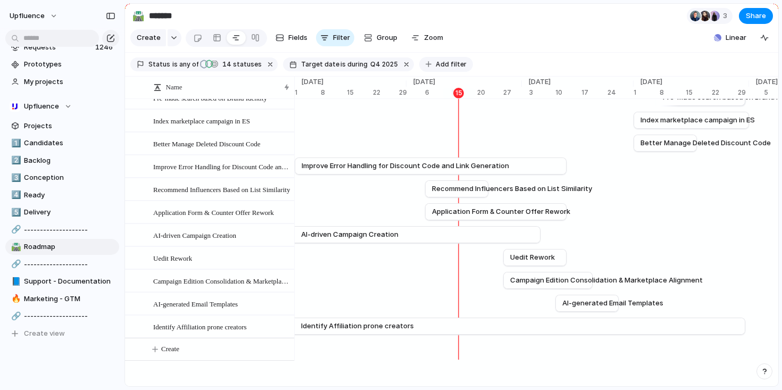
click at [436, 69] on span "Add filter" at bounding box center [451, 65] width 31 height 10
type input "***"
click at [455, 104] on span "Team" at bounding box center [459, 108] width 19 height 11
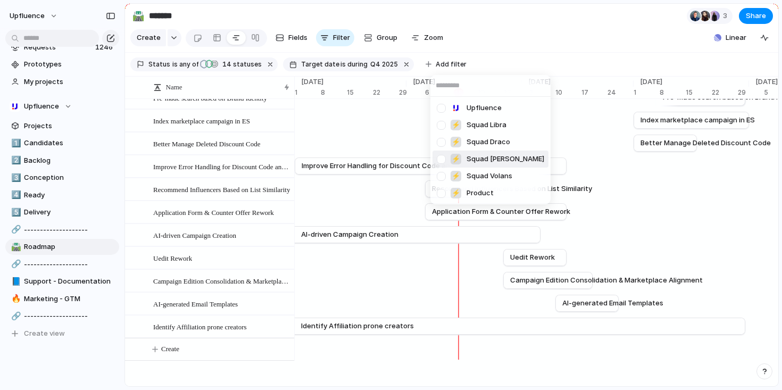
click at [477, 160] on span "Squad [PERSON_NAME]" at bounding box center [506, 159] width 78 height 11
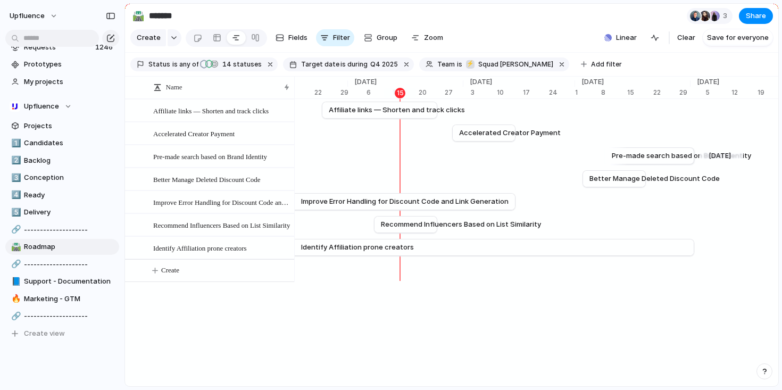
scroll to position [0, 4030]
click at [556, 68] on button "button" at bounding box center [563, 64] width 14 height 14
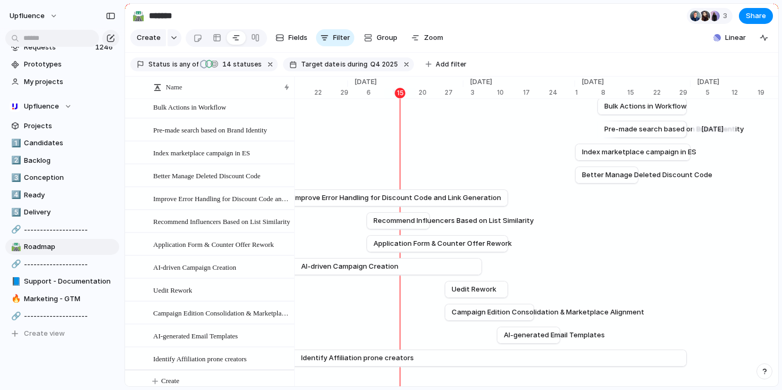
scroll to position [81, 0]
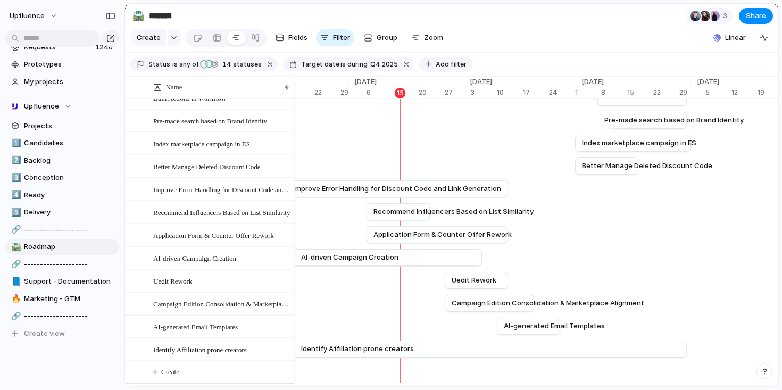
click at [436, 69] on span "Add filter" at bounding box center [451, 65] width 31 height 10
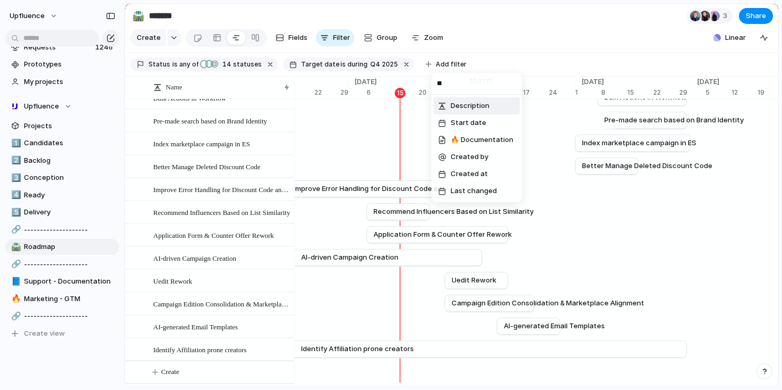
type input "***"
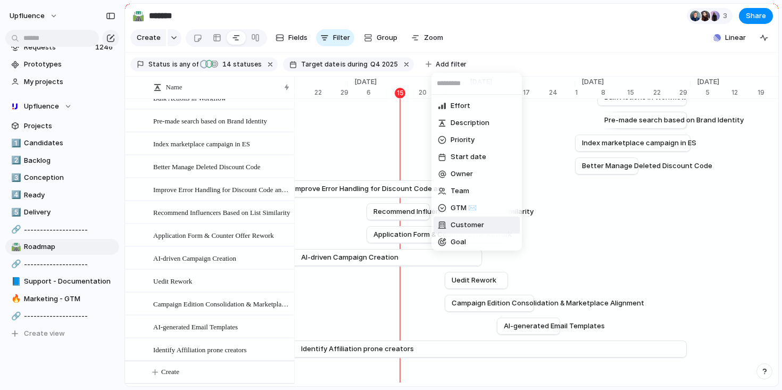
click at [45, 193] on div "Effort Description Priority Start date Owner Team GTM ✉️ Customer Goal 🔥 Docume…" at bounding box center [391, 195] width 782 height 390
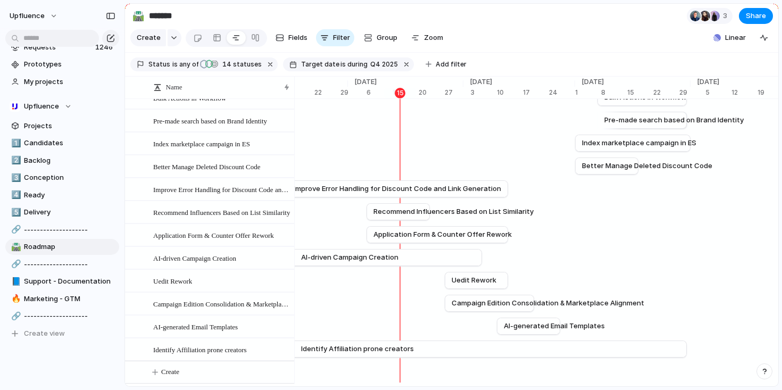
click at [54, 220] on div "1️⃣ Candidates 2️⃣ Backlog 3️⃣ Conception 4️⃣ Ready 5️⃣ Delivery 🔗 ------------…" at bounding box center [62, 238] width 114 height 207
click at [54, 217] on span "Delivery" at bounding box center [70, 212] width 92 height 11
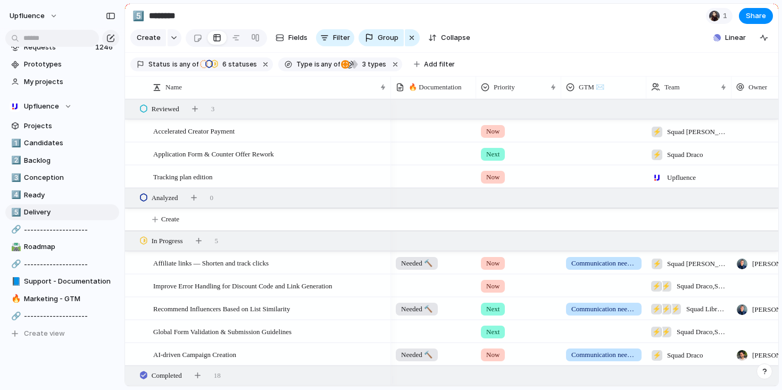
click at [694, 182] on span "Upfluence" at bounding box center [681, 177] width 29 height 11
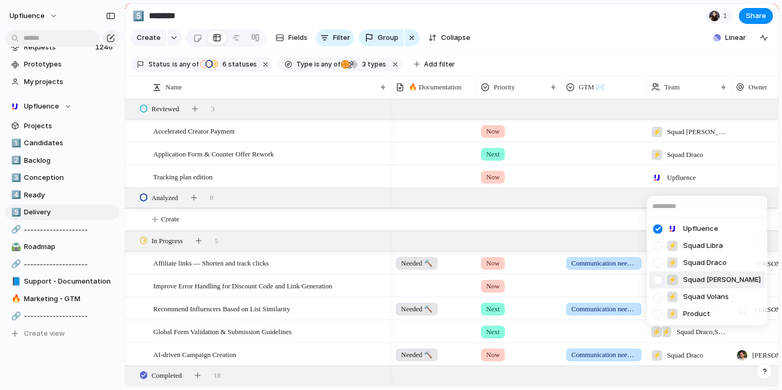
click at [657, 280] on div at bounding box center [658, 280] width 19 height 19
click at [682, 156] on div "Upfluence ⚡ Squad Libra ⚡ Squad Draco ⚡ Squad [PERSON_NAME] ⚡ Squad Volans ⚡ Pr…" at bounding box center [391, 195] width 782 height 390
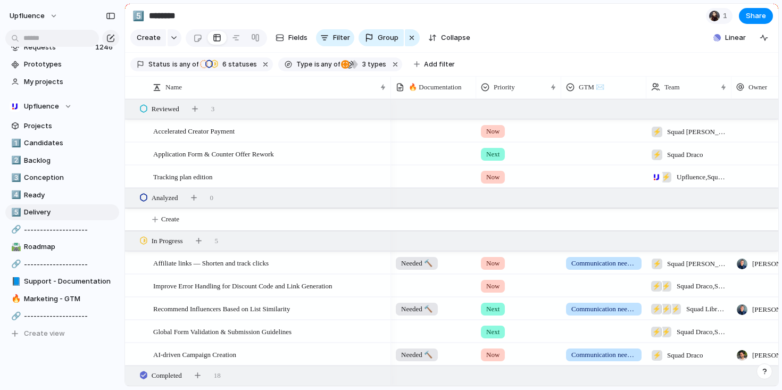
click at [686, 160] on span "Squad Draco" at bounding box center [685, 155] width 36 height 11
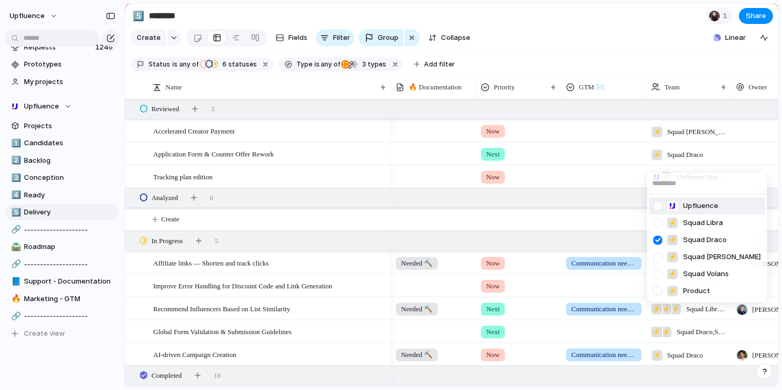
click at [656, 208] on div at bounding box center [658, 206] width 19 height 19
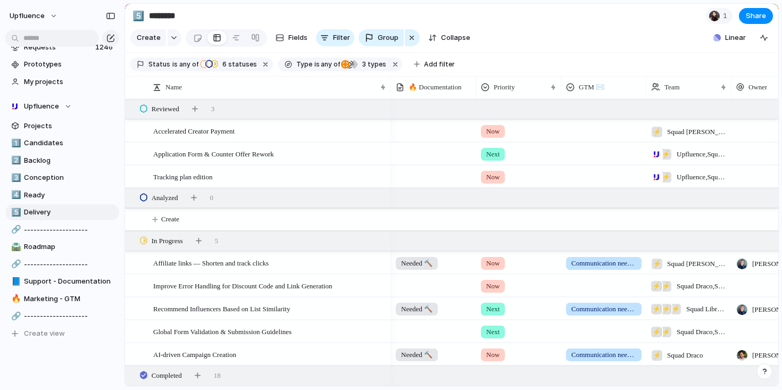
click at [649, 140] on div "Upfluence ⚡ Squad Libra ⚡ Squad Draco ⚡ Squad [PERSON_NAME] ⚡ Squad Volans ⚡ Pr…" at bounding box center [391, 195] width 782 height 390
click at [657, 137] on div "⚡" at bounding box center [657, 132] width 11 height 11
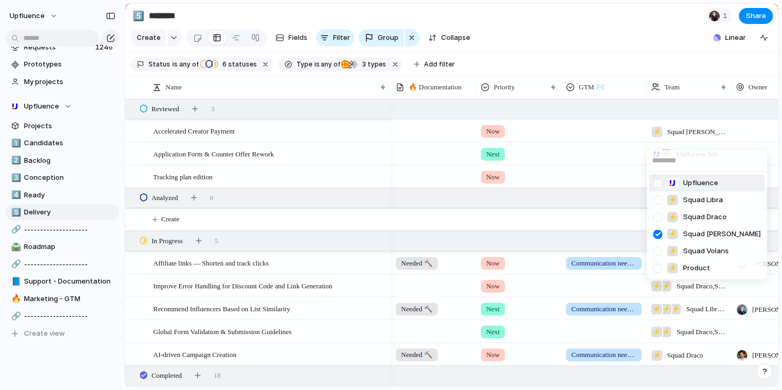
click at [661, 185] on div at bounding box center [658, 183] width 19 height 19
click at [679, 137] on div "Upfluence ⚡ Squad Libra ⚡ Squad Draco ⚡ Squad [PERSON_NAME] ⚡ Squad Volans ⚡ Pr…" at bounding box center [391, 195] width 782 height 390
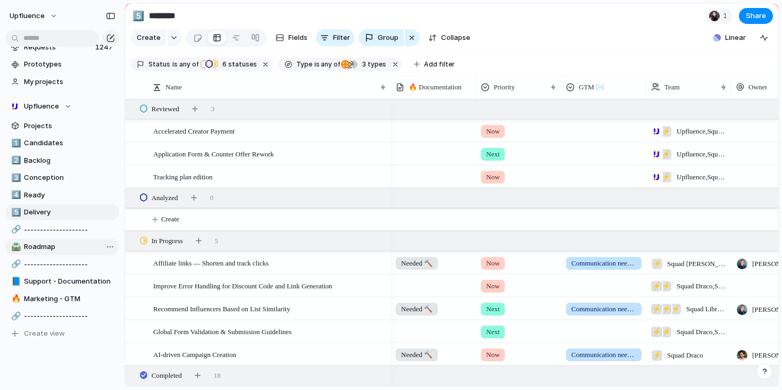
click at [53, 243] on span "Roadmap" at bounding box center [70, 247] width 92 height 11
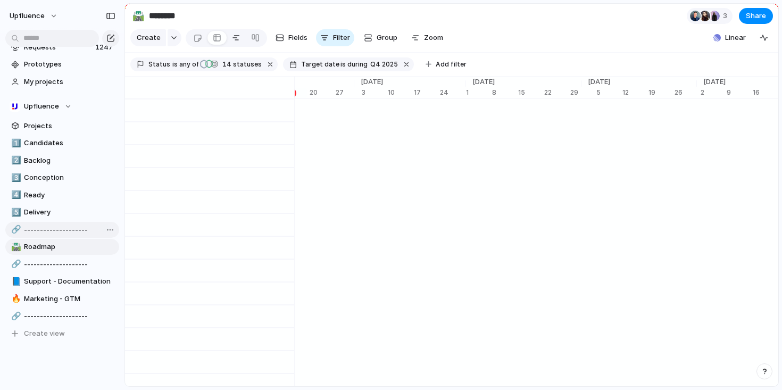
type input "*******"
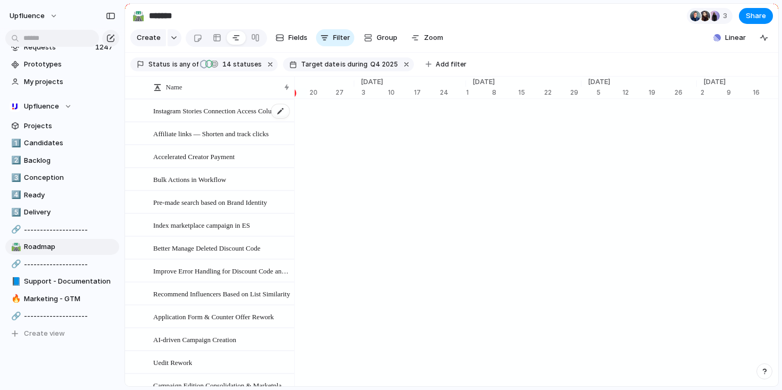
scroll to position [0, 4139]
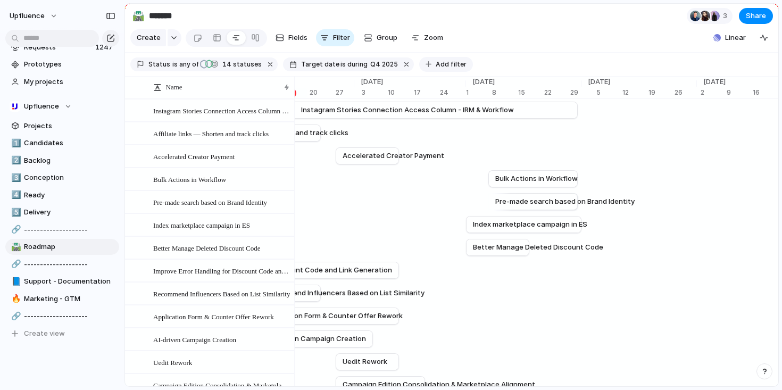
click at [436, 69] on span "Add filter" at bounding box center [451, 65] width 31 height 10
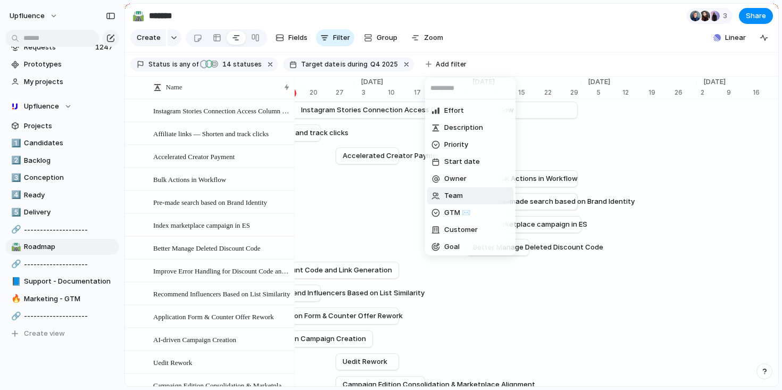
click at [460, 197] on span "Team" at bounding box center [453, 196] width 19 height 11
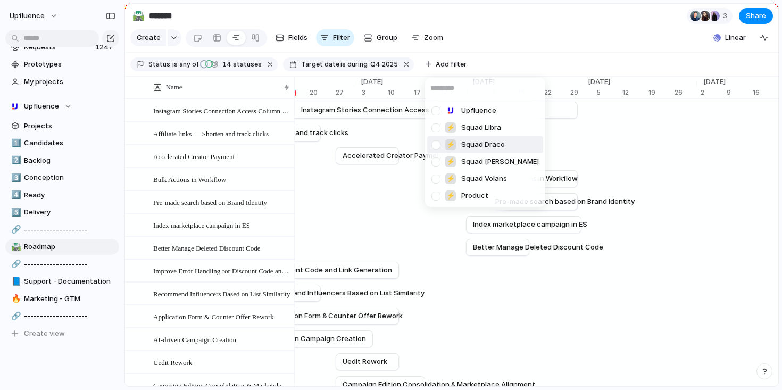
click at [438, 145] on div at bounding box center [436, 145] width 19 height 19
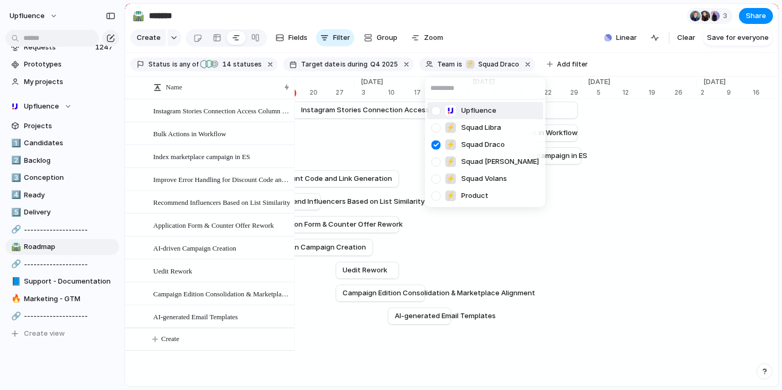
click at [536, 30] on div "Upfluence ⚡ Squad Libra ⚡ Squad Draco ⚡ Squad [PERSON_NAME] ⚡ Squad Volans ⚡ Pr…" at bounding box center [391, 195] width 782 height 390
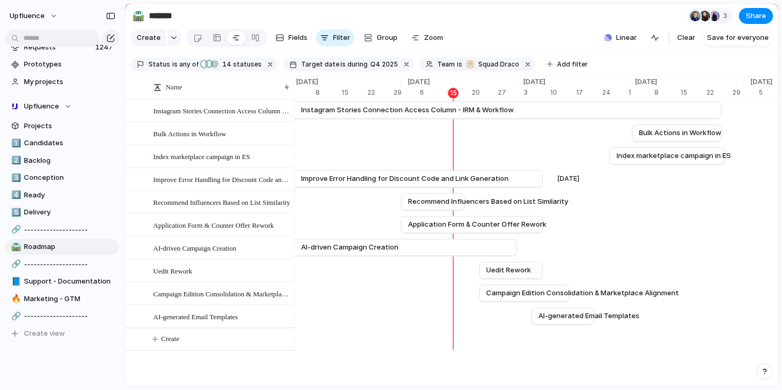
scroll to position [0, 4022]
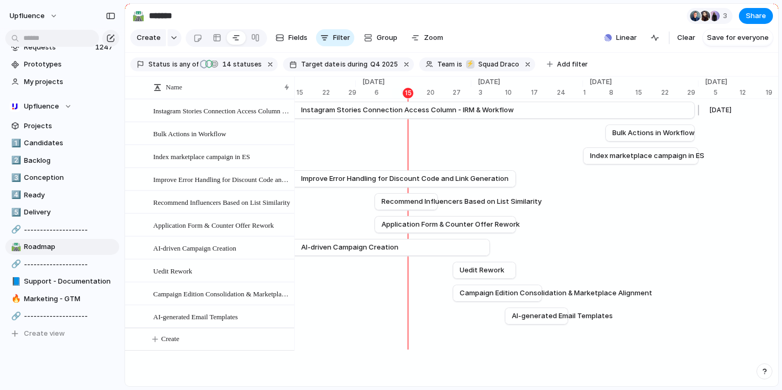
click at [655, 118] on link "Instagram Stories Connection Access Column - IRM & Workflow" at bounding box center [356, 110] width 664 height 16
click at [509, 115] on span "Instagram Stories Connection Access Column - IRM & Workflow" at bounding box center [407, 110] width 213 height 11
click at [477, 115] on span "Instagram Stories Connection Access Column - IRM & Workflow" at bounding box center [407, 110] width 213 height 11
click at [260, 122] on div "Instagram Stories Connection Access Column - IRM & Workflow" at bounding box center [221, 111] width 137 height 22
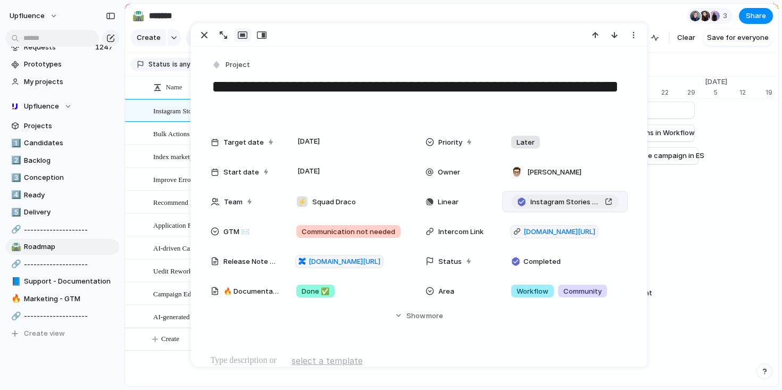
click at [609, 202] on link "Instagram Stories Connection Access Column - IRM & Workflow" at bounding box center [565, 202] width 108 height 14
click at [152, 120] on div at bounding box center [140, 111] width 29 height 22
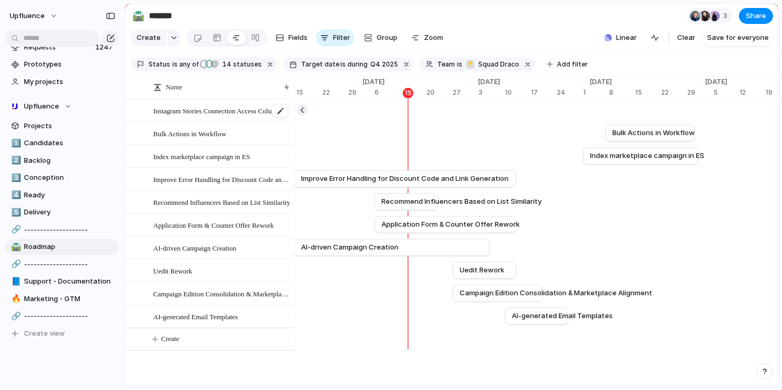
drag, startPoint x: 694, startPoint y: 119, endPoint x: 267, endPoint y: 121, distance: 426.3
click at [254, 121] on div "Name Instagram Stories Connection Access Column - IRM & Workflow Bulk Actions i…" at bounding box center [452, 215] width 654 height 277
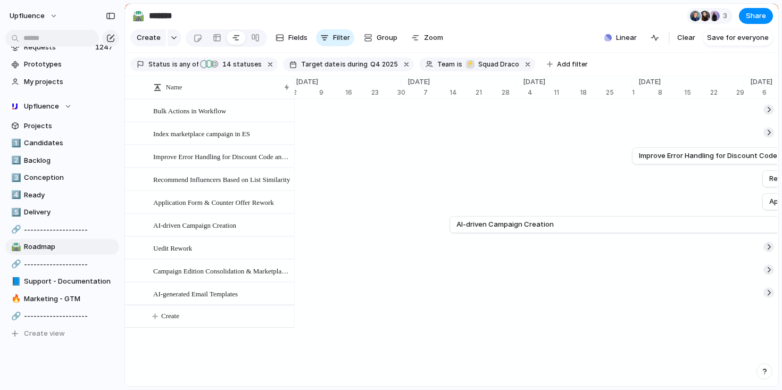
scroll to position [0, 3576]
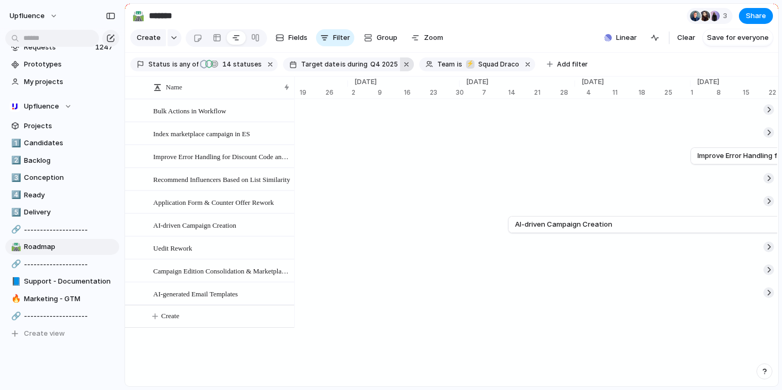
click at [400, 70] on button "button" at bounding box center [407, 64] width 14 height 14
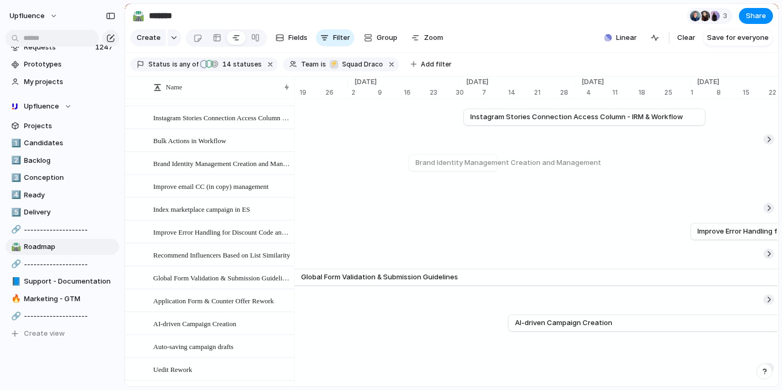
scroll to position [10, 0]
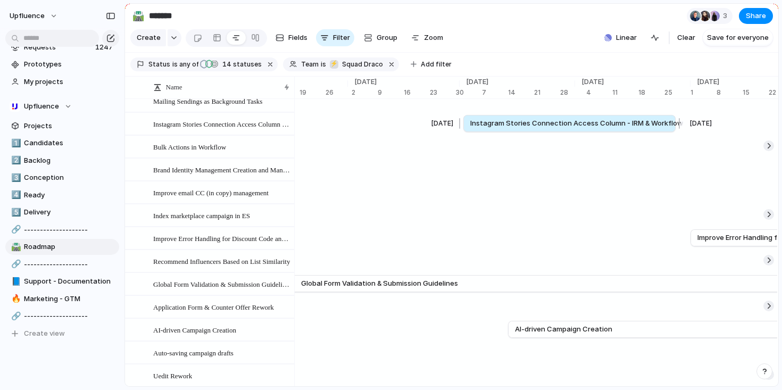
drag, startPoint x: 702, startPoint y: 130, endPoint x: 672, endPoint y: 129, distance: 30.4
click at [672, 129] on div at bounding box center [678, 123] width 13 height 17
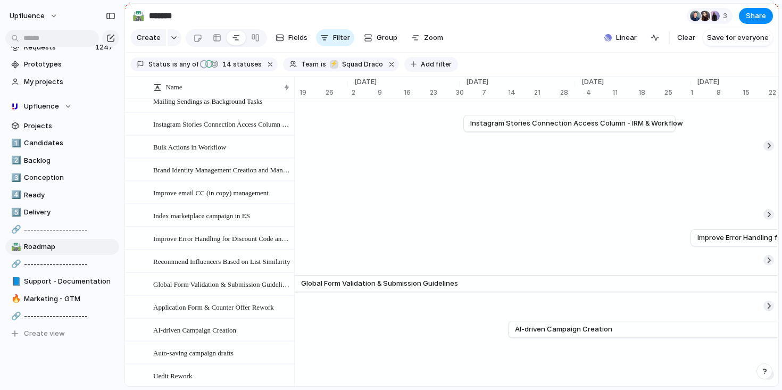
click at [426, 69] on span "Add filter" at bounding box center [436, 65] width 31 height 10
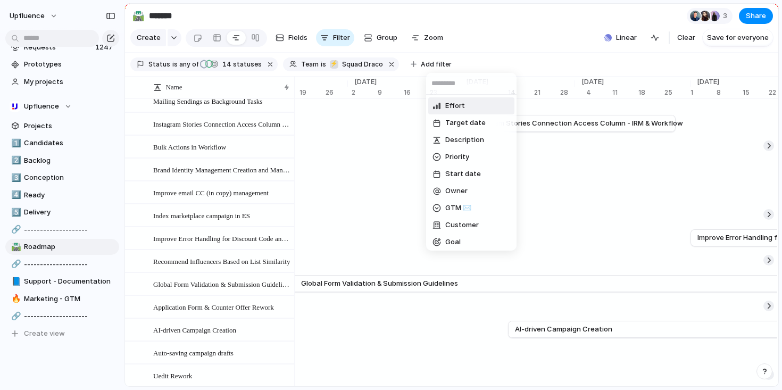
click at [688, 48] on div "Effort Target date Description Priority Start date Owner GTM ✉️ Customer Goal 🔥…" at bounding box center [391, 195] width 782 height 390
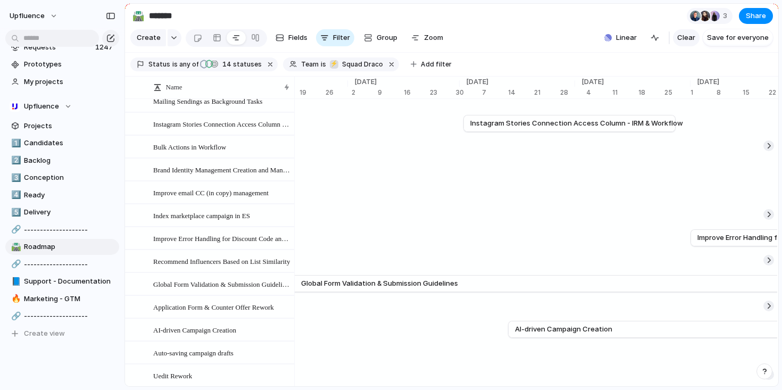
click at [687, 43] on span "Clear" at bounding box center [687, 37] width 18 height 11
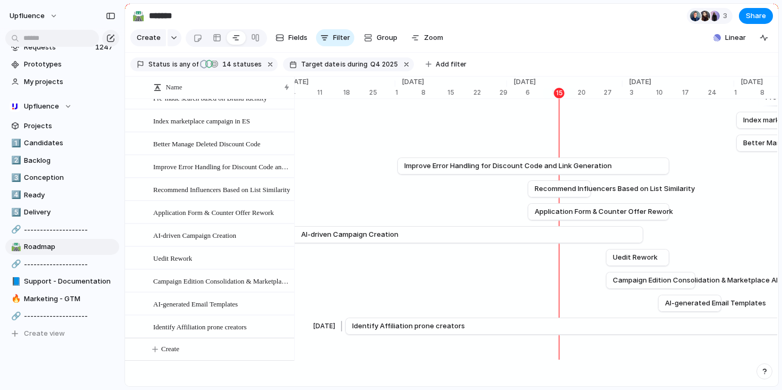
scroll to position [0, 3875]
click at [217, 329] on span "Identify Affiliation prone creators" at bounding box center [200, 326] width 94 height 12
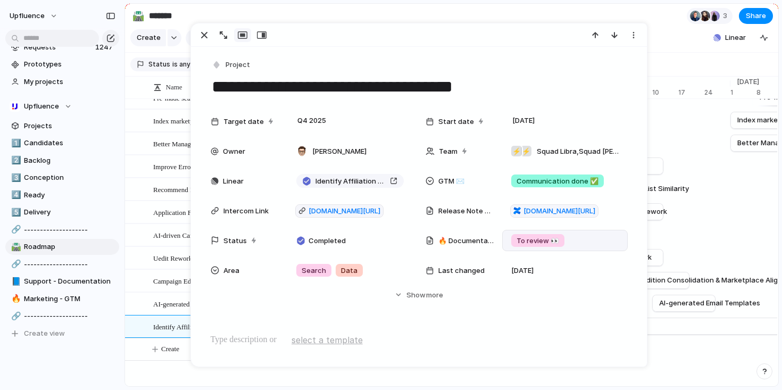
scroll to position [20, 0]
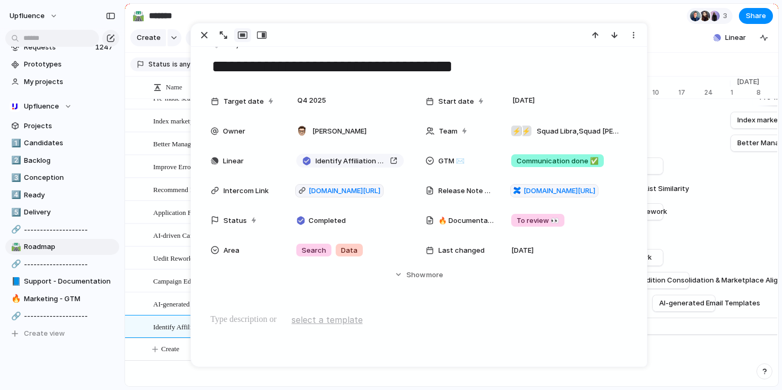
click at [660, 43] on section "Create Fields Filter Group Zoom Linear Clear Save for everyone" at bounding box center [452, 40] width 654 height 26
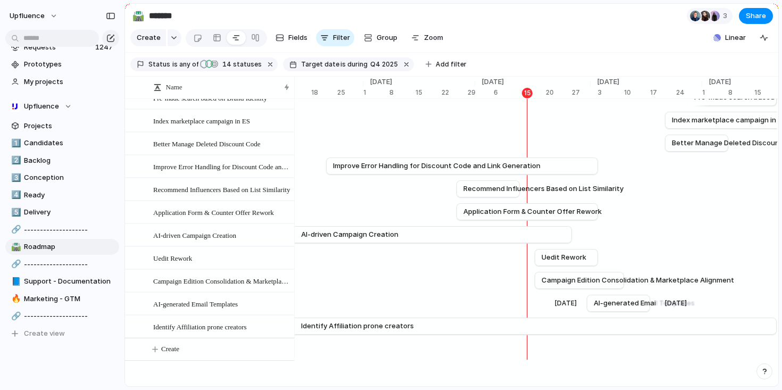
scroll to position [0, 3956]
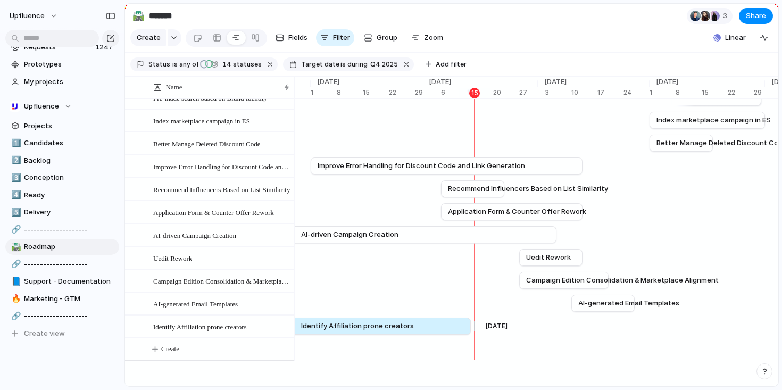
drag, startPoint x: 762, startPoint y: 330, endPoint x: 472, endPoint y: 335, distance: 290.1
click at [472, 335] on div at bounding box center [473, 326] width 13 height 17
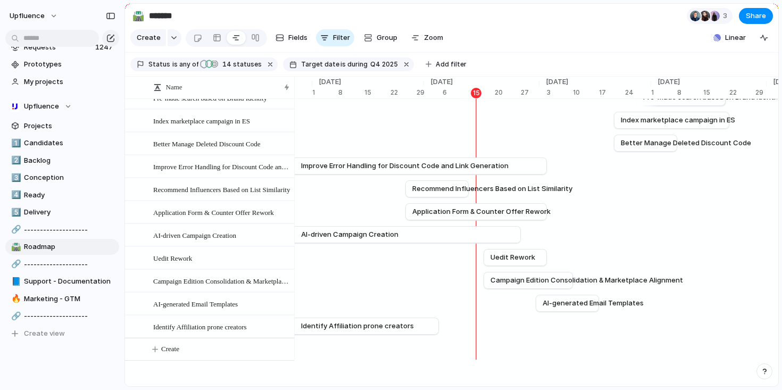
scroll to position [0, 3928]
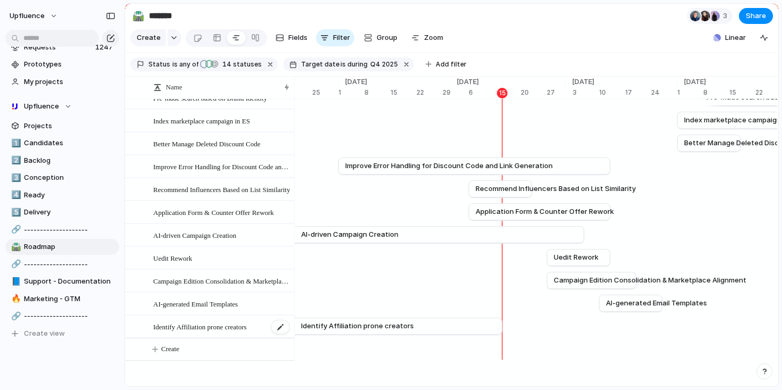
click at [247, 333] on span "Identify Affiliation prone creators" at bounding box center [200, 326] width 94 height 12
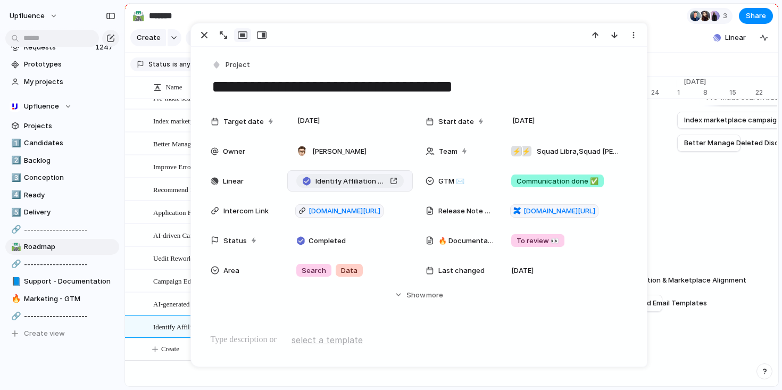
click at [387, 180] on div "Identify Affiliation prone creators" at bounding box center [350, 181] width 95 height 11
click at [168, 315] on div "AI-generated Email Templates" at bounding box center [221, 304] width 137 height 22
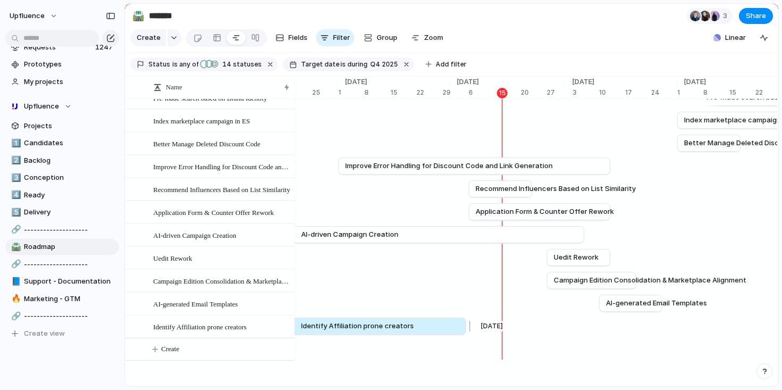
drag, startPoint x: 503, startPoint y: 329, endPoint x: 467, endPoint y: 333, distance: 36.3
click at [467, 333] on div at bounding box center [468, 326] width 13 height 17
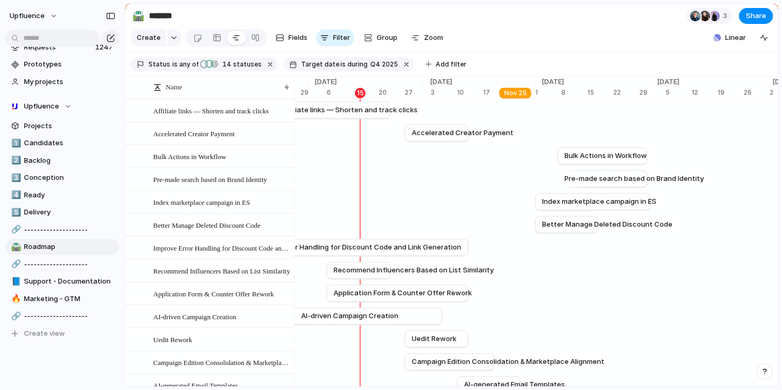
click at [515, 98] on div "[DATE]" at bounding box center [516, 93] width 32 height 11
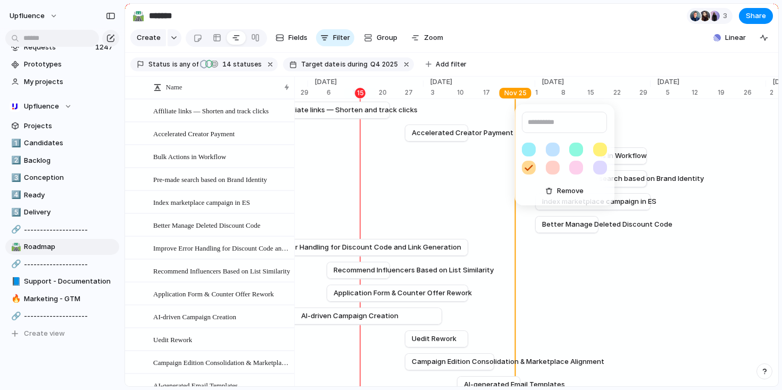
click at [514, 98] on div "Remove" at bounding box center [391, 195] width 782 height 390
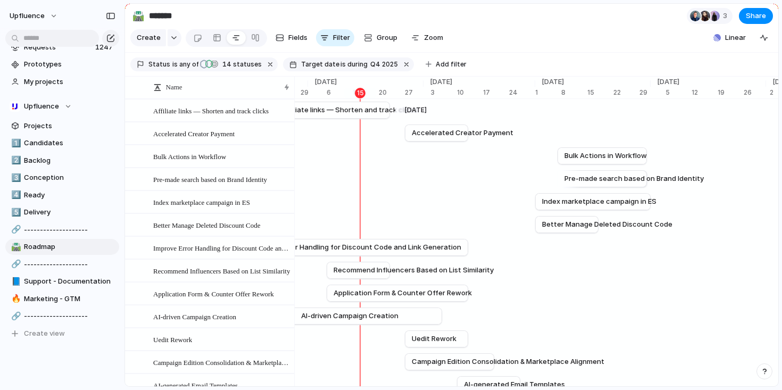
scroll to position [10, 0]
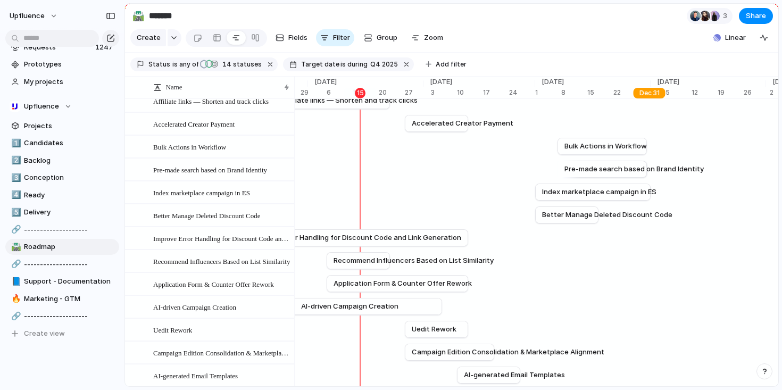
click at [649, 98] on div "[DATE]" at bounding box center [650, 93] width 32 height 11
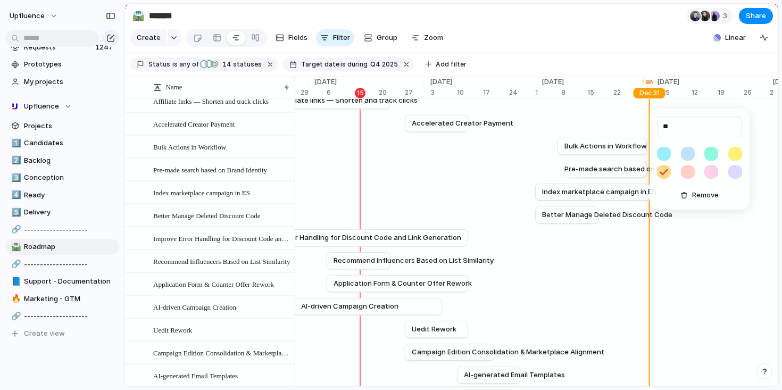
type input "*"
type input "*********"
click at [649, 54] on div "********* Remove" at bounding box center [391, 195] width 782 height 390
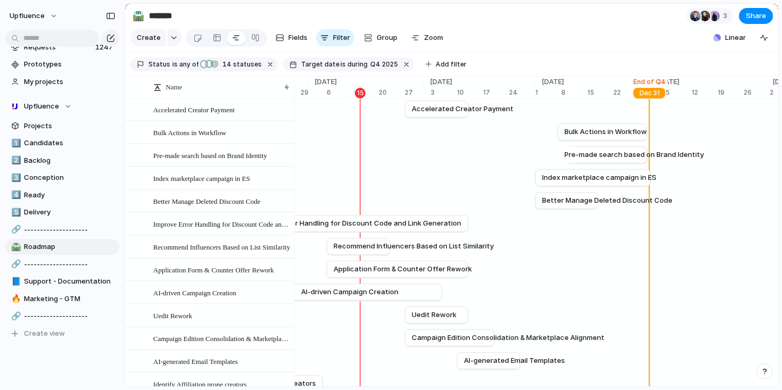
scroll to position [23, 0]
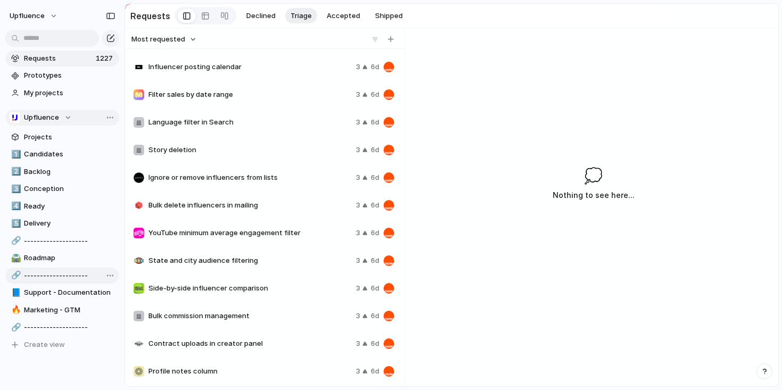
scroll to position [19, 0]
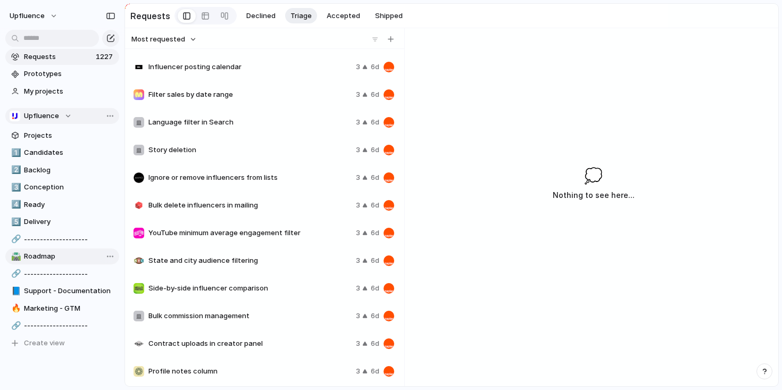
click at [71, 256] on span "Roadmap" at bounding box center [70, 256] width 92 height 11
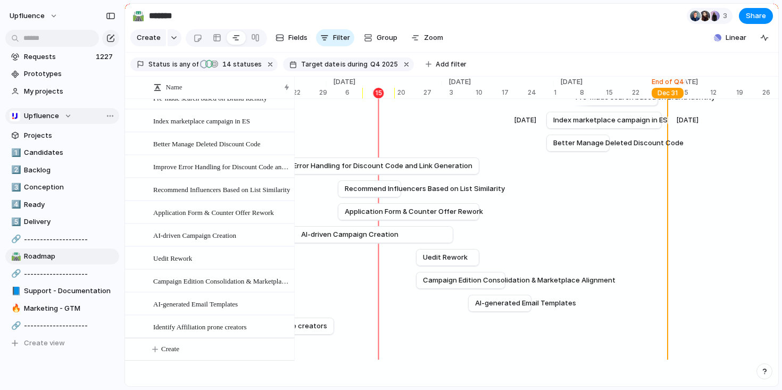
scroll to position [0, 4010]
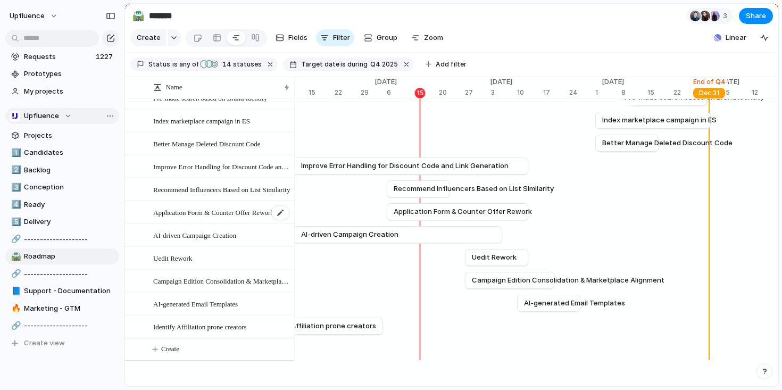
click at [246, 210] on span "Application Form & Counter Offer Rework" at bounding box center [213, 212] width 121 height 12
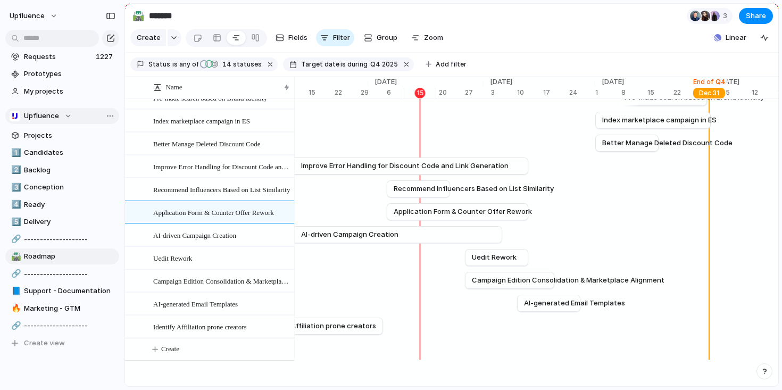
click at [294, 20] on section "🛣️ ******* 3 Share" at bounding box center [452, 16] width 654 height 24
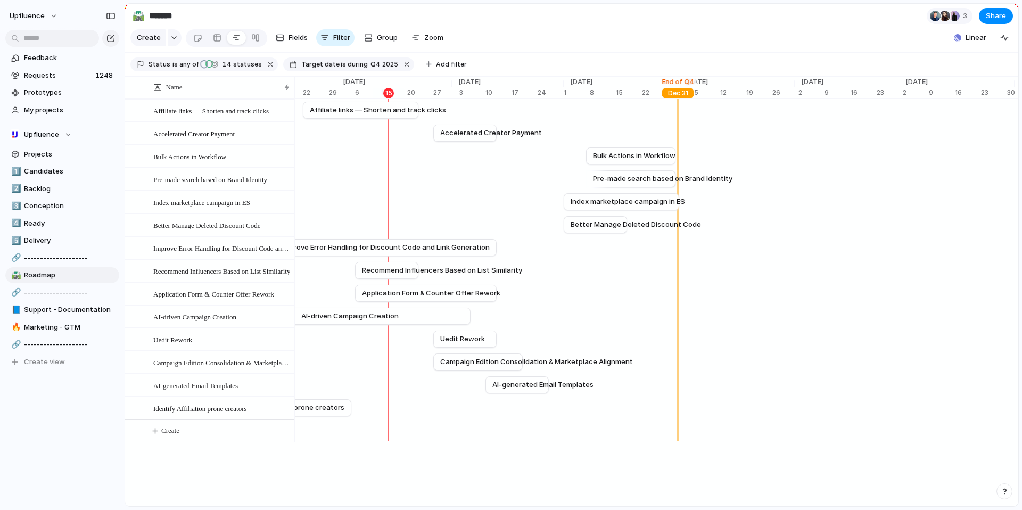
scroll to position [0, 4042]
